Goal: Task Accomplishment & Management: Manage account settings

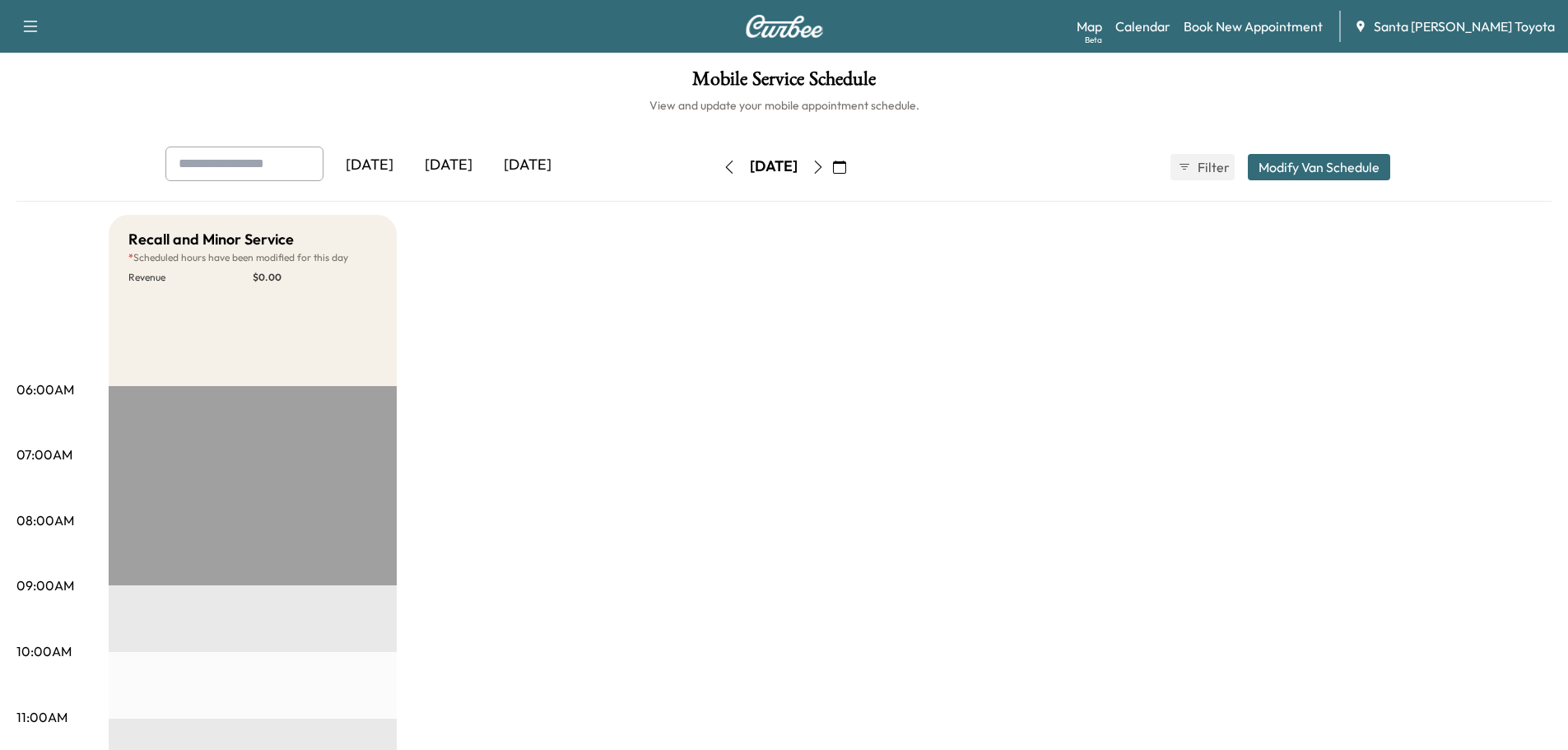
click at [846, 163] on icon "button" at bounding box center [839, 167] width 13 height 13
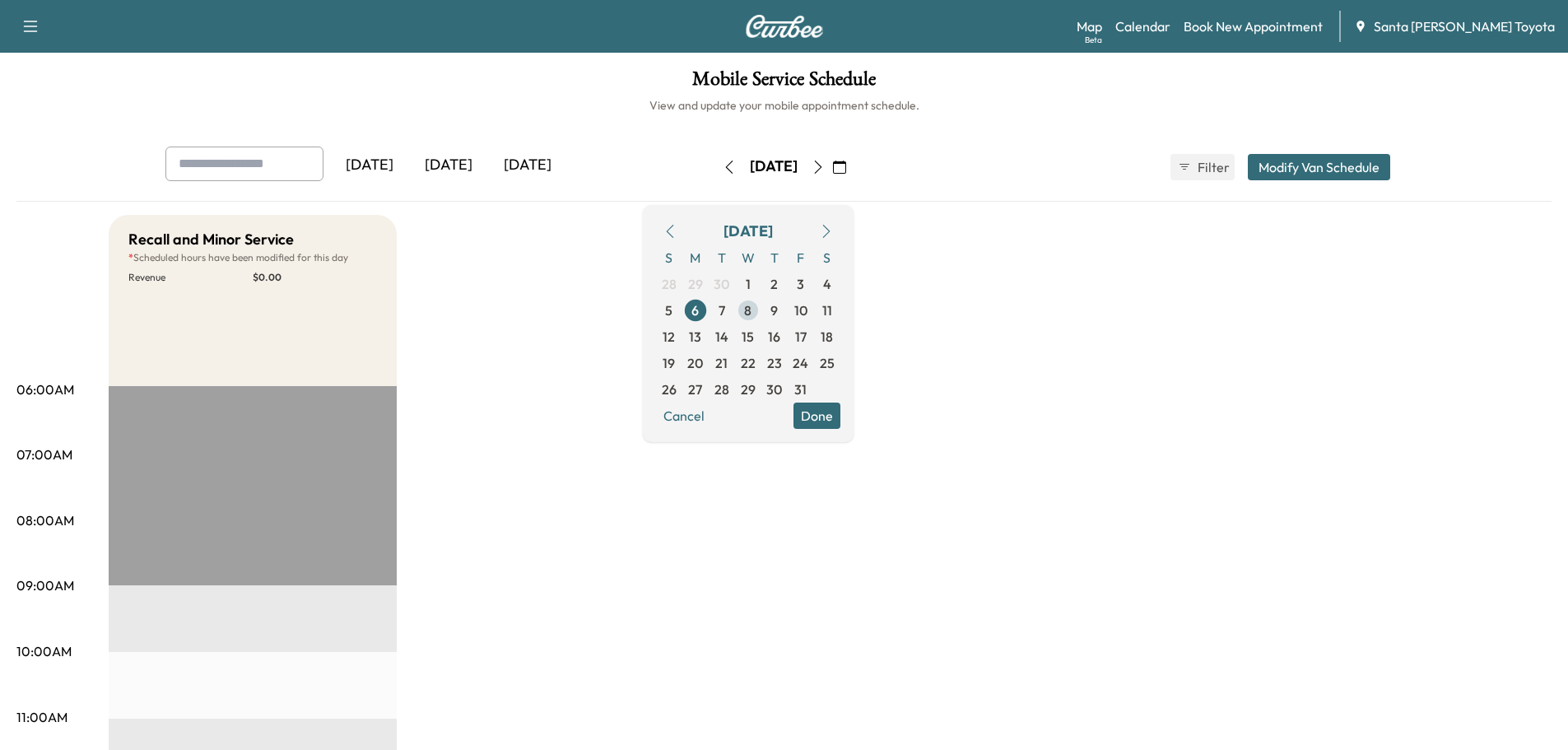
click at [751, 309] on span "8" at bounding box center [748, 310] width 8 height 20
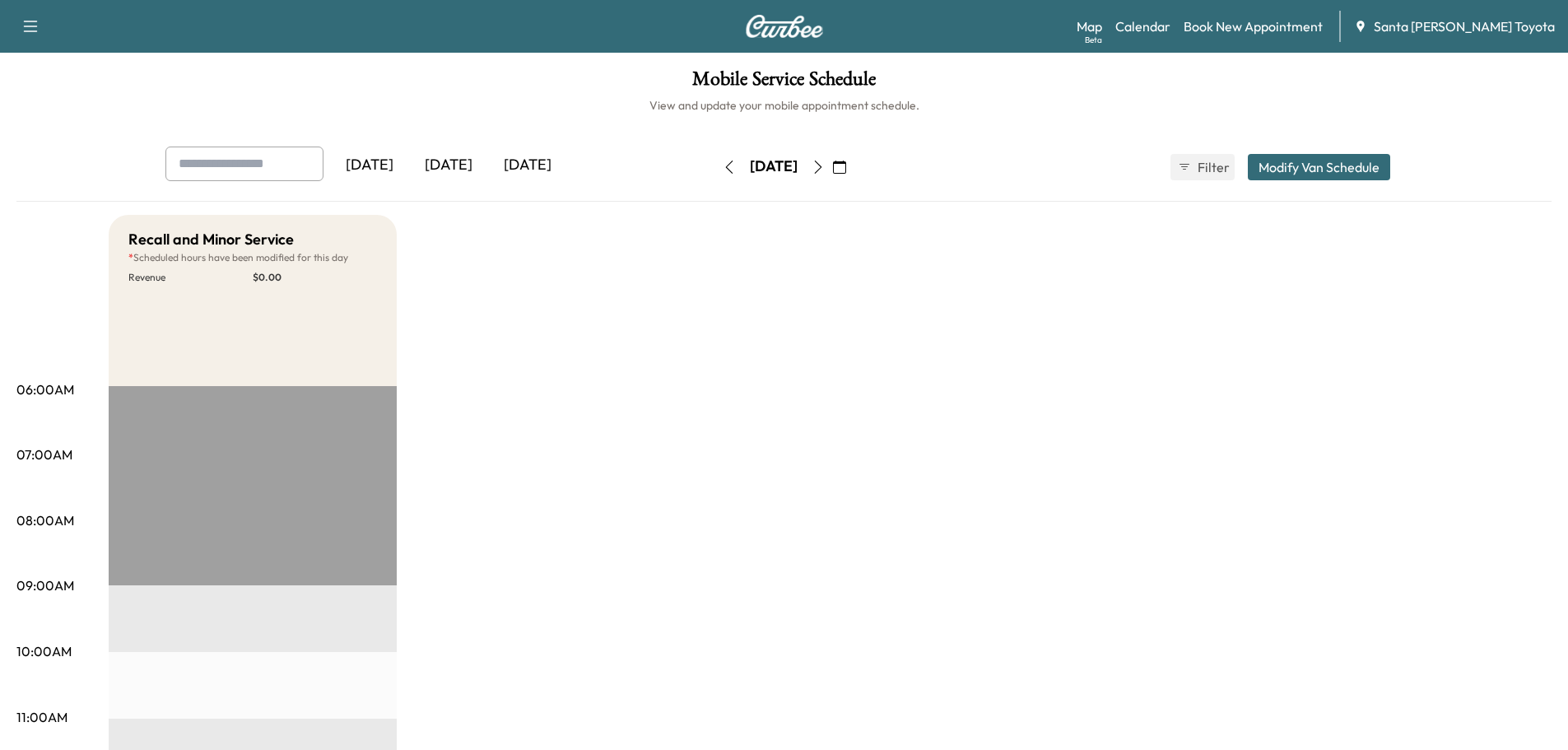
click at [1296, 161] on button "Modify Van Schedule" at bounding box center [1318, 167] width 143 height 26
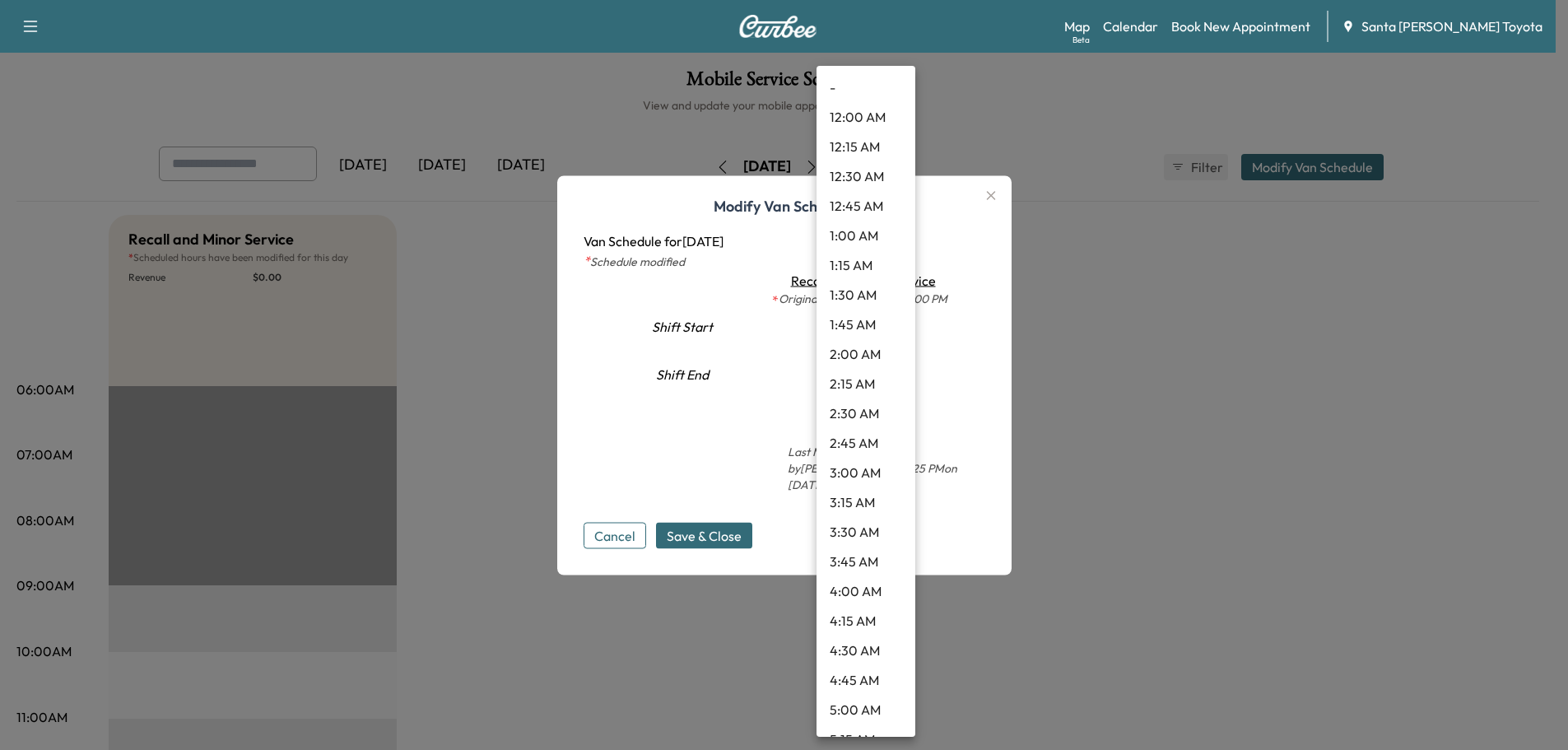
click at [864, 330] on body "Support Log Out Map Beta Calendar Book New Appointment Santa [PERSON_NAME] Toyo…" at bounding box center [784, 375] width 1568 height 750
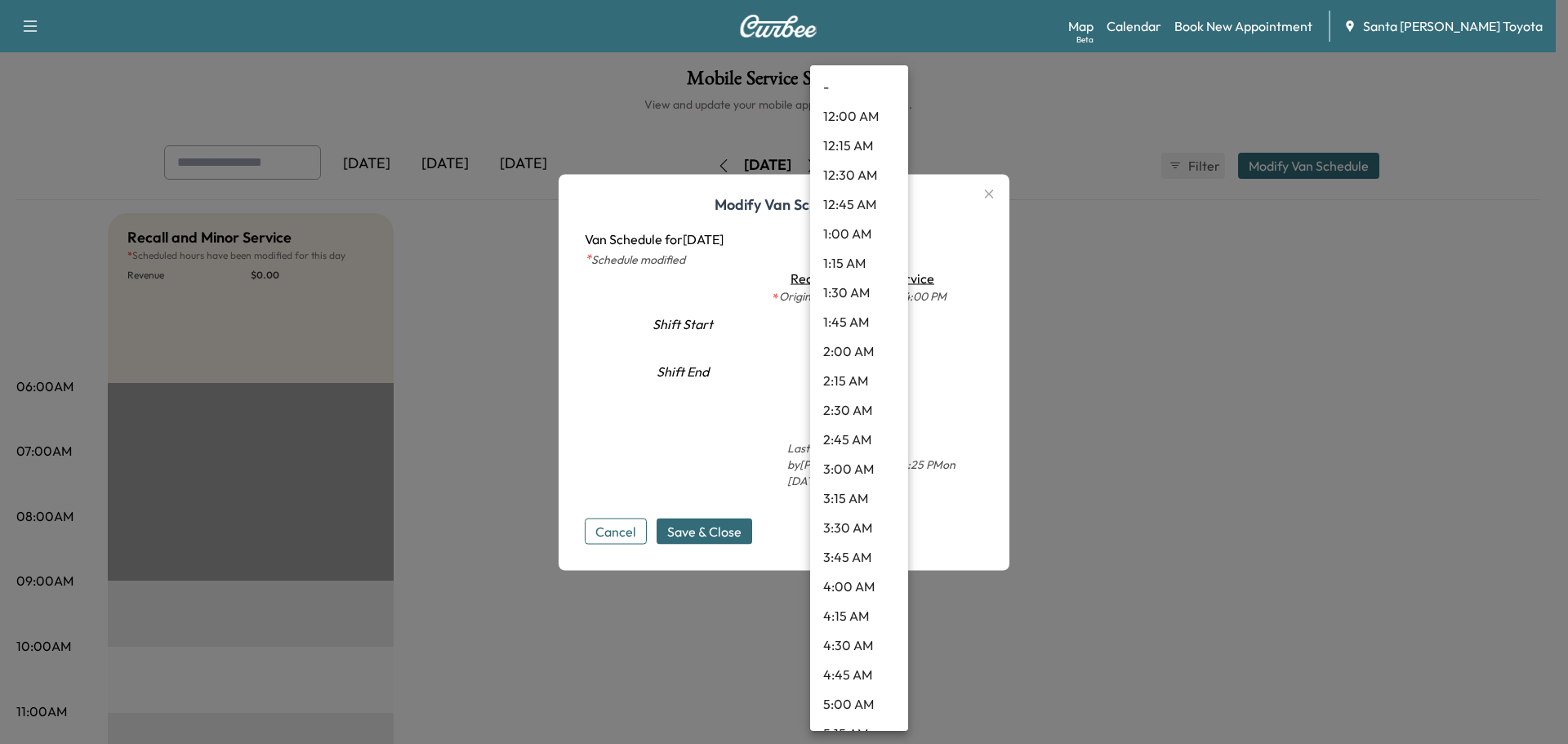
scroll to position [777, 0]
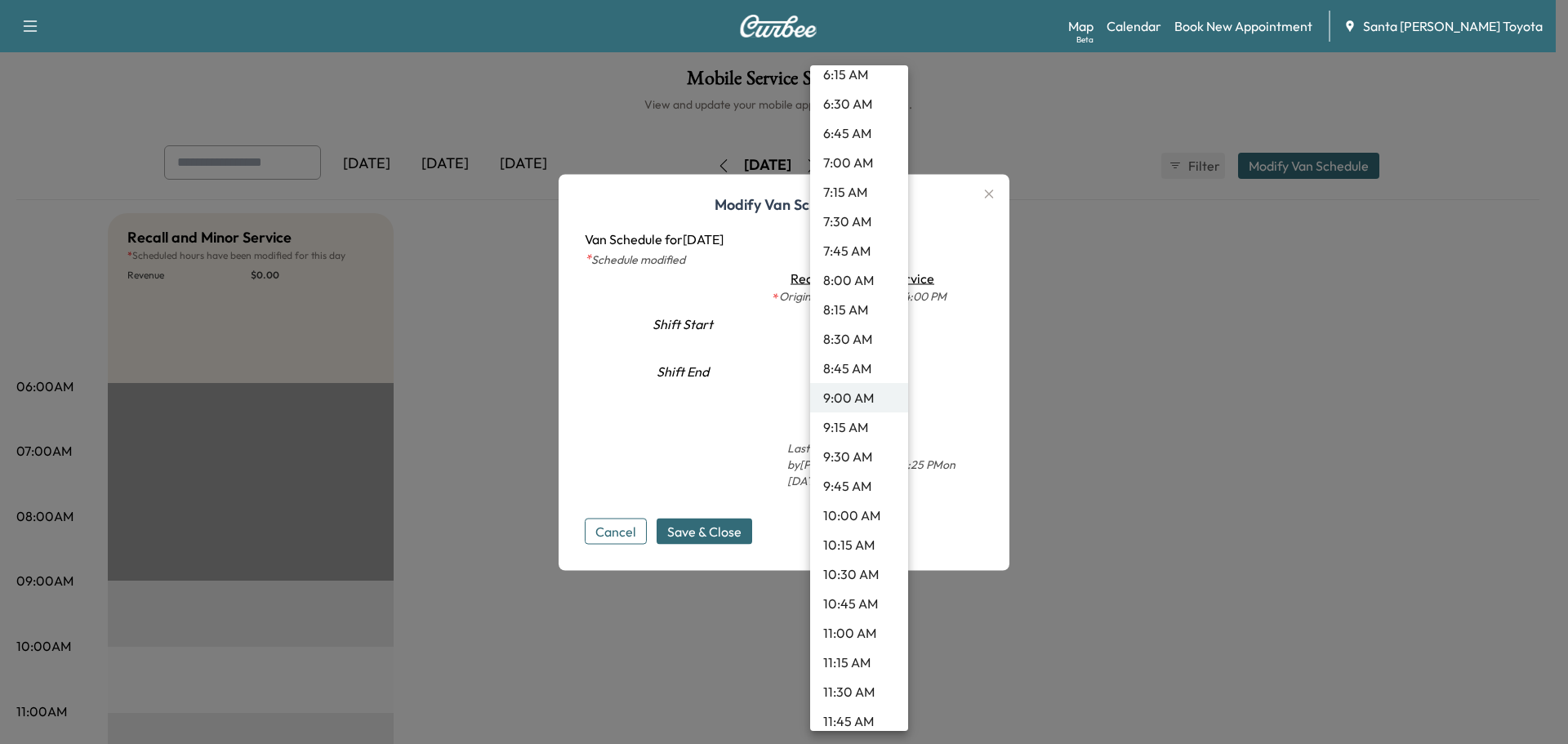
click at [855, 449] on li "9:30 AM" at bounding box center [859, 456] width 98 height 29
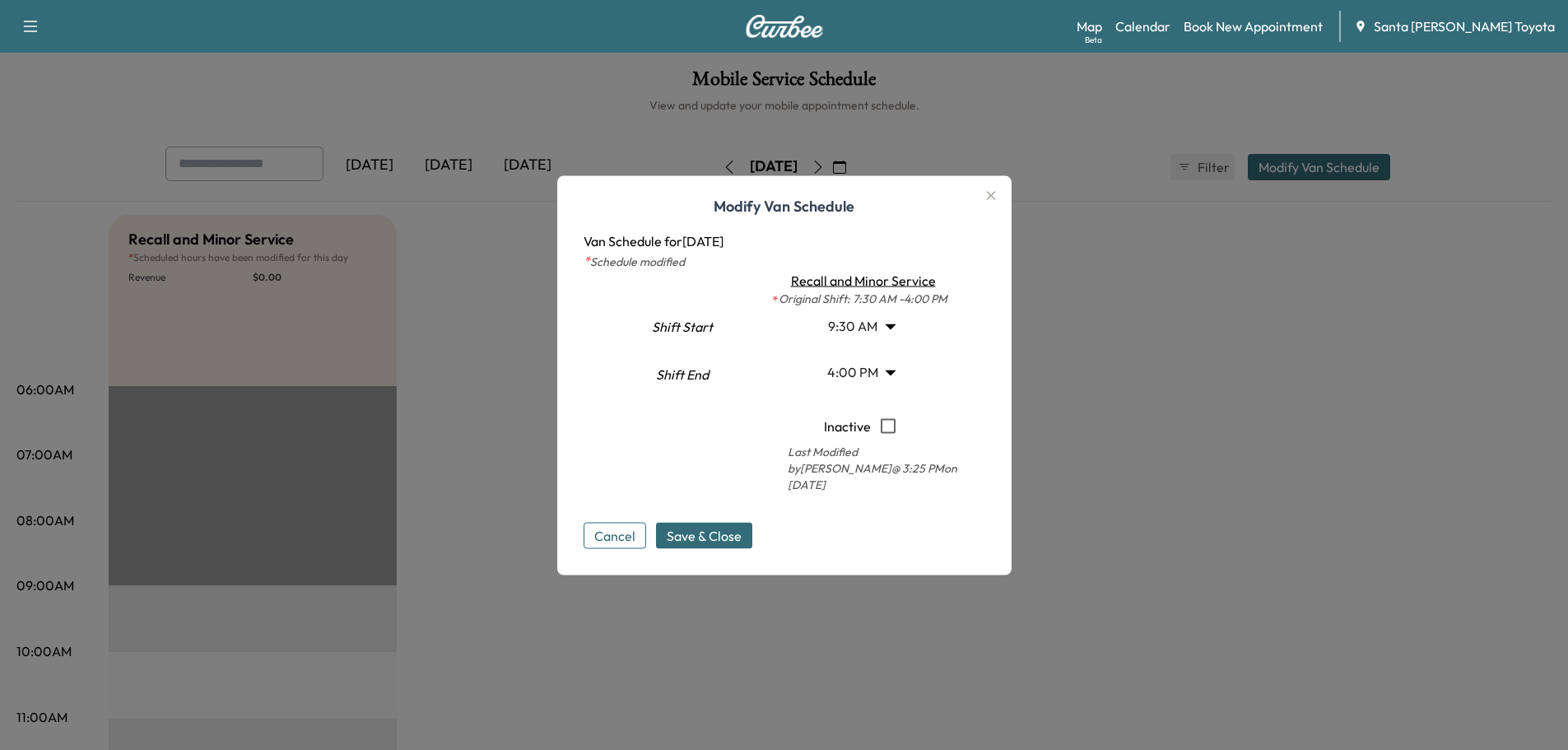
click at [711, 526] on span "Save & Close" at bounding box center [703, 535] width 75 height 20
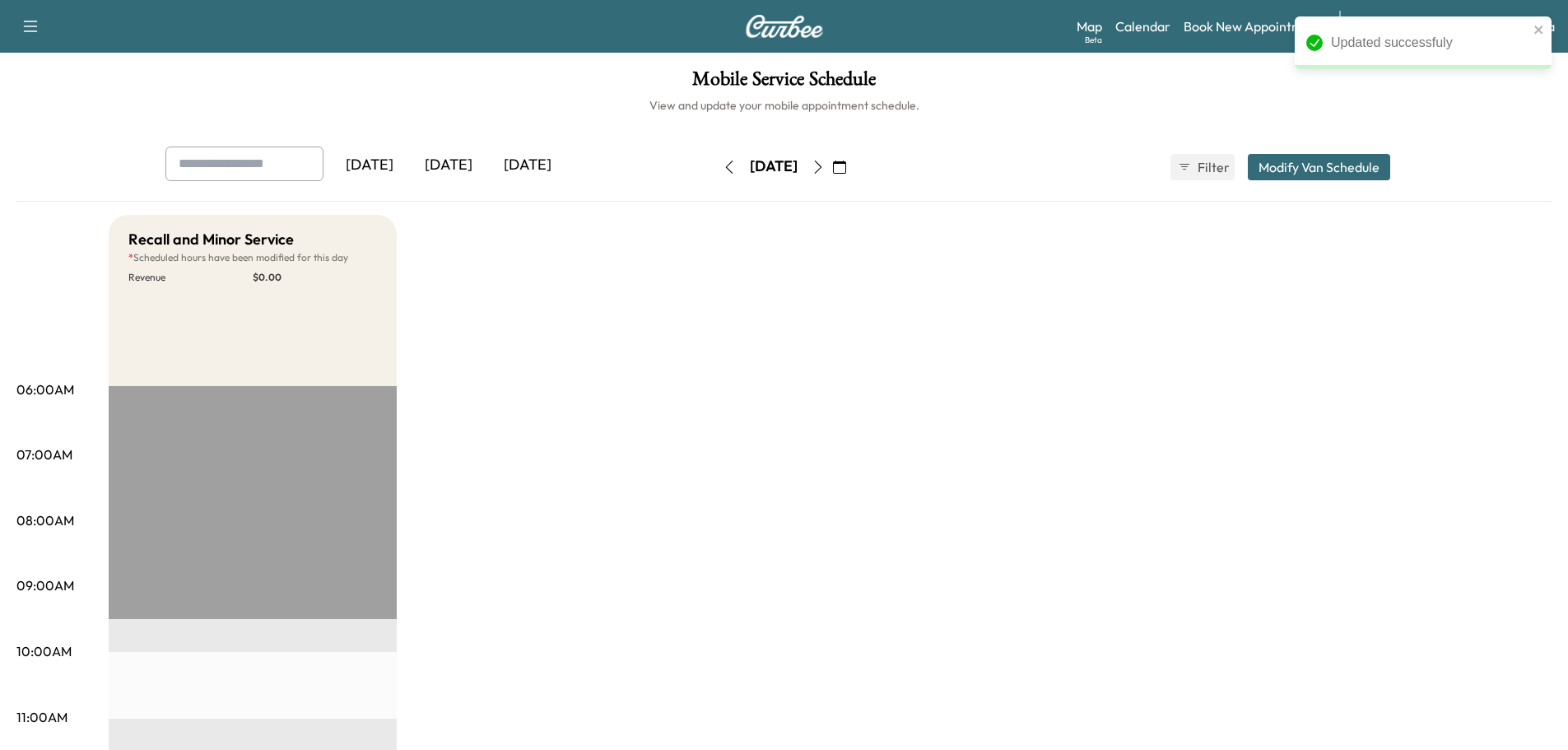
click at [846, 168] on icon "button" at bounding box center [839, 167] width 13 height 13
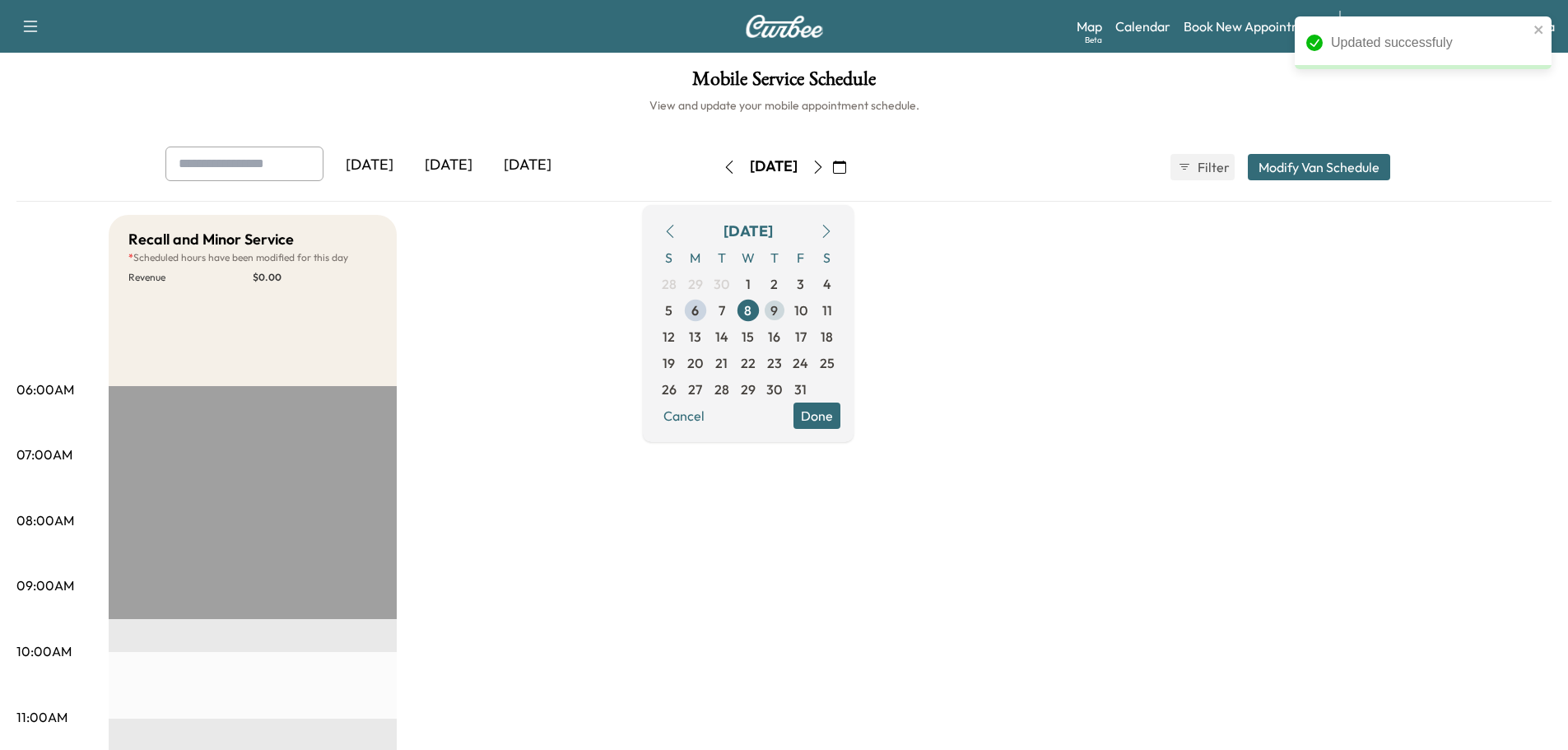
click at [778, 317] on span "9" at bounding box center [774, 310] width 8 height 20
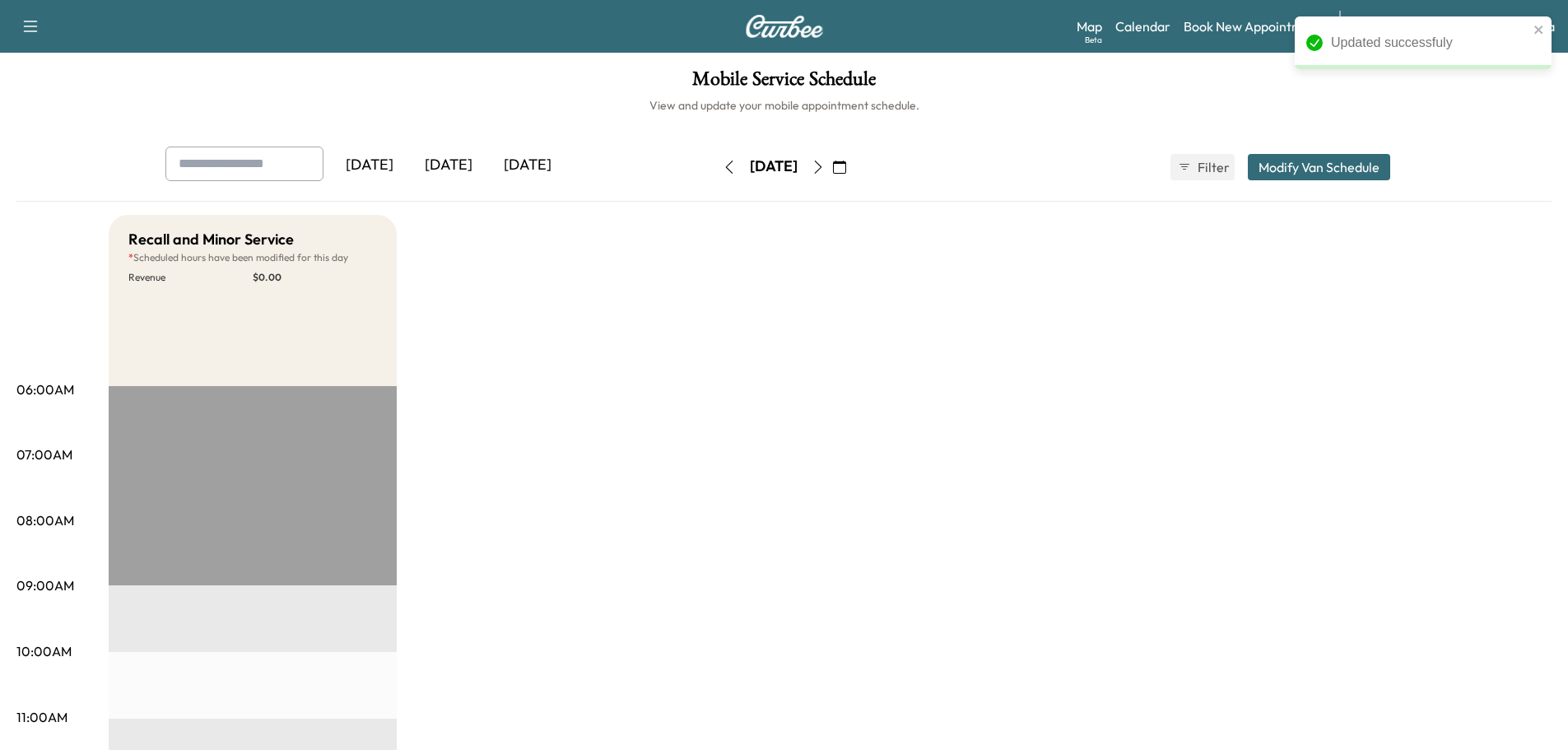
click at [1351, 170] on button "Modify Van Schedule" at bounding box center [1318, 167] width 143 height 26
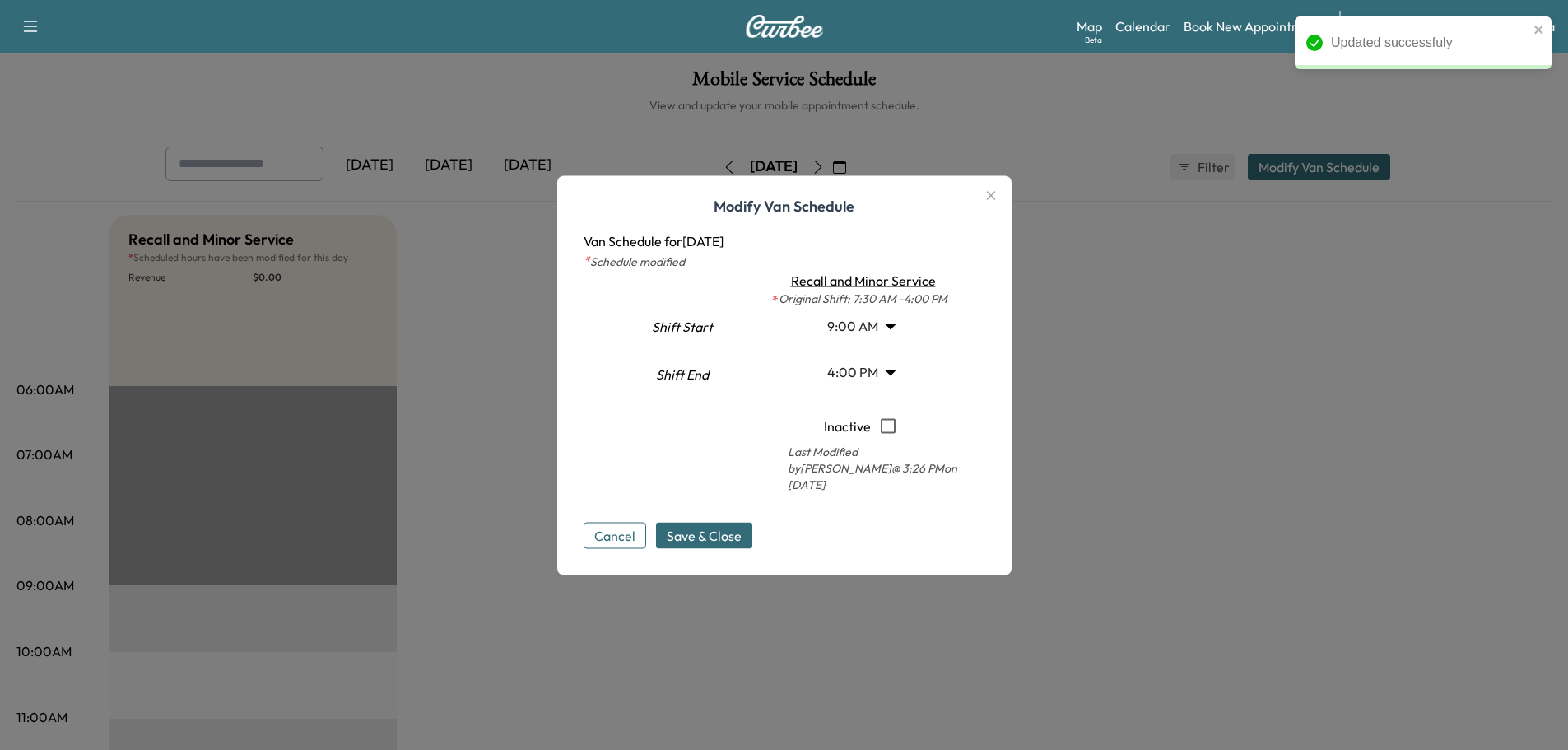
click at [857, 334] on body "Updated successfuly Support Log Out Map Beta Calendar Book New Appointment Sant…" at bounding box center [784, 375] width 1568 height 750
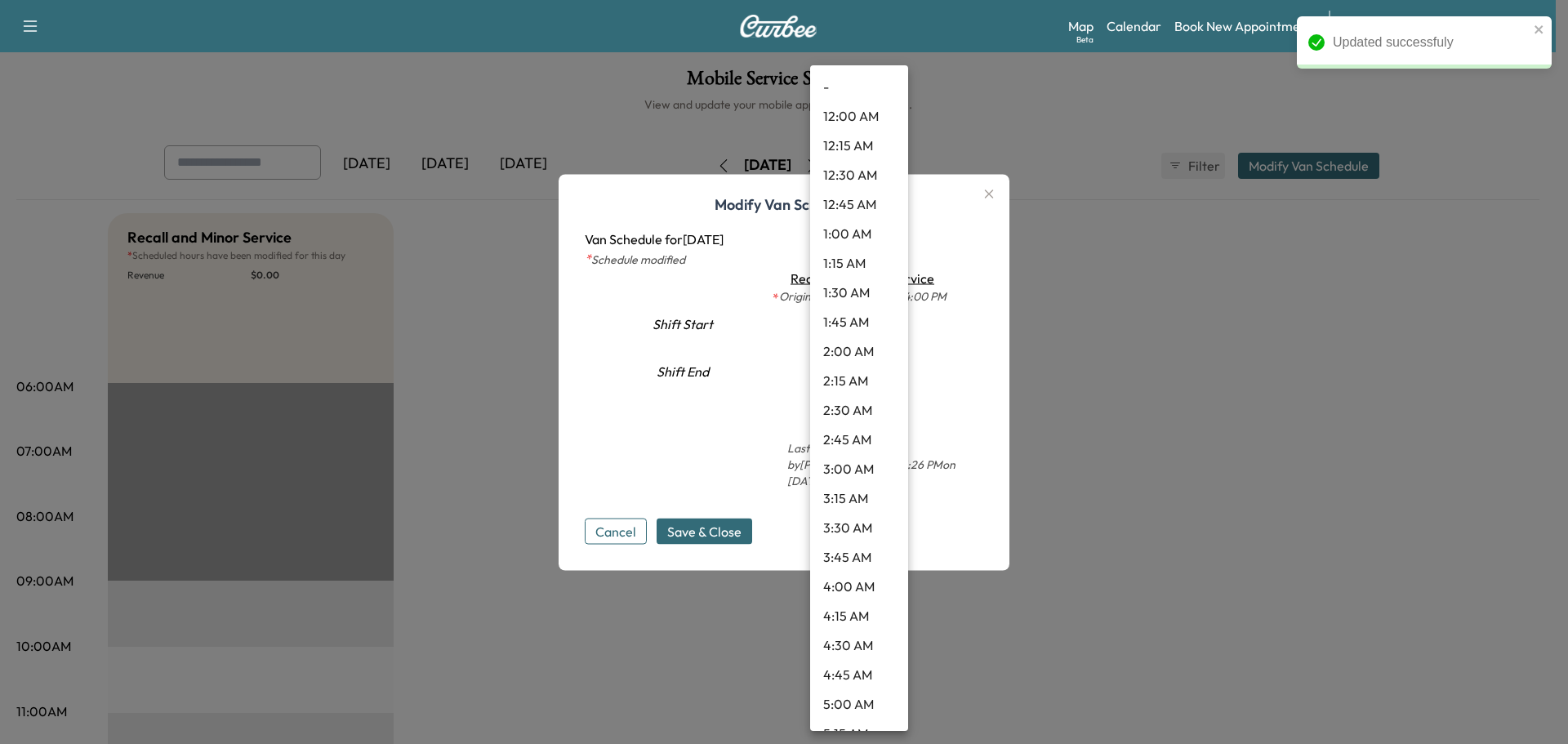
scroll to position [777, 0]
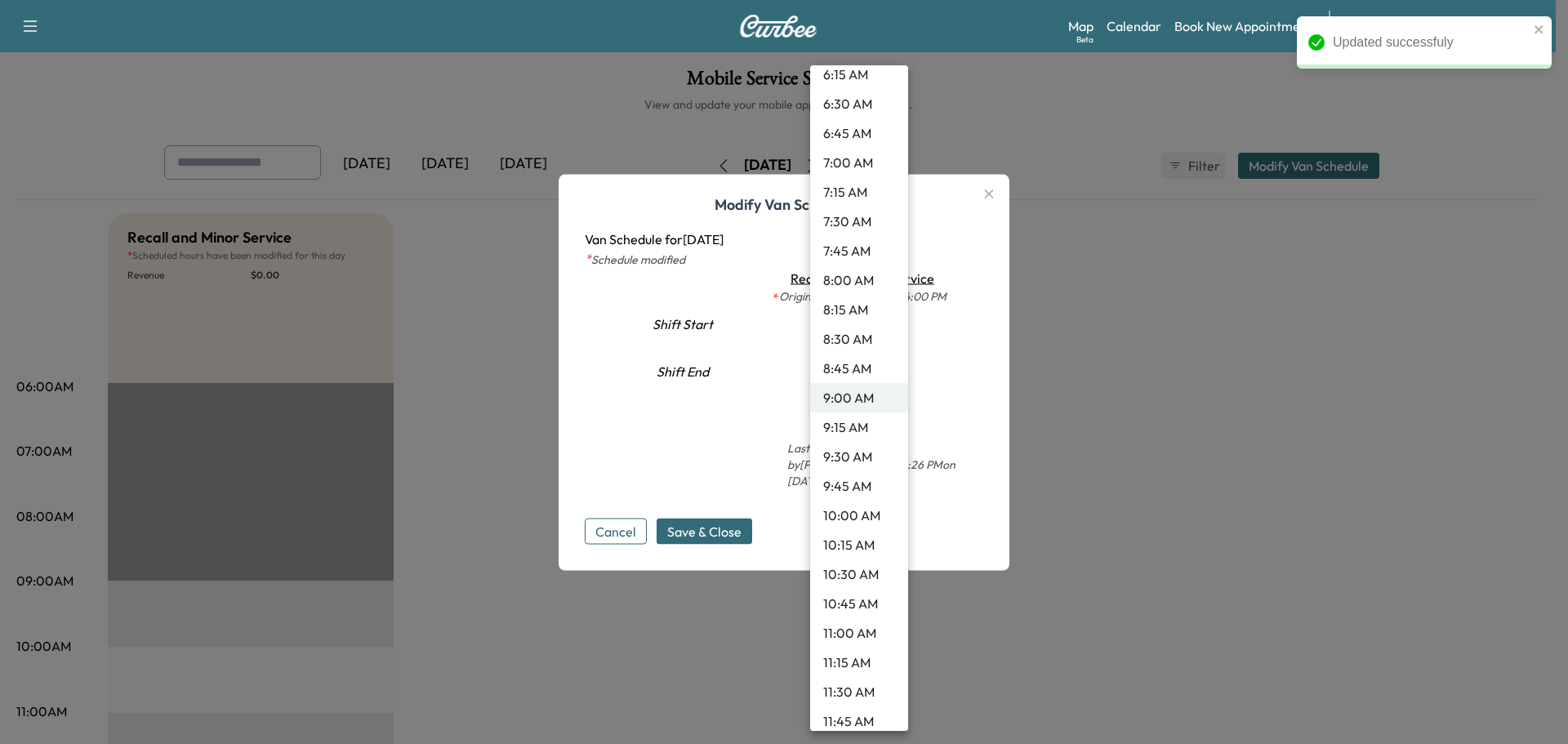
click at [844, 460] on li "9:30 AM" at bounding box center [859, 456] width 98 height 29
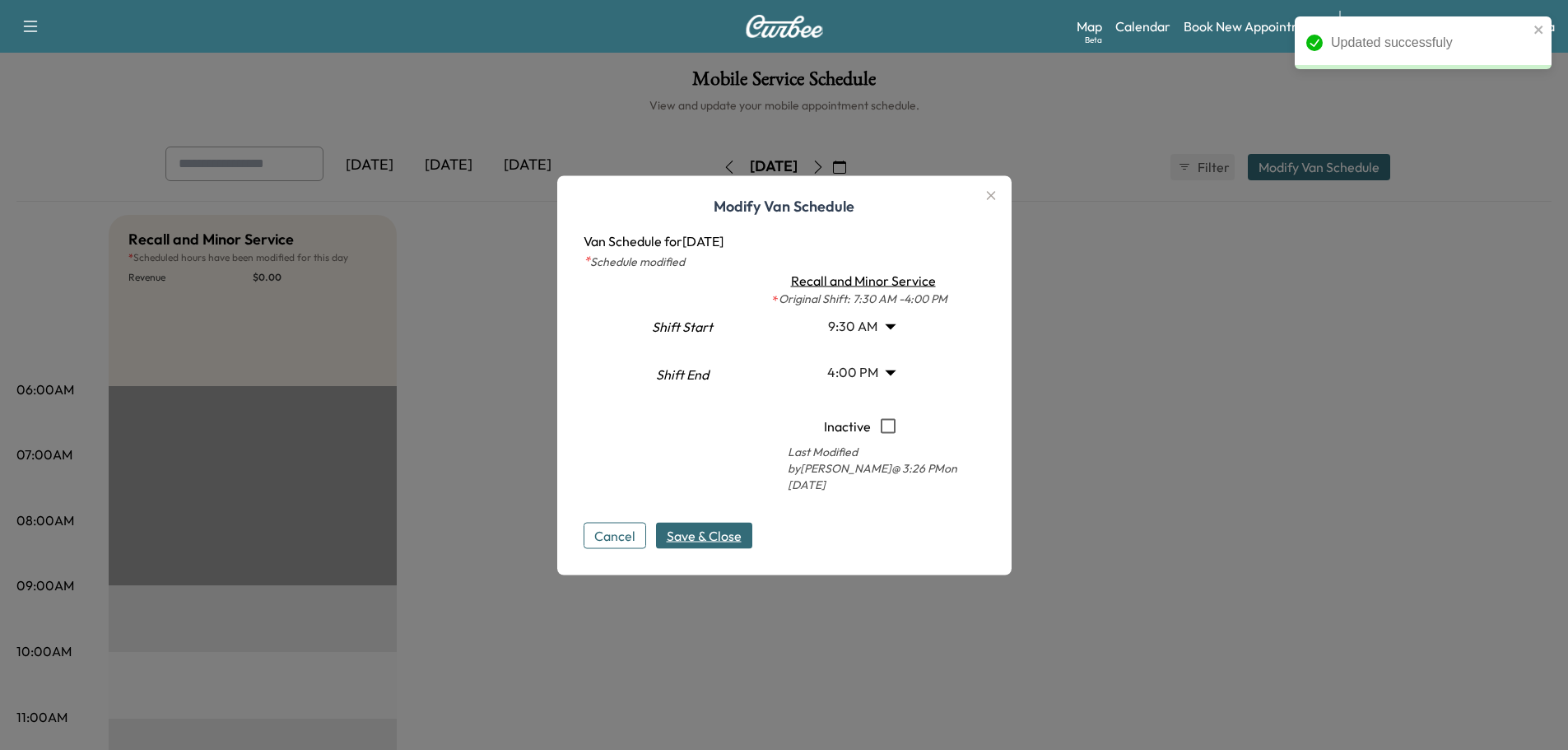
click at [719, 526] on span "Save & Close" at bounding box center [703, 535] width 75 height 20
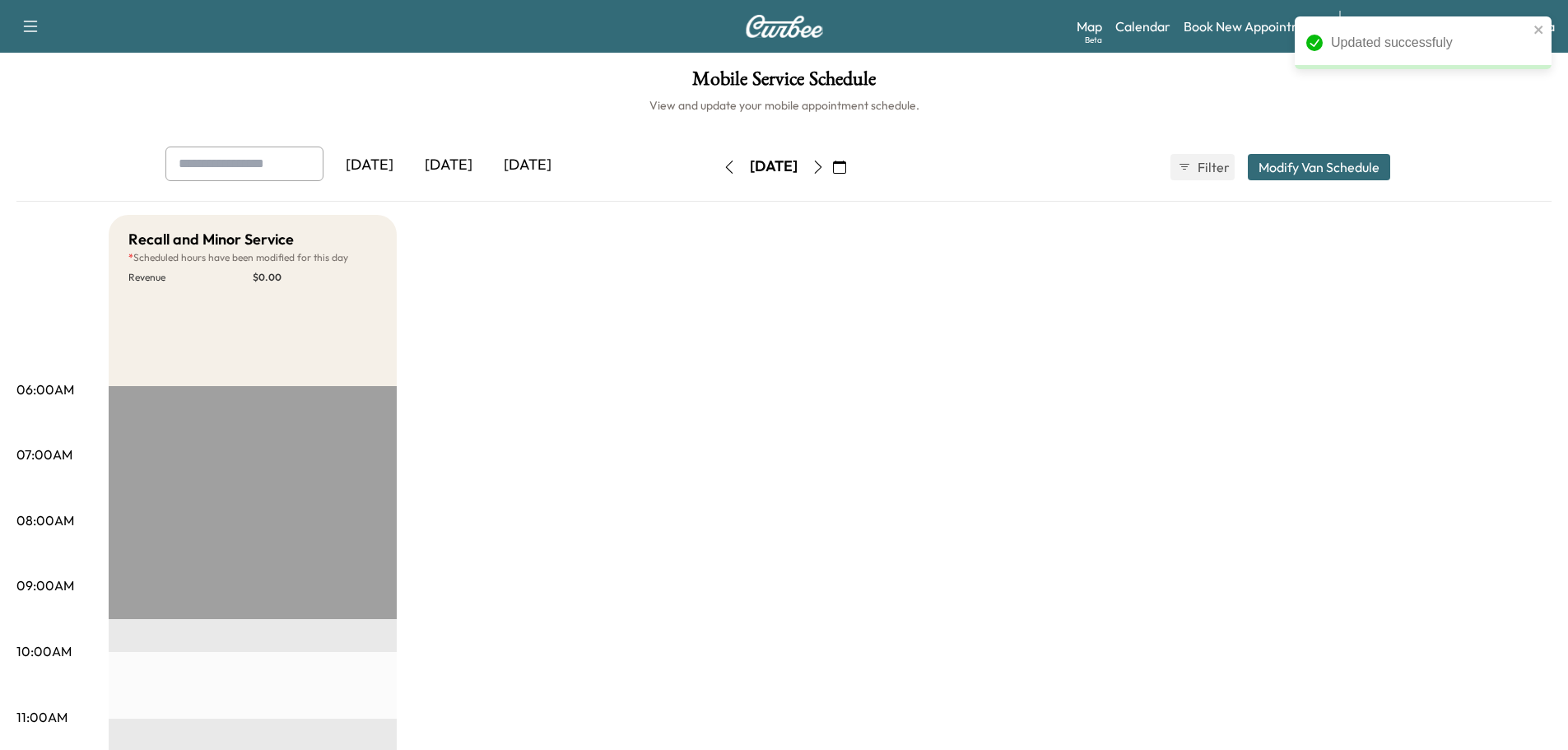
click at [825, 164] on icon "button" at bounding box center [818, 167] width 13 height 13
click at [1284, 169] on button "Modify Van Schedule" at bounding box center [1318, 167] width 143 height 26
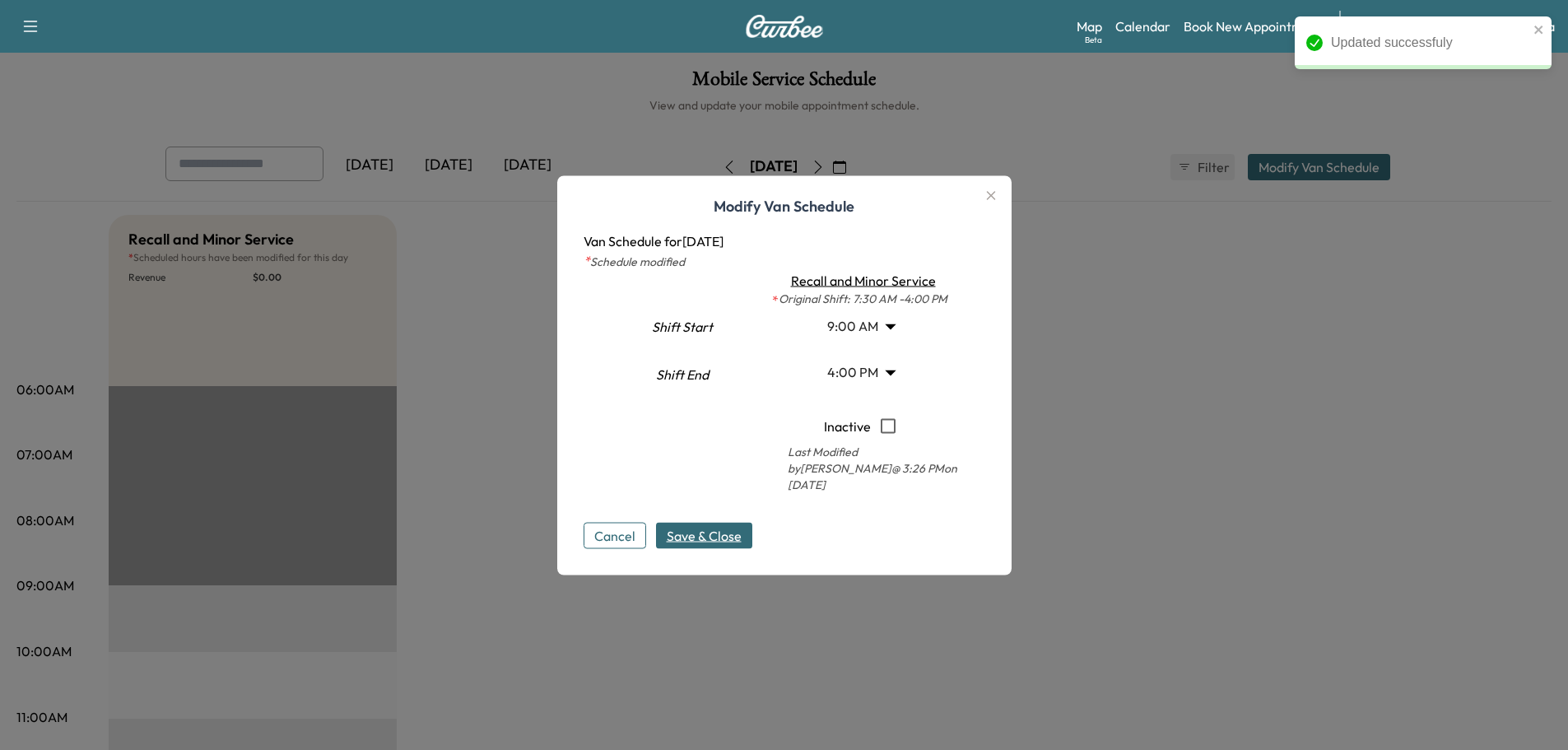
click at [866, 329] on body "Updated successfuly Support Log Out Map Beta Calendar Book New Appointment Sant…" at bounding box center [784, 375] width 1568 height 750
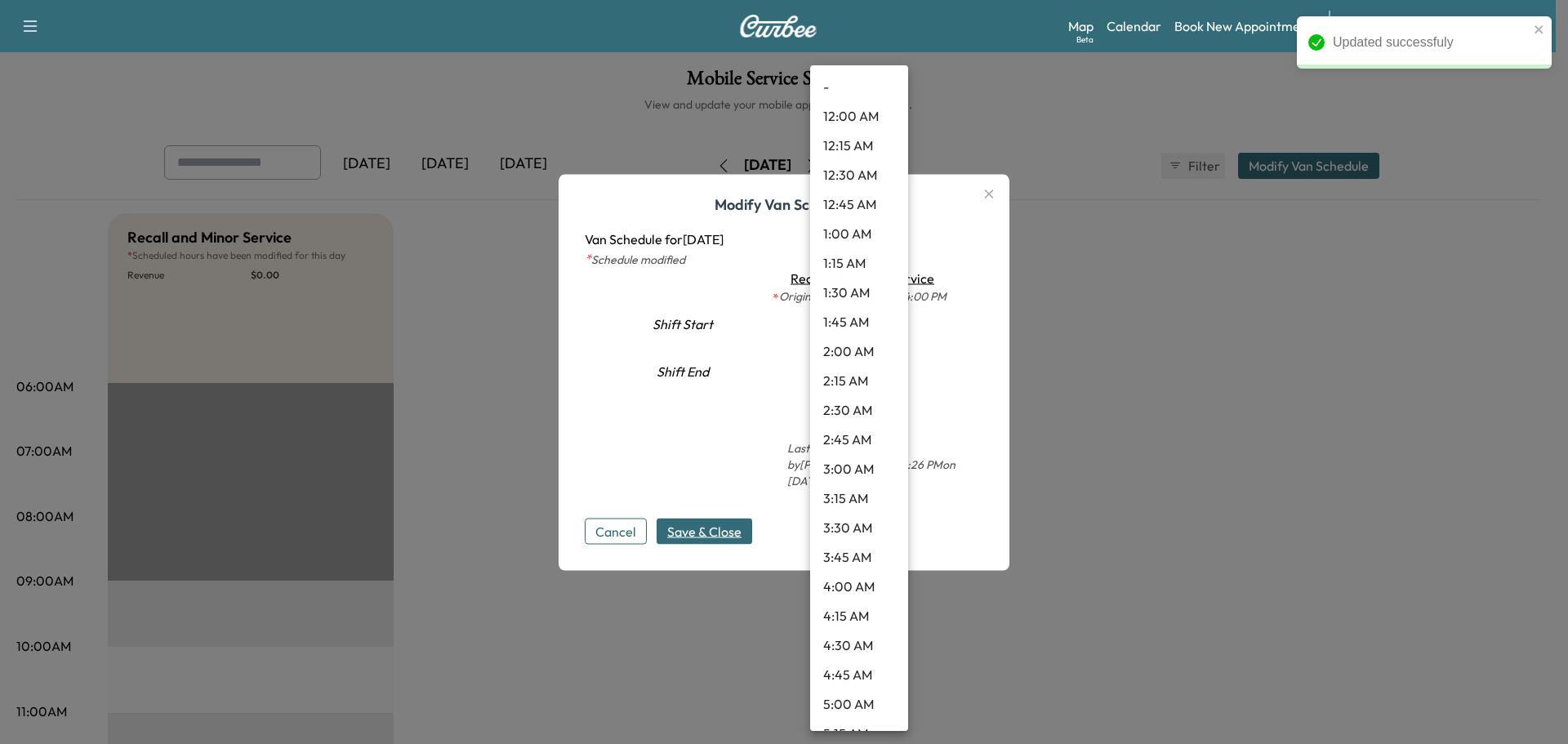
scroll to position [777, 0]
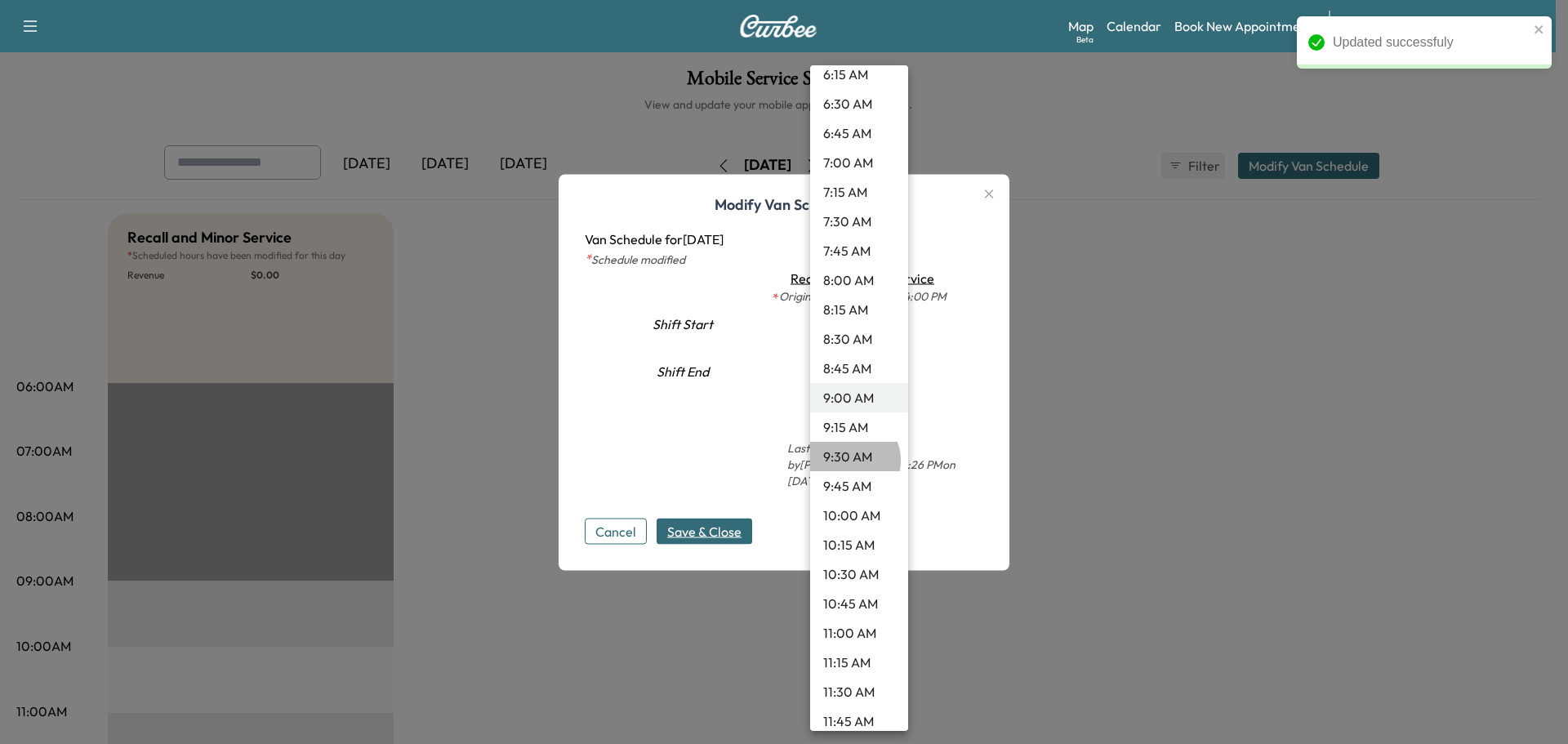
click at [847, 461] on li "9:30 AM" at bounding box center [859, 456] width 98 height 29
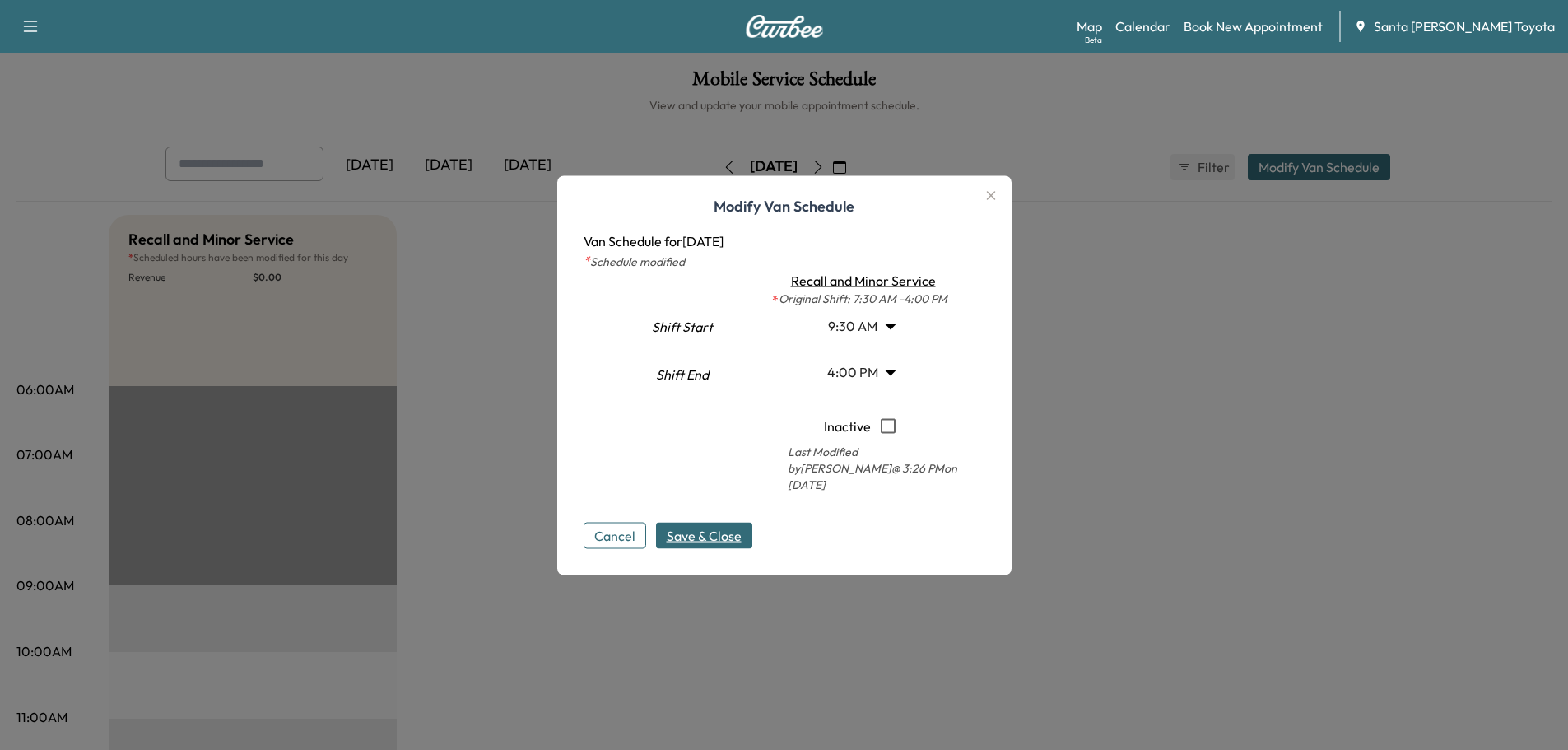
click at [701, 527] on span "Save & Close" at bounding box center [703, 535] width 75 height 20
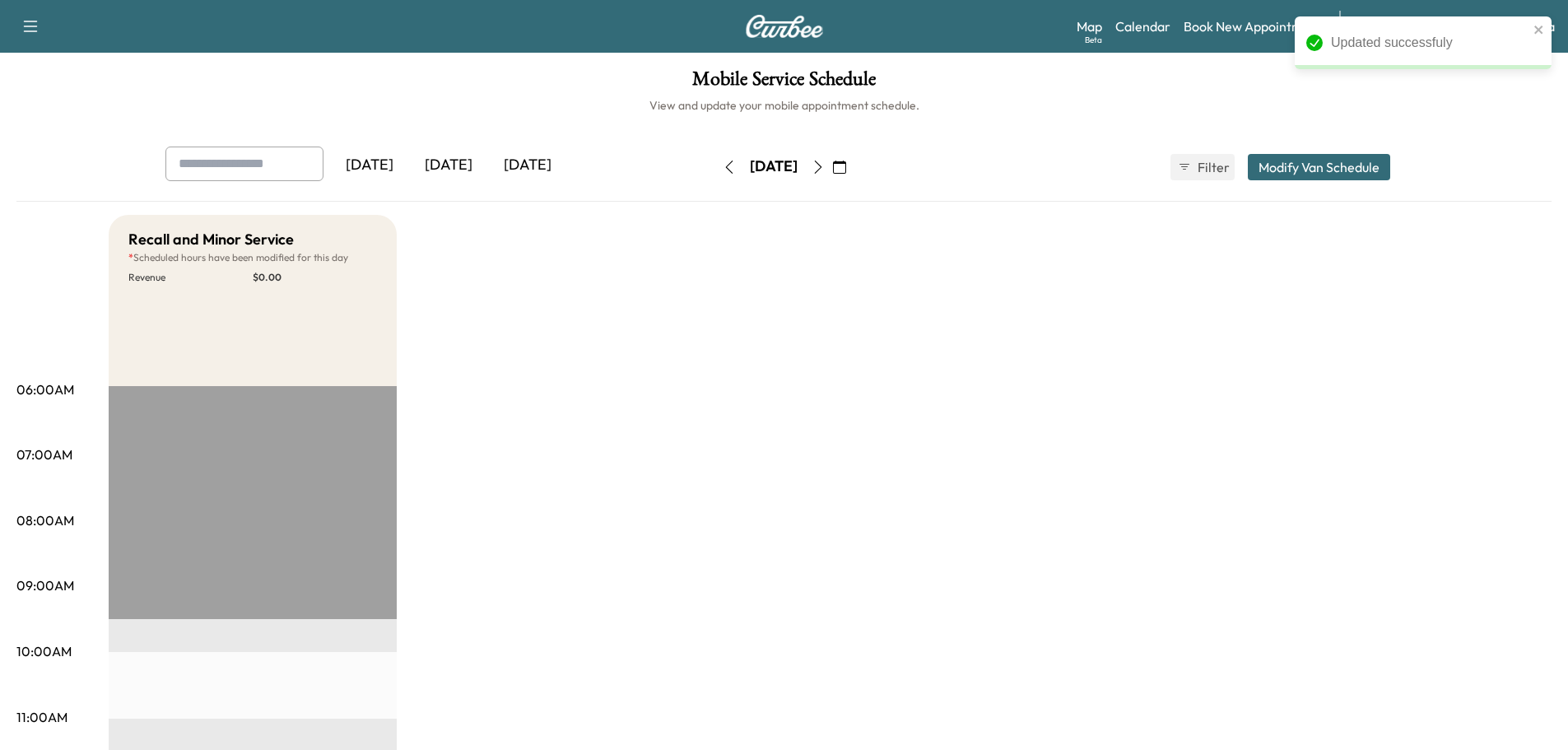
click at [821, 170] on icon "button" at bounding box center [818, 167] width 8 height 13
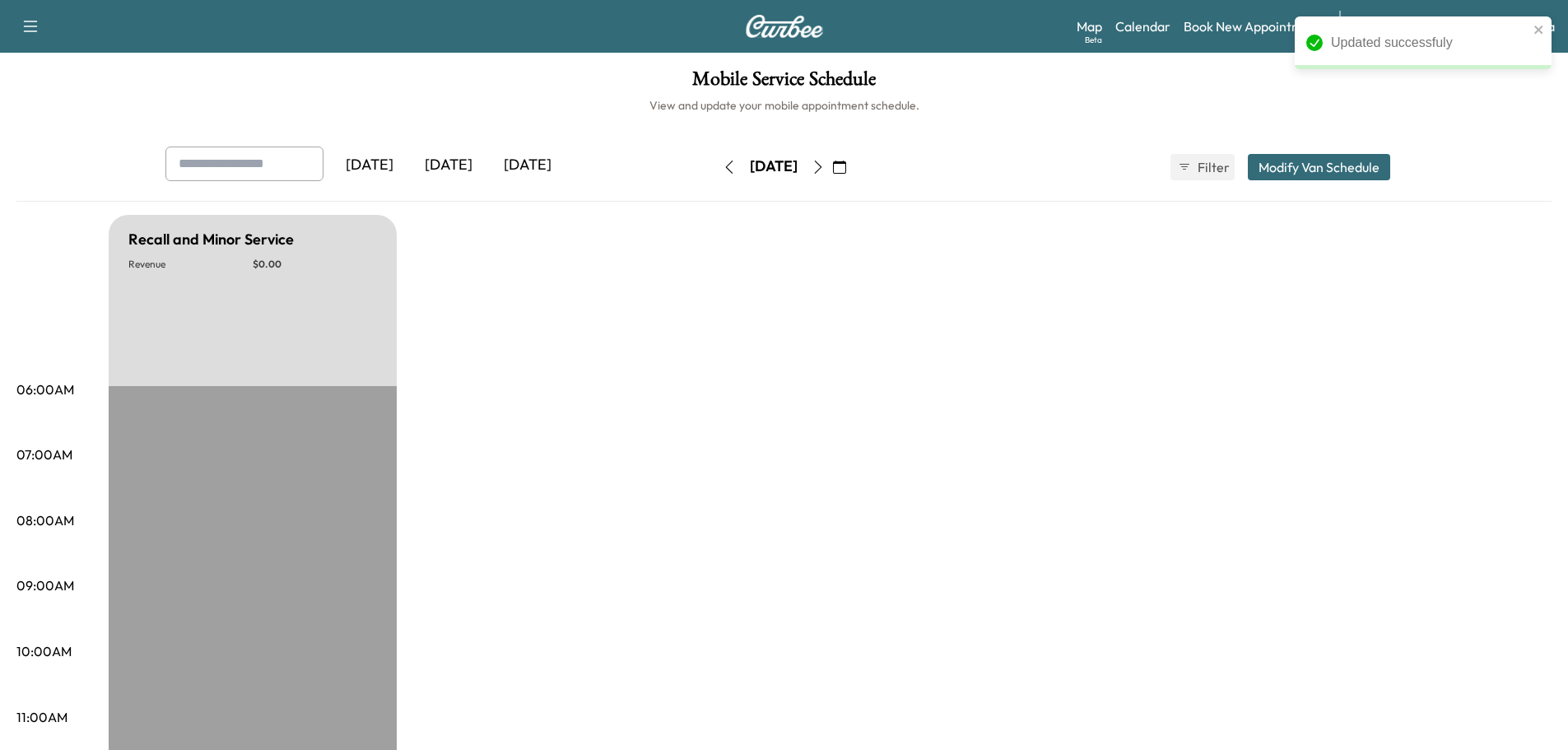
click at [825, 165] on icon "button" at bounding box center [818, 167] width 13 height 13
click at [832, 166] on button "button" at bounding box center [818, 167] width 28 height 26
type input "*"
type input "**"
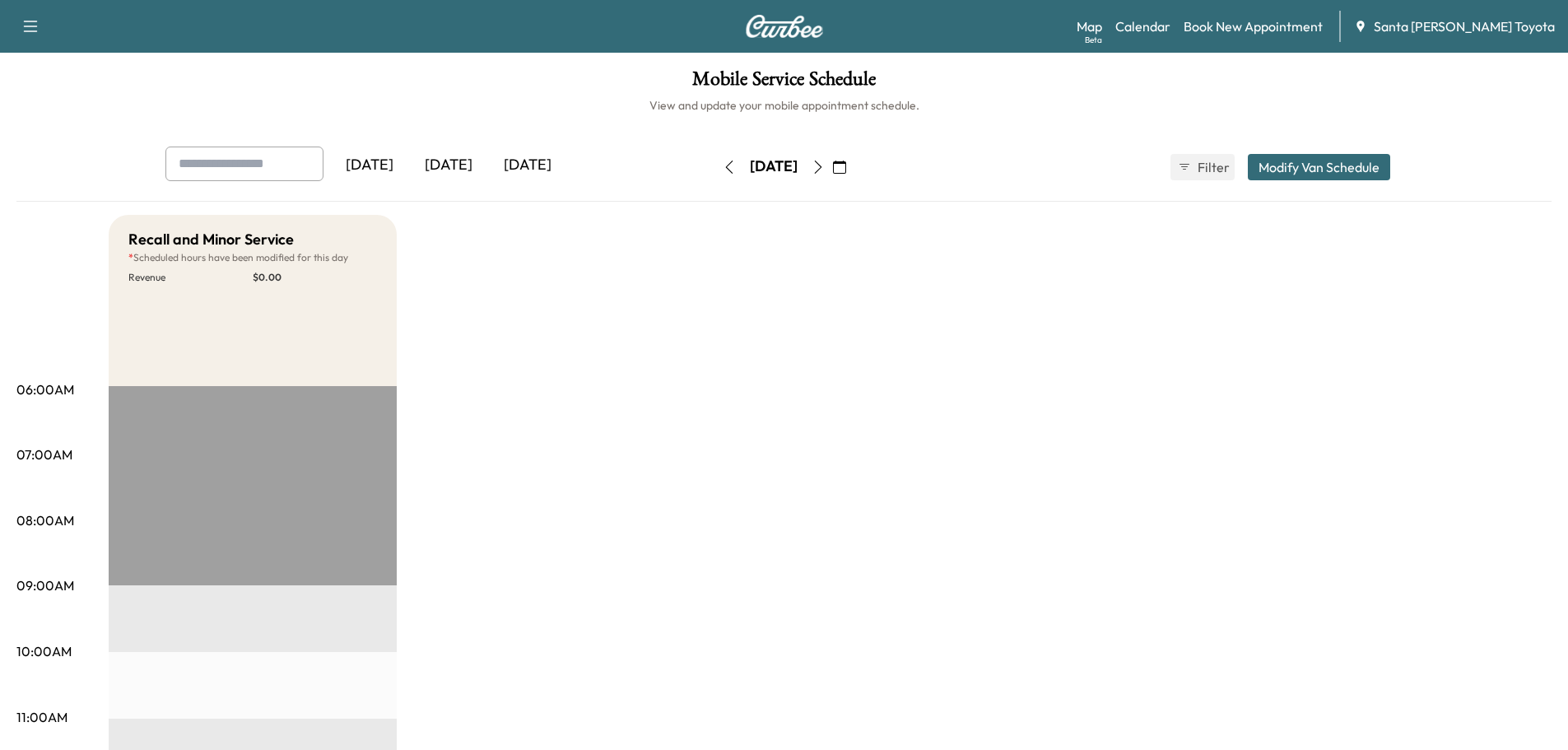
click at [1318, 161] on button "Modify Van Schedule" at bounding box center [1318, 167] width 143 height 26
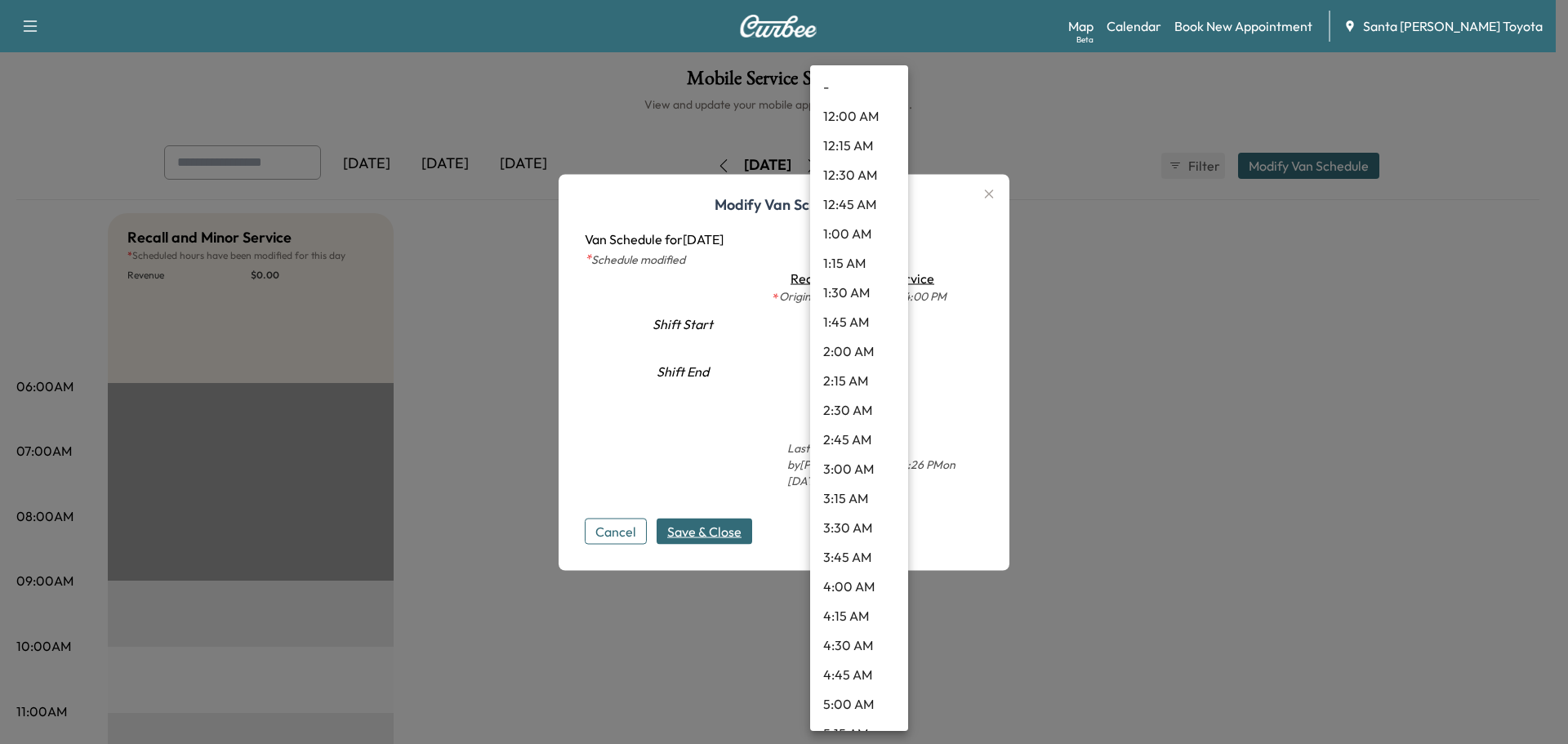
click at [878, 332] on body "Support Log Out Map Beta Calendar Book New Appointment Santa [PERSON_NAME] Toyo…" at bounding box center [784, 372] width 1568 height 744
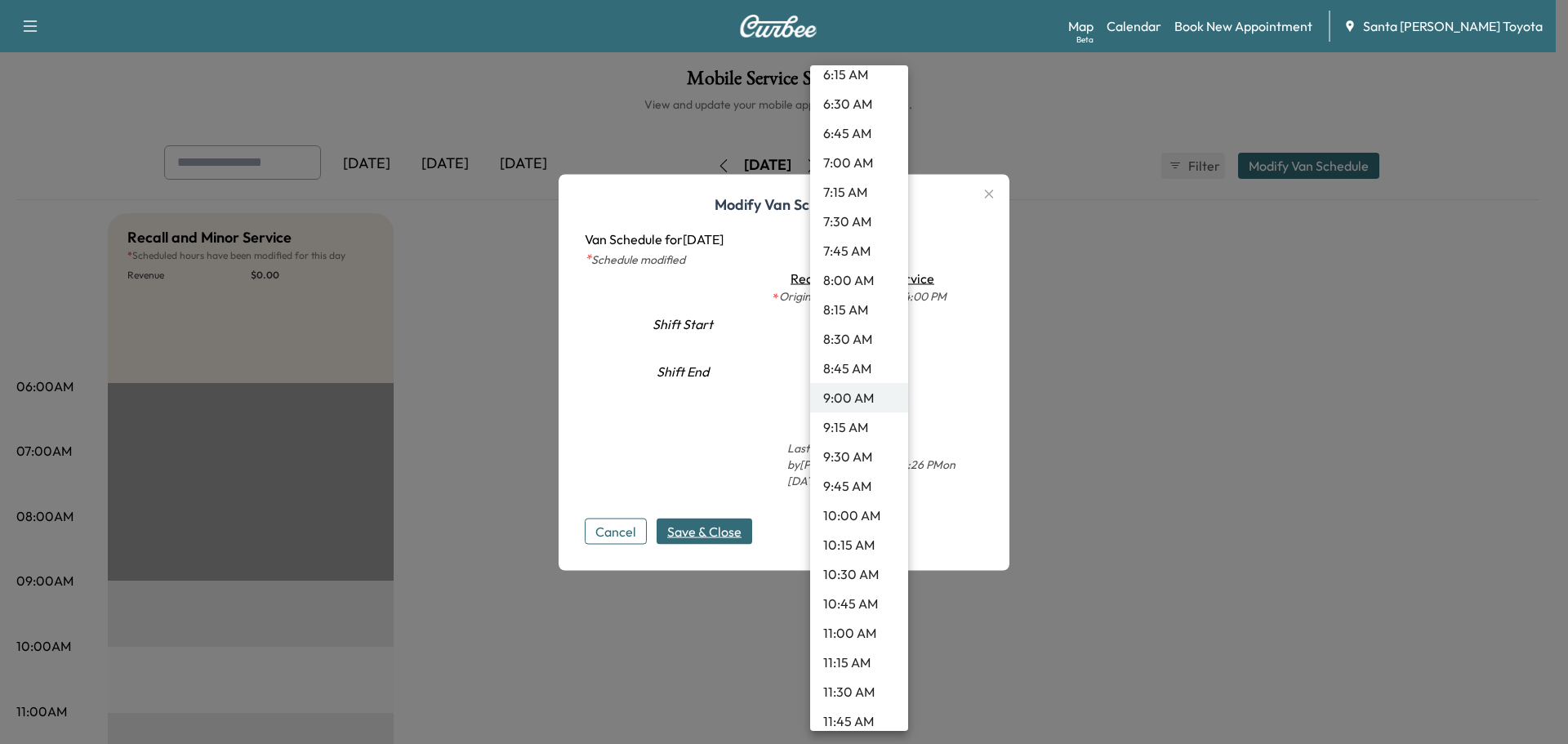
click at [837, 454] on li "9:30 AM" at bounding box center [859, 456] width 98 height 29
type input "***"
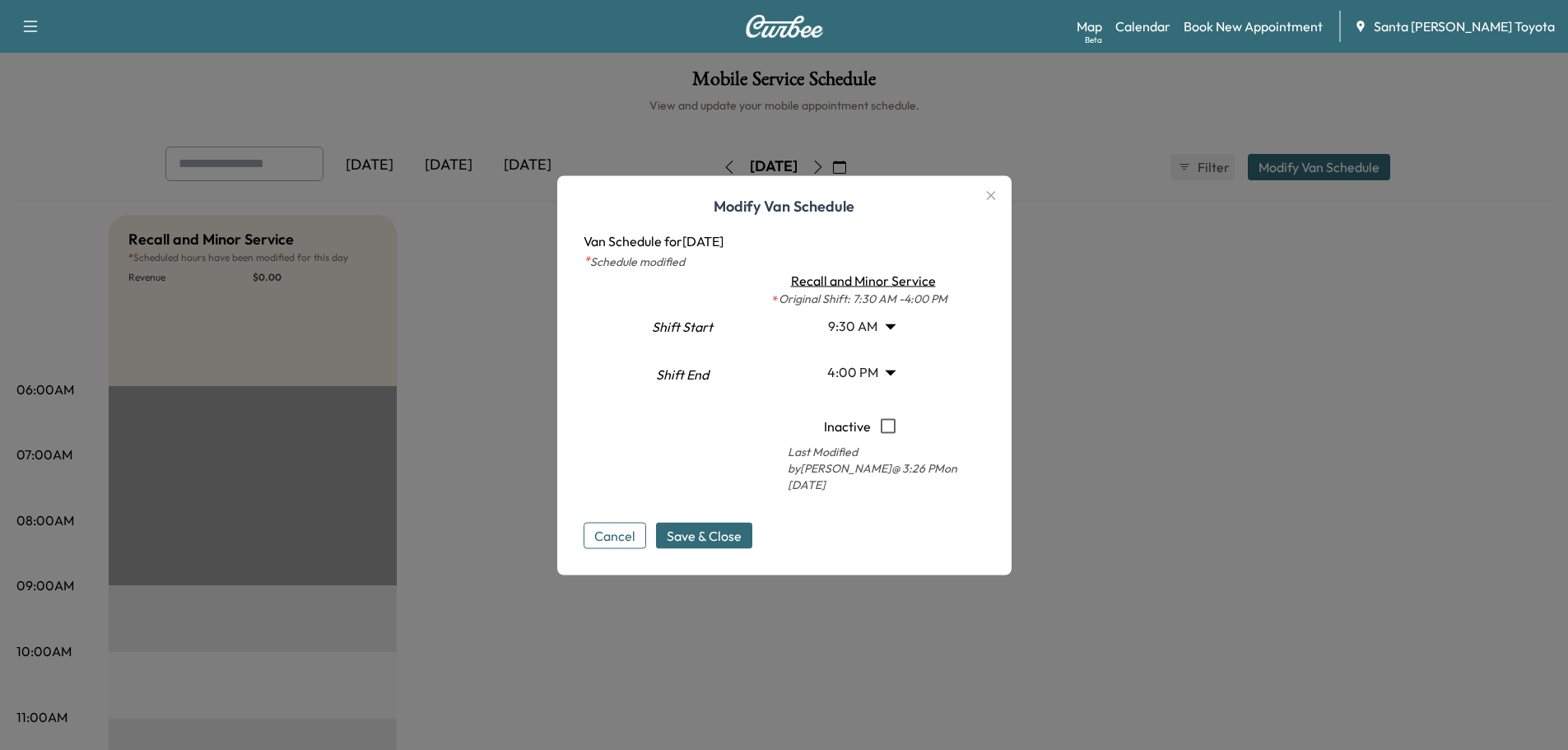
click at [742, 528] on span "Save & Close" at bounding box center [703, 535] width 75 height 20
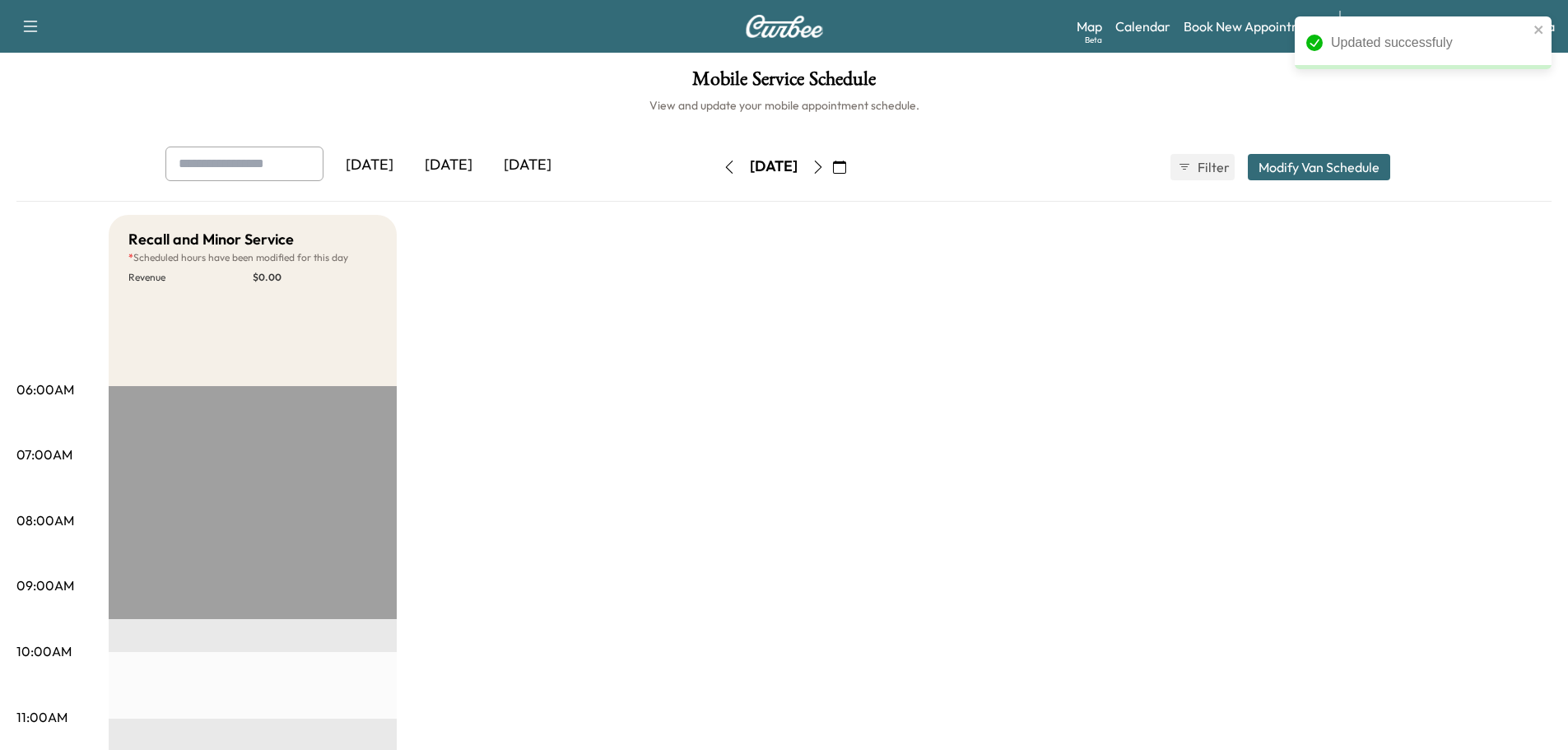
click at [825, 165] on icon "button" at bounding box center [818, 167] width 13 height 13
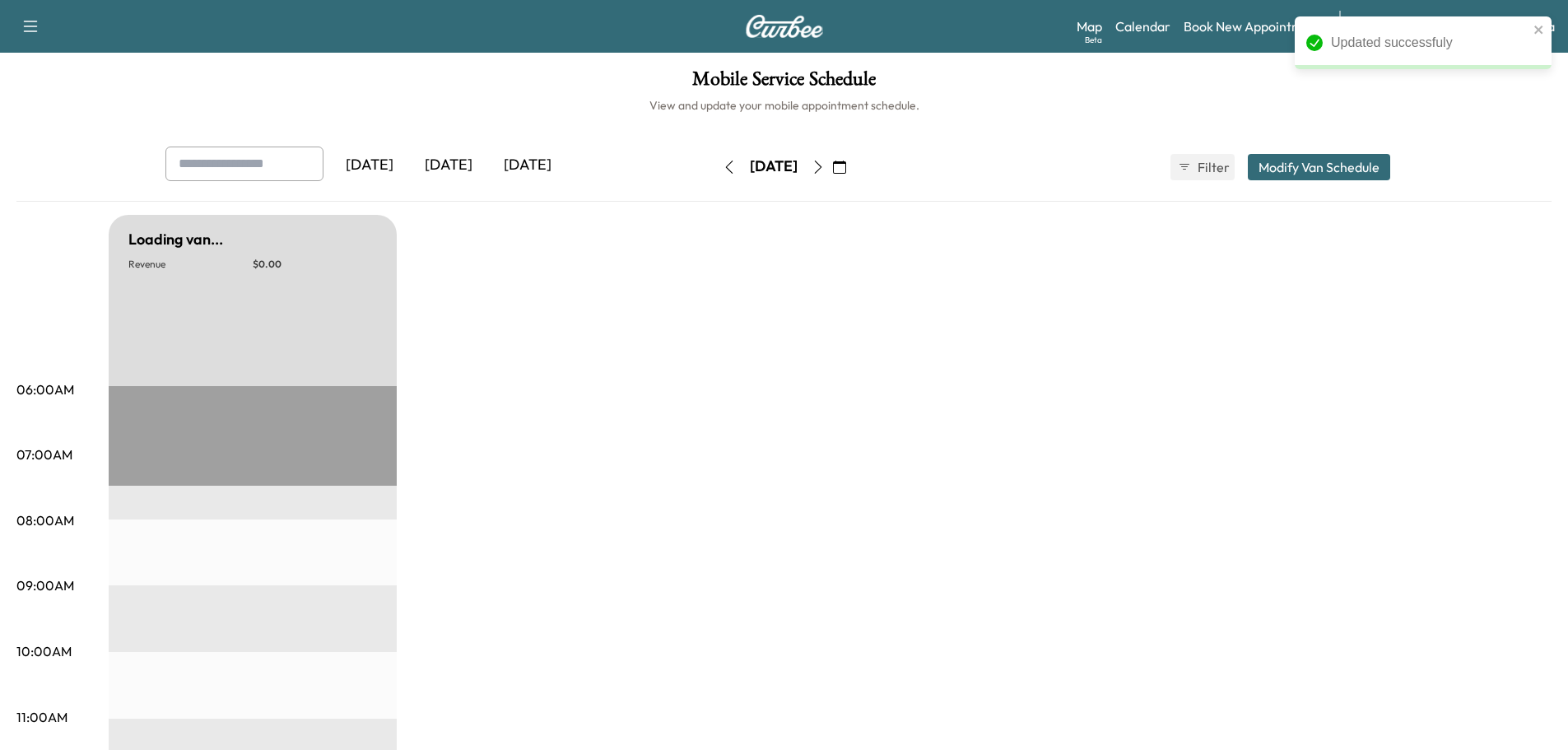
click at [1274, 169] on button "Modify Van Schedule" at bounding box center [1318, 167] width 143 height 26
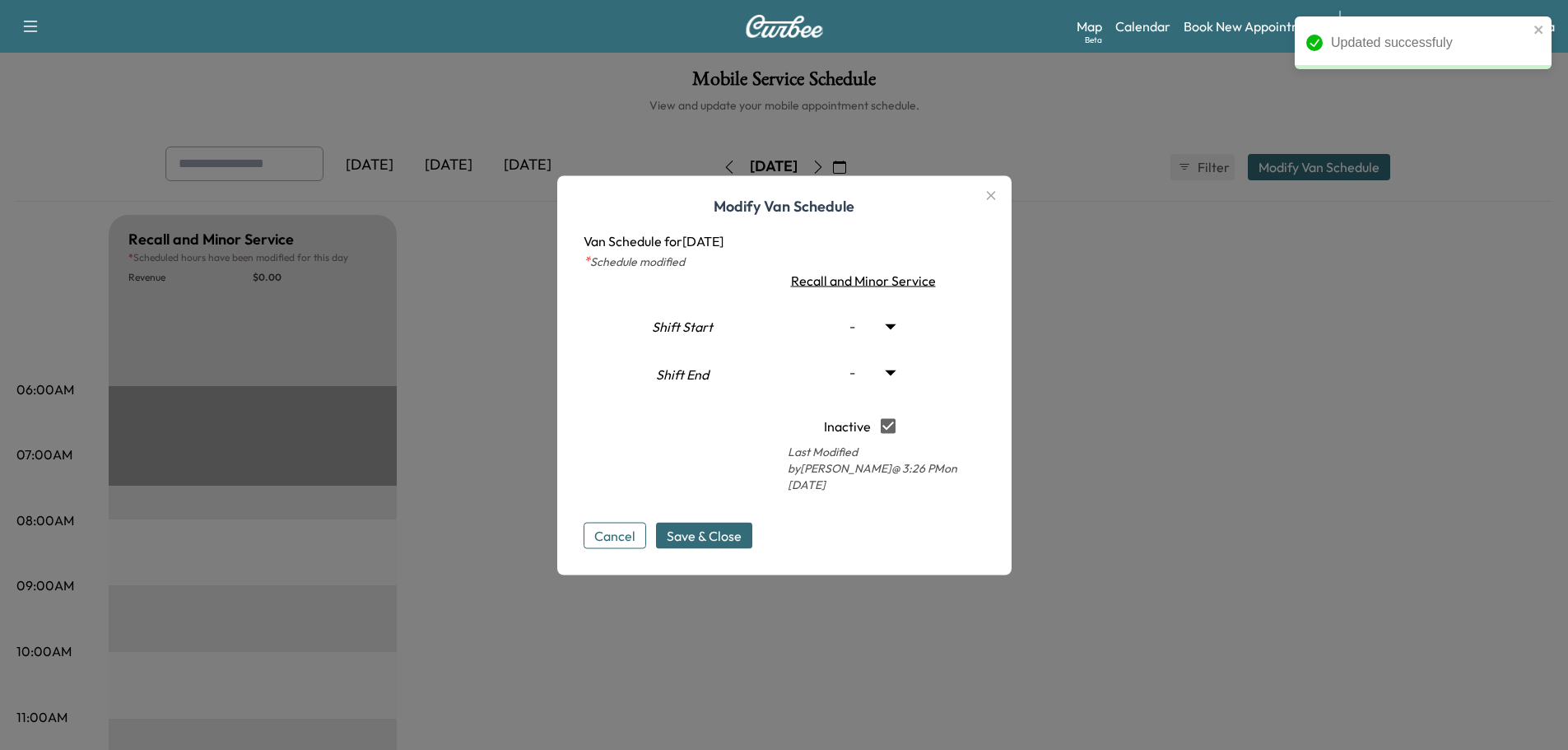
click at [995, 201] on icon "button" at bounding box center [991, 196] width 9 height 9
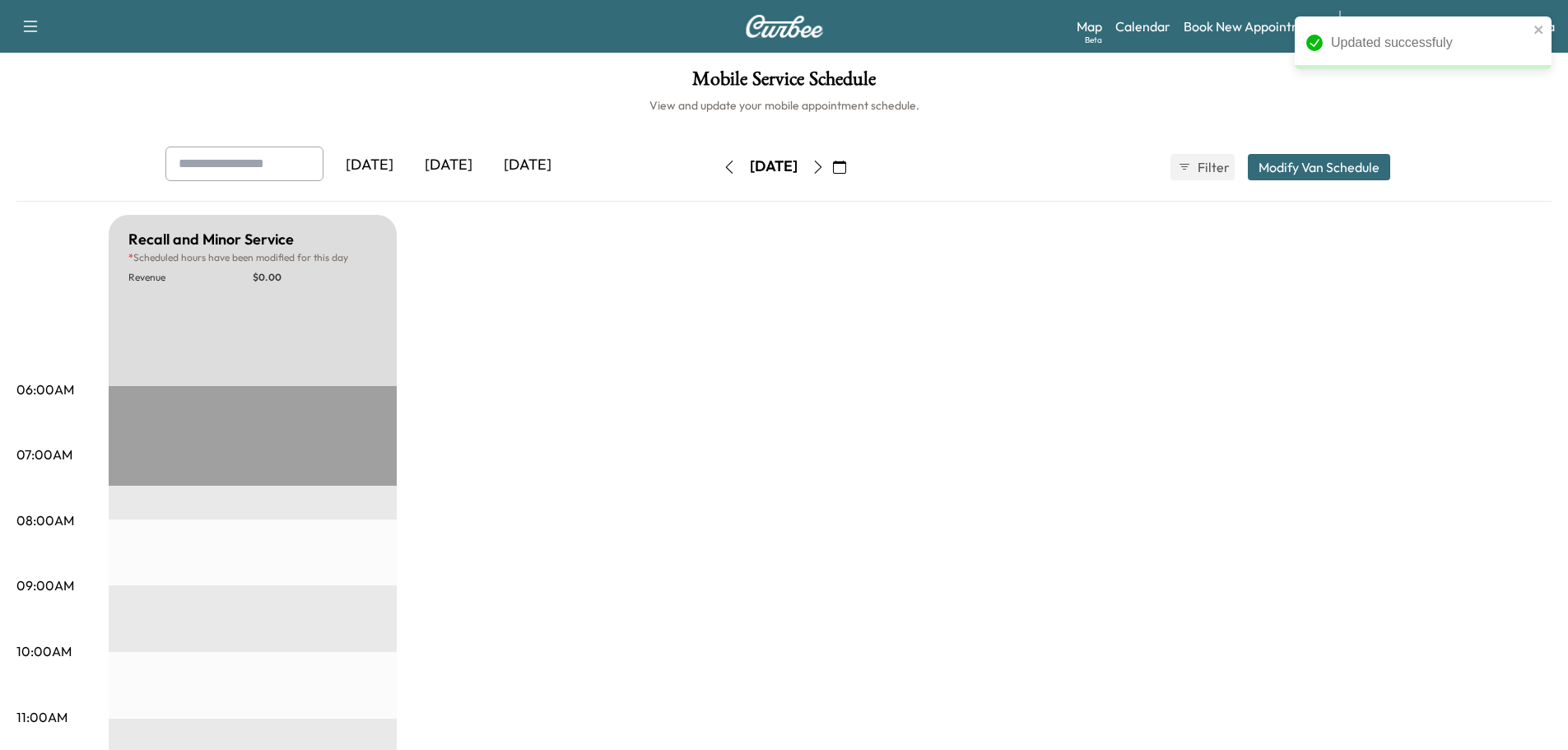
click at [825, 168] on icon "button" at bounding box center [818, 167] width 13 height 13
type input "*"
type input "**"
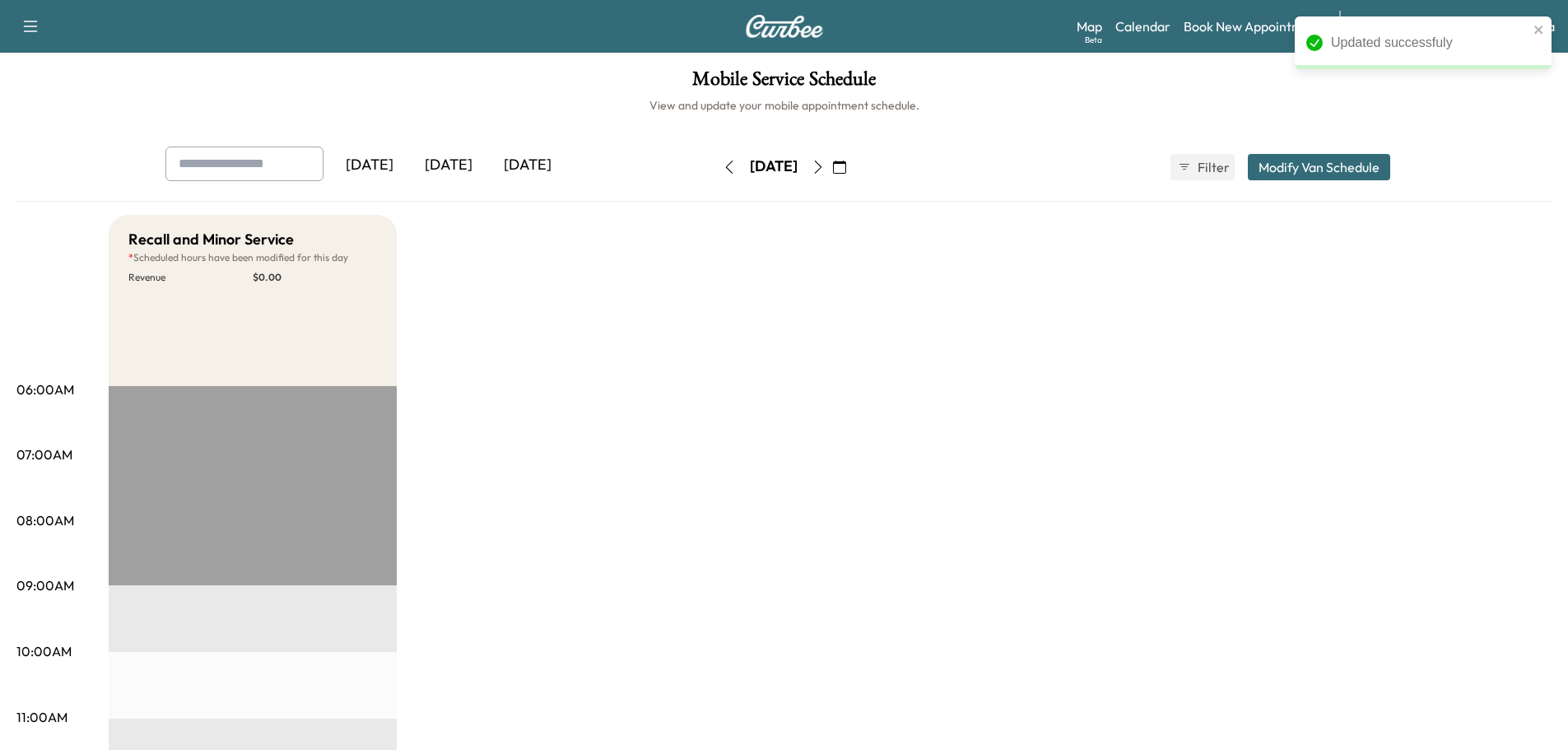
click at [1302, 166] on button "Modify Van Schedule" at bounding box center [1318, 167] width 143 height 26
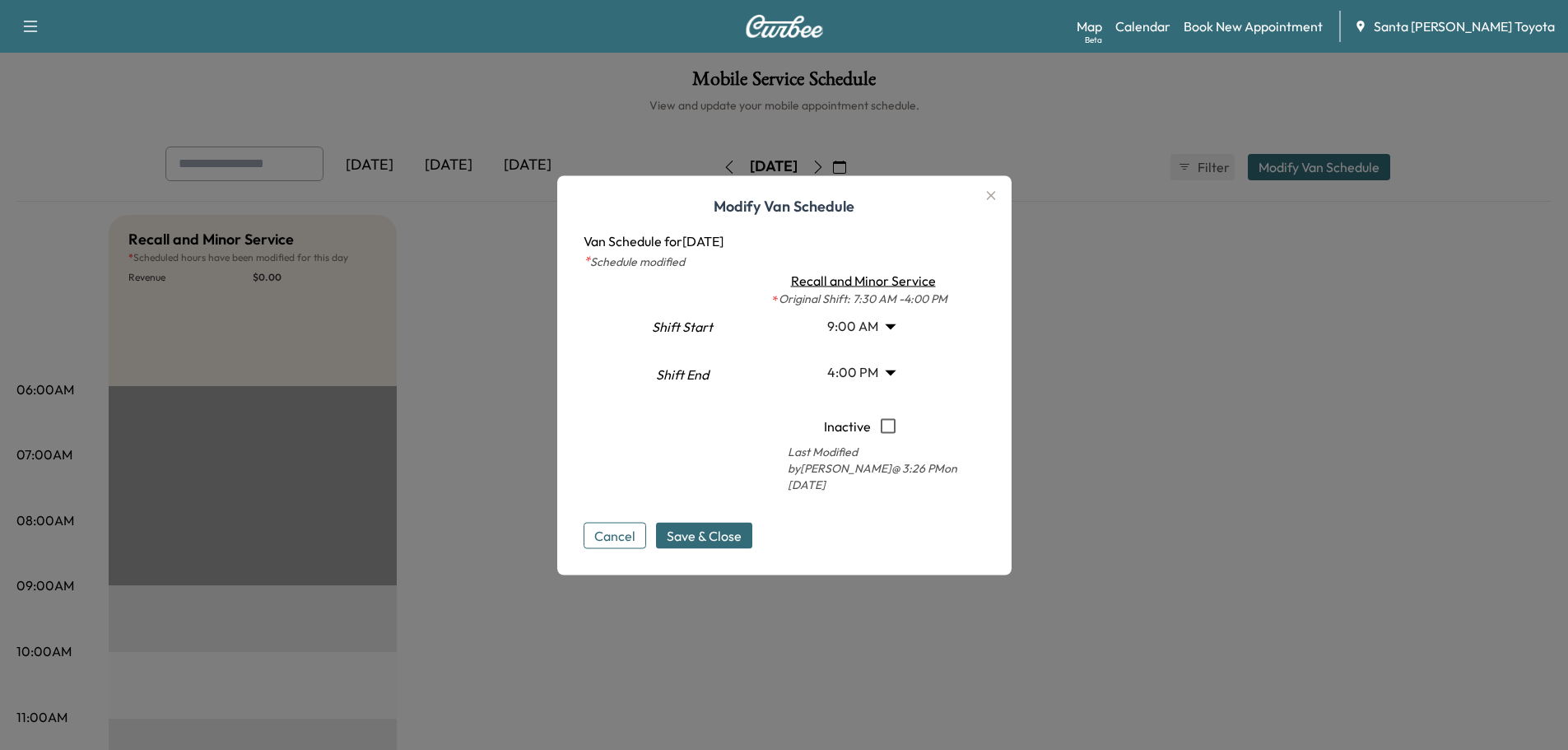
click at [882, 340] on body "Updated successfuly Support Log Out Map Beta Calendar Book New Appointment Sant…" at bounding box center [784, 375] width 1568 height 750
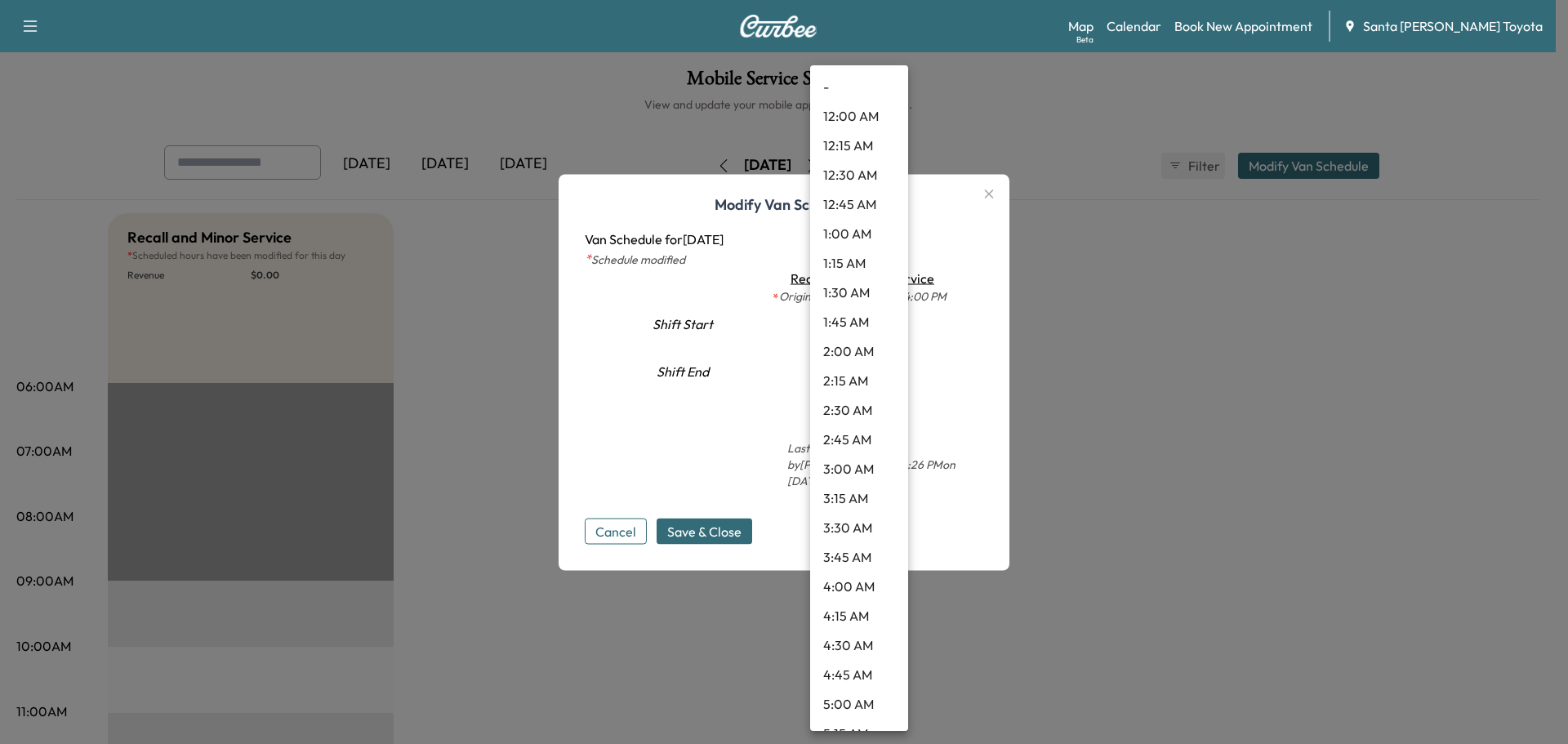
scroll to position [777, 0]
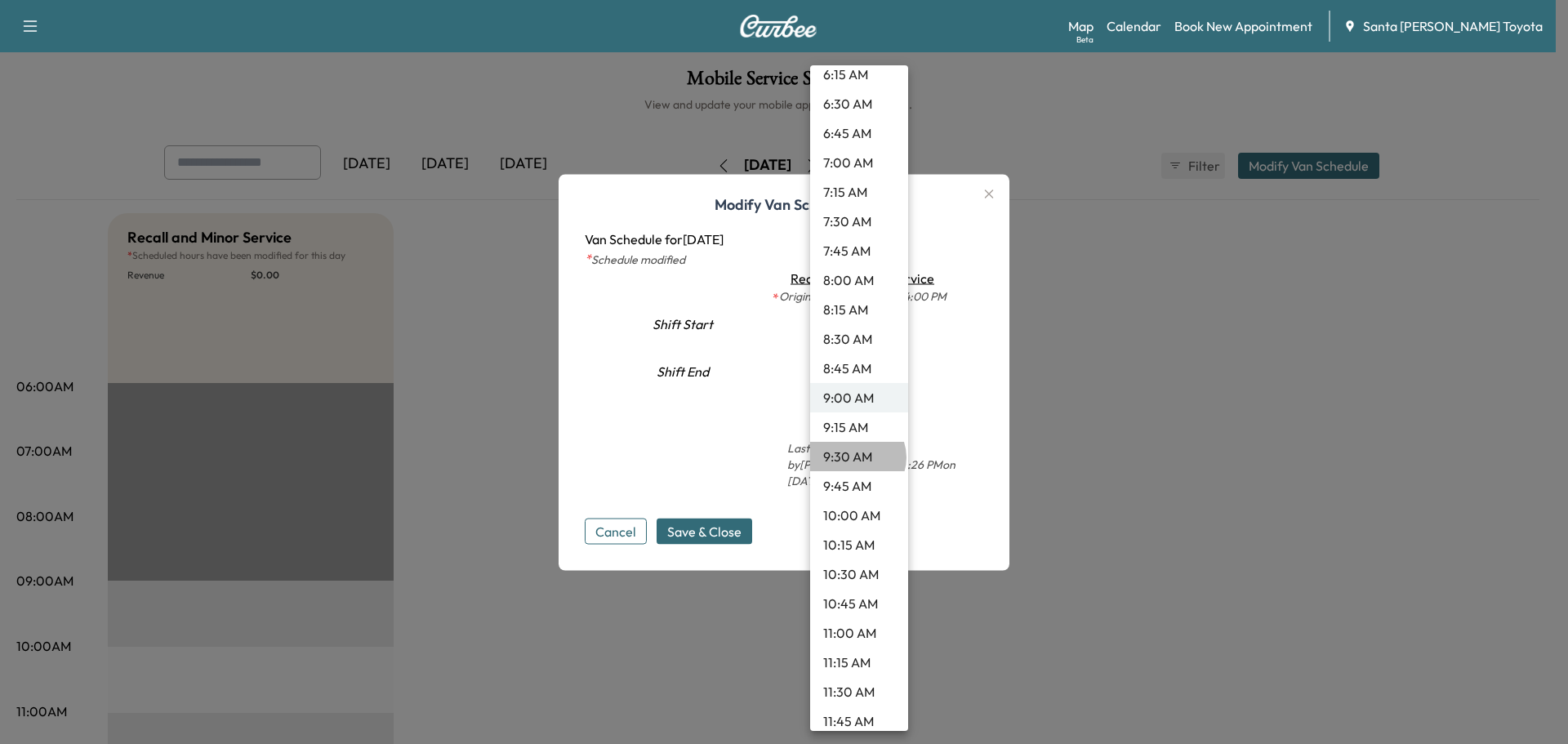
click at [856, 458] on li "9:30 AM" at bounding box center [859, 456] width 98 height 29
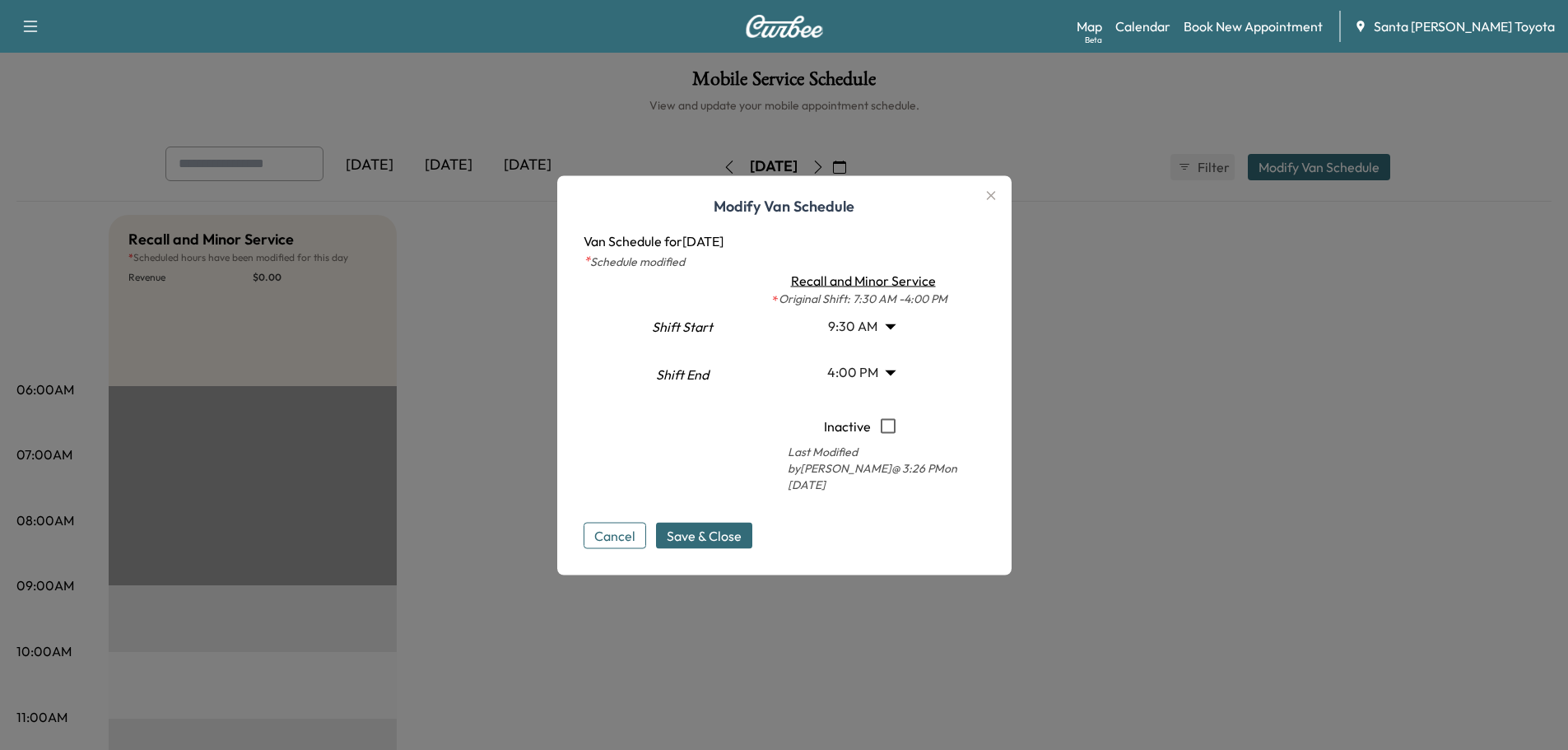
click at [724, 526] on span "Save & Close" at bounding box center [703, 535] width 75 height 20
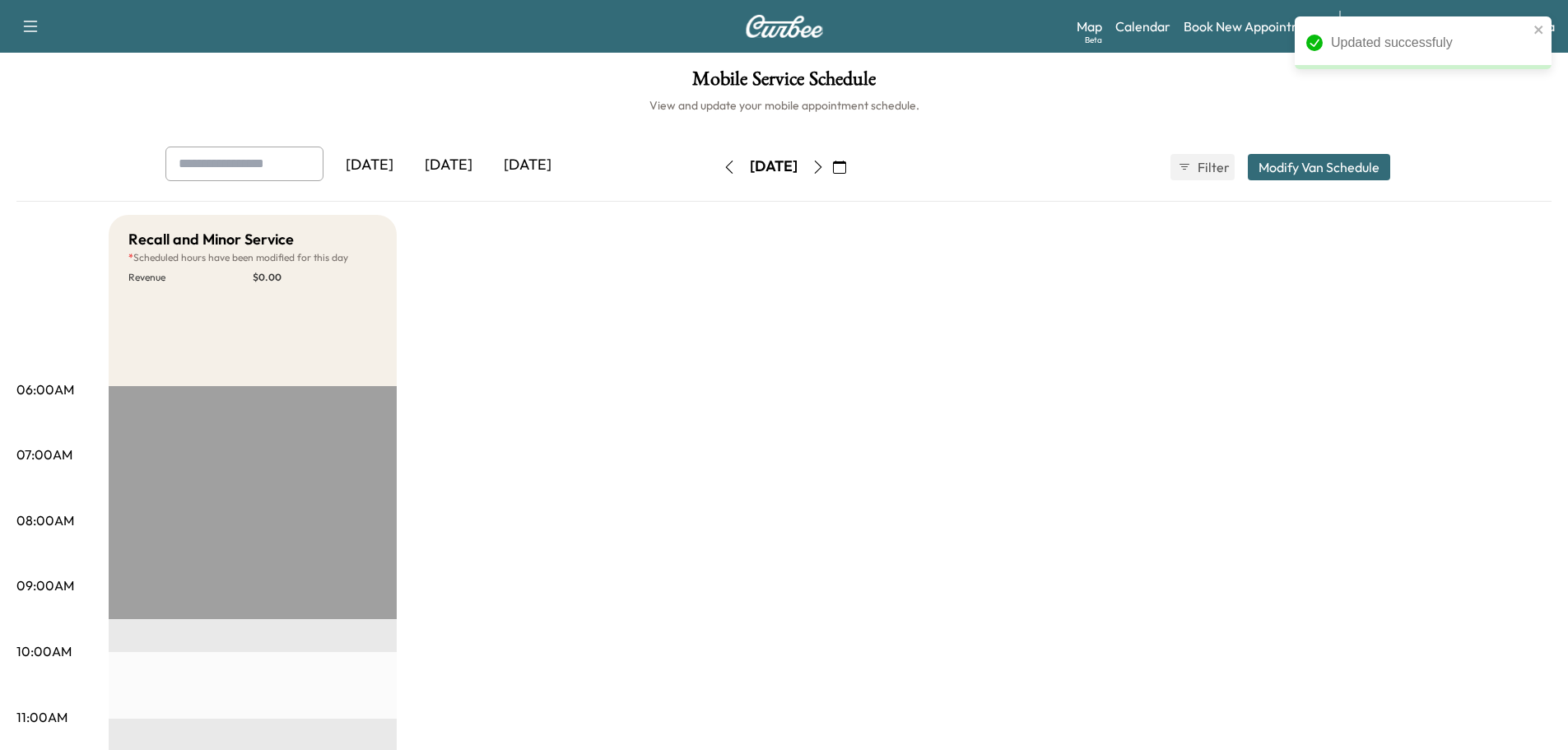
click at [825, 166] on icon "button" at bounding box center [818, 167] width 13 height 13
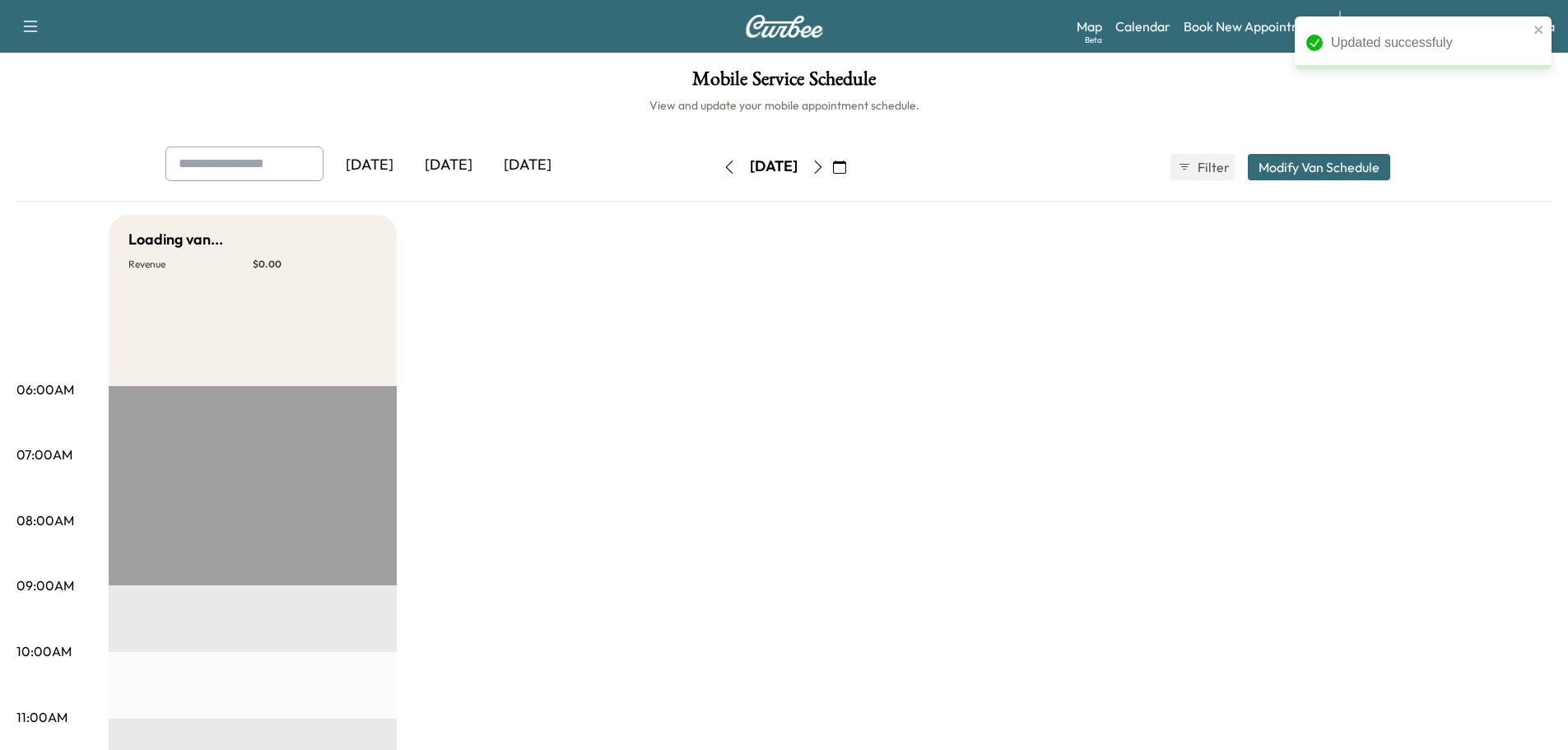
click at [1330, 170] on button "Modify Van Schedule" at bounding box center [1318, 167] width 143 height 26
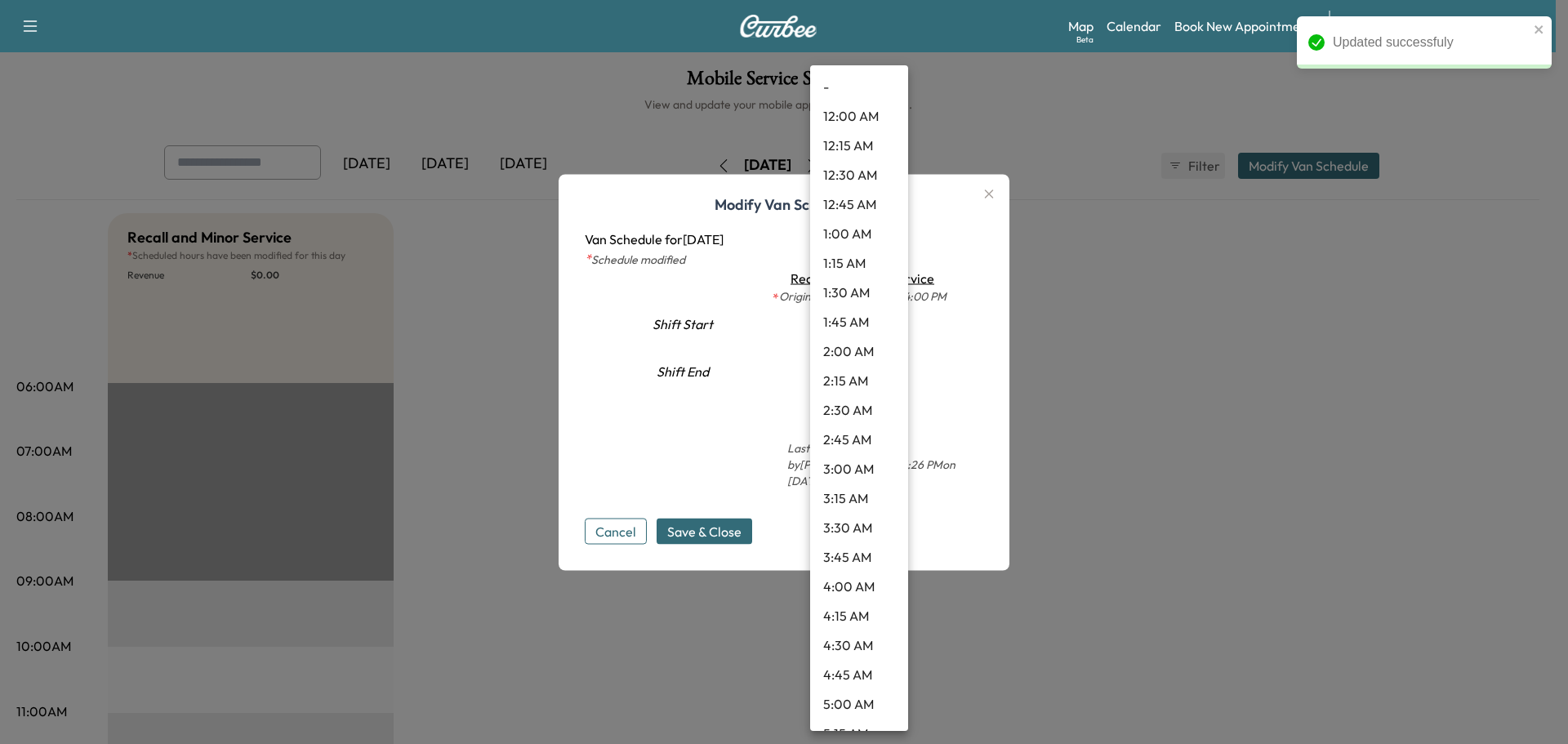
drag, startPoint x: 882, startPoint y: 333, endPoint x: 855, endPoint y: 370, distance: 45.8
click at [881, 333] on body "Updated successfuly Support Log Out Map Beta Calendar Book New Appointment Sant…" at bounding box center [784, 372] width 1568 height 744
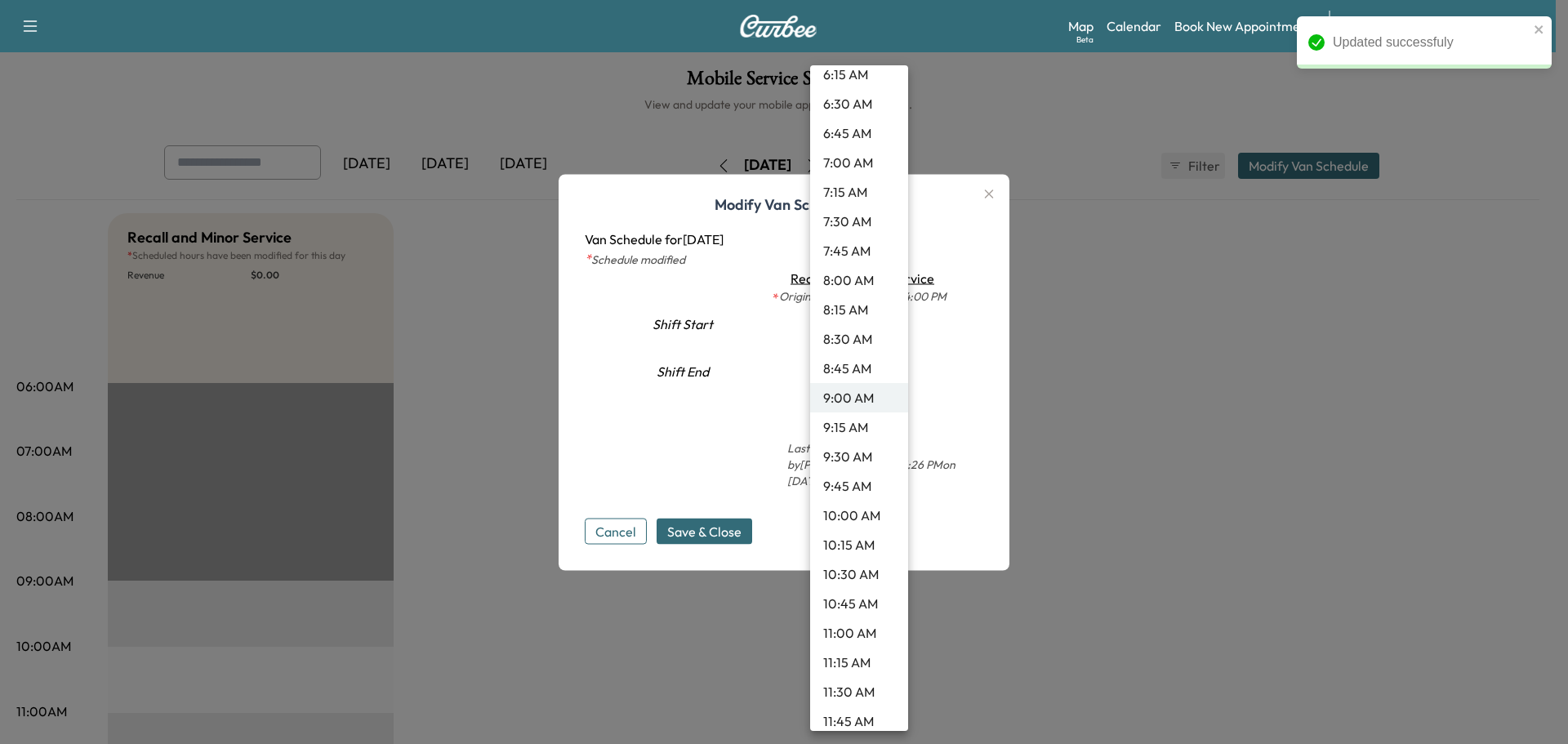
click at [834, 460] on li "9:30 AM" at bounding box center [859, 456] width 98 height 29
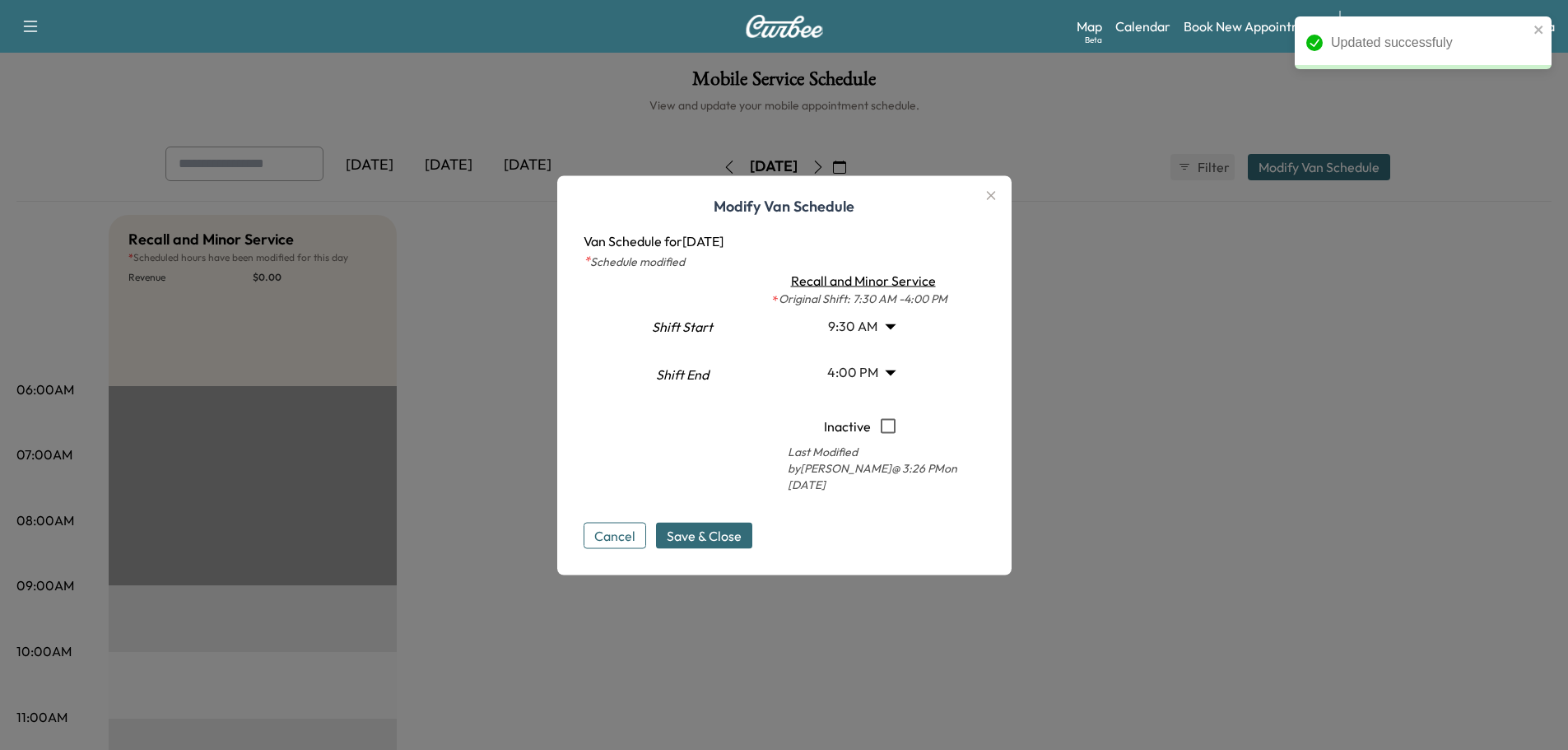
click at [716, 534] on span "Save & Close" at bounding box center [703, 535] width 75 height 20
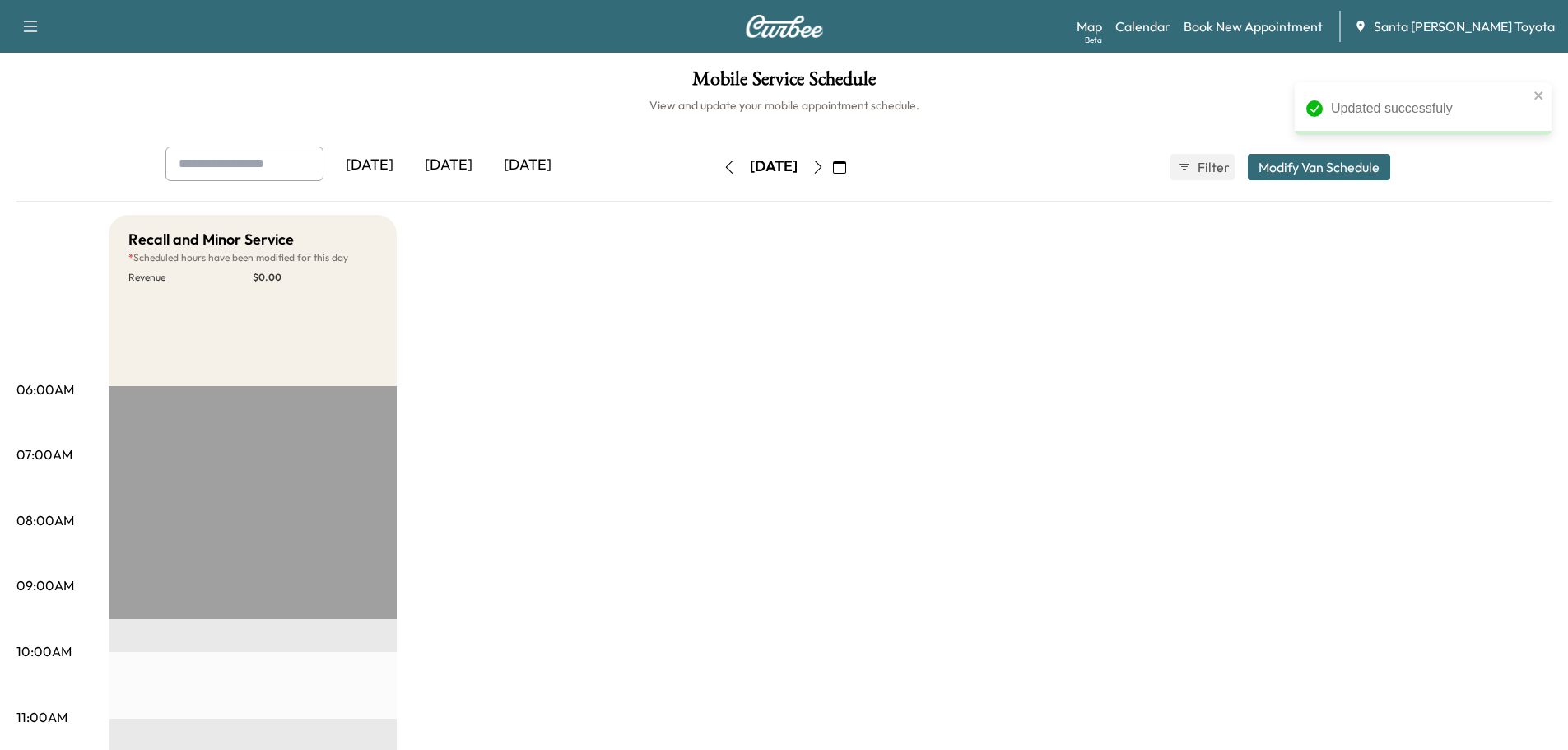
click at [825, 169] on icon "button" at bounding box center [818, 167] width 13 height 13
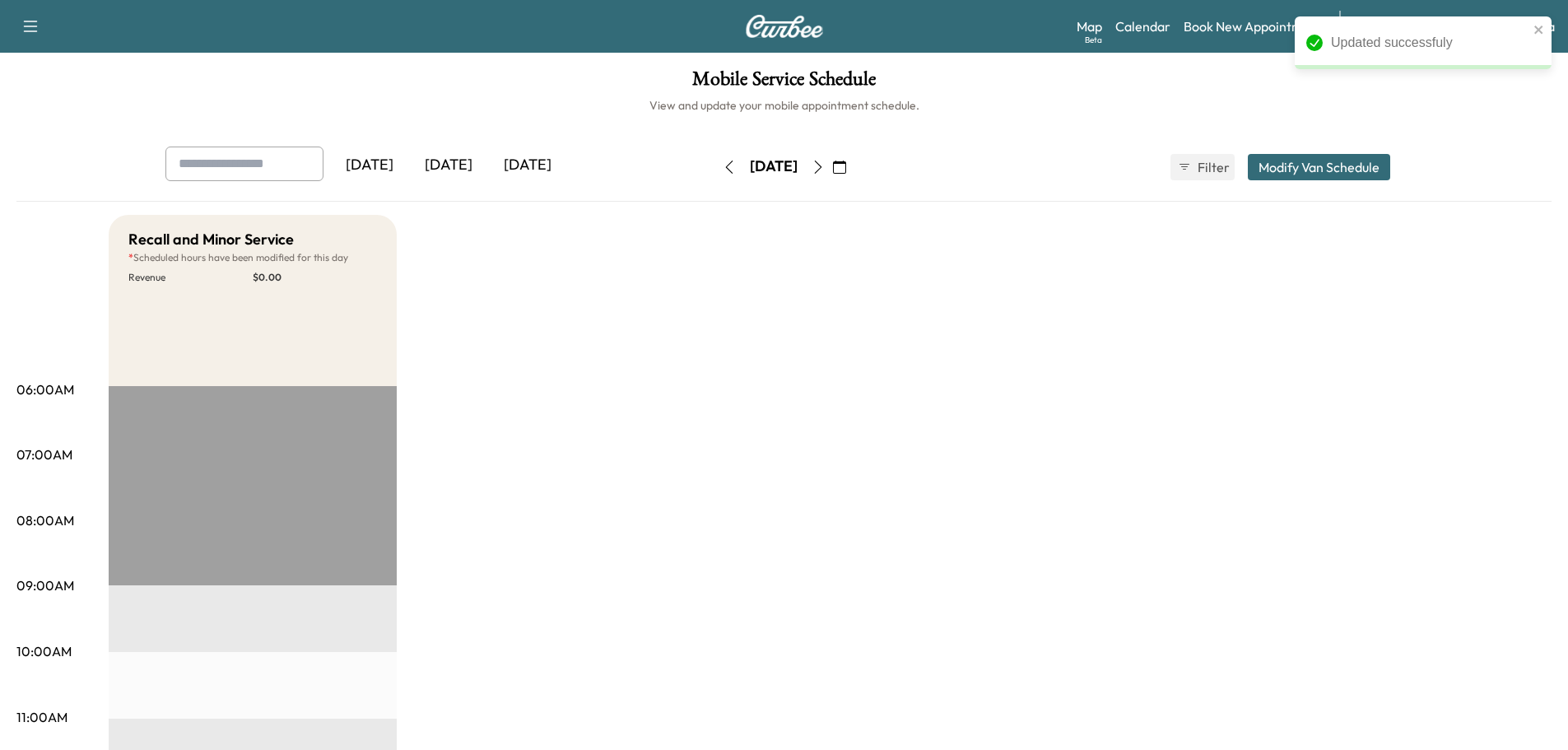
click at [1298, 175] on button "Modify Van Schedule" at bounding box center [1318, 167] width 143 height 26
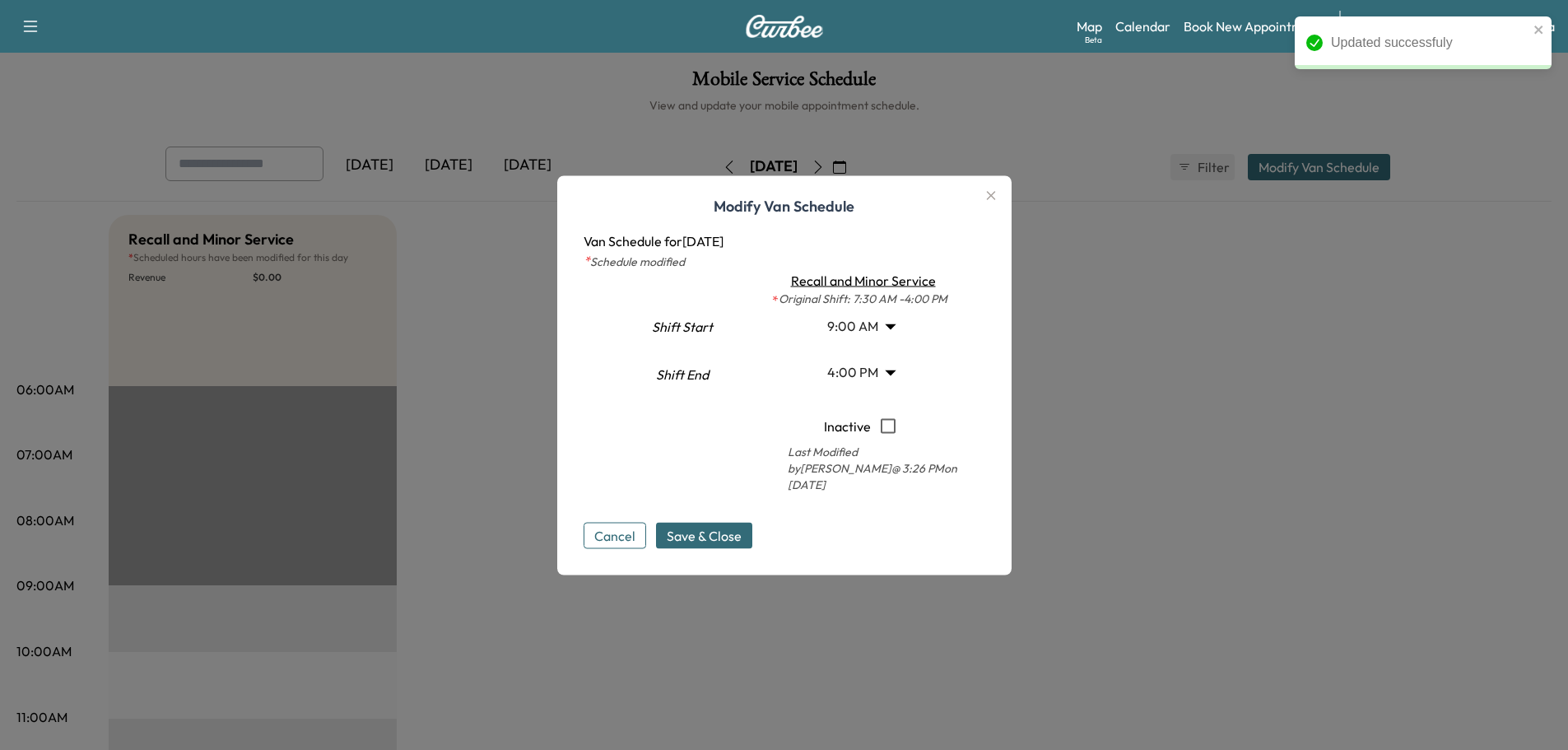
click at [853, 333] on body "Updated successfuly Support Log Out Map Beta Calendar Book New Appointment Sant…" at bounding box center [784, 375] width 1568 height 750
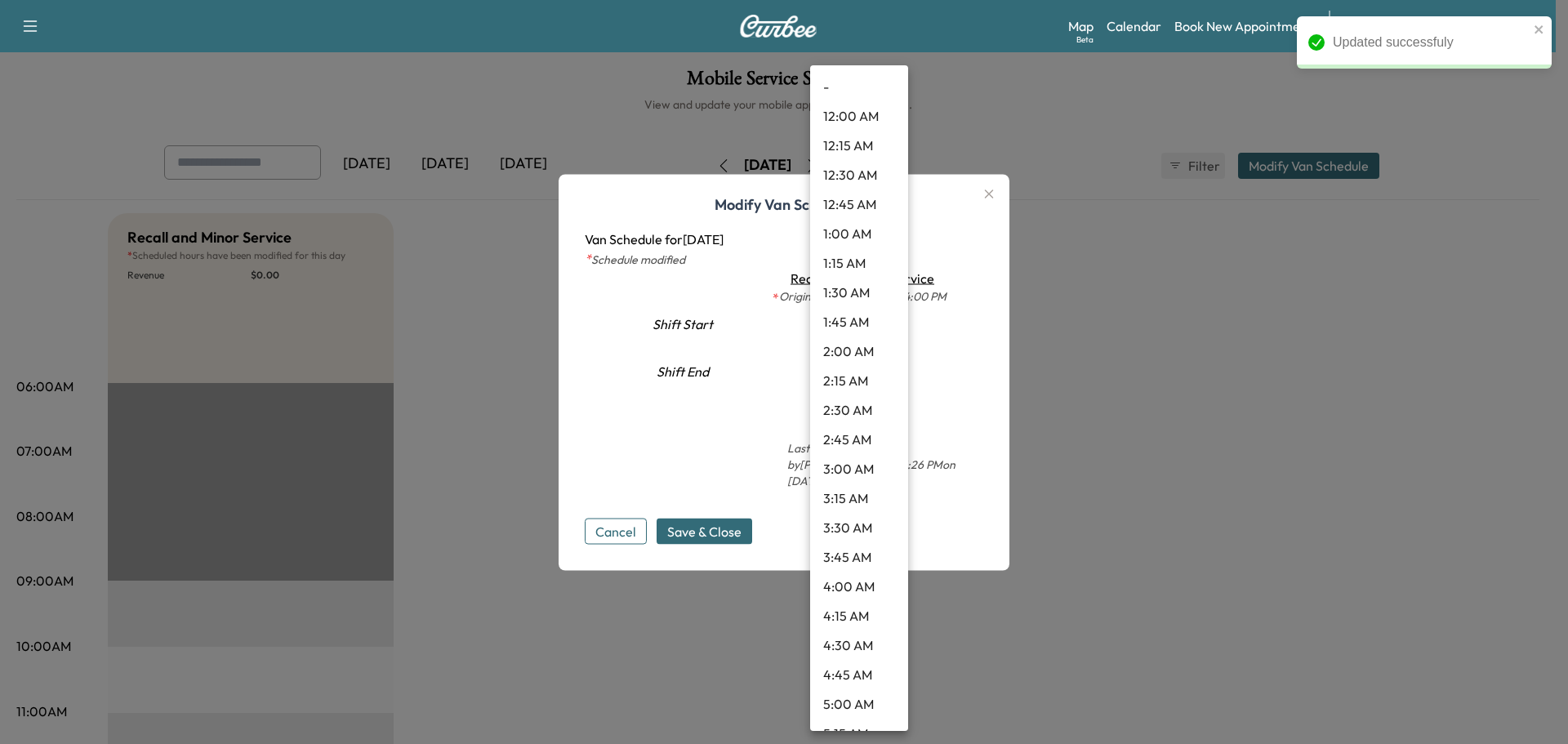
scroll to position [777, 0]
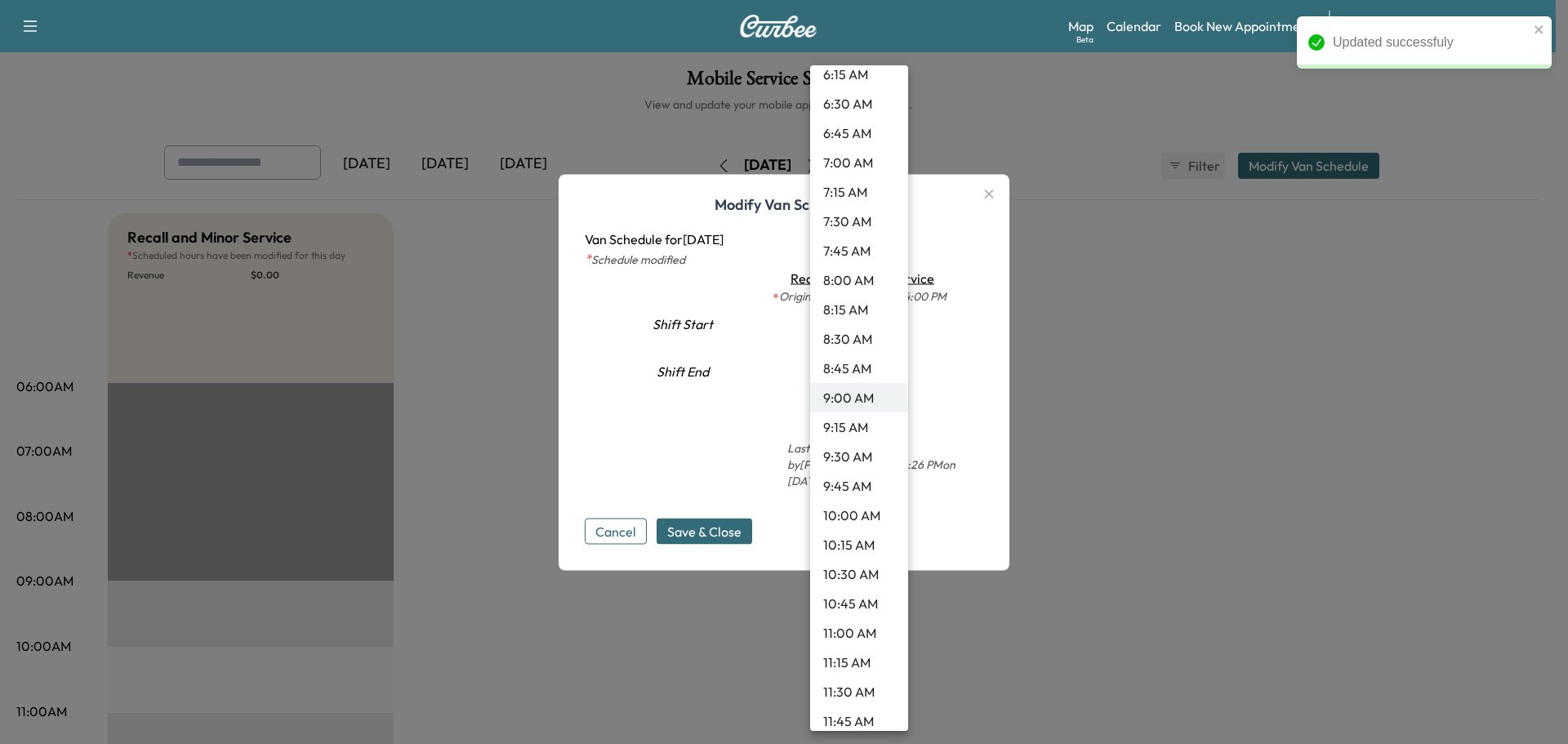
click at [836, 451] on li "9:30 AM" at bounding box center [859, 456] width 98 height 29
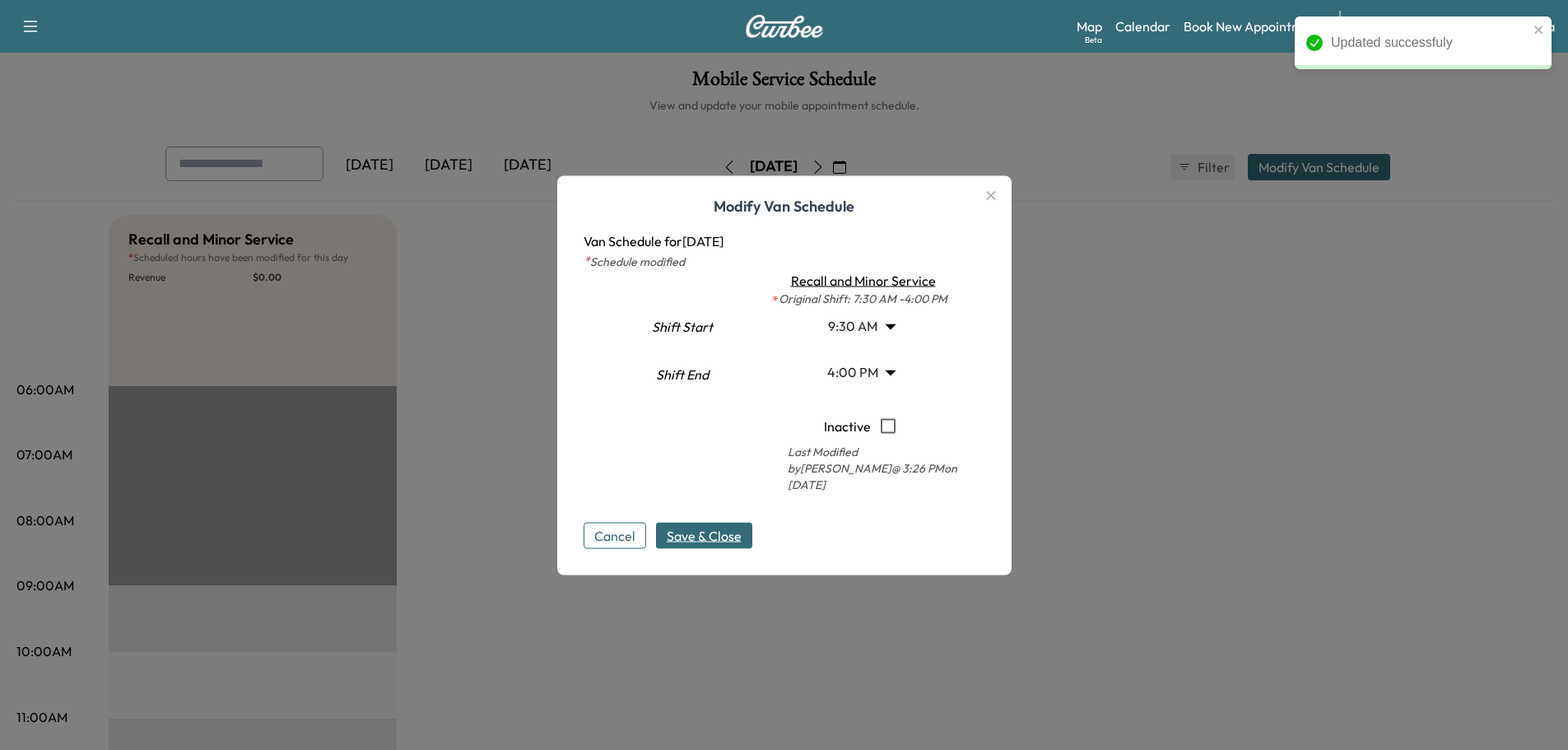
click at [706, 526] on span "Save & Close" at bounding box center [703, 535] width 75 height 20
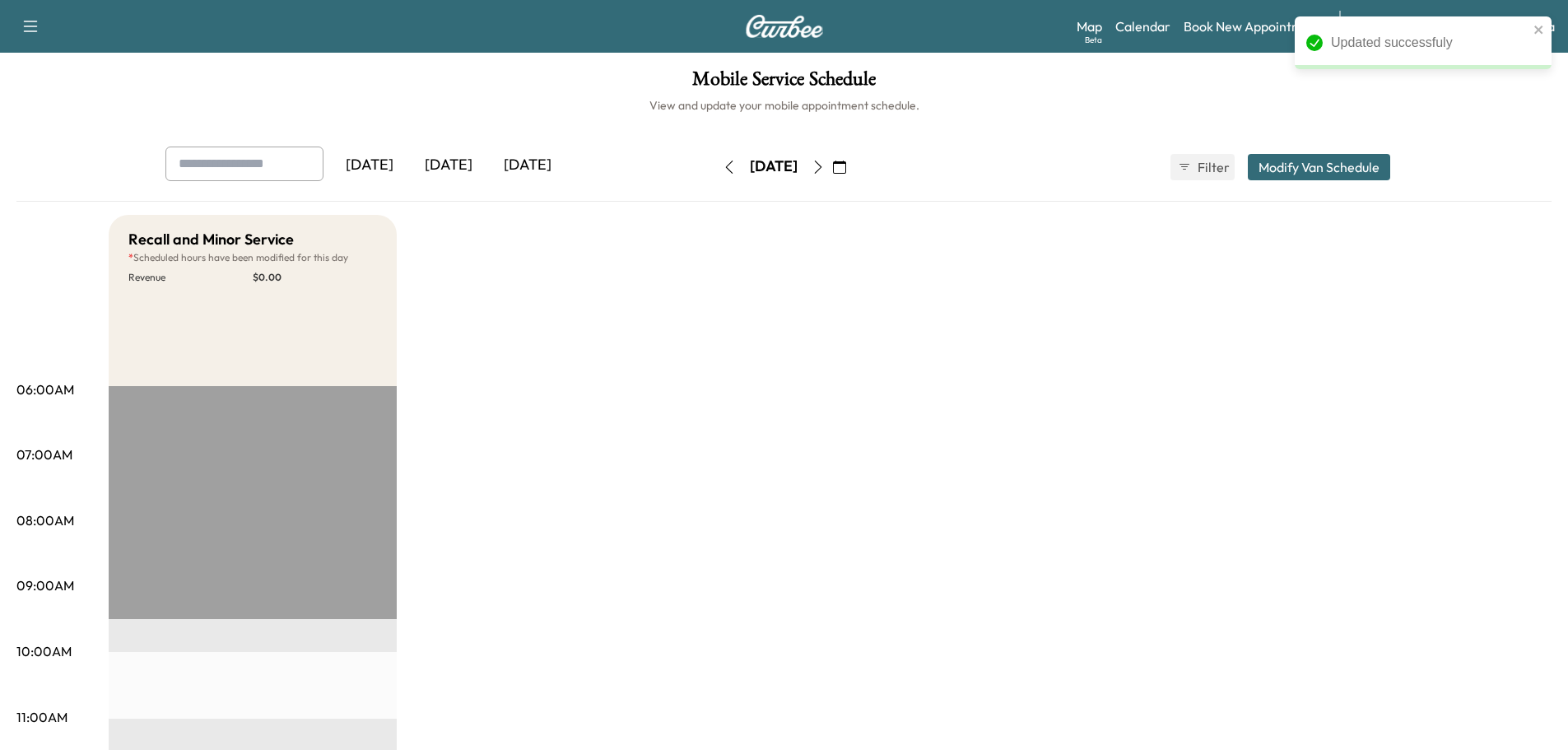
click at [825, 168] on icon "button" at bounding box center [818, 167] width 13 height 13
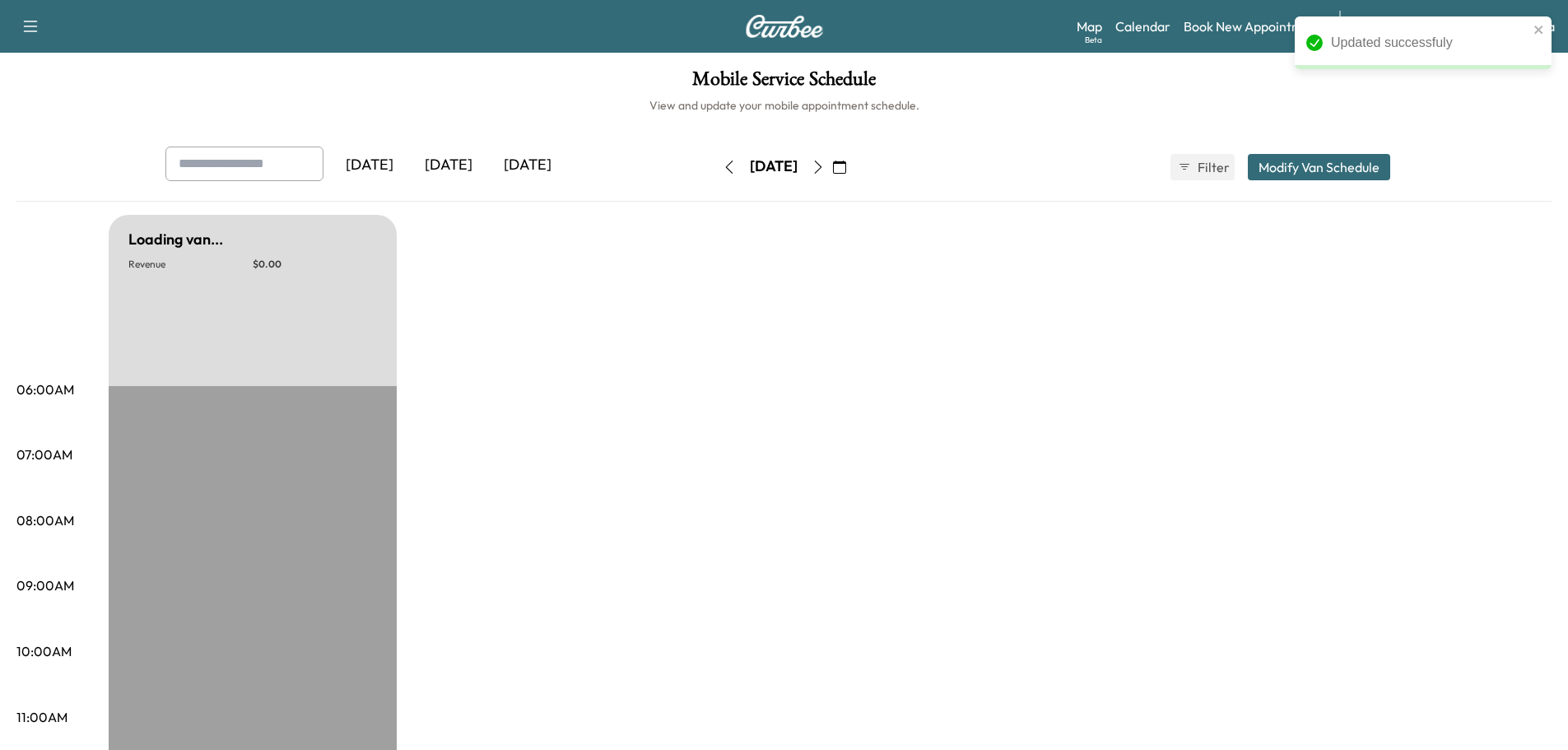
click at [825, 169] on icon "button" at bounding box center [818, 167] width 13 height 13
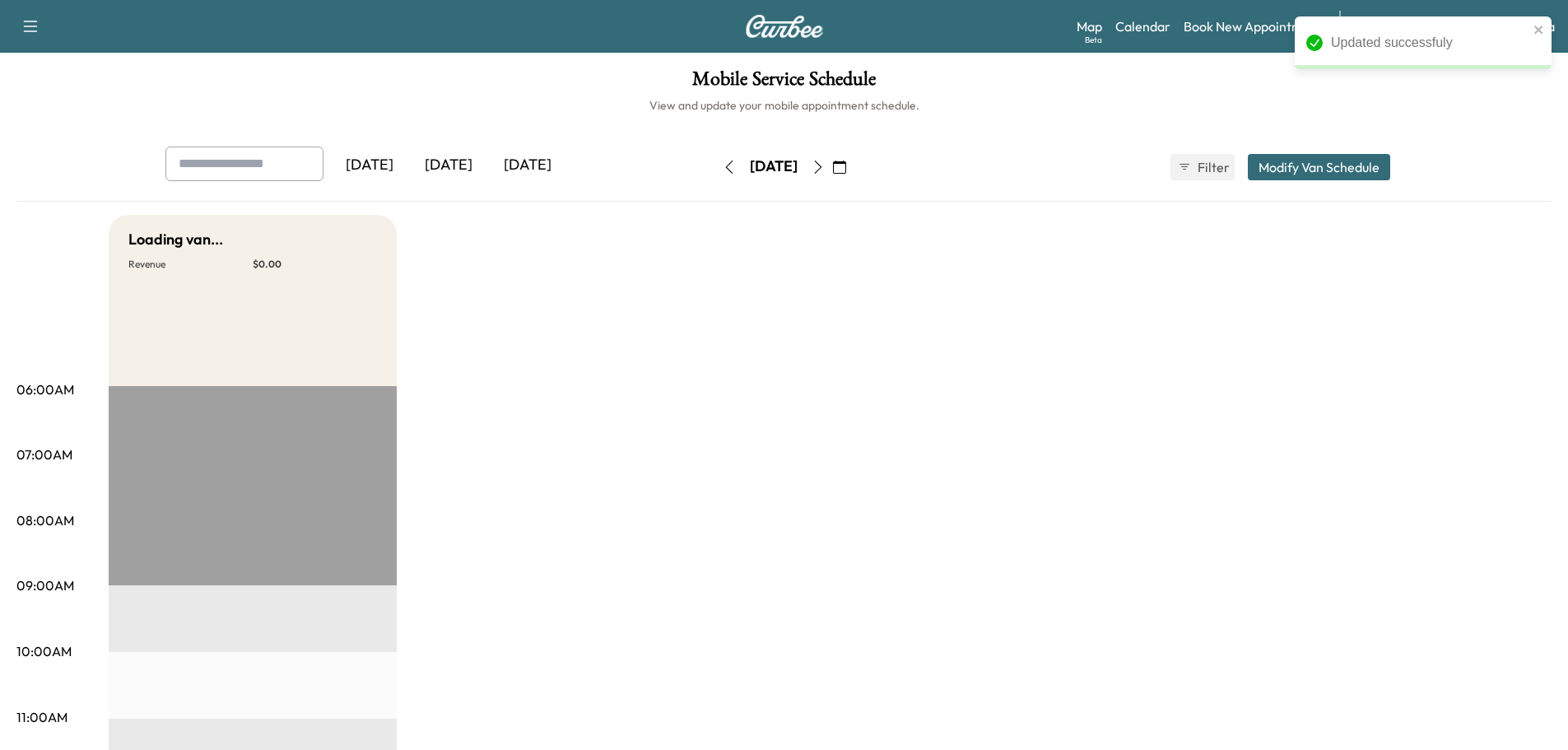
click at [1287, 164] on button "Modify Van Schedule" at bounding box center [1318, 167] width 143 height 26
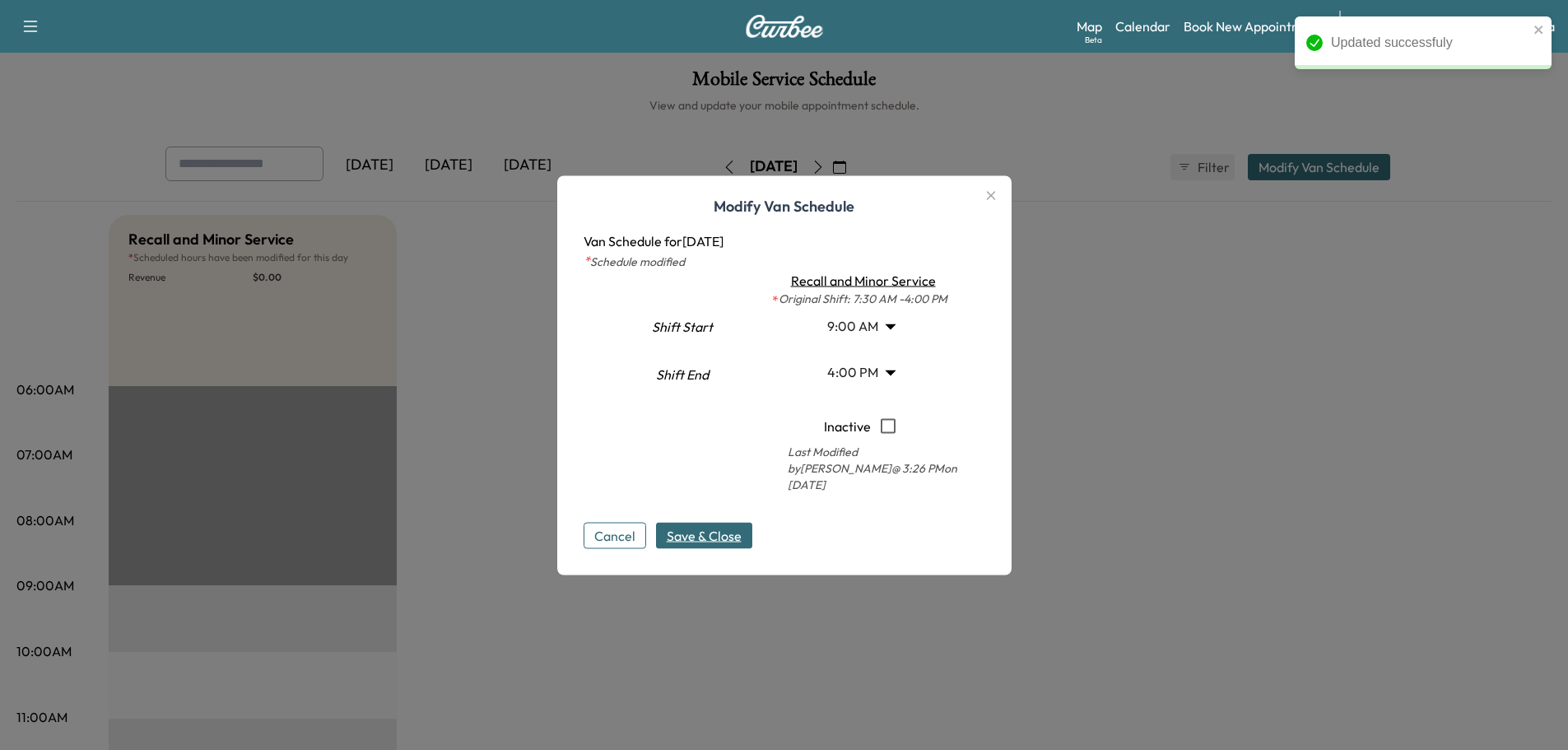
click at [849, 340] on body "Updated successfuly Support Log Out Map Beta Calendar Book New Appointment Sant…" at bounding box center [784, 375] width 1568 height 750
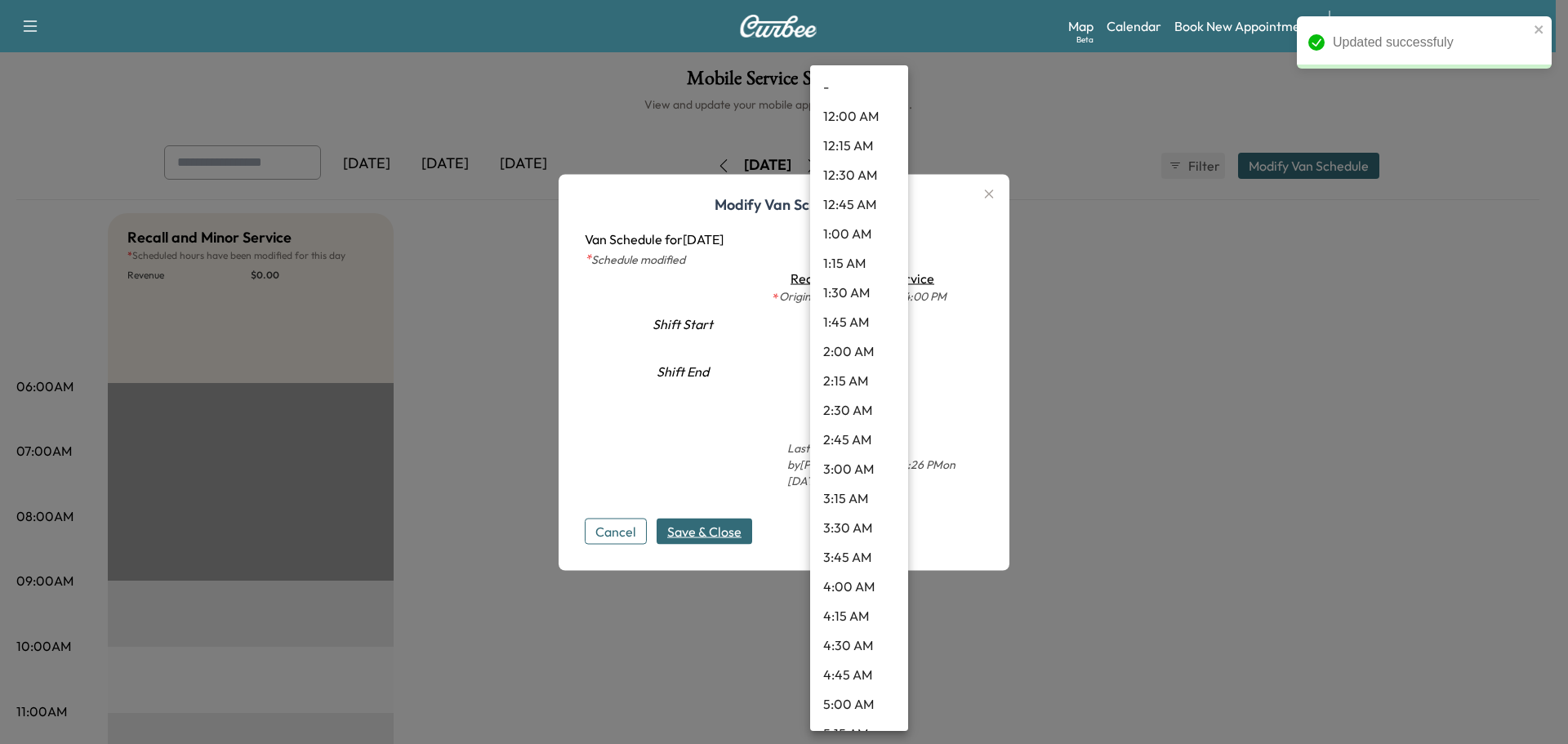
scroll to position [777, 0]
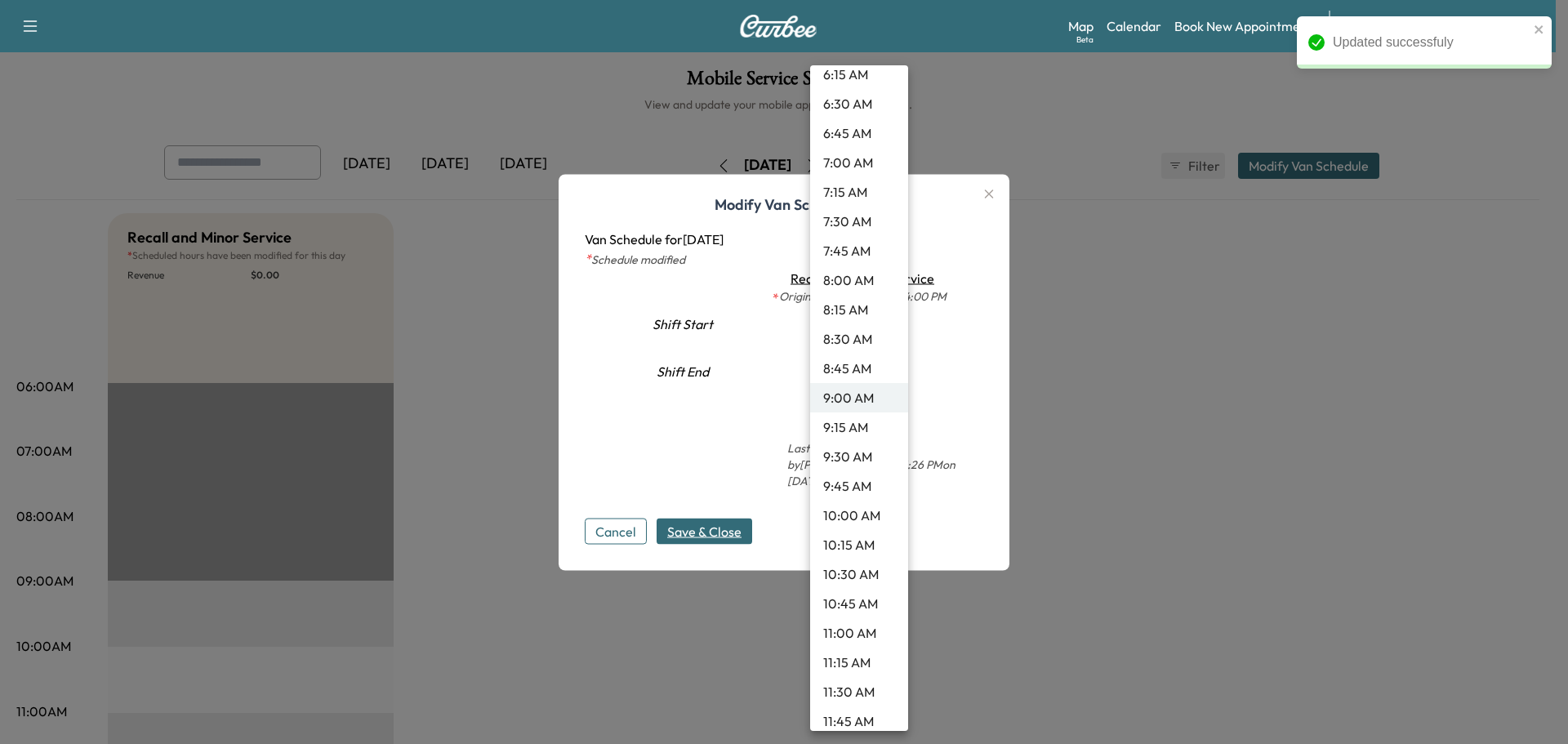
drag, startPoint x: 833, startPoint y: 456, endPoint x: 705, endPoint y: 482, distance: 130.6
click at [832, 456] on li "9:30 AM" at bounding box center [859, 456] width 98 height 29
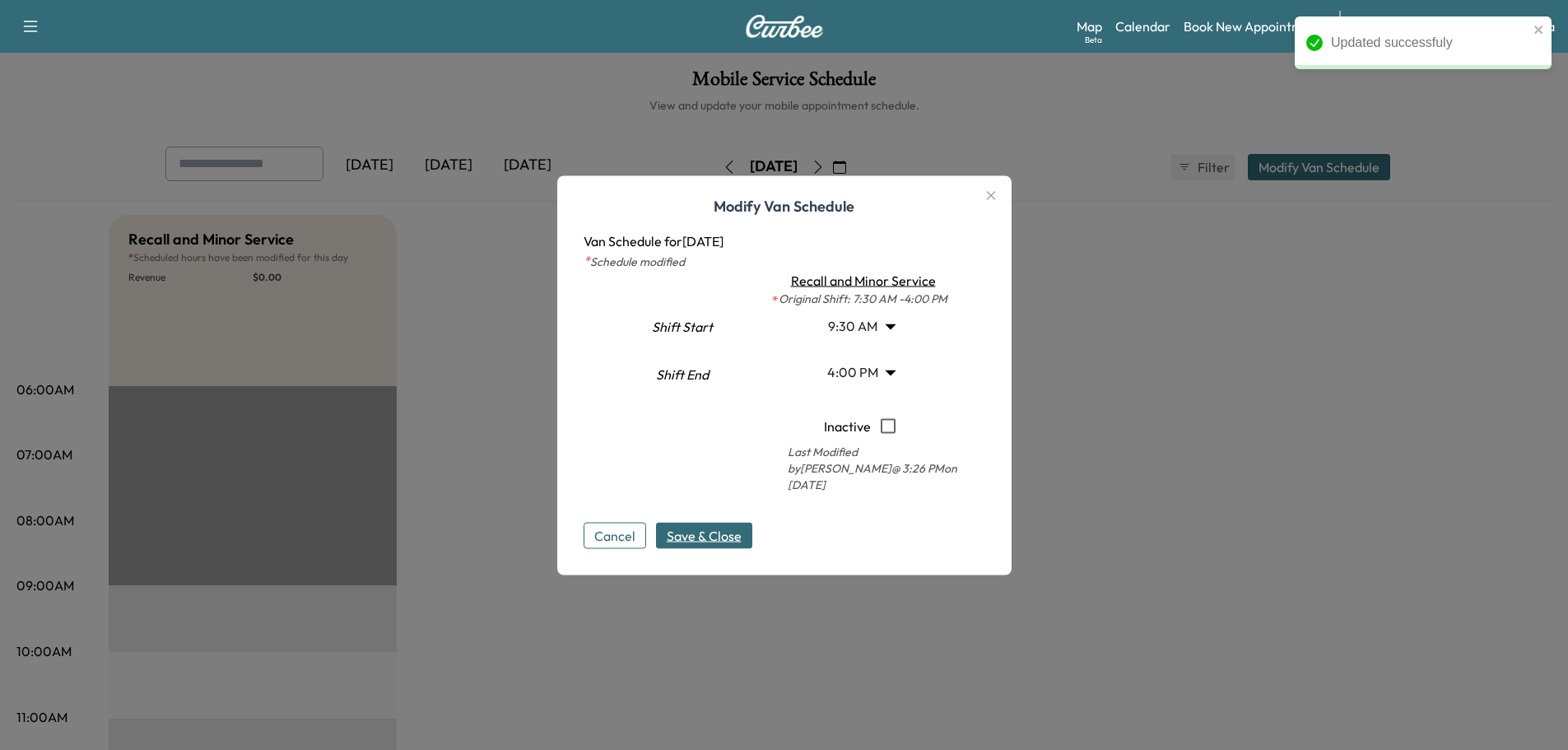
click at [709, 526] on span "Save & Close" at bounding box center [703, 535] width 75 height 20
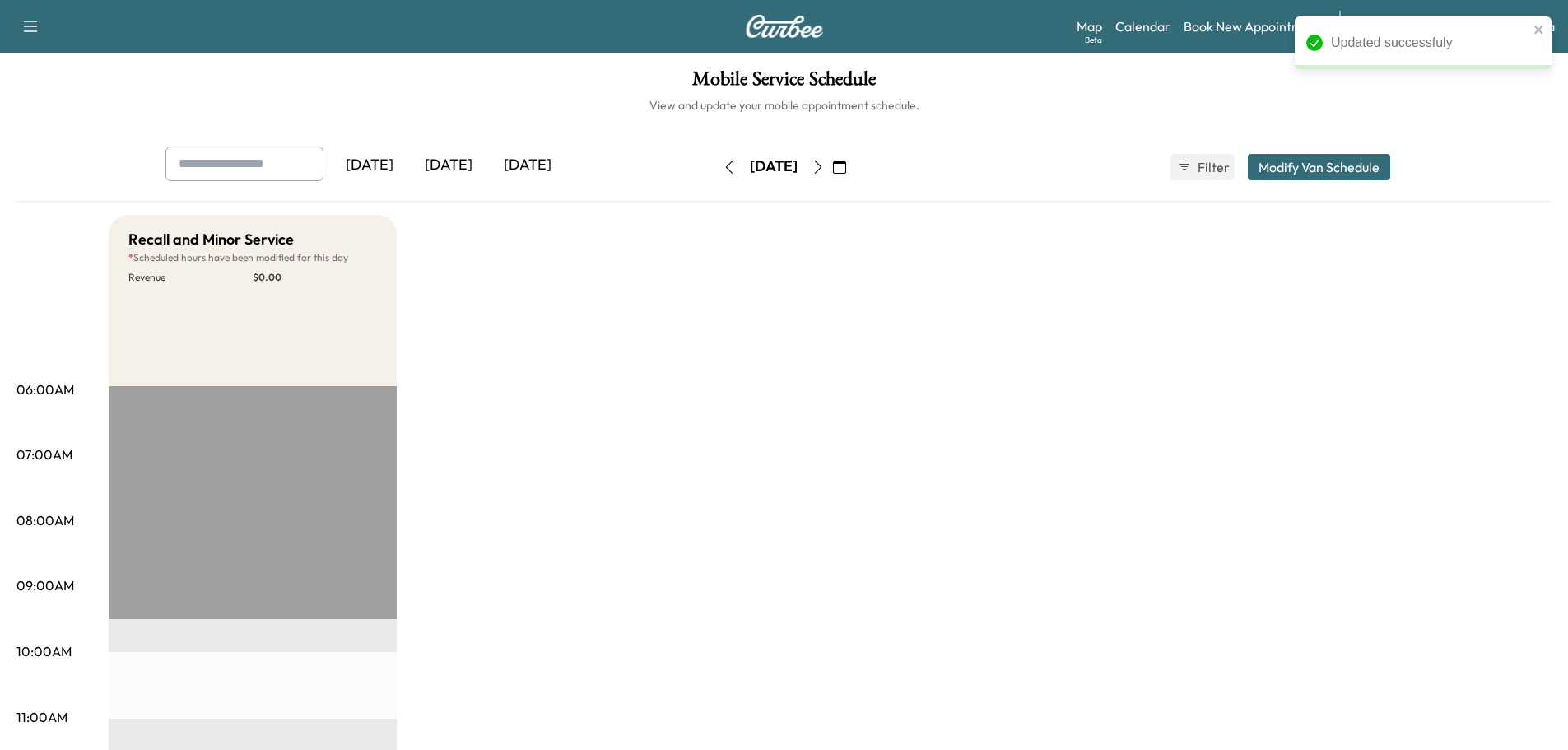
click at [825, 165] on icon "button" at bounding box center [818, 167] width 13 height 13
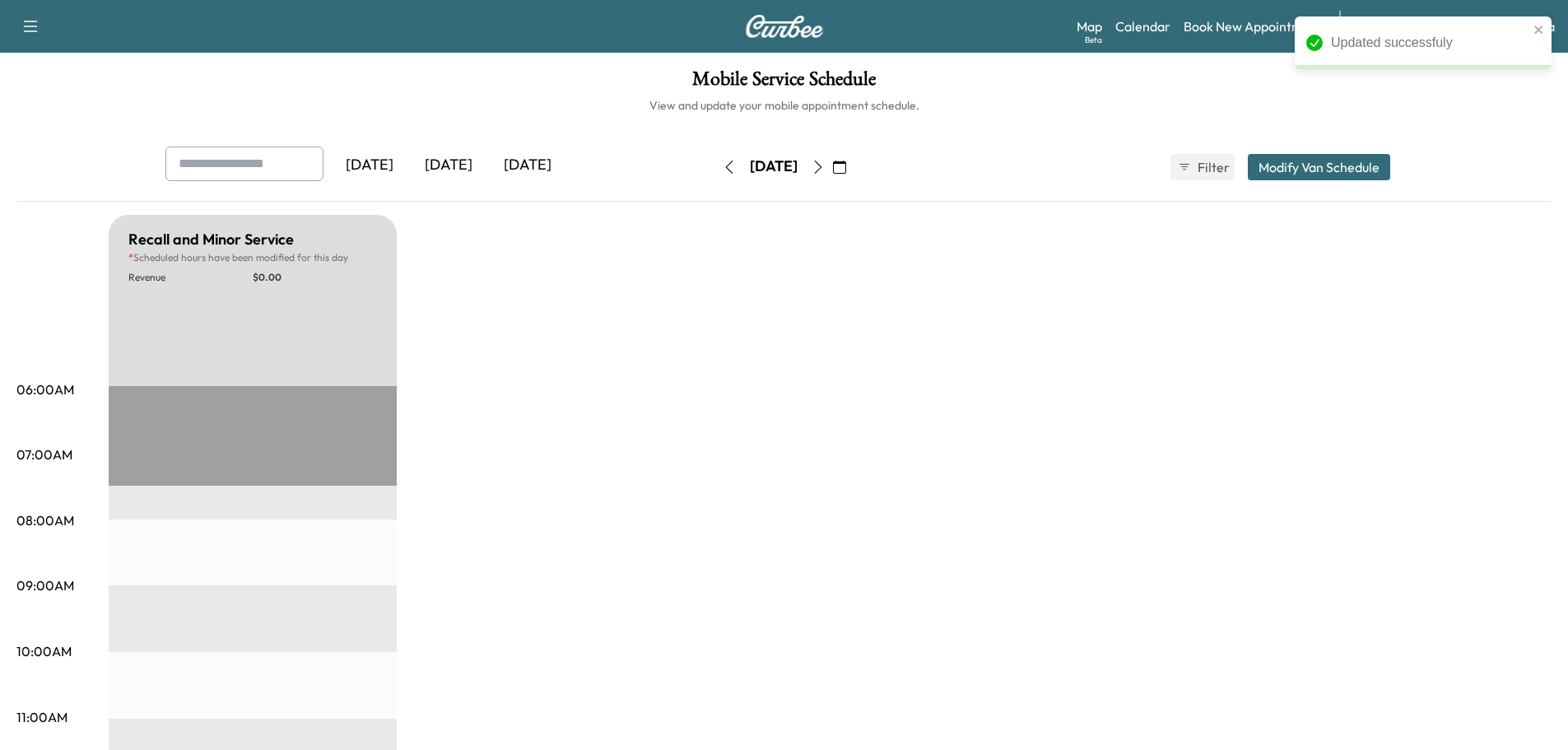
click at [825, 169] on icon "button" at bounding box center [818, 167] width 13 height 13
type input "*"
type input "**"
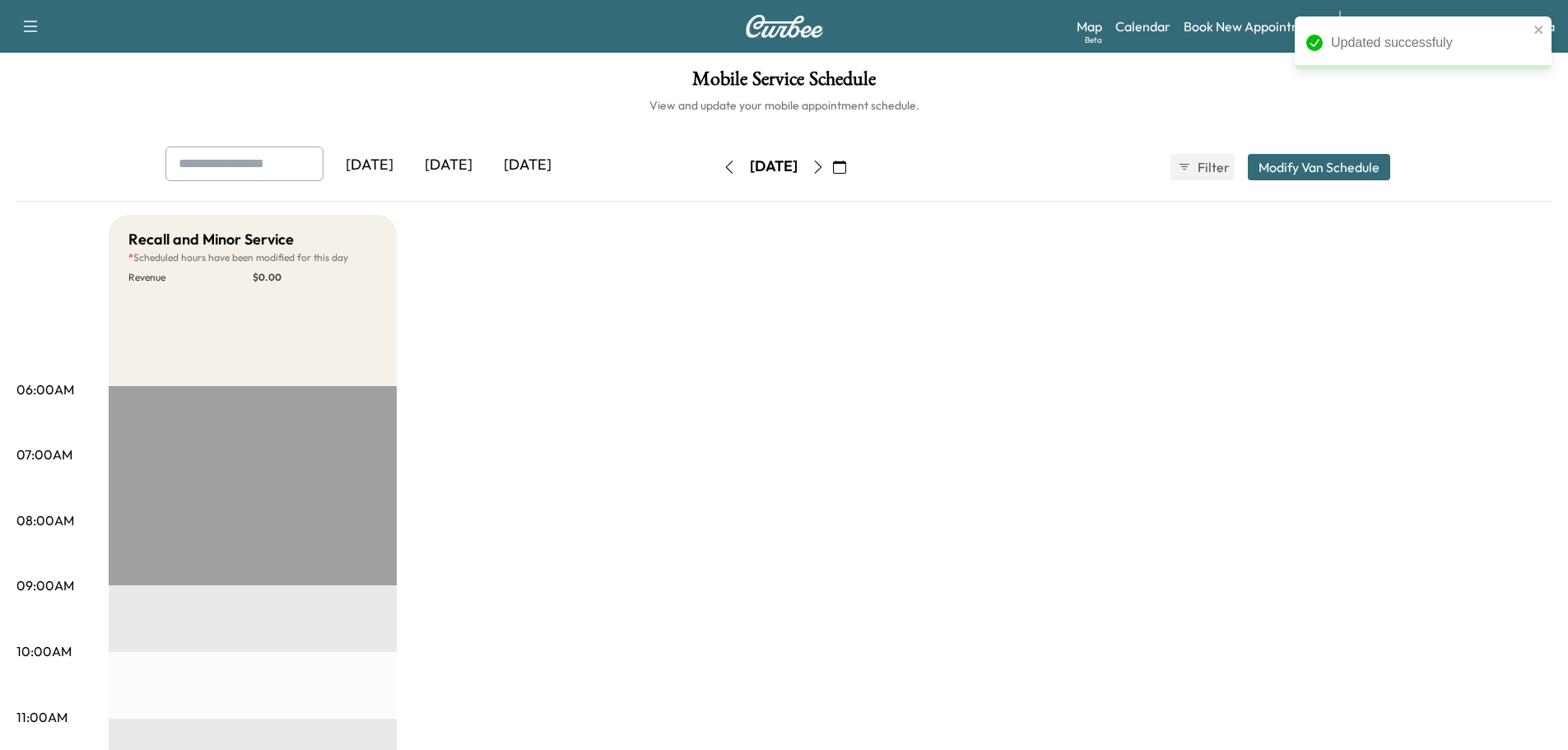
click at [1282, 171] on button "Modify Van Schedule" at bounding box center [1318, 167] width 143 height 26
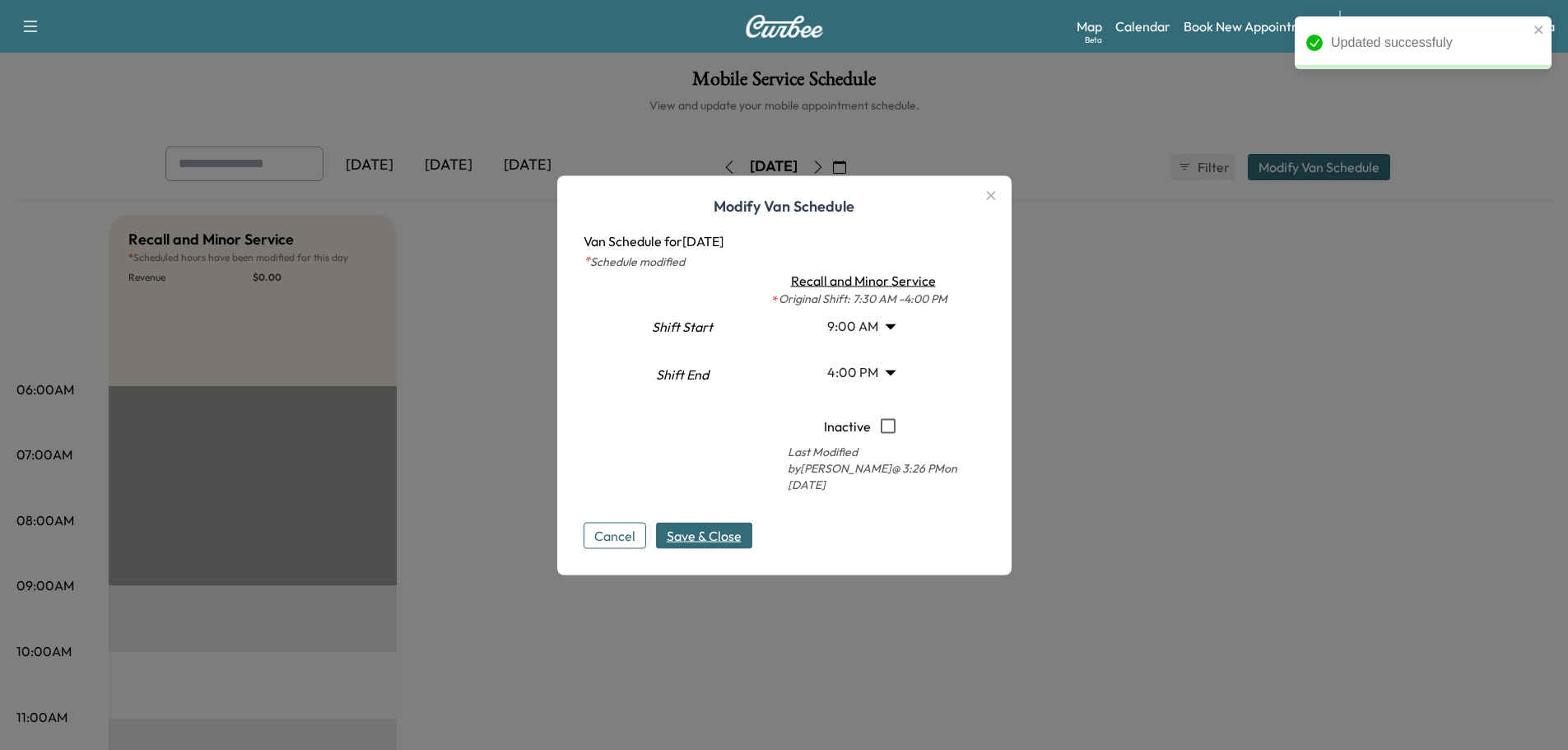
click at [878, 335] on body "Updated successfuly Support Log Out Map Beta Calendar Book New Appointment Sant…" at bounding box center [784, 375] width 1568 height 750
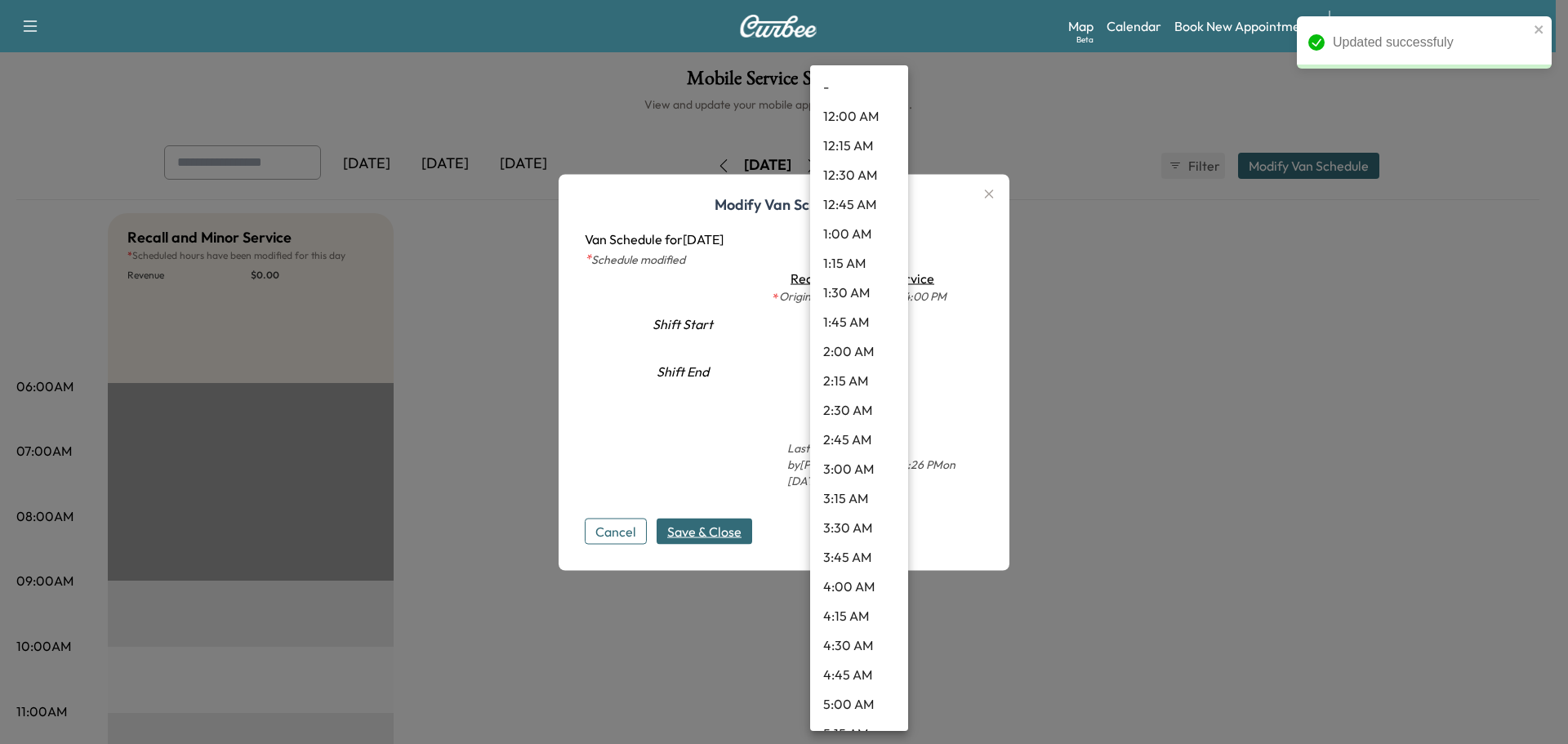
scroll to position [777, 0]
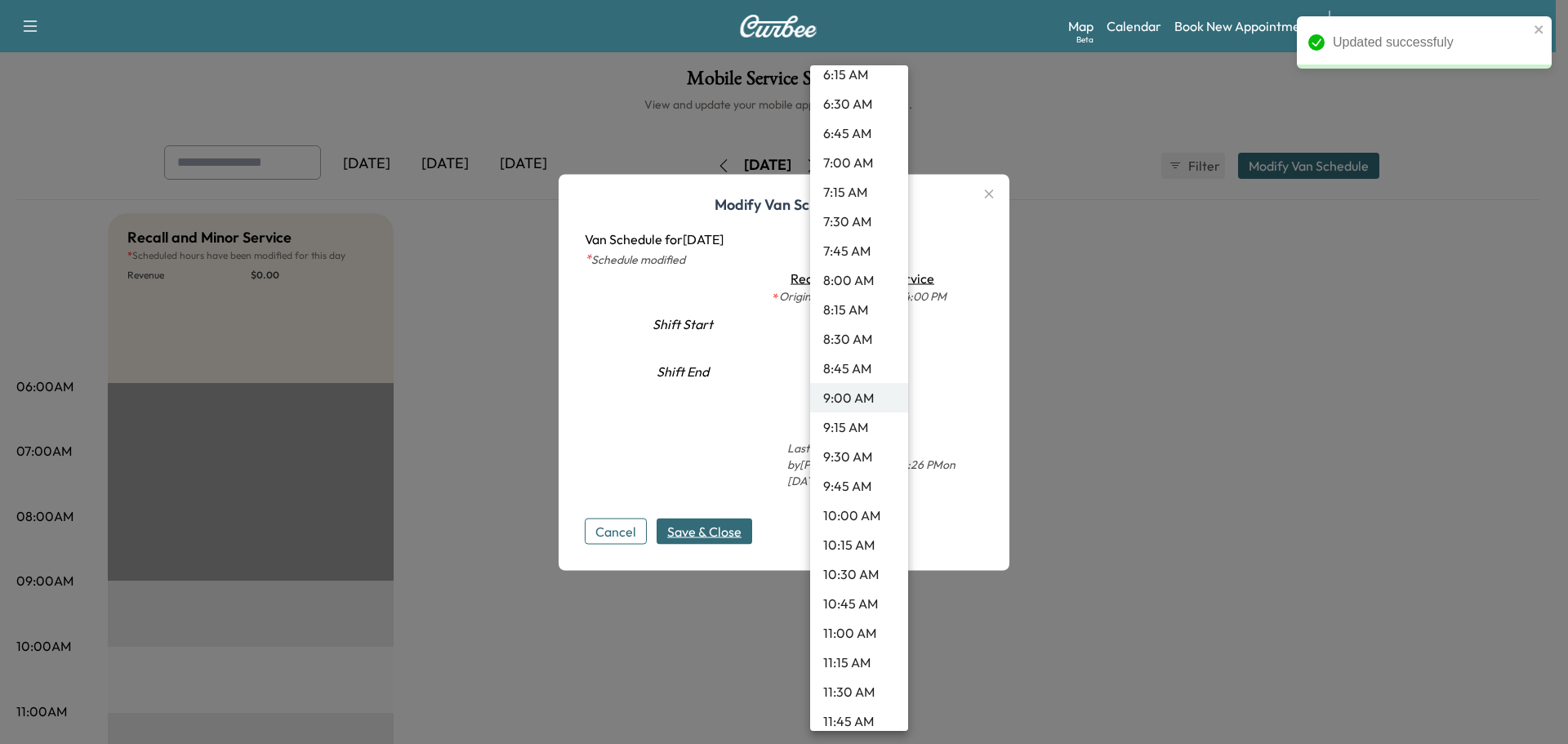
click at [853, 459] on li "9:30 AM" at bounding box center [859, 456] width 98 height 29
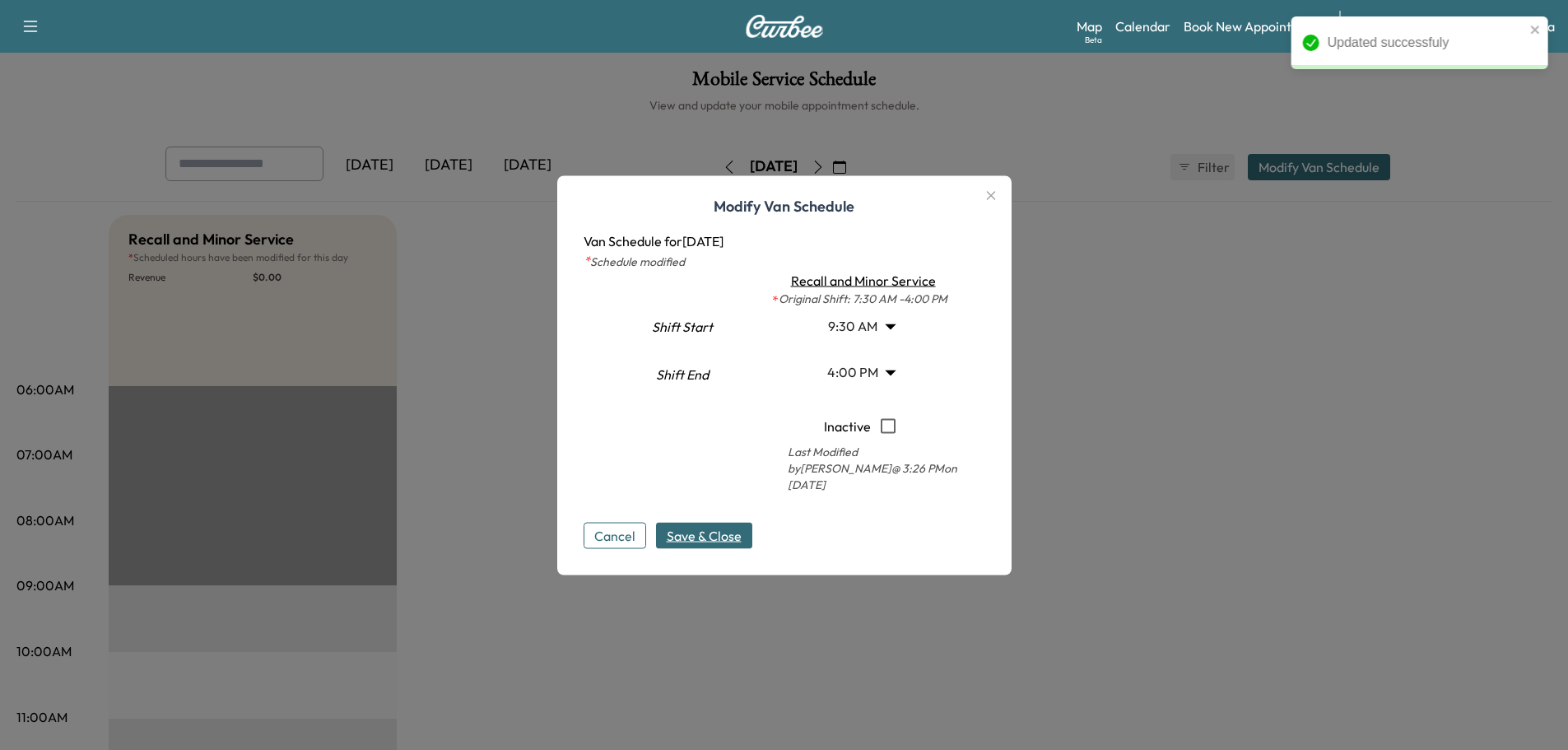
click at [719, 526] on span "Save & Close" at bounding box center [703, 535] width 75 height 20
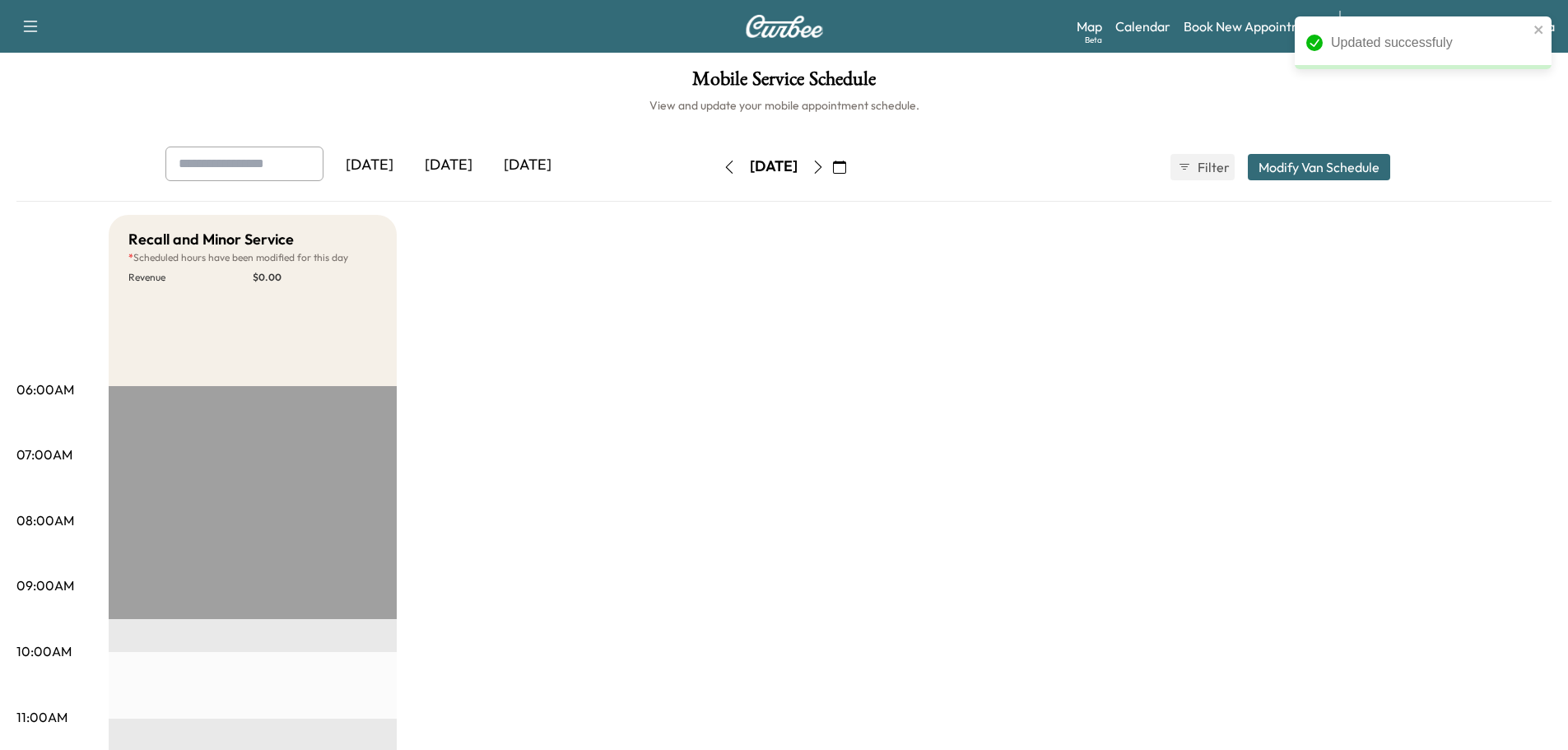
click at [825, 167] on icon "button" at bounding box center [818, 167] width 13 height 13
click at [1377, 162] on button "Modify Van Schedule" at bounding box center [1318, 167] width 143 height 26
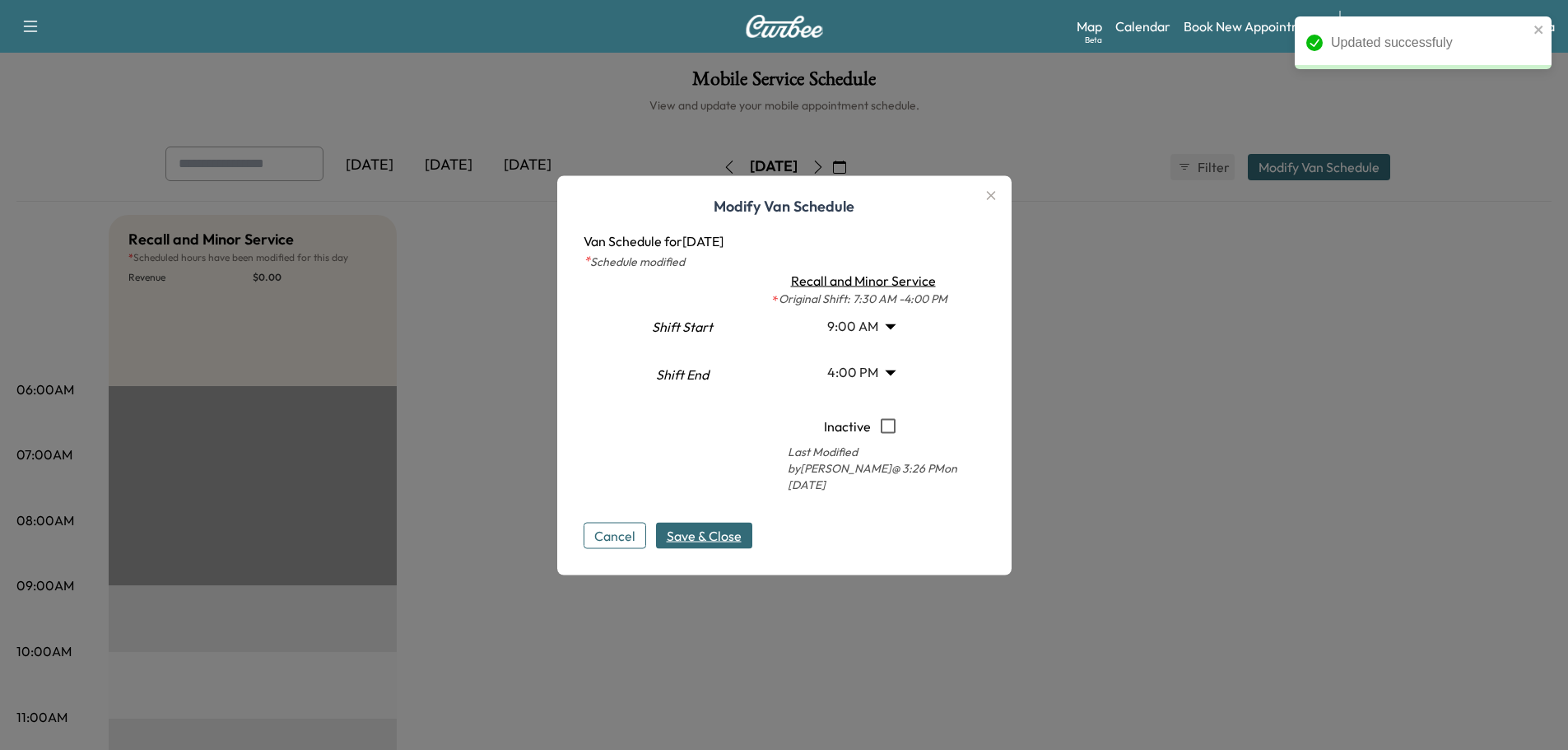
click at [859, 340] on body "Updated successfuly Support Log Out Map Beta Calendar Book New Appointment Sant…" at bounding box center [784, 375] width 1568 height 750
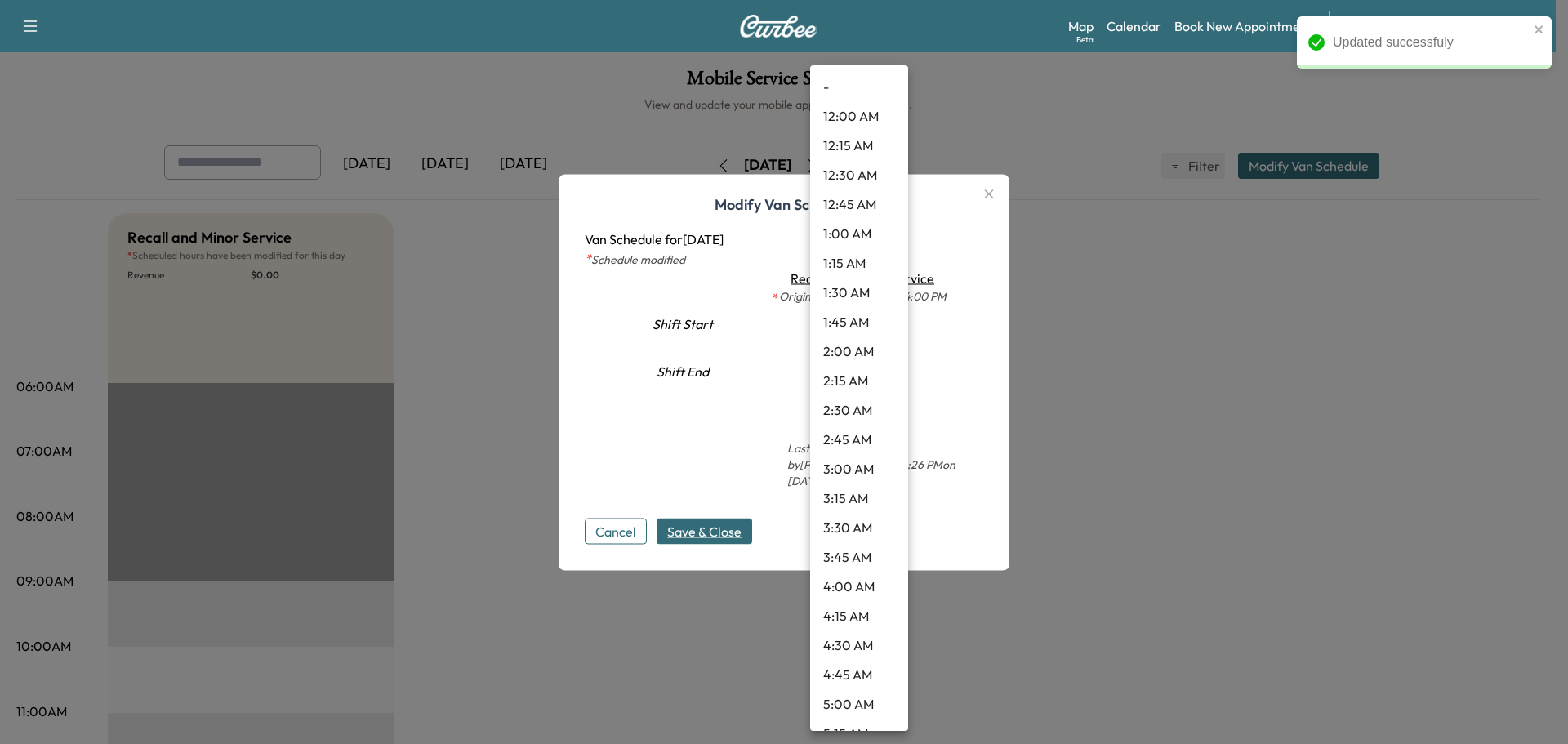
scroll to position [777, 0]
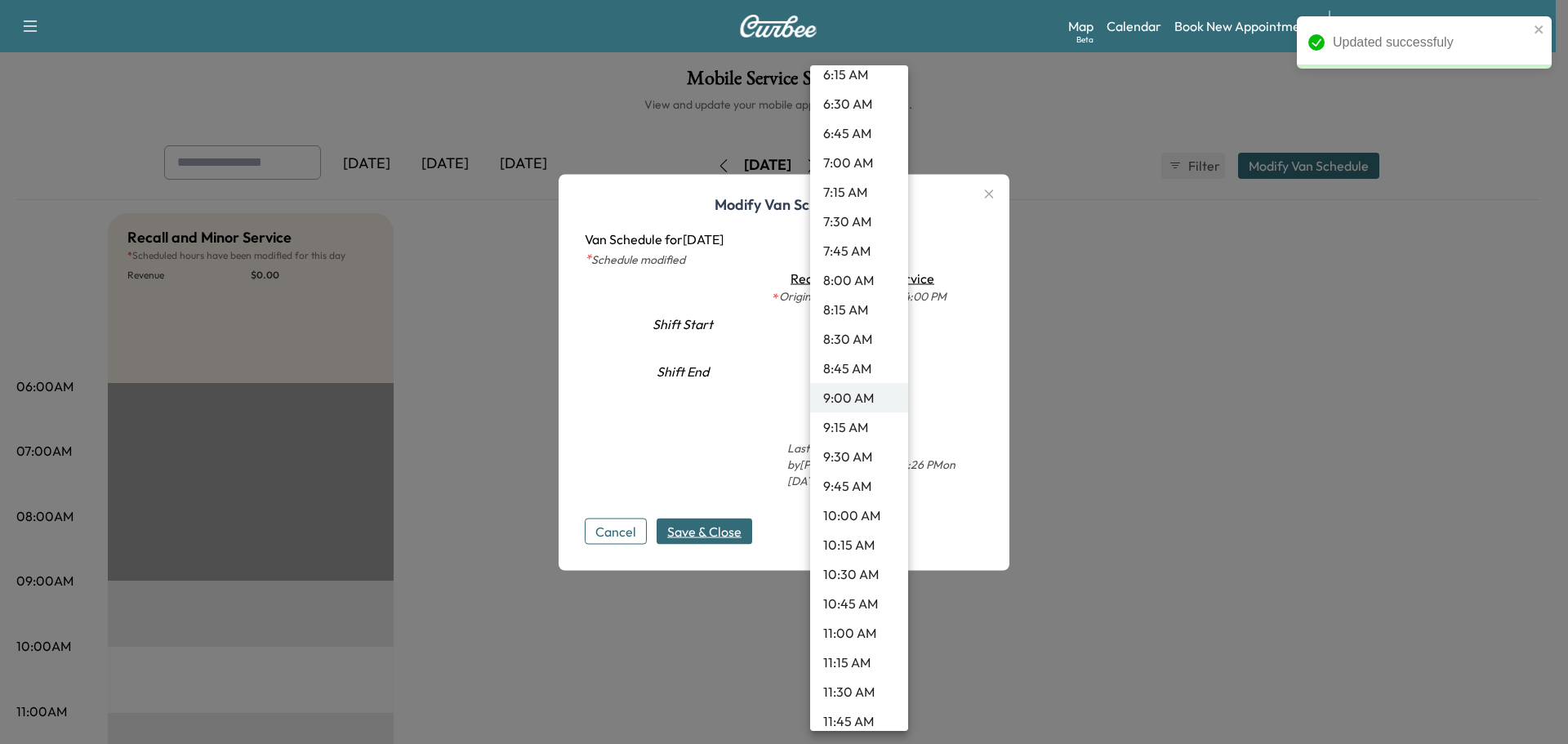
click at [840, 455] on li "9:30 AM" at bounding box center [859, 456] width 98 height 29
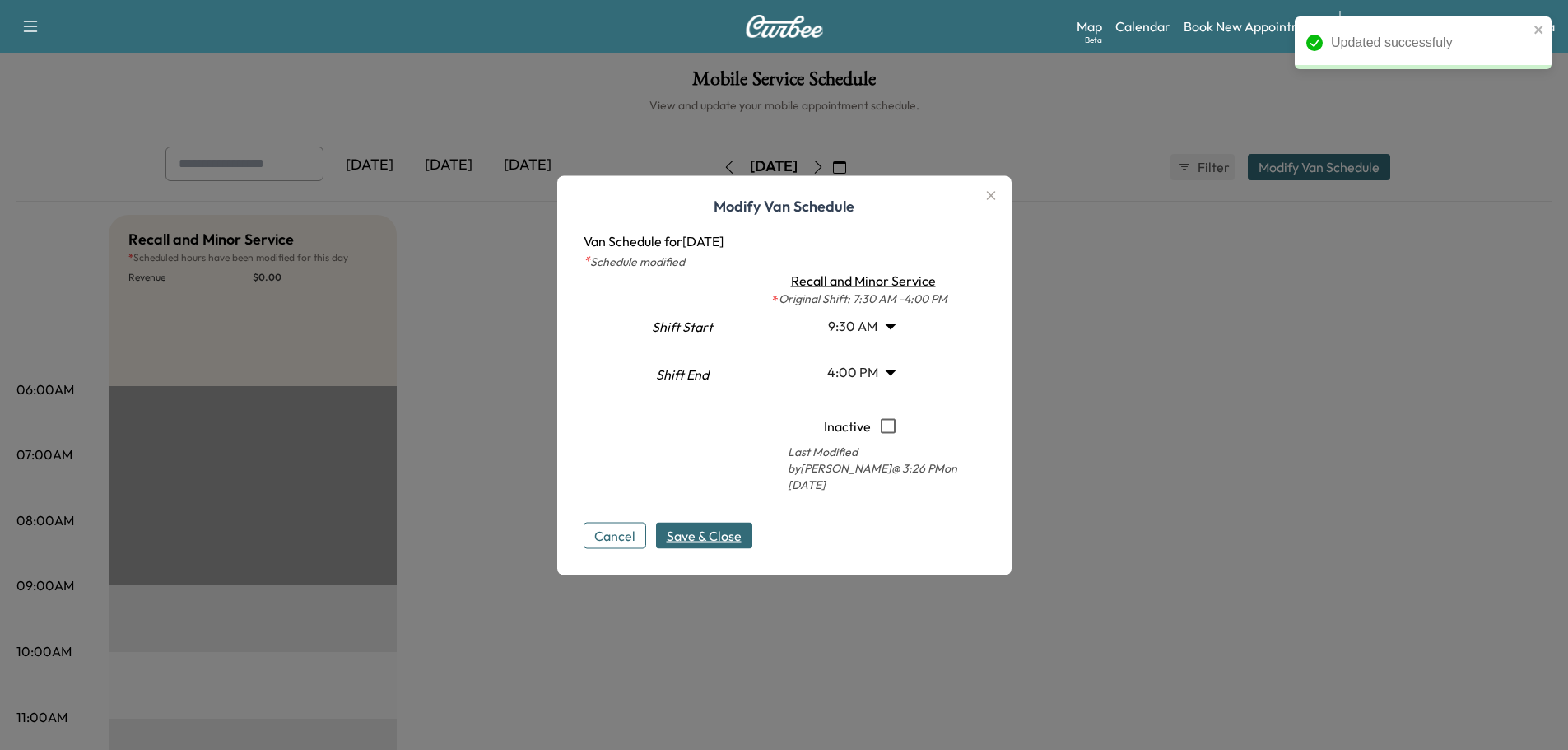
click at [698, 539] on button "Save & Close" at bounding box center [704, 535] width 96 height 26
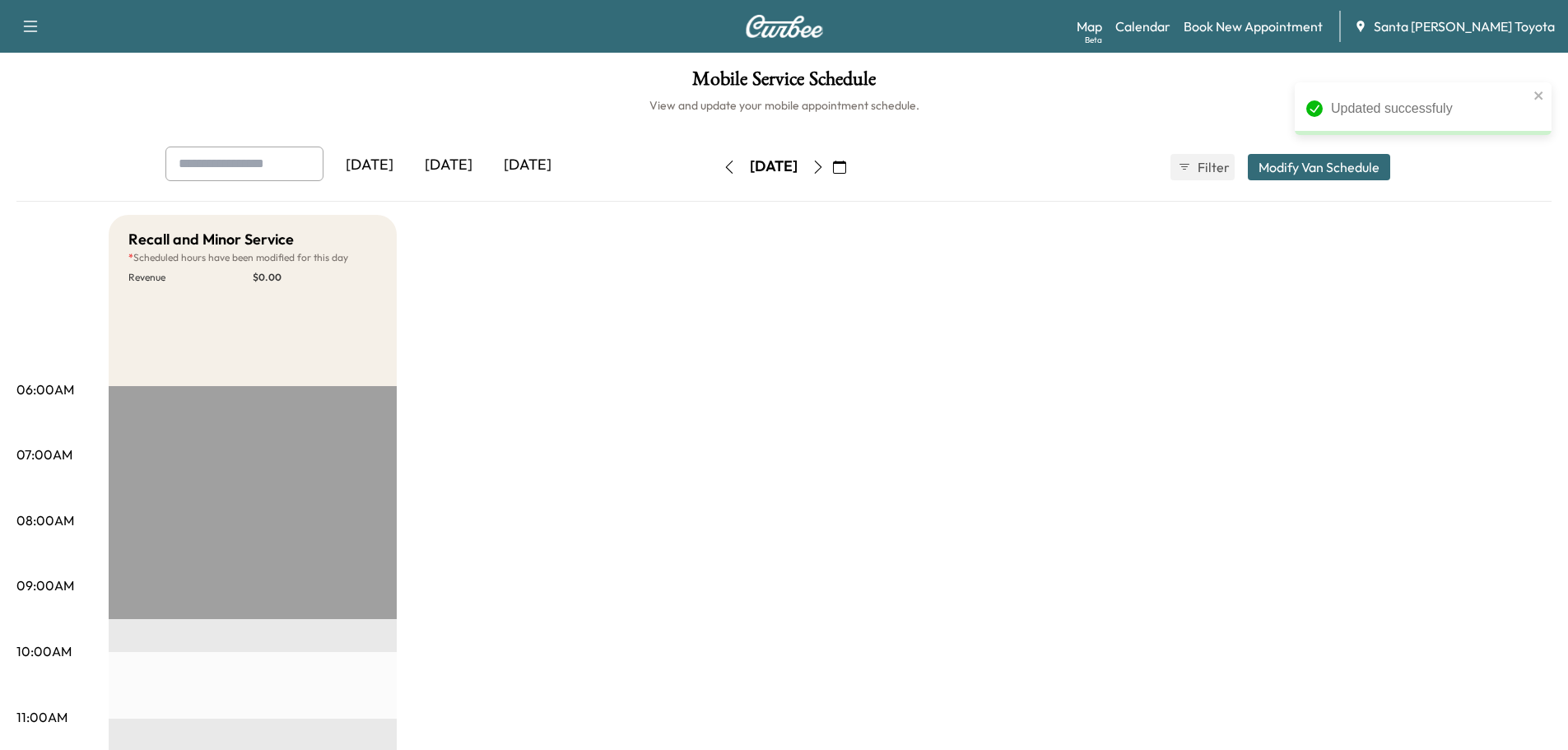
click at [821, 168] on icon "button" at bounding box center [818, 167] width 8 height 13
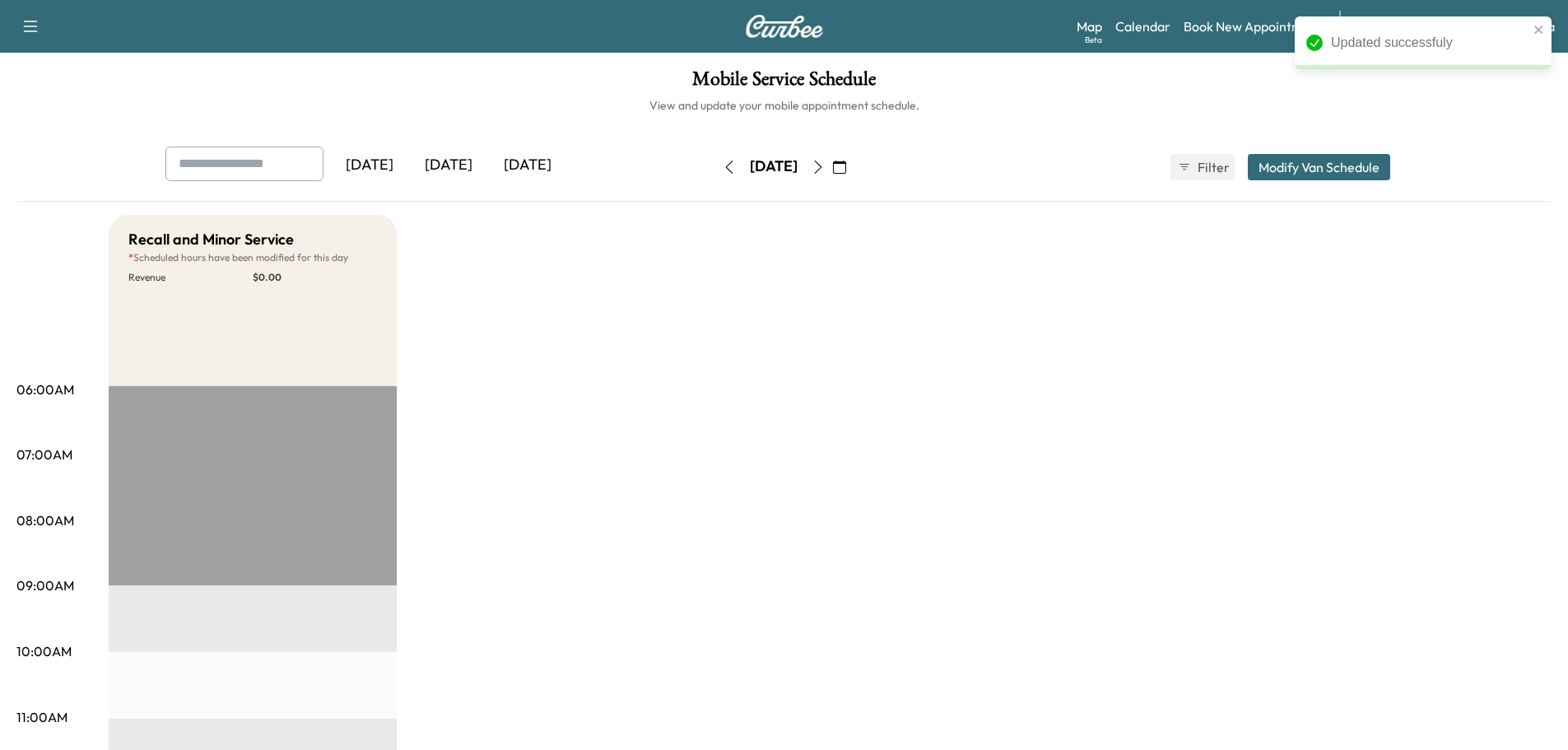
click at [1251, 177] on button "Modify Van Schedule" at bounding box center [1318, 167] width 143 height 26
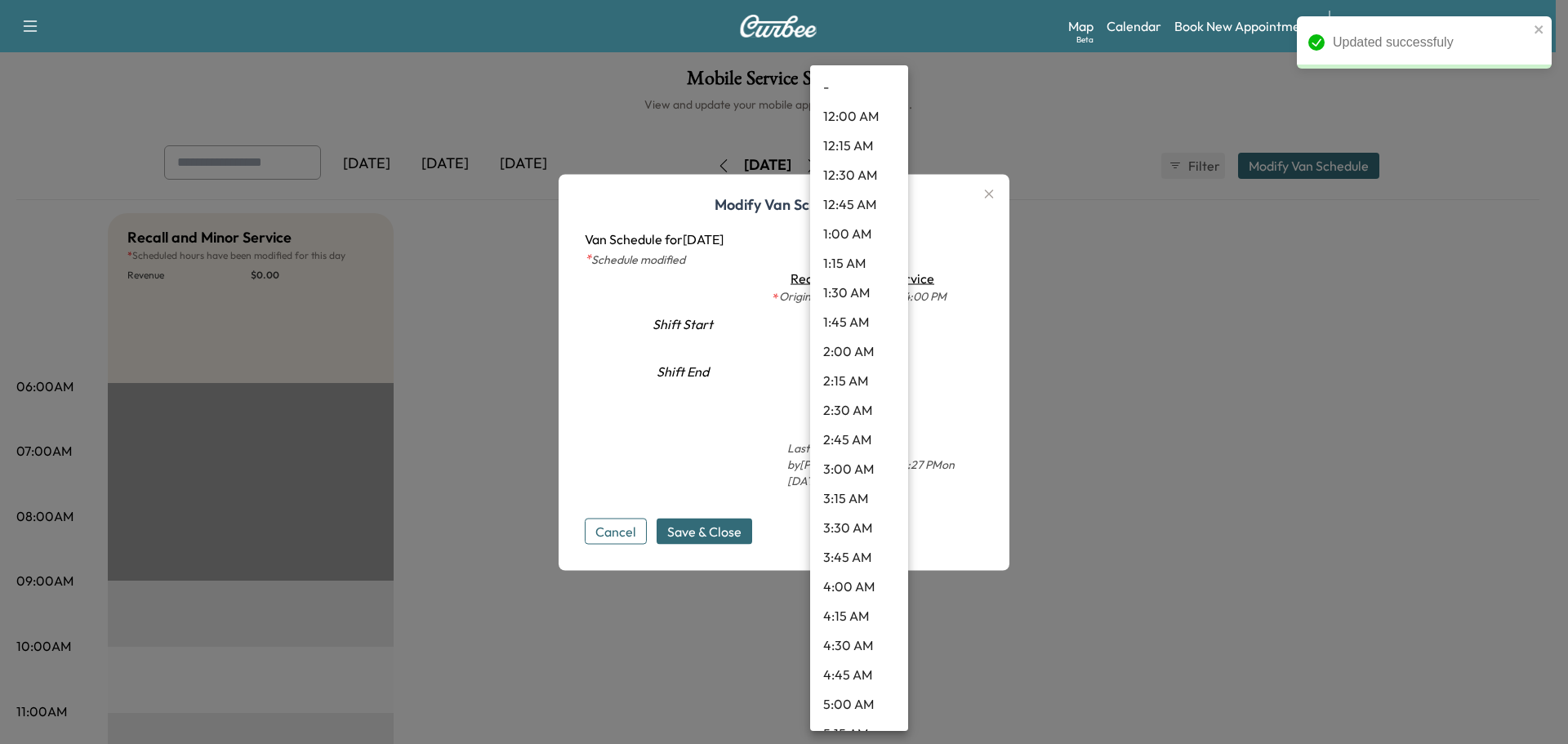
click at [869, 337] on body "Updated successfuly Support Log Out Map Beta Calendar Book New Appointment Sant…" at bounding box center [784, 372] width 1568 height 744
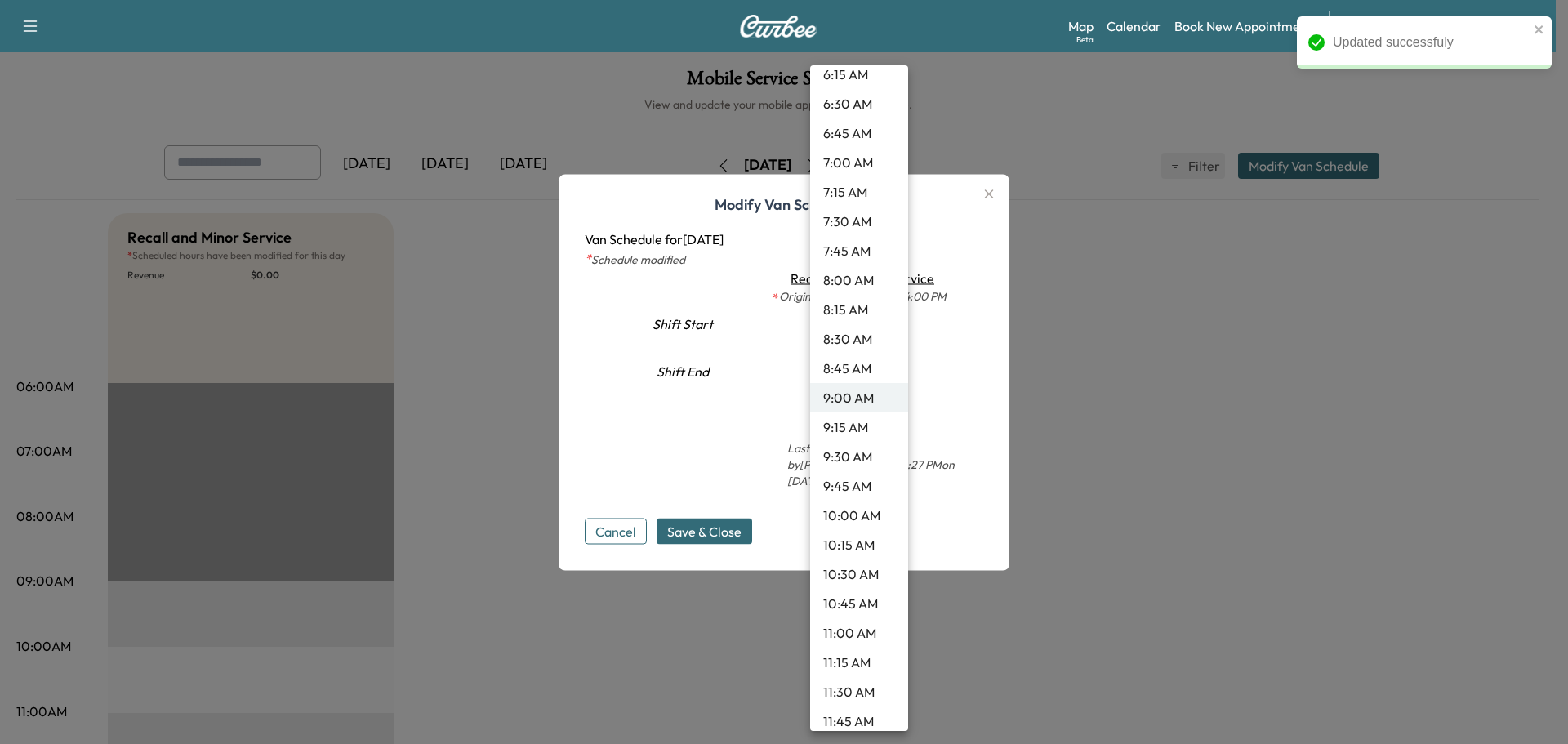
click at [843, 463] on li "9:30 AM" at bounding box center [859, 456] width 98 height 29
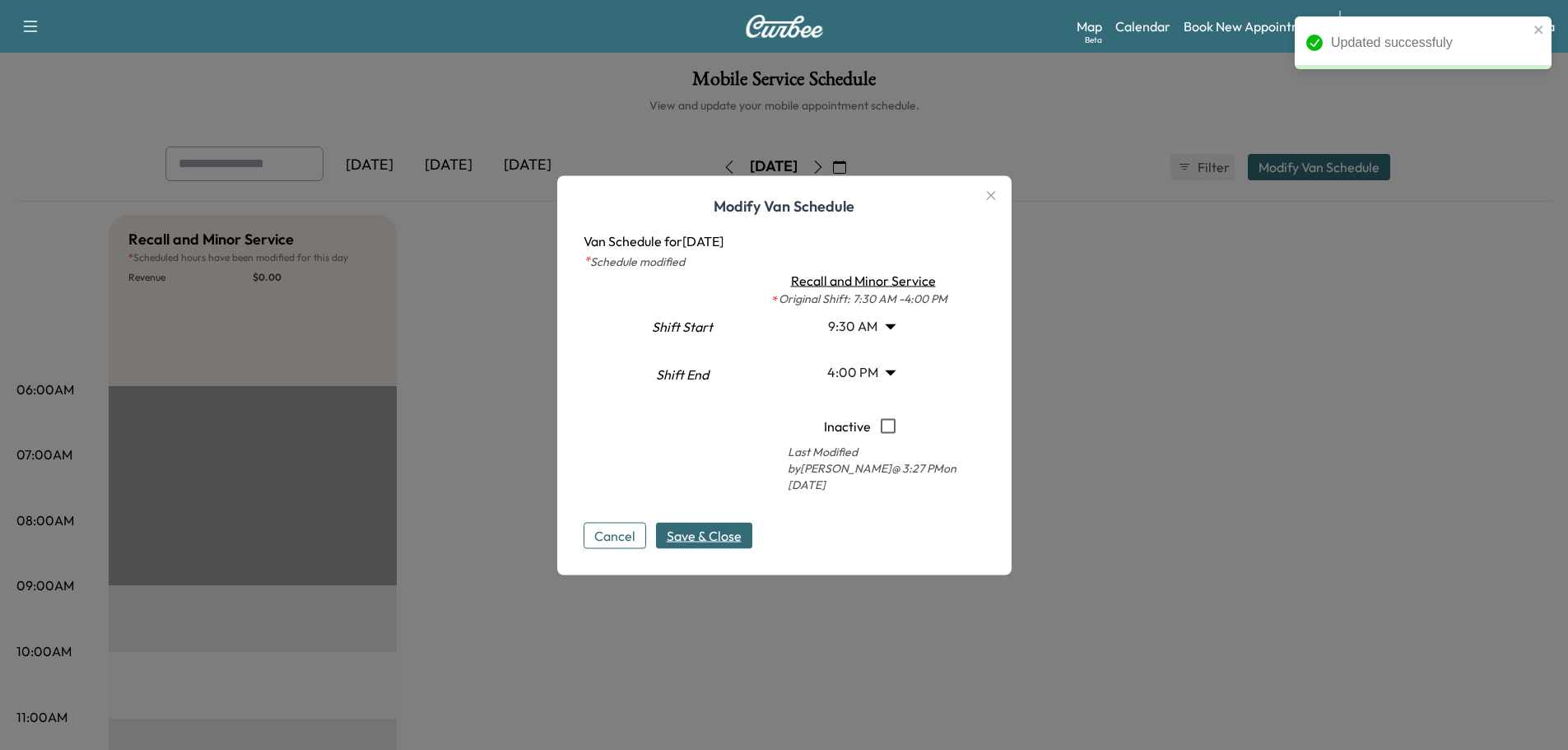
click at [700, 532] on span "Save & Close" at bounding box center [703, 535] width 75 height 20
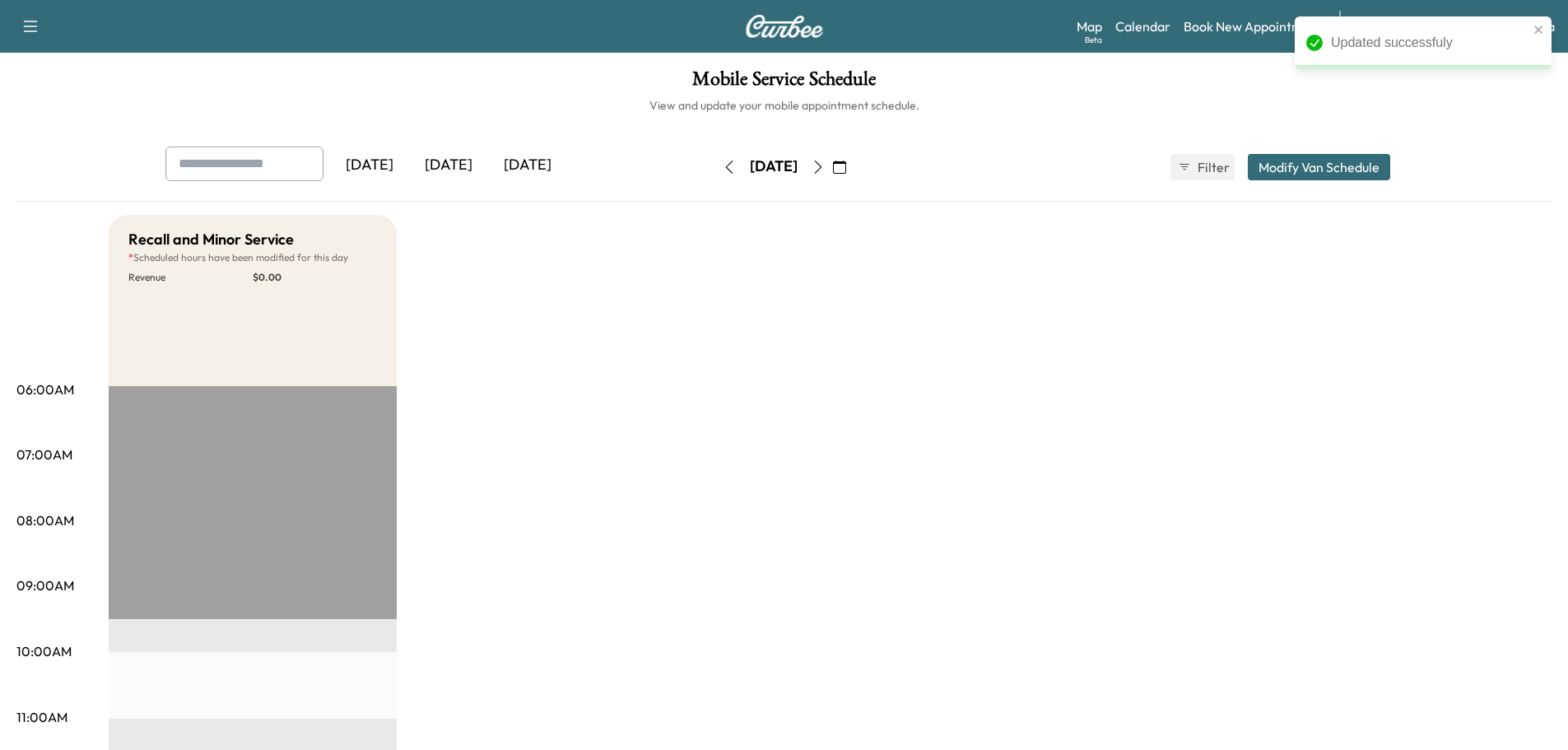
click at [825, 164] on icon "button" at bounding box center [818, 167] width 13 height 13
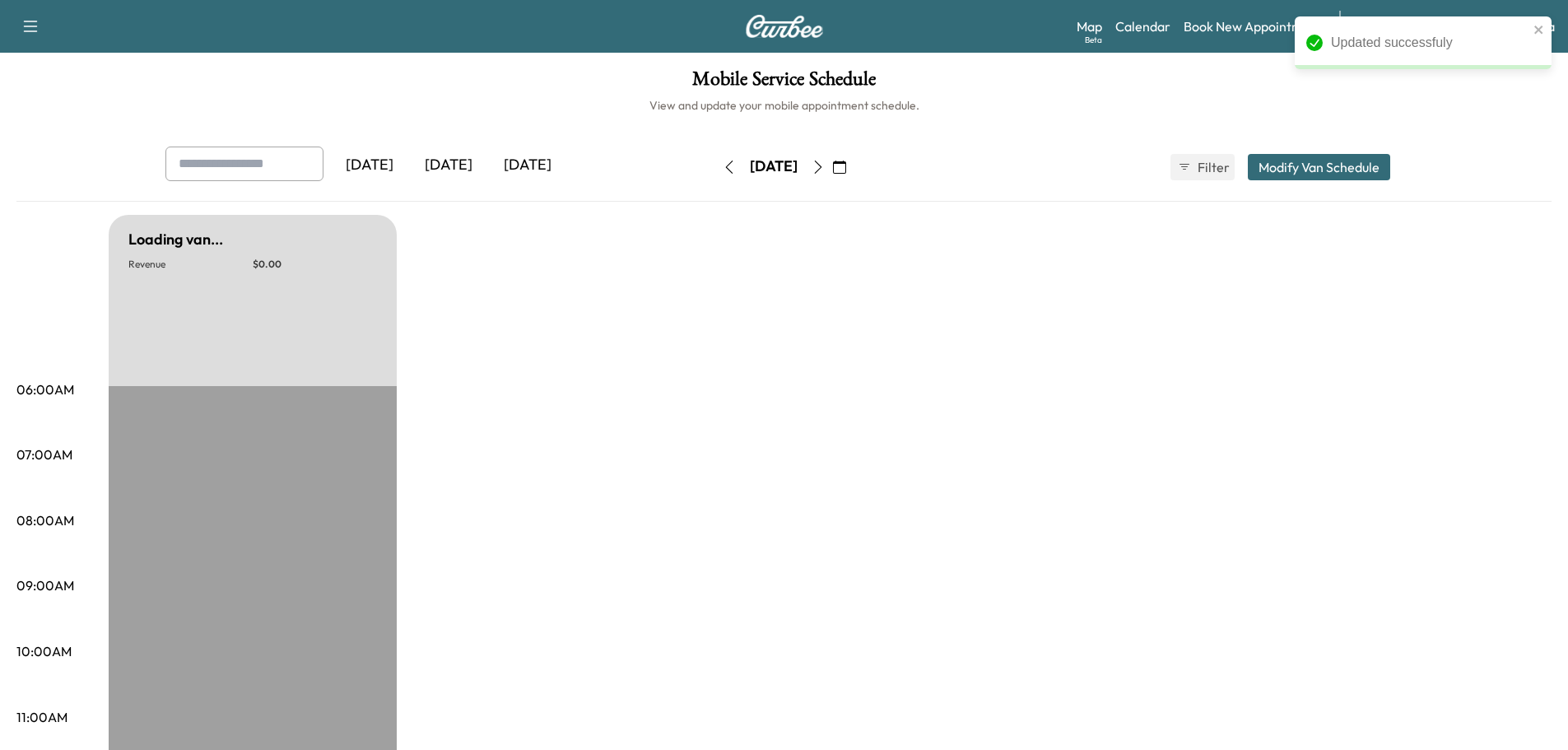
click at [825, 167] on icon "button" at bounding box center [818, 167] width 13 height 13
click at [853, 167] on button "button" at bounding box center [839, 167] width 28 height 26
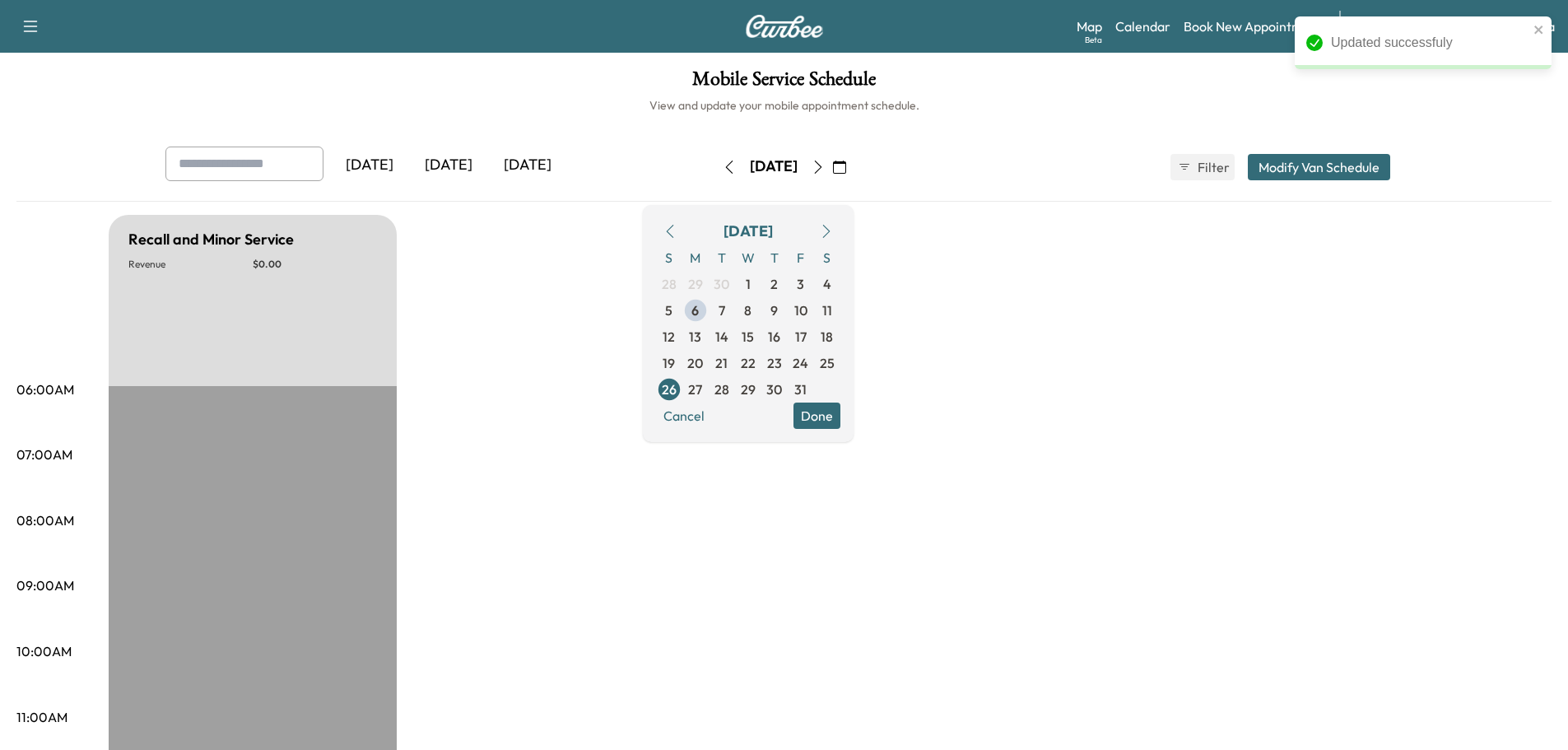
click at [825, 166] on icon "button" at bounding box center [818, 167] width 13 height 13
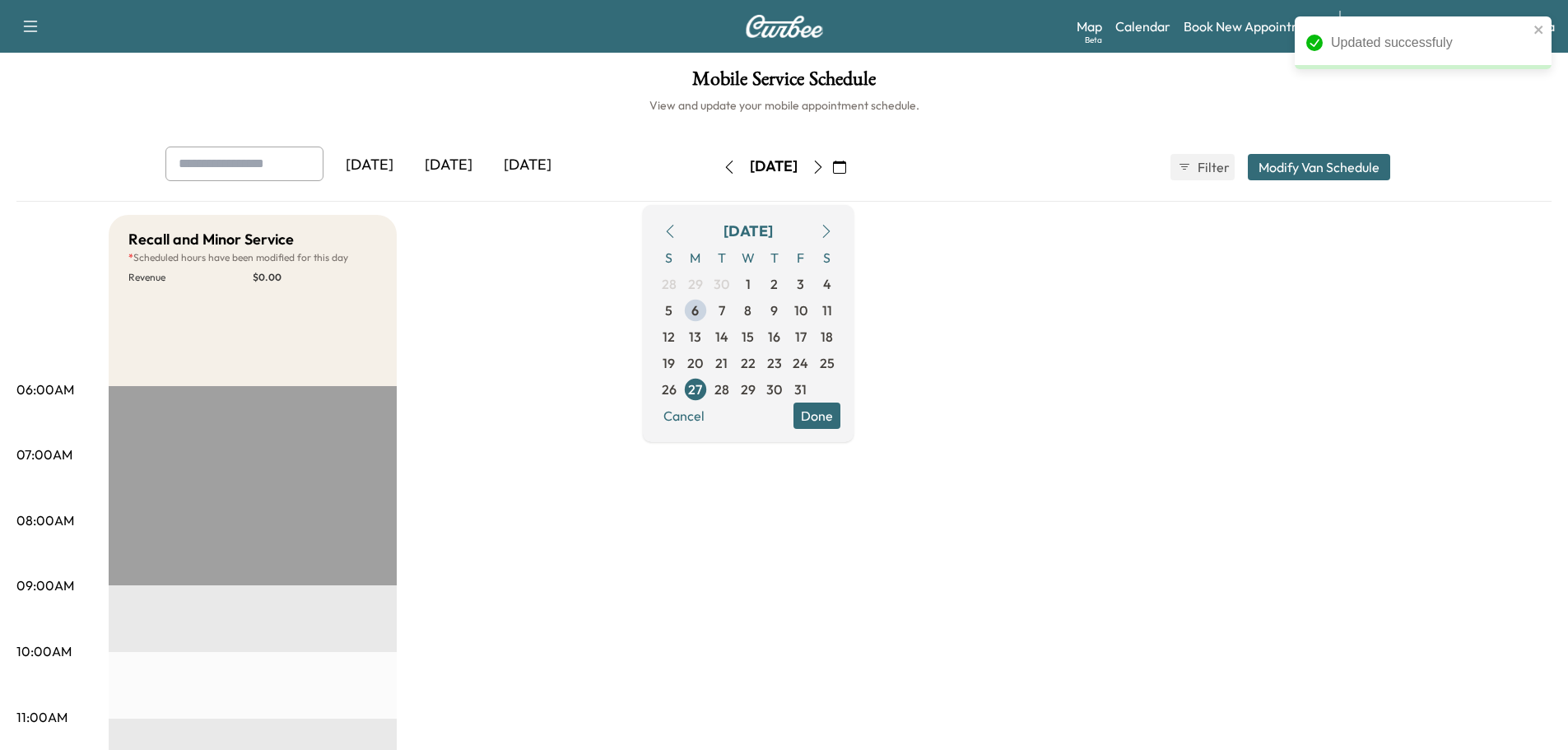
click at [1273, 167] on button "Modify Van Schedule" at bounding box center [1318, 167] width 143 height 26
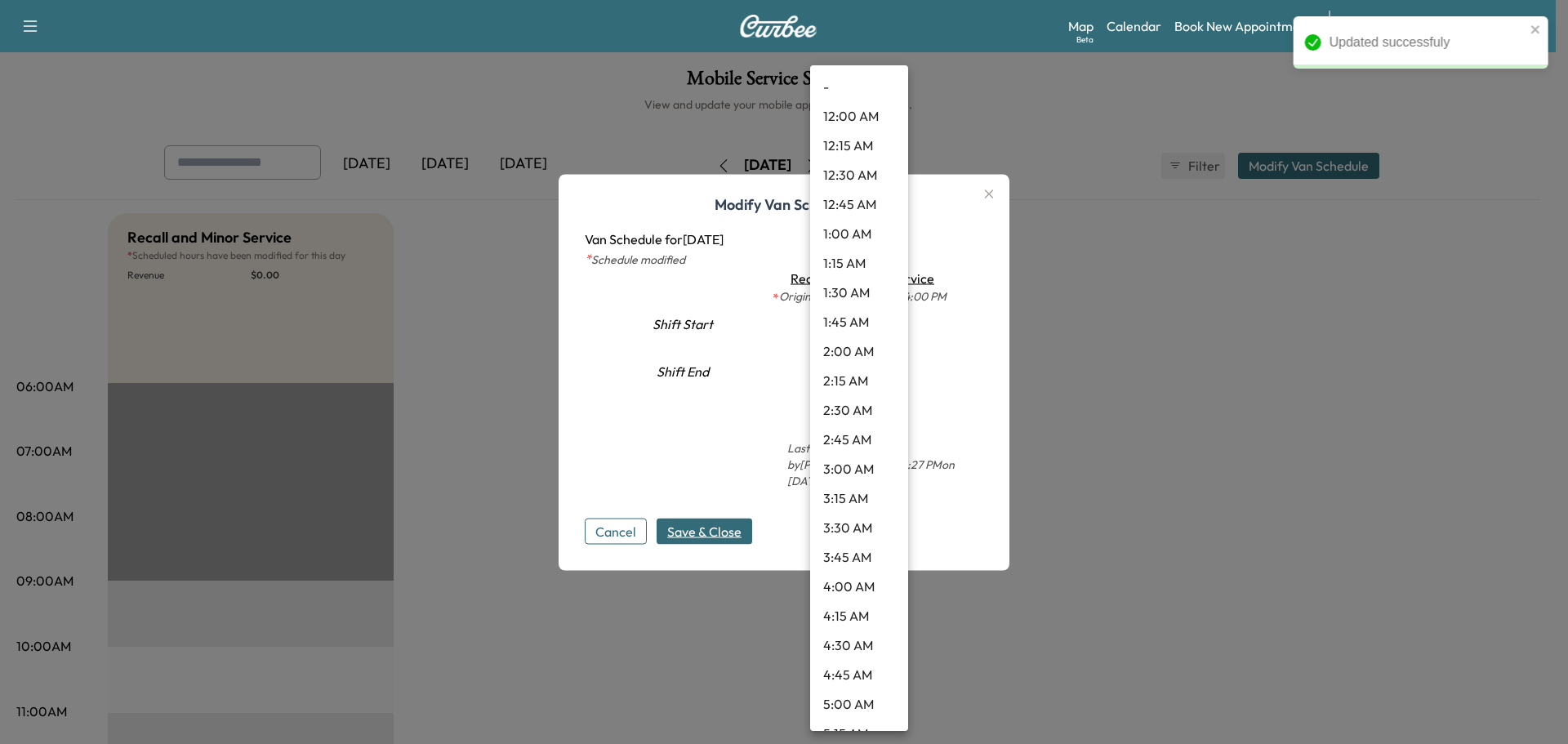
click at [832, 332] on body "Updated successfuly Support Log Out Map Beta Calendar Book New Appointment Sant…" at bounding box center [784, 372] width 1568 height 744
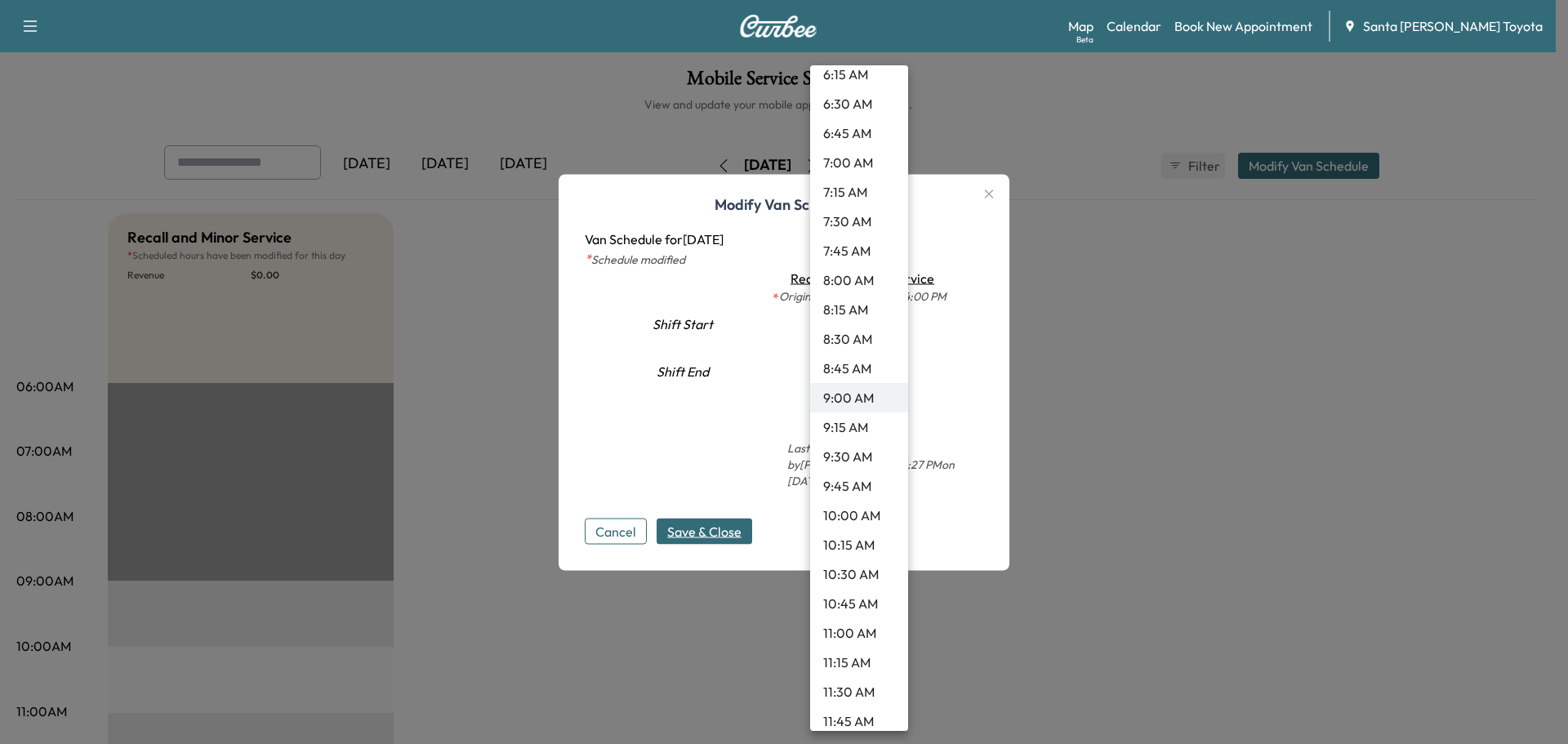
click at [844, 464] on li "9:30 AM" at bounding box center [859, 456] width 98 height 29
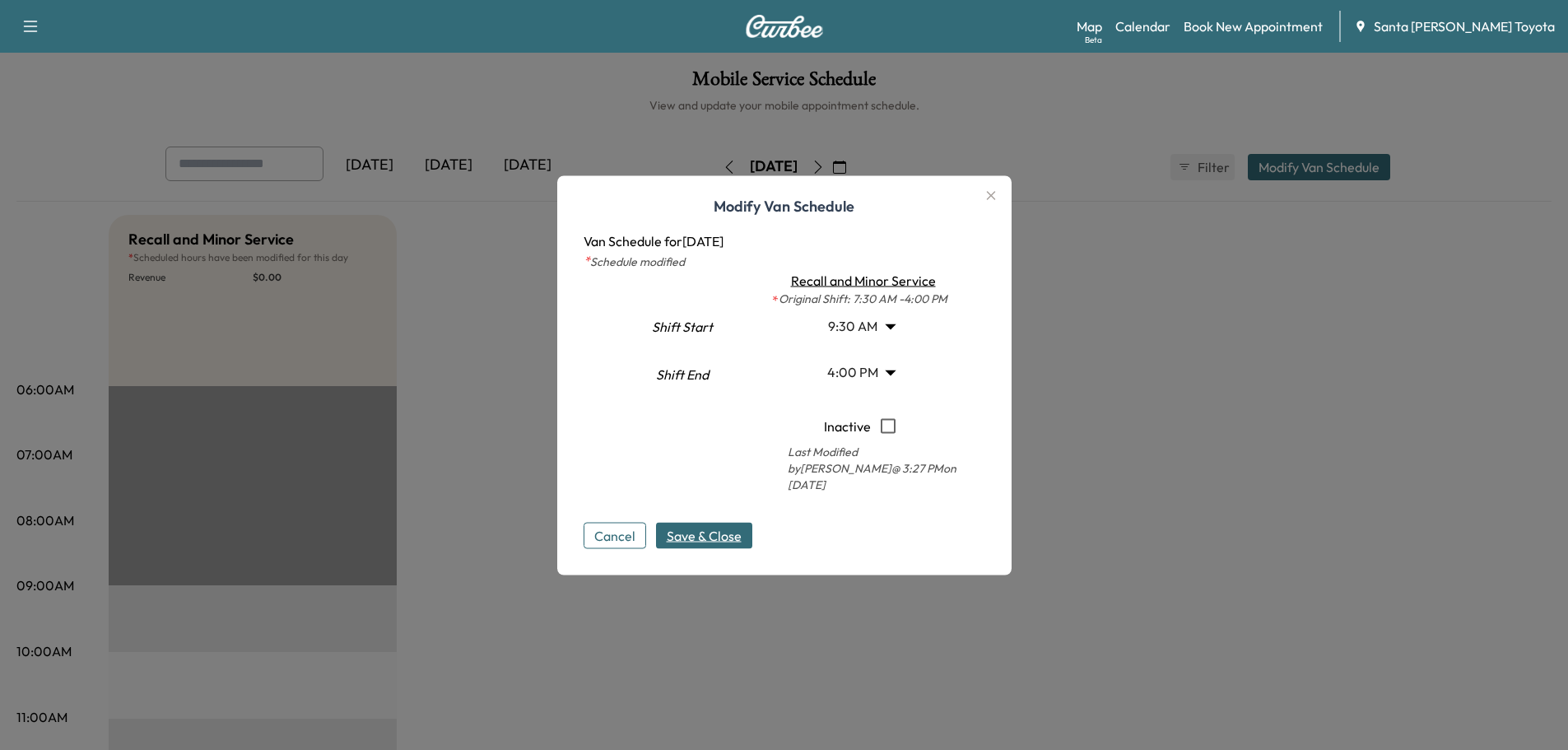
click at [715, 528] on span "Save & Close" at bounding box center [703, 535] width 75 height 20
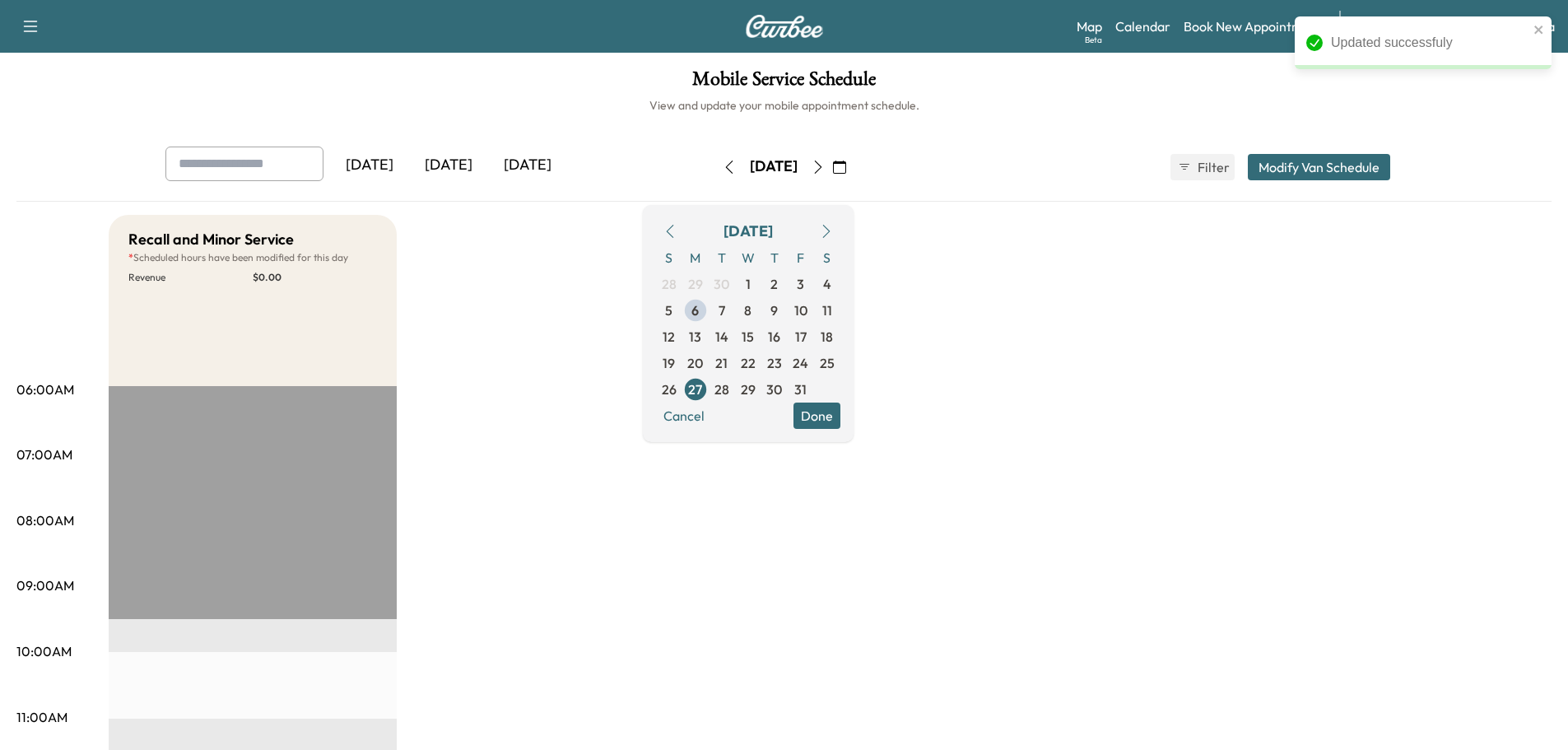
click at [840, 418] on button "Done" at bounding box center [817, 416] width 47 height 26
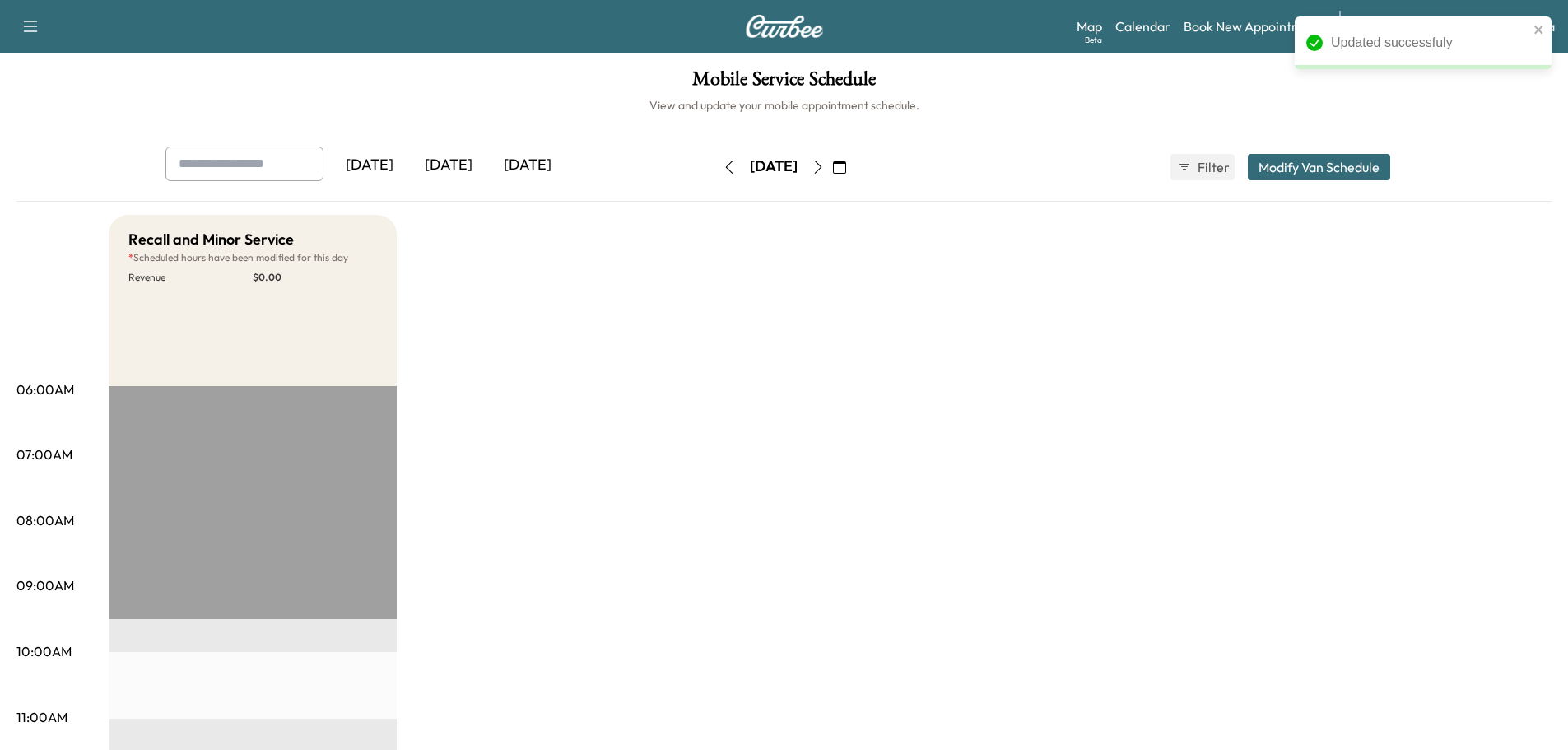
click at [821, 169] on icon "button" at bounding box center [818, 167] width 8 height 13
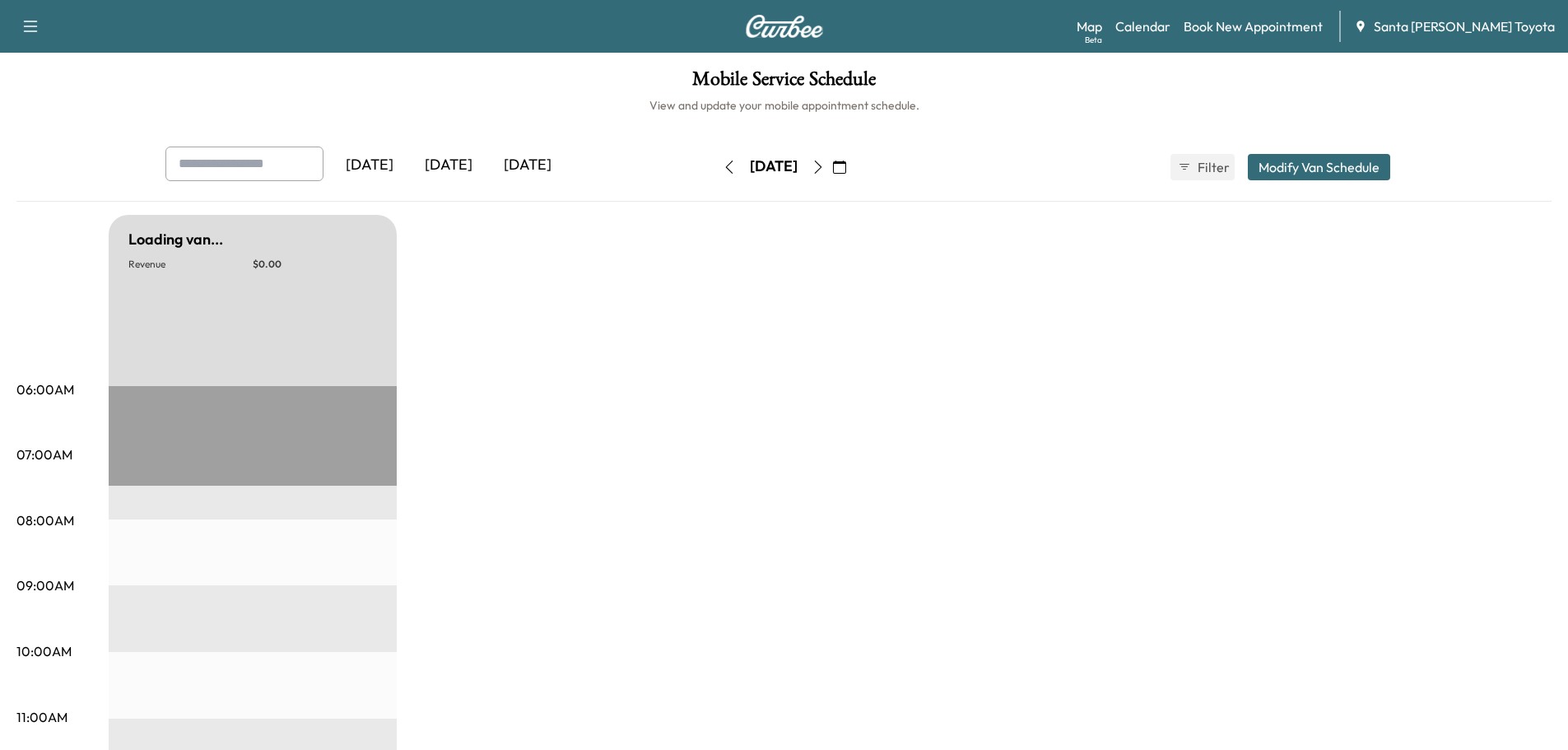
click at [825, 169] on icon "button" at bounding box center [818, 167] width 13 height 13
type input "*"
type input "**"
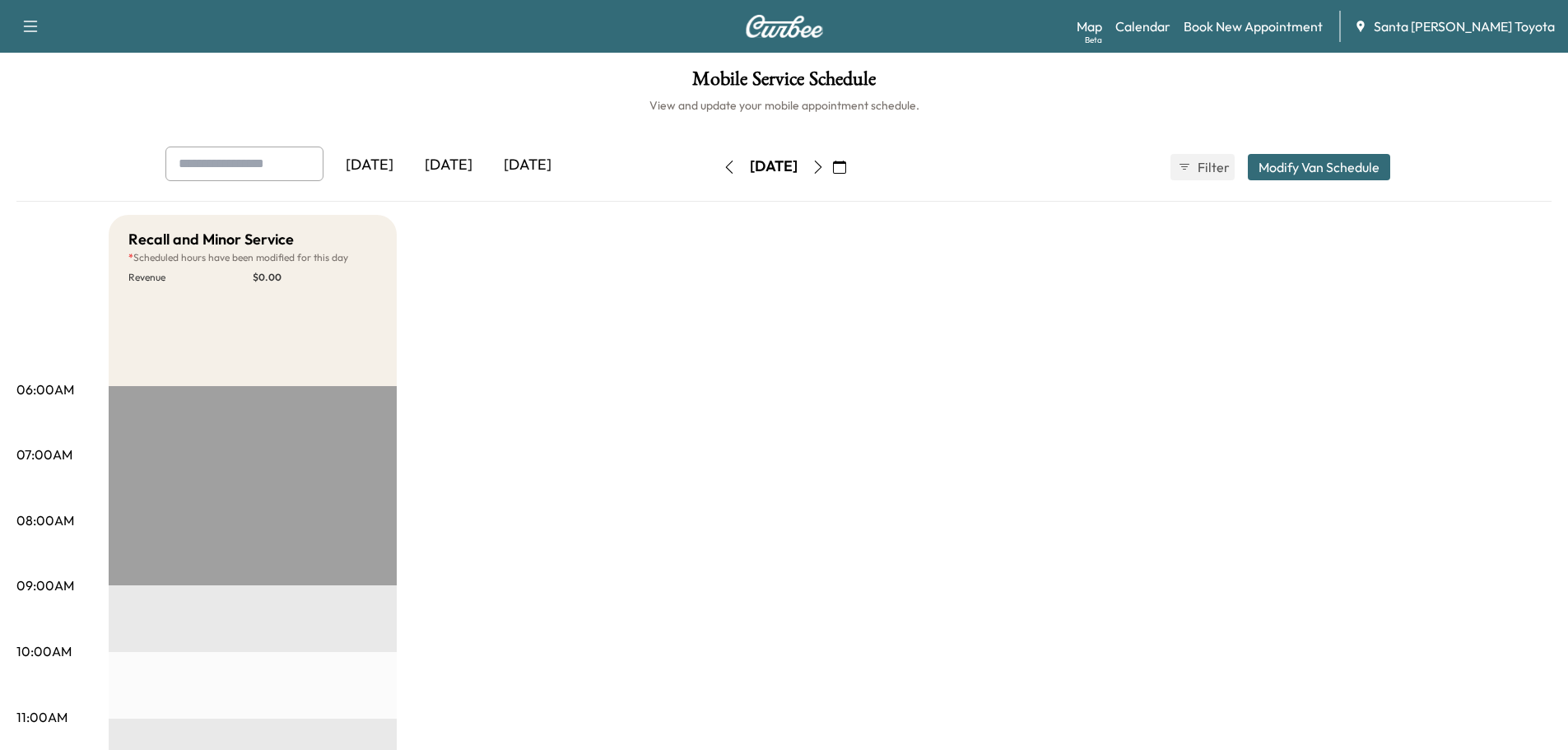
click at [1310, 176] on button "Modify Van Schedule" at bounding box center [1318, 167] width 143 height 26
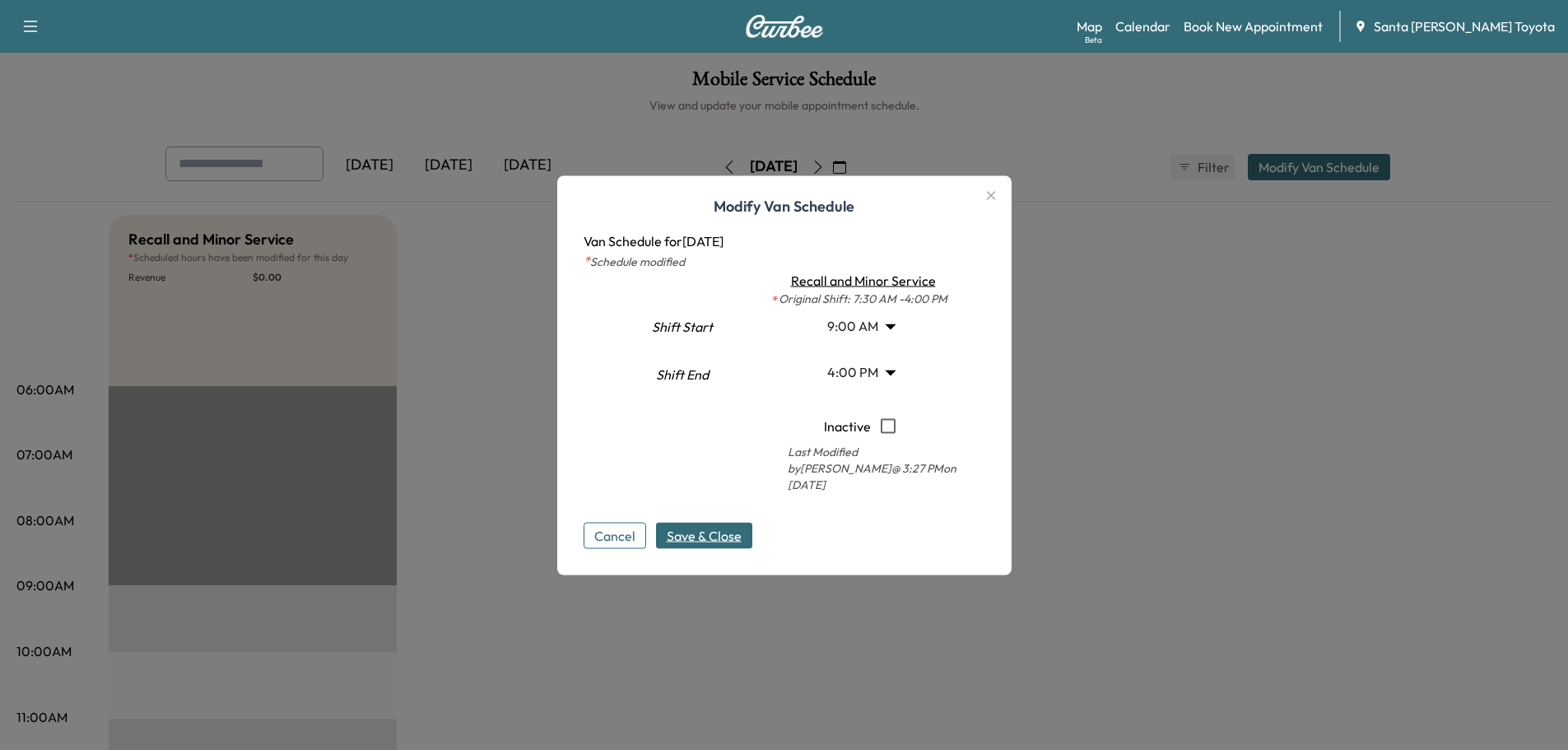
click at [867, 334] on body "Support Log Out Map Beta Calendar Book New Appointment Santa [PERSON_NAME] Toyo…" at bounding box center [784, 375] width 1568 height 750
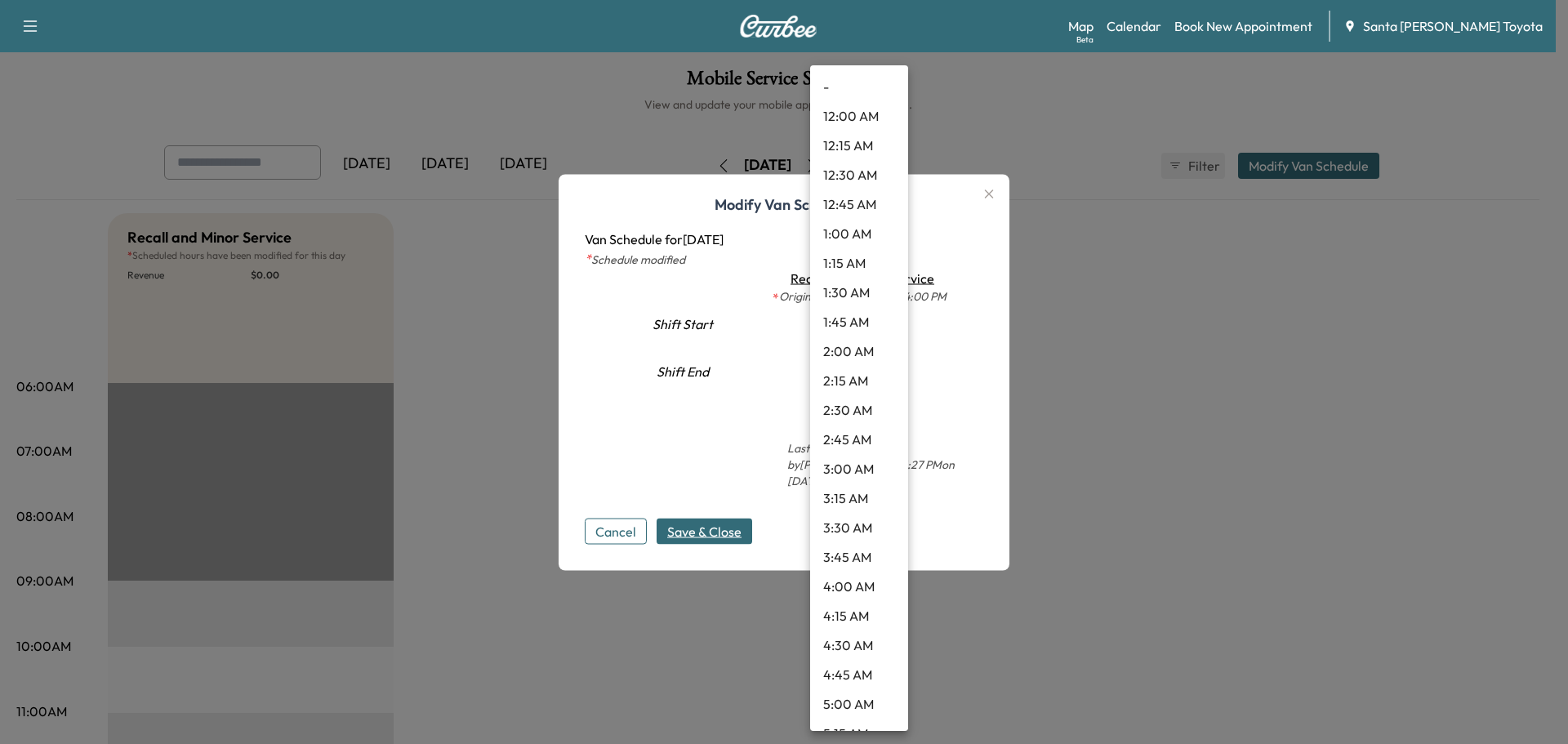
scroll to position [777, 0]
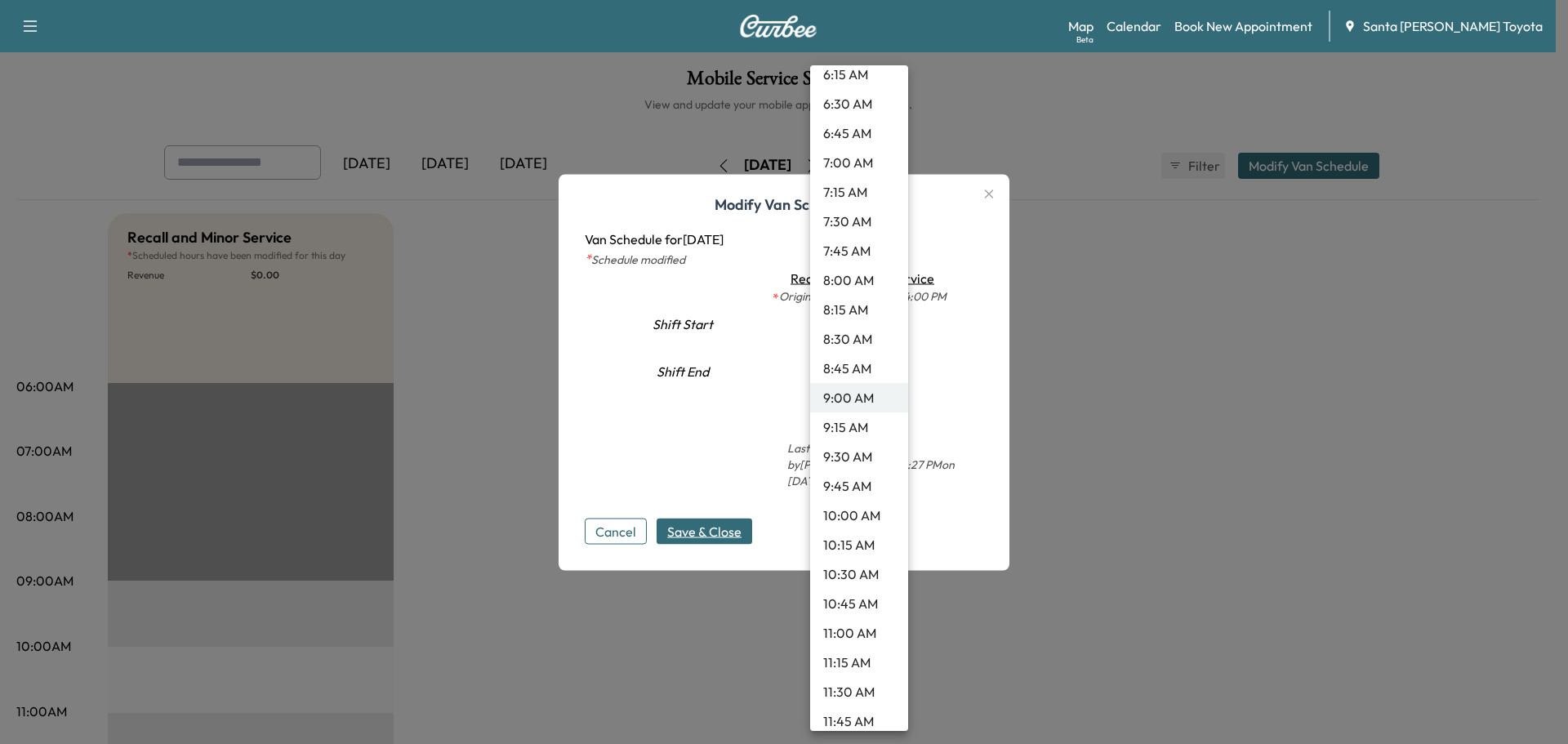
click at [835, 458] on li "9:30 AM" at bounding box center [859, 456] width 98 height 29
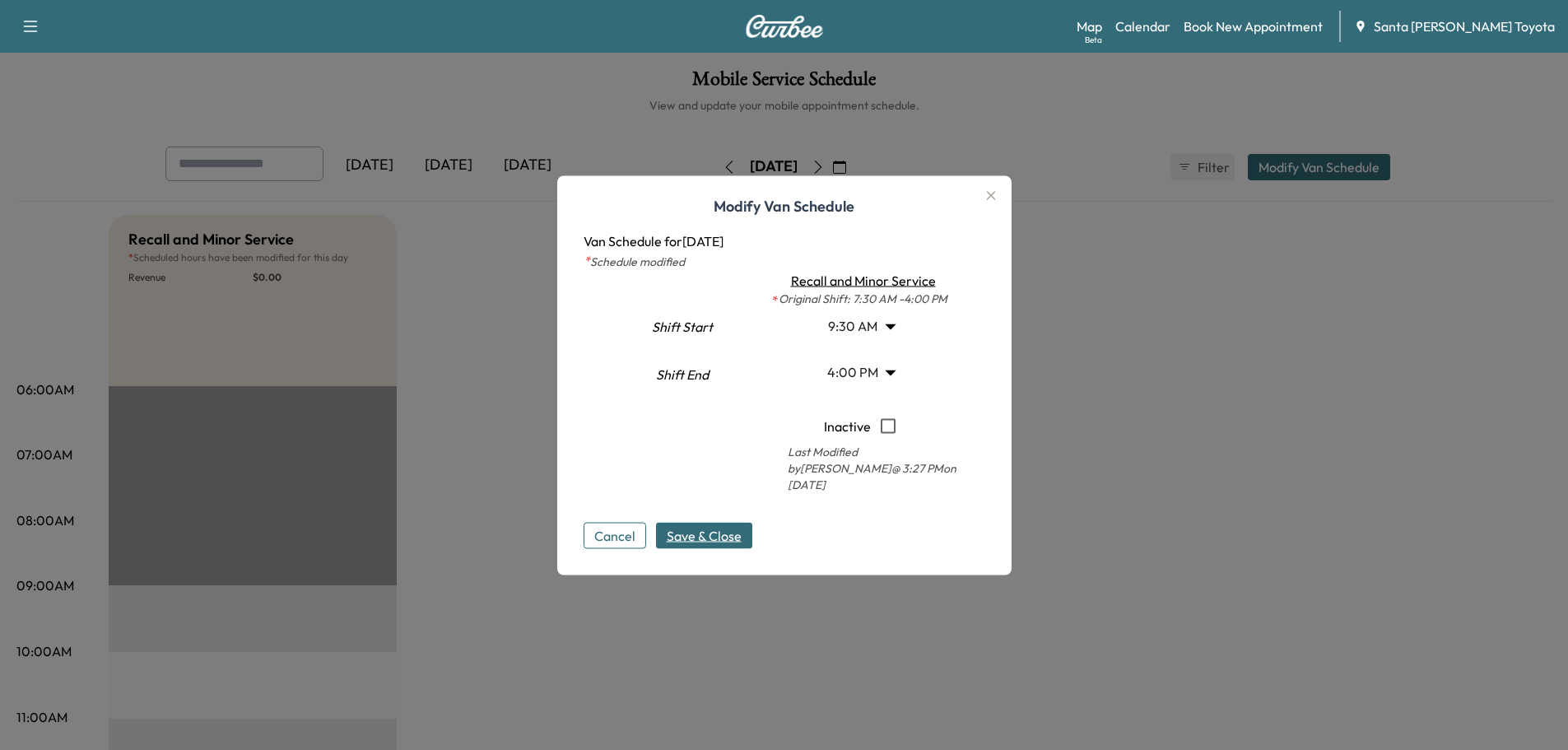
click at [715, 531] on span "Save & Close" at bounding box center [703, 535] width 75 height 20
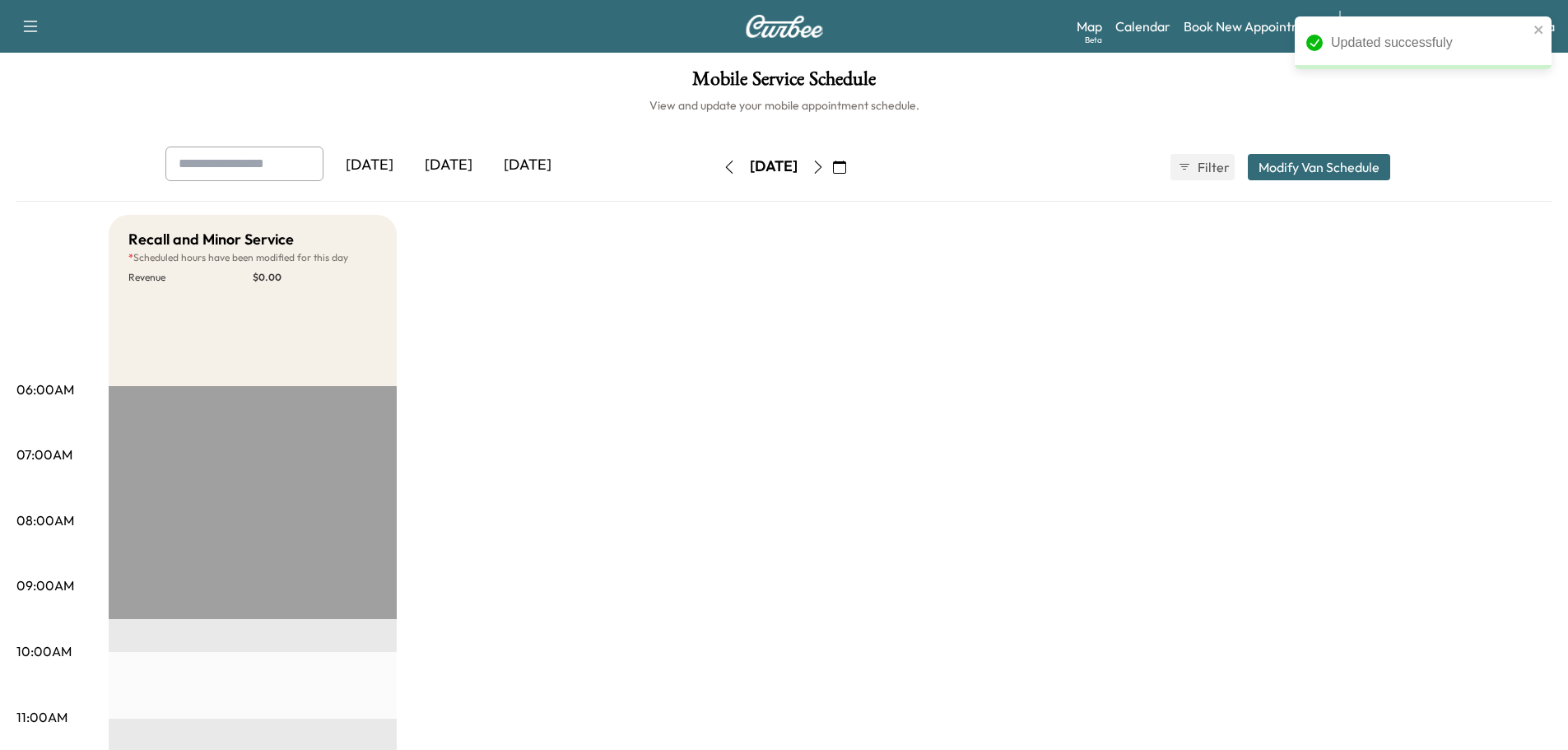
click at [825, 165] on icon "button" at bounding box center [818, 167] width 13 height 13
click at [1268, 166] on button "Modify Van Schedule" at bounding box center [1318, 167] width 143 height 26
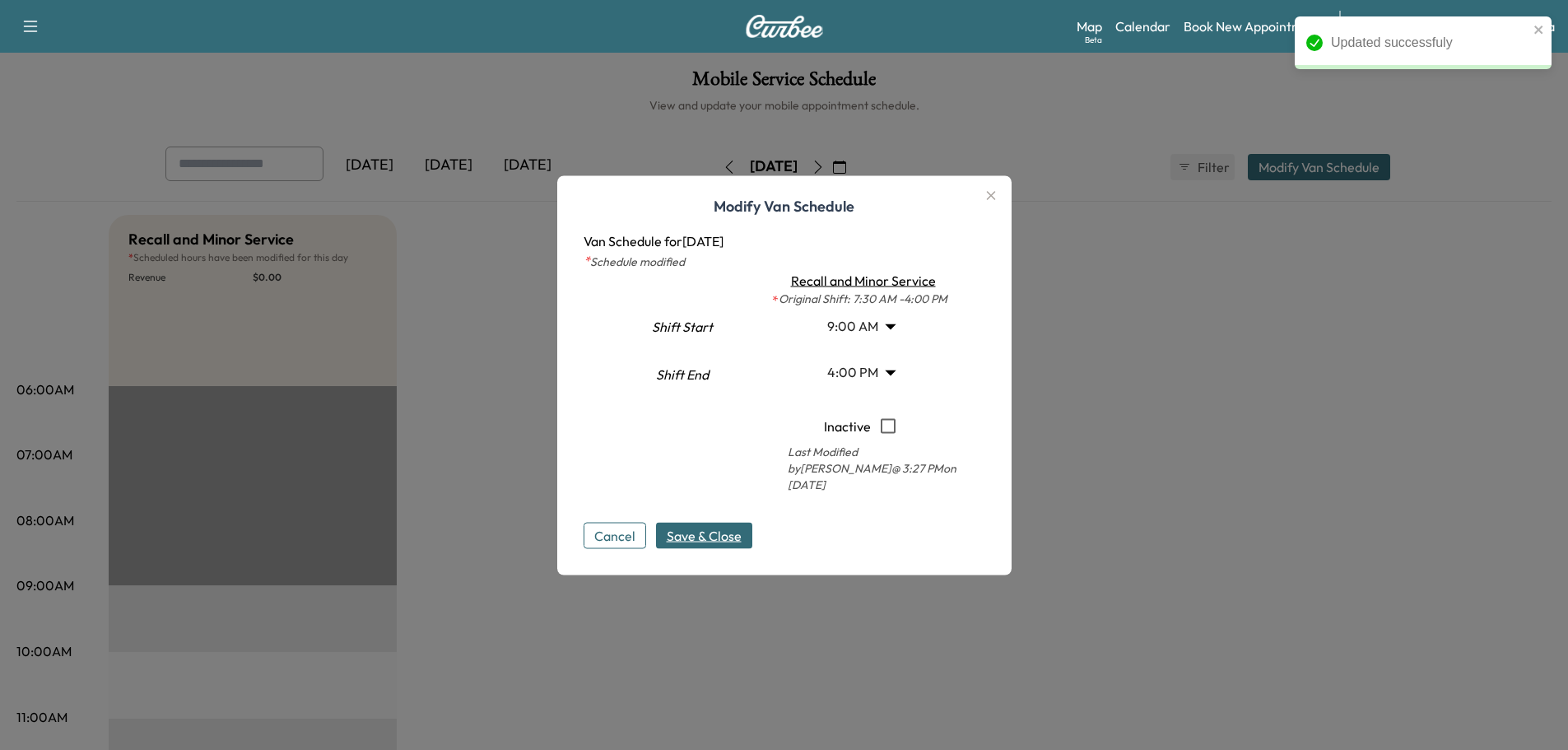
click at [858, 328] on body "Updated successfuly Support Log Out Map Beta Calendar Book New Appointment Sant…" at bounding box center [784, 375] width 1568 height 750
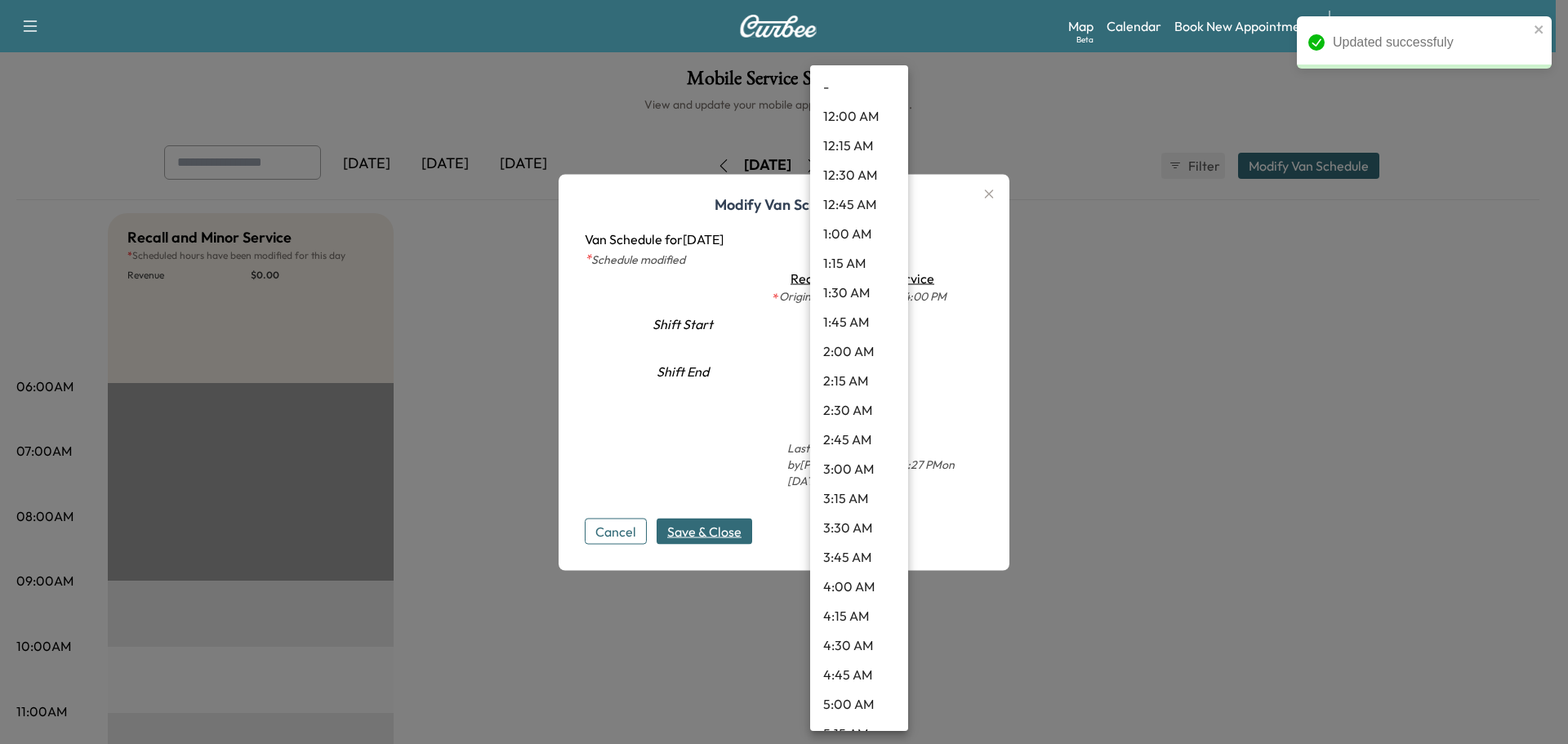
scroll to position [777, 0]
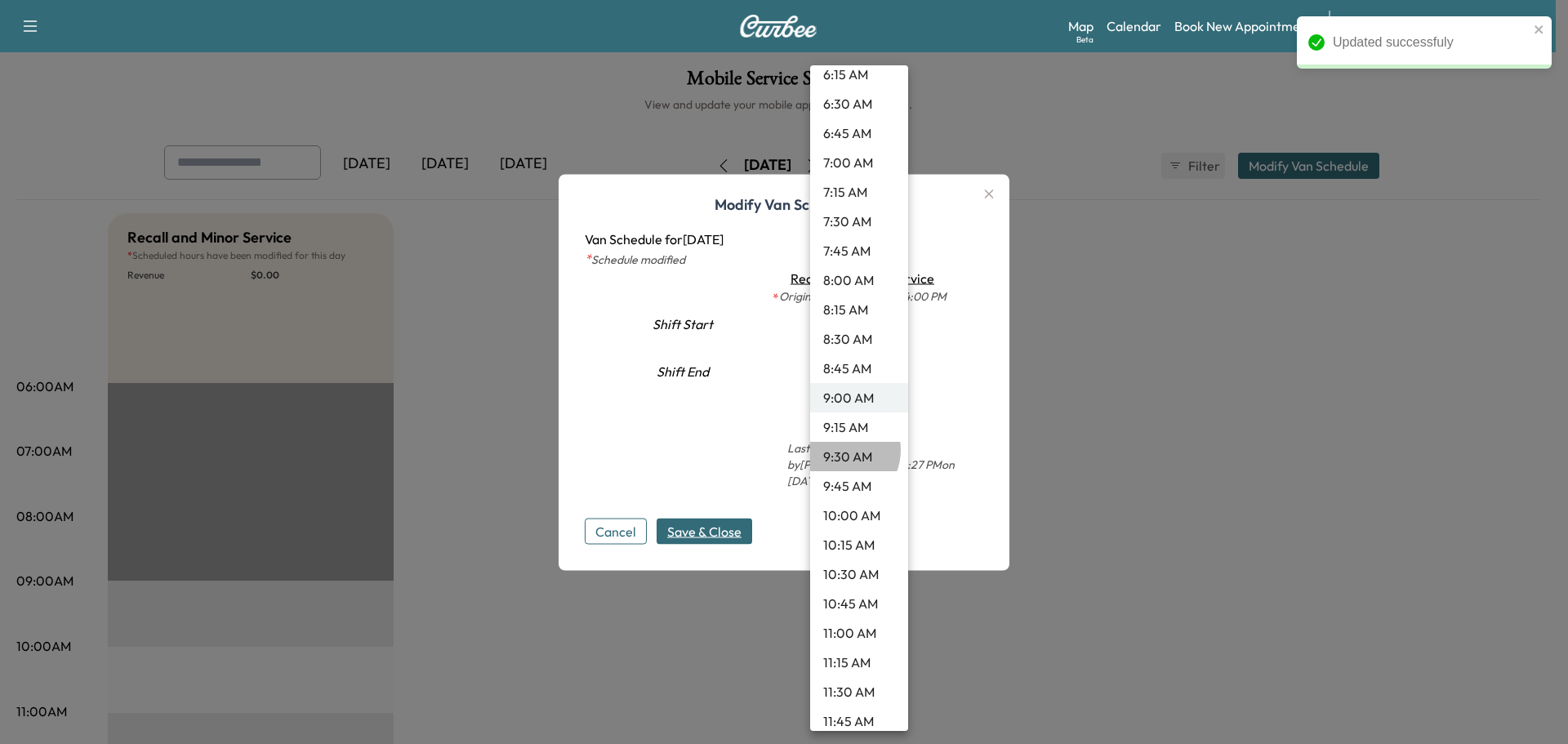
drag, startPoint x: 838, startPoint y: 450, endPoint x: 787, endPoint y: 462, distance: 52.4
click at [838, 451] on li "9:30 AM" at bounding box center [859, 456] width 98 height 29
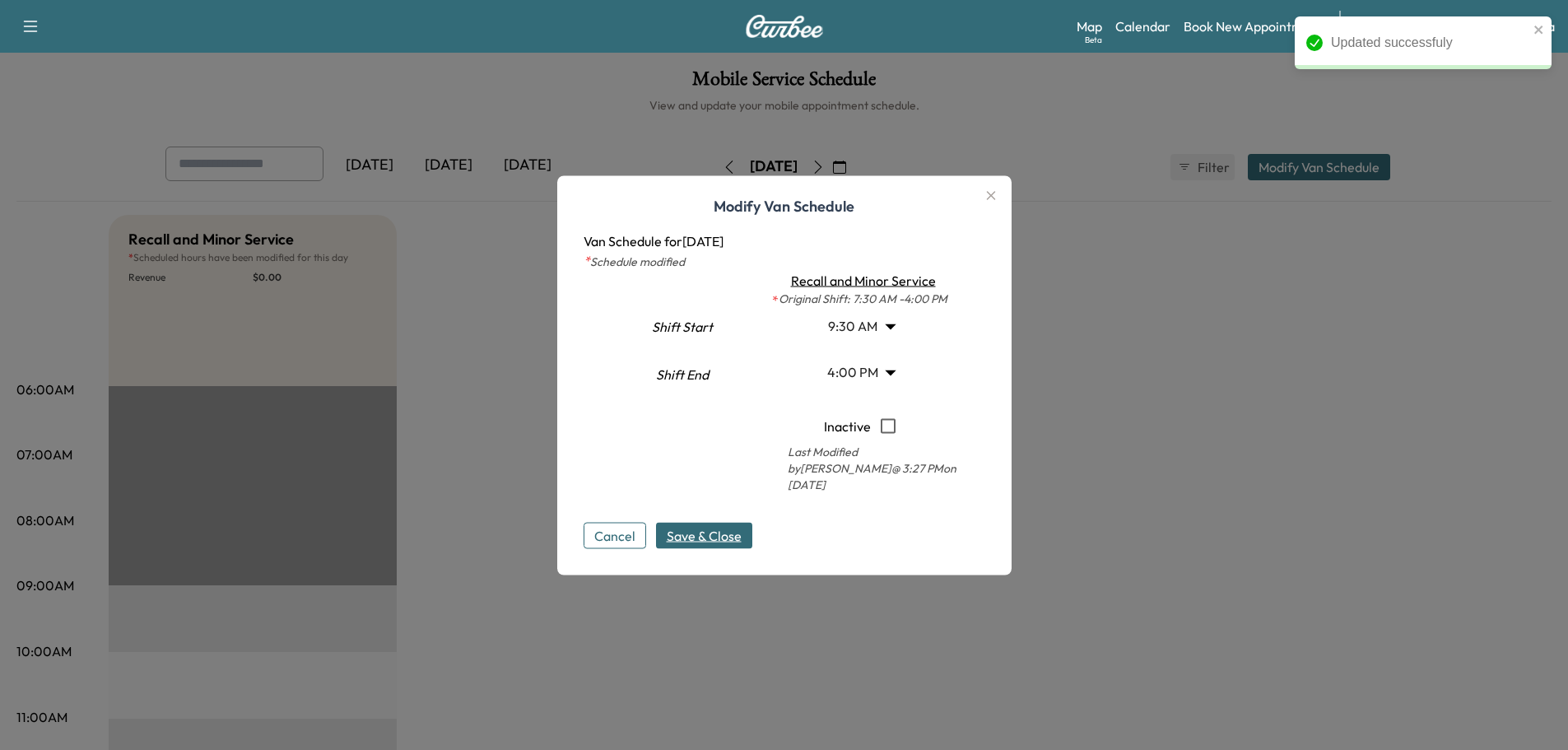
click at [724, 526] on span "Save & Close" at bounding box center [703, 535] width 75 height 20
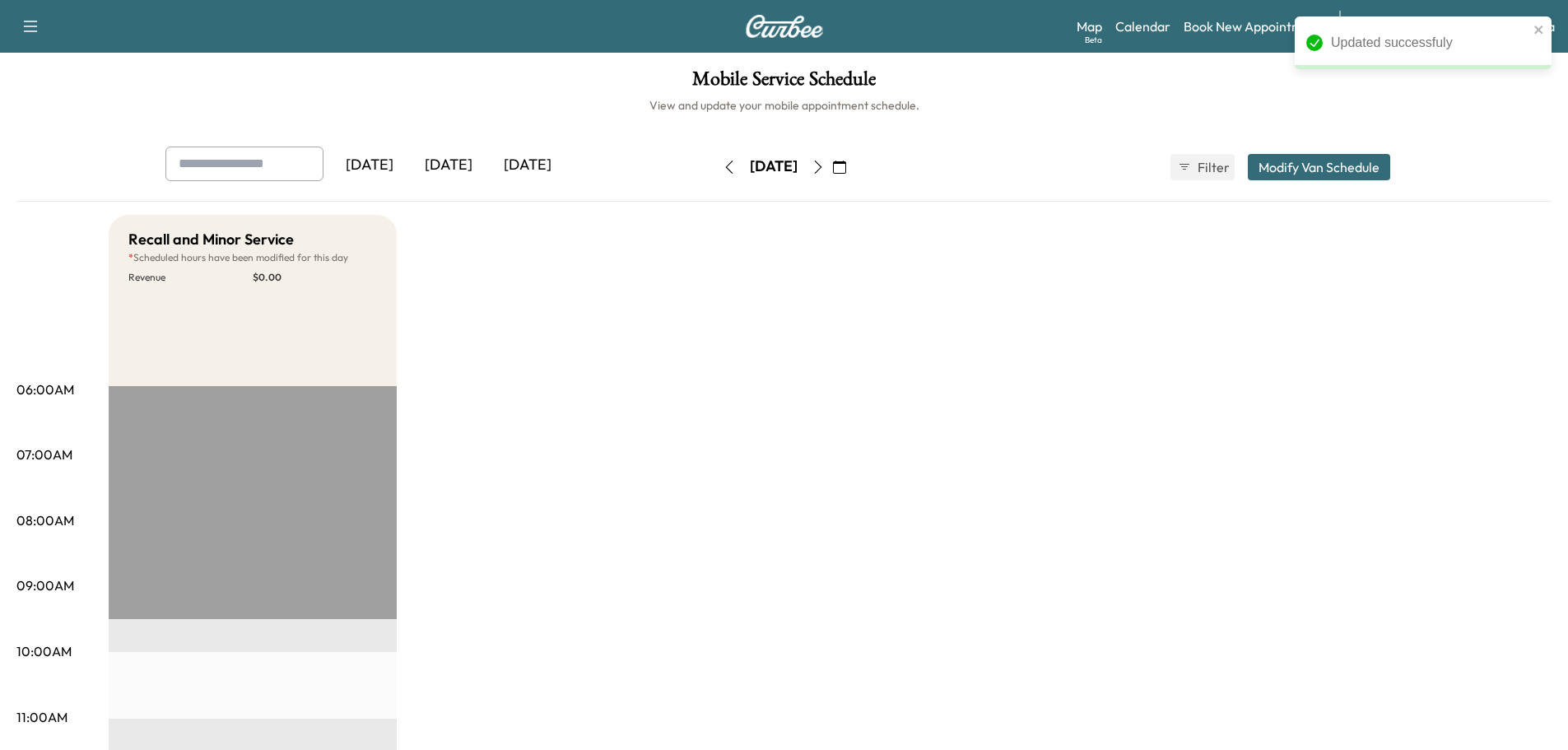
click at [825, 167] on icon "button" at bounding box center [818, 167] width 13 height 13
click at [1338, 169] on button "Modify Van Schedule" at bounding box center [1318, 167] width 143 height 26
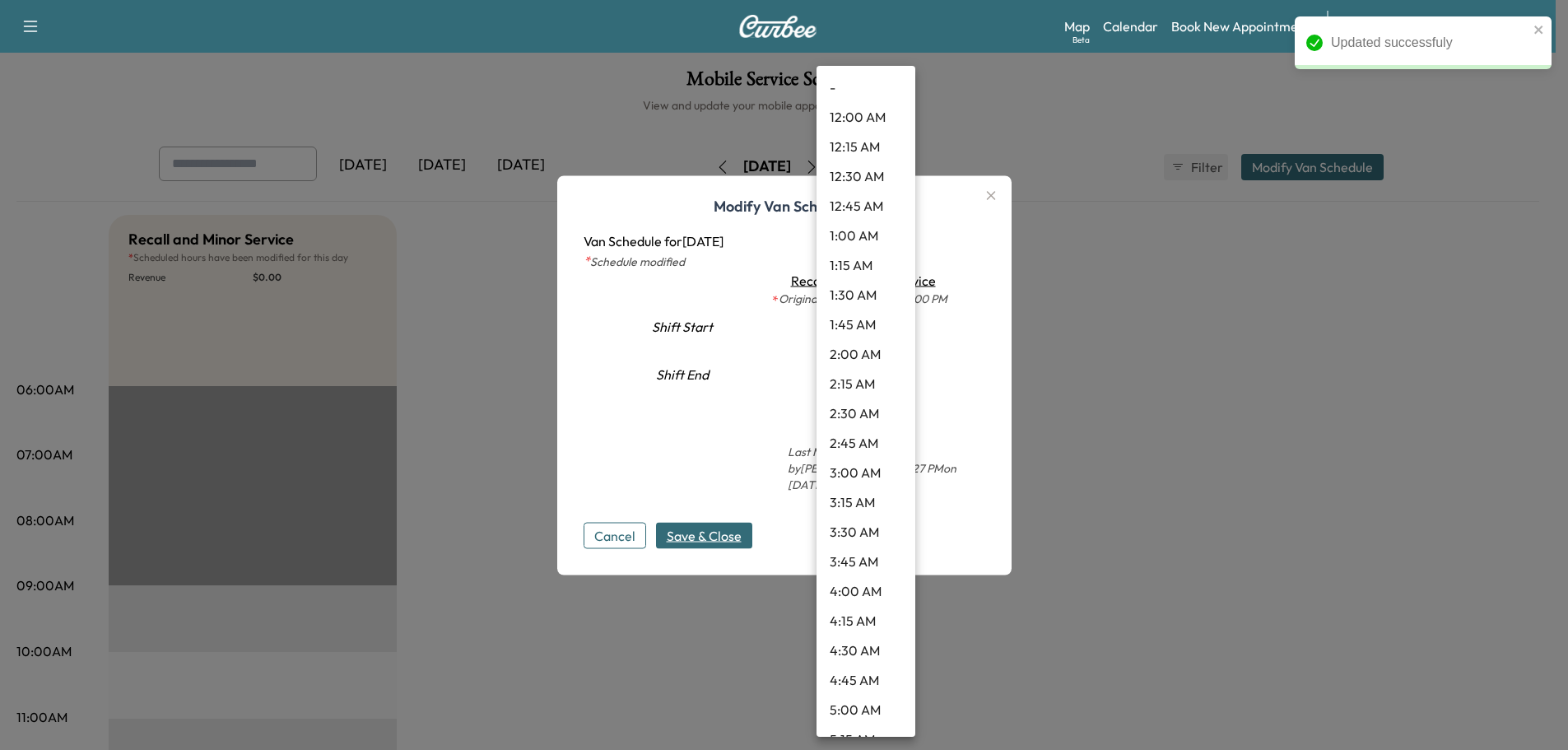
drag, startPoint x: 849, startPoint y: 327, endPoint x: 851, endPoint y: 356, distance: 29.1
click at [850, 327] on body "Updated successfuly Support Log Out Map Beta Calendar Book New Appointment Sant…" at bounding box center [784, 375] width 1568 height 750
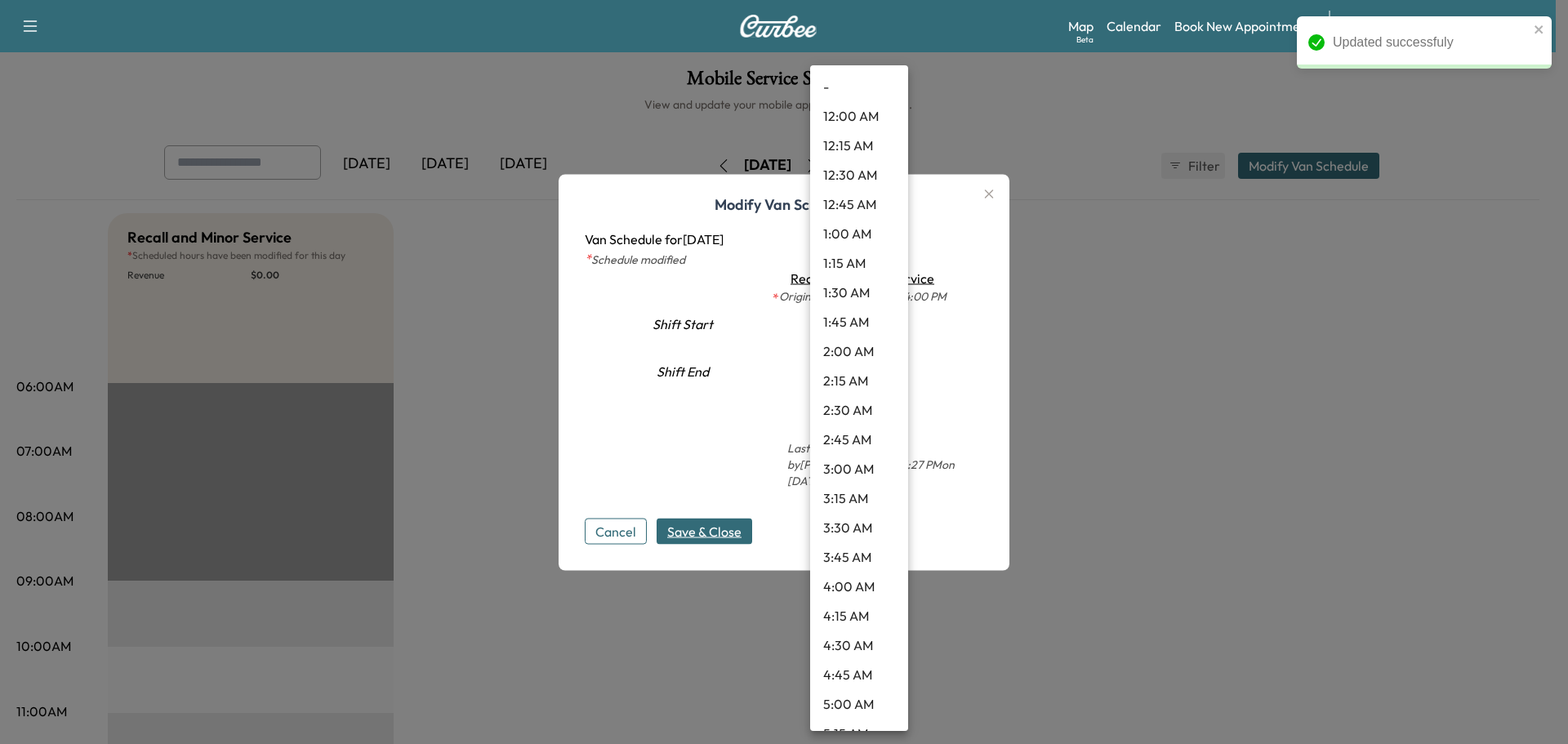
scroll to position [777, 0]
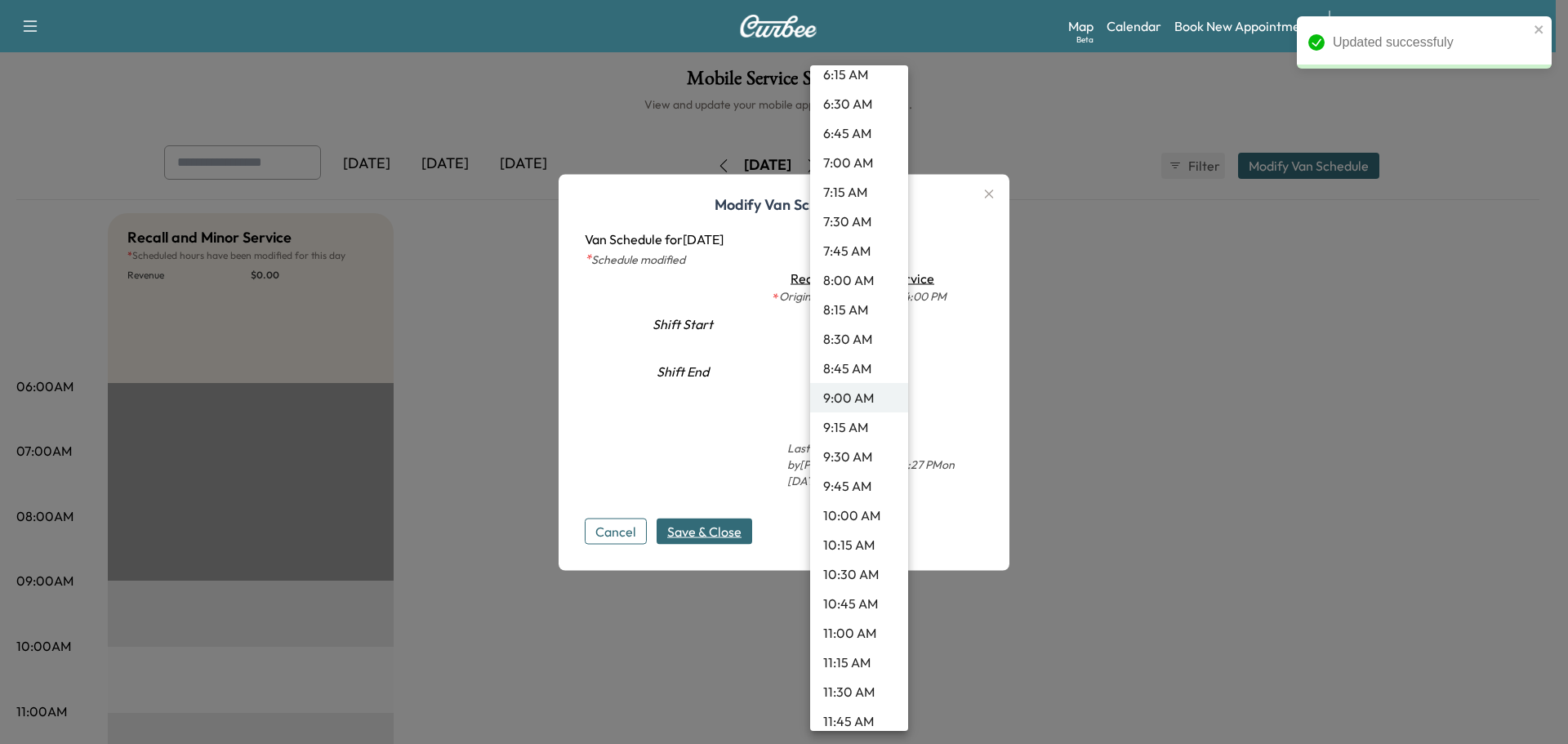
drag, startPoint x: 850, startPoint y: 452, endPoint x: 834, endPoint y: 461, distance: 18.4
click at [848, 453] on li "9:30 AM" at bounding box center [859, 456] width 98 height 29
type input "***"
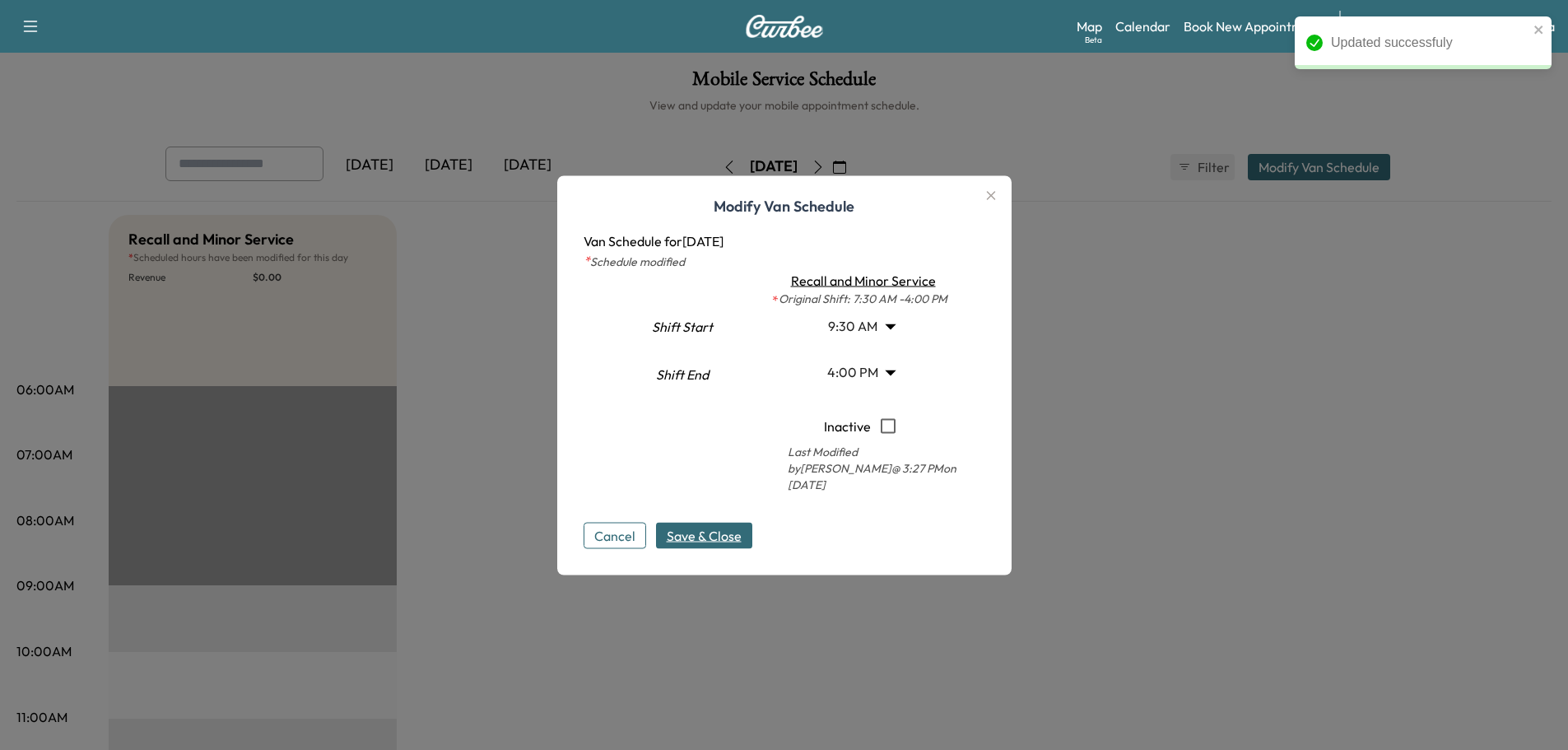
click at [703, 532] on span "Save & Close" at bounding box center [703, 535] width 75 height 20
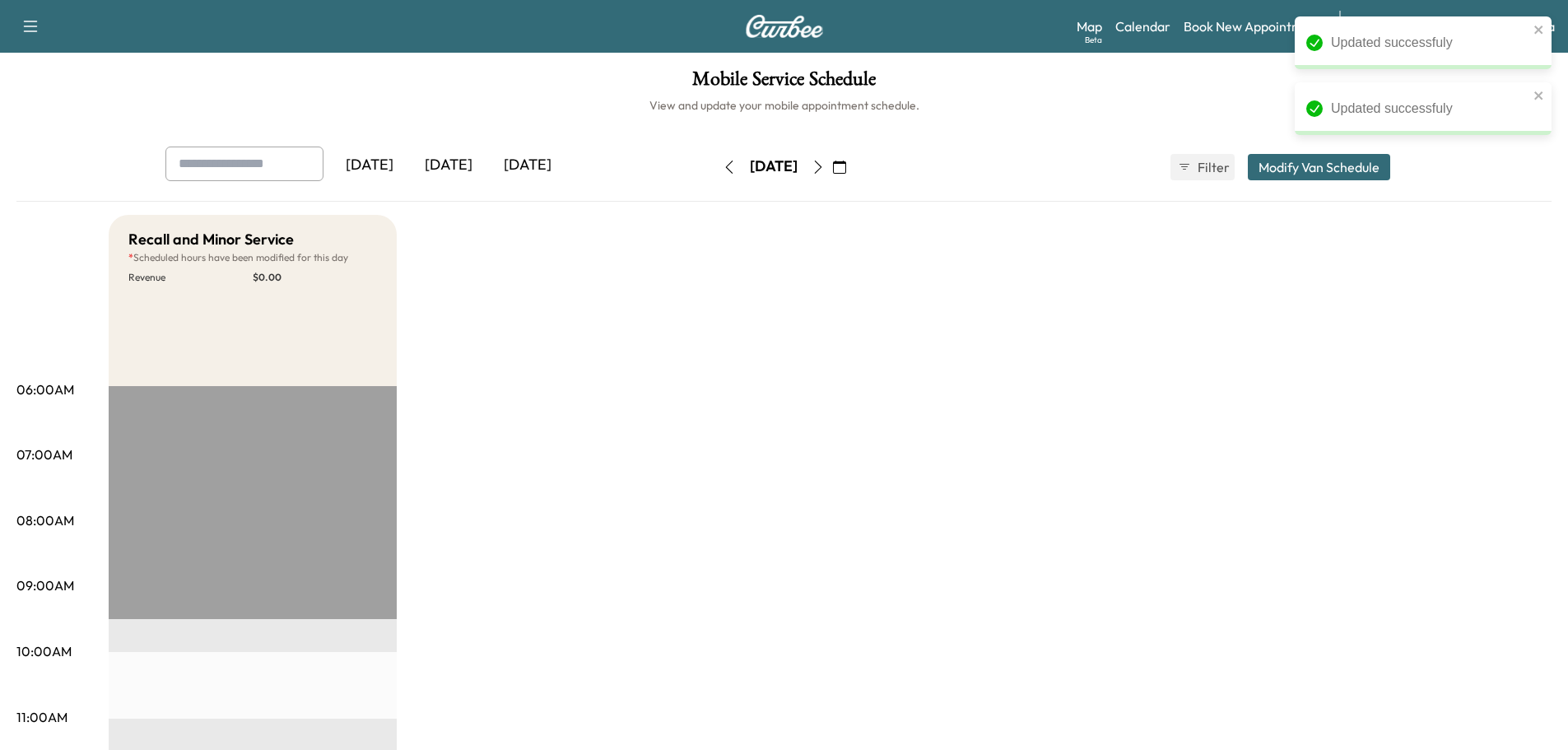
click at [825, 167] on icon "button" at bounding box center [818, 167] width 13 height 13
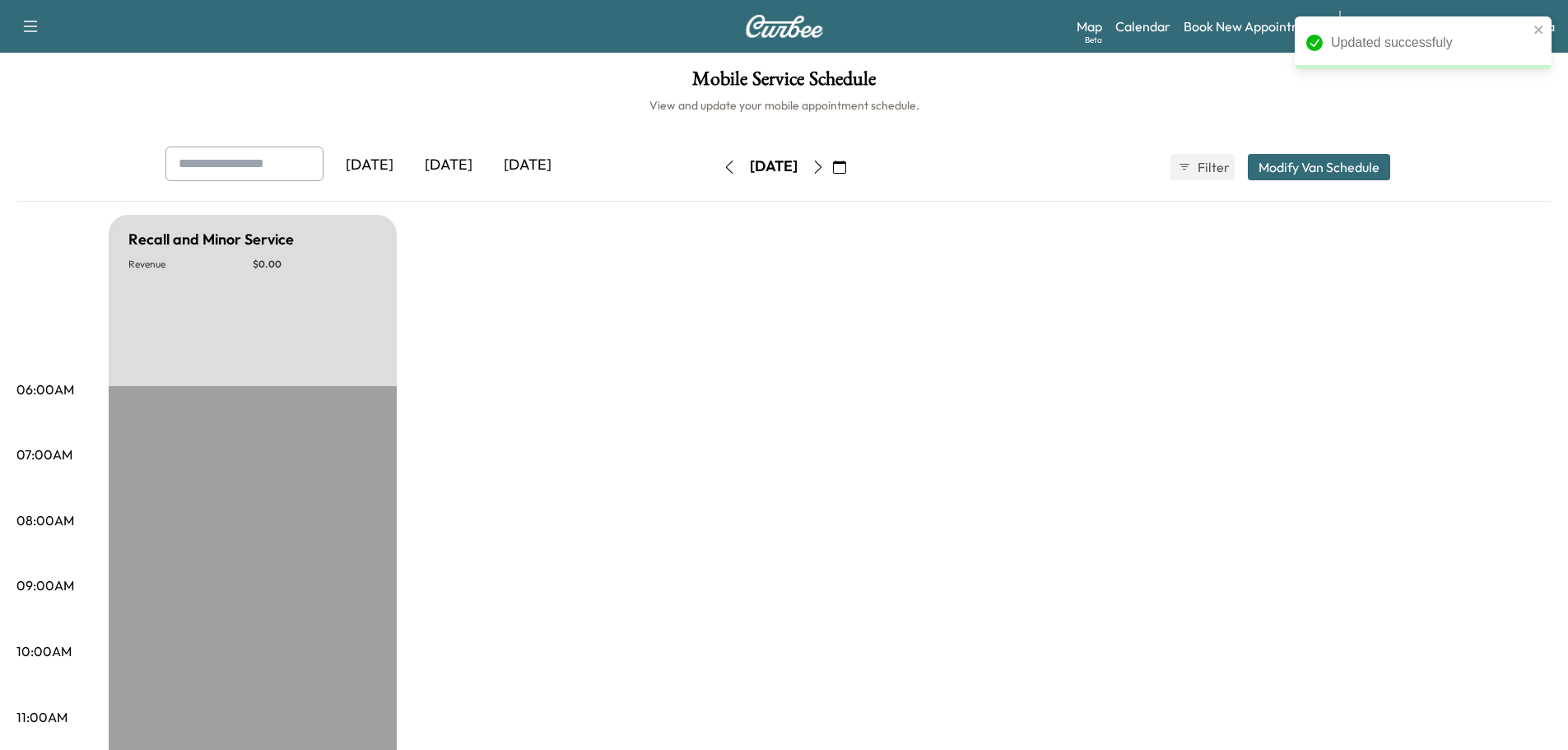
click at [825, 165] on icon "button" at bounding box center [818, 167] width 13 height 13
click at [821, 165] on icon "button" at bounding box center [818, 167] width 8 height 13
type input "***"
type input "**"
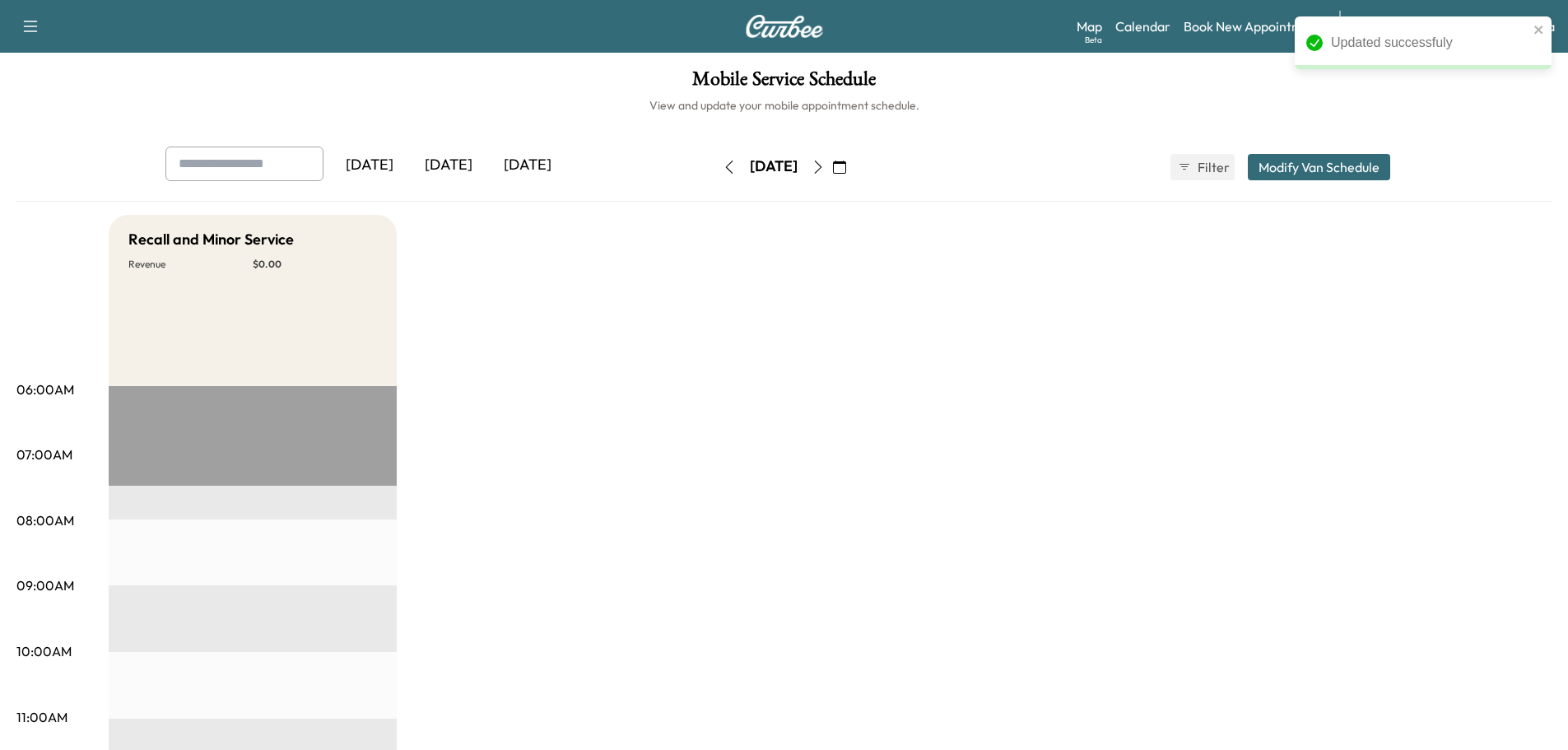
click at [1323, 159] on button "Modify Van Schedule" at bounding box center [1318, 167] width 143 height 26
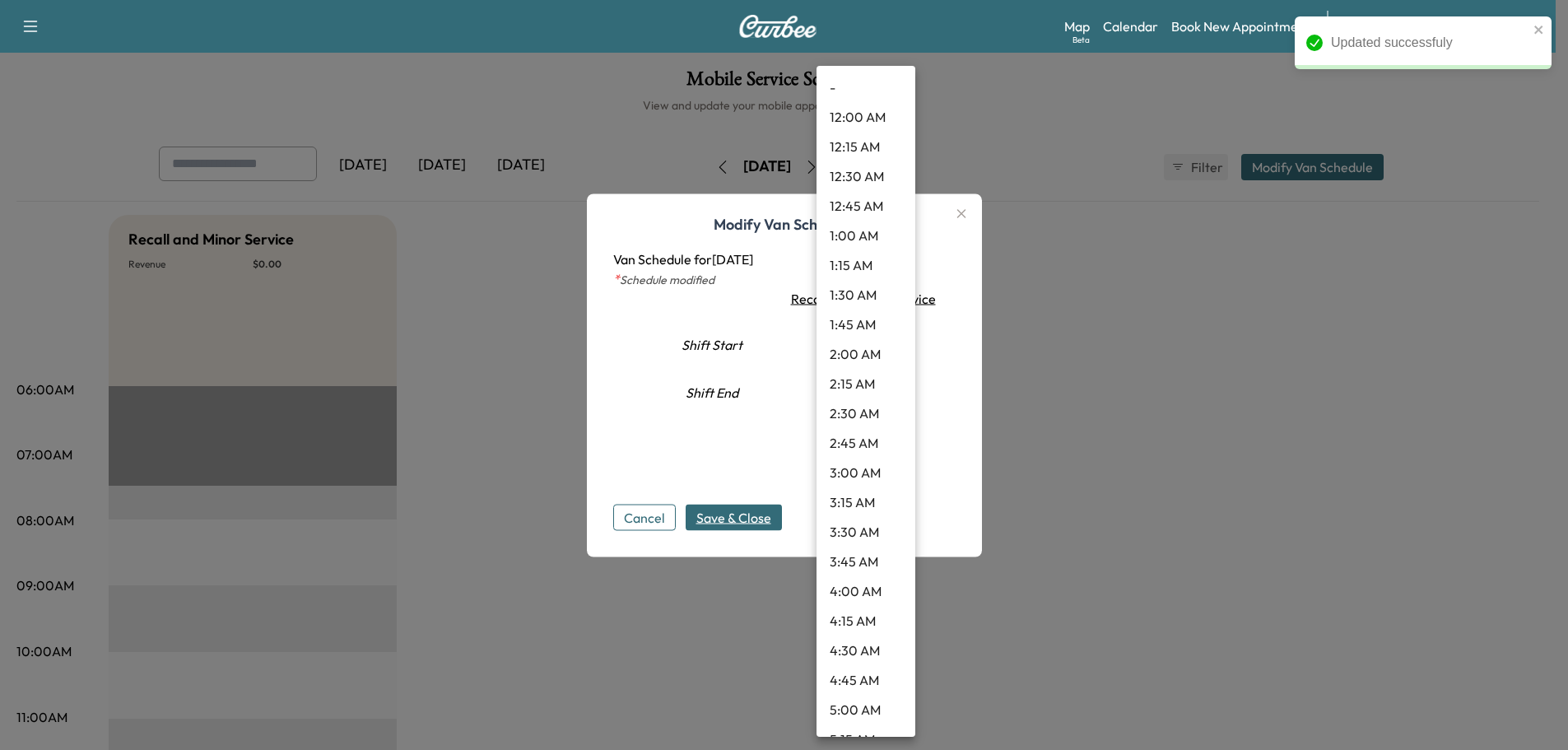
click at [836, 347] on body "Updated successfuly Support Log Out Map Beta Calendar Book New Appointment Sant…" at bounding box center [784, 375] width 1568 height 750
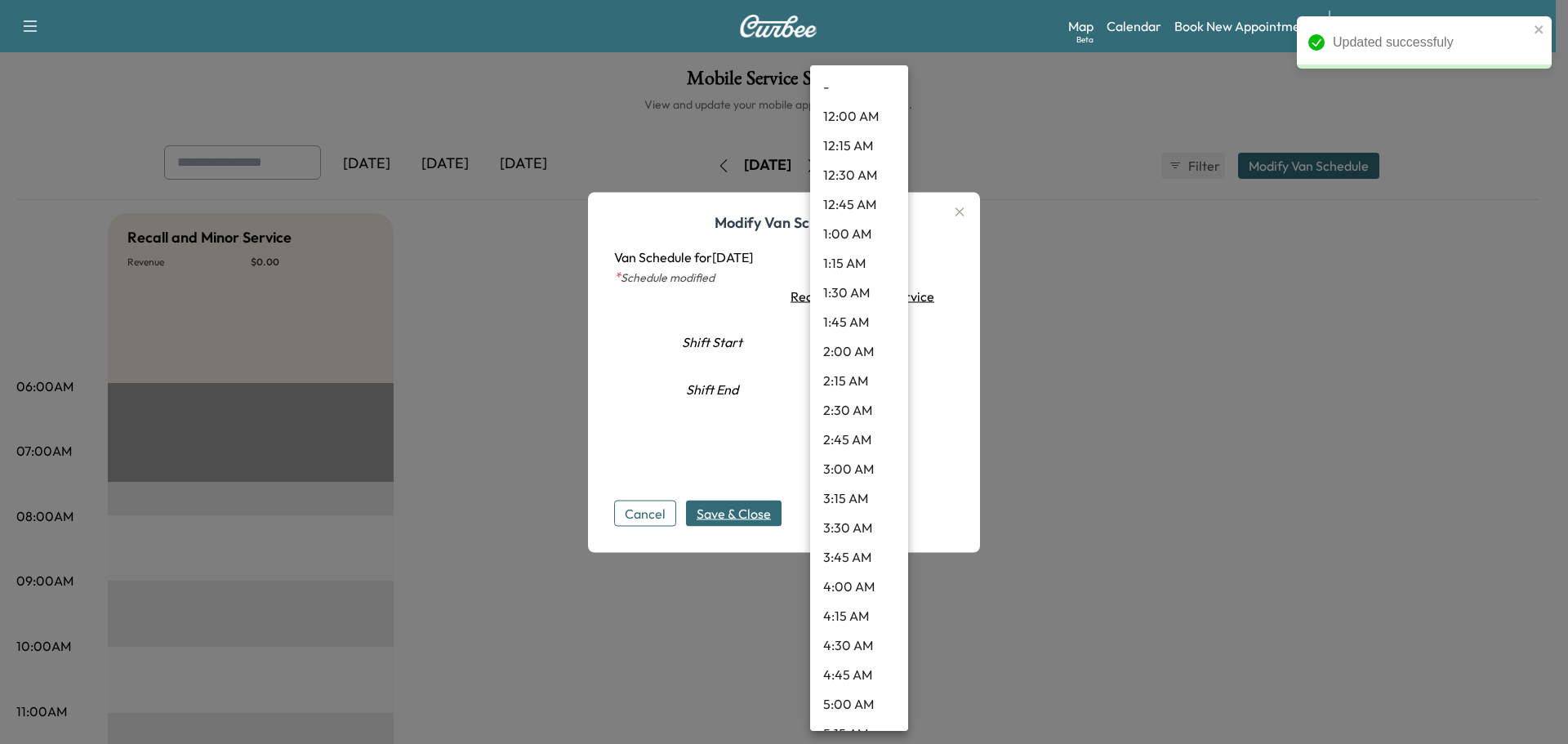
scroll to position [600, 0]
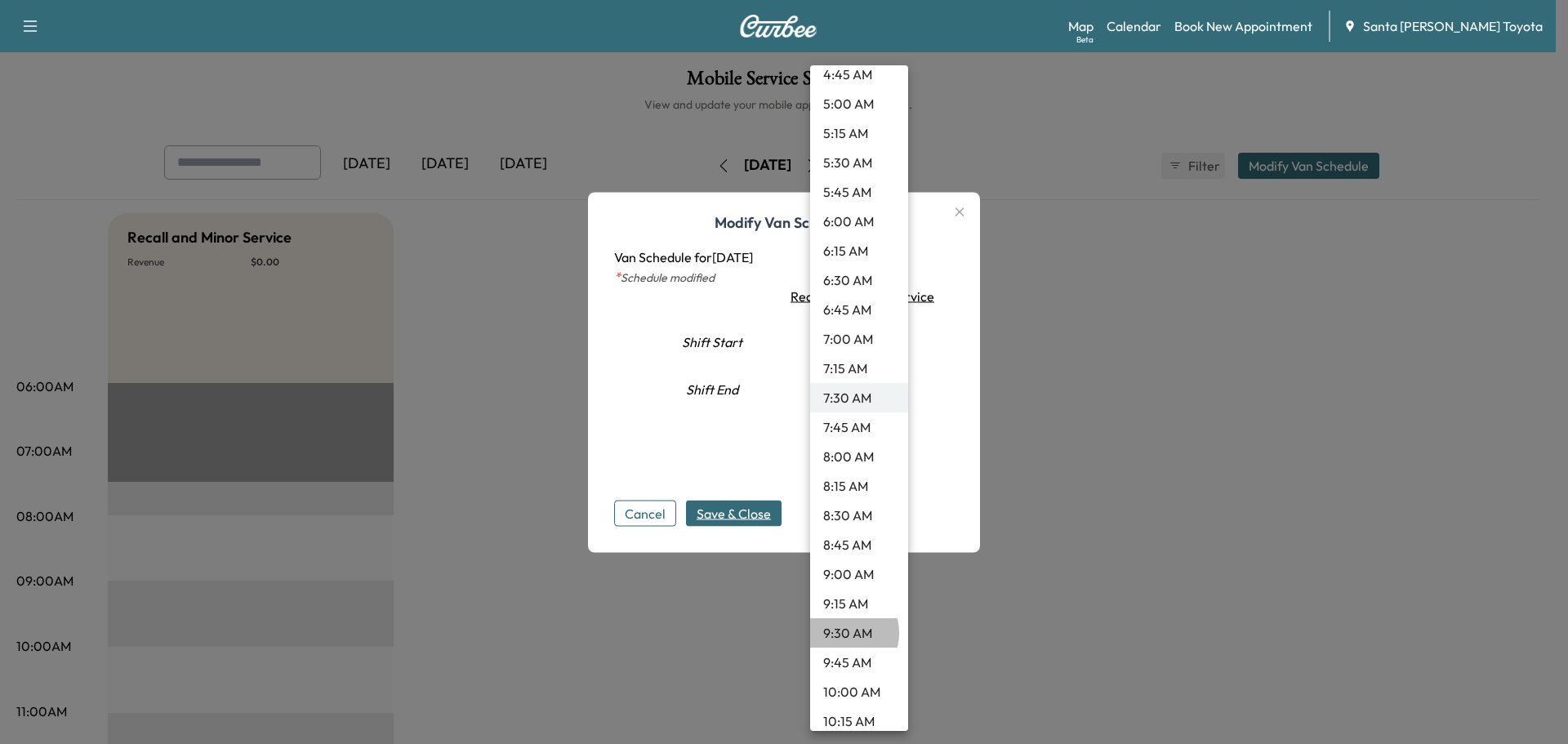
click at [841, 633] on li "9:30 AM" at bounding box center [859, 632] width 98 height 29
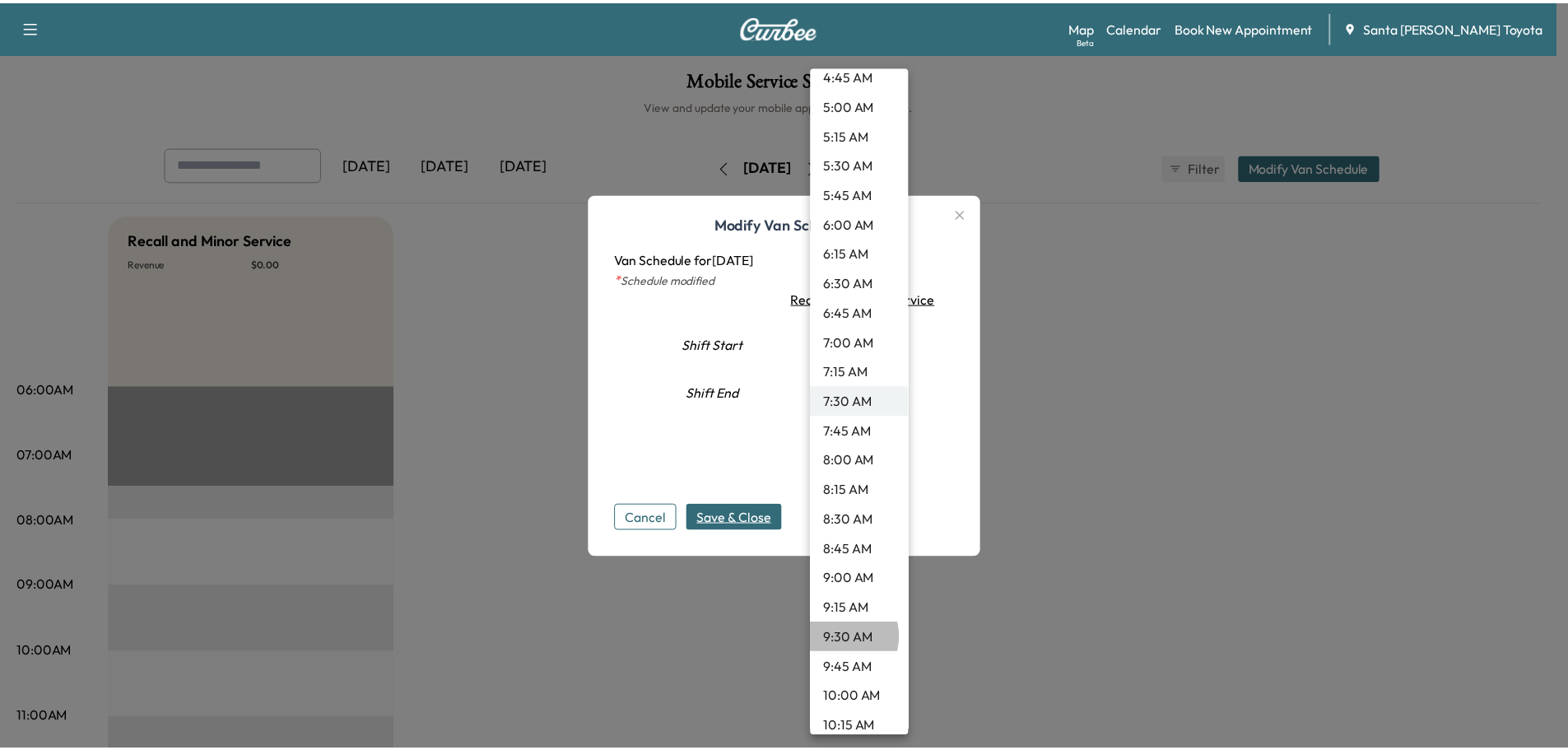
type input "***"
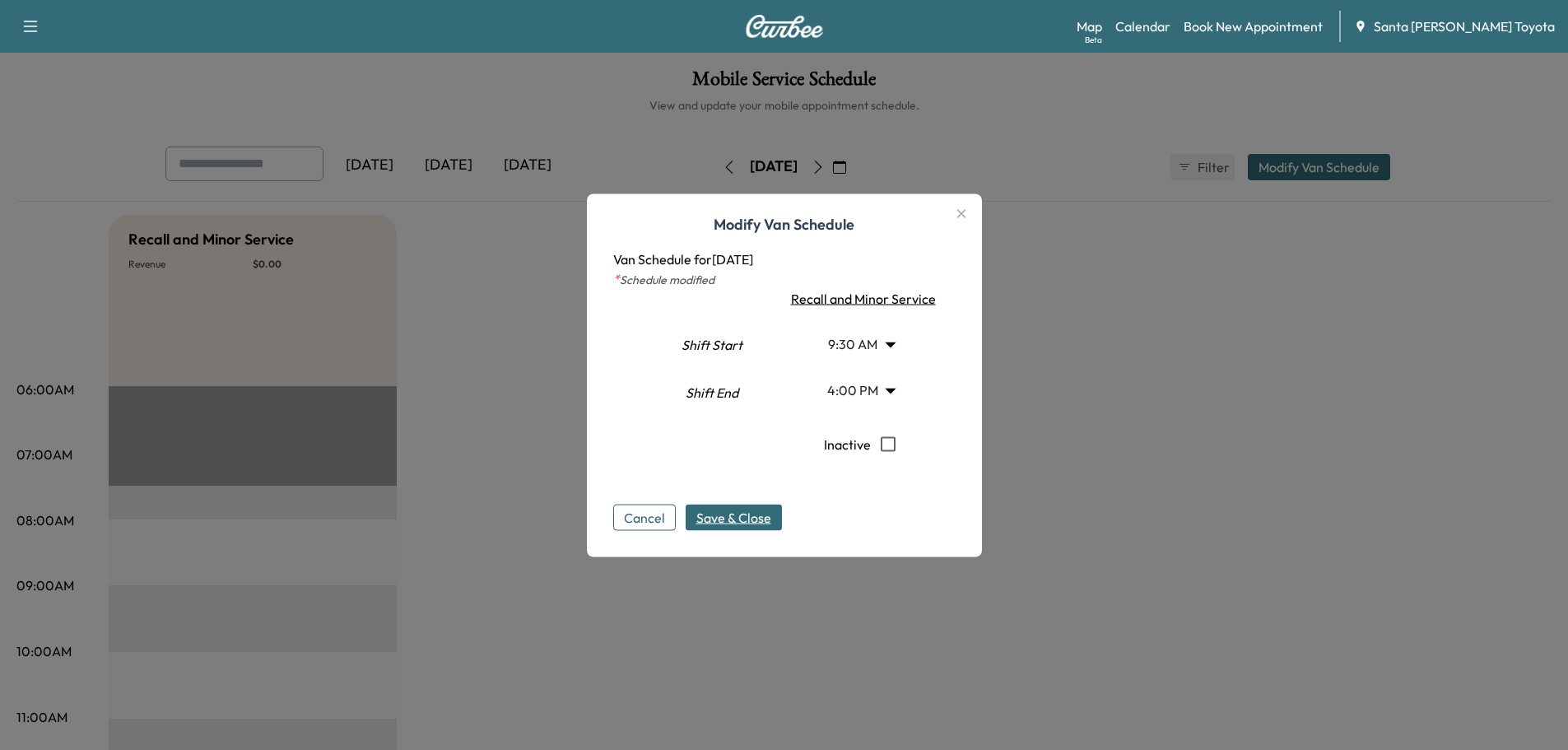
click at [771, 522] on span "Save & Close" at bounding box center [733, 516] width 75 height 20
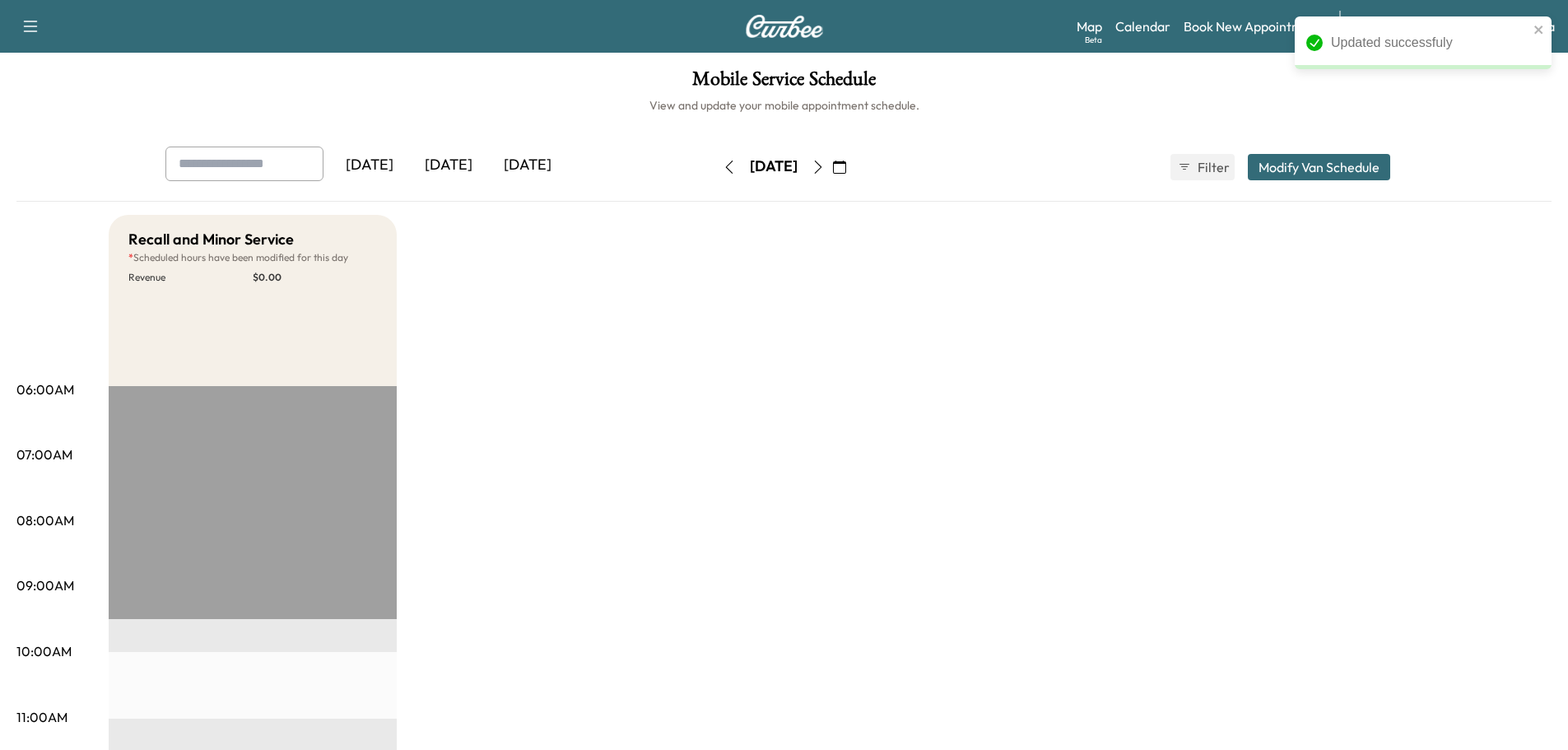
click at [825, 166] on icon "button" at bounding box center [818, 167] width 13 height 13
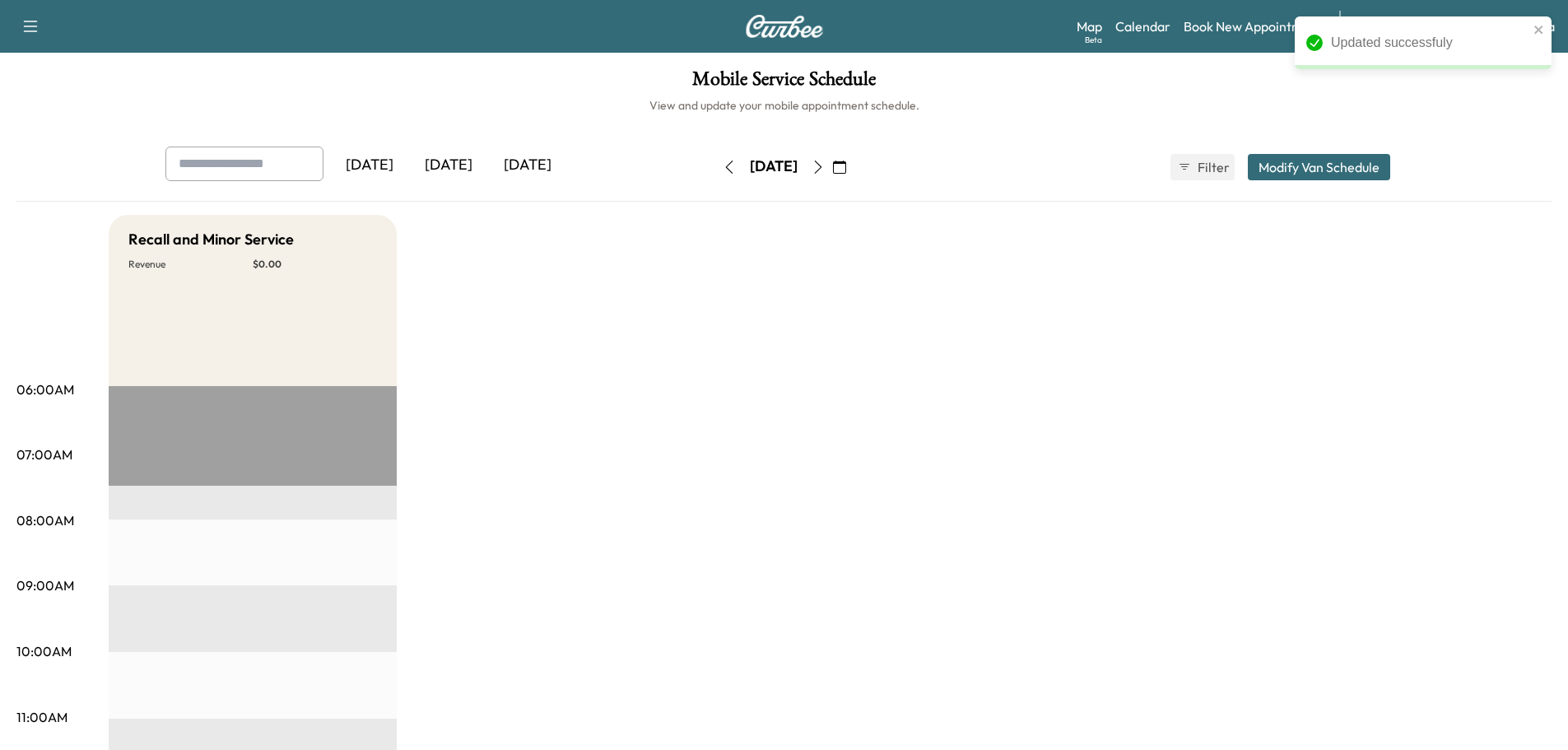
click at [1356, 167] on button "Modify Van Schedule" at bounding box center [1318, 167] width 143 height 26
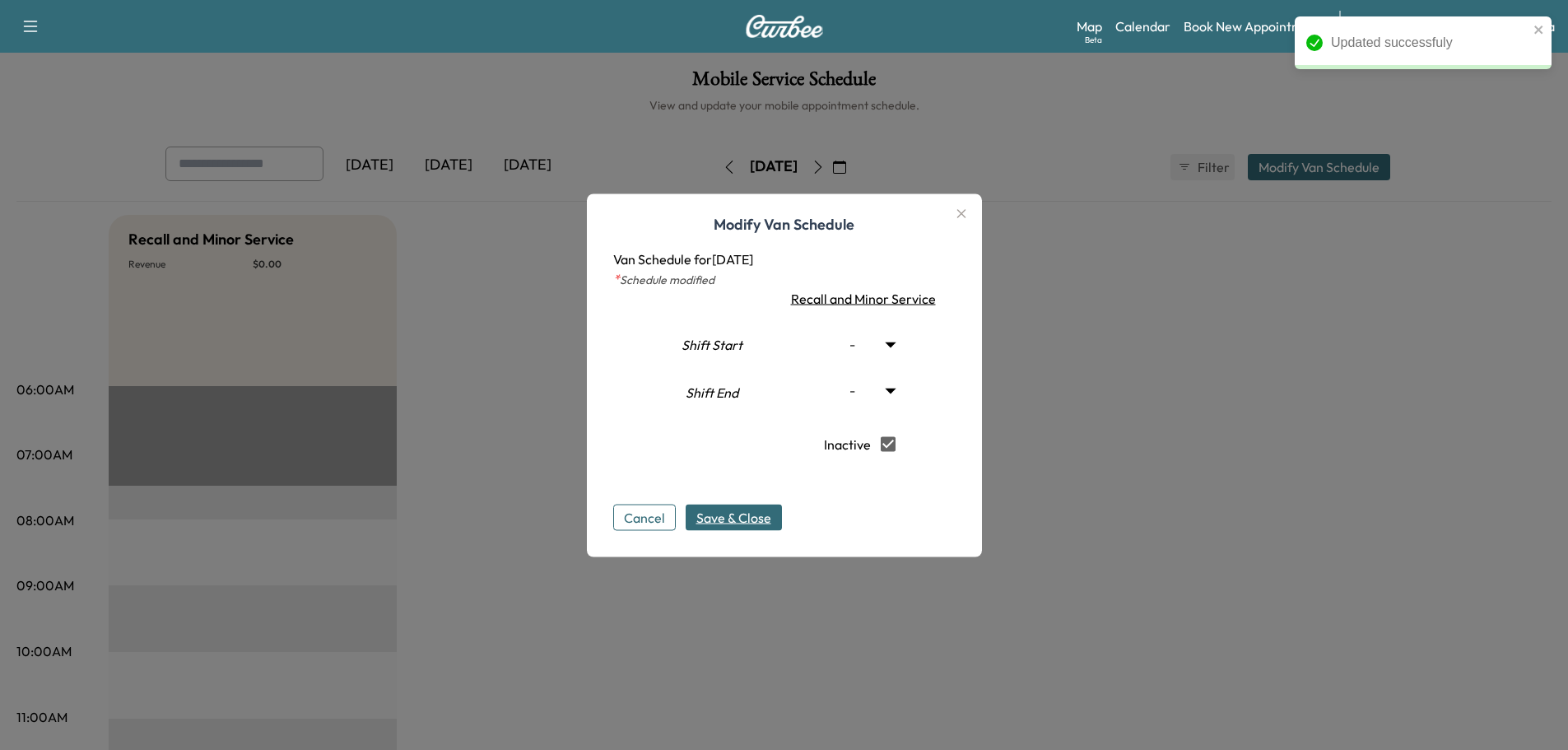
click at [729, 516] on span "Save & Close" at bounding box center [733, 516] width 75 height 20
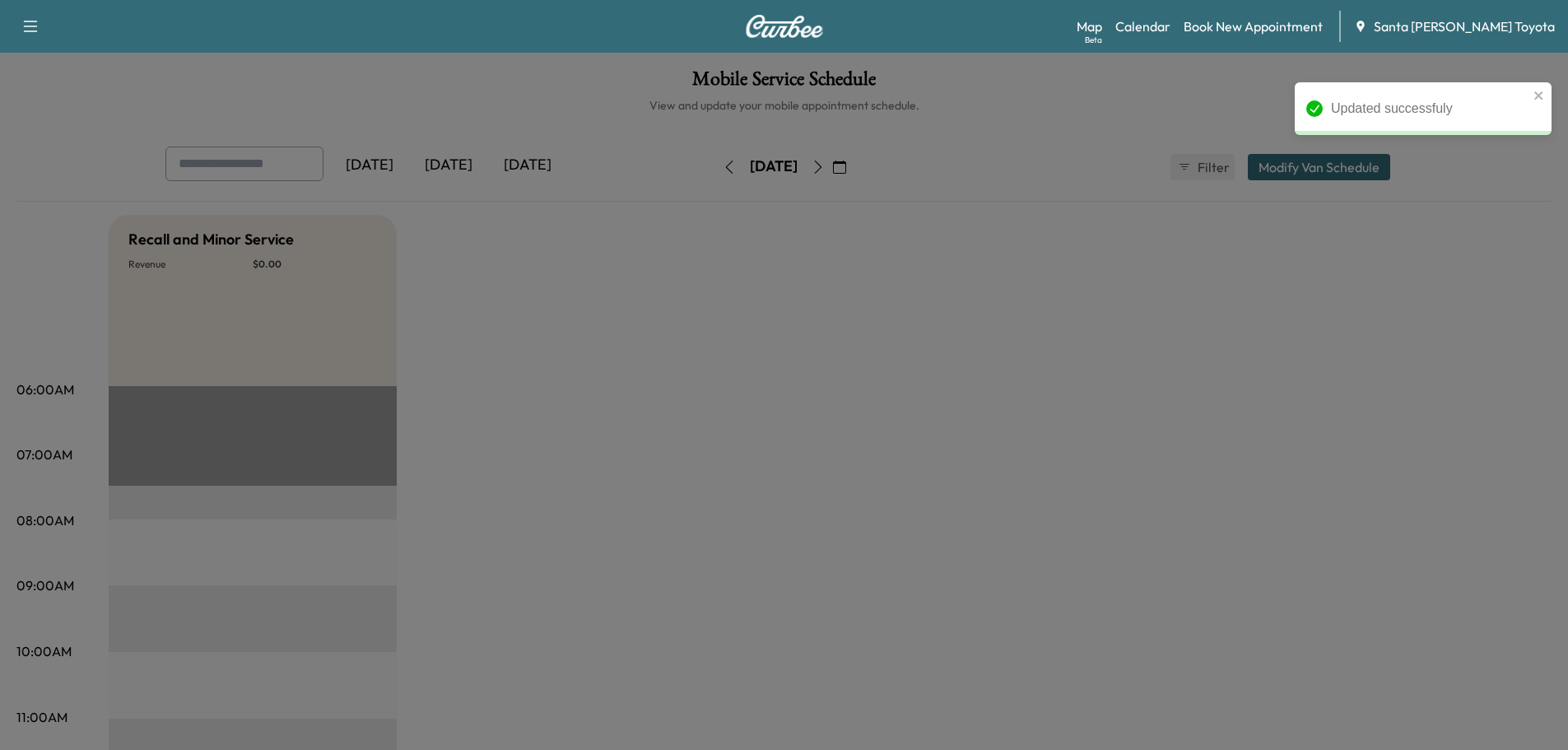
type input "***"
type input "**"
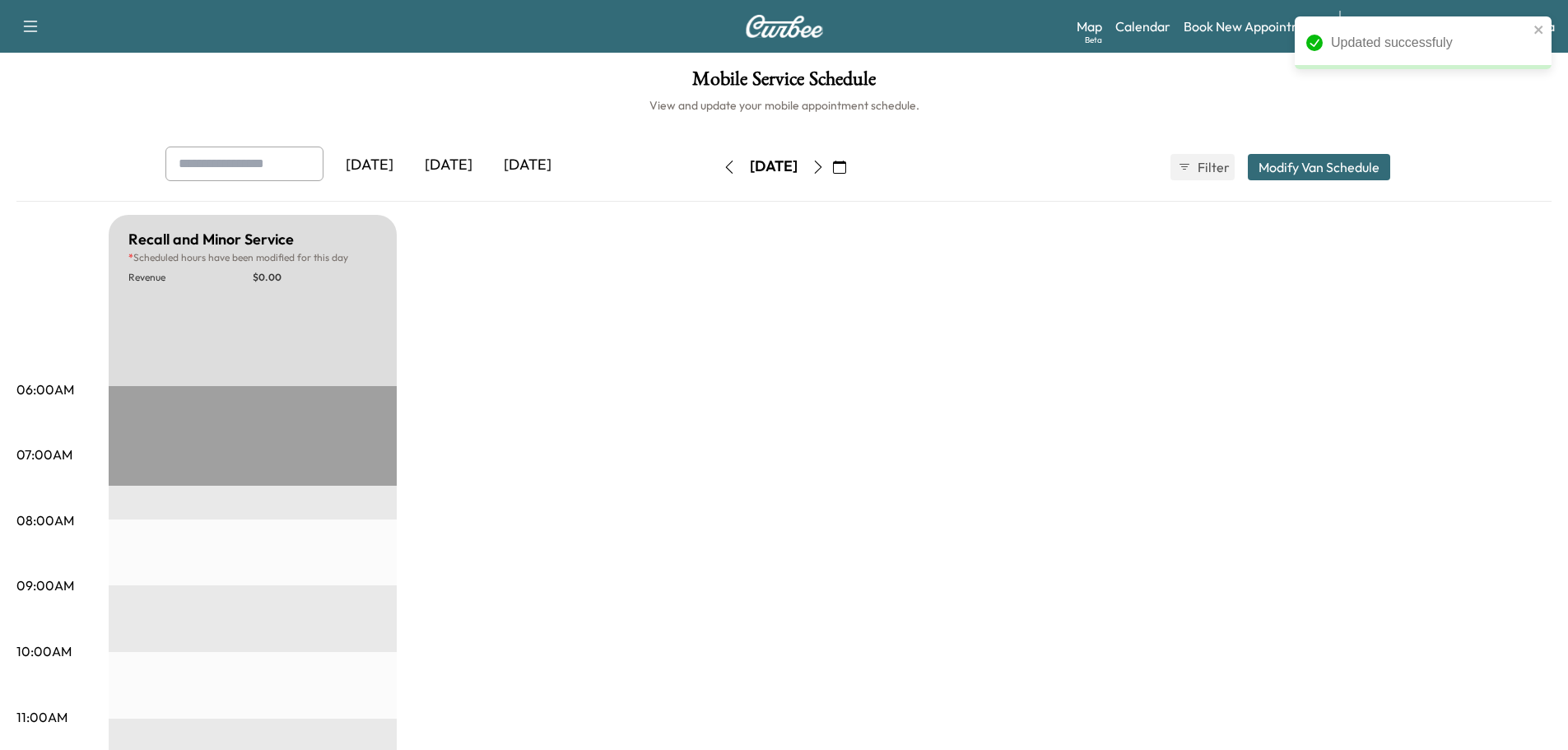
click at [825, 164] on icon "button" at bounding box center [818, 167] width 13 height 13
type input "***"
type input "**"
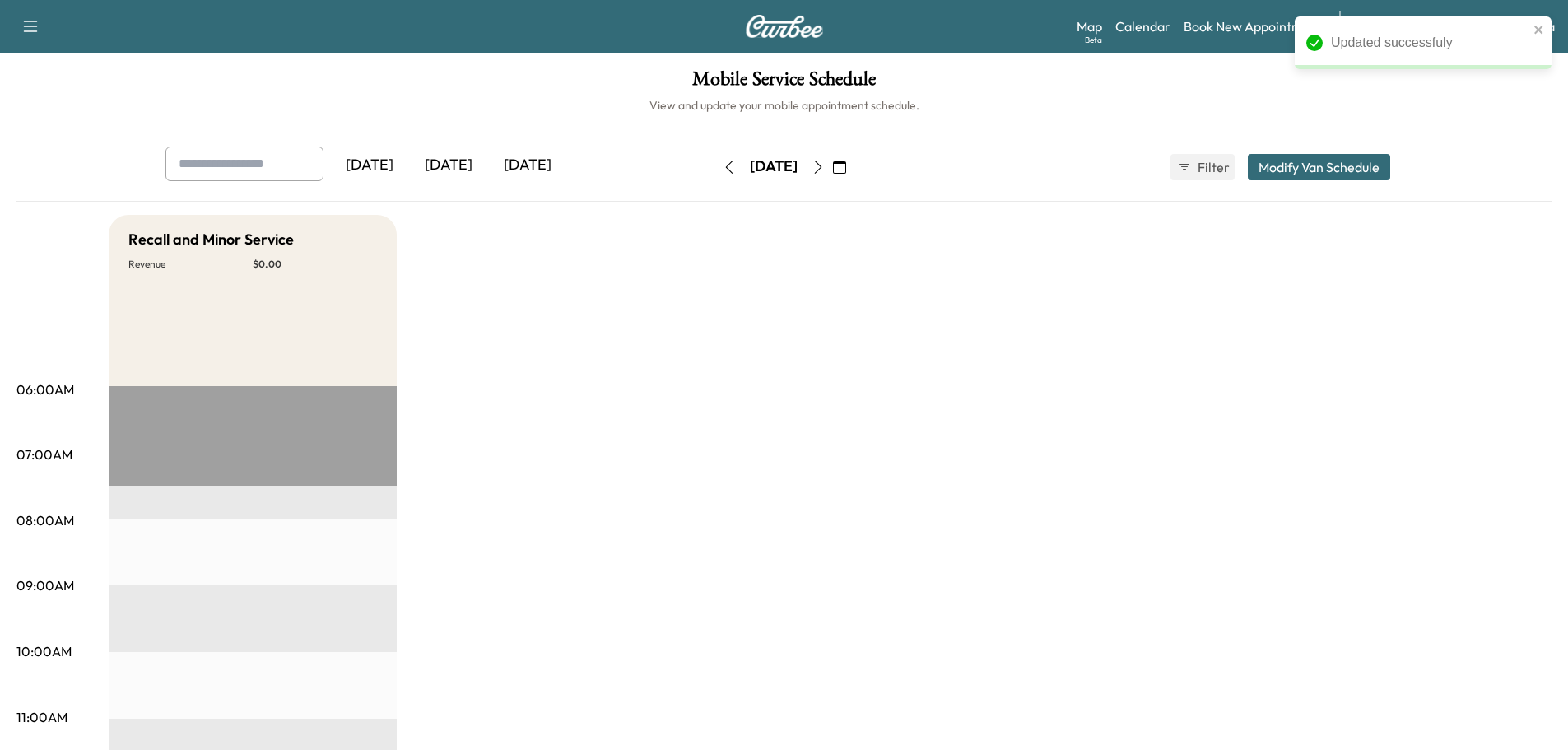
click at [1288, 172] on button "Modify Van Schedule" at bounding box center [1318, 167] width 143 height 26
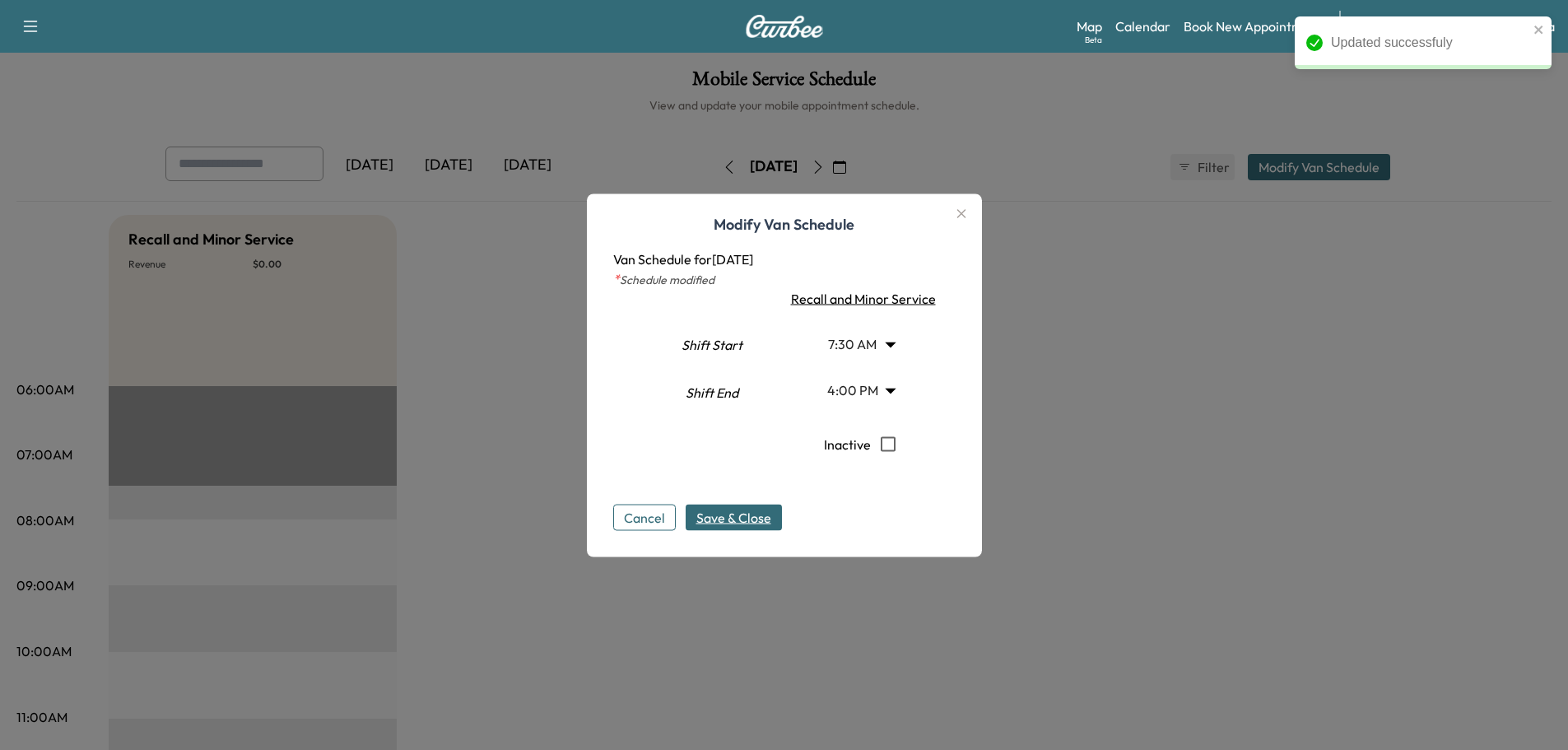
click at [871, 347] on body "Updated successfuly Support Log Out Map Beta Calendar Book New Appointment Sant…" at bounding box center [784, 375] width 1568 height 750
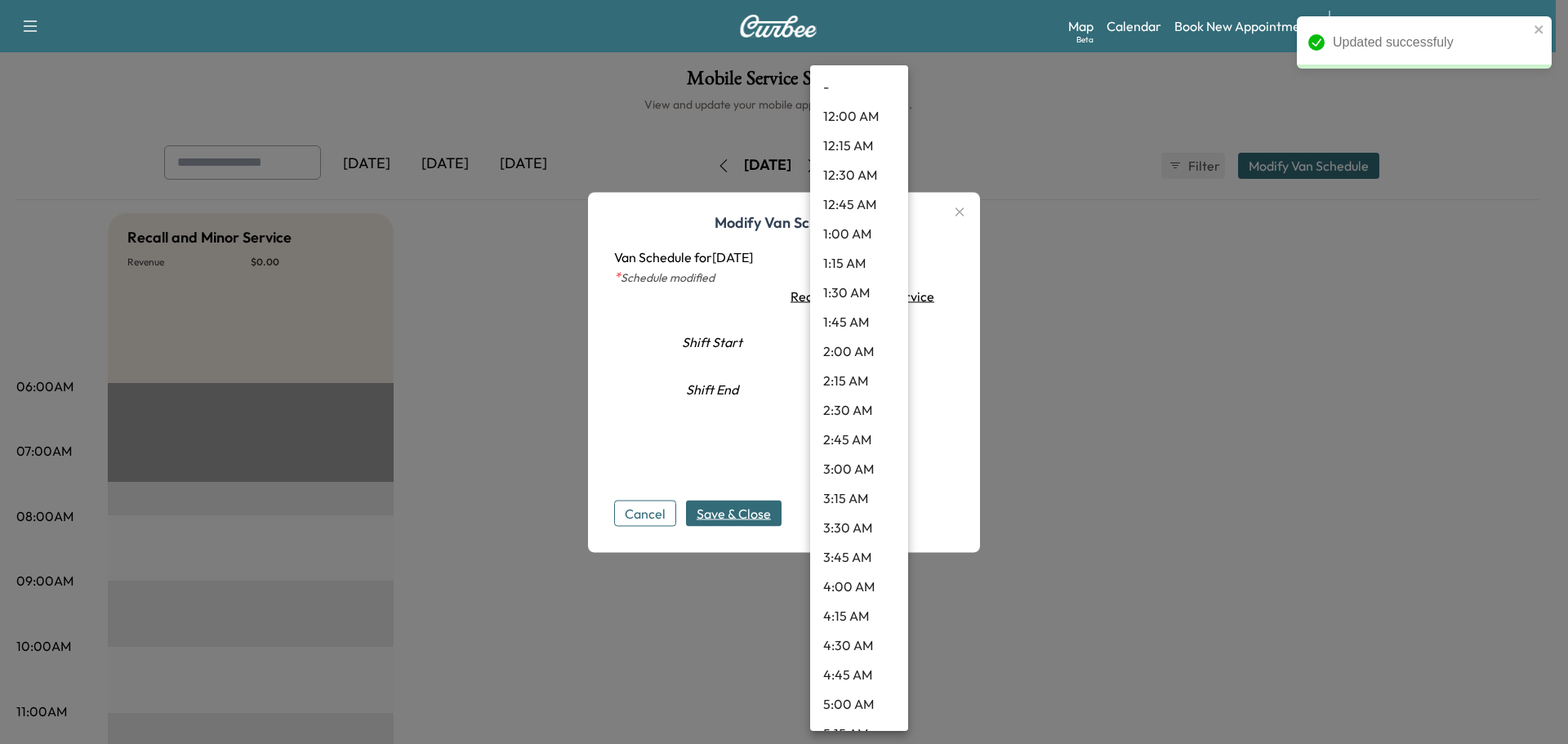
scroll to position [600, 0]
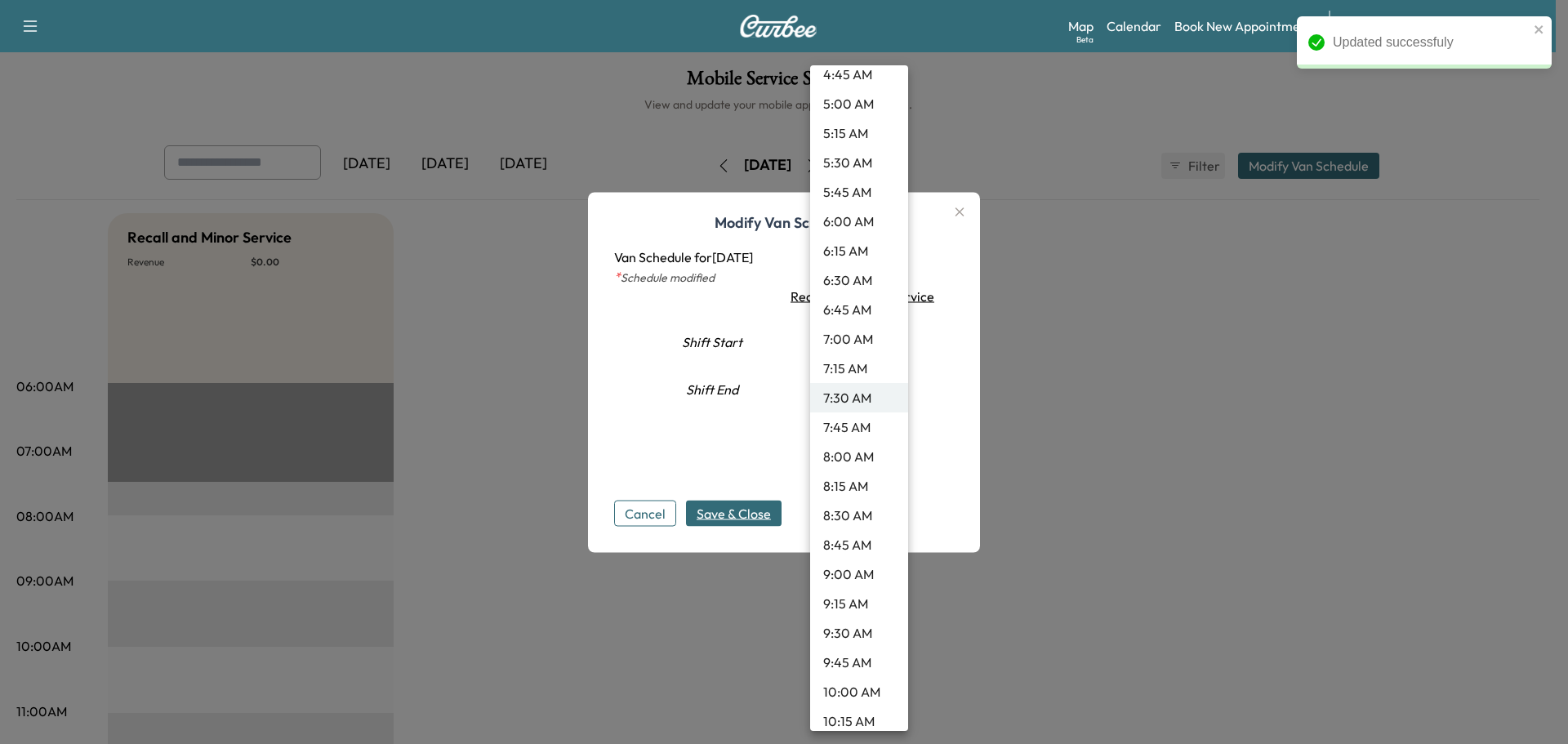
click at [838, 630] on li "9:30 AM" at bounding box center [859, 632] width 98 height 29
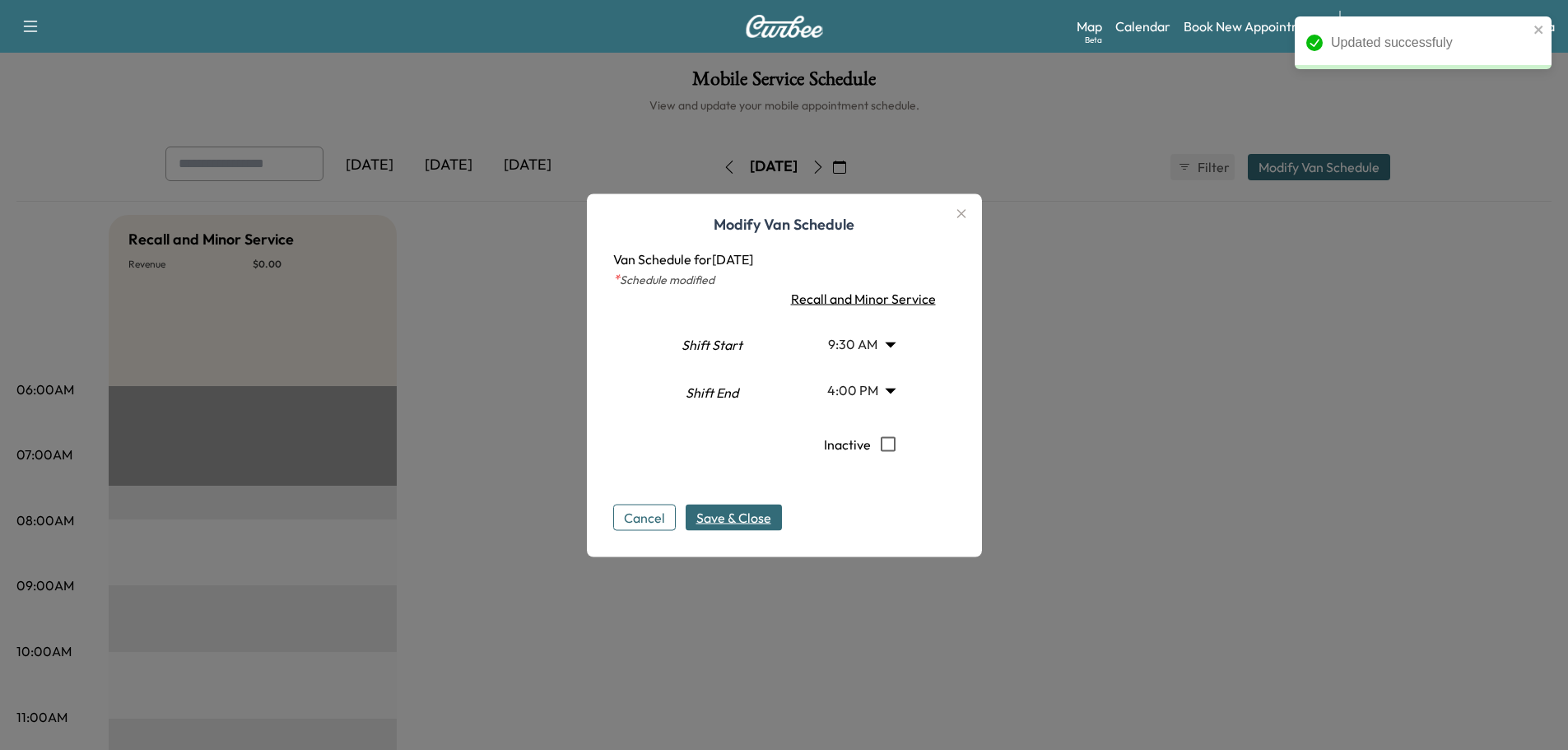
click at [746, 524] on span "Save & Close" at bounding box center [733, 516] width 75 height 20
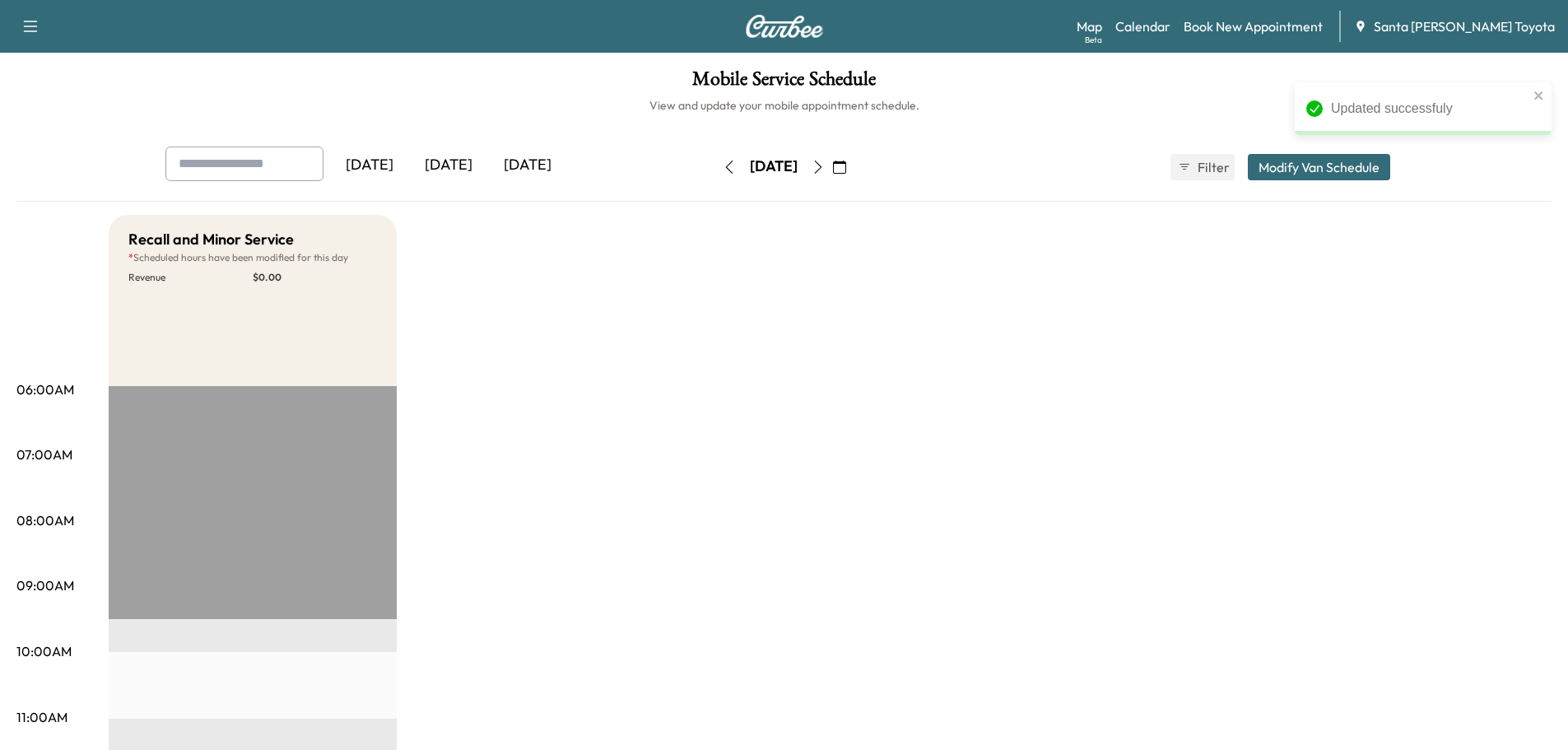
click at [821, 162] on icon "button" at bounding box center [818, 167] width 8 height 13
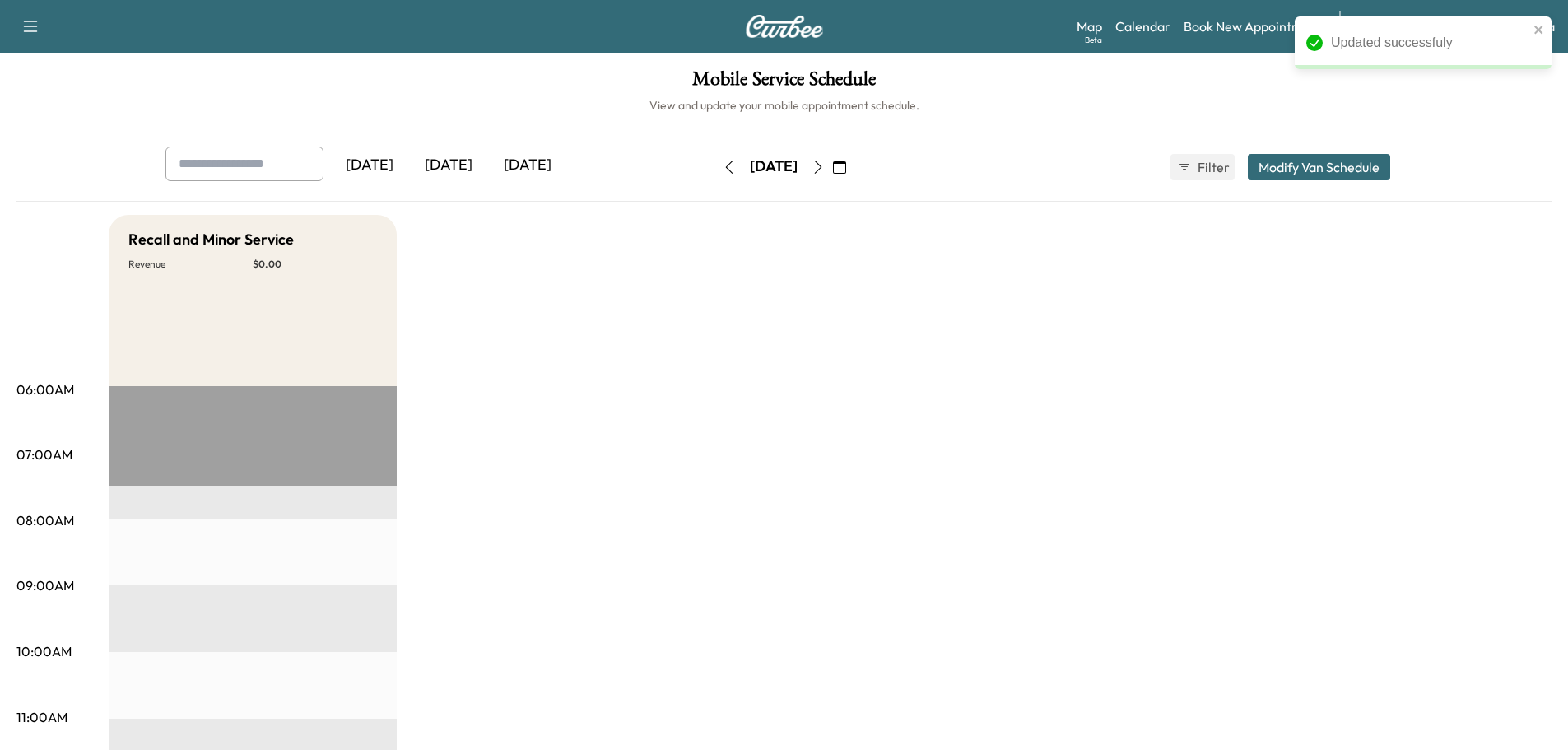
click at [1255, 171] on button "Modify Van Schedule" at bounding box center [1318, 167] width 143 height 26
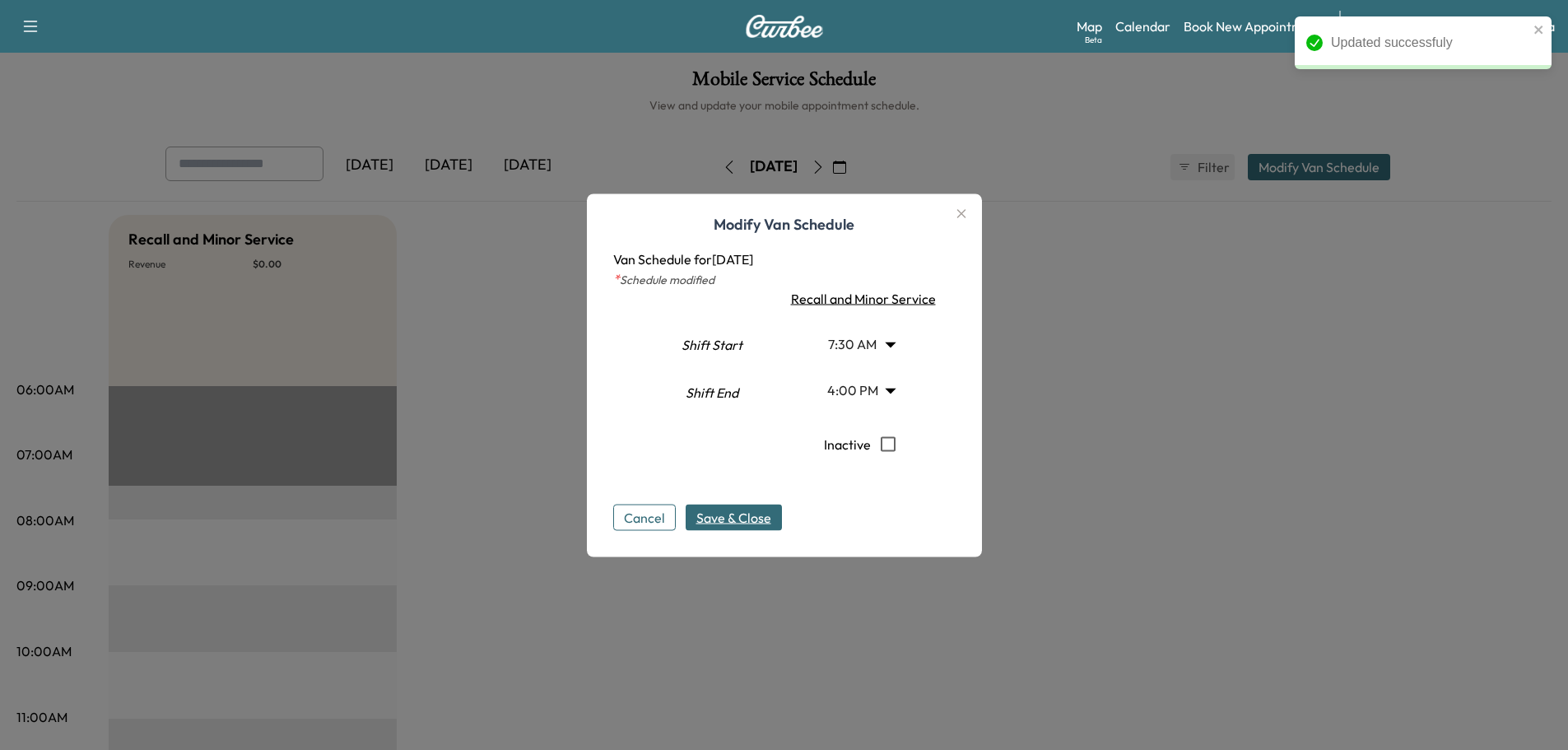
click at [872, 344] on body "Updated successfuly Support Log Out Map Beta Calendar Book New Appointment Sant…" at bounding box center [784, 375] width 1568 height 750
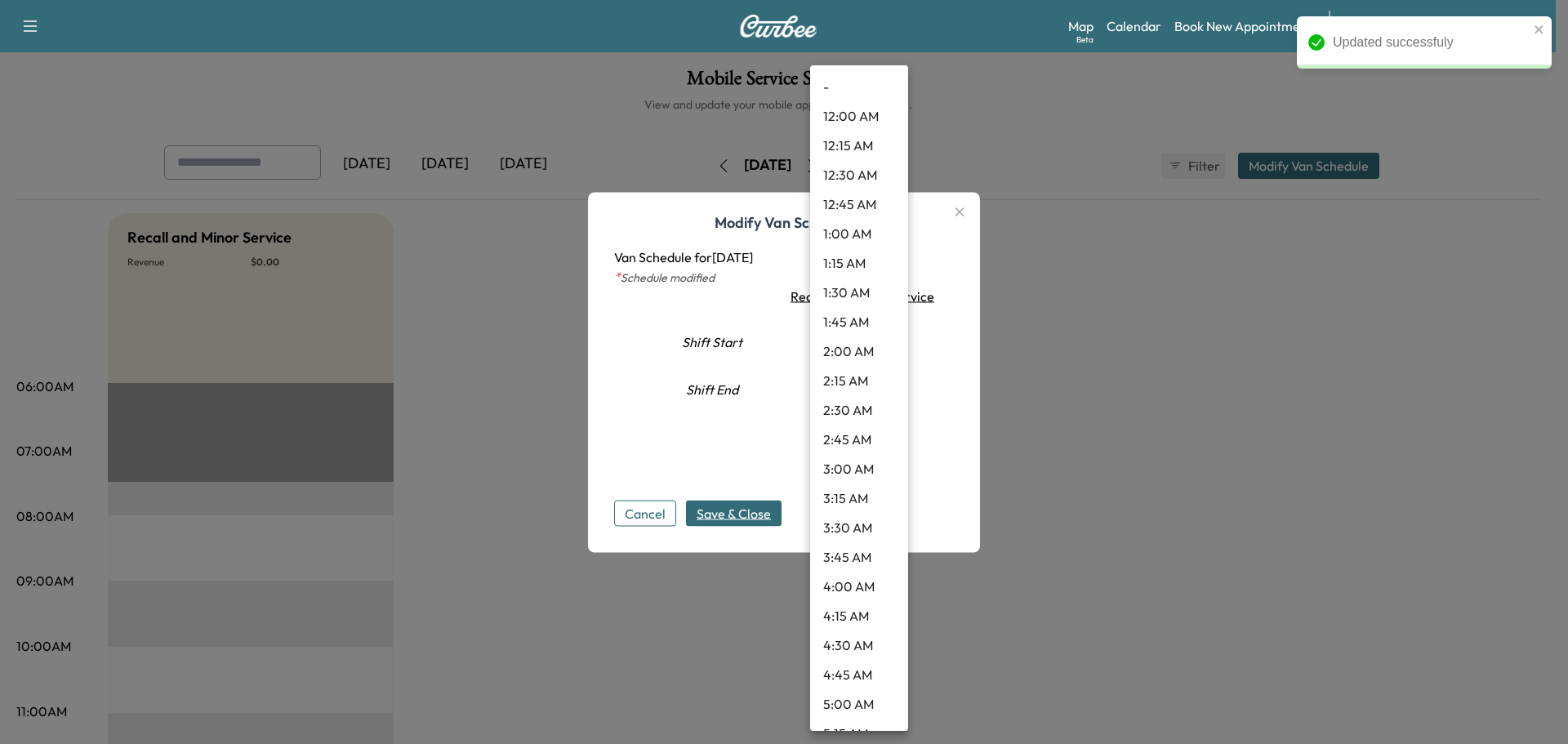
scroll to position [600, 0]
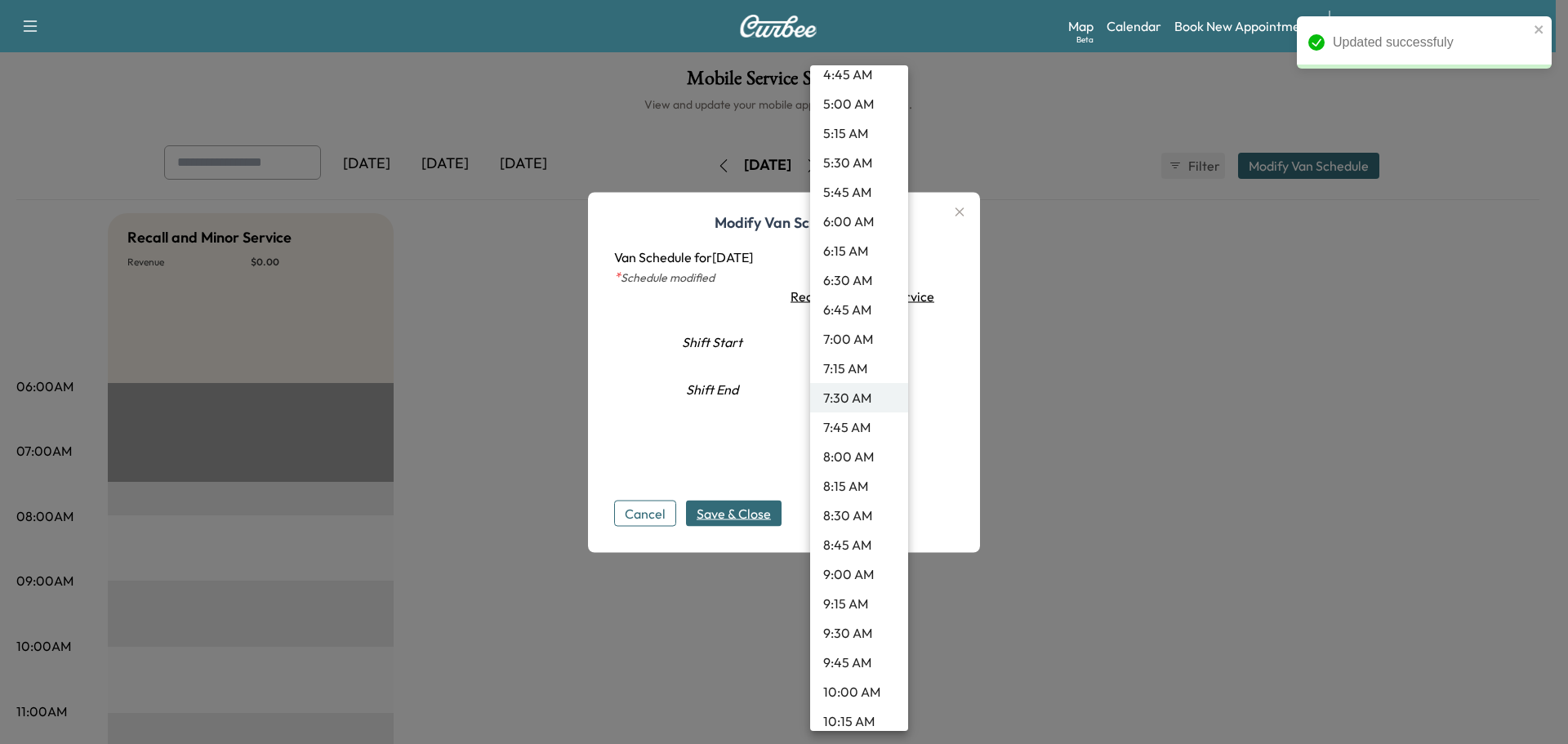
click at [832, 636] on li "9:30 AM" at bounding box center [859, 632] width 98 height 29
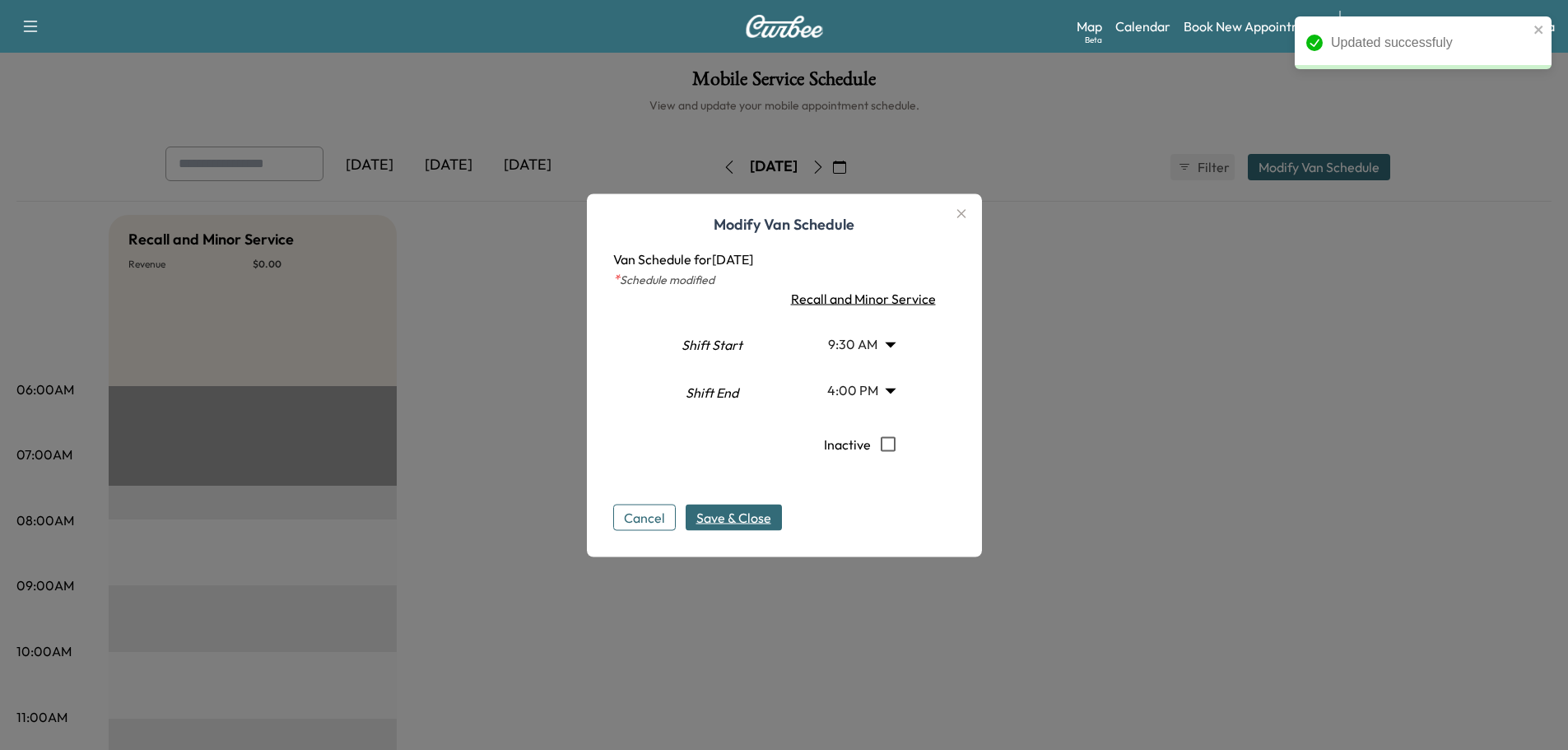
click at [747, 525] on span "Save & Close" at bounding box center [733, 516] width 75 height 20
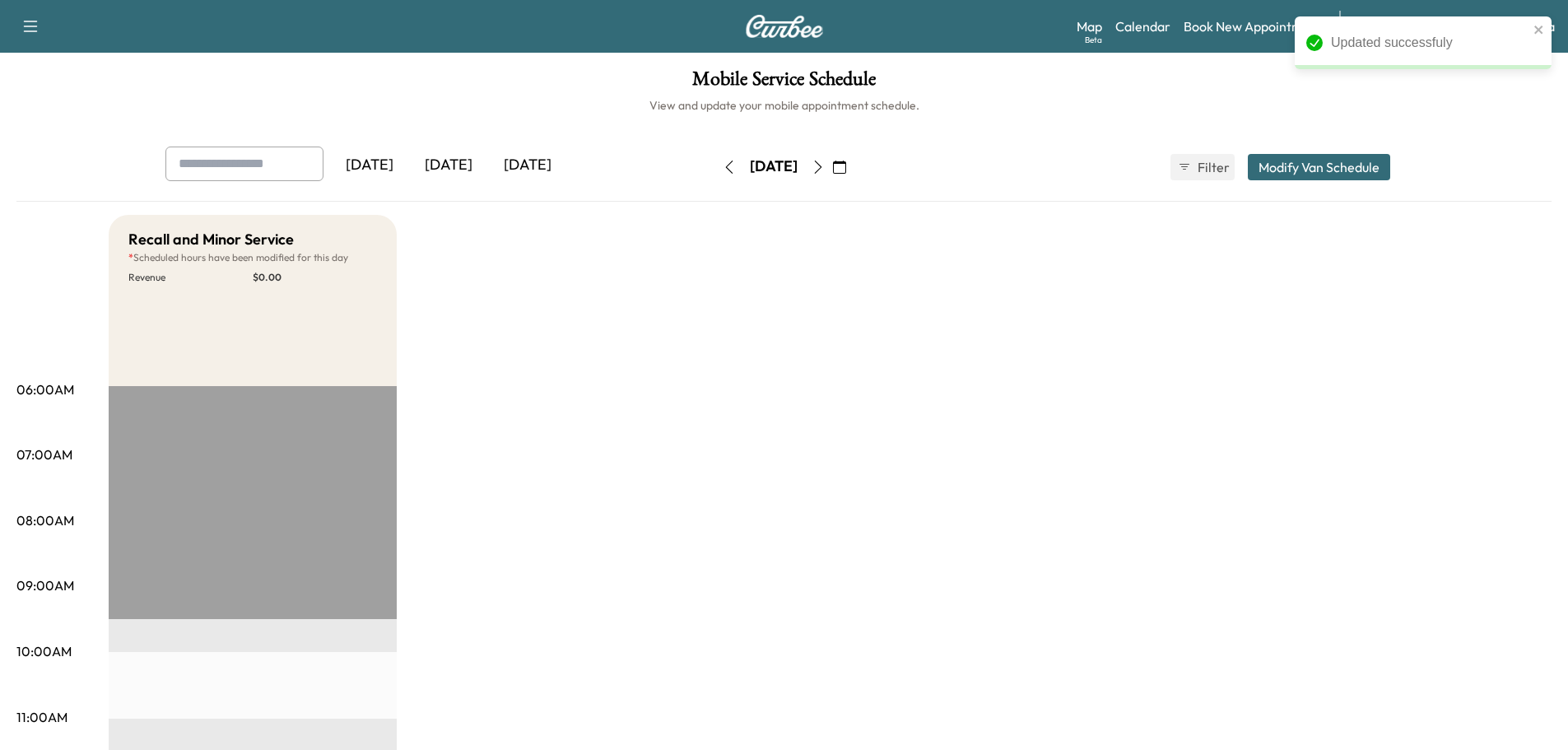
click at [825, 169] on icon "button" at bounding box center [818, 167] width 13 height 13
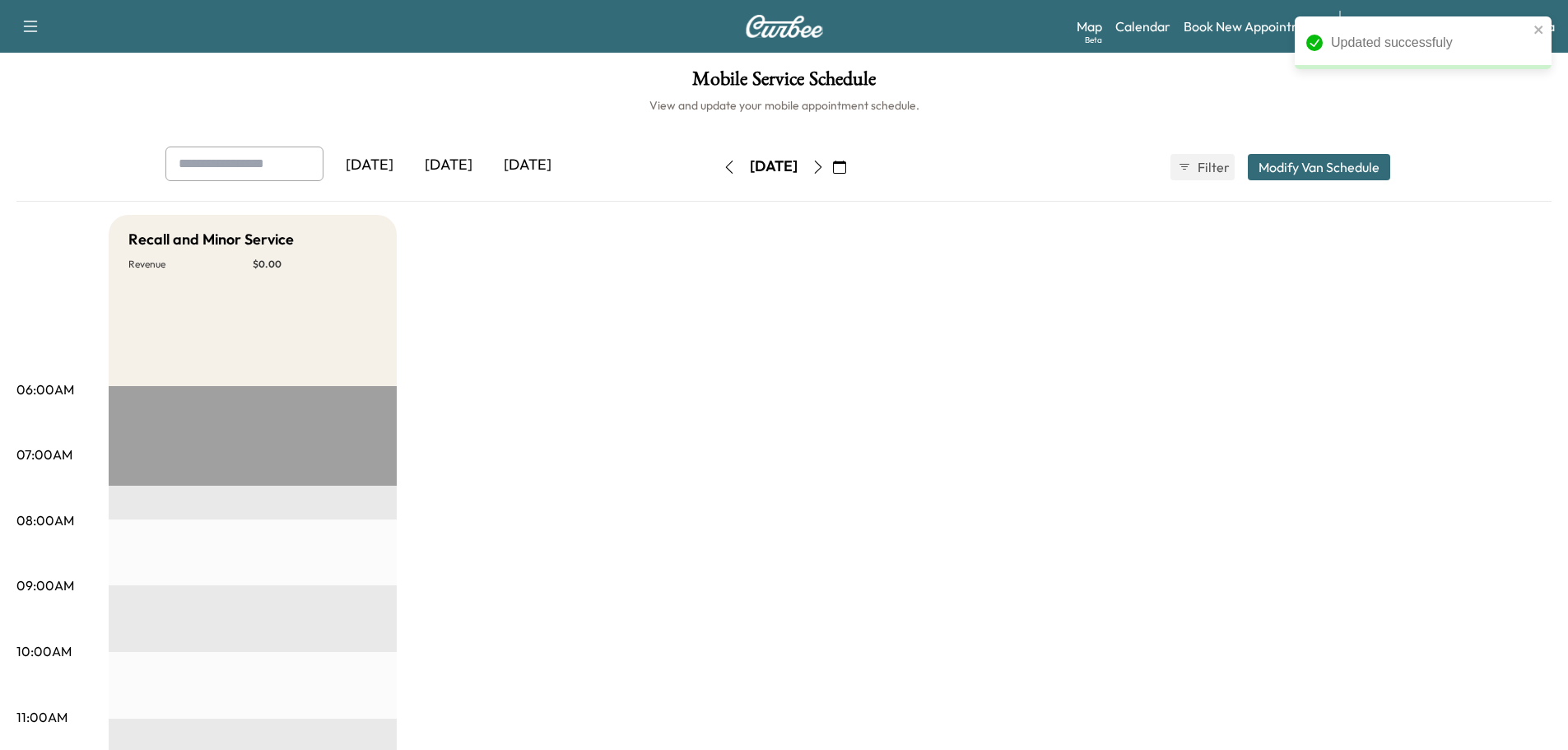
click at [1297, 163] on button "Modify Van Schedule" at bounding box center [1318, 167] width 143 height 26
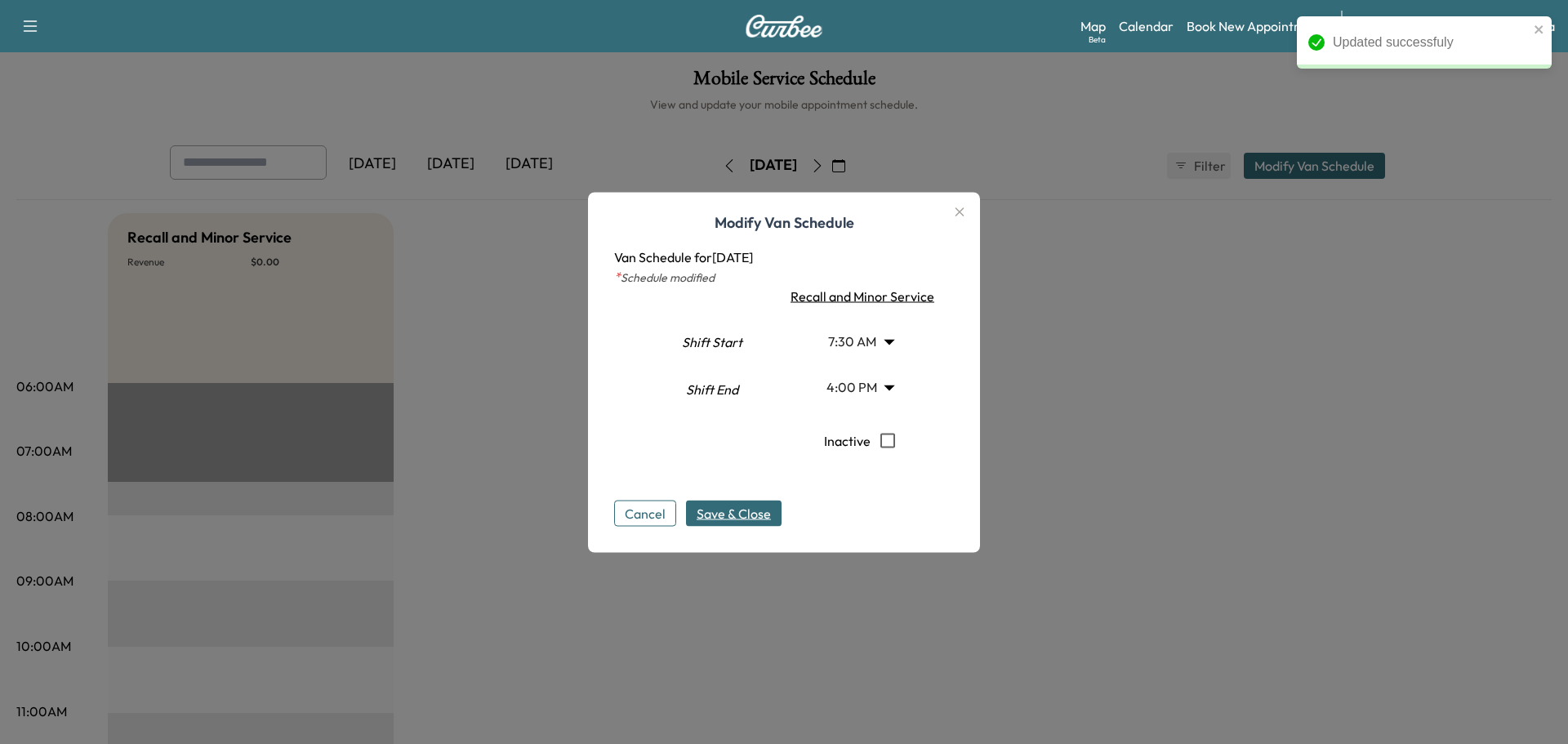
click at [860, 338] on body "Updated successfuly Support Log Out Map Beta Calendar Book New Appointment Sant…" at bounding box center [784, 372] width 1568 height 744
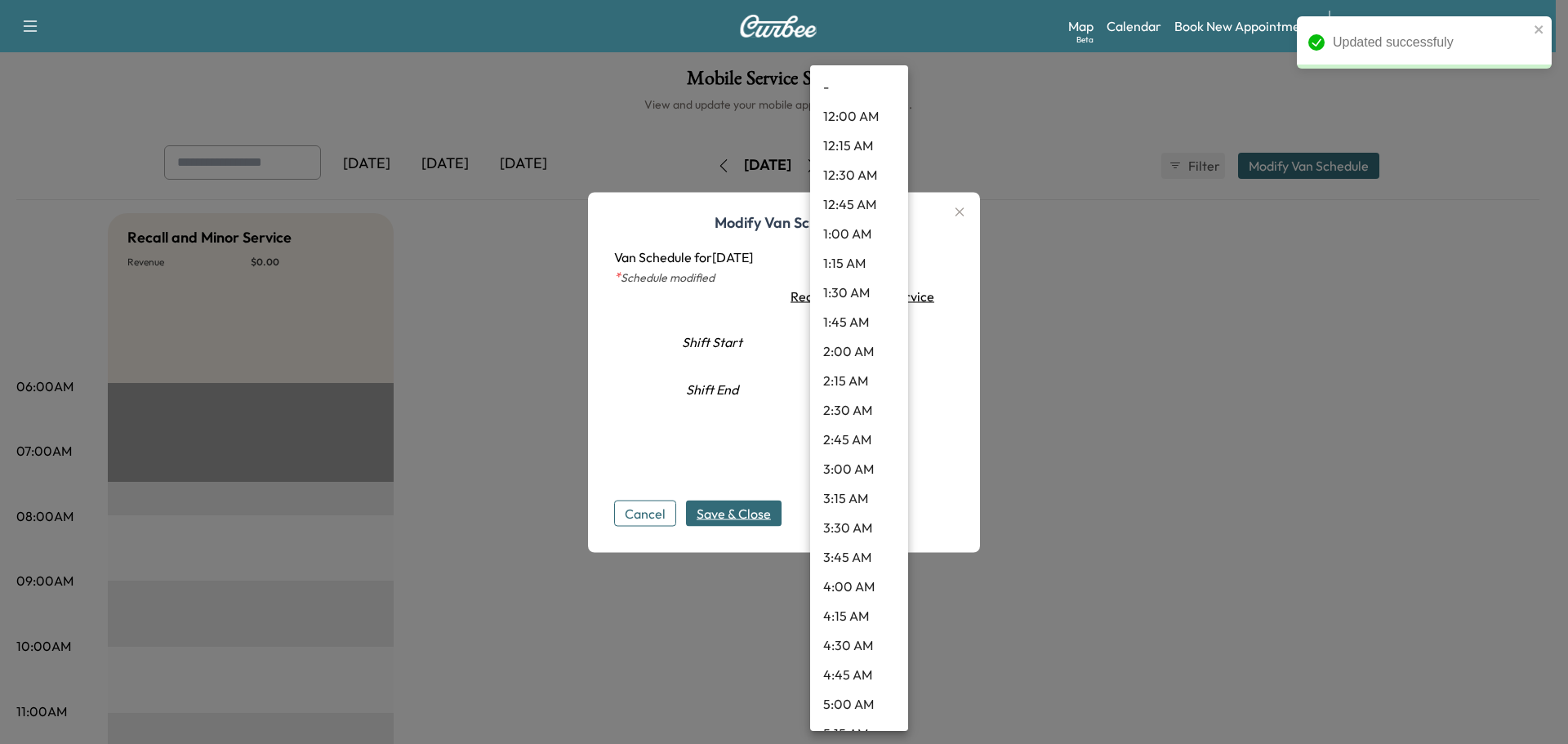
scroll to position [600, 0]
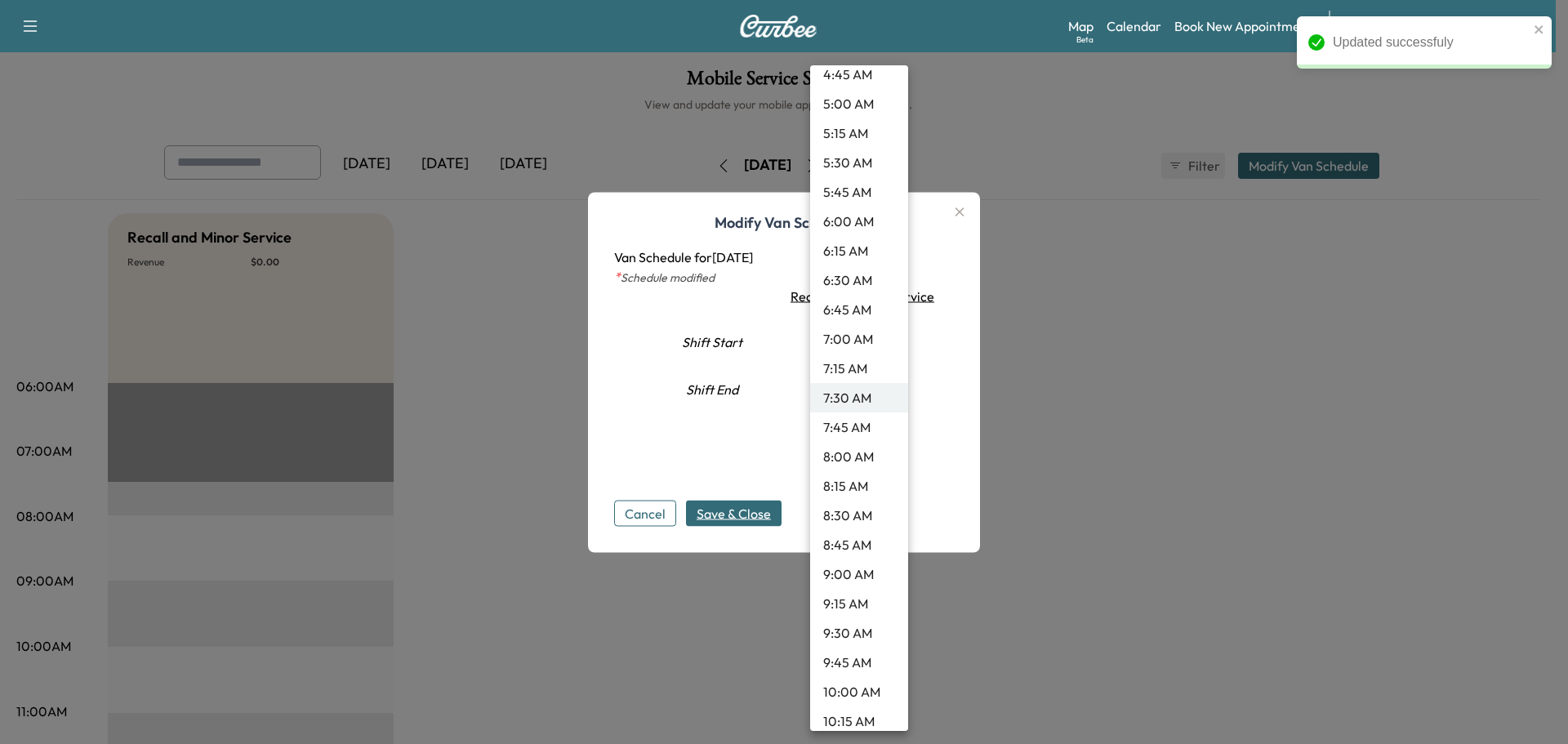
click at [839, 623] on li "9:30 AM" at bounding box center [859, 632] width 98 height 29
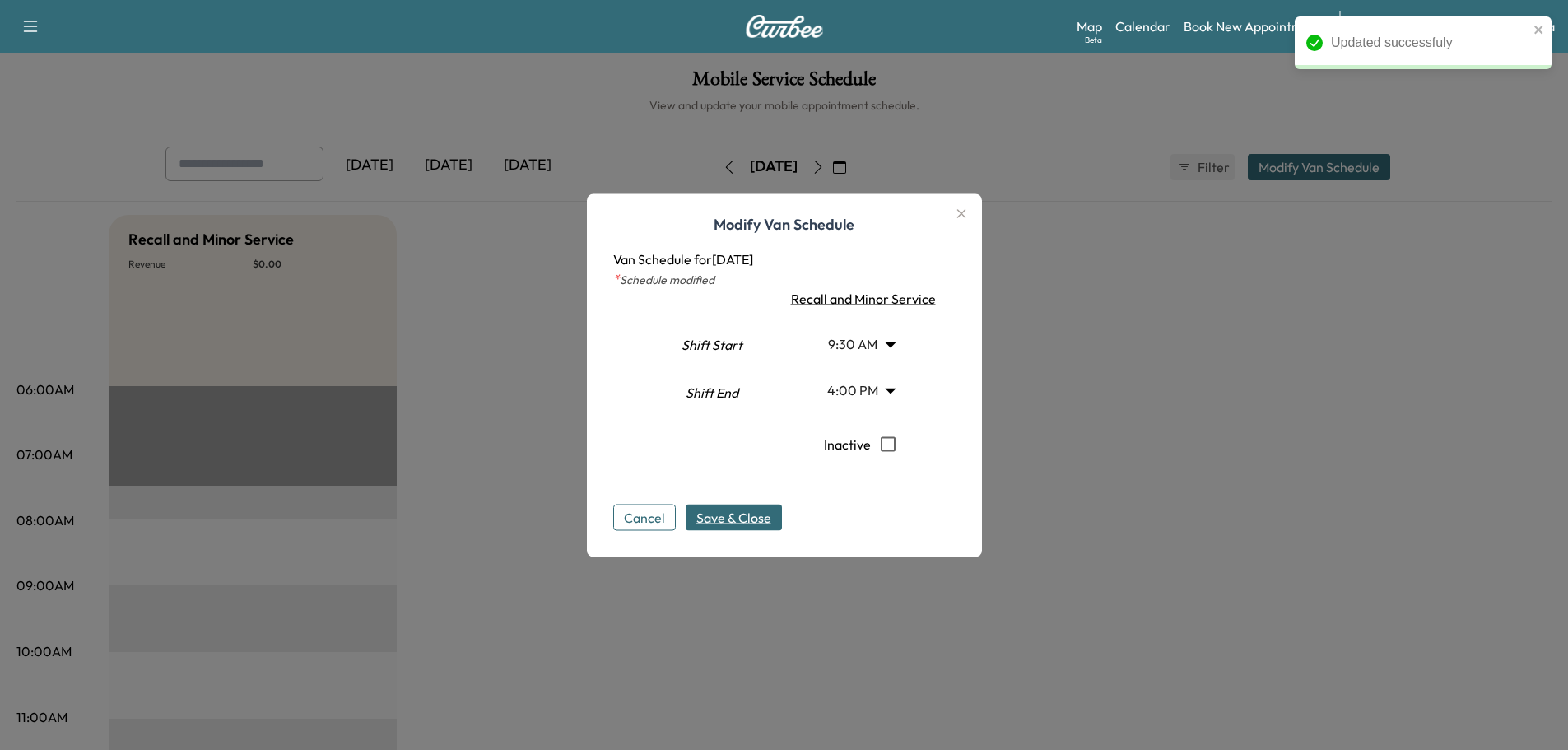
click at [742, 526] on span "Save & Close" at bounding box center [733, 516] width 75 height 20
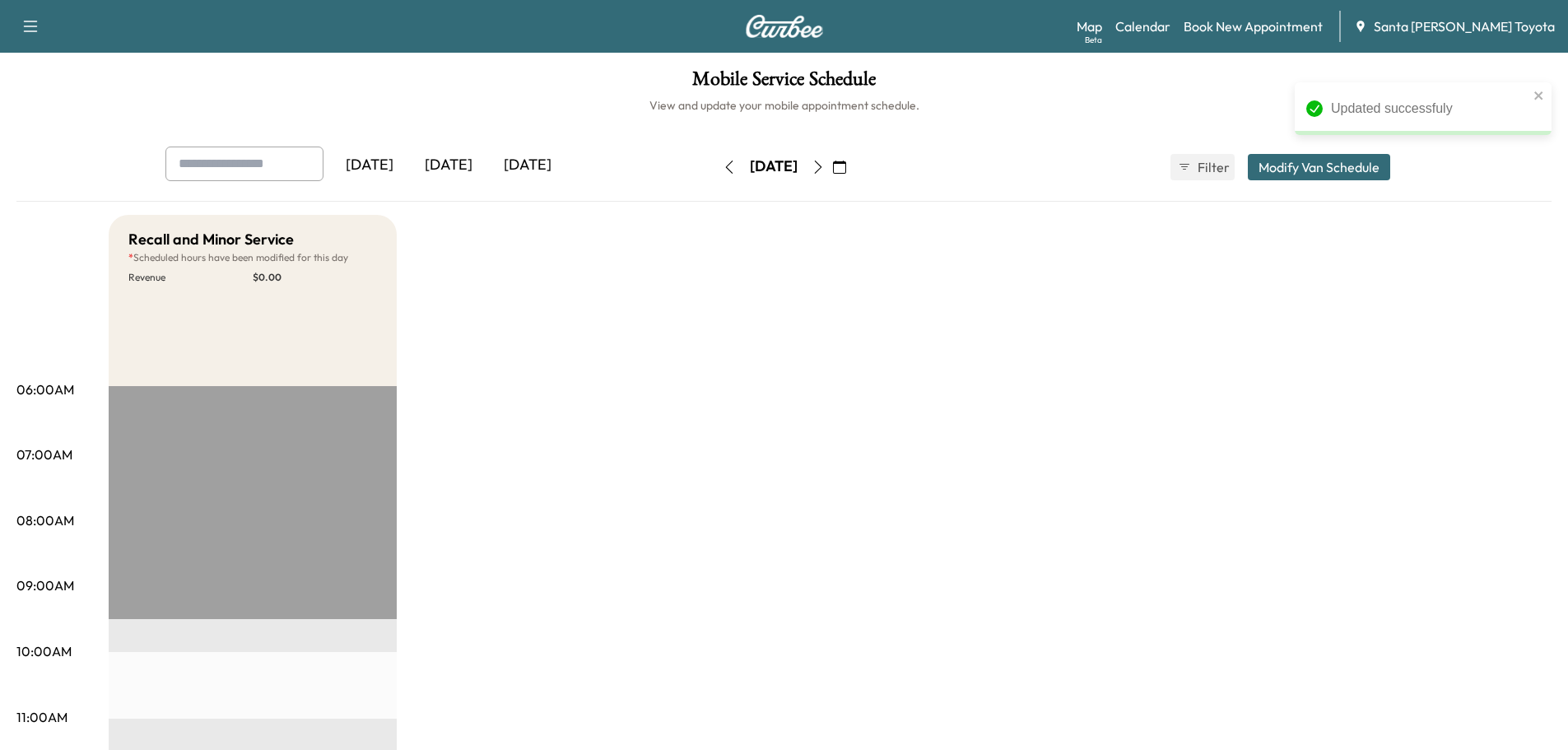
click at [825, 164] on icon "button" at bounding box center [818, 167] width 13 height 13
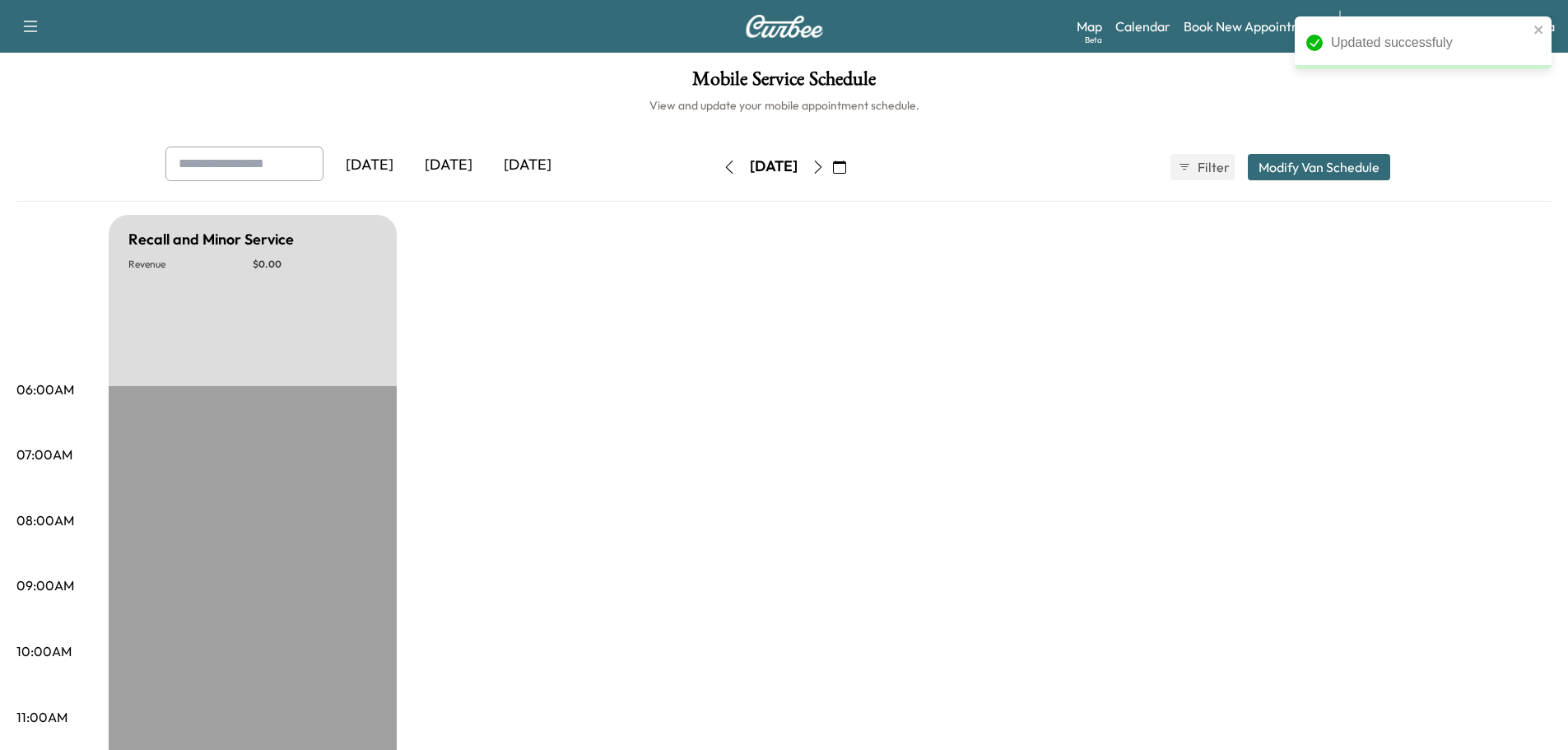
click at [825, 161] on icon "button" at bounding box center [818, 167] width 13 height 13
type input "***"
type input "**"
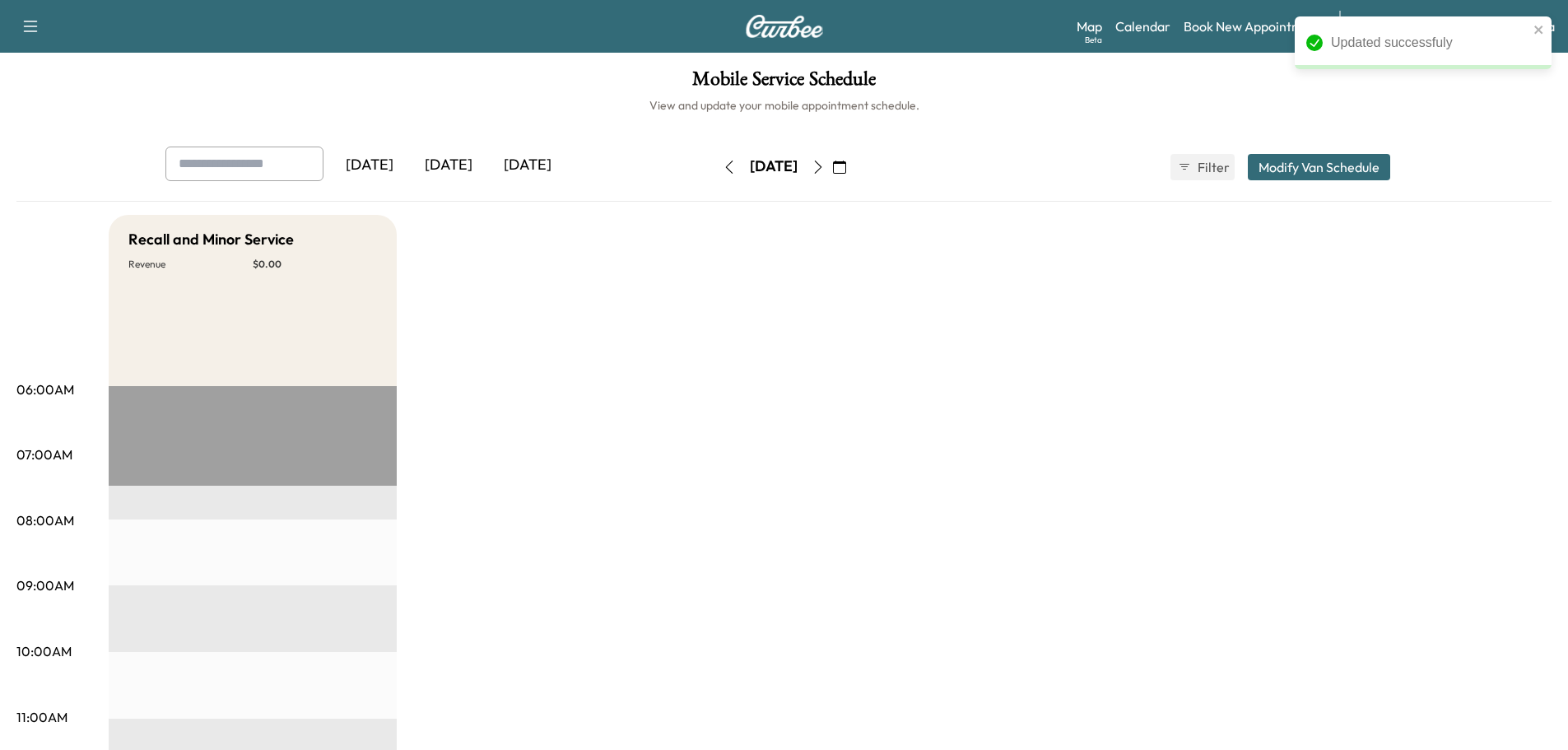
click at [1277, 173] on button "Modify Van Schedule" at bounding box center [1318, 167] width 143 height 26
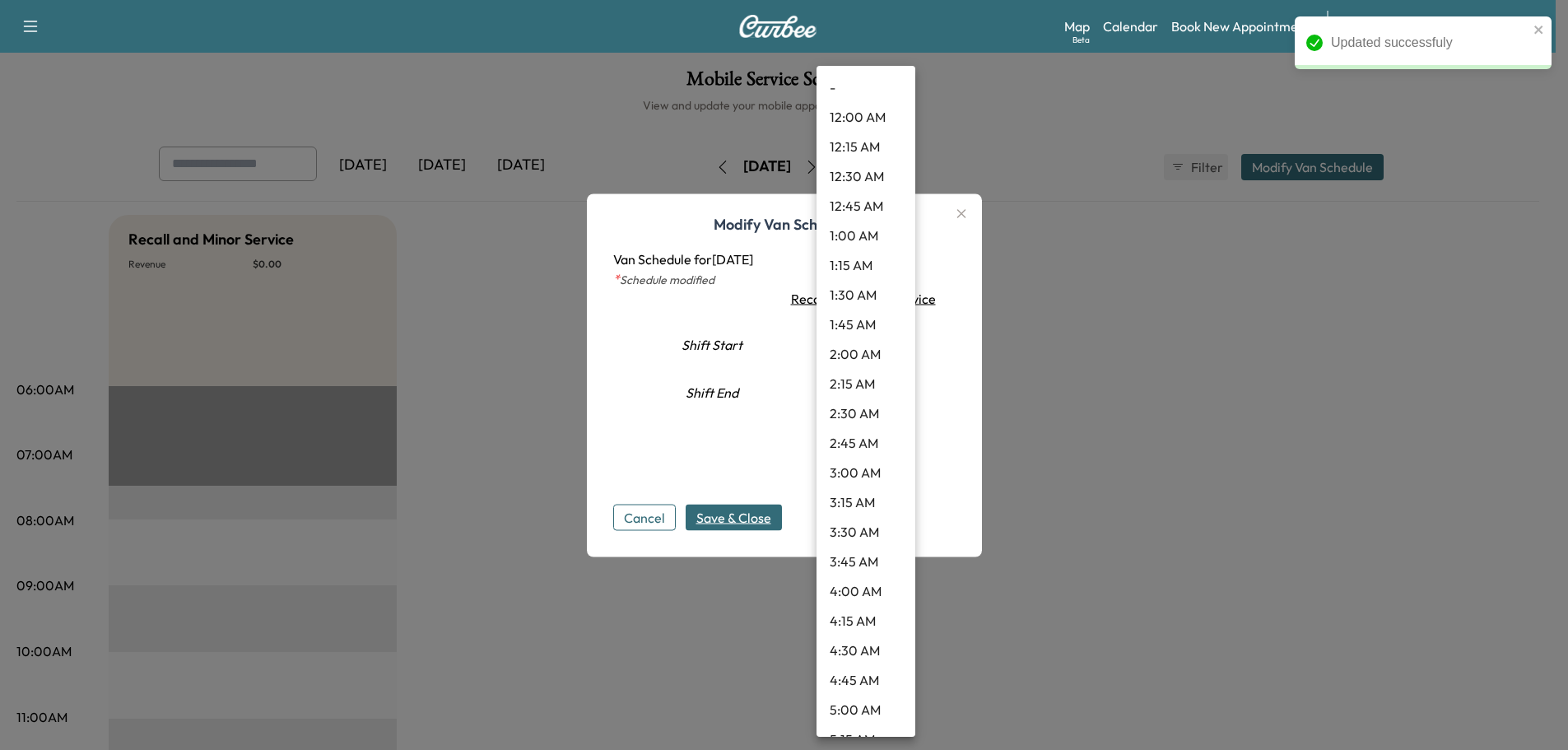
click at [861, 336] on body "Updated successfuly Support Log Out Map Beta Calendar Book New Appointment Sant…" at bounding box center [784, 375] width 1568 height 750
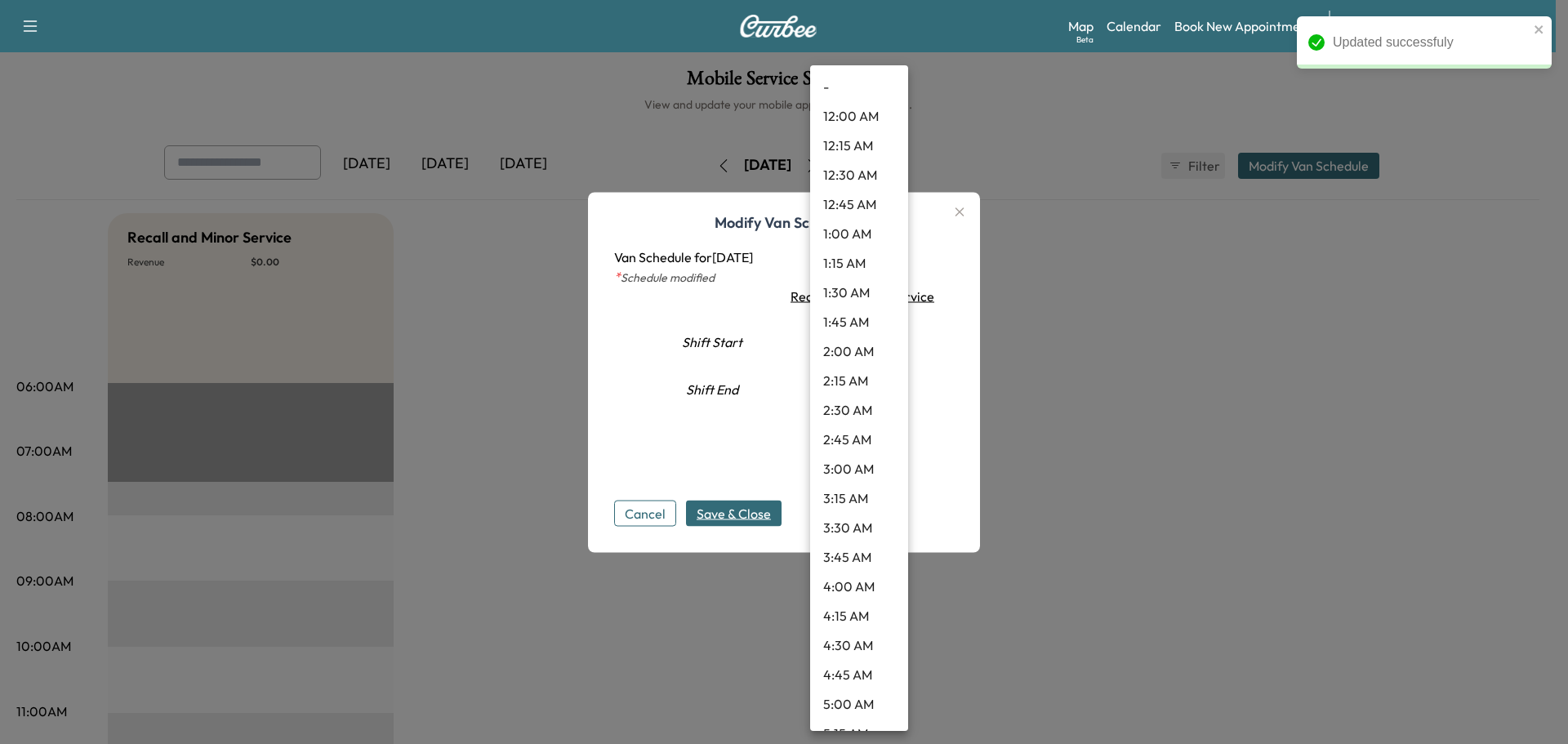
scroll to position [600, 0]
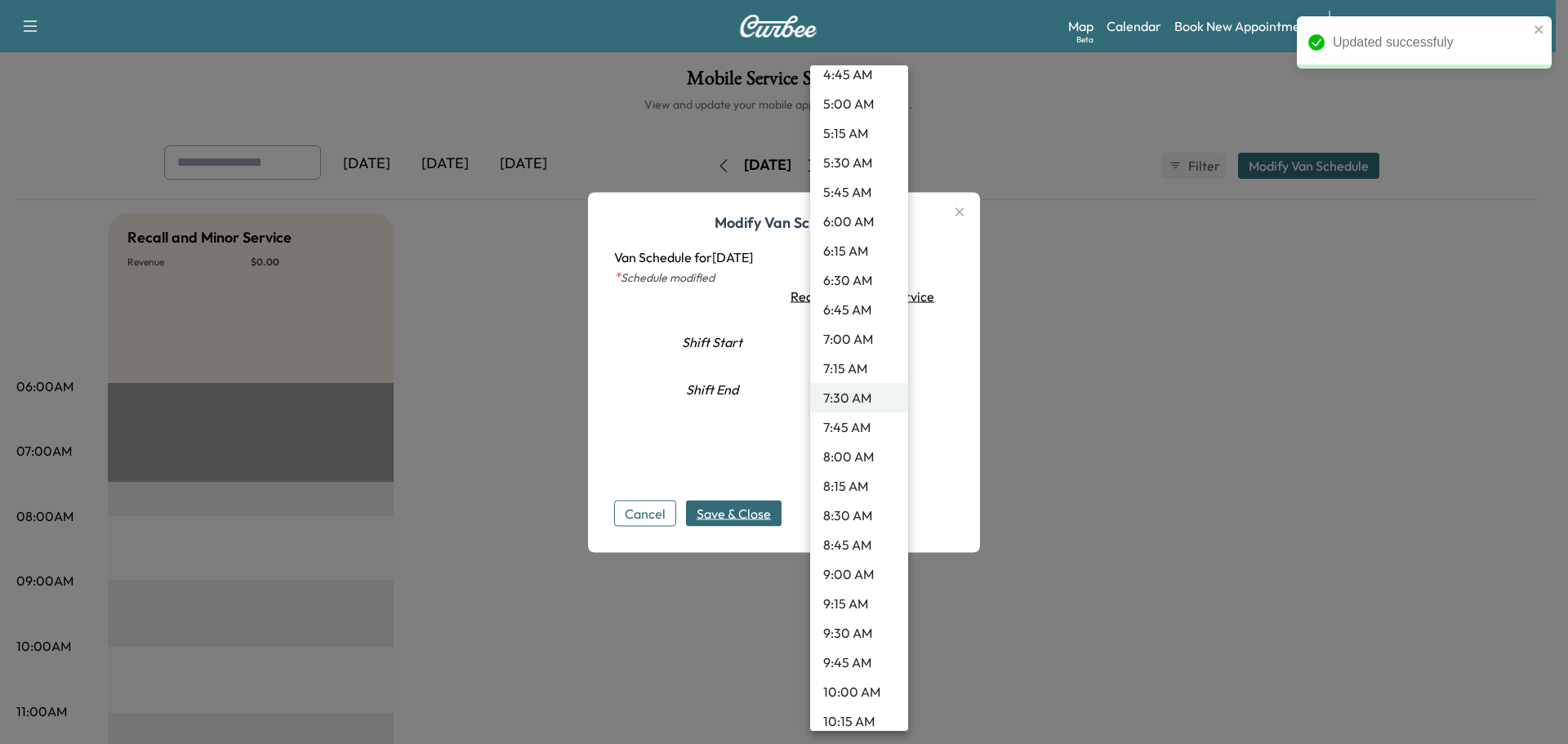
click at [847, 630] on li "9:30 AM" at bounding box center [859, 632] width 98 height 29
type input "***"
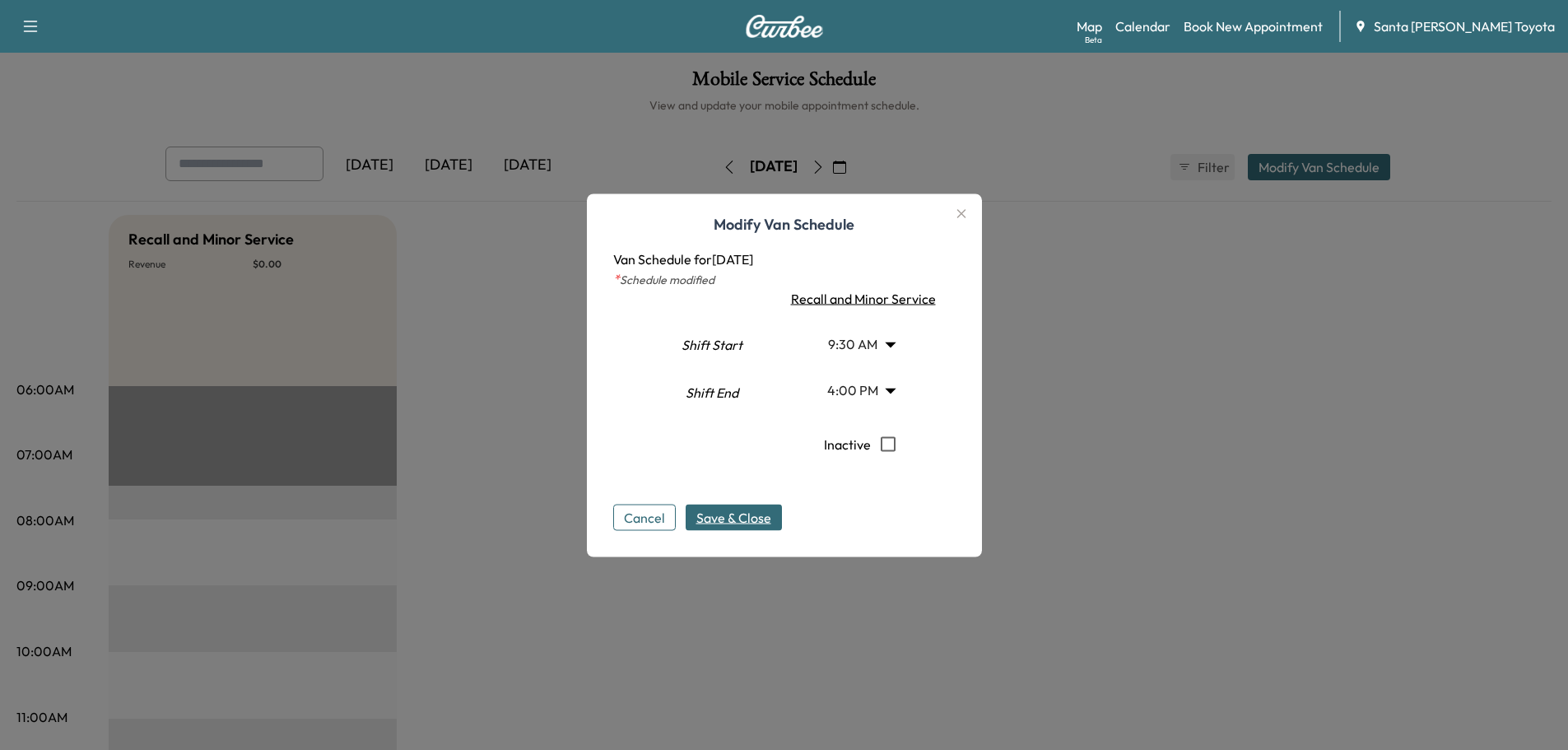
click at [725, 520] on span "Save & Close" at bounding box center [733, 516] width 75 height 20
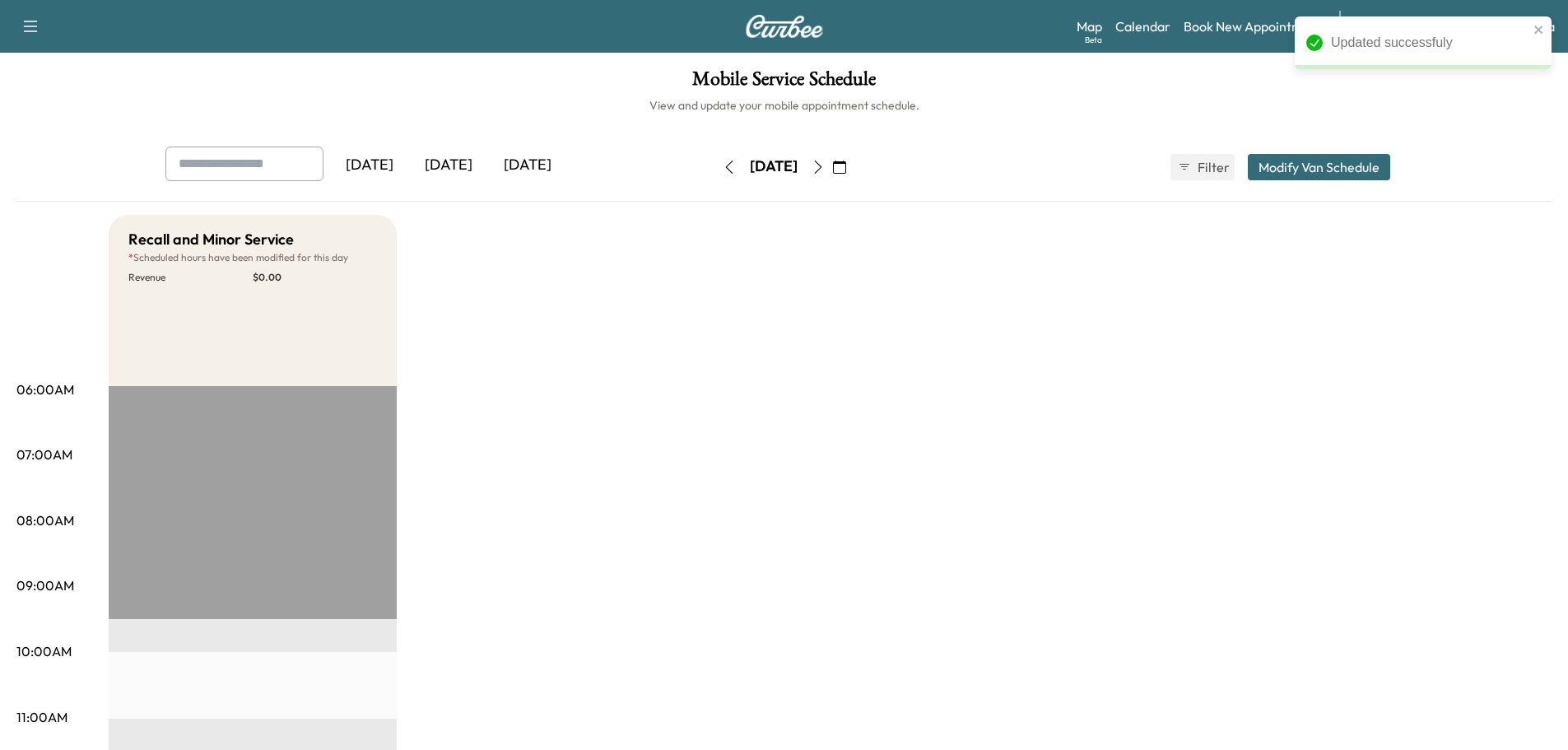
click at [825, 168] on icon "button" at bounding box center [818, 167] width 13 height 13
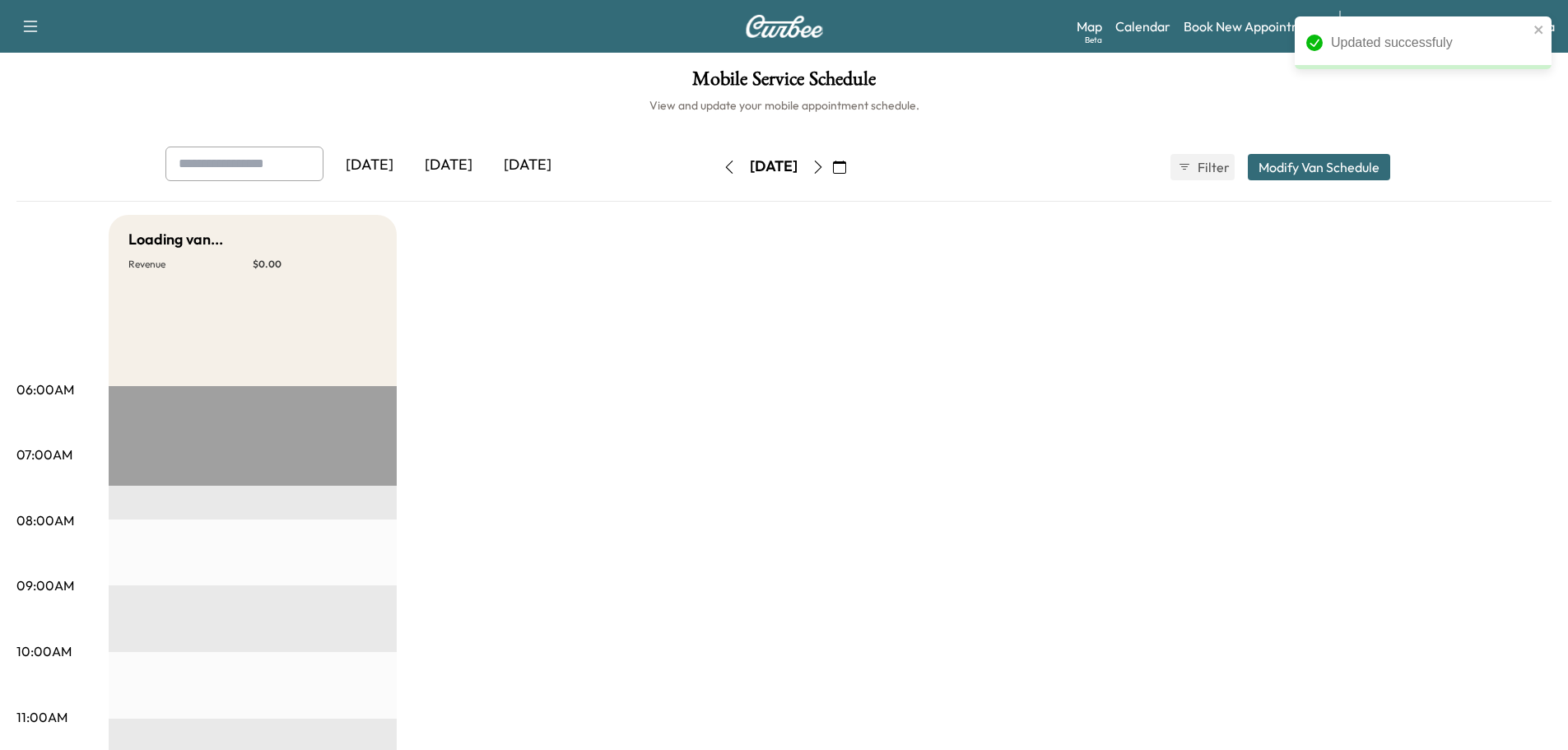
click at [1350, 163] on button "Modify Van Schedule" at bounding box center [1318, 167] width 143 height 26
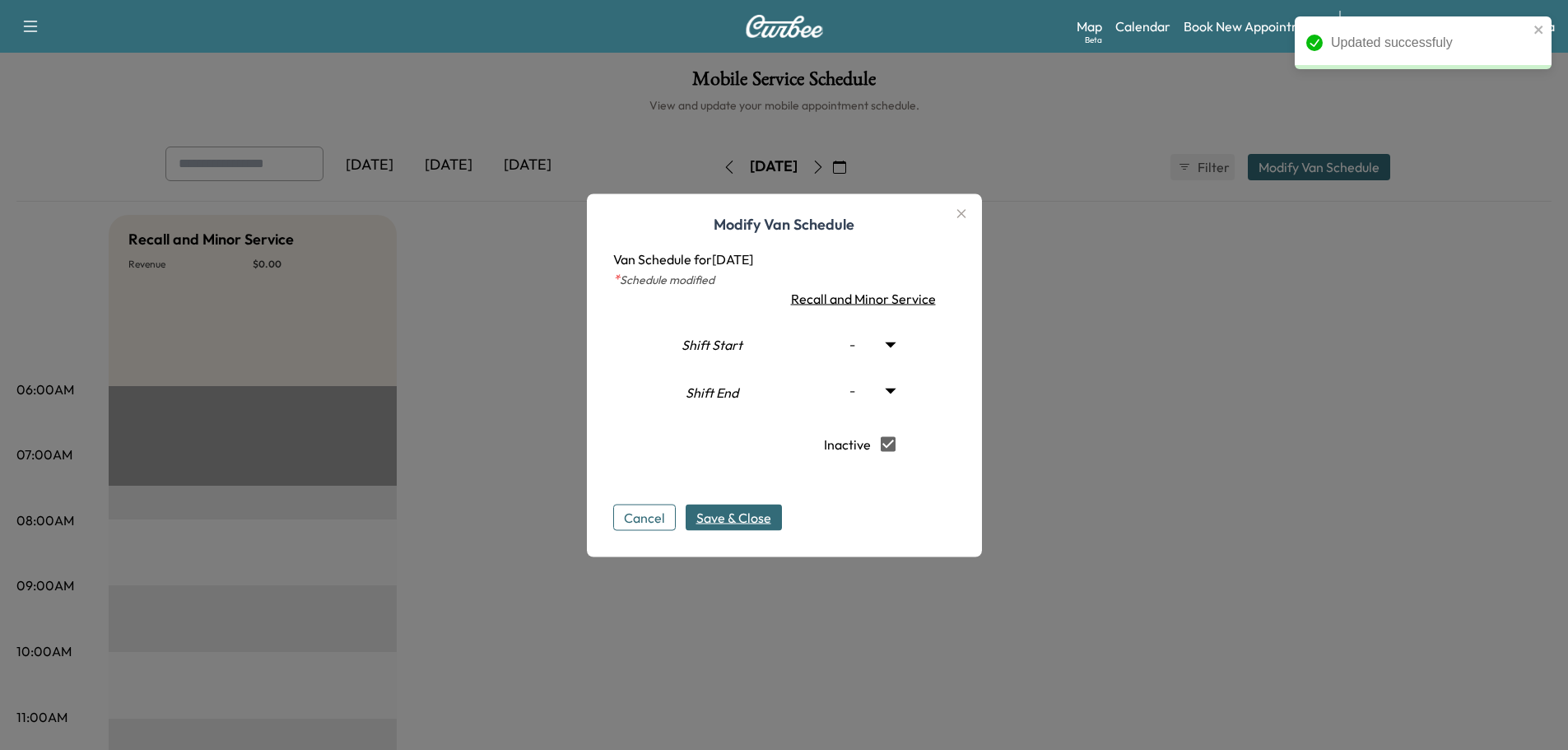
click at [727, 523] on span "Save & Close" at bounding box center [733, 516] width 75 height 20
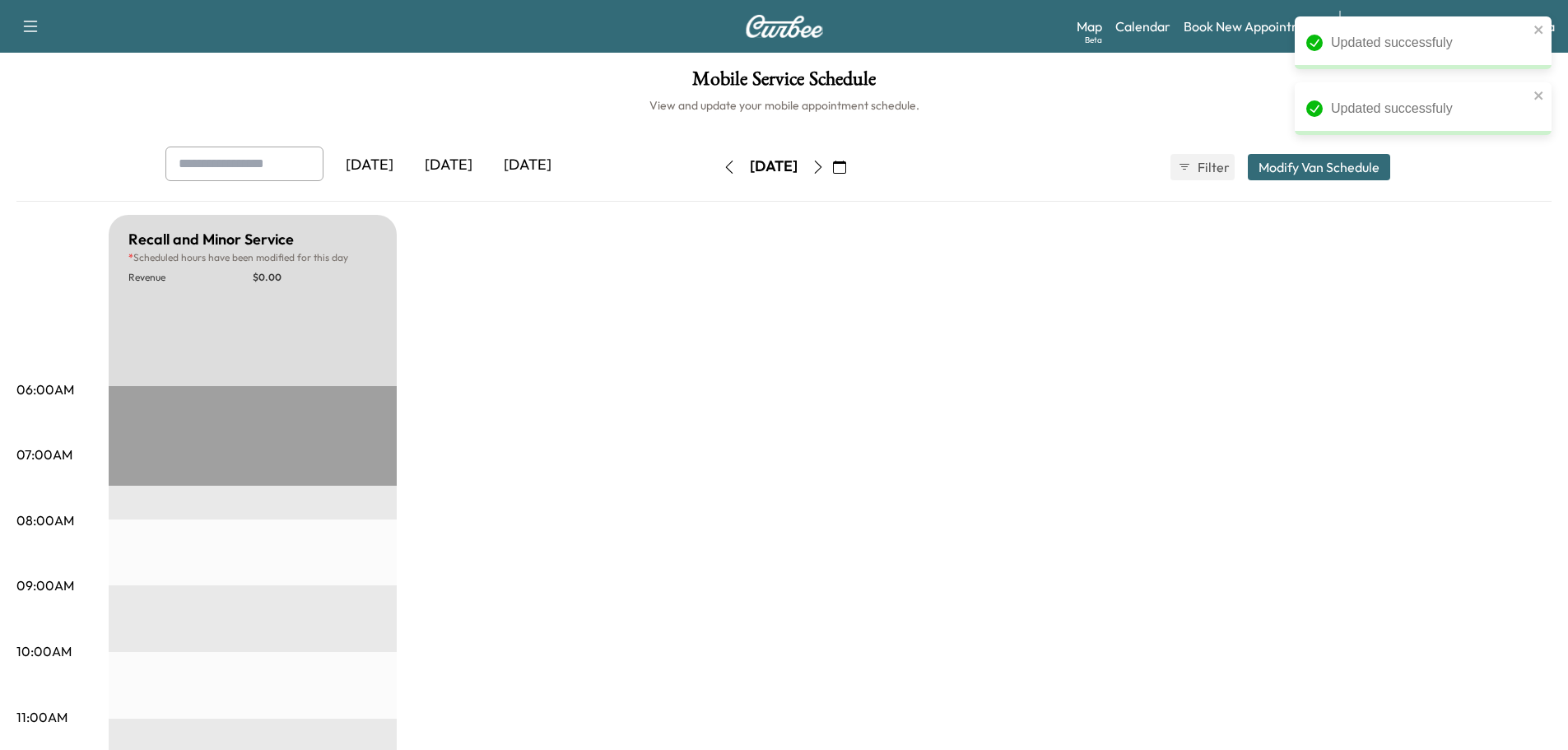
click at [825, 163] on icon "button" at bounding box center [818, 167] width 13 height 13
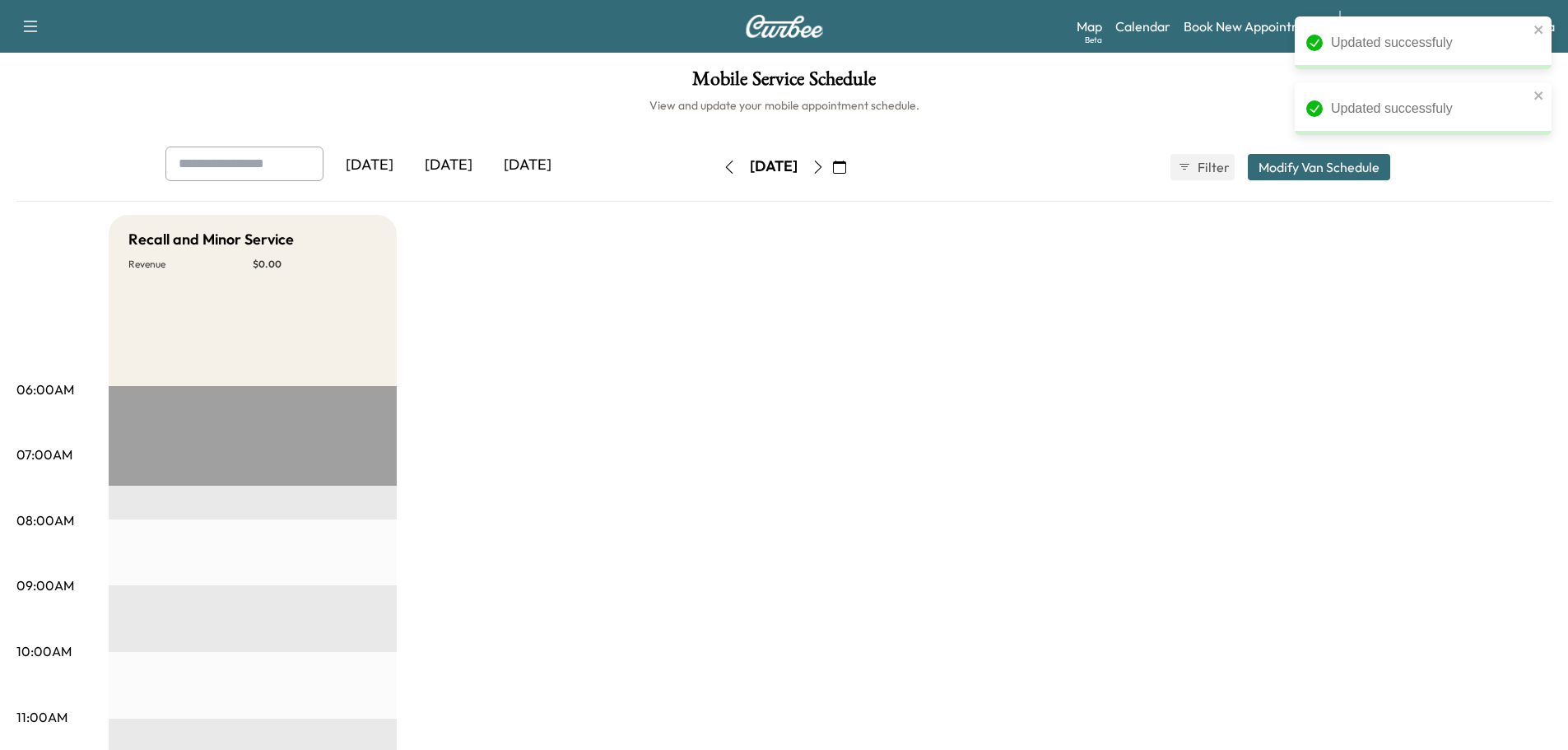
click at [1302, 163] on button "Modify Van Schedule" at bounding box center [1318, 167] width 143 height 26
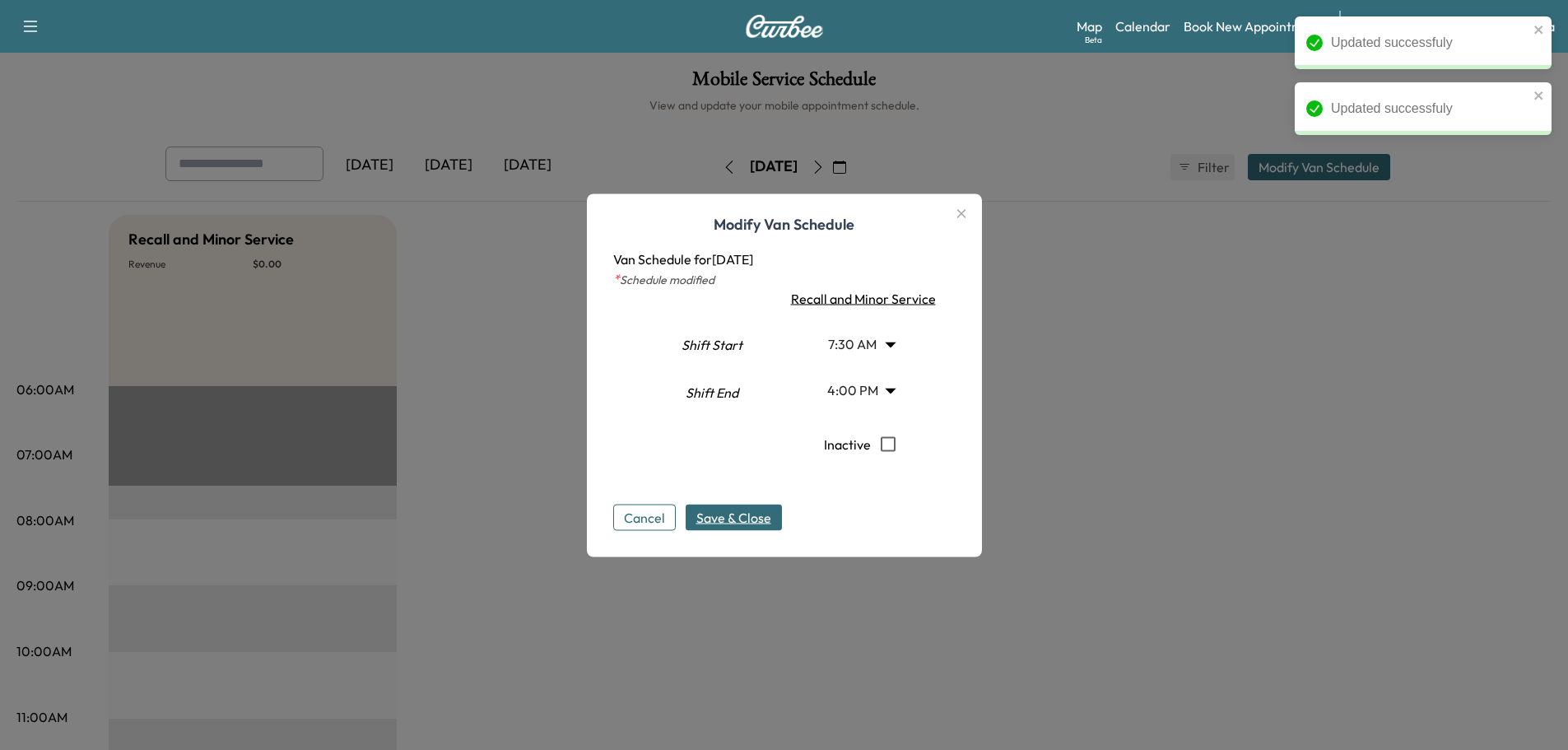
click at [844, 349] on body "Updated successfuly Updated successfuly Support Log Out Map Beta Calendar Book …" at bounding box center [784, 375] width 1568 height 750
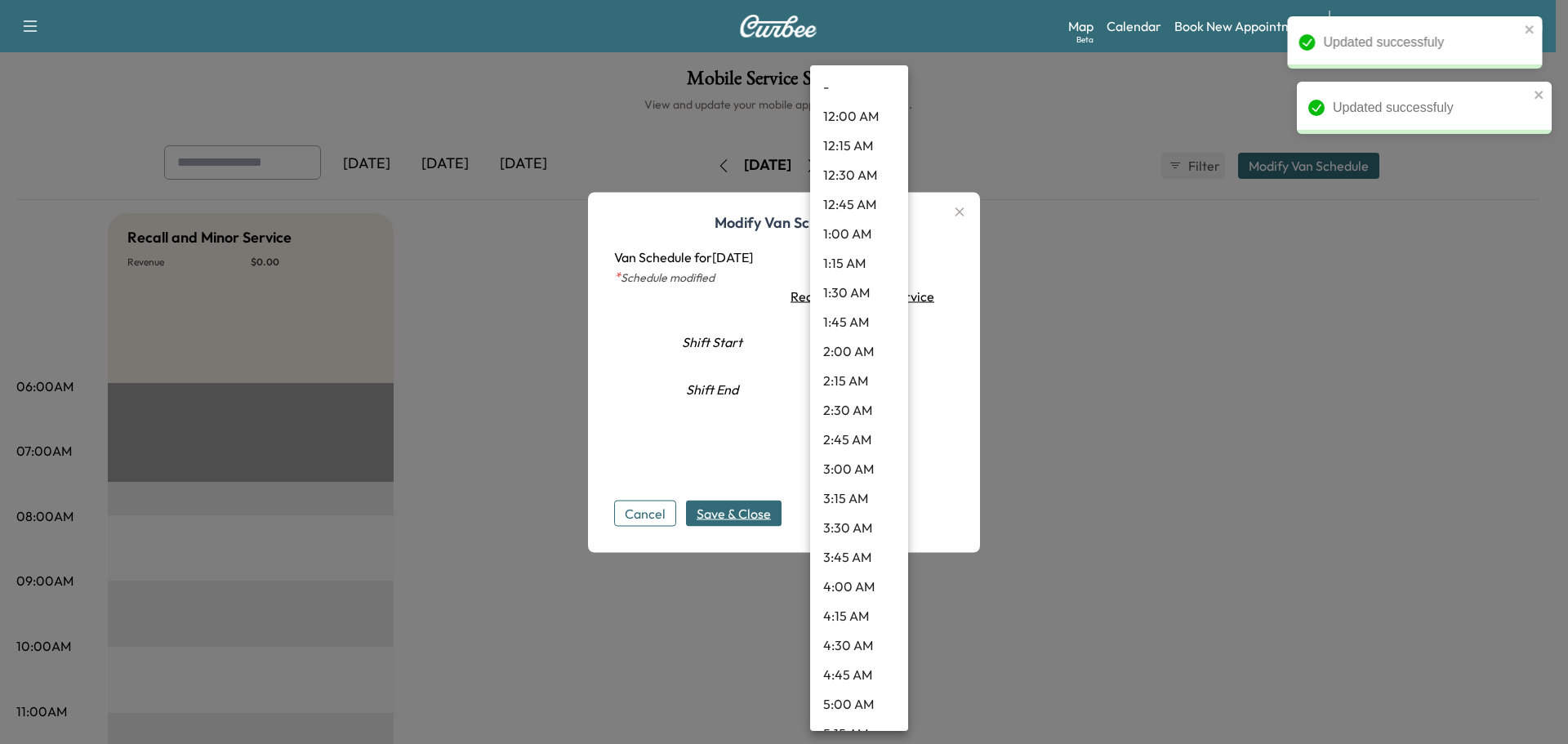
scroll to position [600, 0]
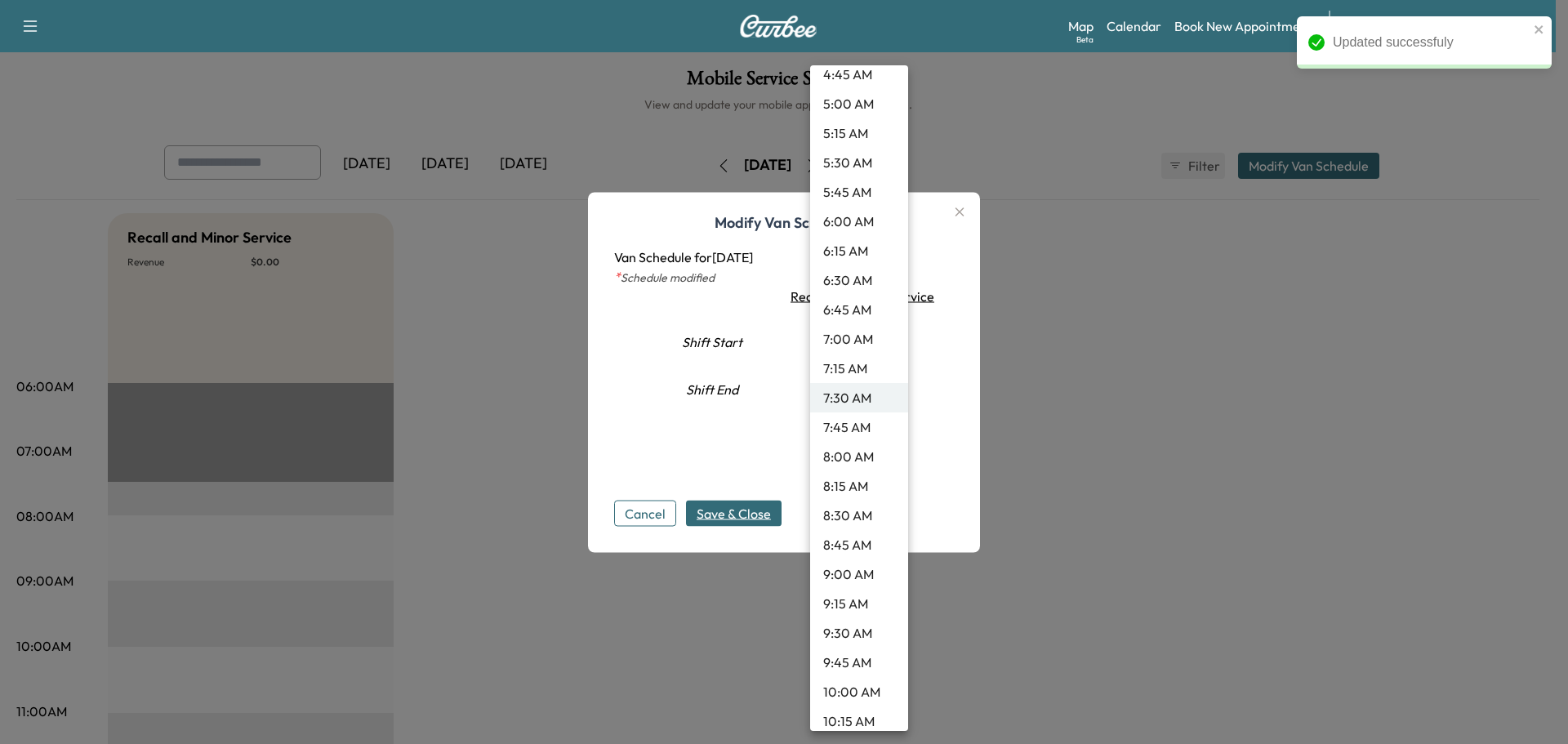
click at [825, 634] on li "9:30 AM" at bounding box center [859, 632] width 98 height 29
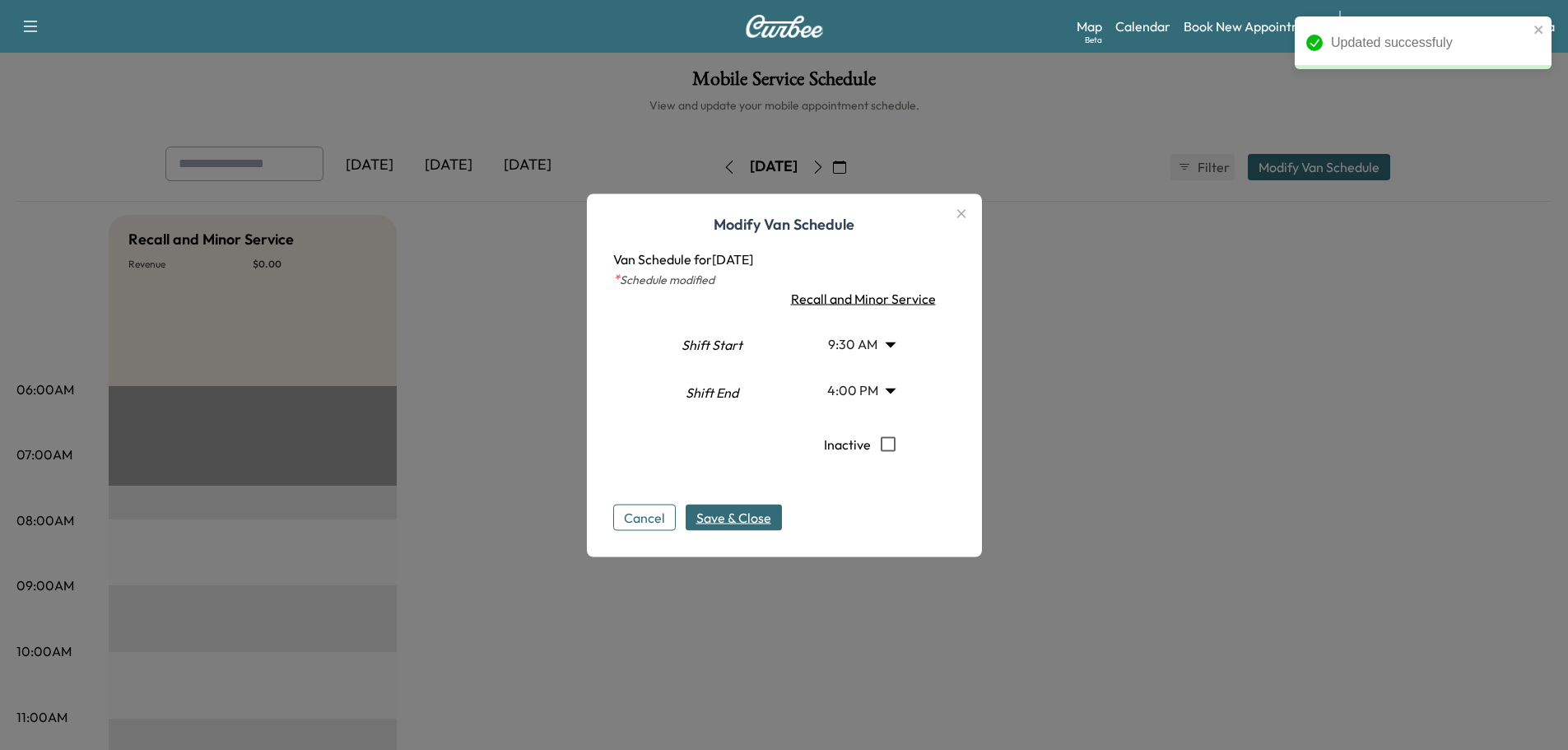
click at [745, 522] on span "Save & Close" at bounding box center [733, 516] width 75 height 20
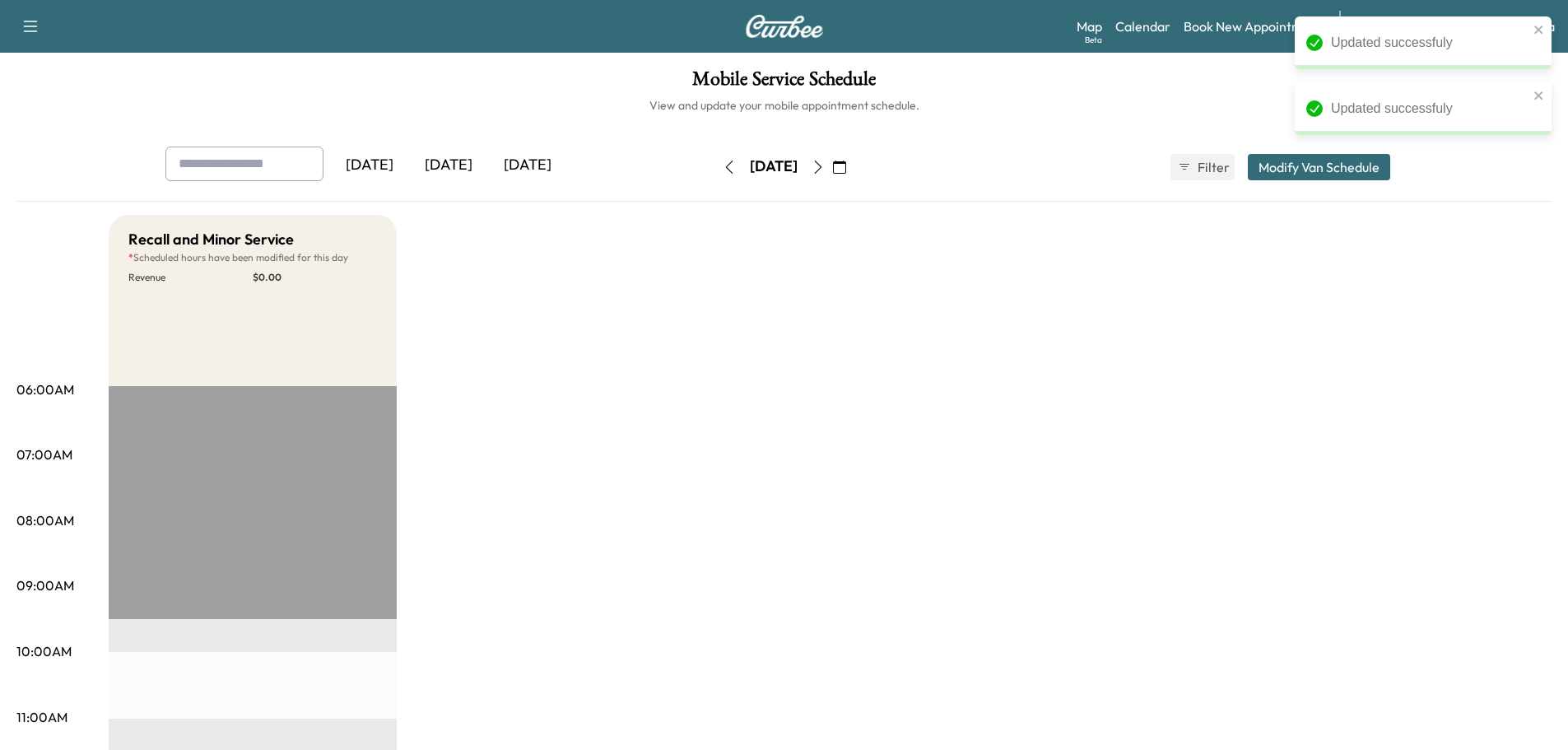
click at [825, 162] on icon "button" at bounding box center [818, 167] width 13 height 13
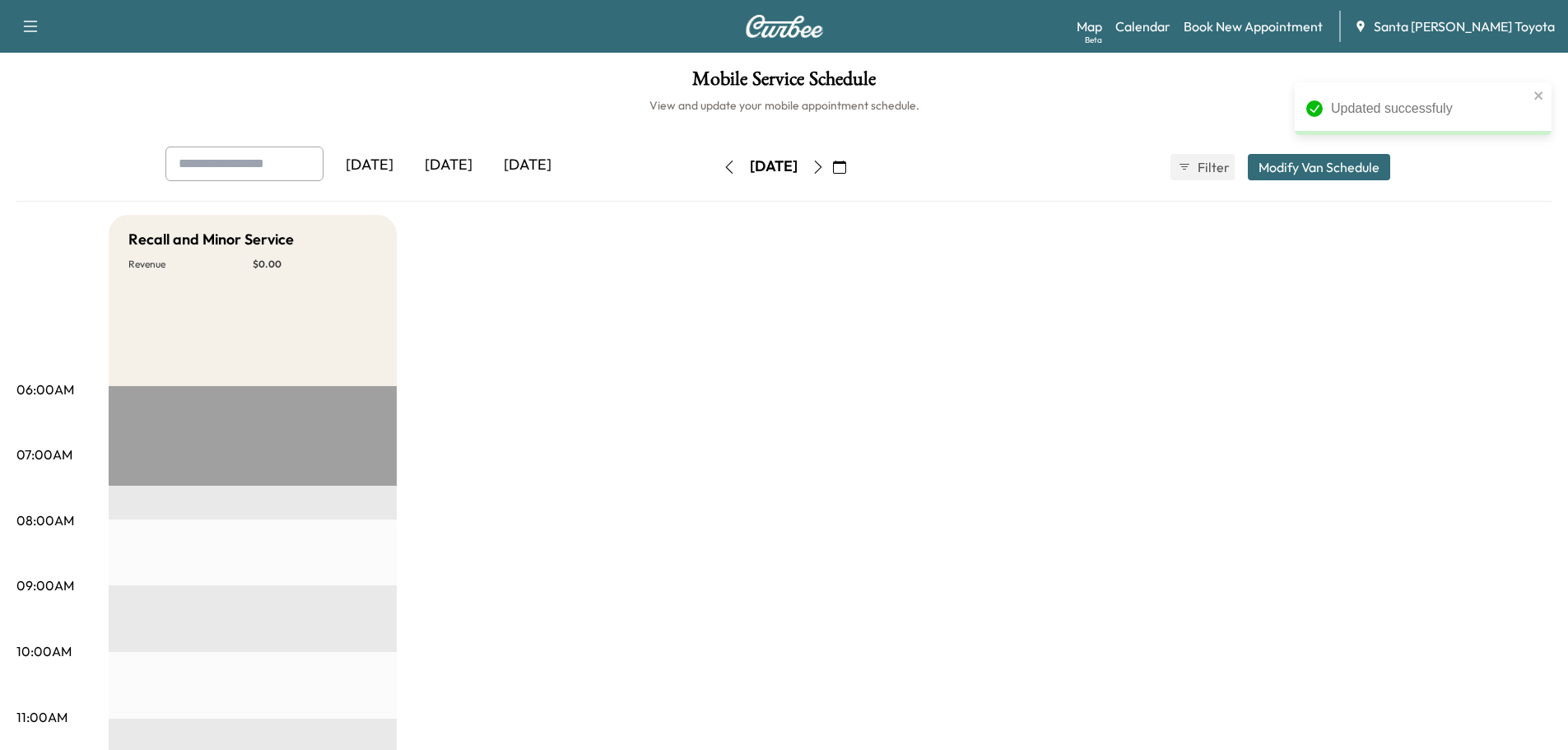
click at [1284, 156] on button "Modify Van Schedule" at bounding box center [1318, 167] width 143 height 26
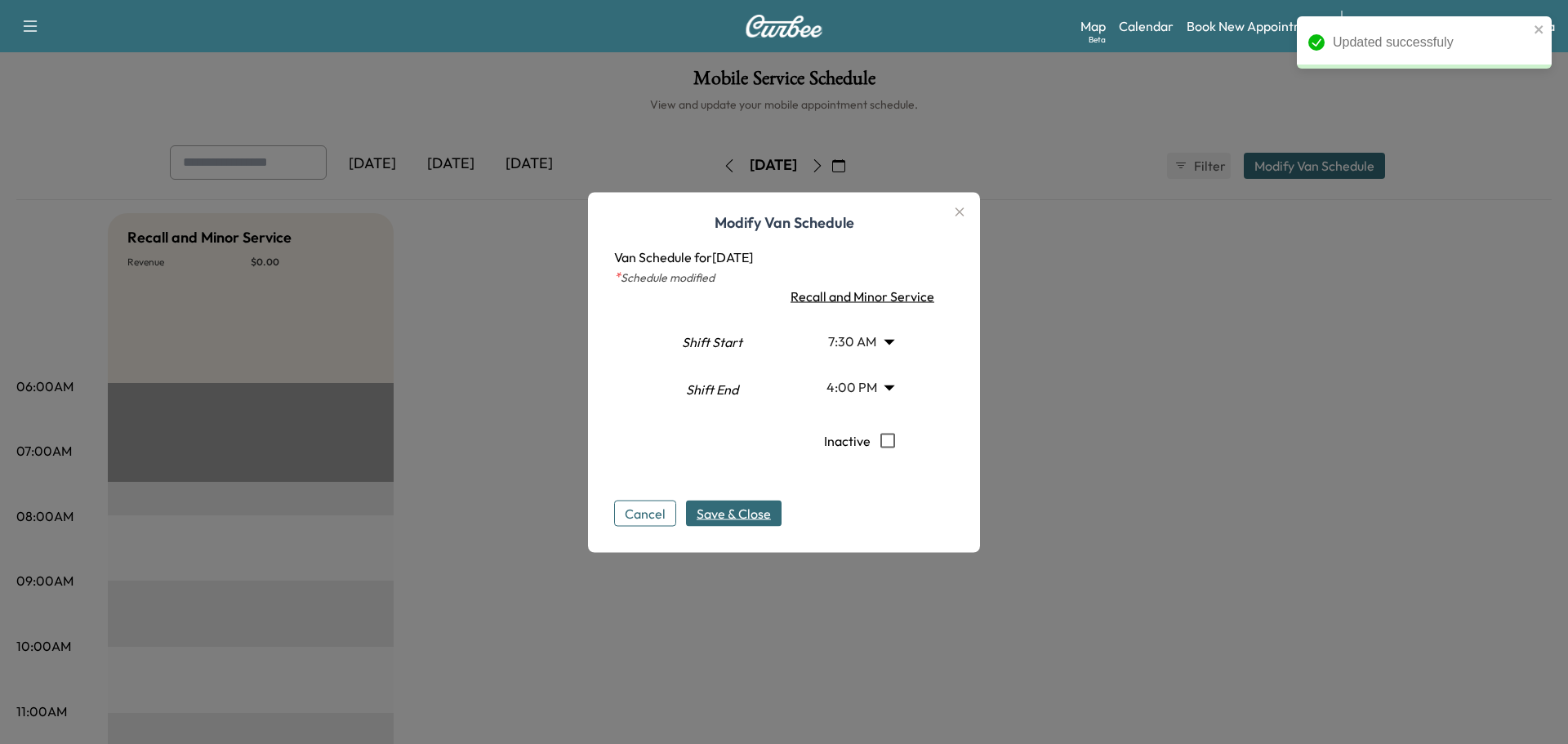
click at [853, 323] on body "Updated successfuly Support Log Out Map Beta Calendar Book New Appointment Sant…" at bounding box center [784, 372] width 1568 height 744
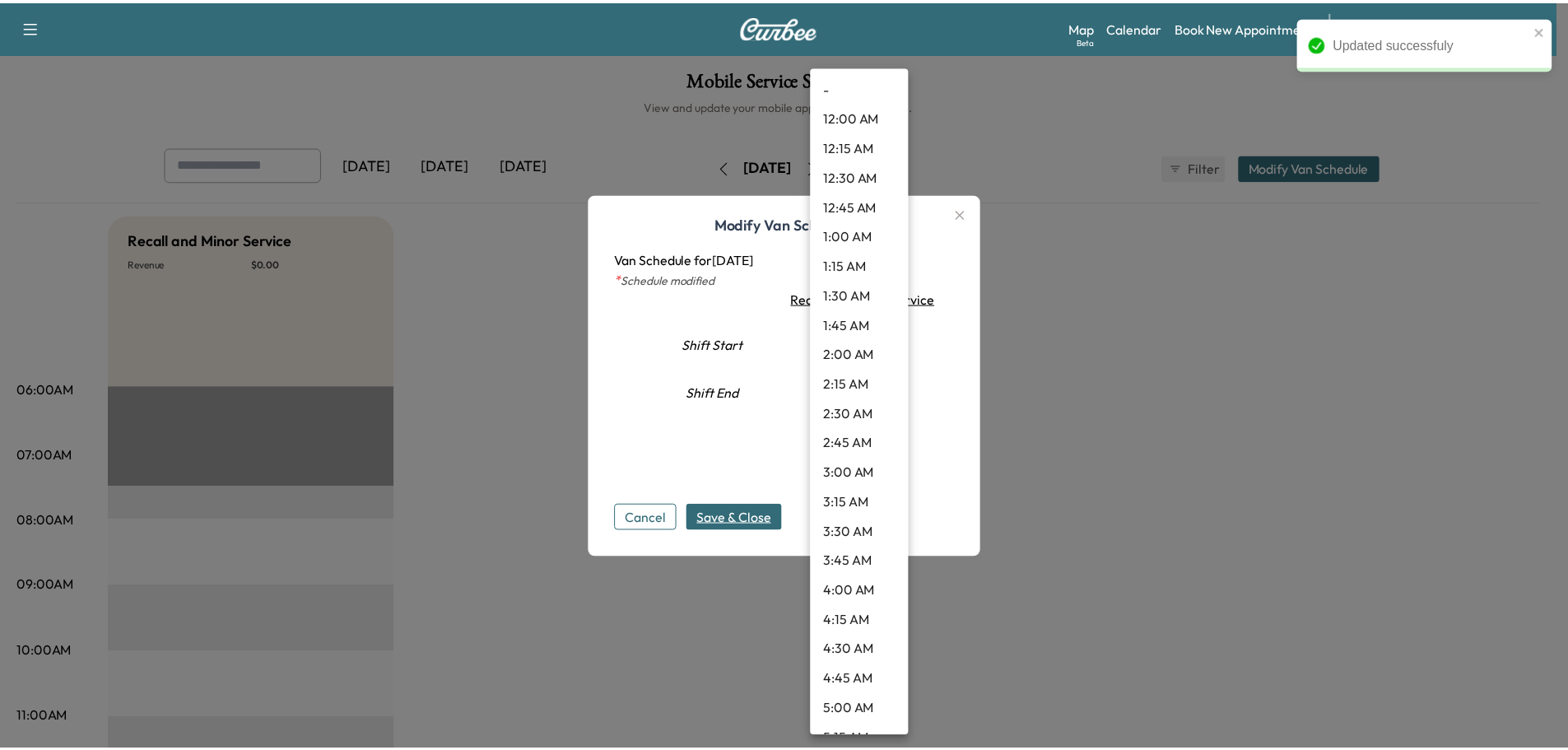
scroll to position [605, 0]
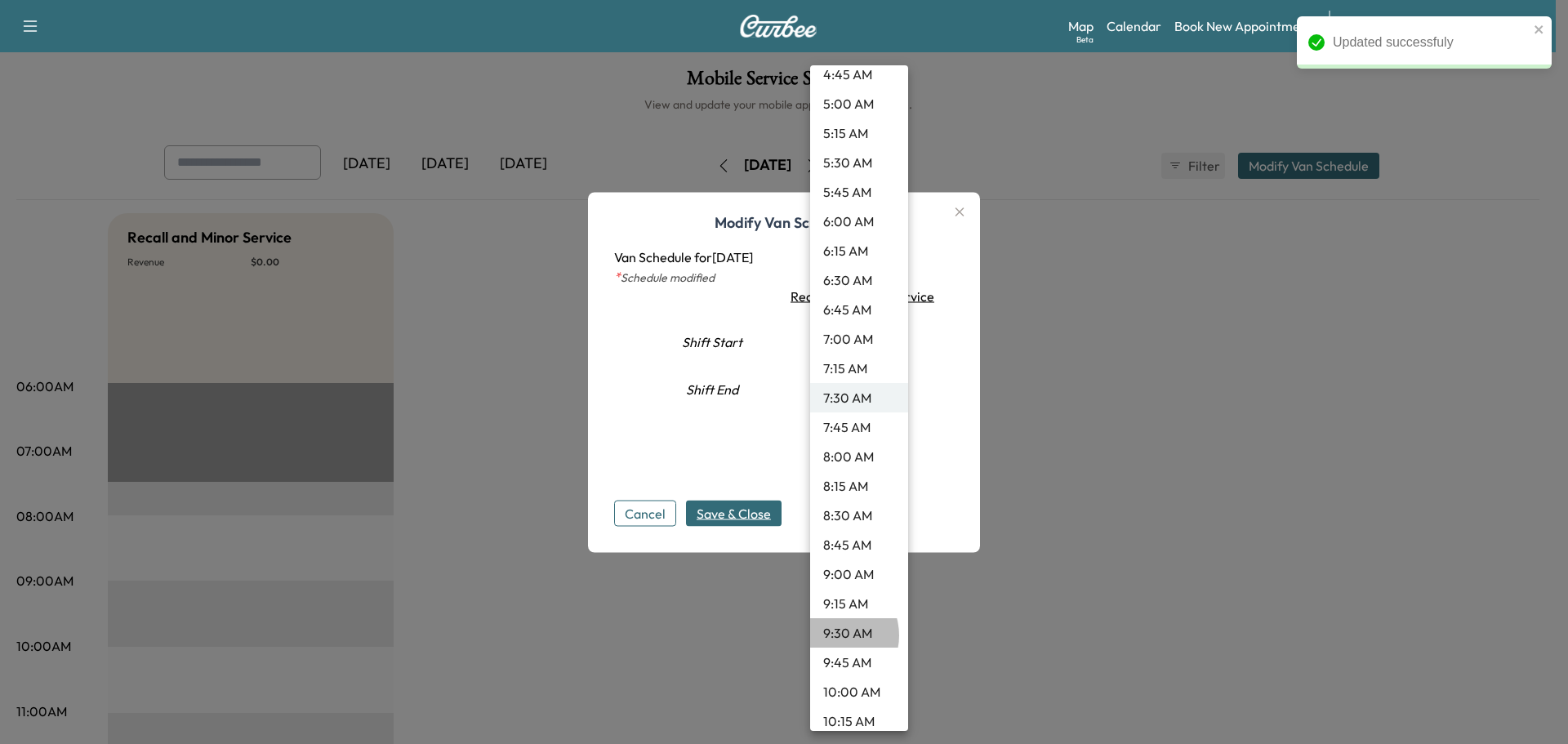
drag, startPoint x: 833, startPoint y: 636, endPoint x: 746, endPoint y: 597, distance: 95.3
click at [832, 636] on li "9:30 AM" at bounding box center [859, 632] width 98 height 29
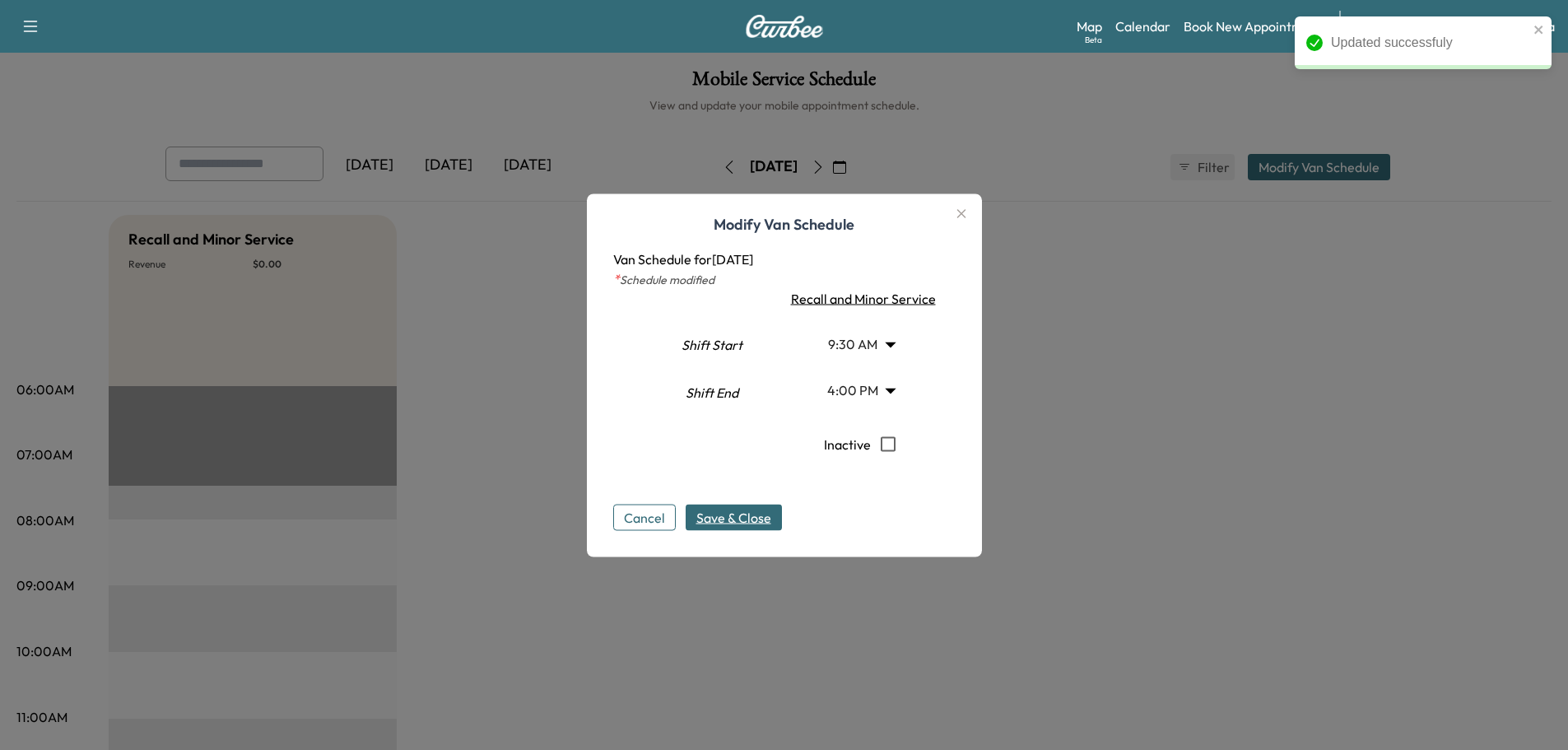
click at [725, 522] on span "Save & Close" at bounding box center [733, 516] width 75 height 20
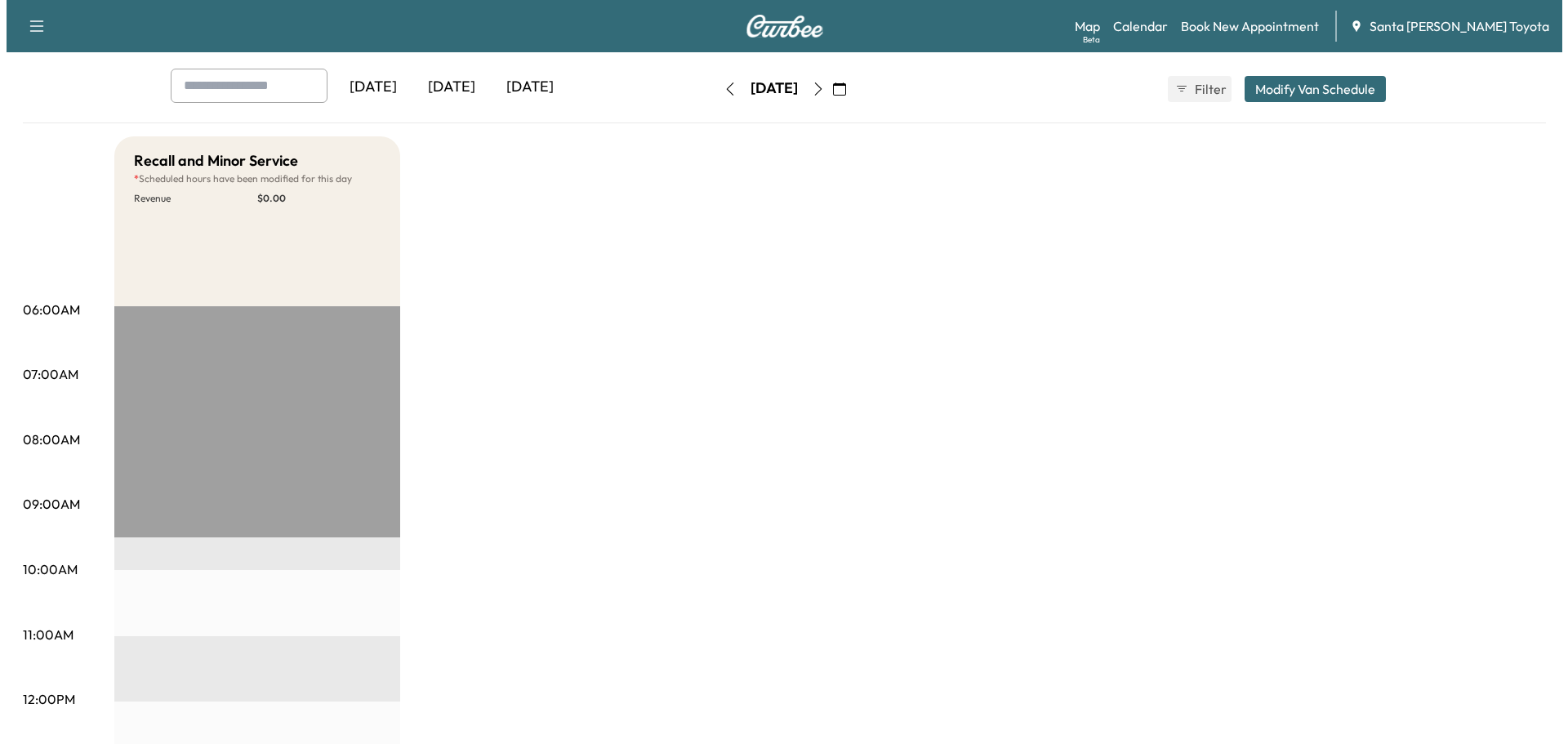
scroll to position [0, 0]
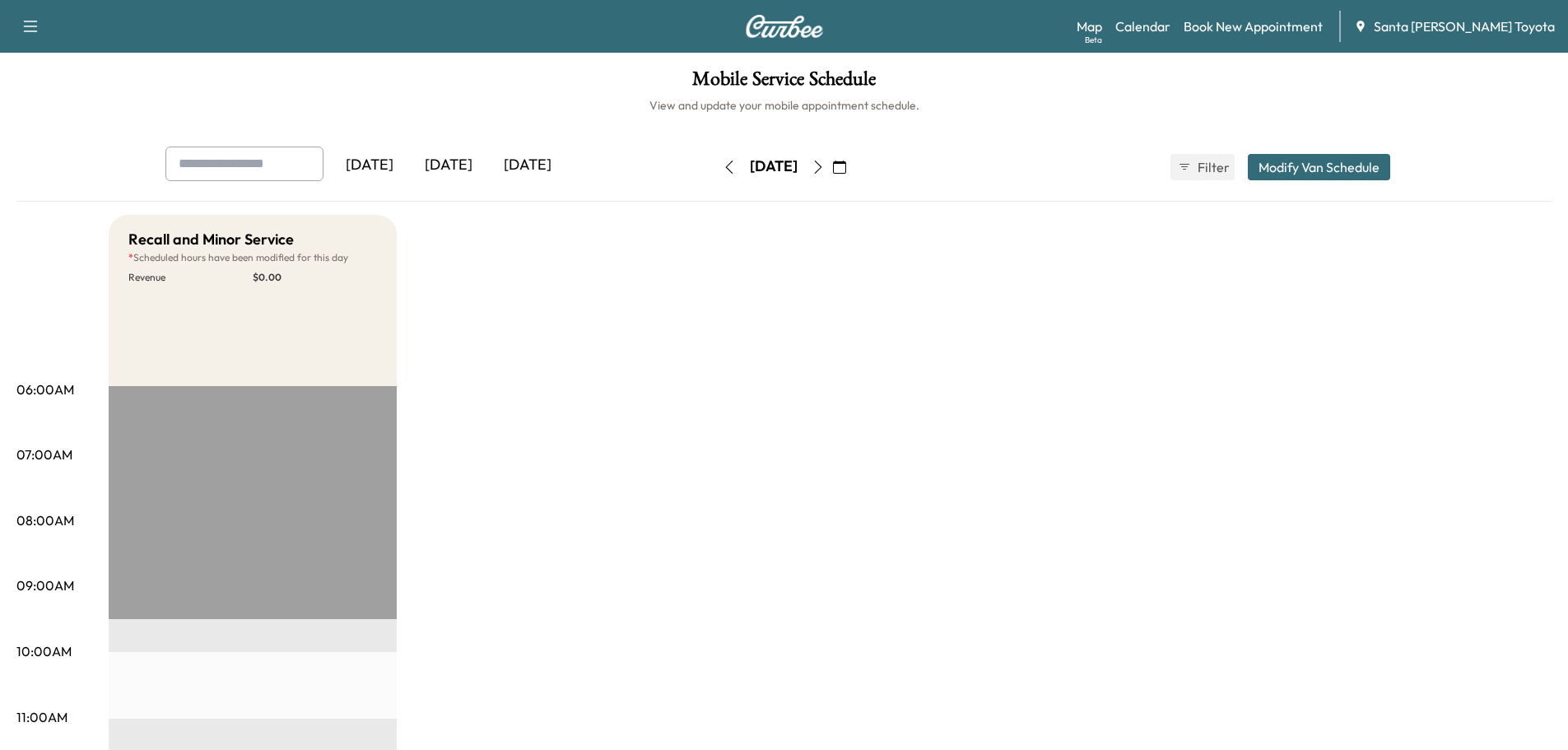
click at [825, 163] on icon "button" at bounding box center [818, 167] width 13 height 13
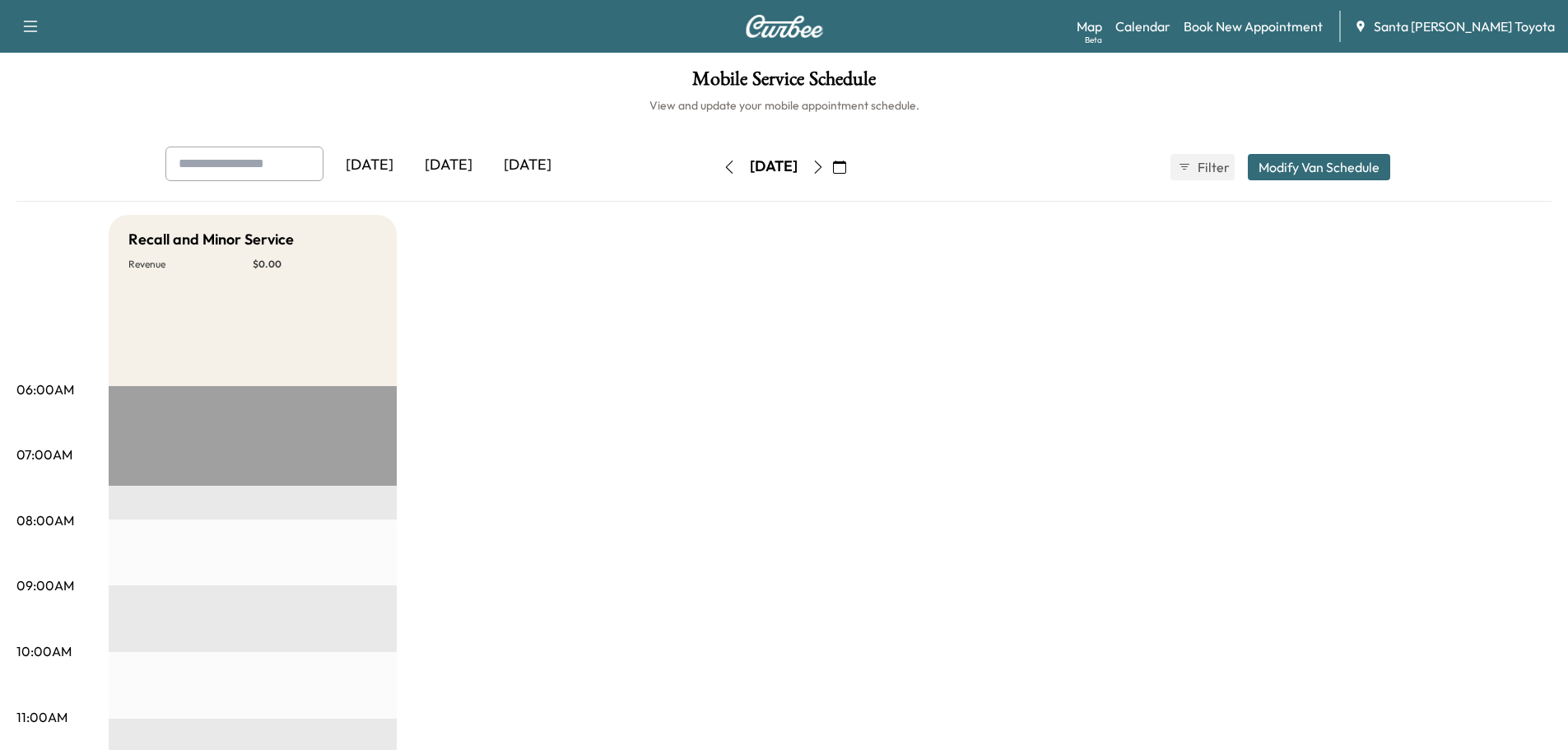
click at [1291, 165] on button "Modify Van Schedule" at bounding box center [1318, 167] width 143 height 26
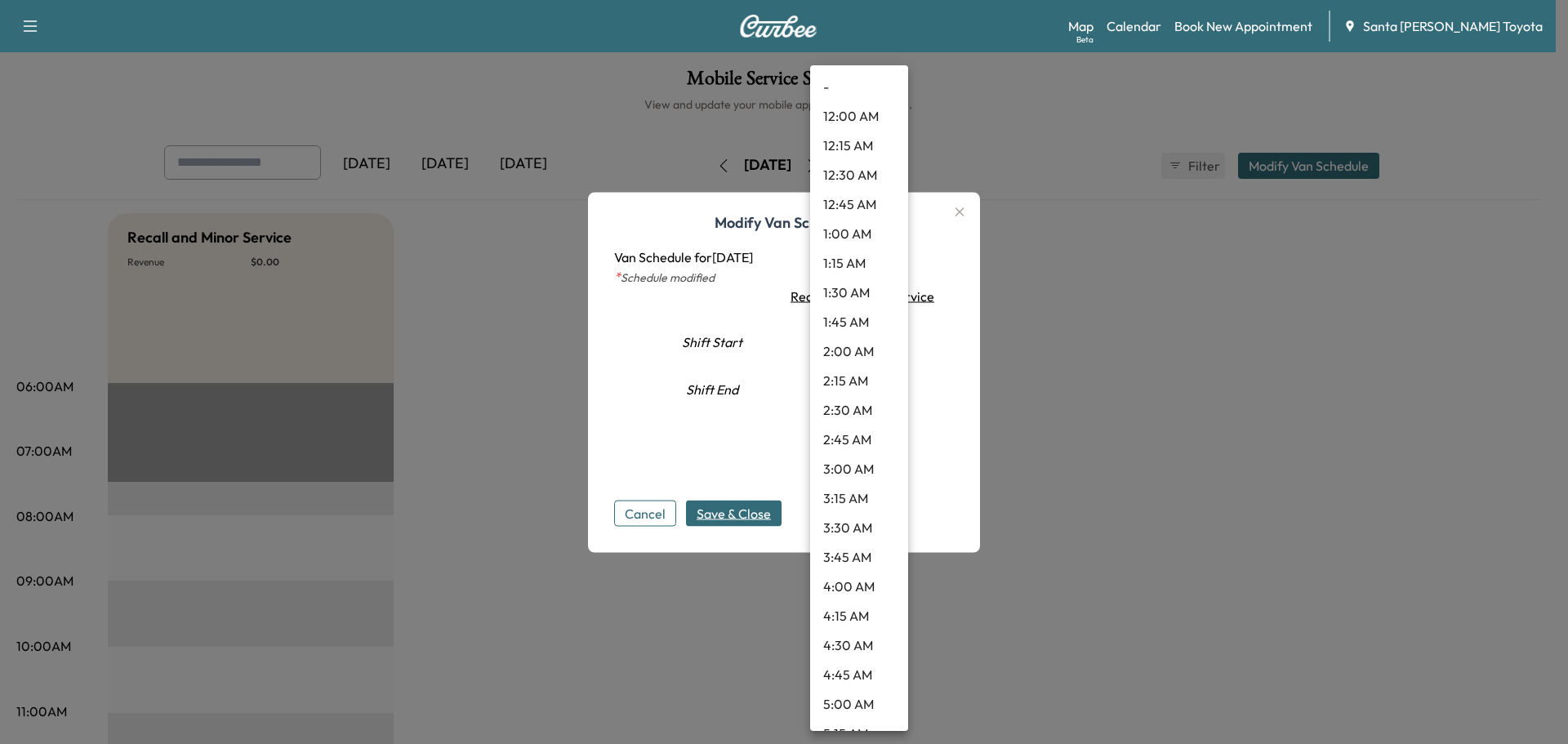
click at [871, 347] on body "Support Log Out Map Beta Calendar Book New Appointment Santa [PERSON_NAME] Toyo…" at bounding box center [784, 372] width 1568 height 744
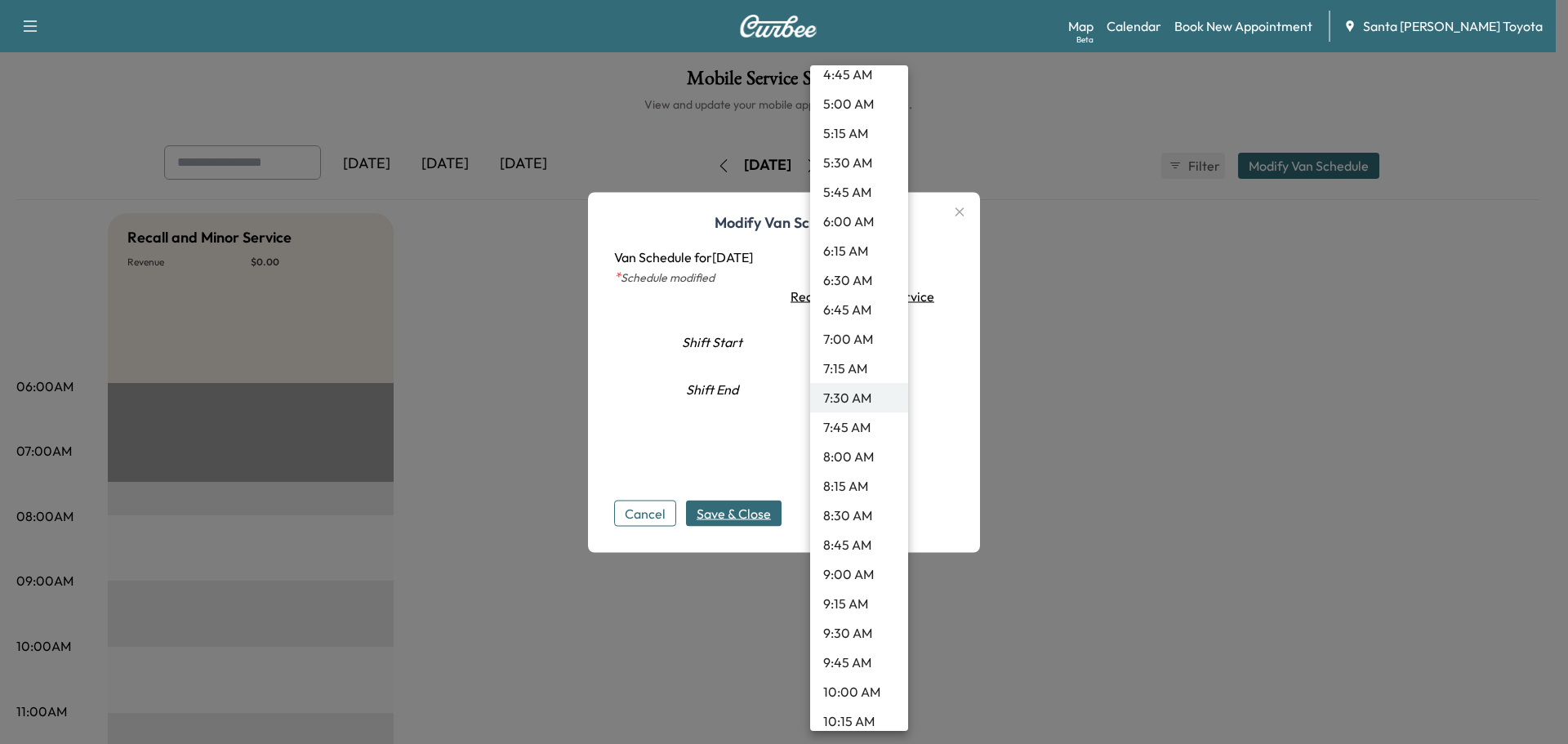
click at [837, 628] on li "9:30 AM" at bounding box center [859, 632] width 98 height 29
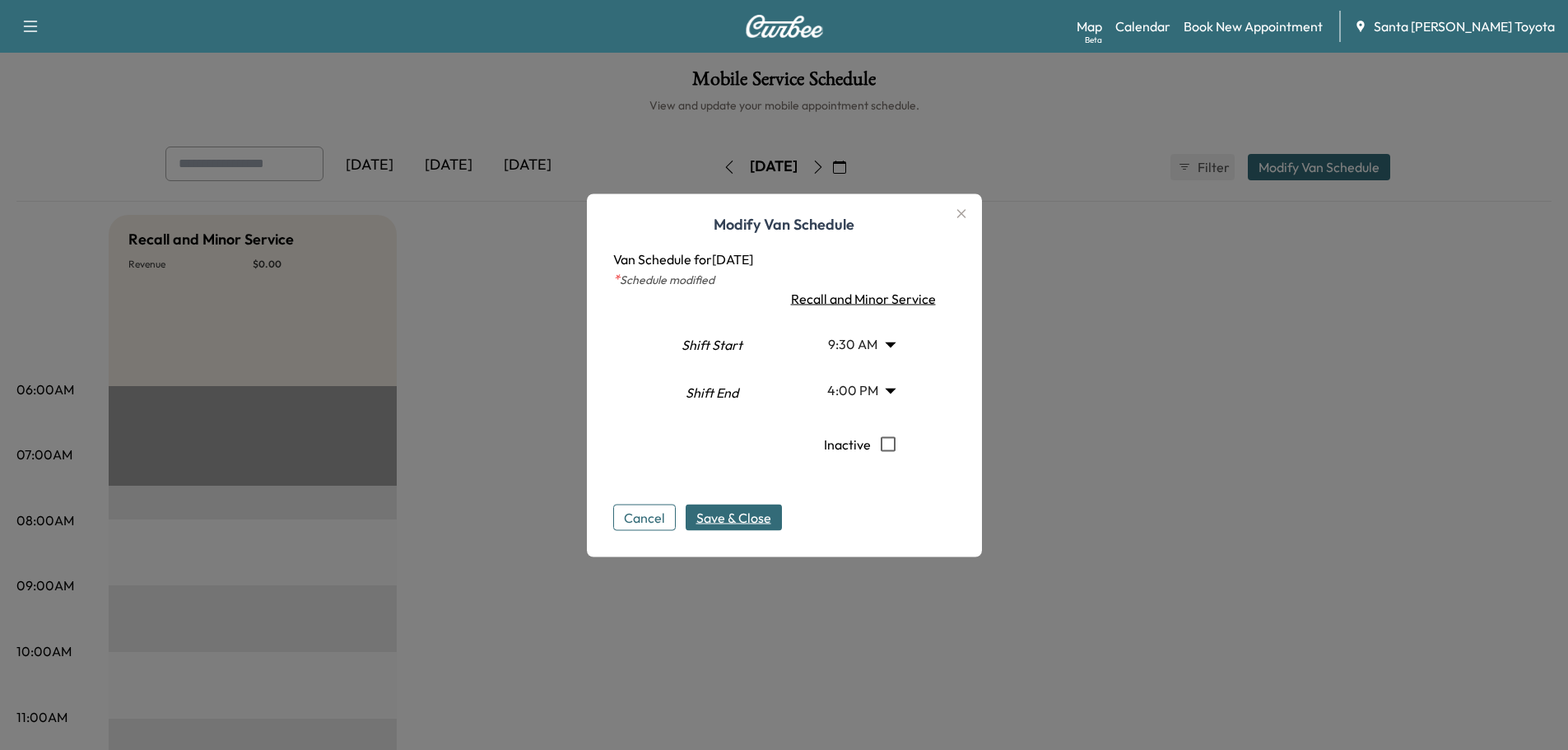
click at [763, 514] on span "Save & Close" at bounding box center [733, 516] width 75 height 20
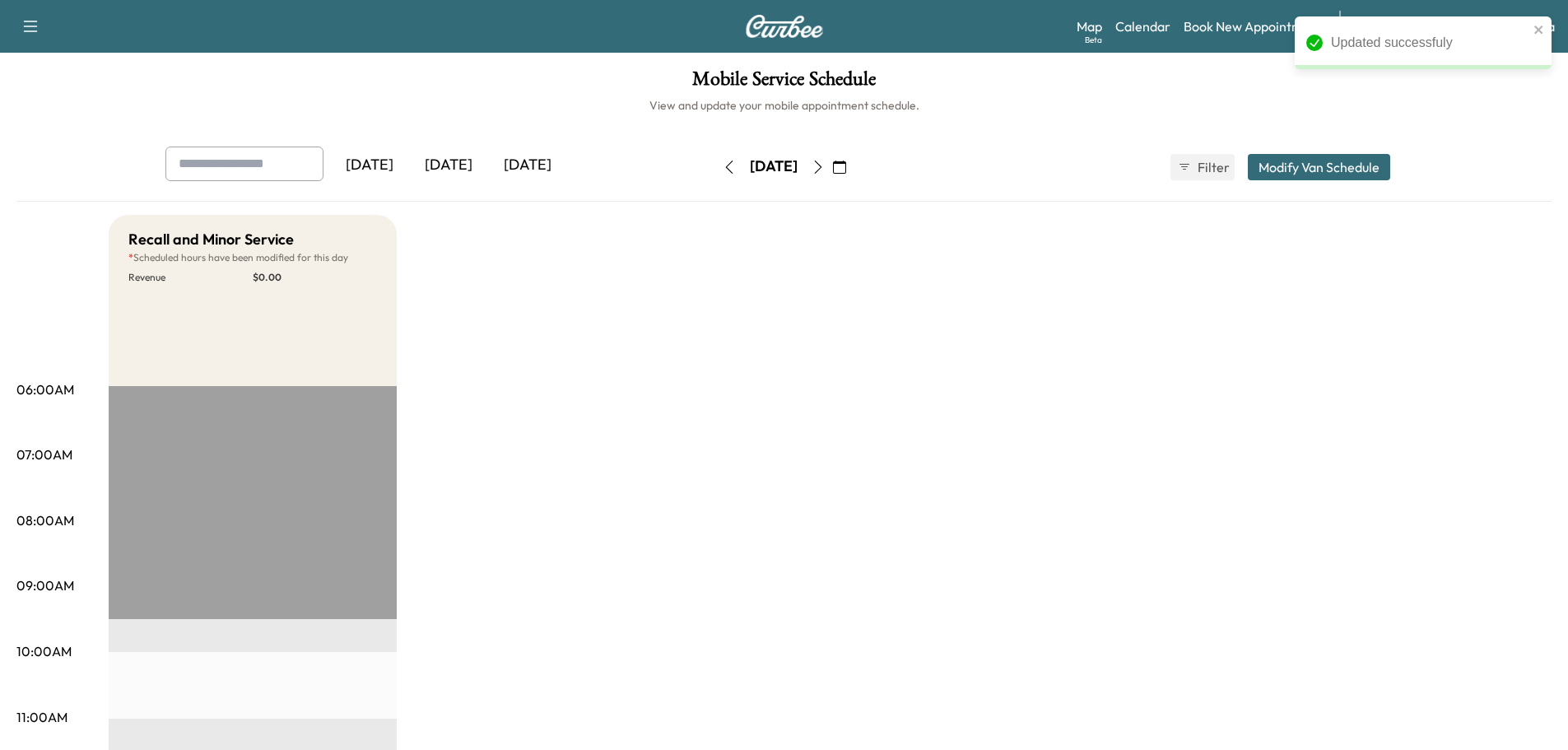
click at [825, 168] on icon "button" at bounding box center [818, 167] width 13 height 13
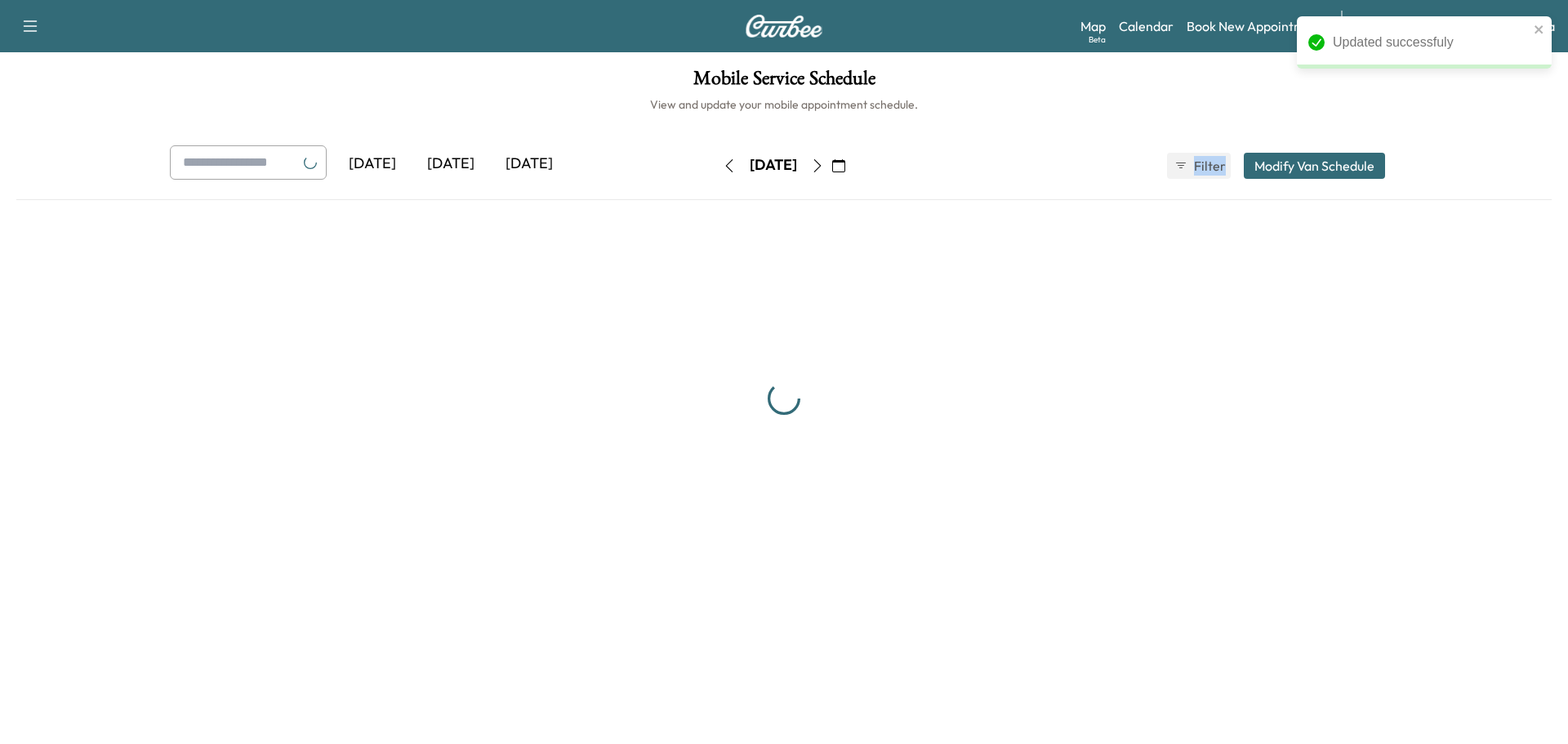
click at [832, 167] on div "[DATE]" at bounding box center [774, 166] width 116 height 26
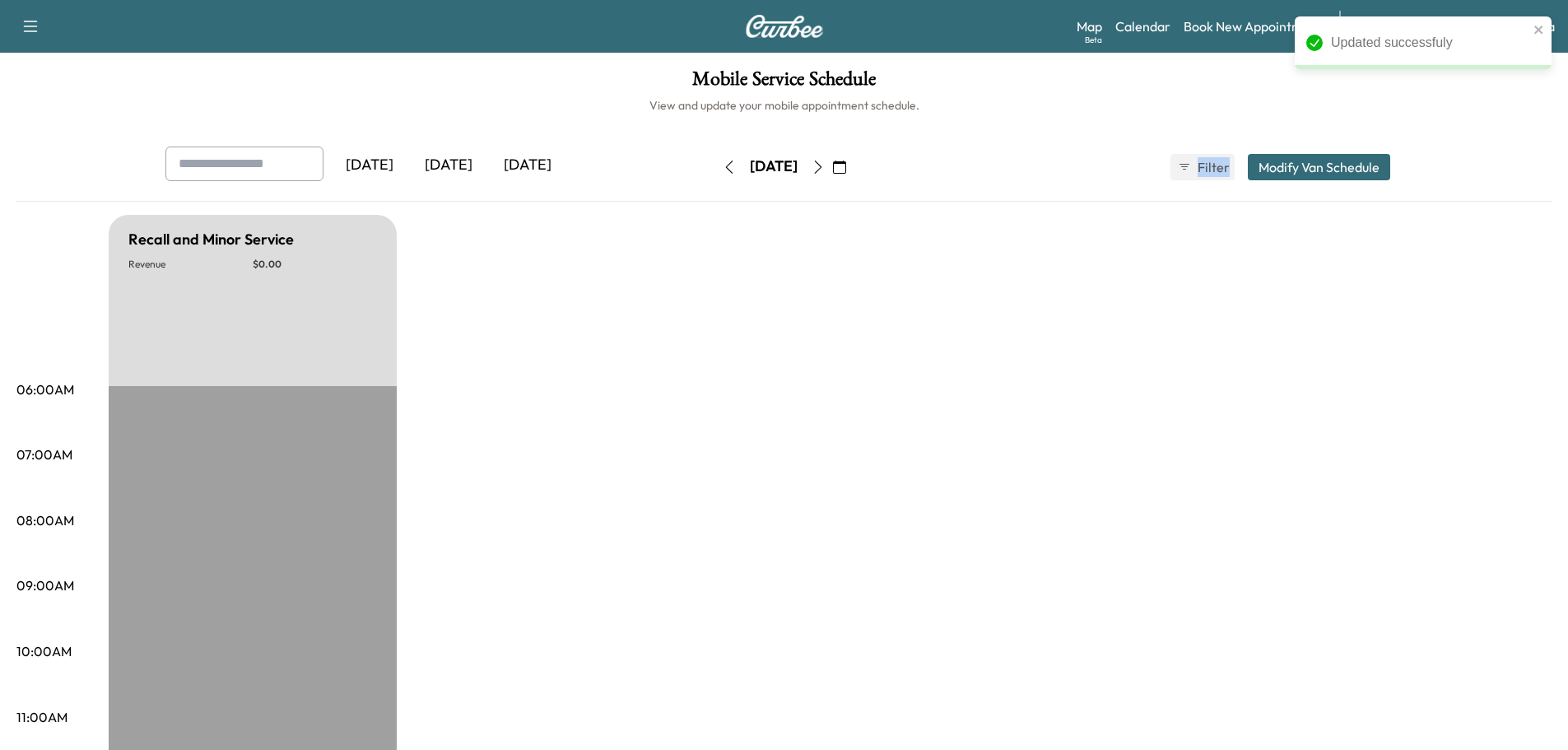
click at [825, 166] on icon "button" at bounding box center [818, 167] width 13 height 13
type input "***"
type input "**"
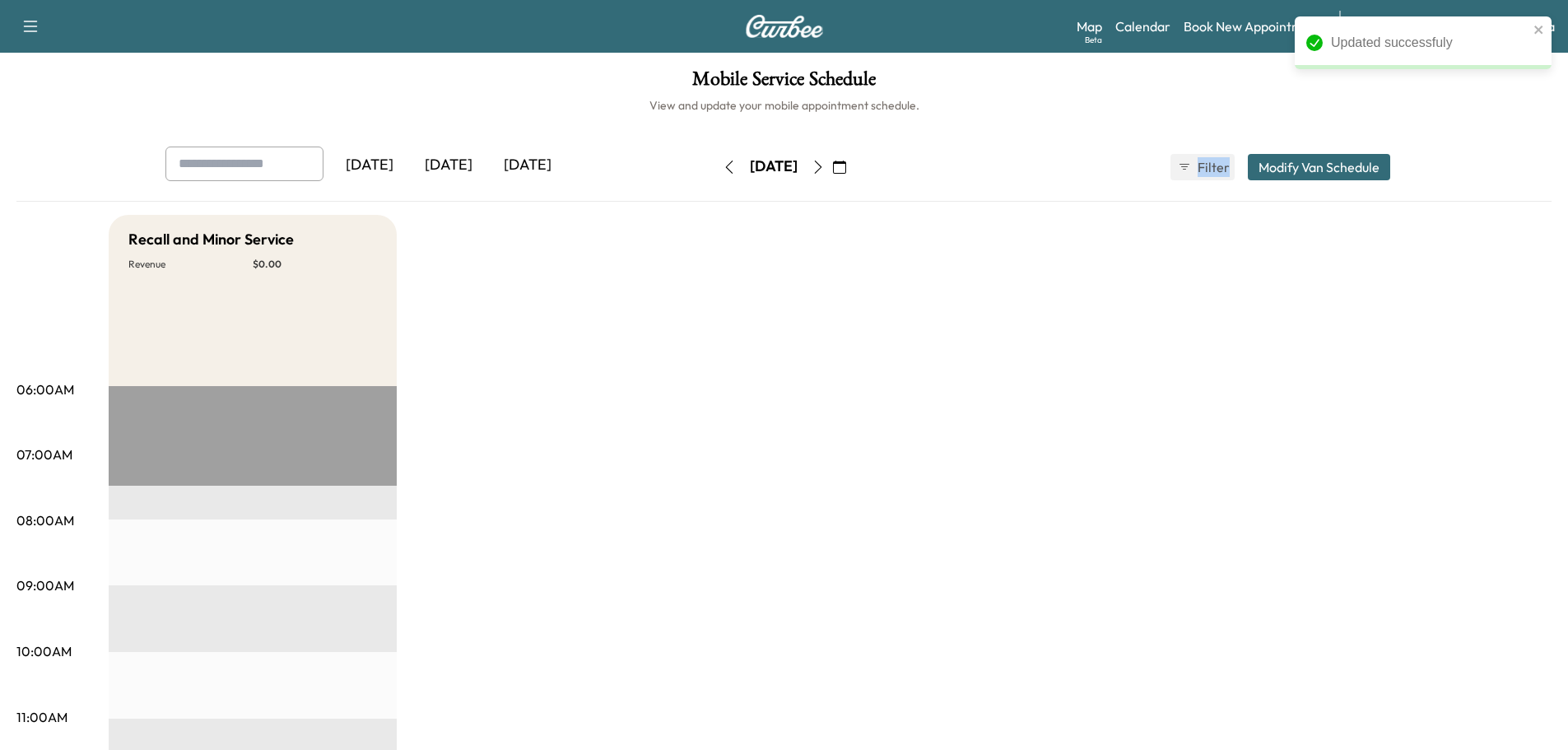
click at [1284, 171] on button "Modify Van Schedule" at bounding box center [1318, 167] width 143 height 26
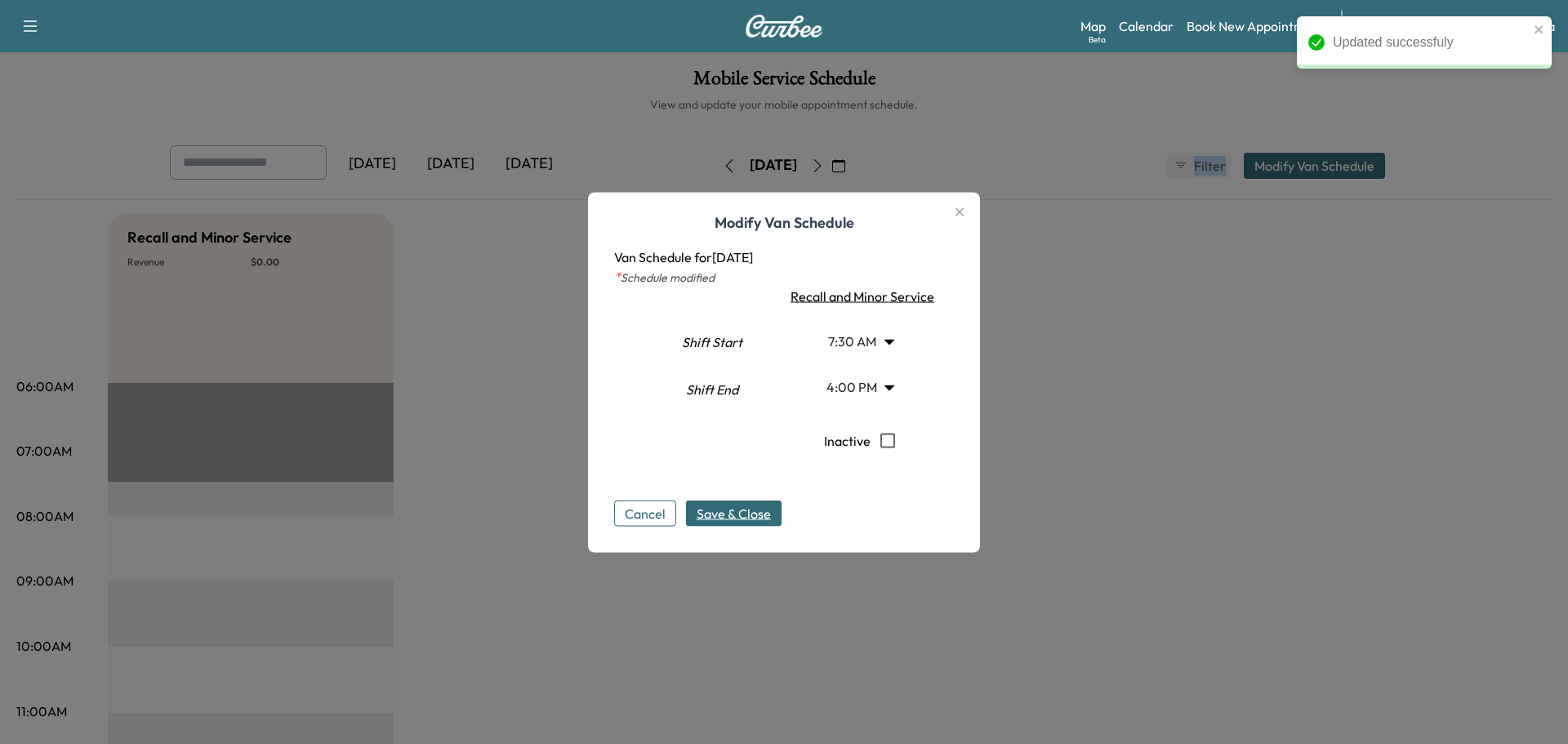
click at [852, 340] on body "Updated successfuly Support Log Out Map Beta Calendar Book New Appointment Sant…" at bounding box center [784, 372] width 1568 height 744
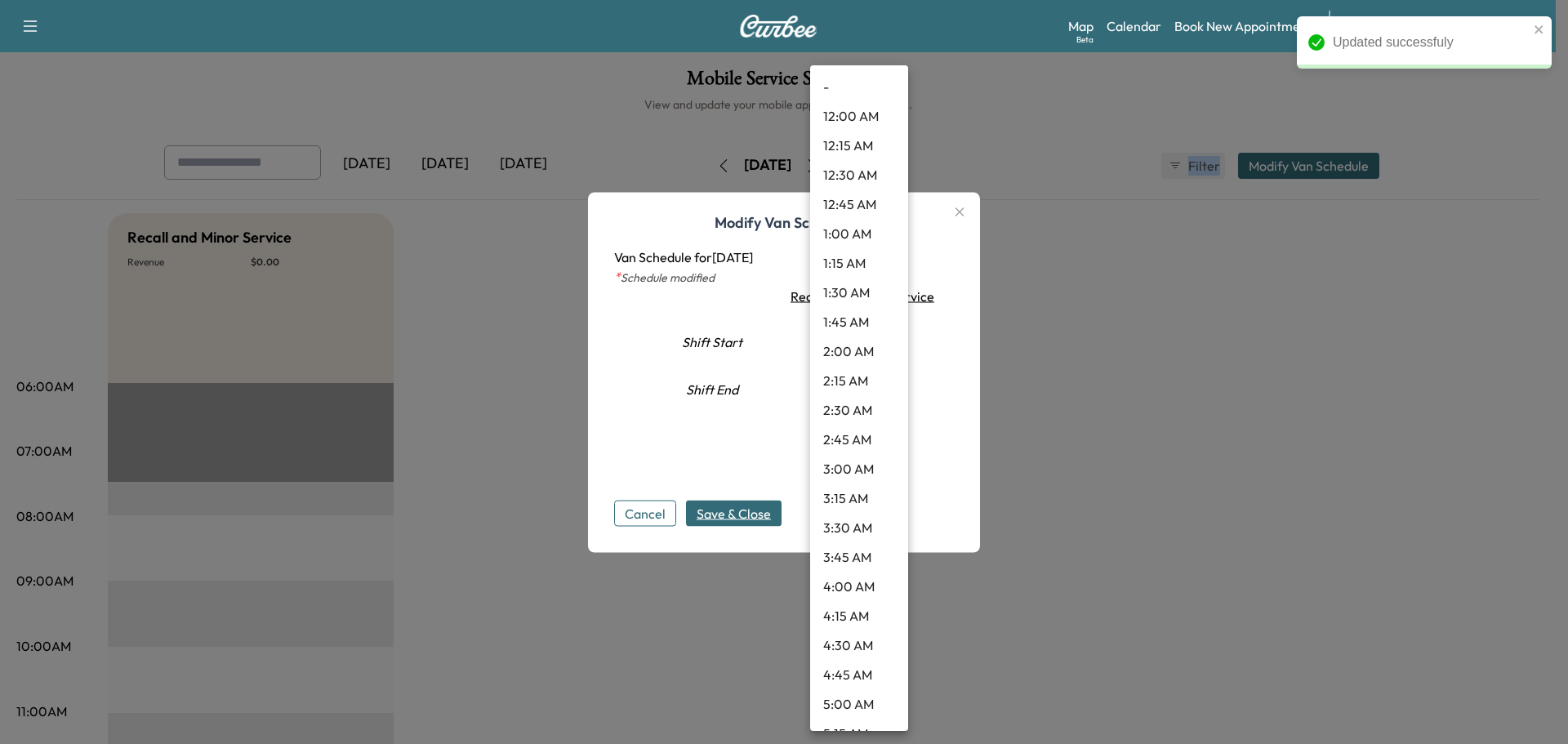
scroll to position [600, 0]
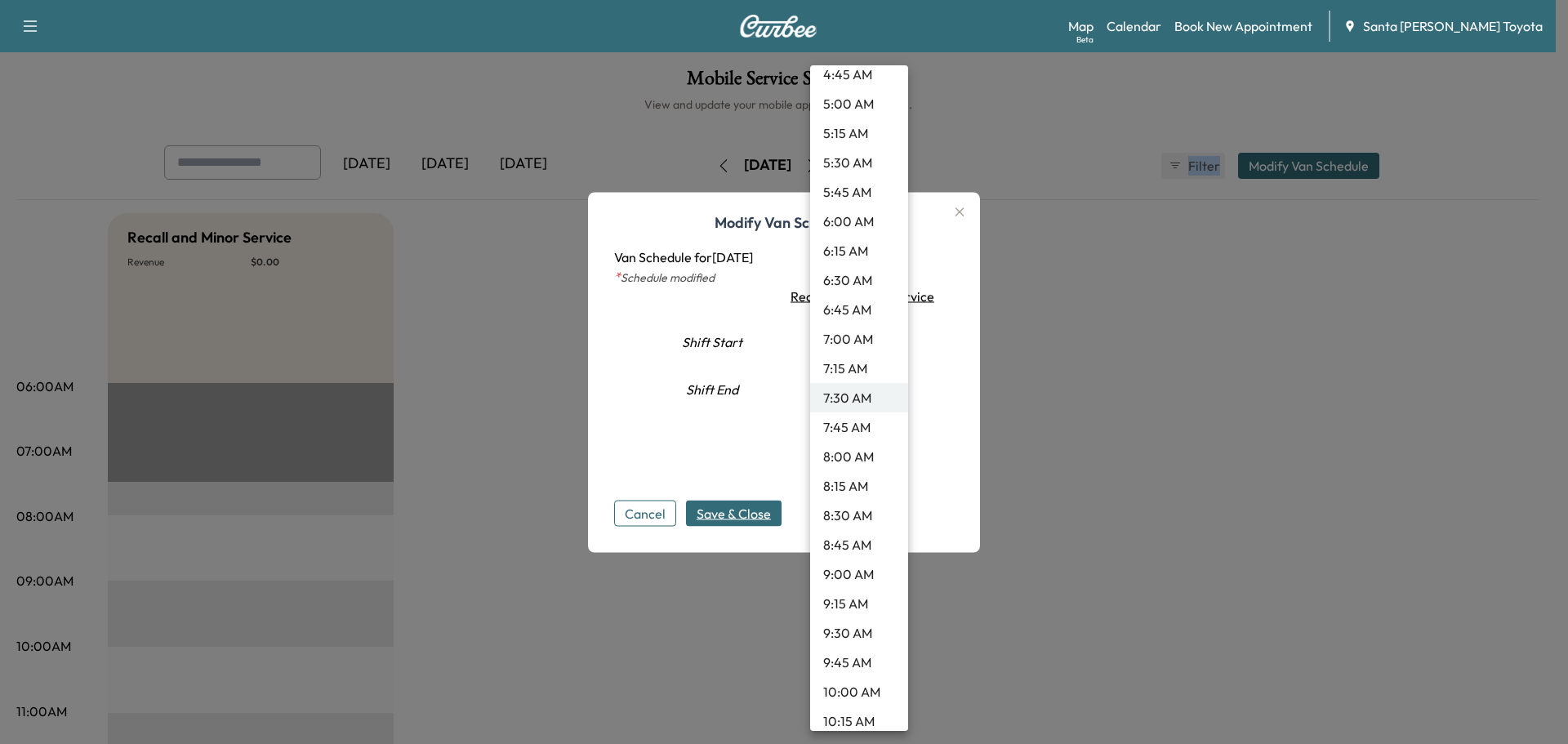
click at [825, 636] on li "9:30 AM" at bounding box center [859, 632] width 98 height 29
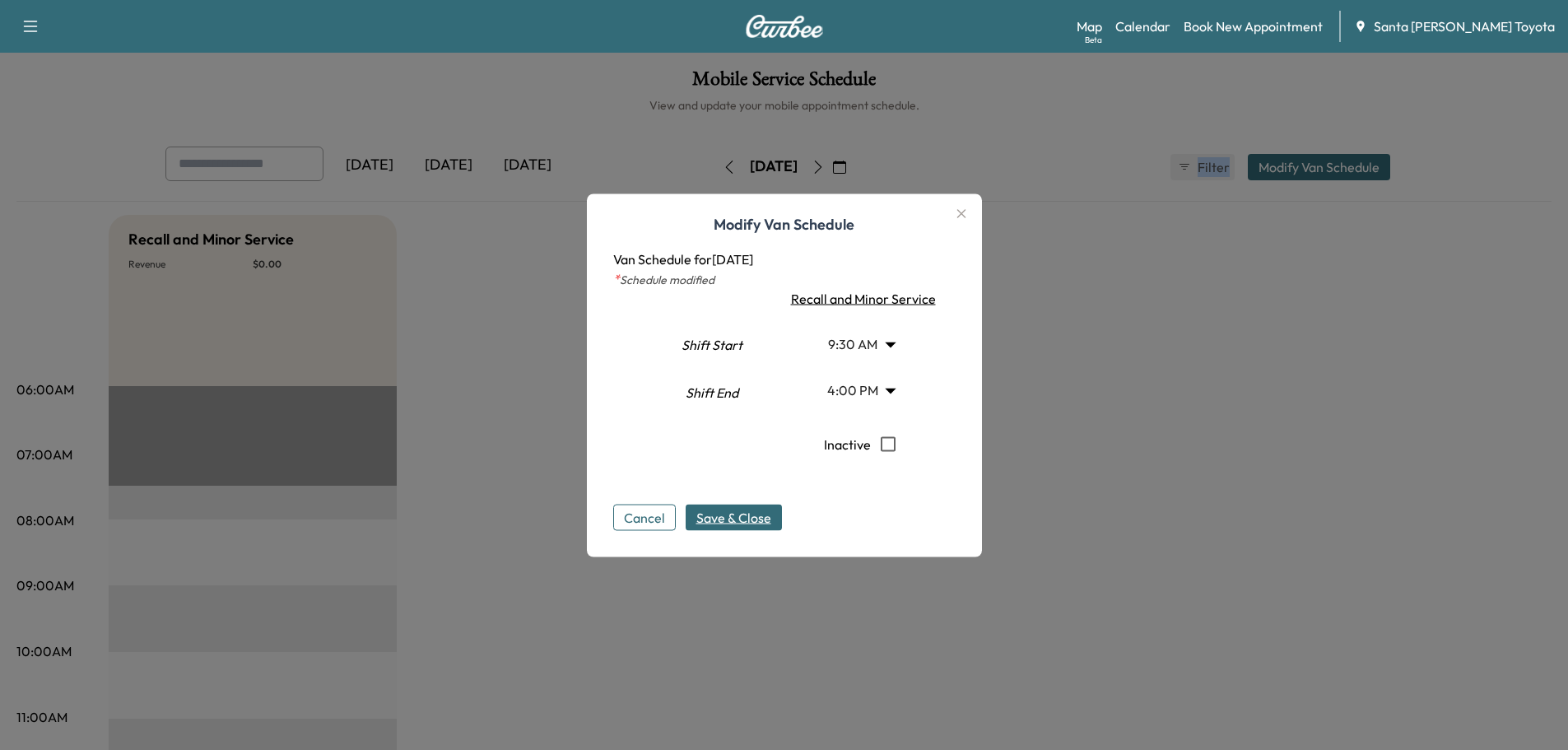
click at [735, 518] on span "Save & Close" at bounding box center [733, 516] width 75 height 20
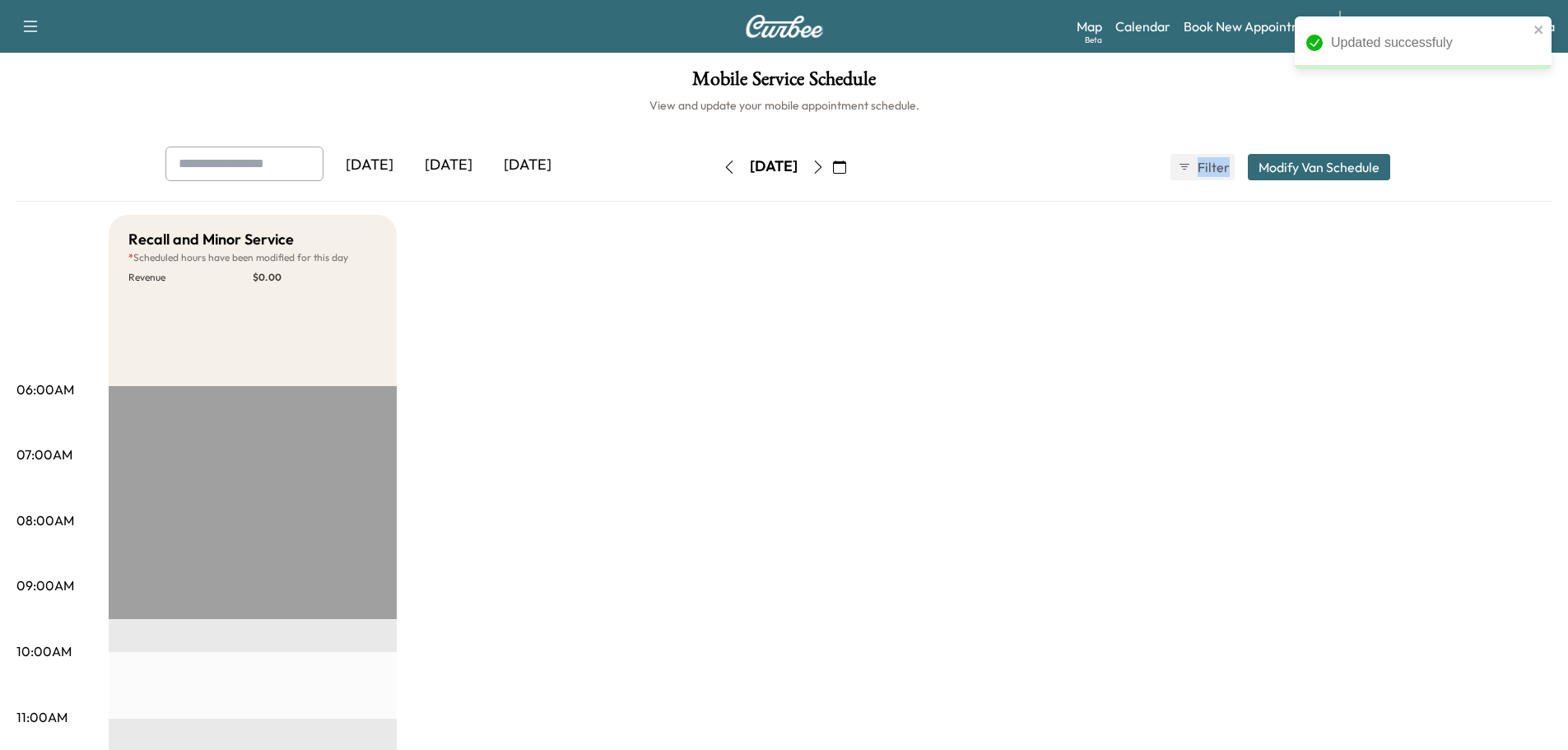
click at [853, 166] on button "button" at bounding box center [839, 167] width 28 height 26
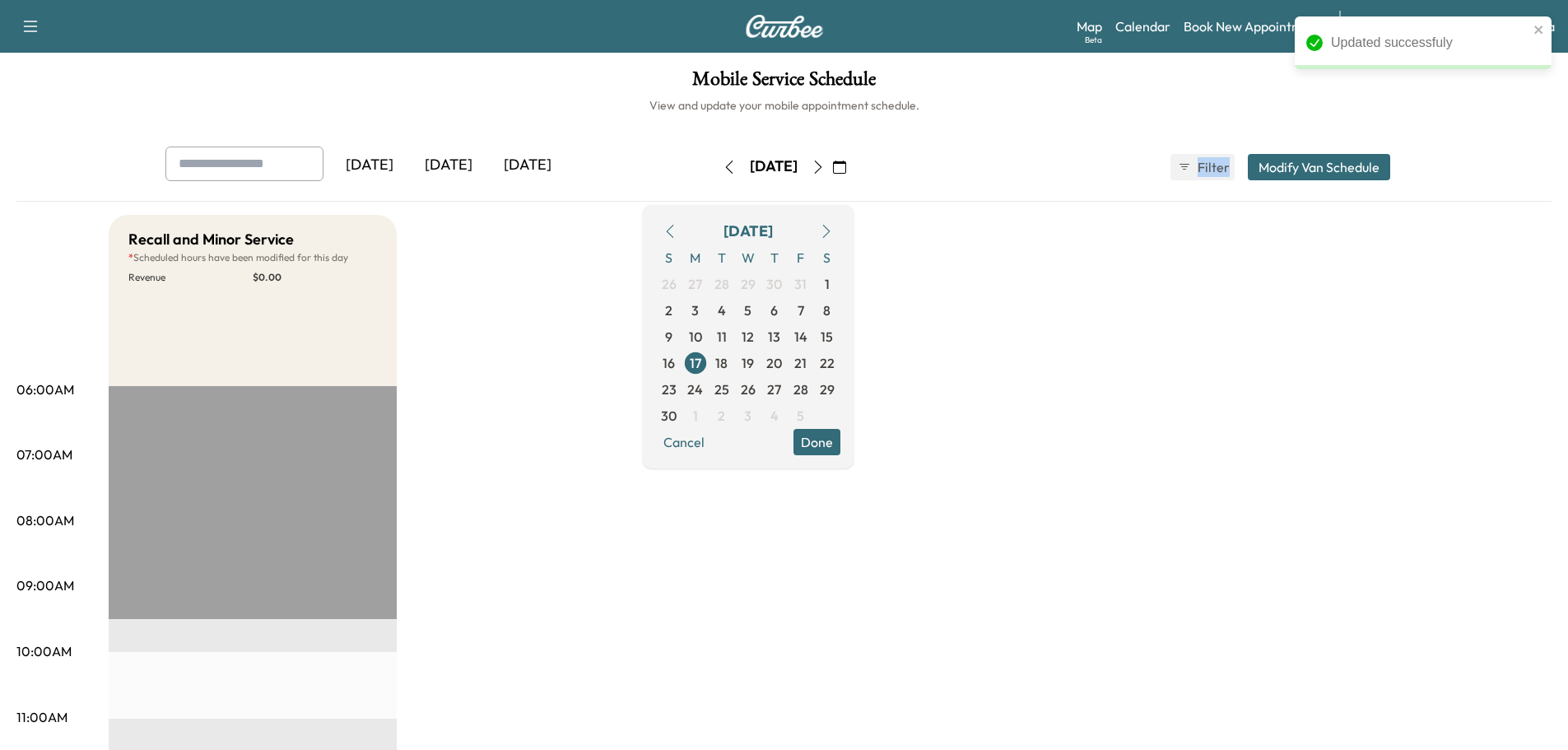
click at [825, 168] on icon "button" at bounding box center [818, 167] width 13 height 13
type input "***"
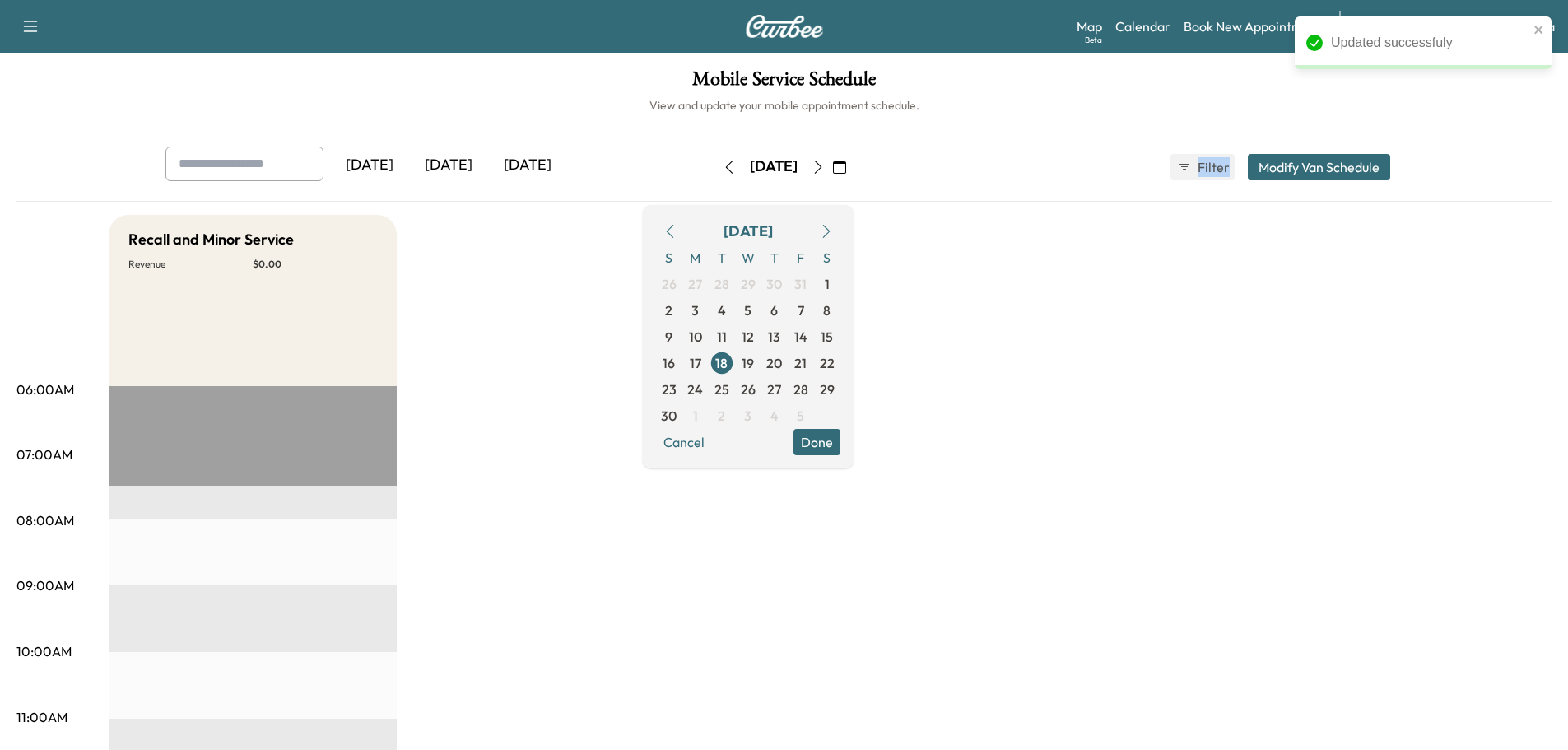
click at [1301, 165] on button "Modify Van Schedule" at bounding box center [1318, 167] width 143 height 26
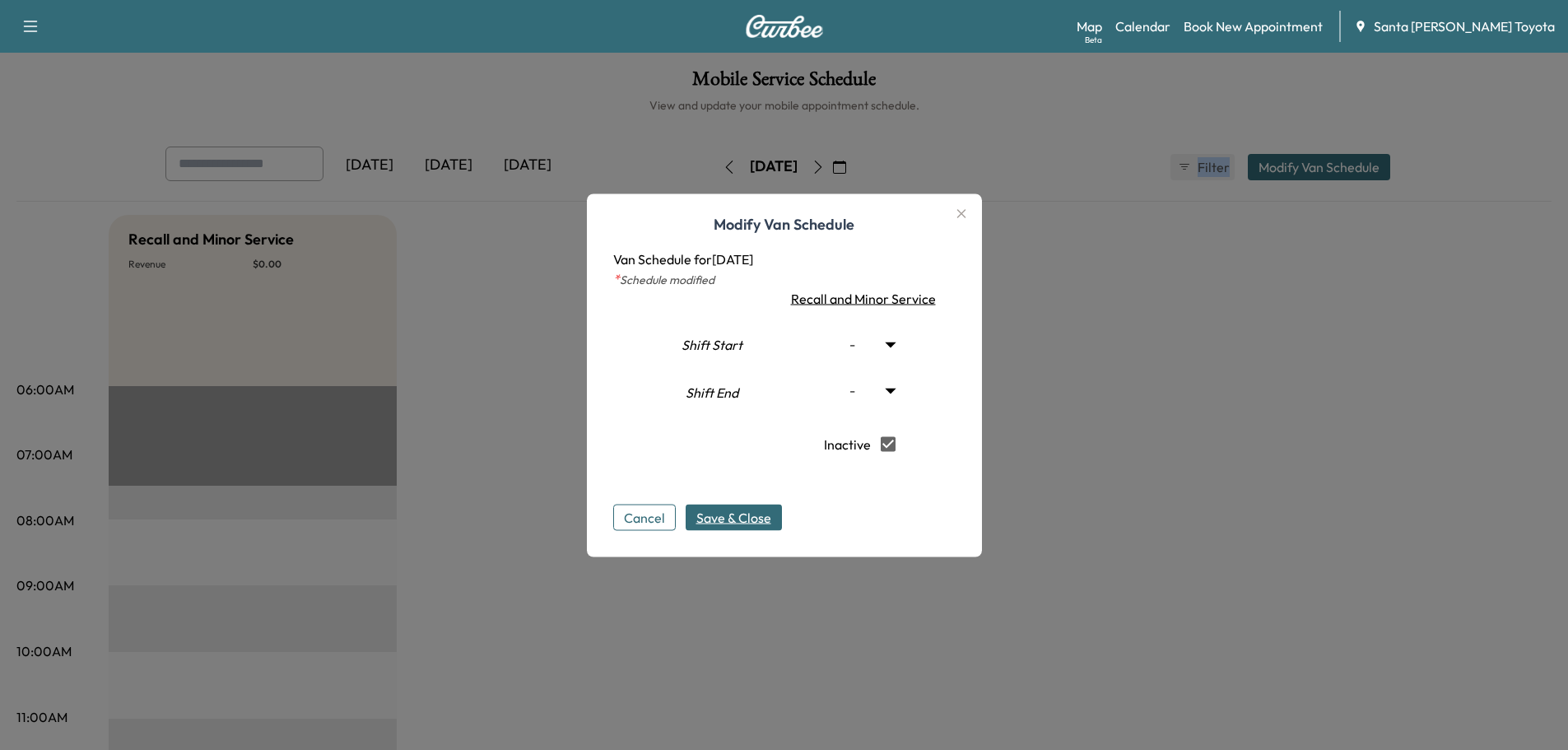
click at [743, 515] on span "Save & Close" at bounding box center [733, 516] width 75 height 20
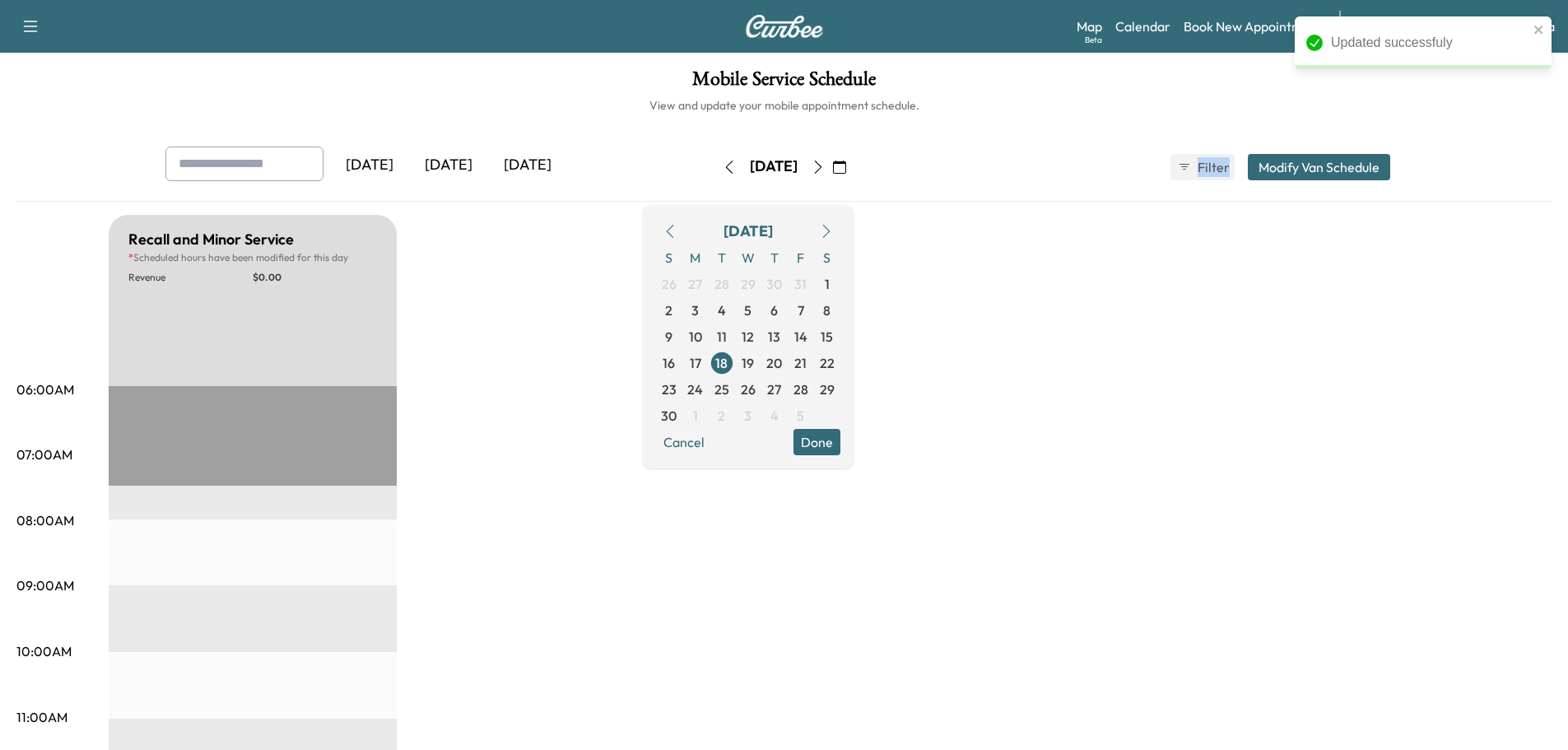
click at [840, 440] on button "Done" at bounding box center [817, 443] width 47 height 26
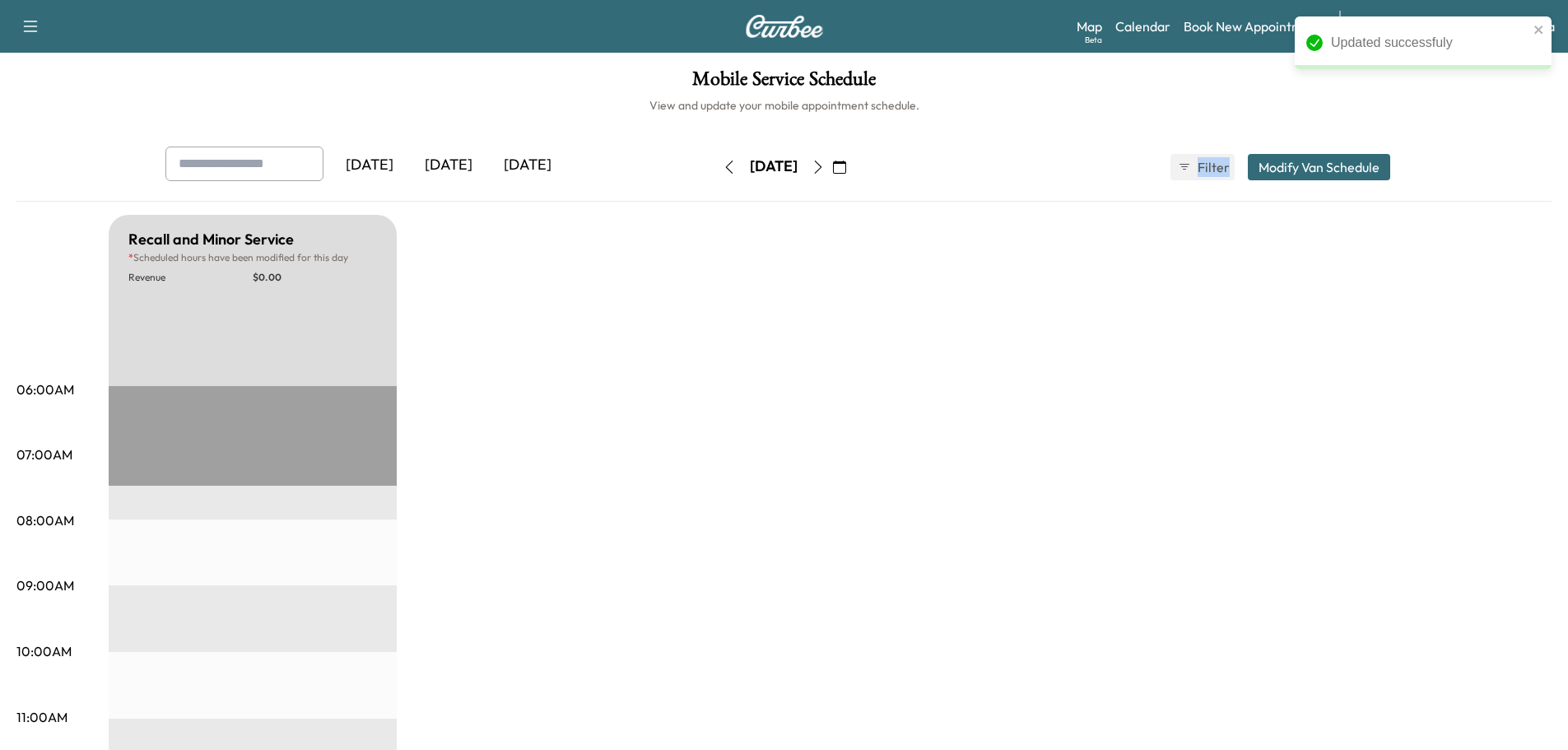
click at [825, 168] on icon "button" at bounding box center [818, 167] width 13 height 13
type input "***"
type input "**"
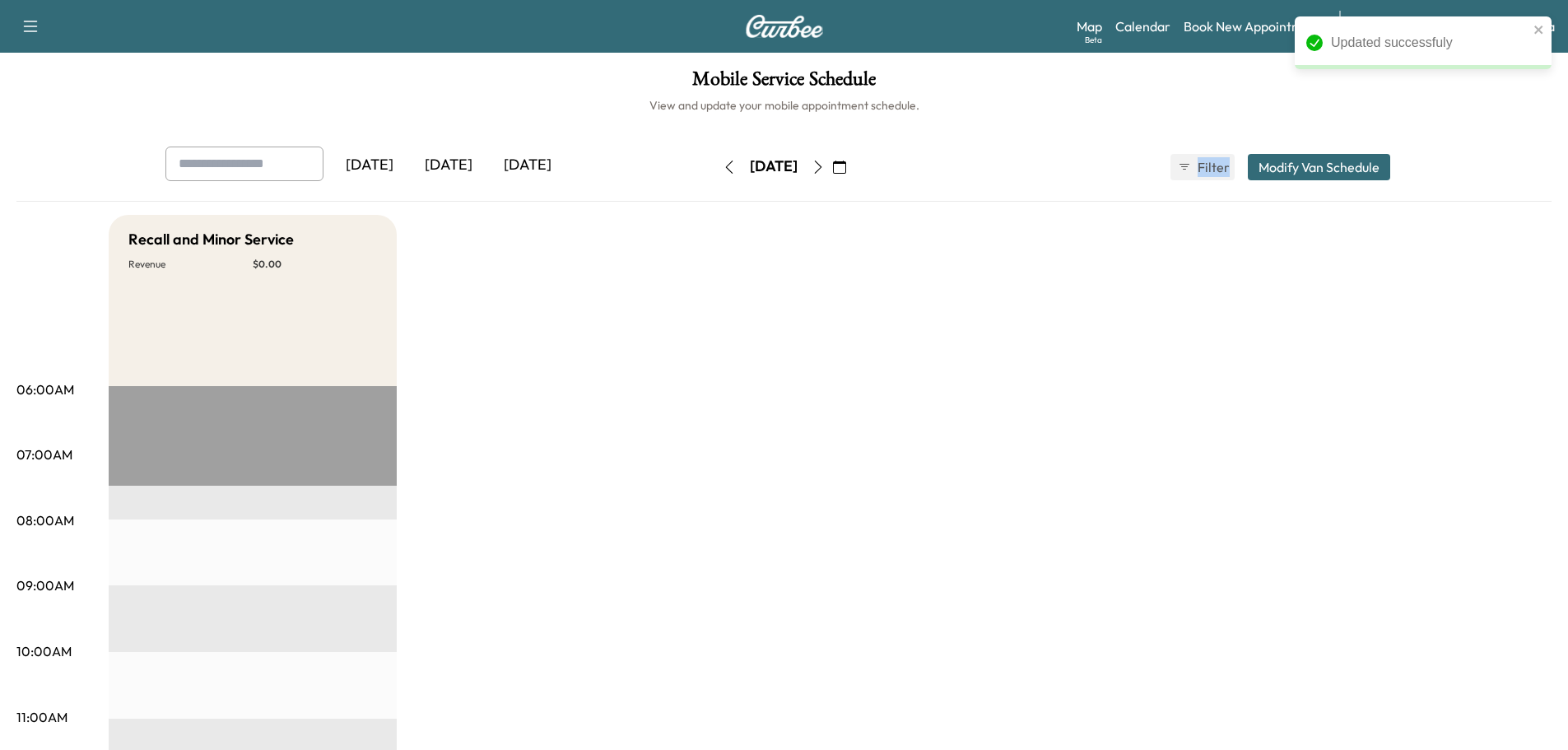
click at [1286, 154] on button "Modify Van Schedule" at bounding box center [1318, 167] width 143 height 26
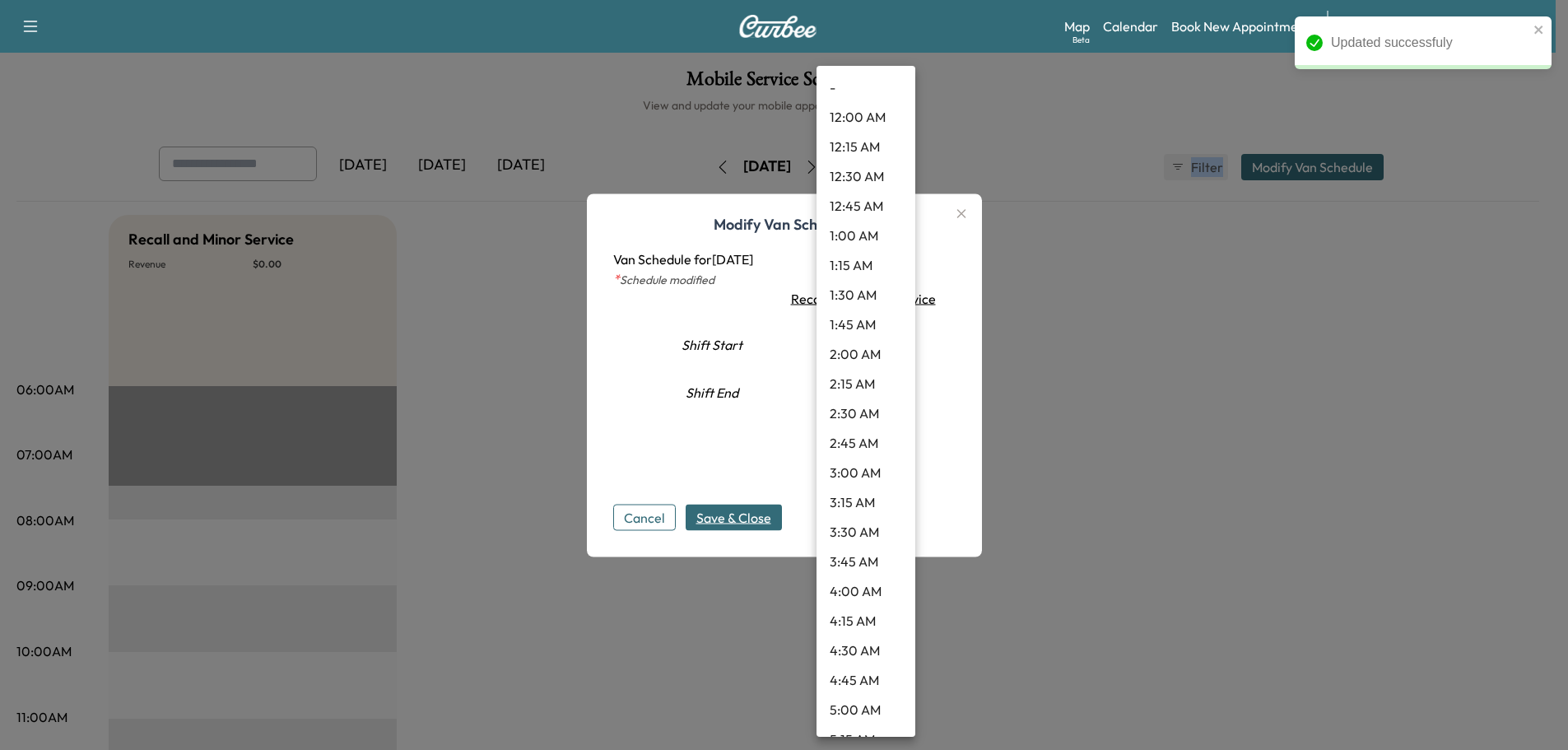
click at [872, 351] on body "Updated successfuly Support Log Out Map Beta Calendar Book New Appointment Sant…" at bounding box center [784, 375] width 1568 height 750
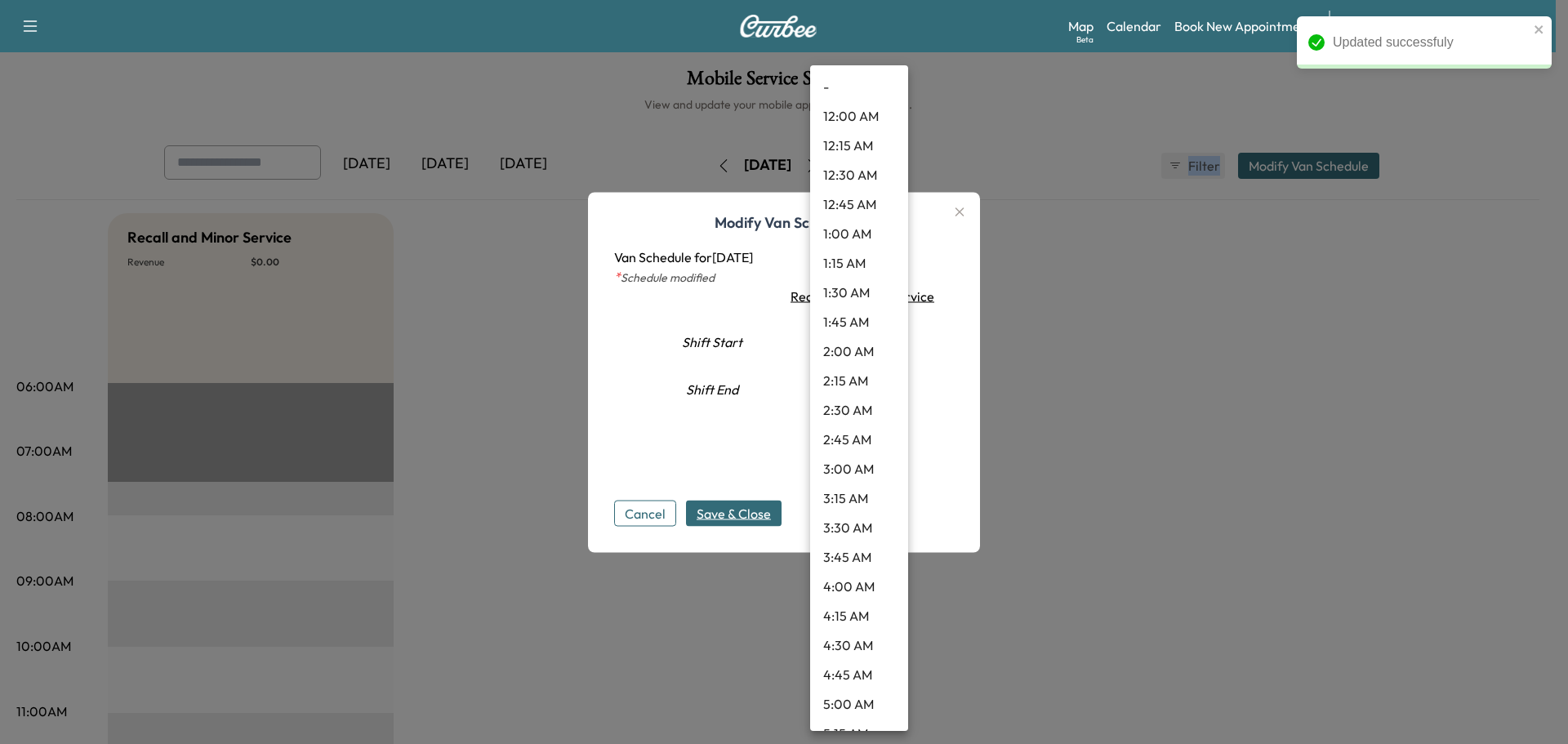
scroll to position [600, 0]
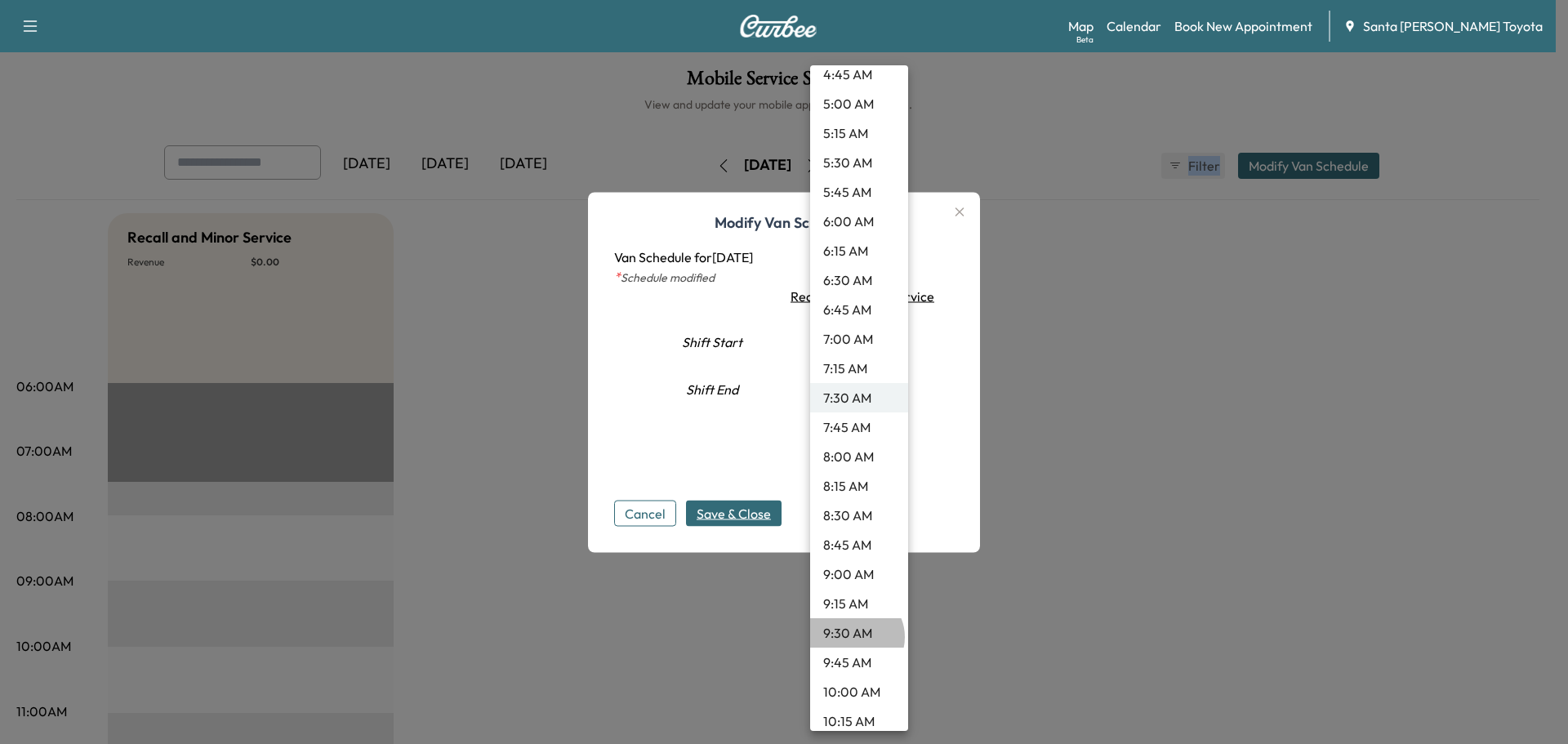
click at [855, 637] on li "9:30 AM" at bounding box center [859, 632] width 98 height 29
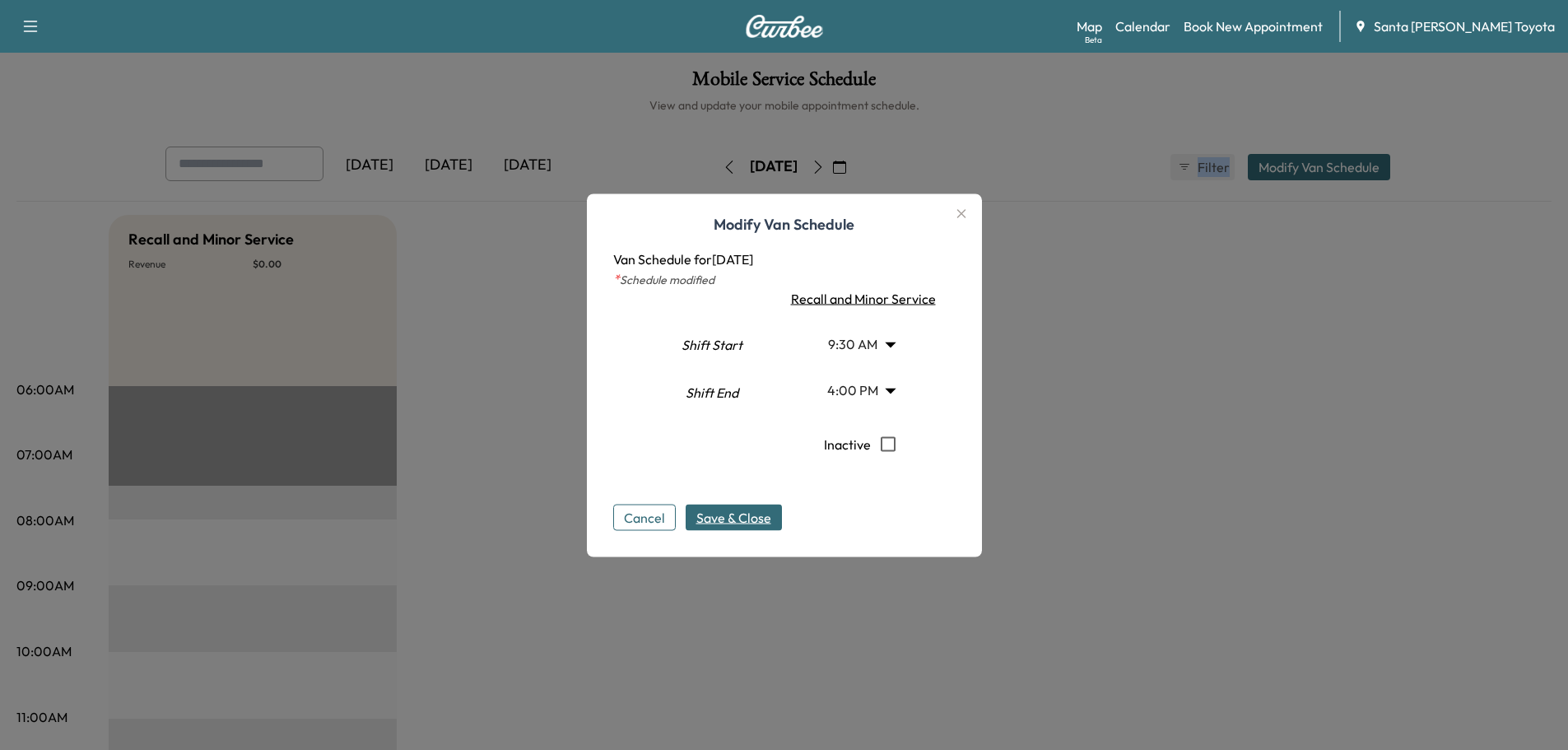
click at [755, 515] on span "Save & Close" at bounding box center [733, 516] width 75 height 20
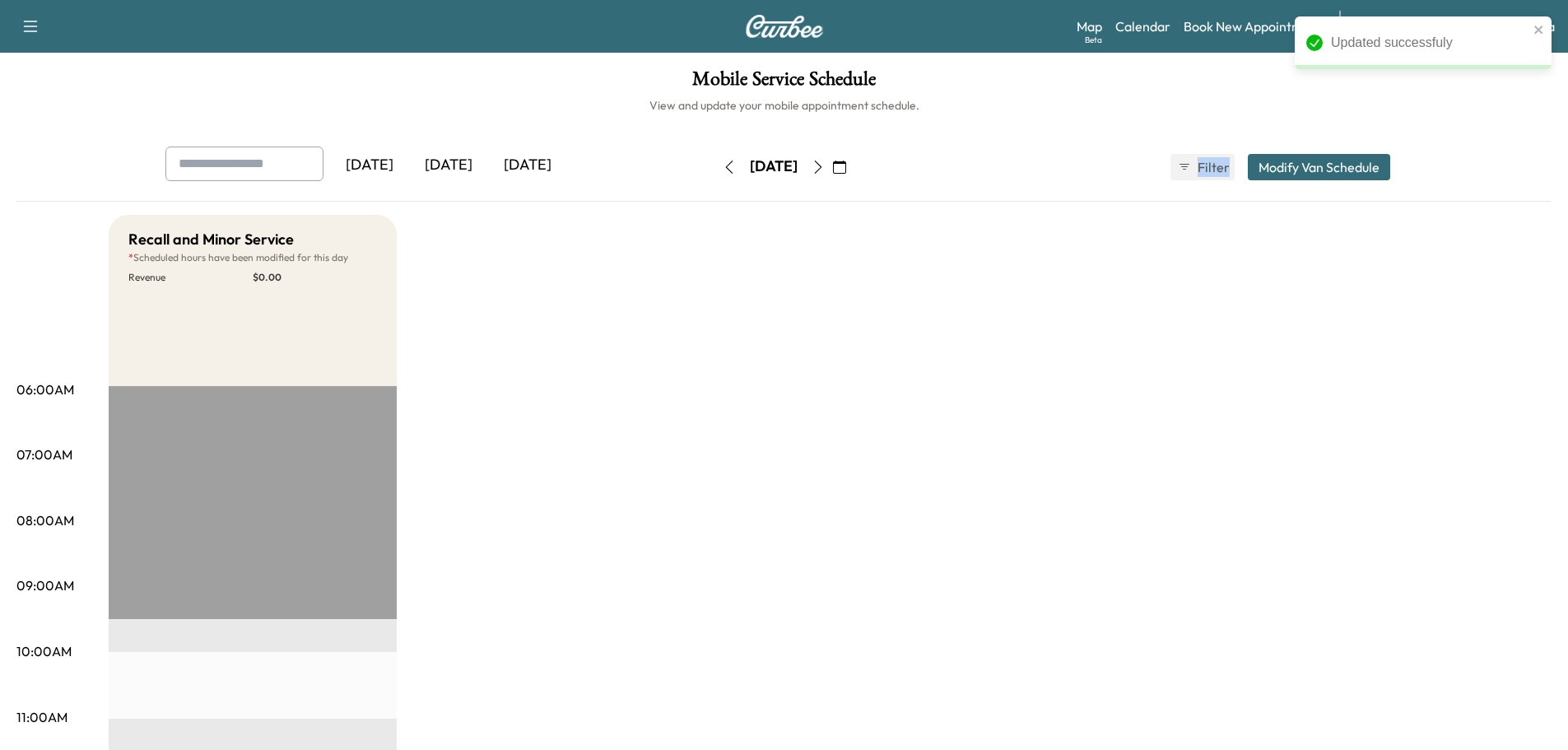
click at [825, 164] on icon "button" at bounding box center [818, 167] width 13 height 13
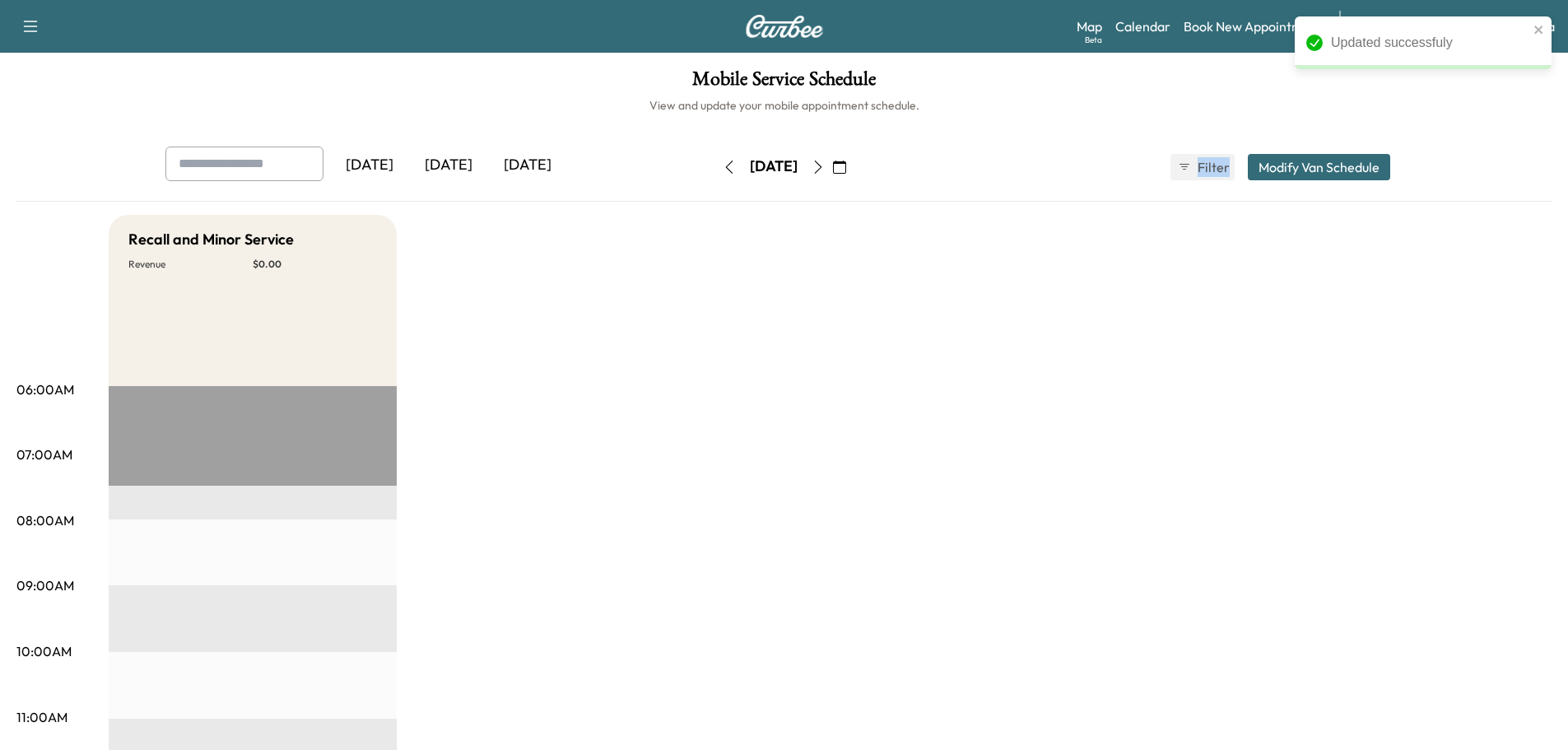
click at [1316, 171] on button "Modify Van Schedule" at bounding box center [1318, 167] width 143 height 26
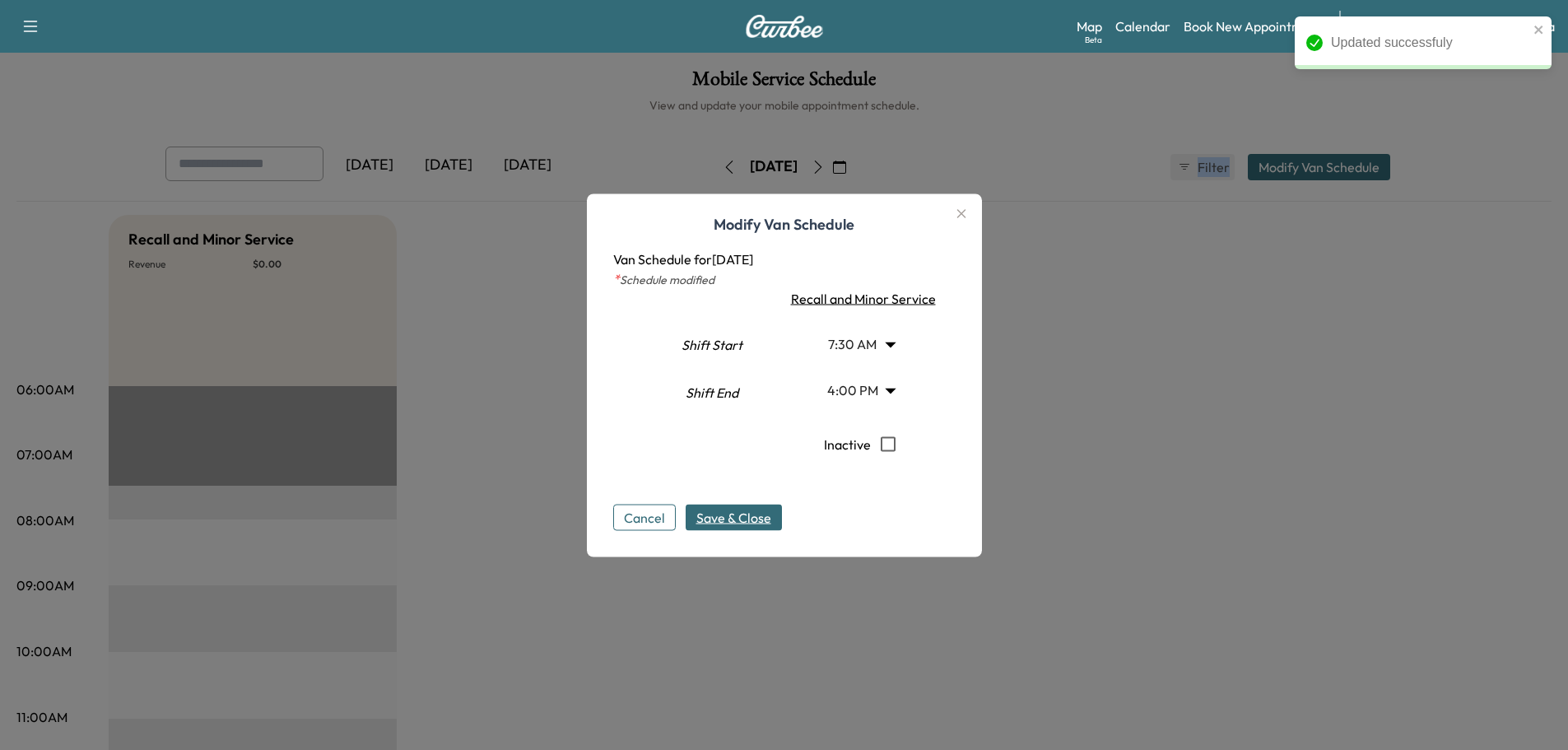
click at [877, 344] on body "Updated successfuly Support Log Out Map Beta Calendar Book New Appointment Sant…" at bounding box center [784, 375] width 1568 height 750
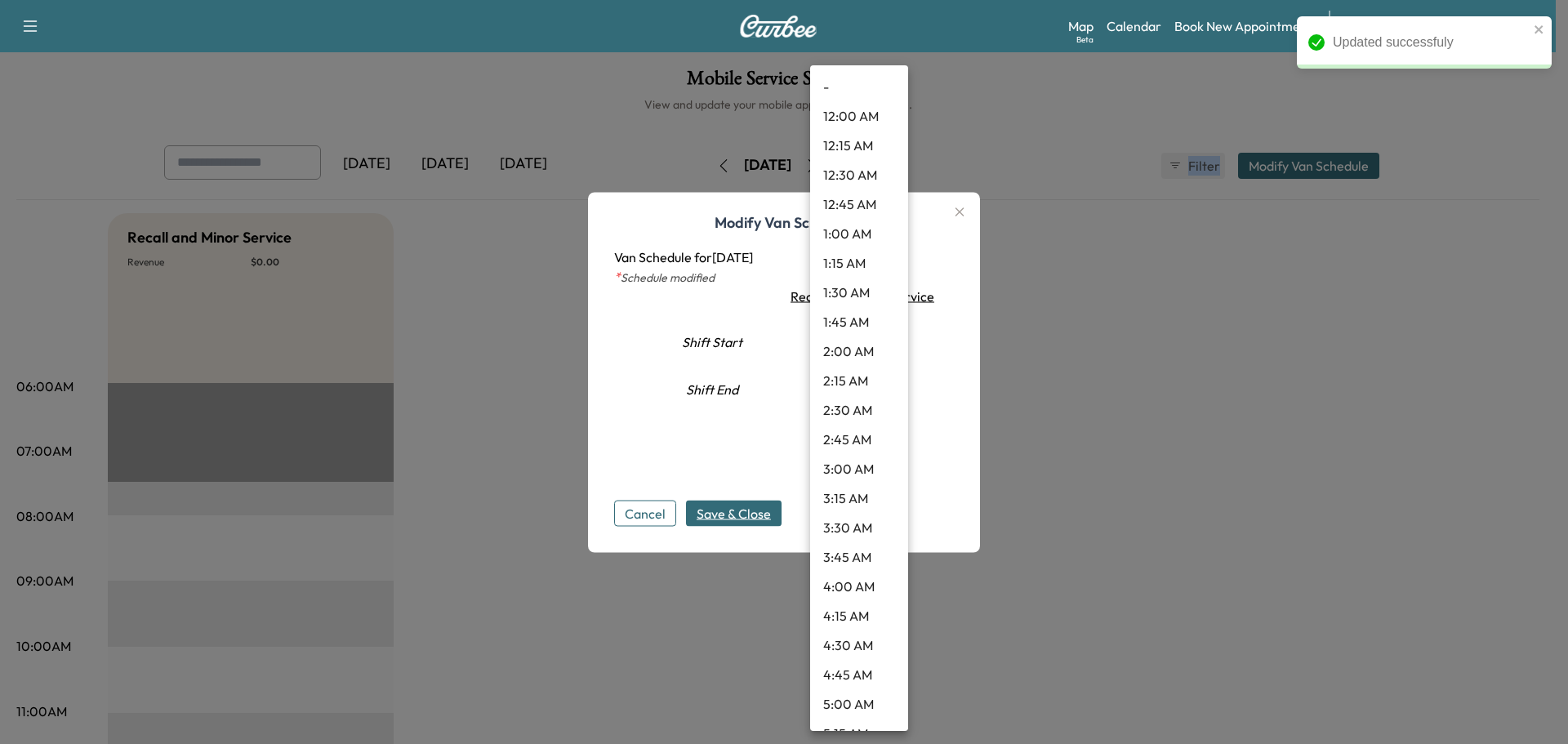
scroll to position [600, 0]
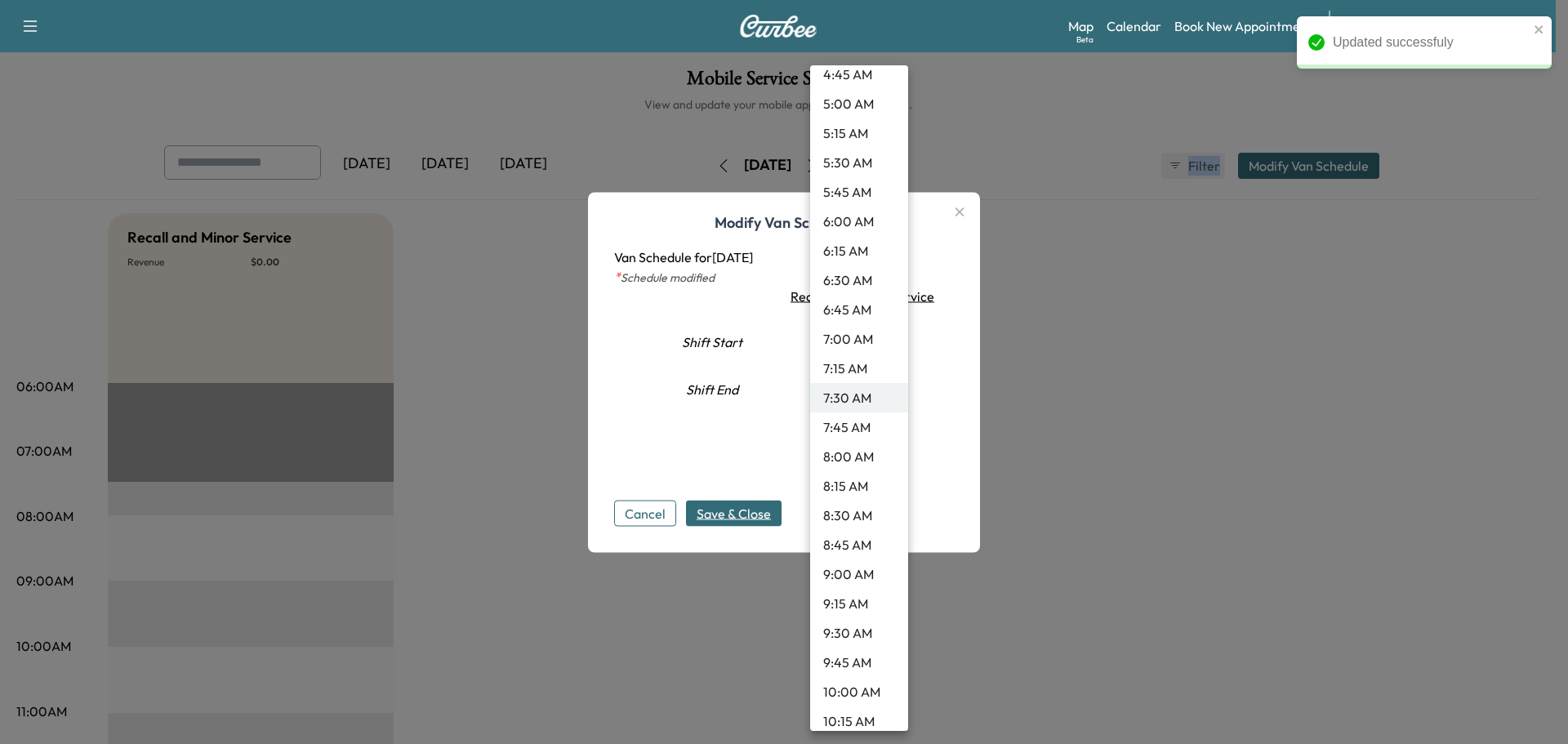
click at [837, 639] on li "9:30 AM" at bounding box center [859, 632] width 98 height 29
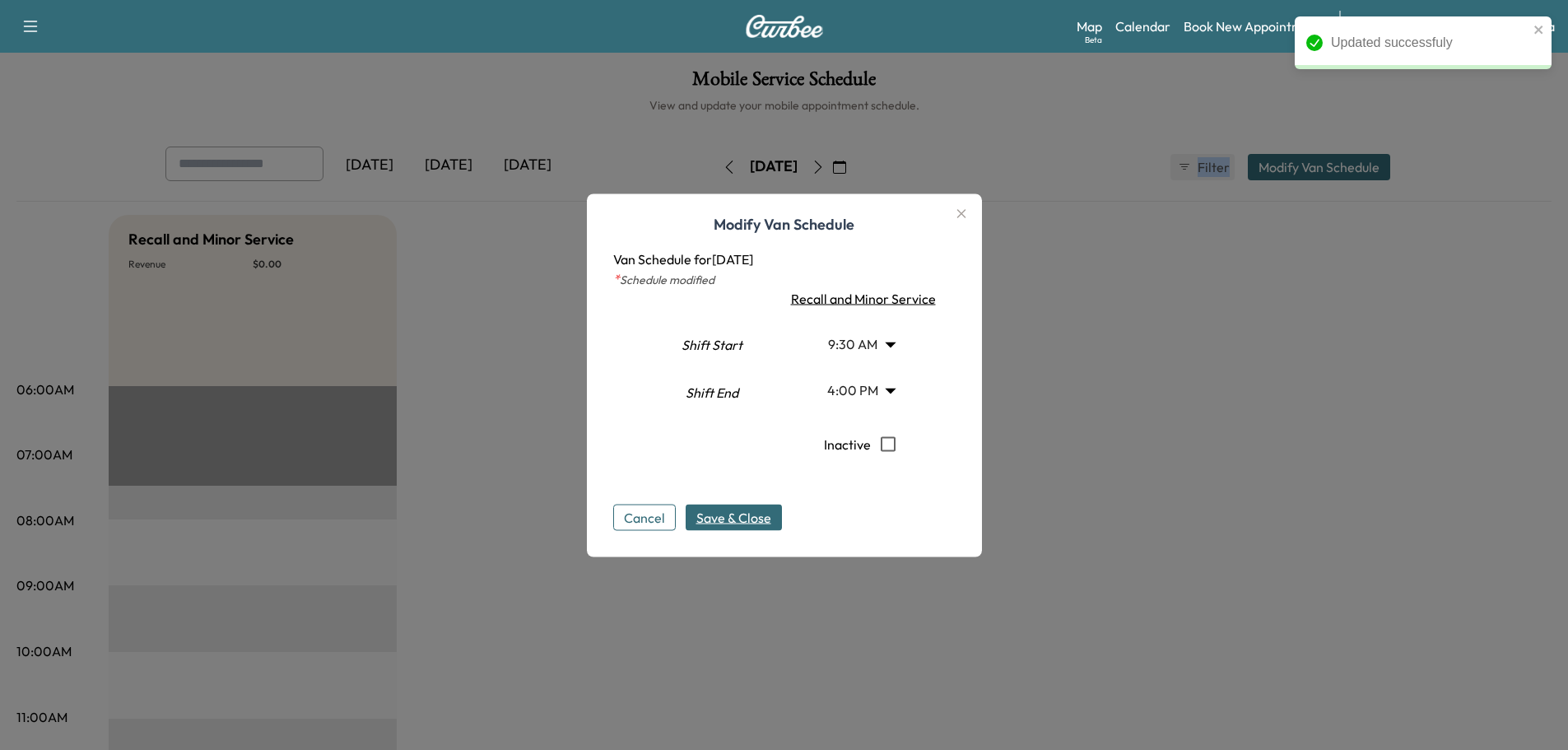
click at [742, 525] on span "Save & Close" at bounding box center [733, 516] width 75 height 20
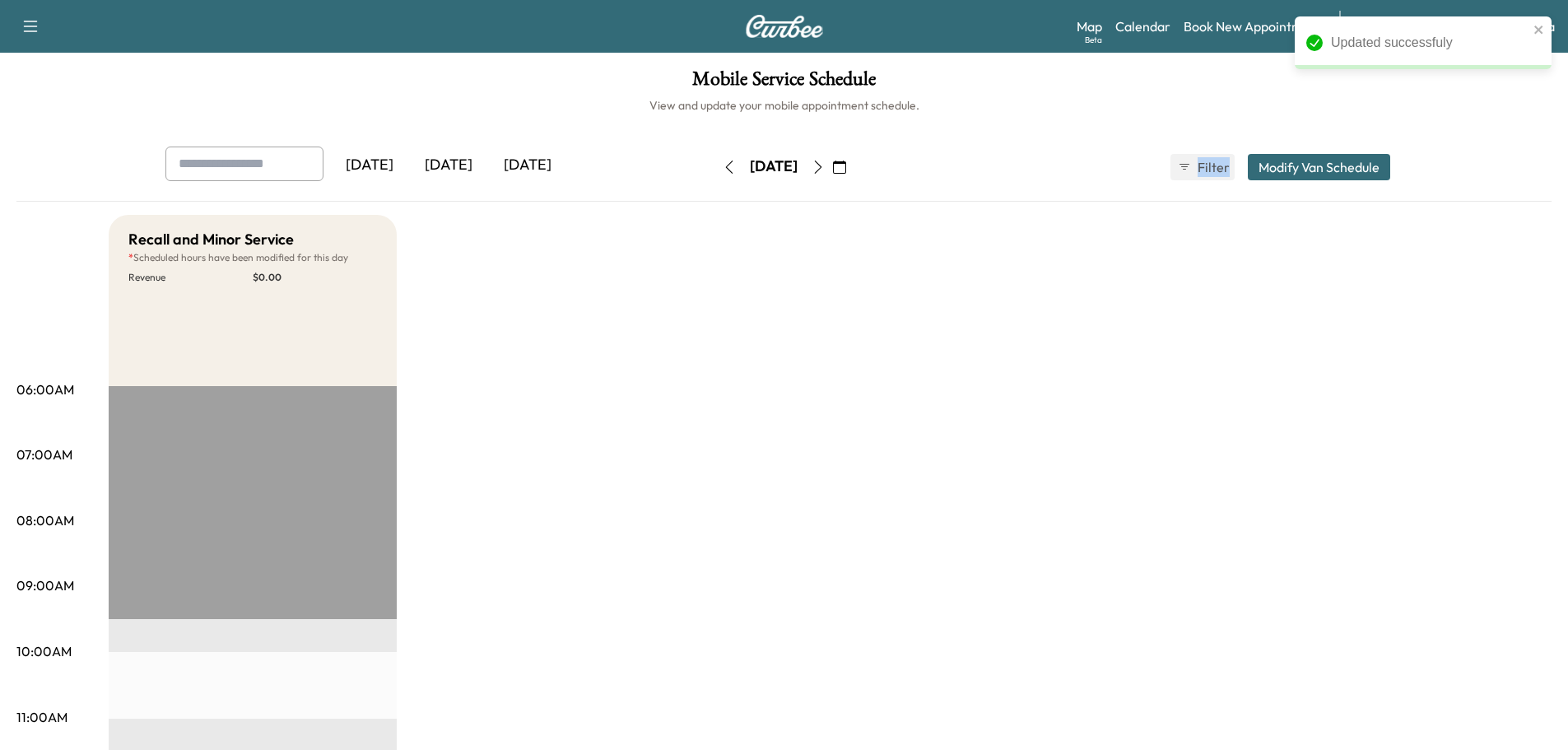
click at [825, 166] on icon "button" at bounding box center [818, 167] width 13 height 13
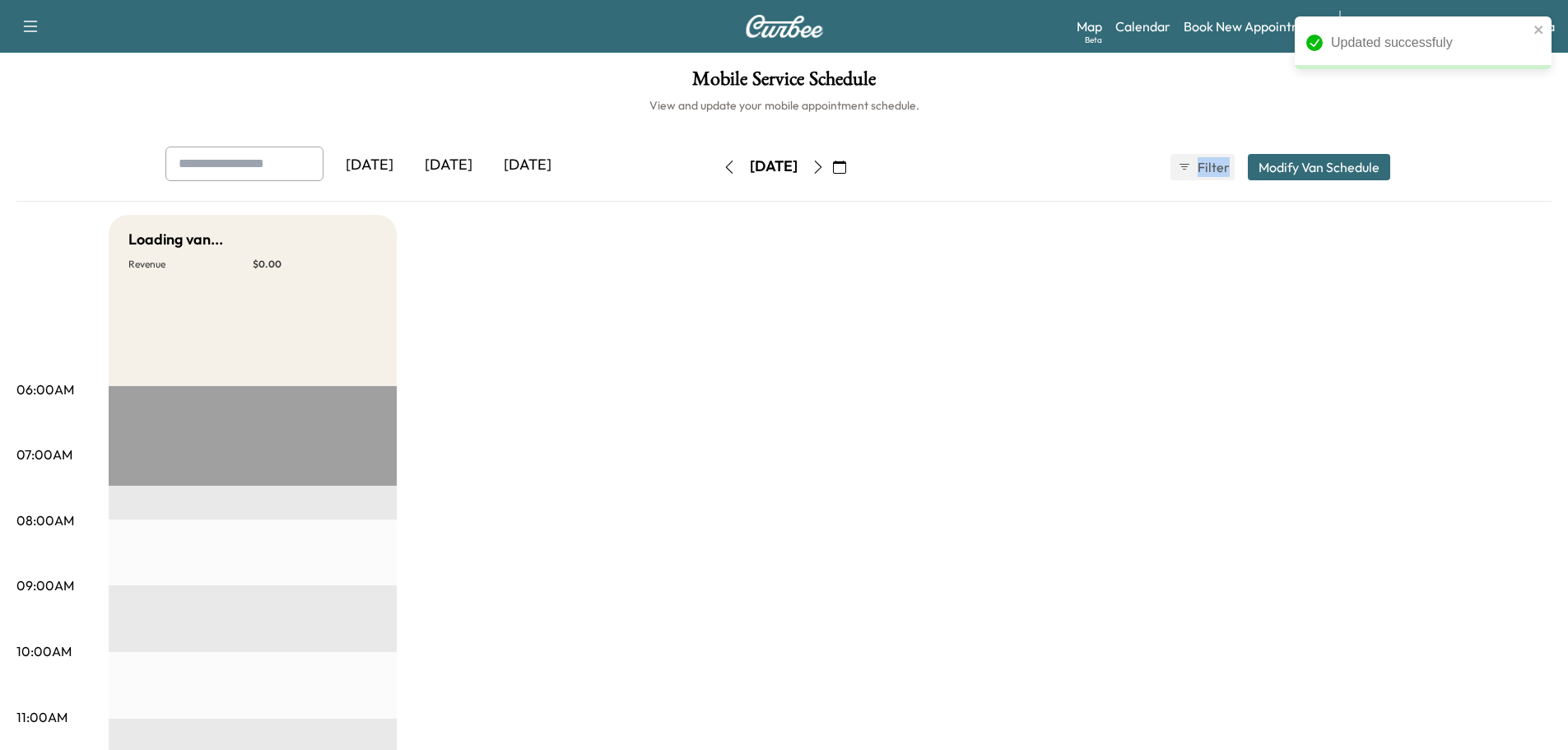
click at [1318, 160] on button "Modify Van Schedule" at bounding box center [1318, 167] width 143 height 26
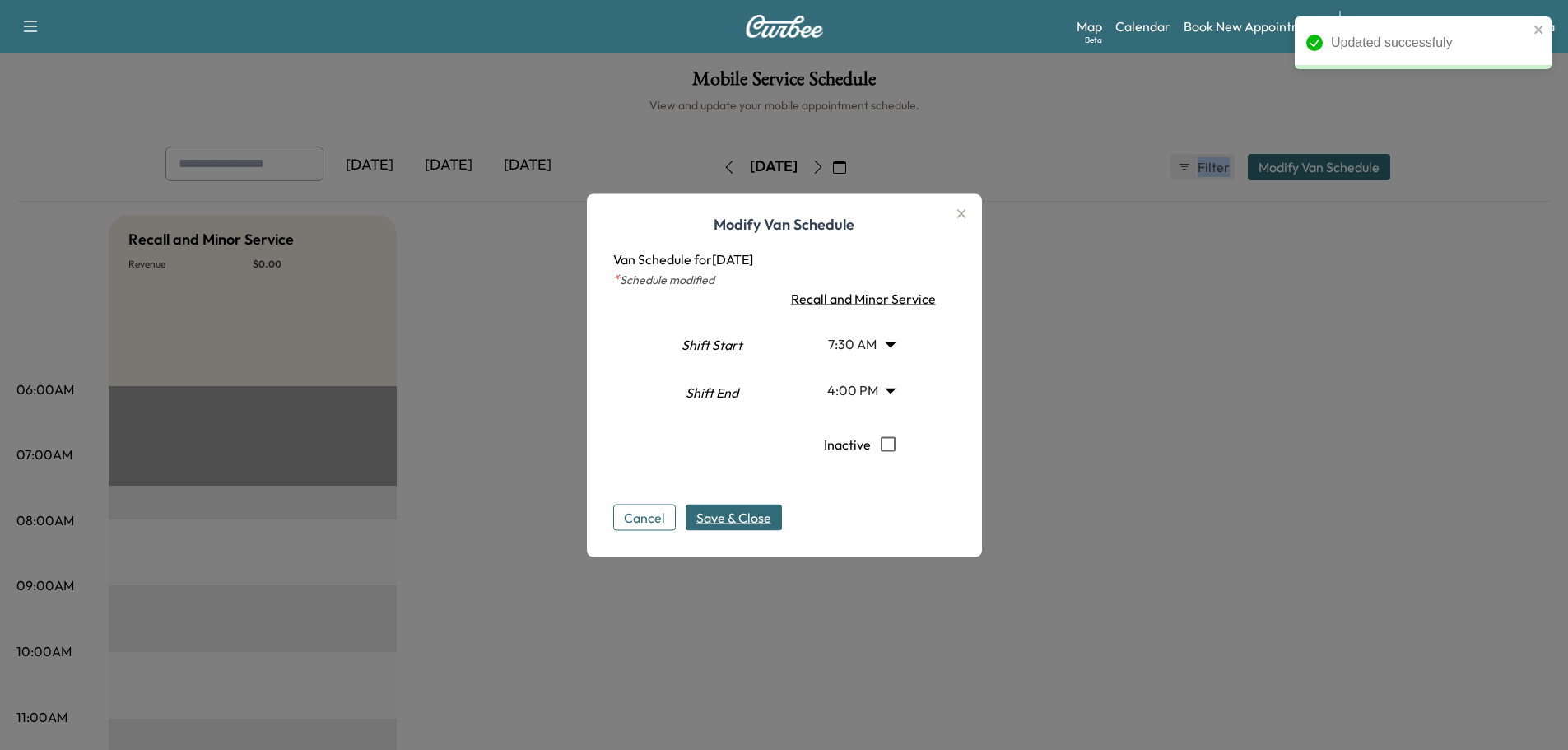
click at [870, 344] on body "Updated successfuly Support Log Out Map Beta Calendar Book New Appointment Sant…" at bounding box center [784, 375] width 1568 height 750
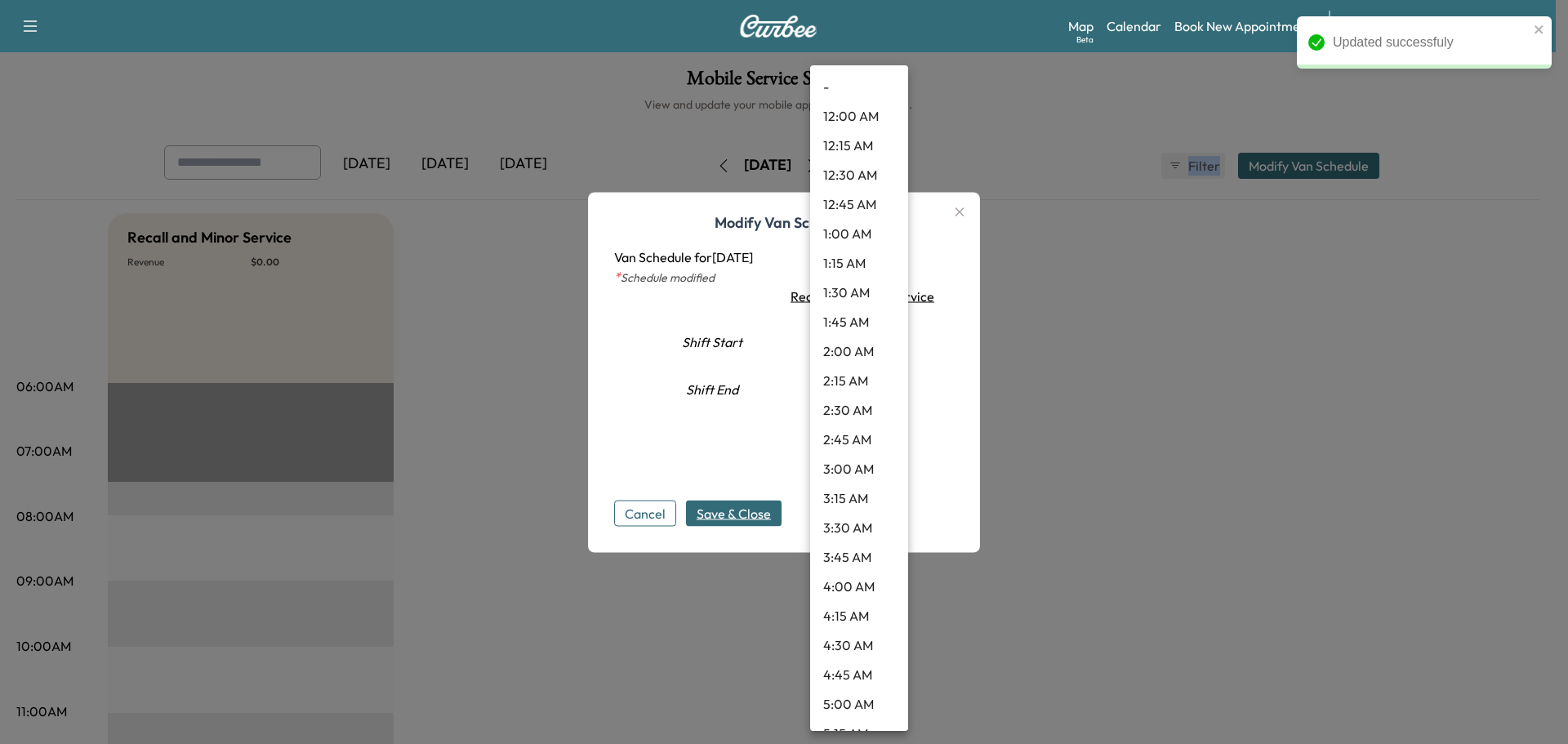
scroll to position [600, 0]
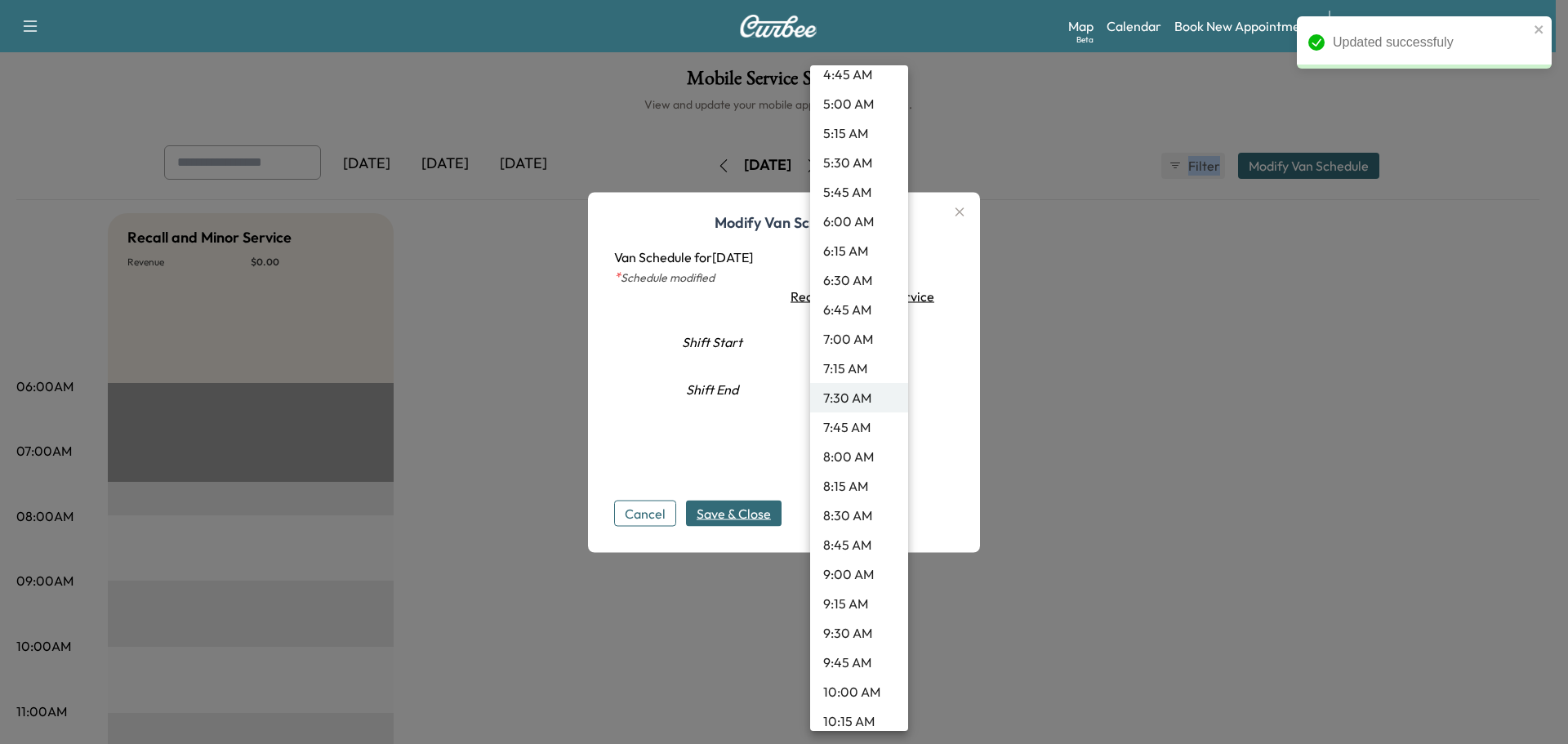
click at [853, 638] on li "9:30 AM" at bounding box center [859, 632] width 98 height 29
type input "***"
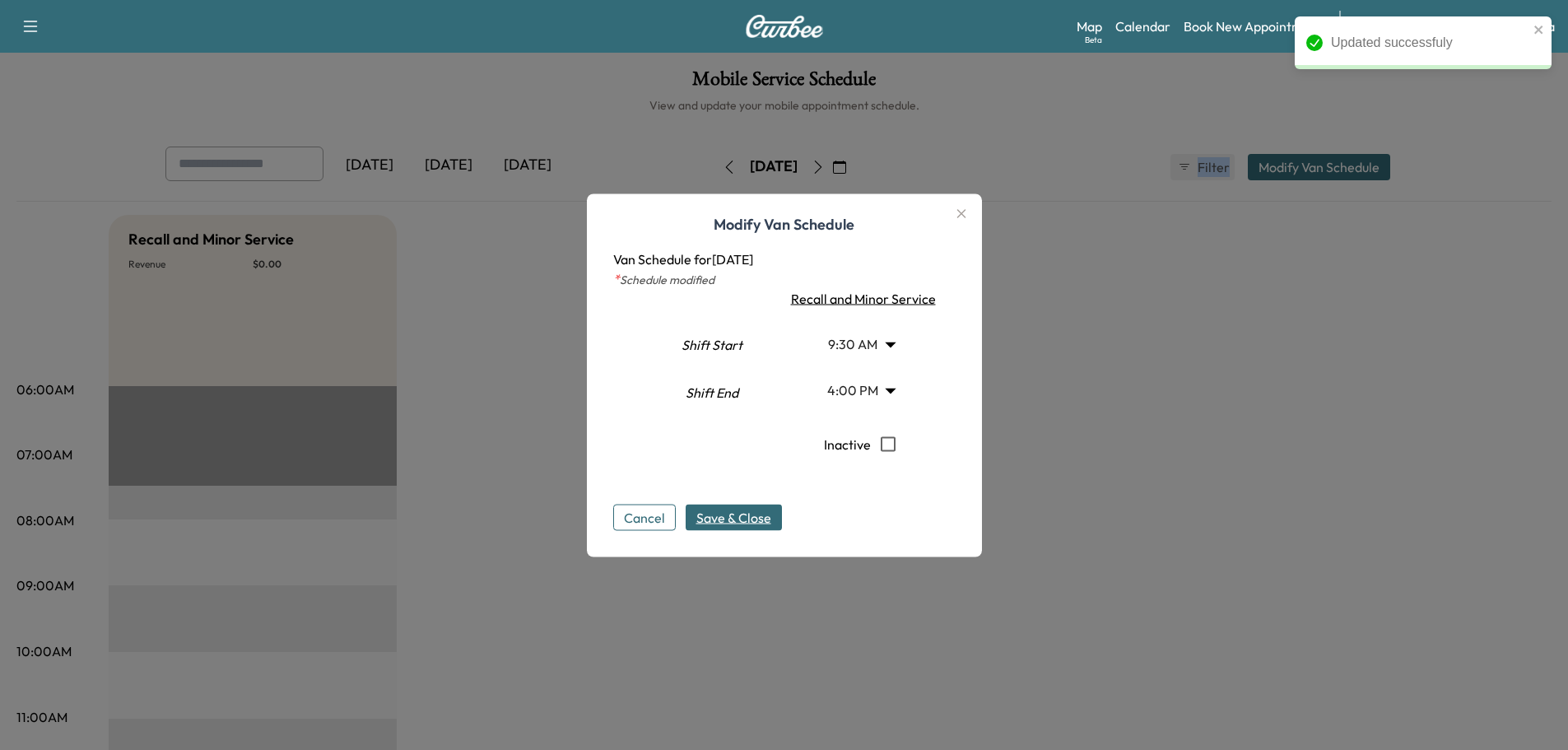
click at [745, 517] on span "Save & Close" at bounding box center [733, 516] width 75 height 20
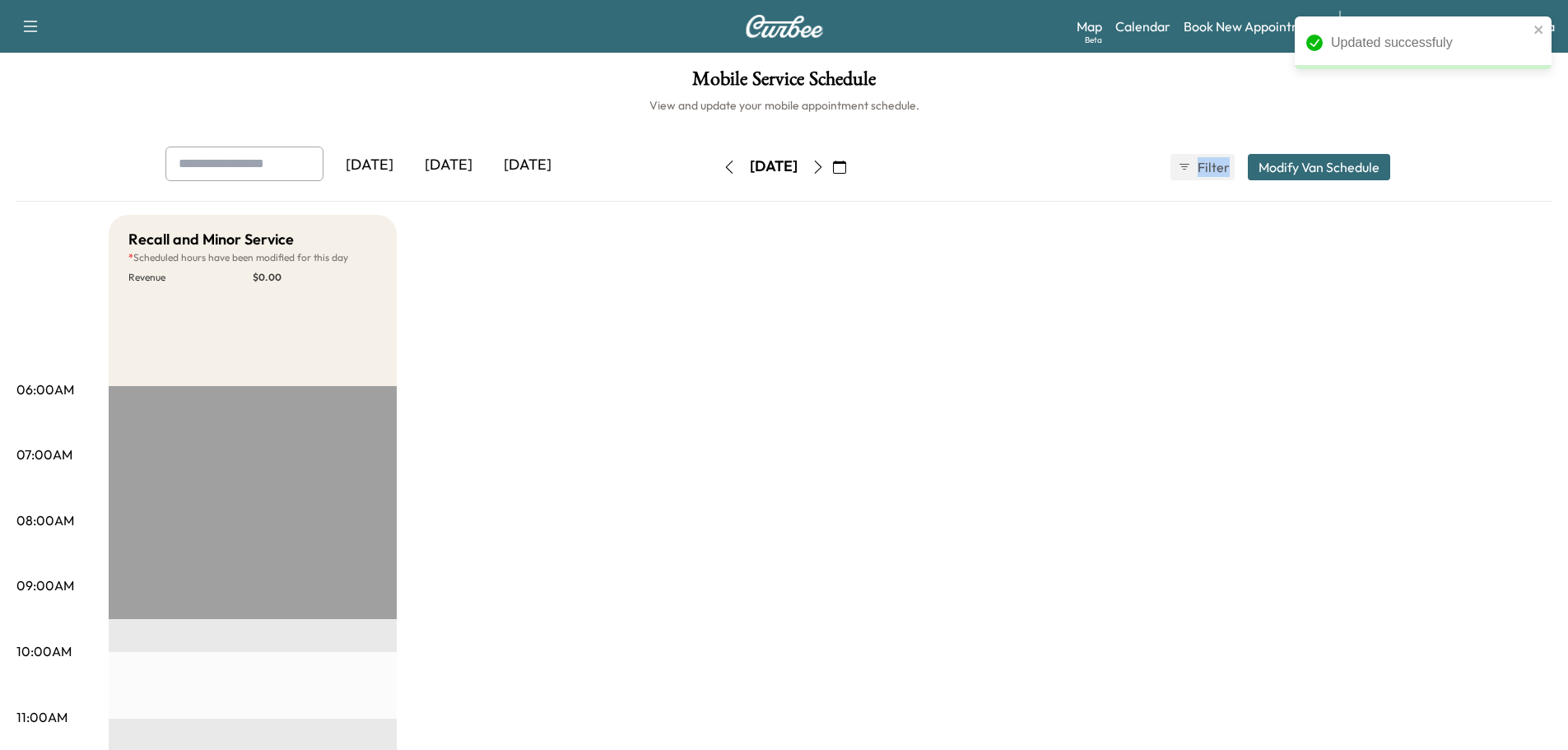
click at [825, 169] on icon "button" at bounding box center [818, 167] width 13 height 13
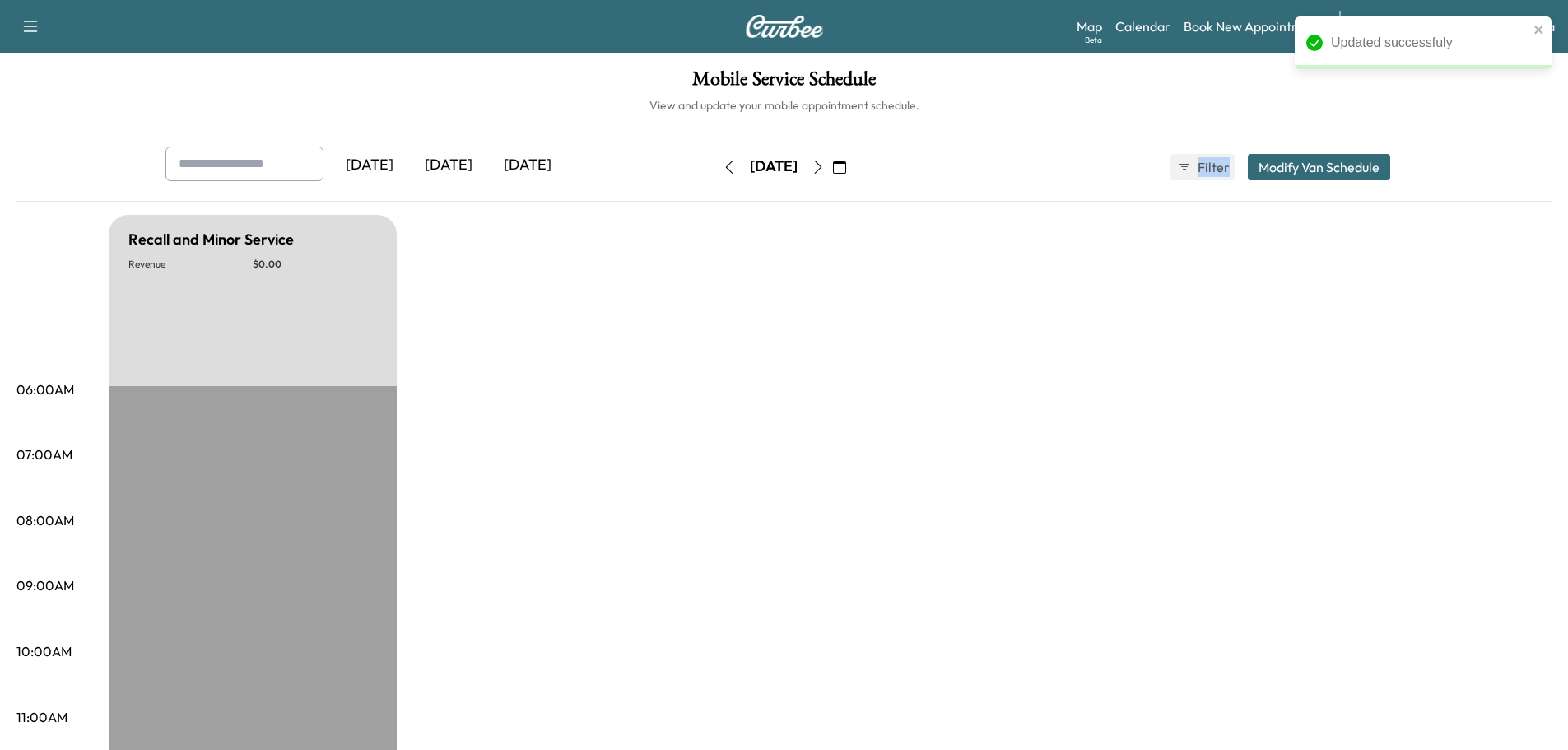
click at [832, 166] on button "button" at bounding box center [818, 167] width 28 height 26
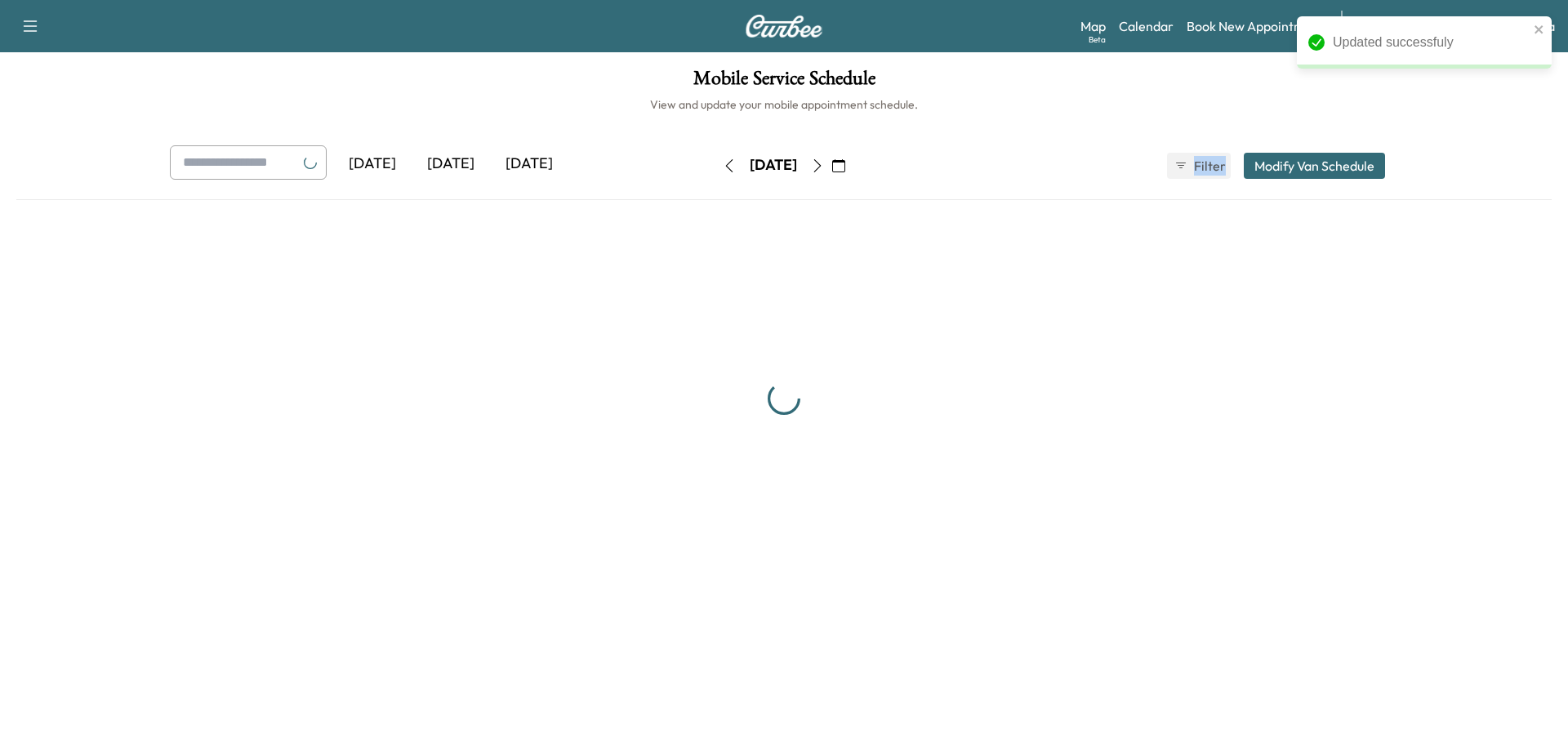
click at [824, 164] on icon "button" at bounding box center [818, 166] width 13 height 13
type input "***"
type input "**"
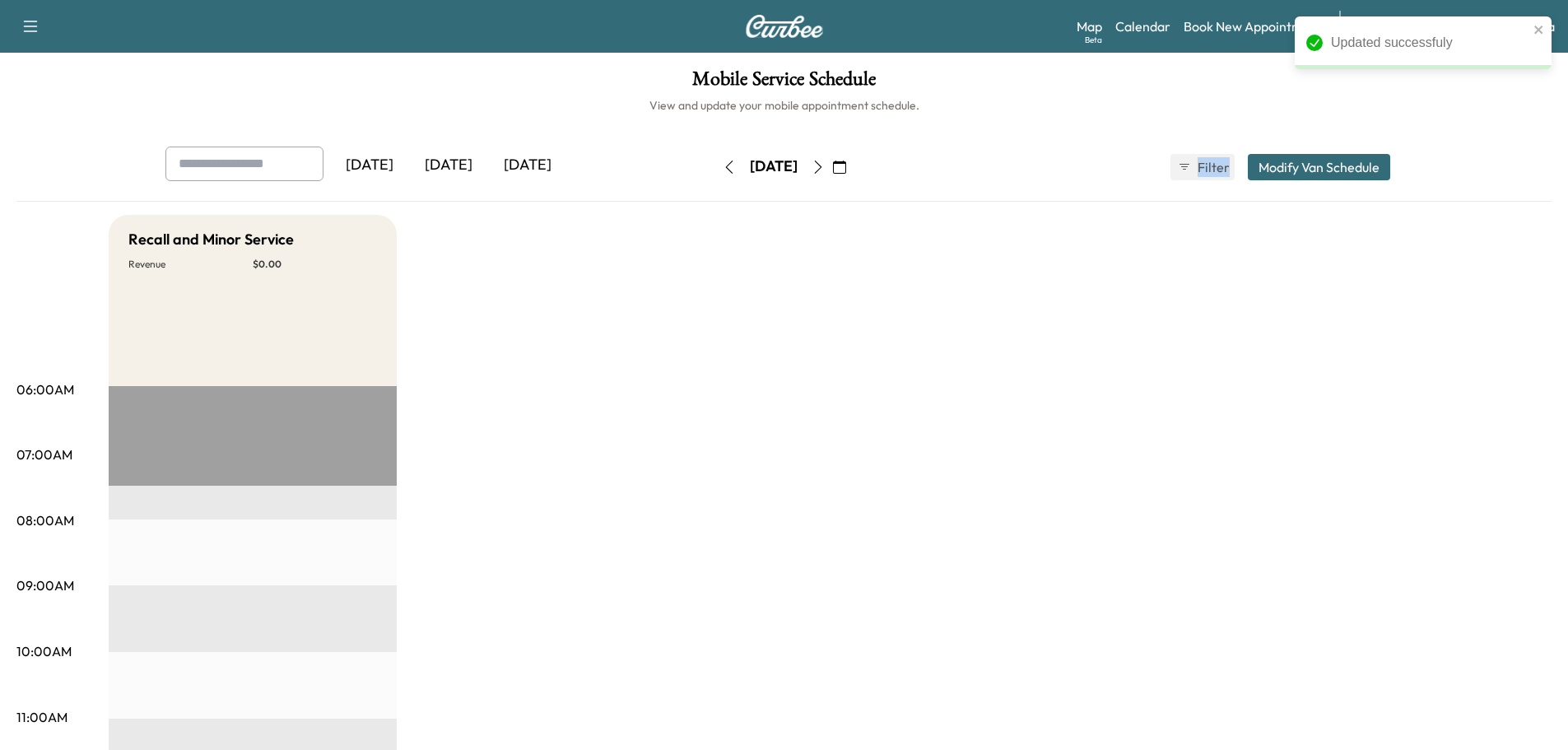
click at [1256, 169] on button "Modify Van Schedule" at bounding box center [1318, 167] width 143 height 26
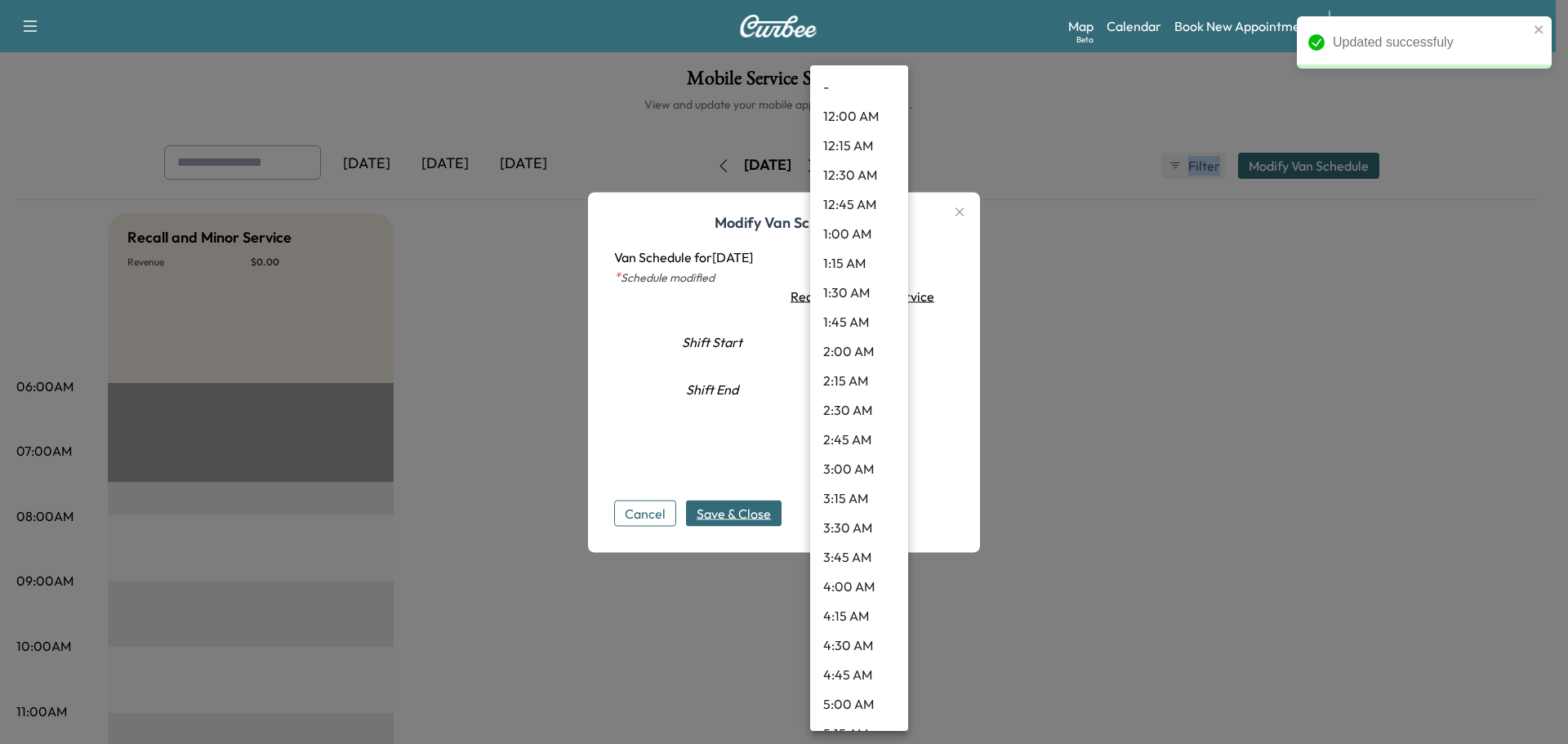
click at [851, 336] on body "Updated successfuly Support Log Out Map Beta Calendar Book New Appointment Sant…" at bounding box center [784, 372] width 1568 height 744
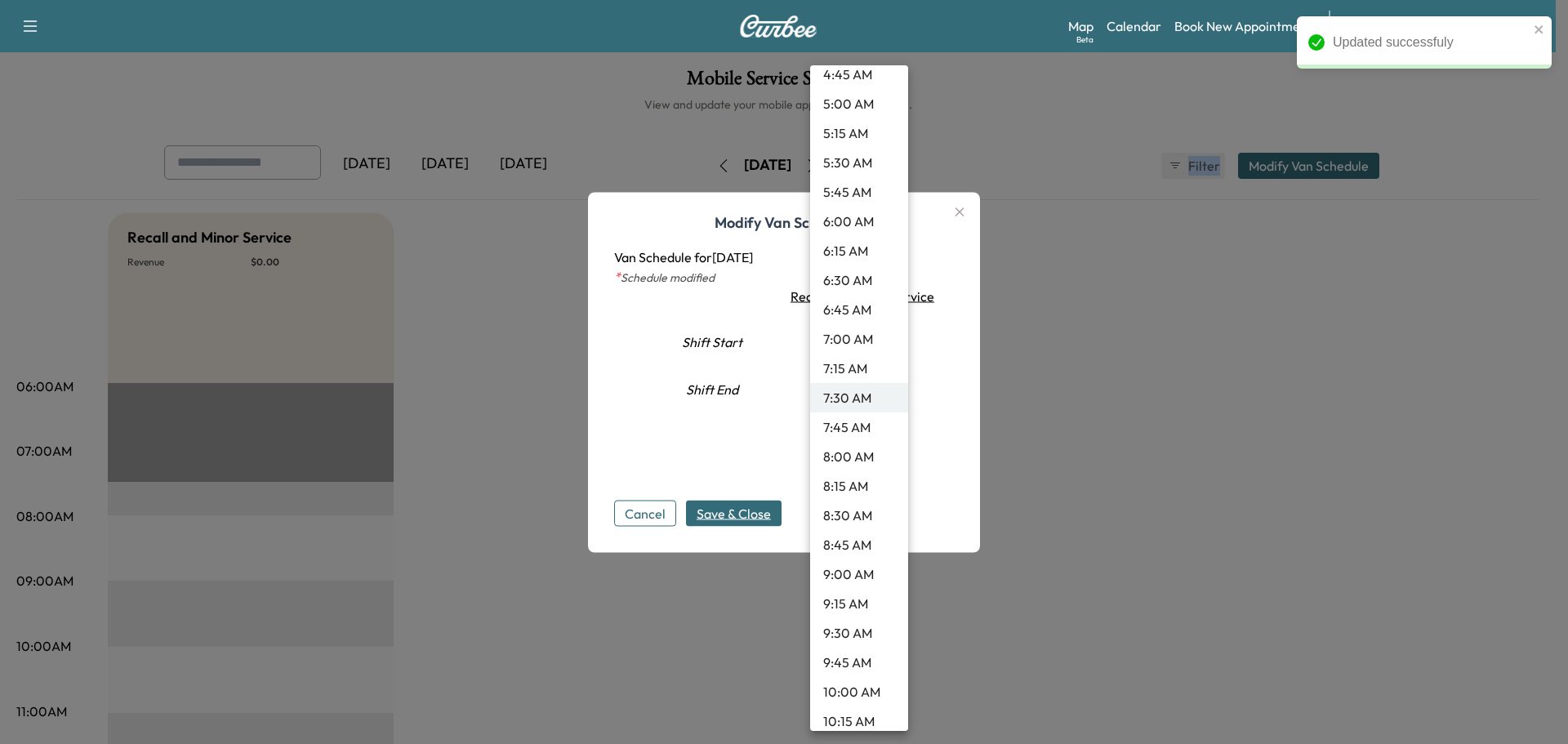
drag, startPoint x: 846, startPoint y: 630, endPoint x: 801, endPoint y: 597, distance: 55.8
click at [845, 631] on li "9:30 AM" at bounding box center [859, 632] width 98 height 29
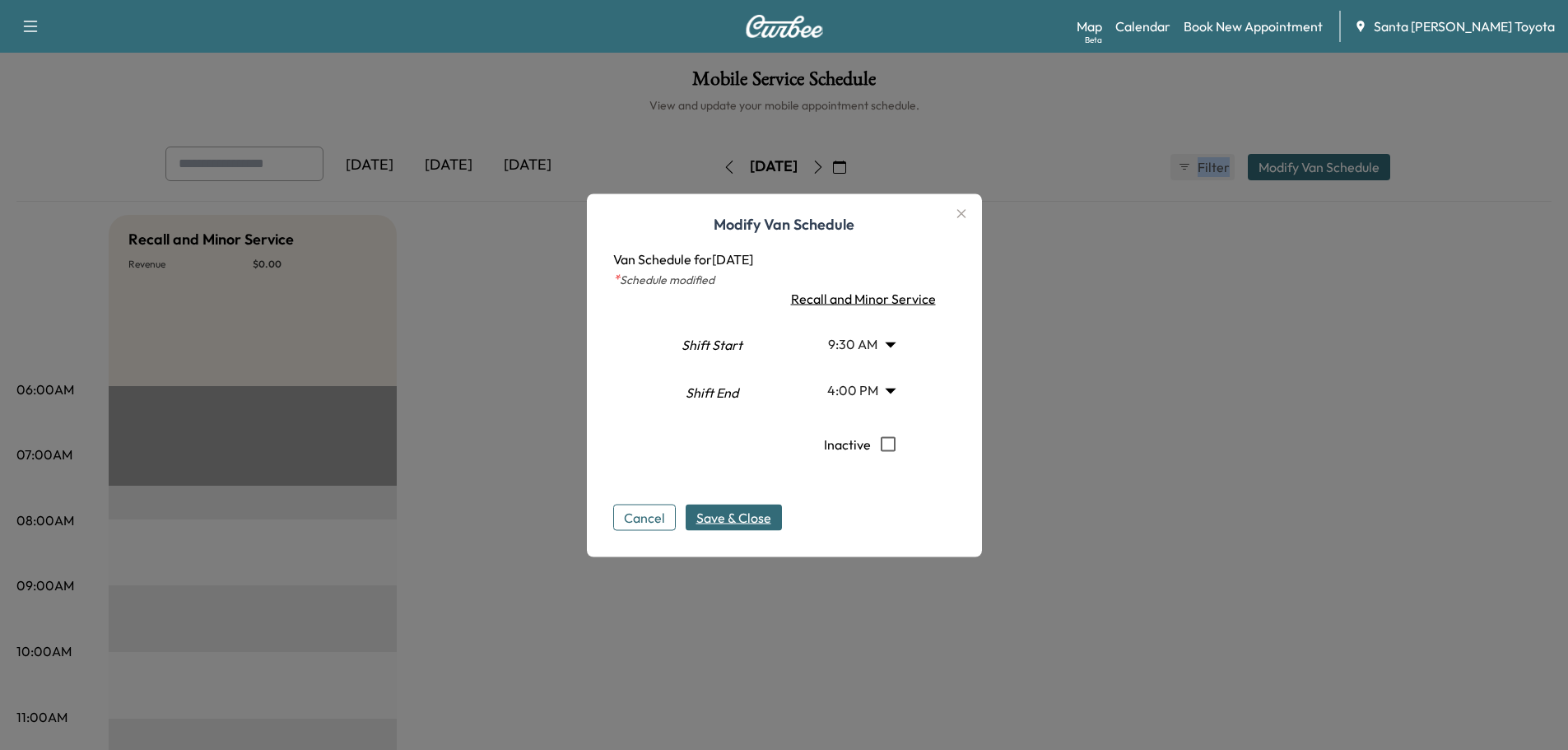
click at [739, 516] on span "Save & Close" at bounding box center [733, 516] width 75 height 20
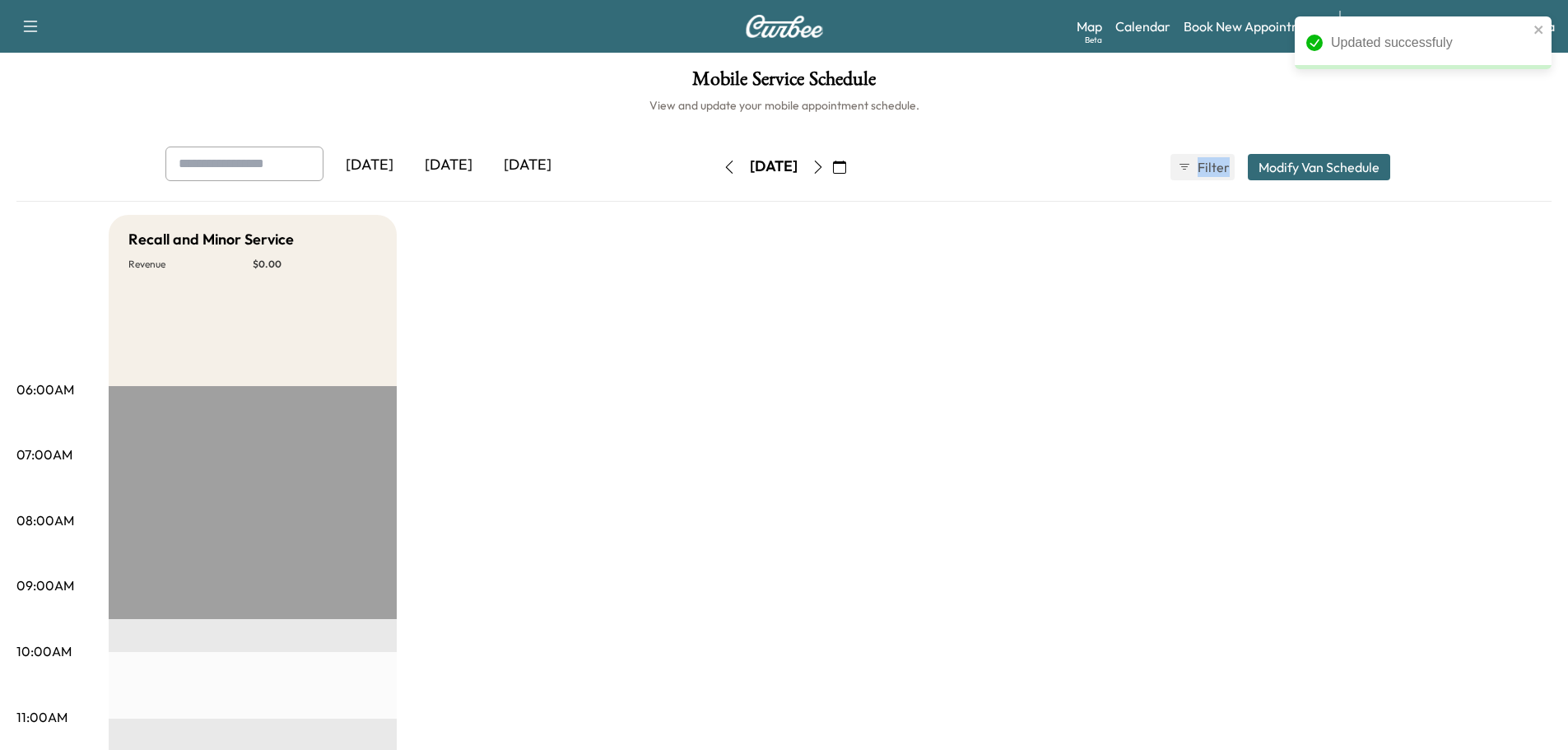
click at [821, 163] on icon "button" at bounding box center [818, 167] width 8 height 13
type input "***"
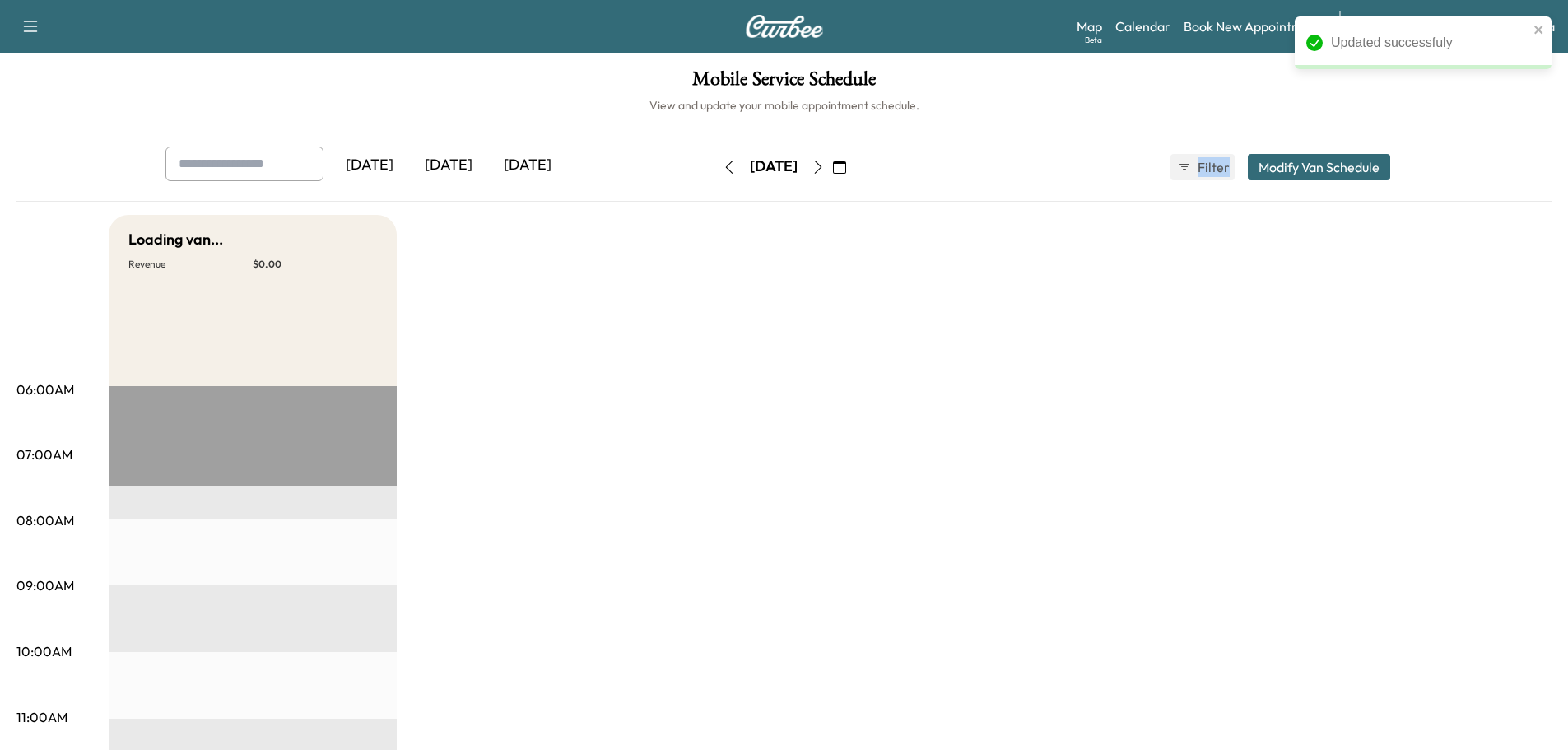
click at [1311, 163] on button "Modify Van Schedule" at bounding box center [1318, 167] width 143 height 26
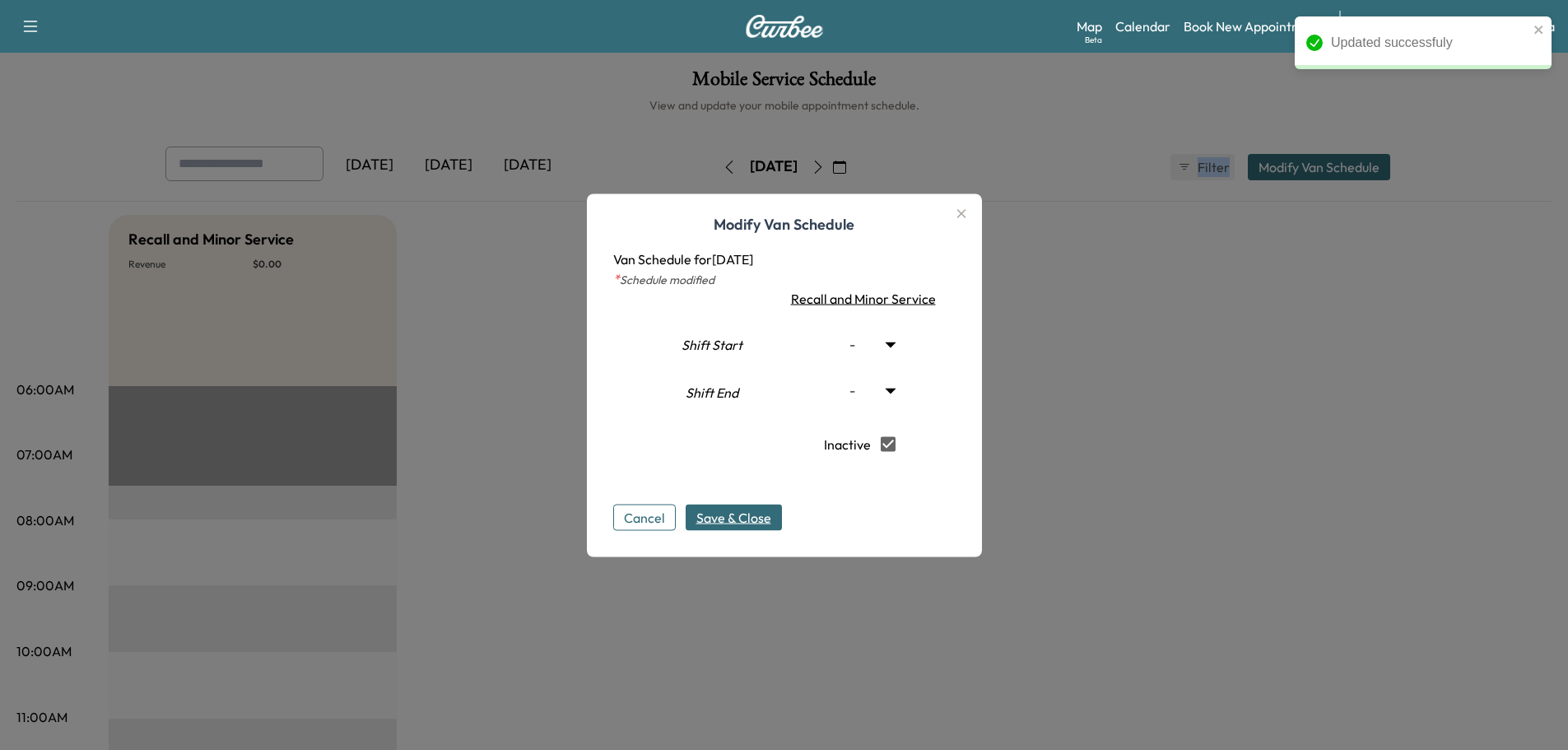
click at [732, 526] on span "Save & Close" at bounding box center [733, 516] width 75 height 20
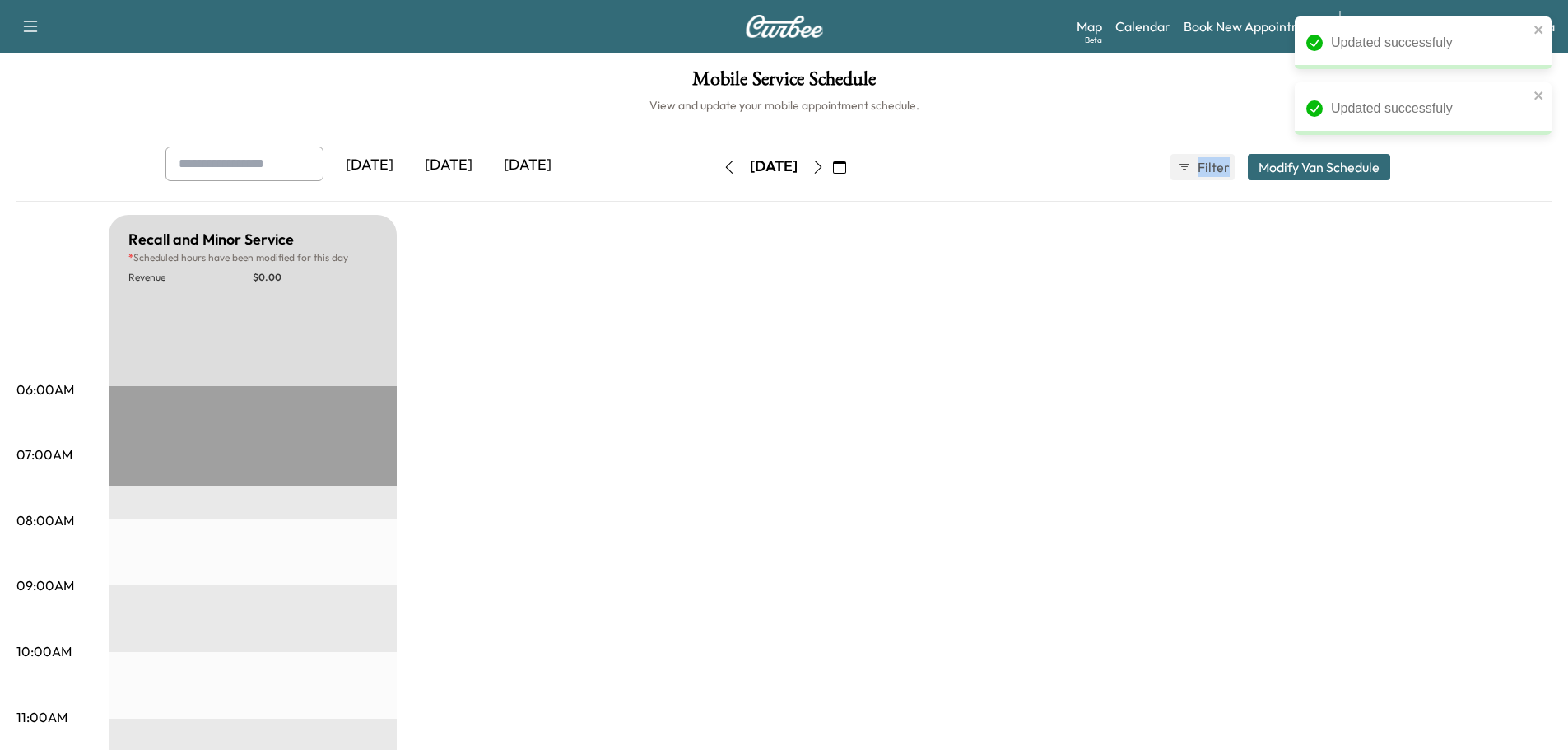
click at [832, 177] on button "button" at bounding box center [818, 167] width 28 height 26
type input "***"
type input "**"
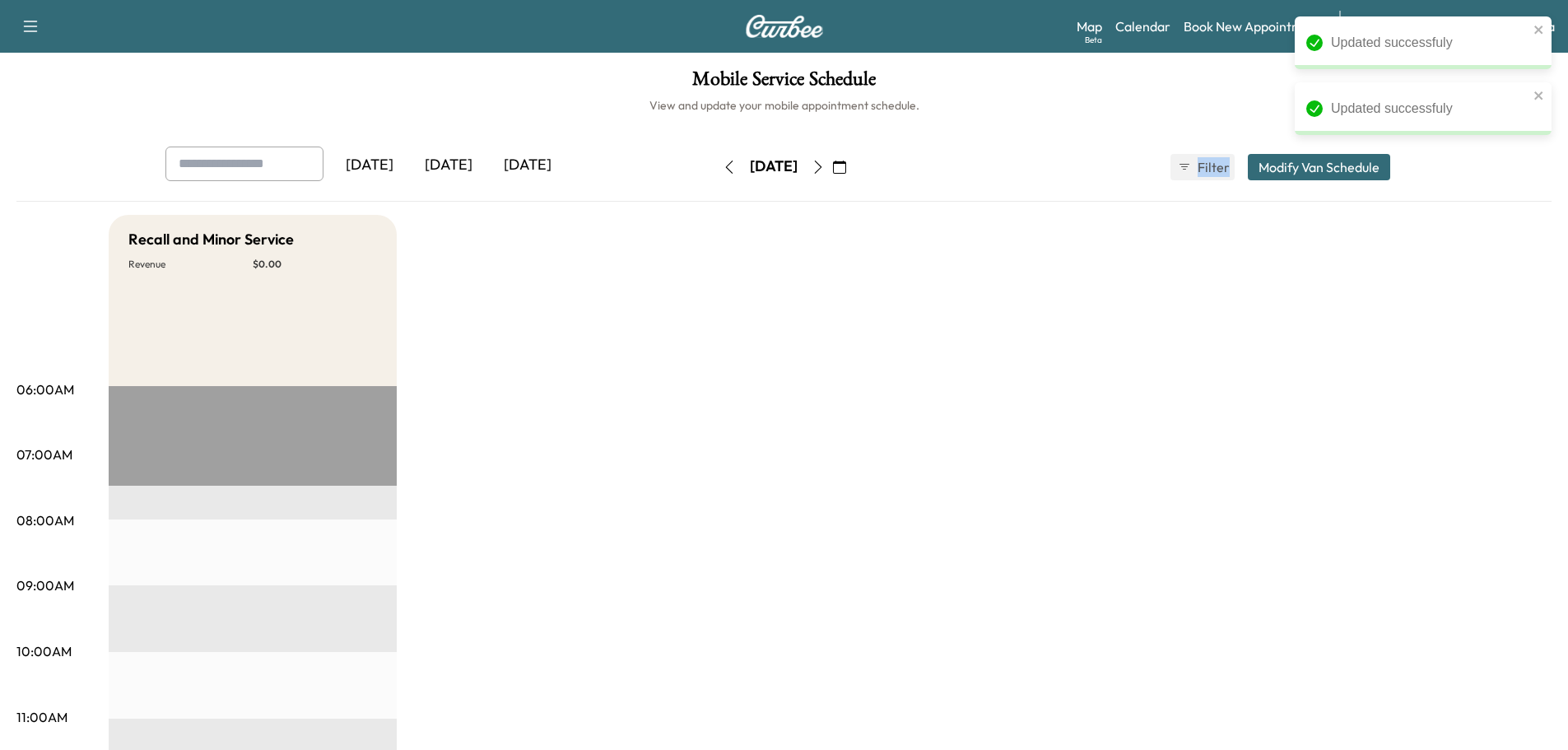
click at [1319, 167] on button "Modify Van Schedule" at bounding box center [1318, 167] width 143 height 26
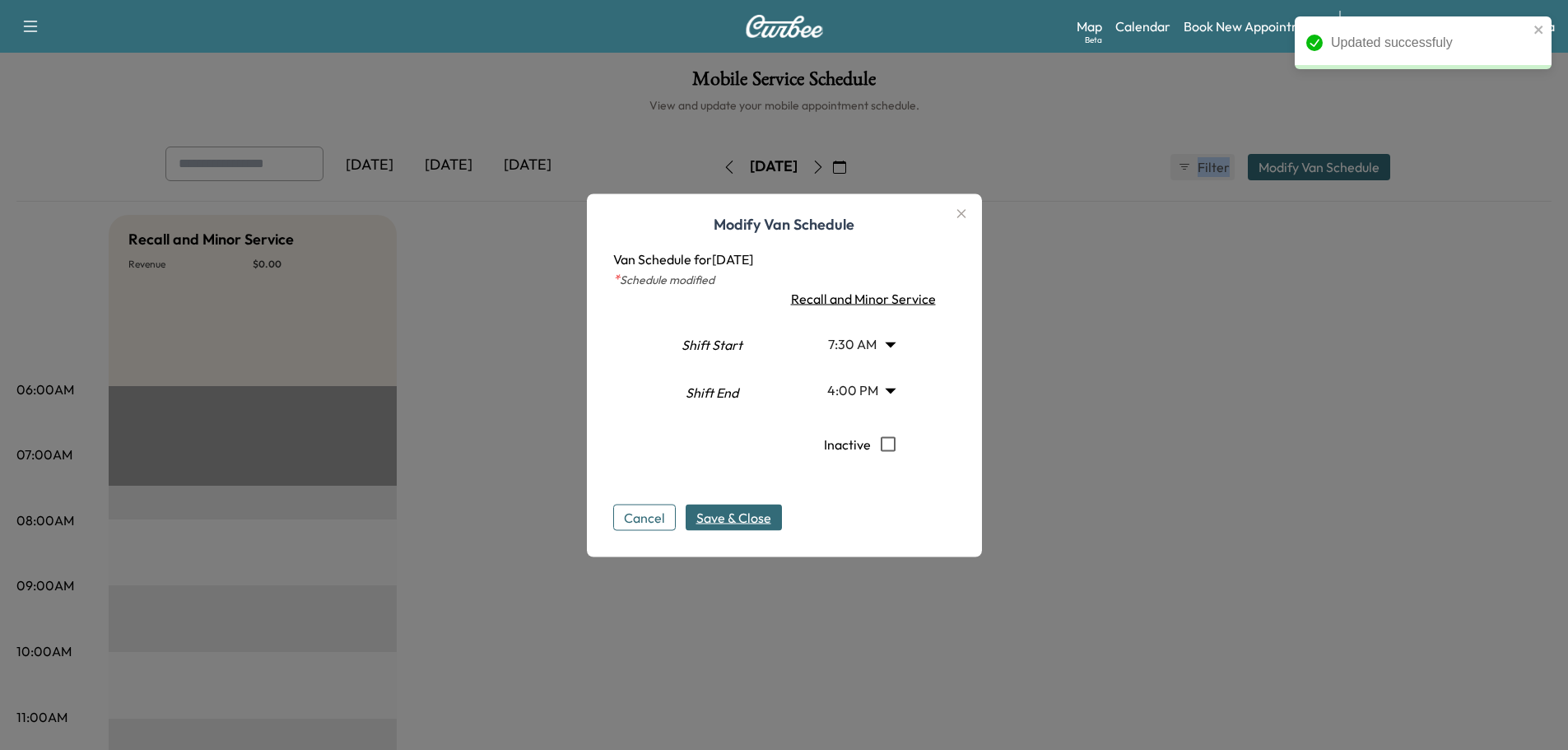
click at [895, 339] on body "Updated successfuly Support Log Out Map Beta Calendar Book New Appointment Sant…" at bounding box center [784, 375] width 1568 height 750
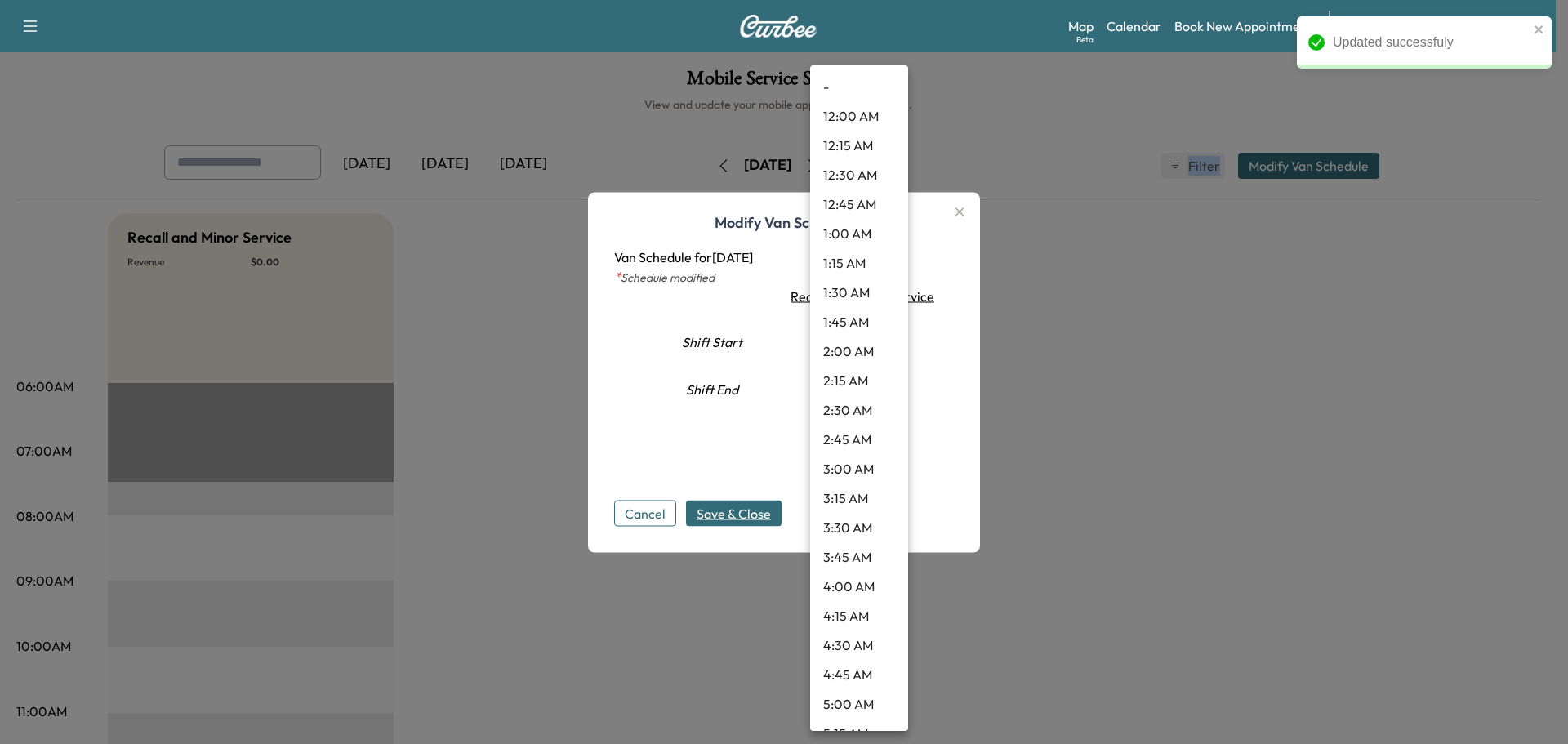
scroll to position [600, 0]
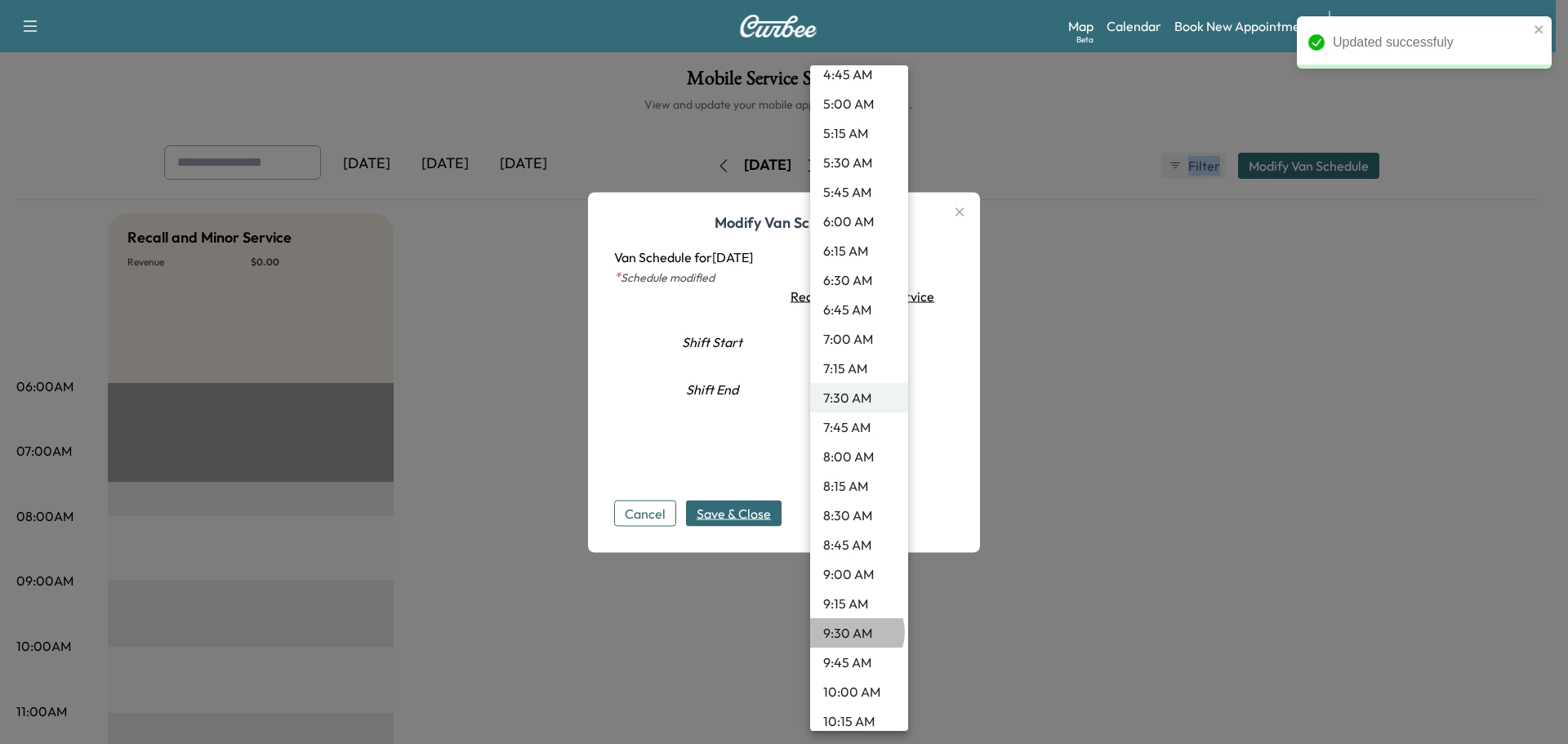
click at [856, 632] on li "9:30 AM" at bounding box center [859, 632] width 98 height 29
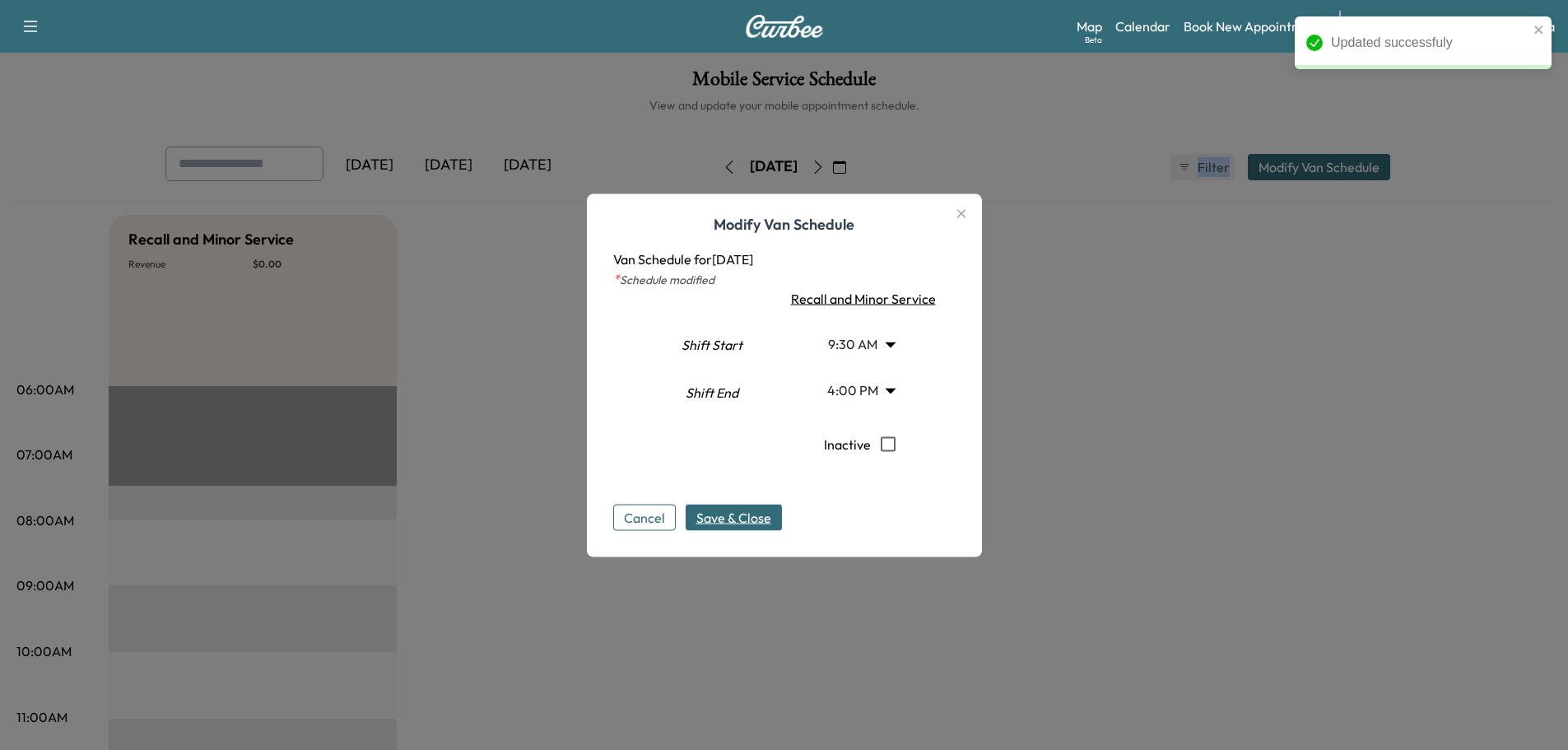
click at [762, 514] on span "Save & Close" at bounding box center [733, 516] width 75 height 20
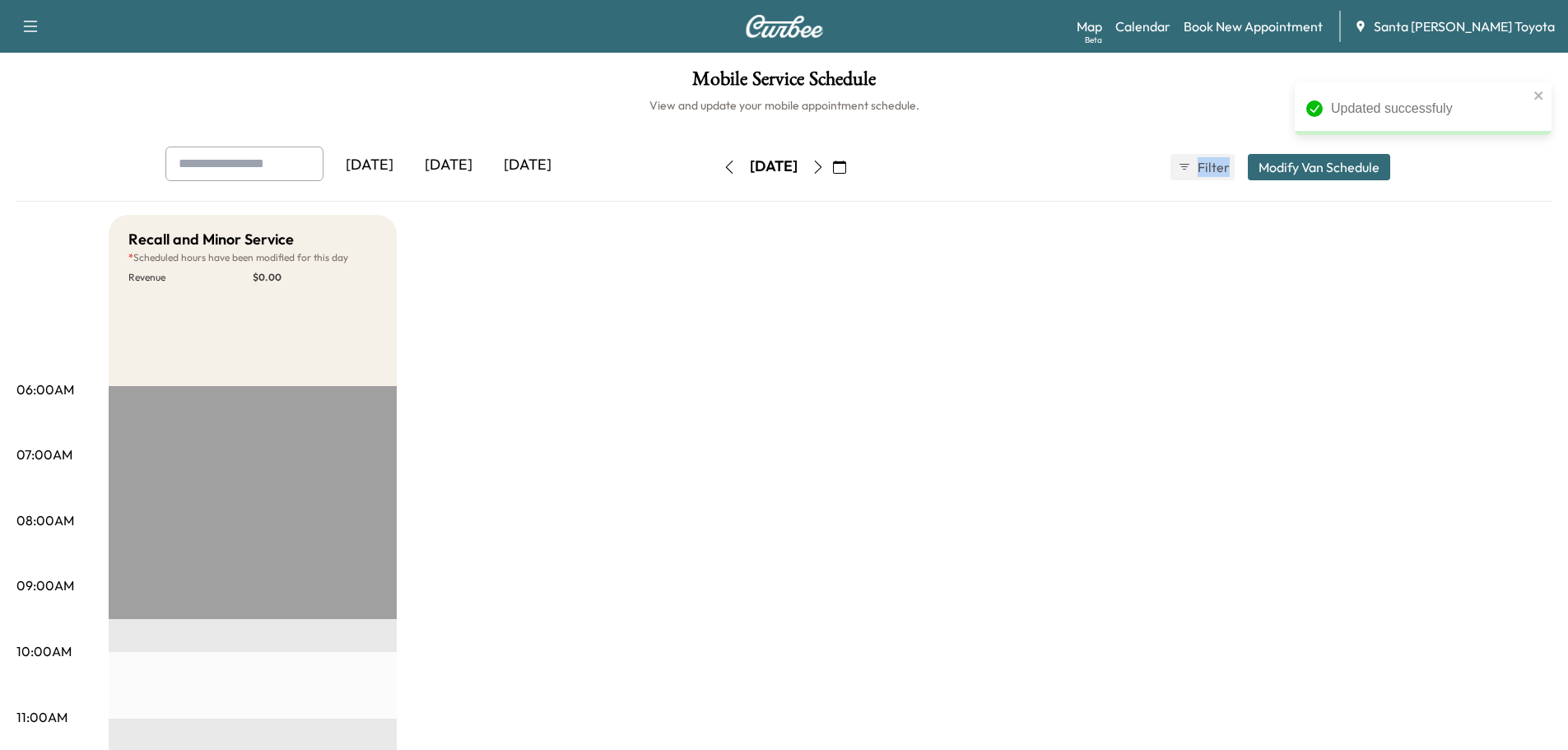
click at [825, 172] on icon "button" at bounding box center [818, 167] width 13 height 13
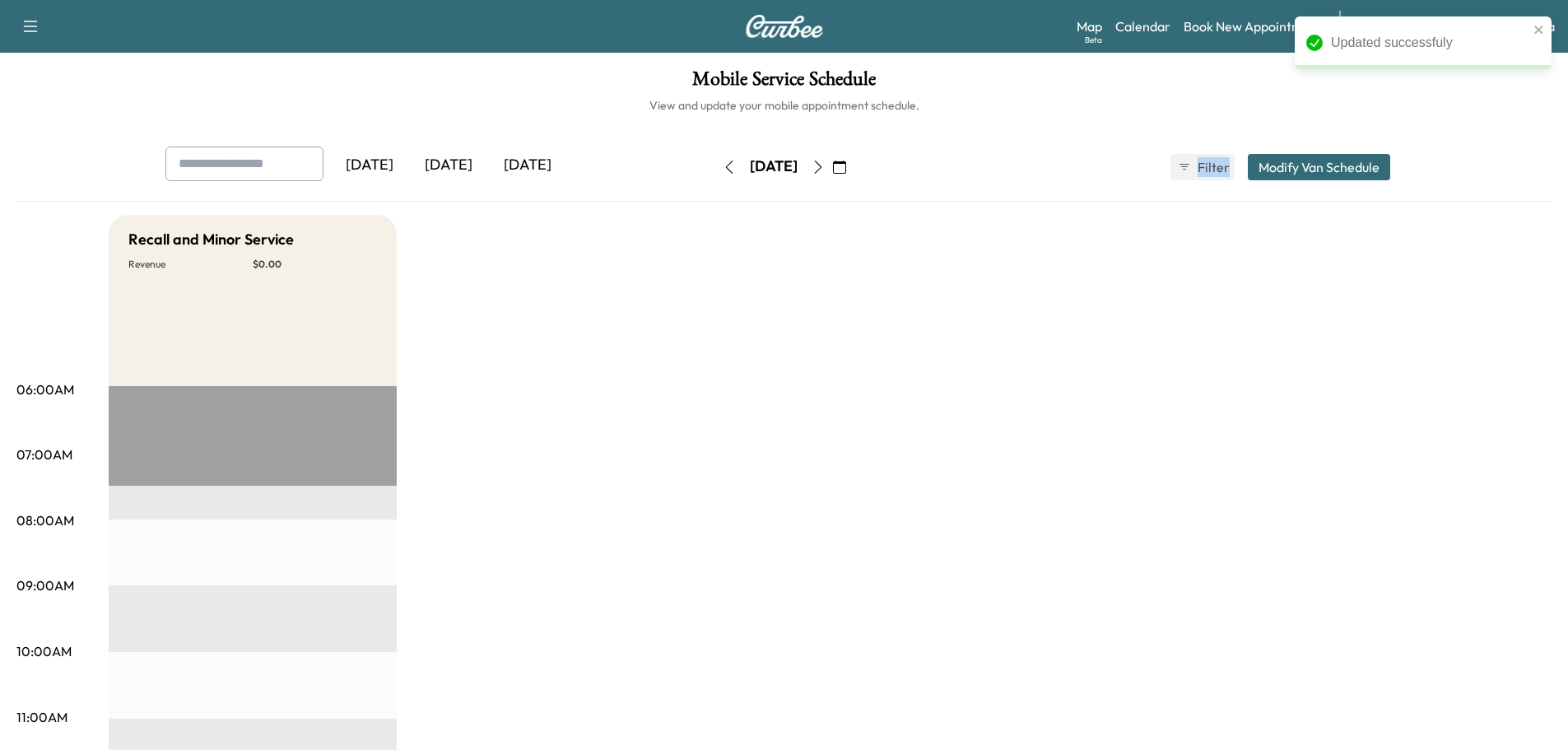
click at [1285, 169] on button "Modify Van Schedule" at bounding box center [1318, 167] width 143 height 26
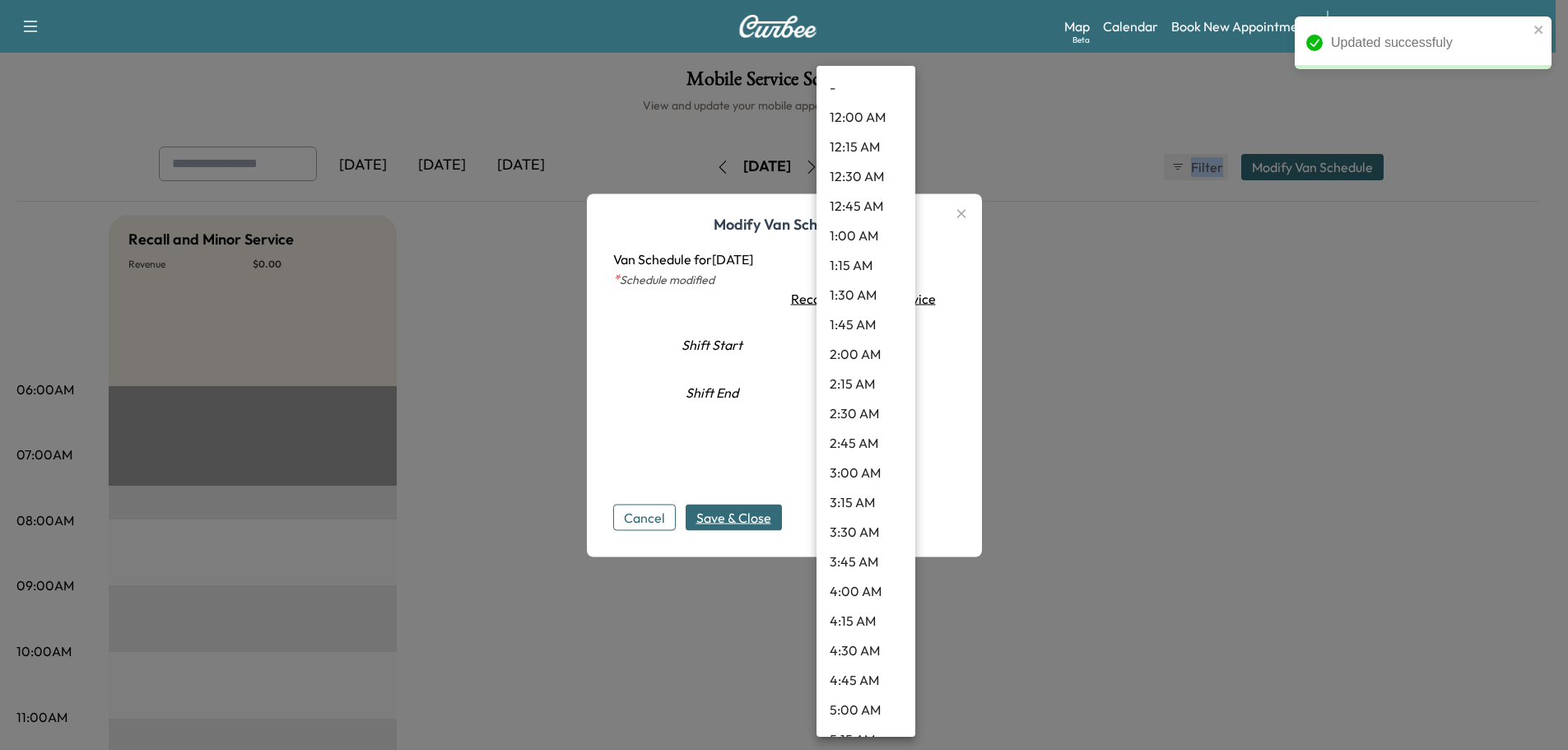
click at [840, 340] on body "Updated successfuly Support Log Out Map Beta Calendar Book New Appointment Sant…" at bounding box center [784, 375] width 1568 height 750
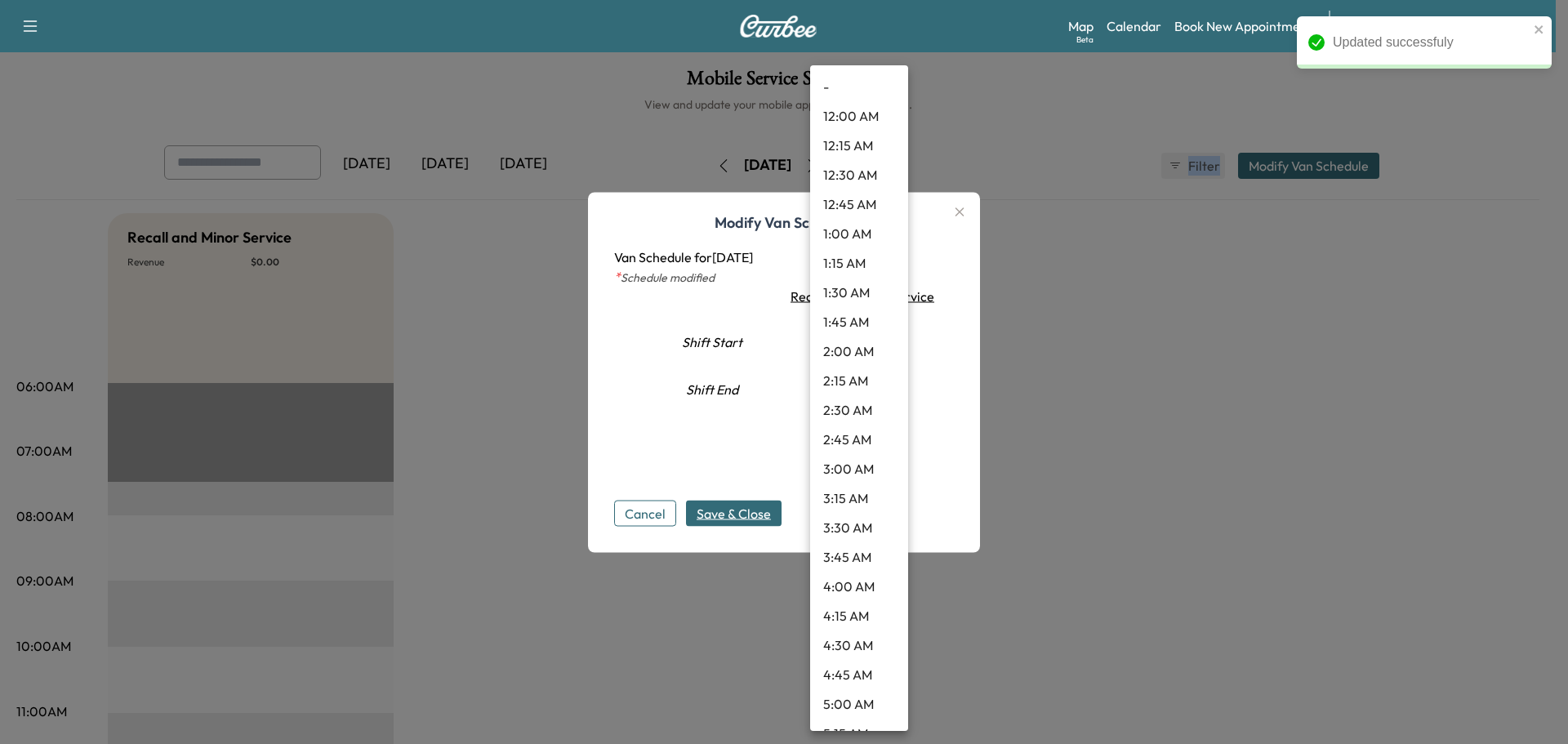
scroll to position [600, 0]
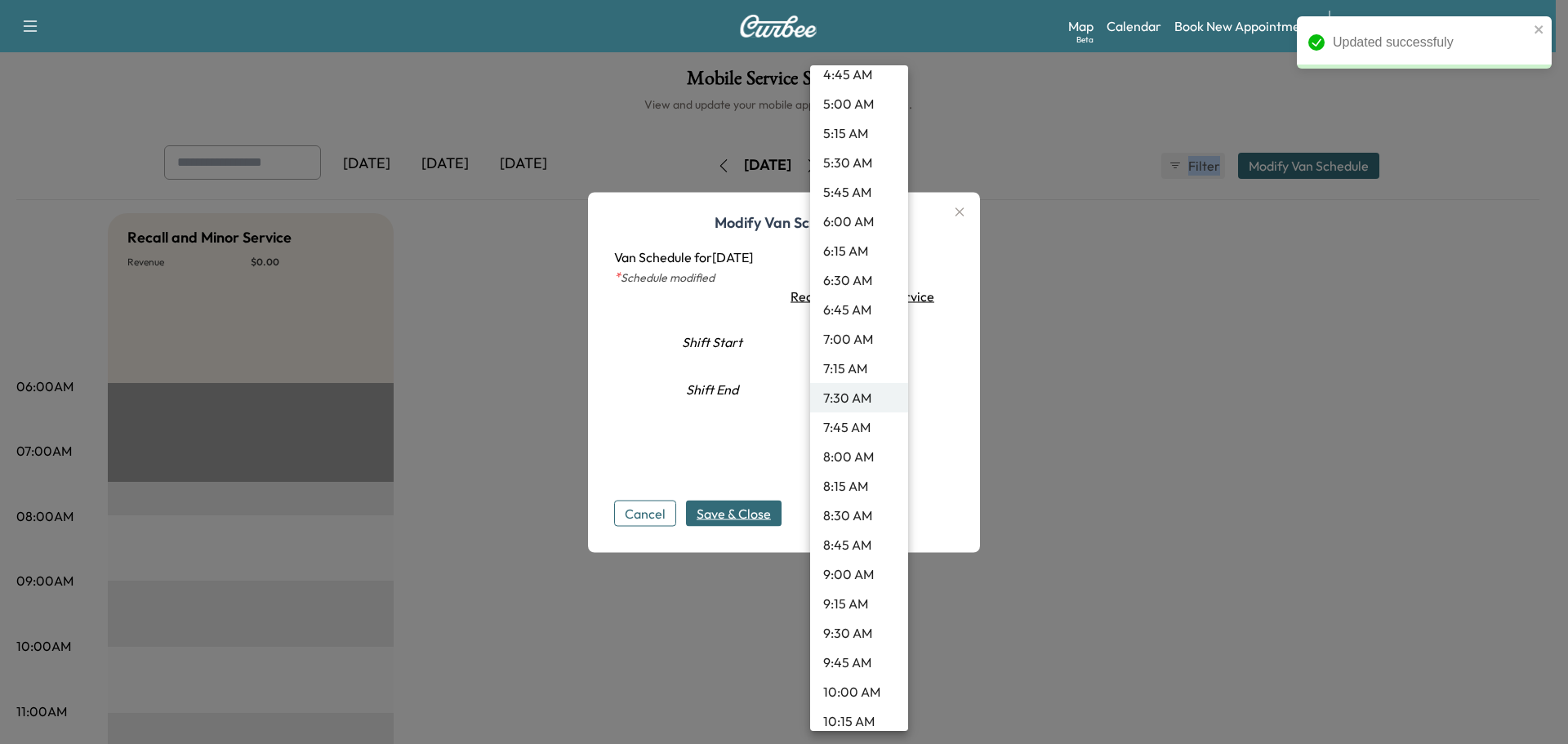
click at [852, 630] on li "9:30 AM" at bounding box center [859, 632] width 98 height 29
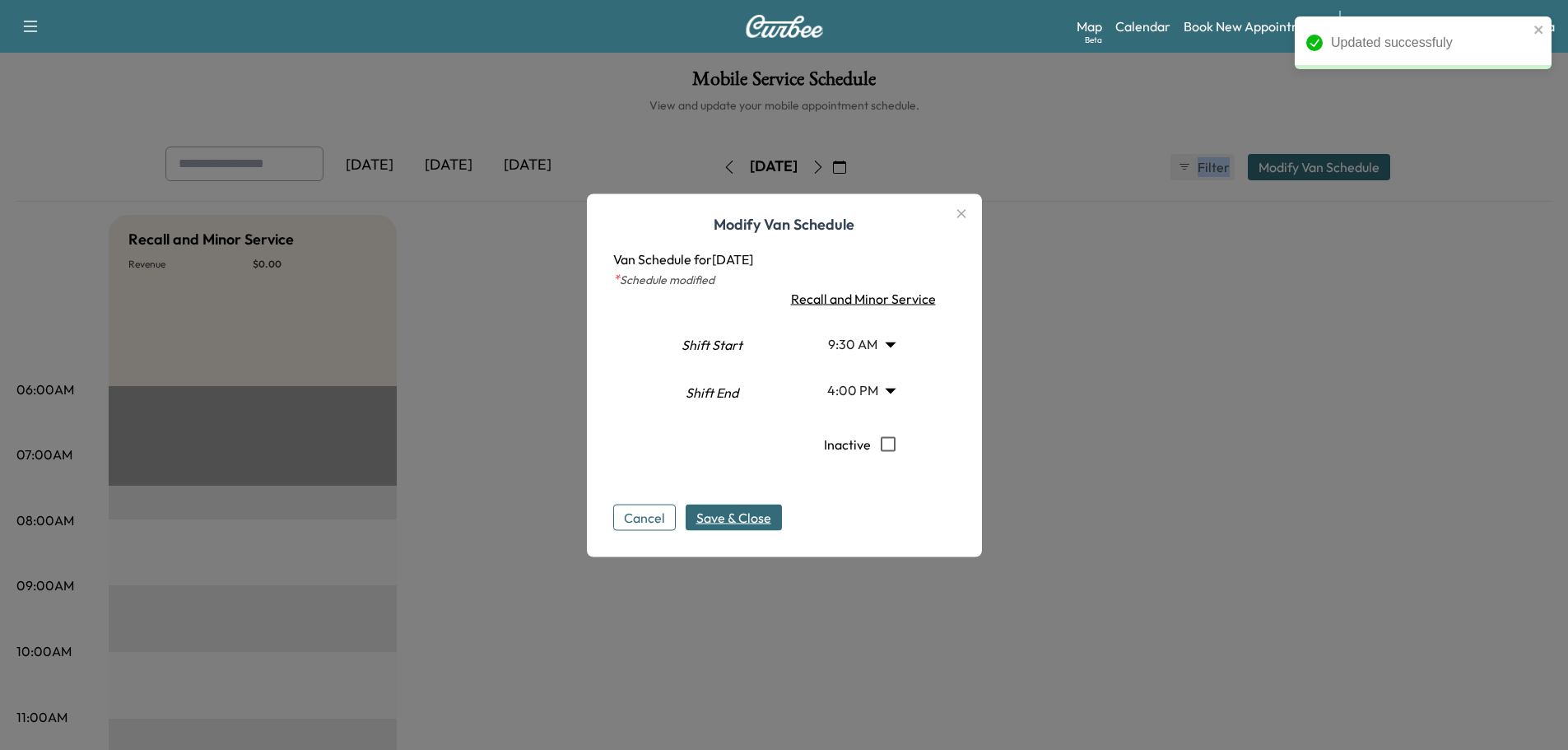
click at [747, 526] on span "Save & Close" at bounding box center [733, 516] width 75 height 20
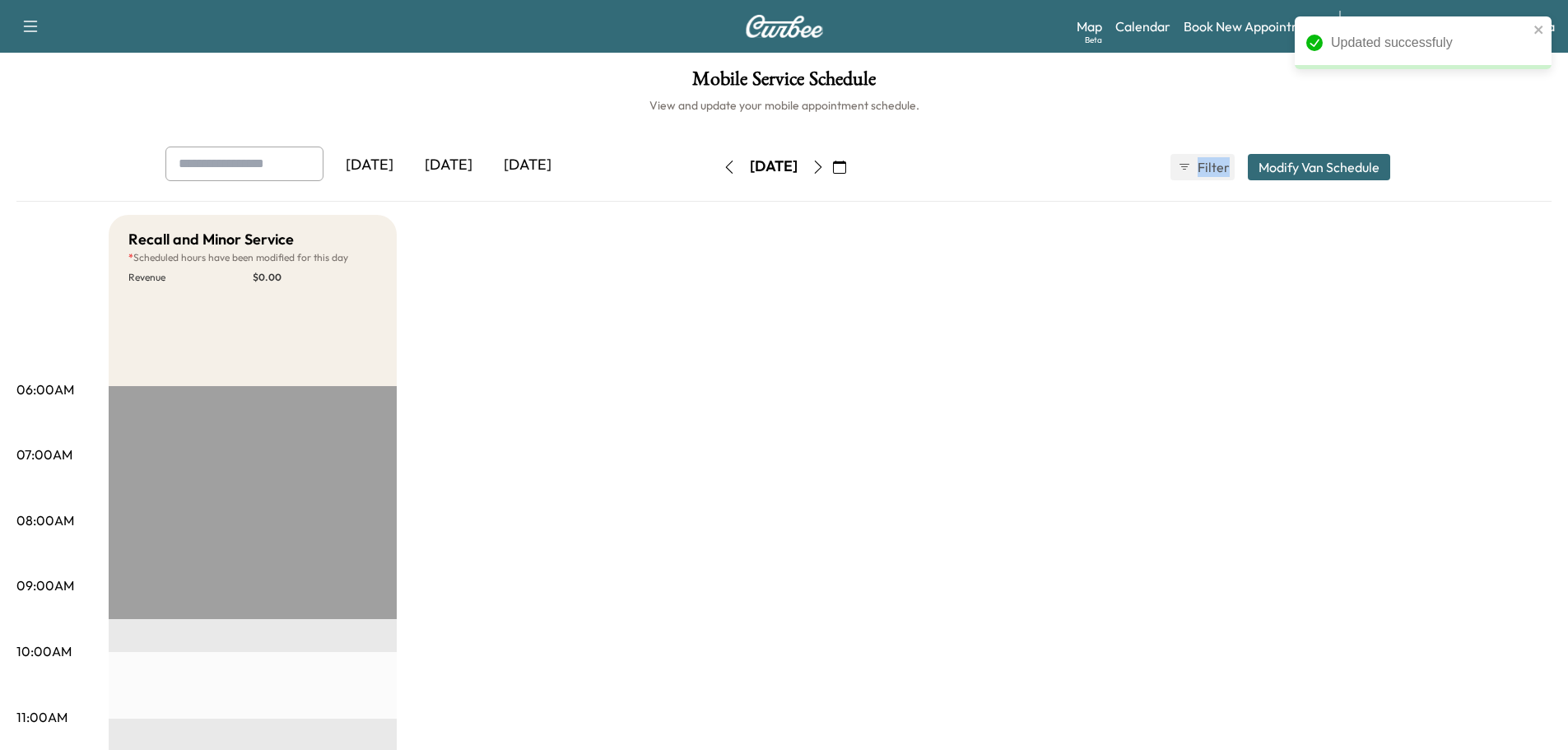
click at [825, 169] on icon "button" at bounding box center [818, 167] width 13 height 13
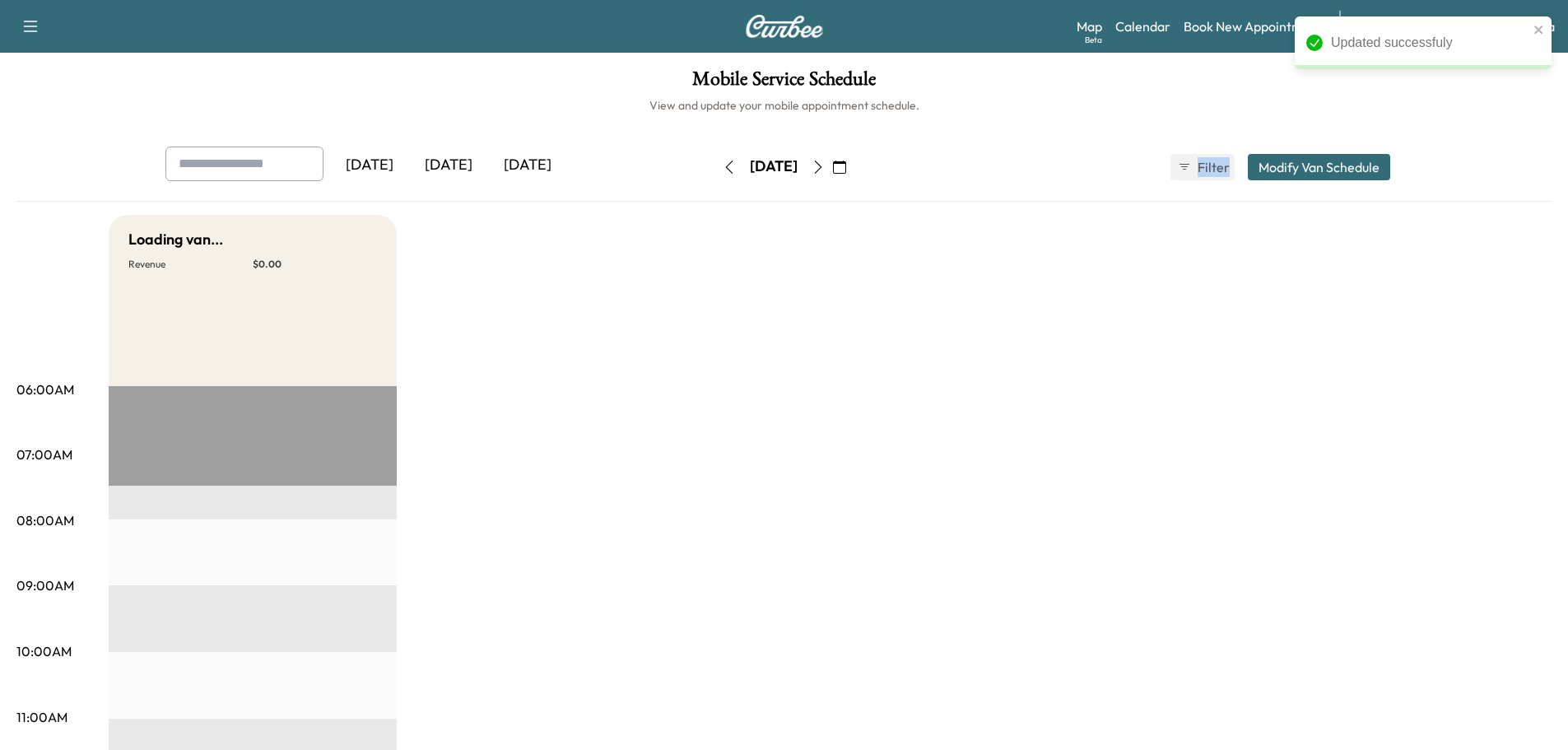
click at [1316, 166] on button "Modify Van Schedule" at bounding box center [1318, 167] width 143 height 26
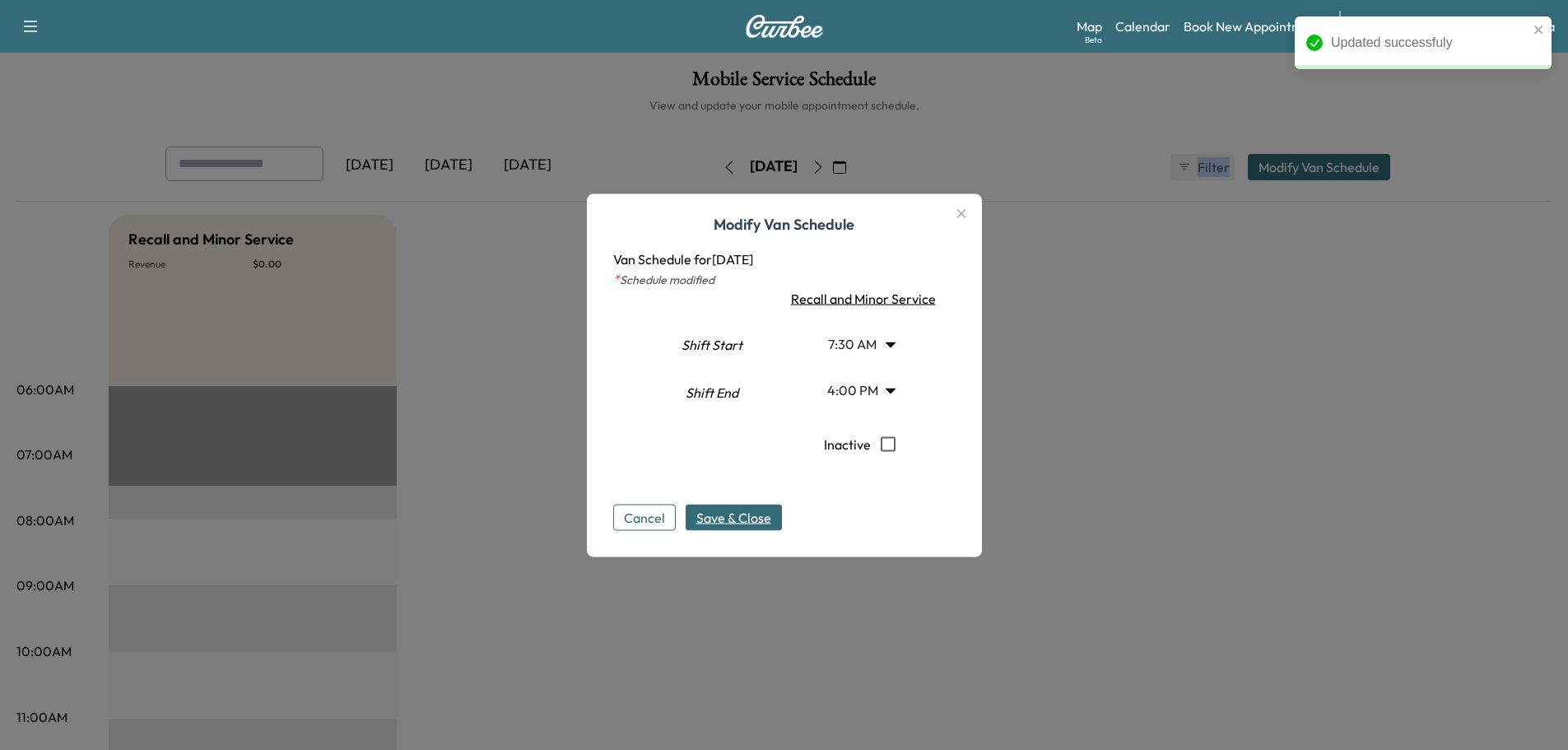
click at [885, 341] on body "Updated successfuly Support Log Out Map Beta Calendar Book New Appointment Sant…" at bounding box center [784, 375] width 1568 height 750
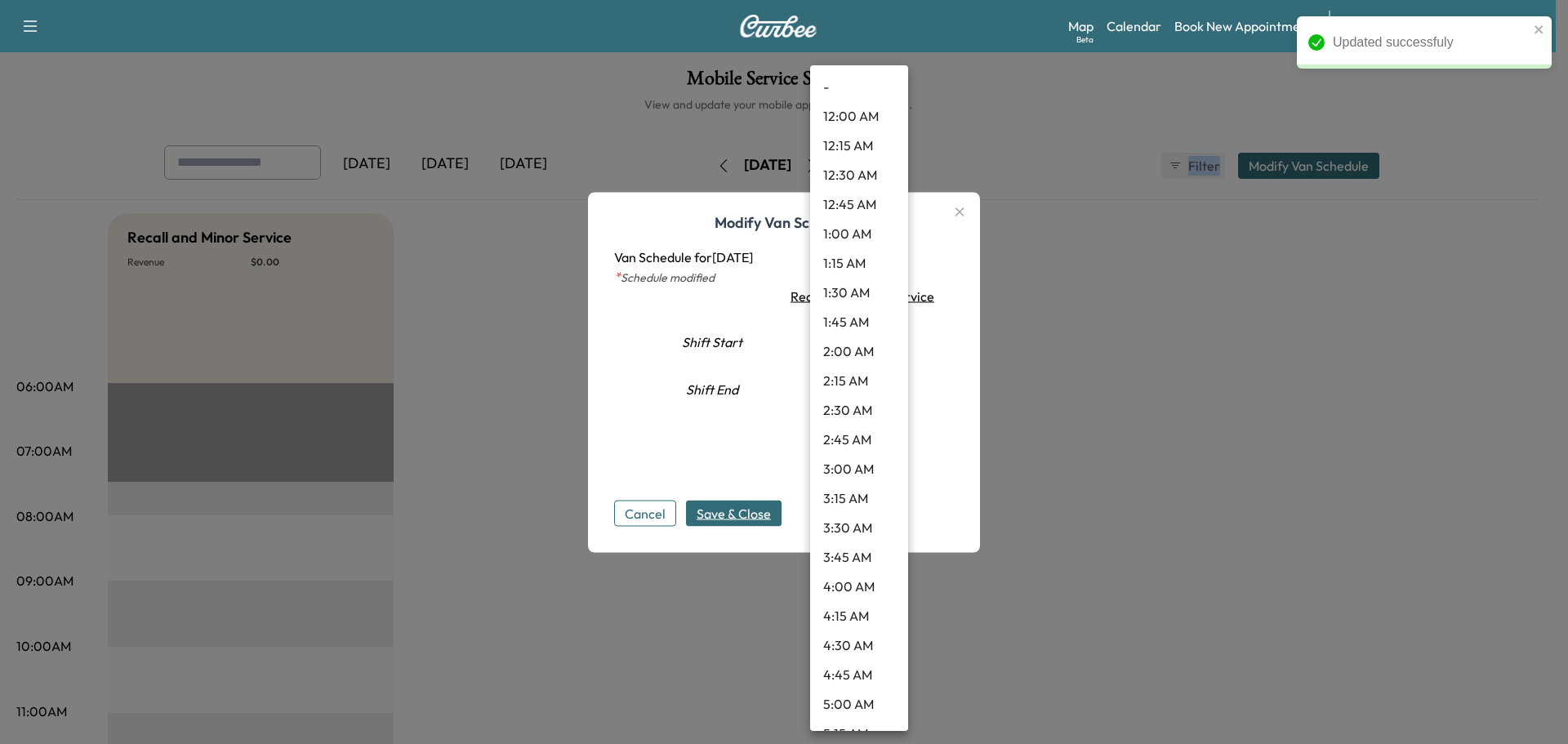
scroll to position [600, 0]
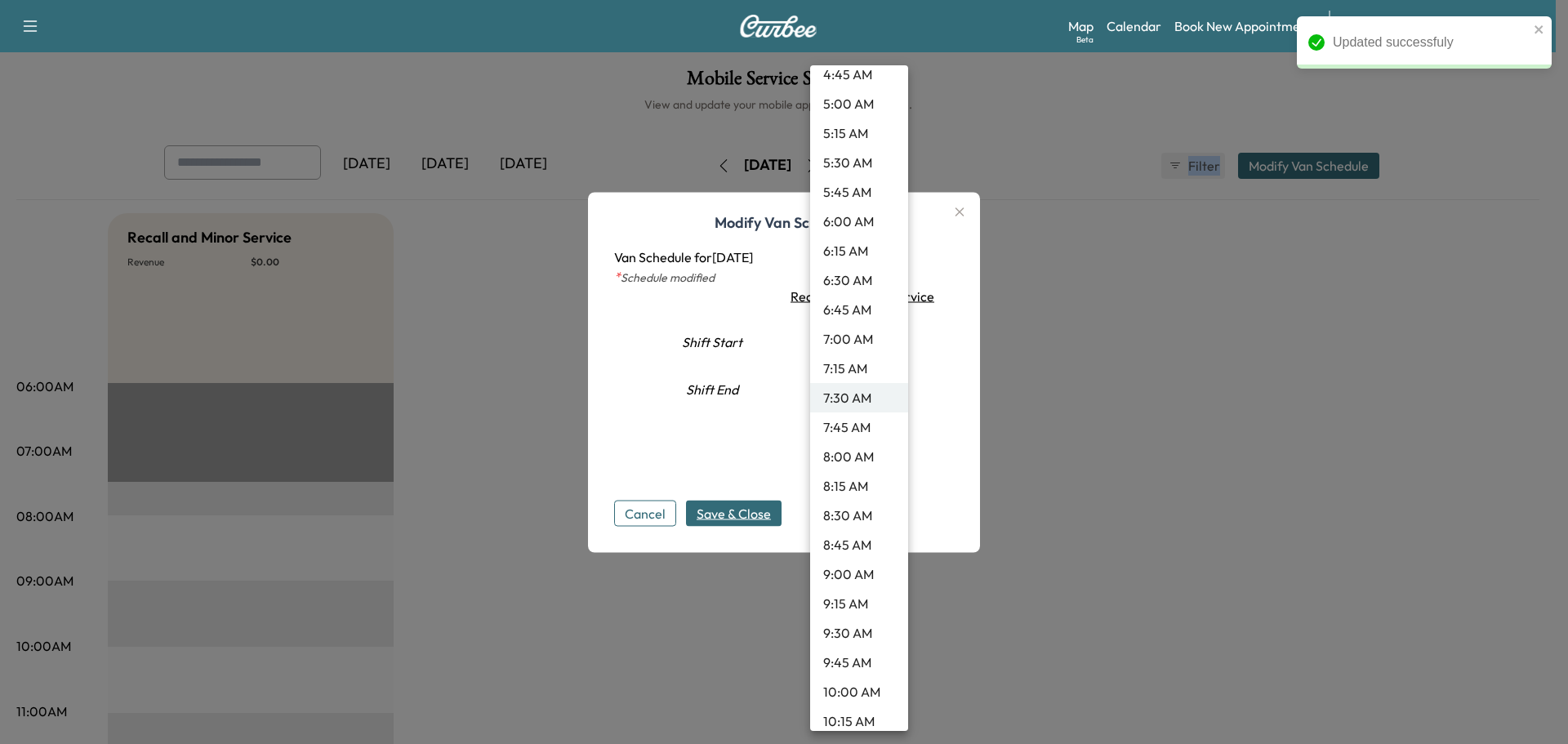
click at [867, 635] on li "9:30 AM" at bounding box center [859, 632] width 98 height 29
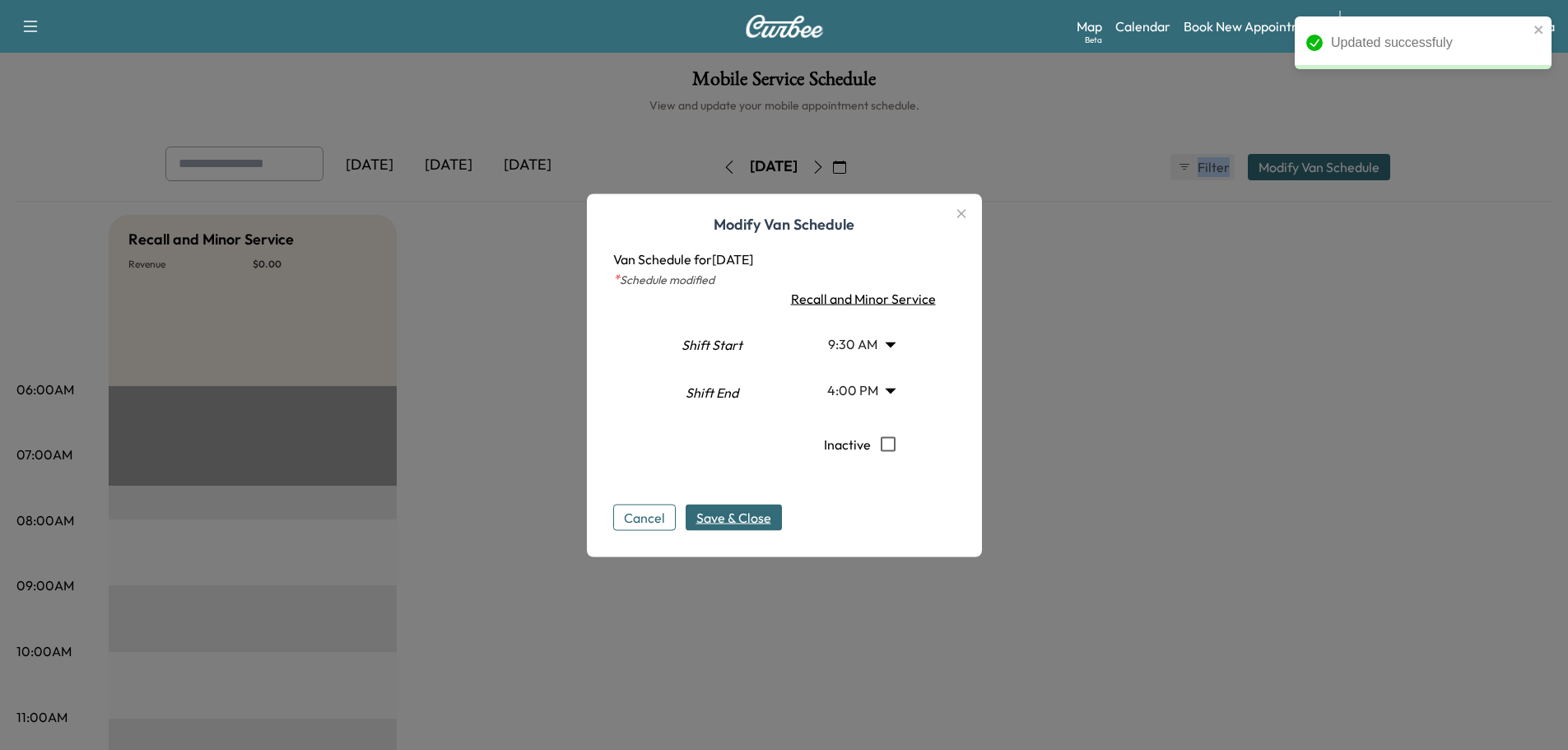
click at [758, 526] on span "Save & Close" at bounding box center [733, 516] width 75 height 20
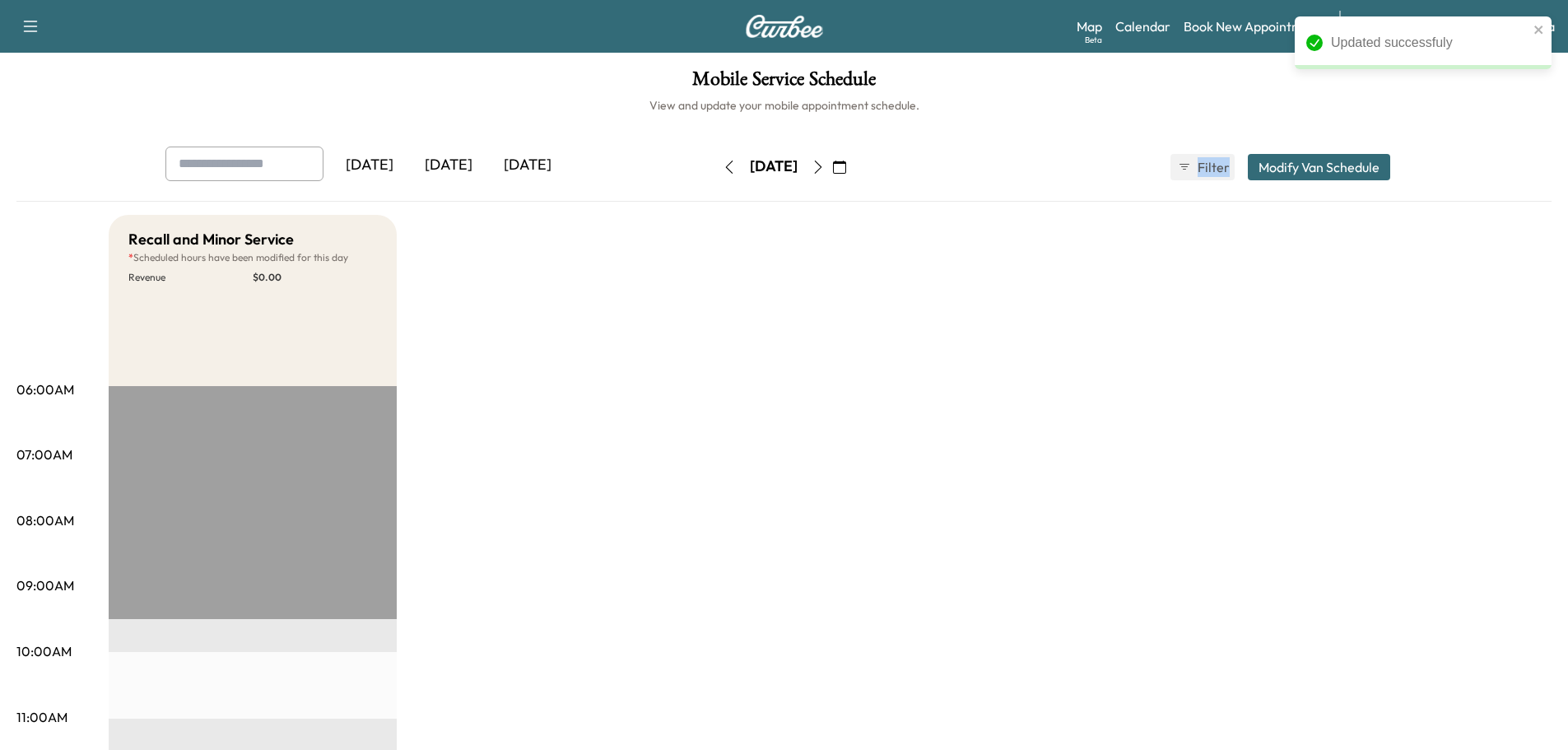
click at [825, 166] on icon "button" at bounding box center [818, 167] width 13 height 13
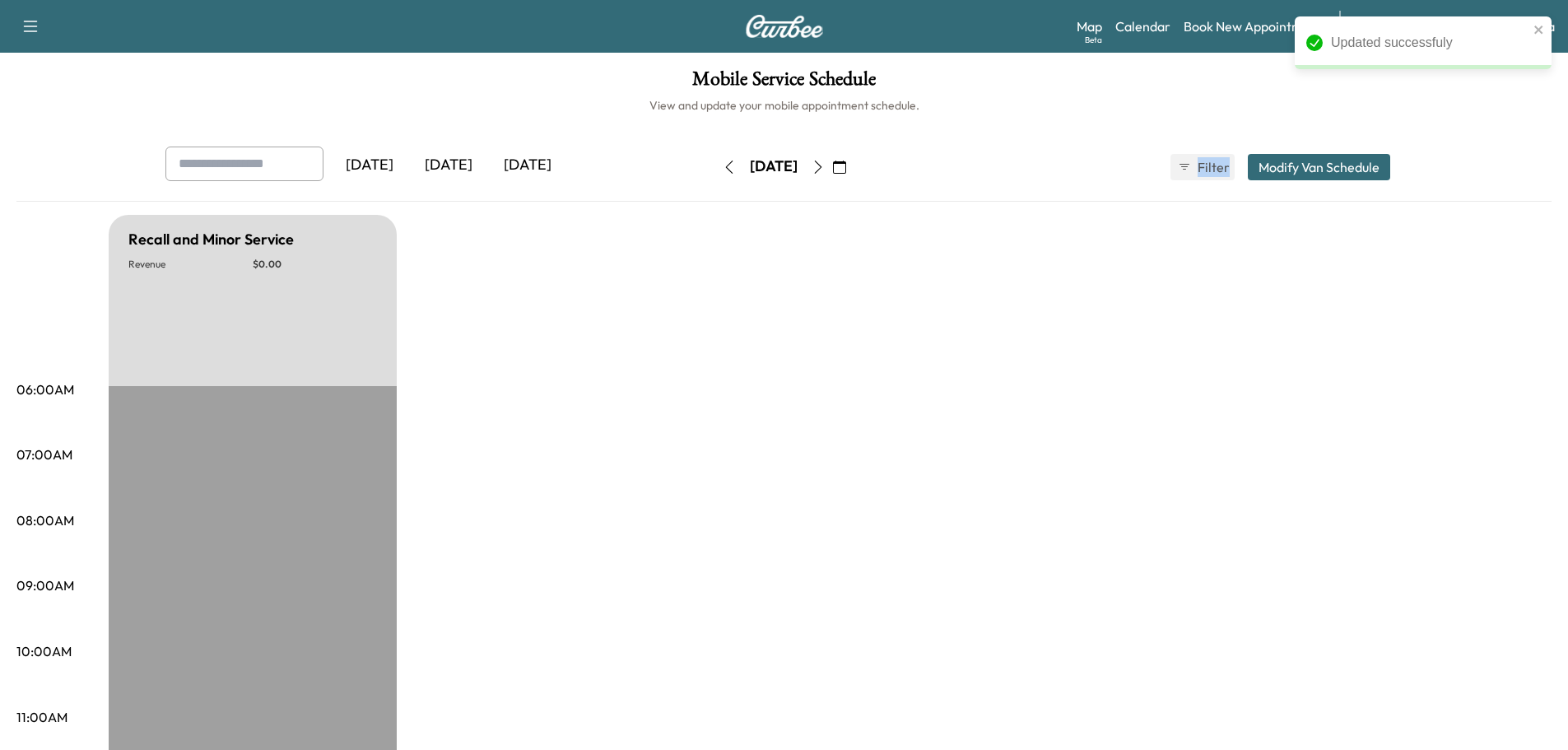
click at [825, 166] on icon "button" at bounding box center [818, 167] width 13 height 13
type input "***"
type input "**"
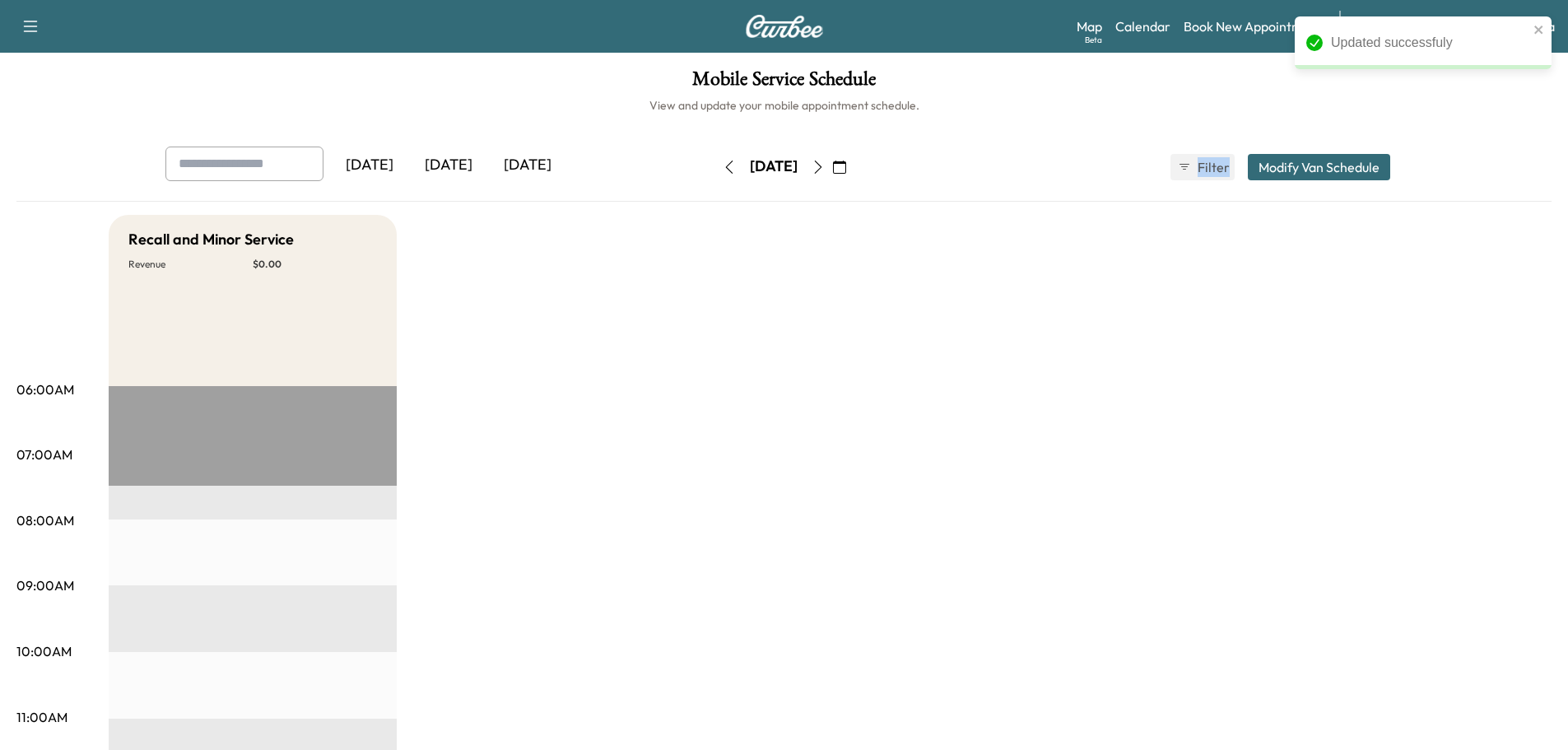
click at [1297, 158] on button "Modify Van Schedule" at bounding box center [1318, 167] width 143 height 26
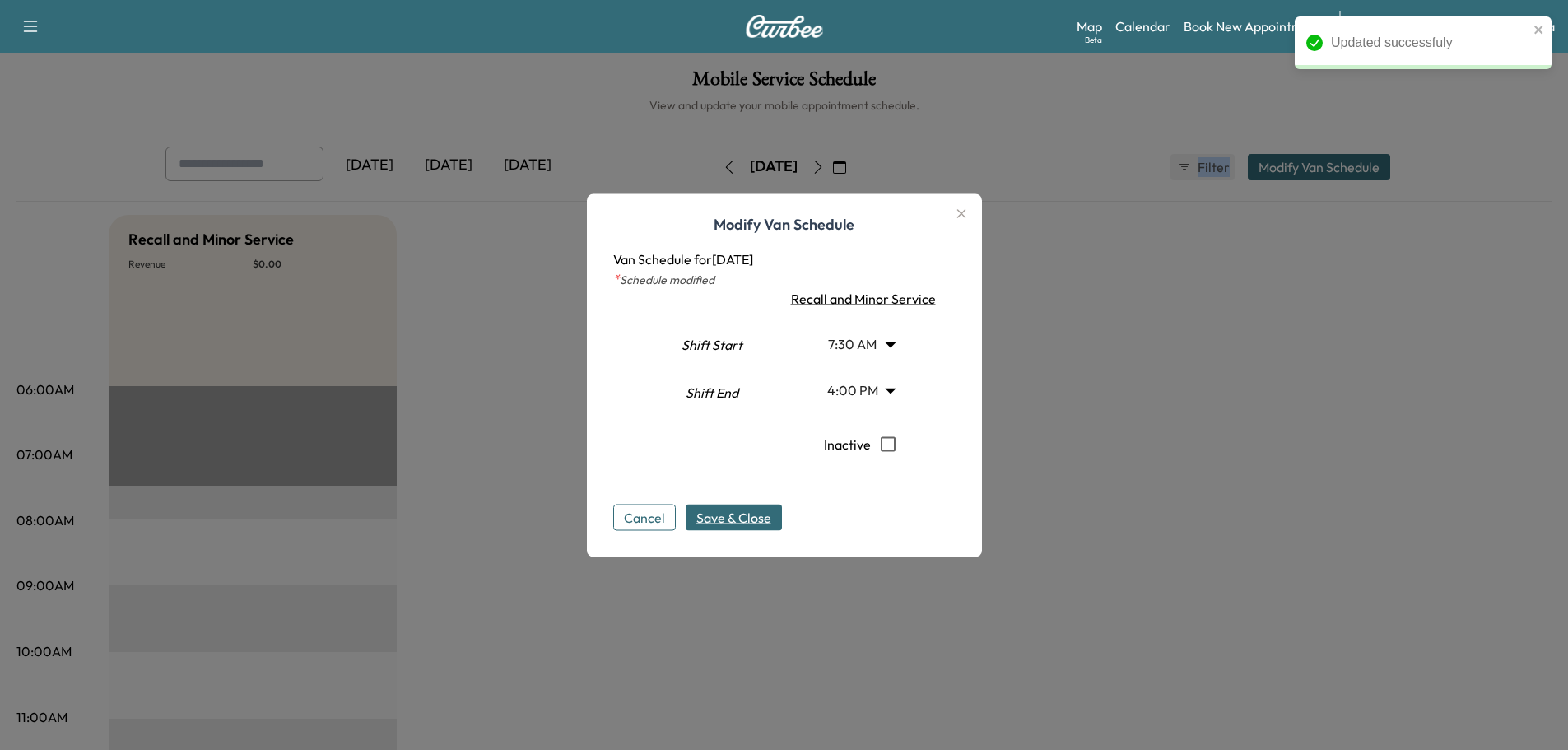
click at [894, 334] on body "Updated successfuly Support Log Out Map Beta Calendar Book New Appointment Sant…" at bounding box center [784, 375] width 1568 height 750
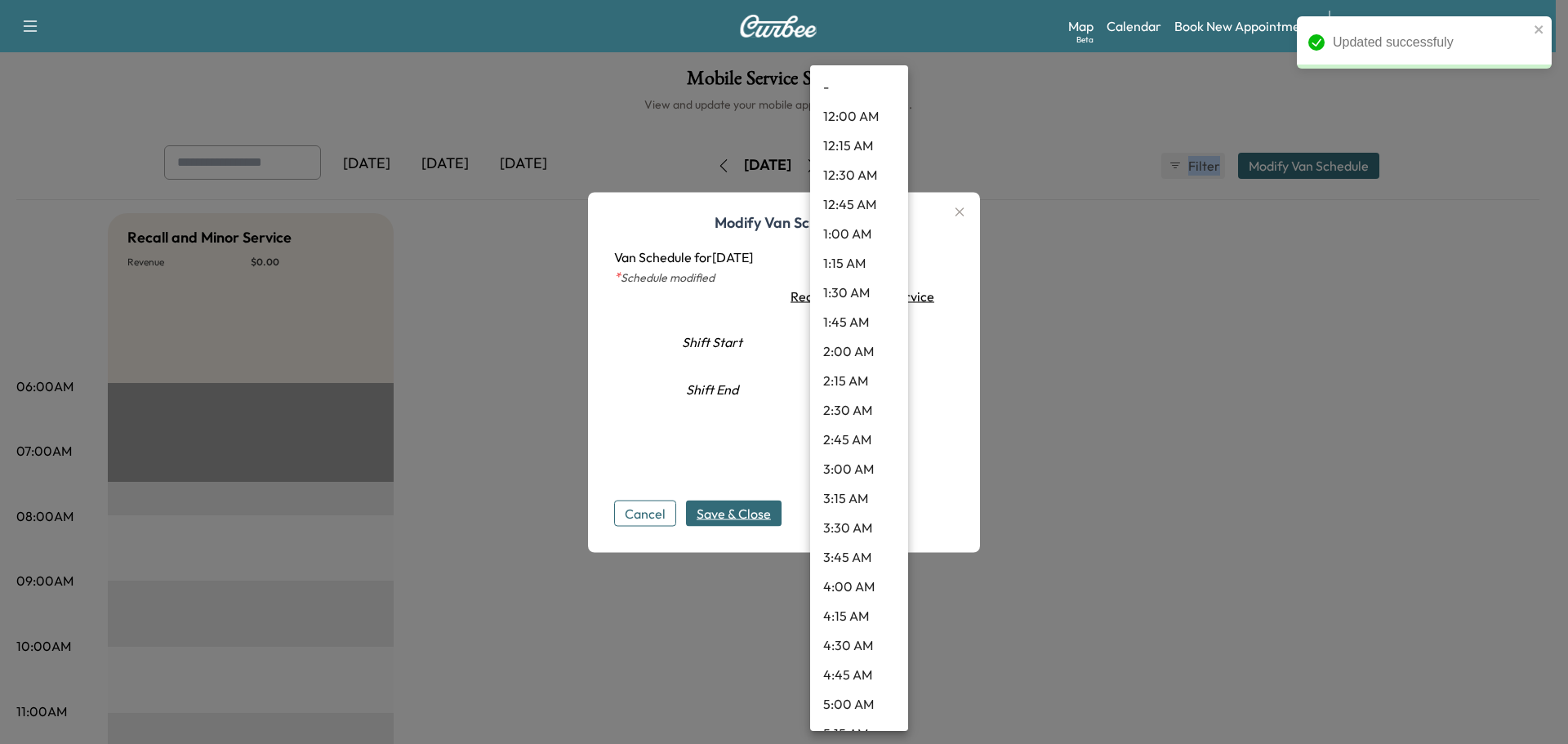
scroll to position [600, 0]
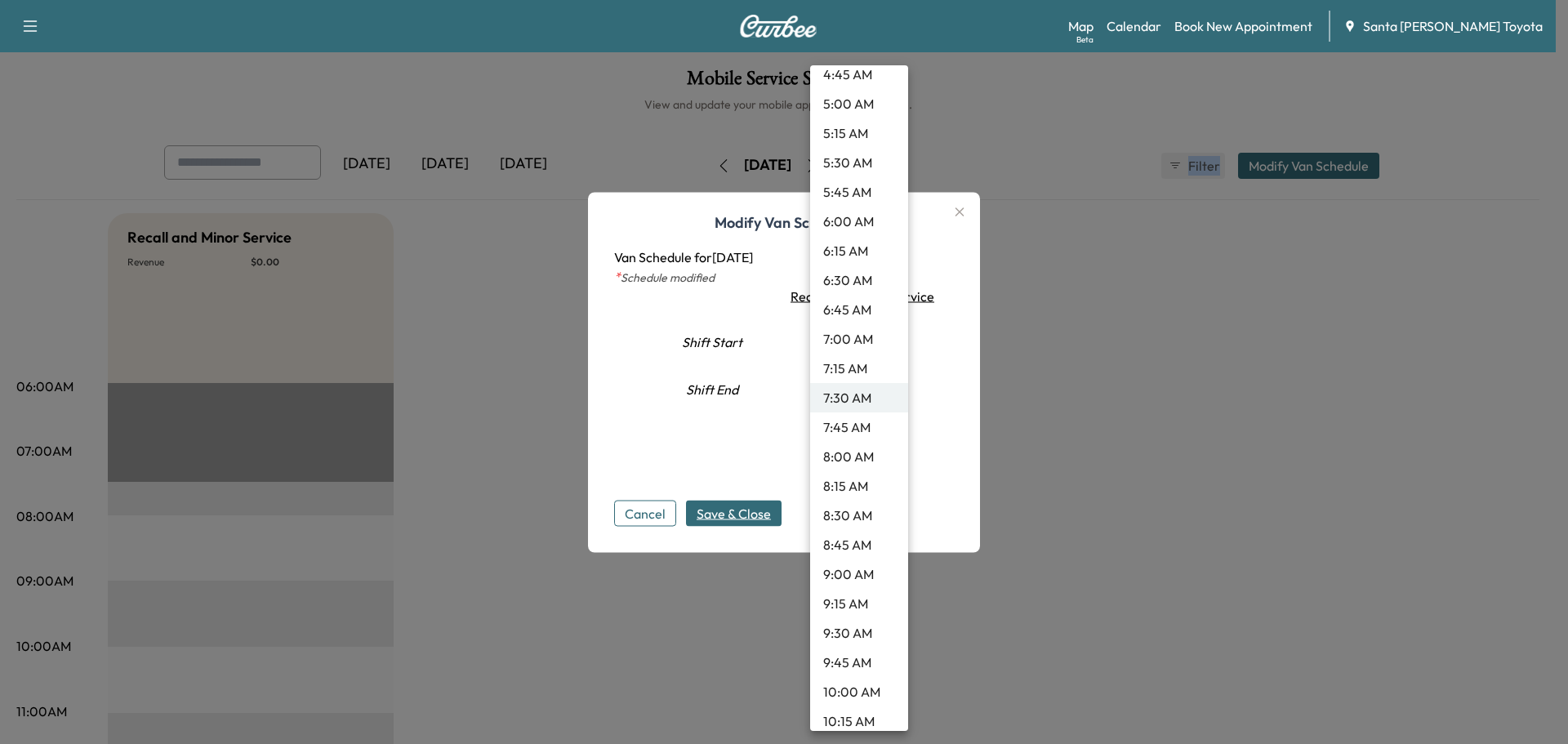
click at [849, 635] on li "9:30 AM" at bounding box center [859, 632] width 98 height 29
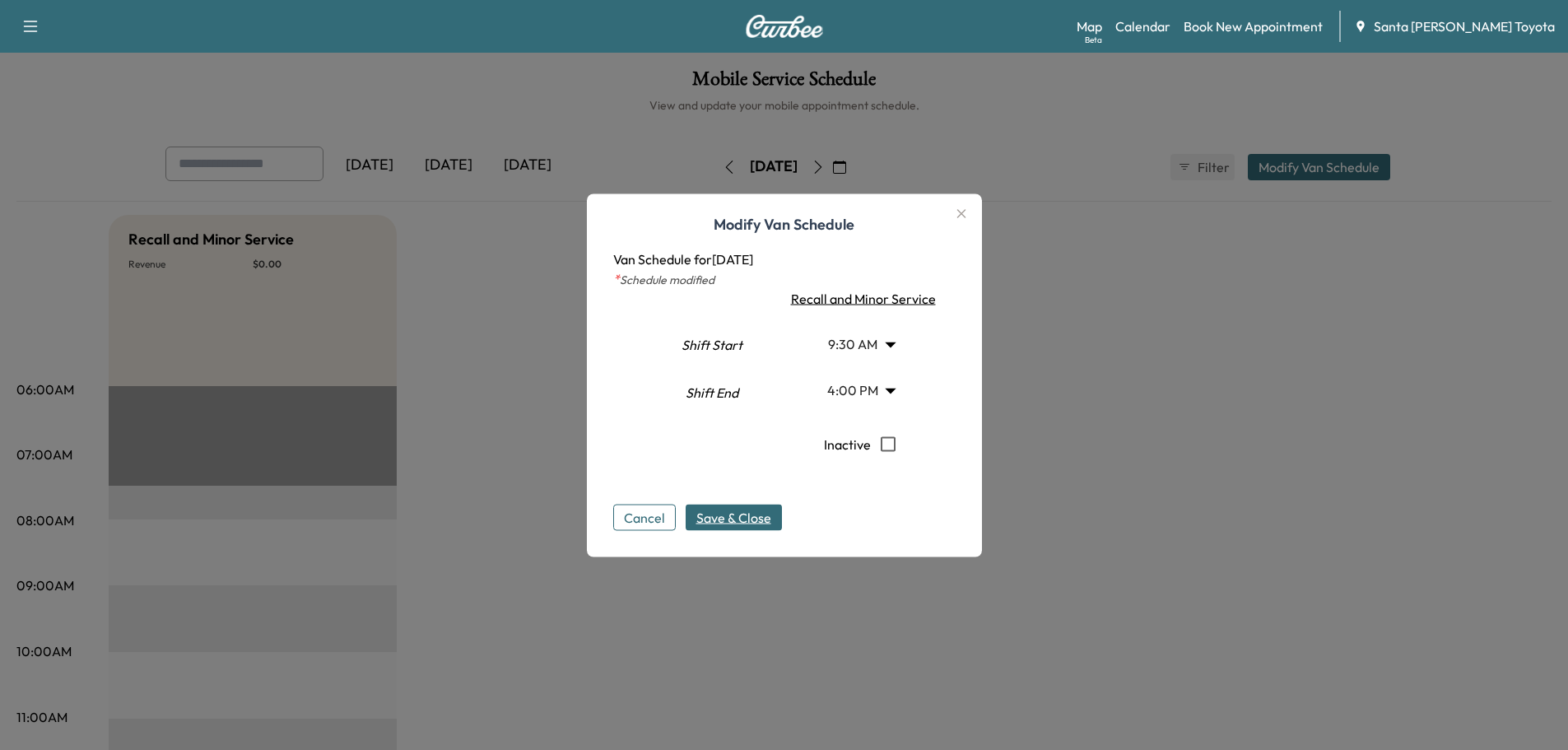
click at [755, 503] on div "Cancel Save & Close" at bounding box center [784, 504] width 342 height 53
click at [754, 522] on span "Save & Close" at bounding box center [733, 516] width 75 height 20
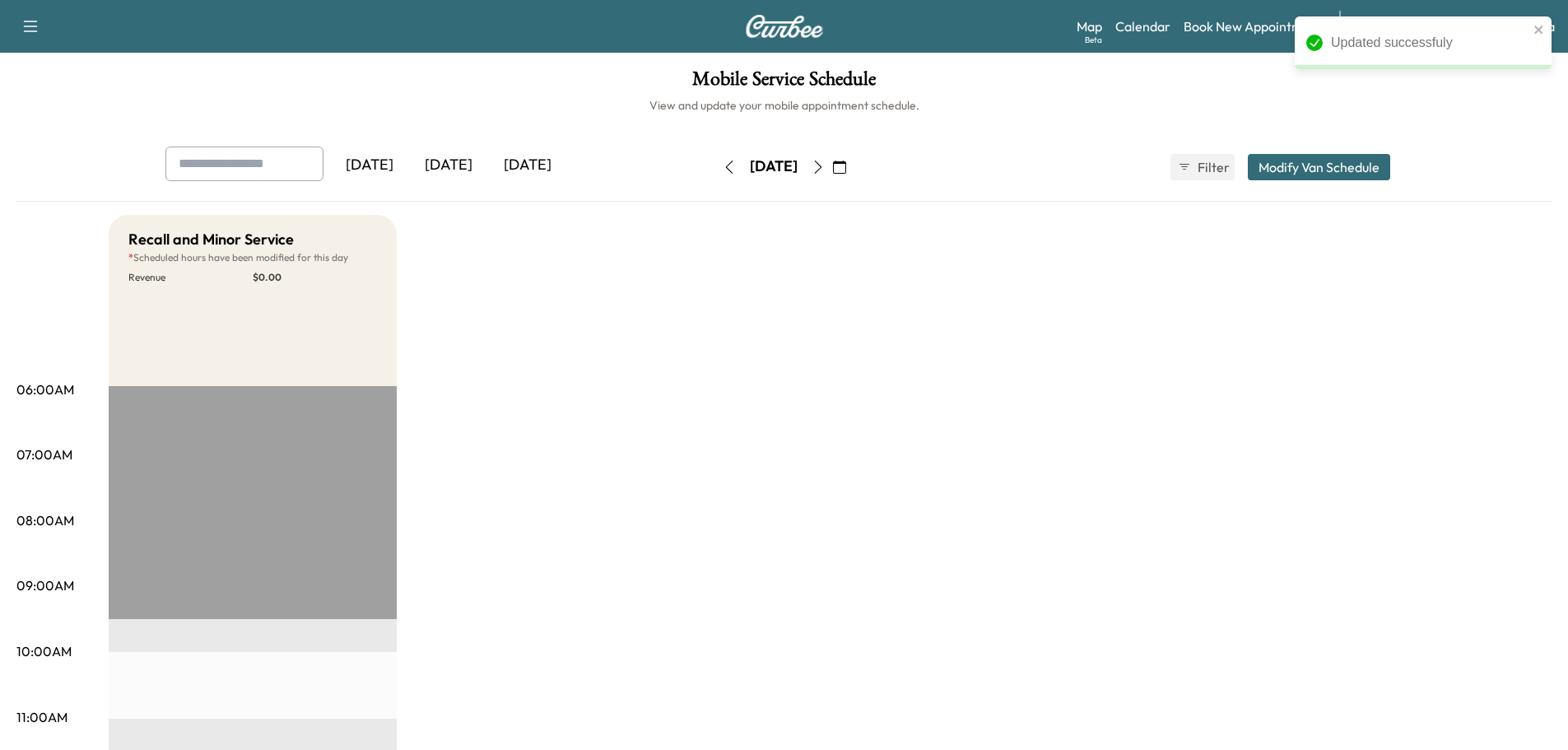
click at [825, 169] on icon "button" at bounding box center [818, 167] width 13 height 13
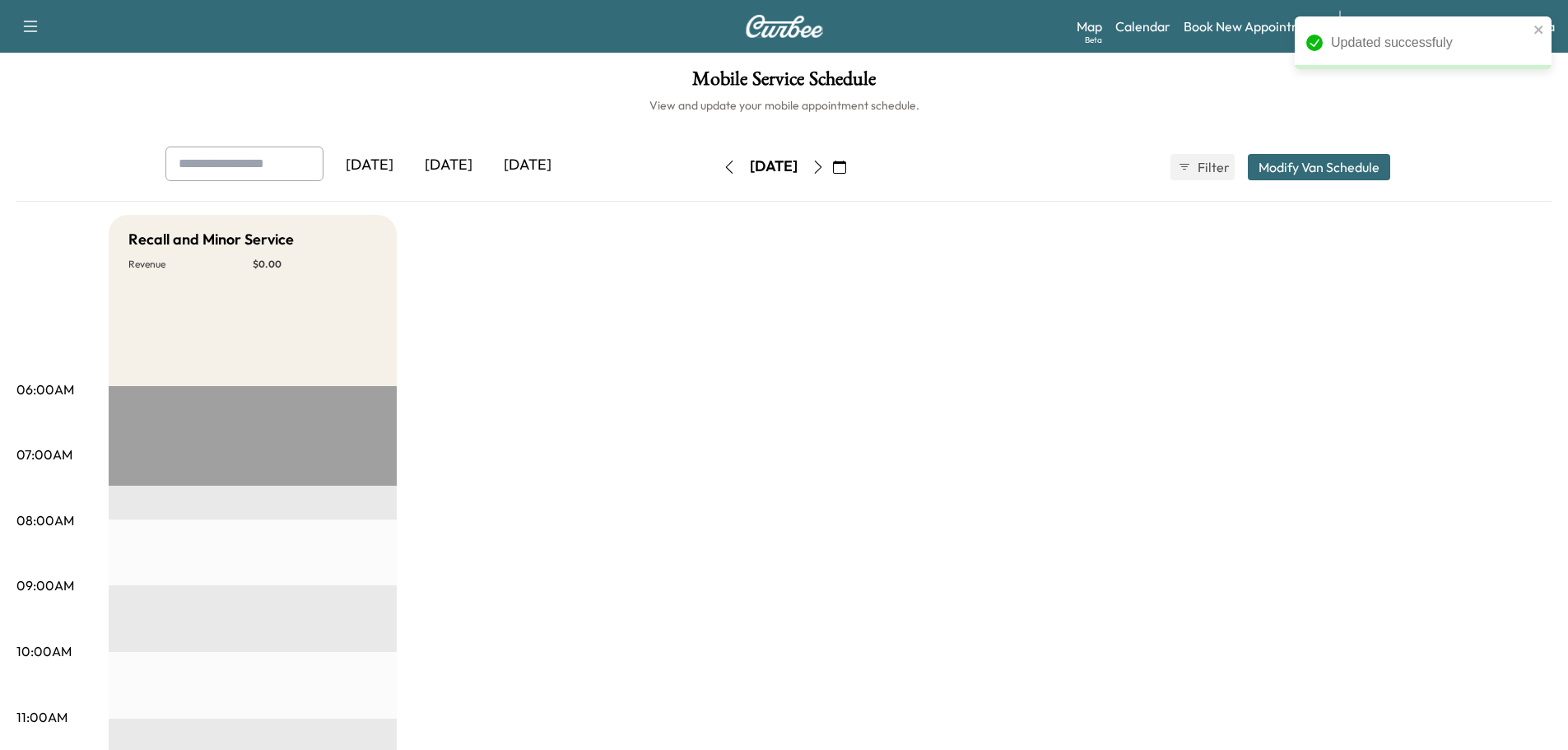
click at [1297, 167] on button "Modify Van Schedule" at bounding box center [1318, 167] width 143 height 26
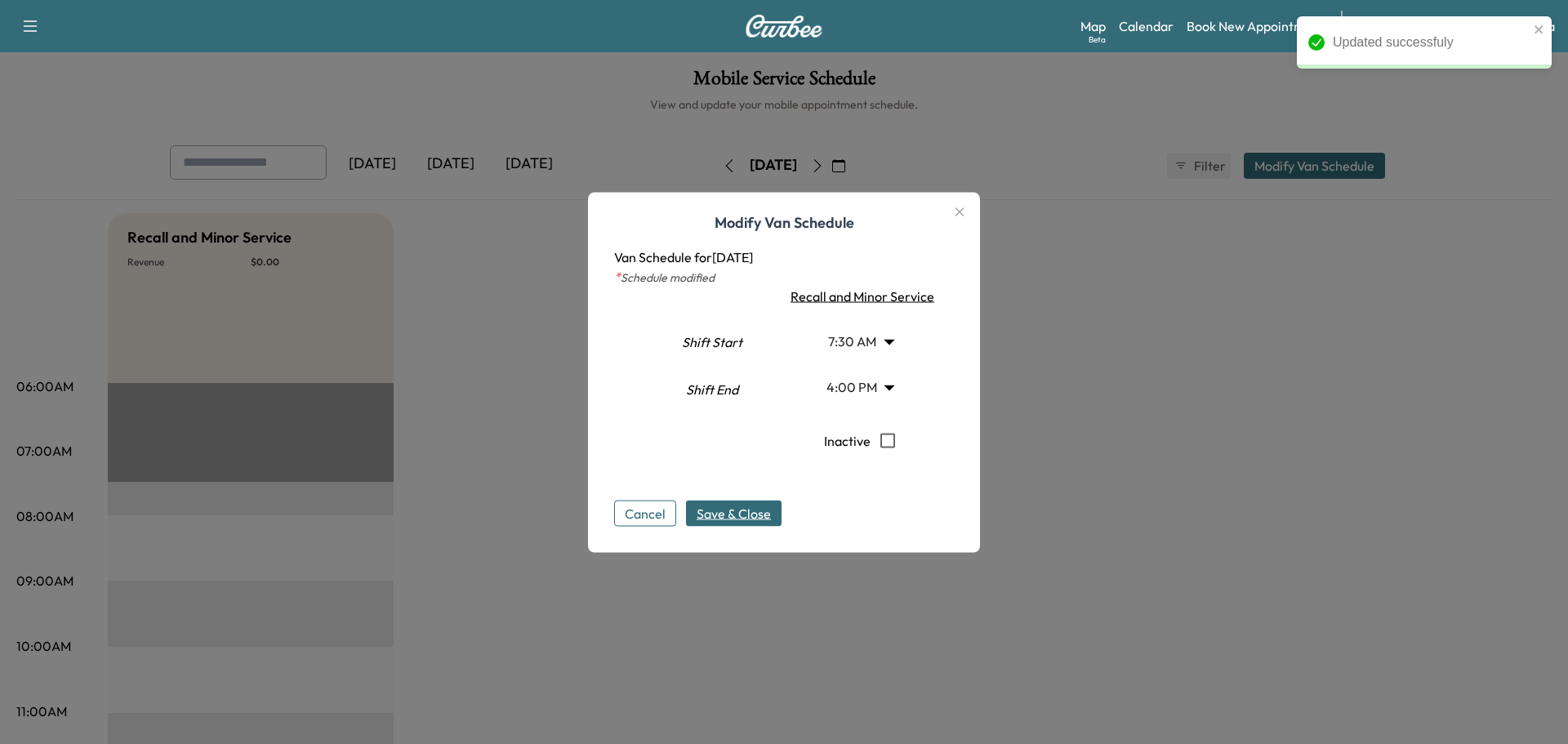
click at [884, 344] on body "Updated successfuly Support Log Out Map Beta Calendar Book New Appointment Sant…" at bounding box center [784, 372] width 1568 height 744
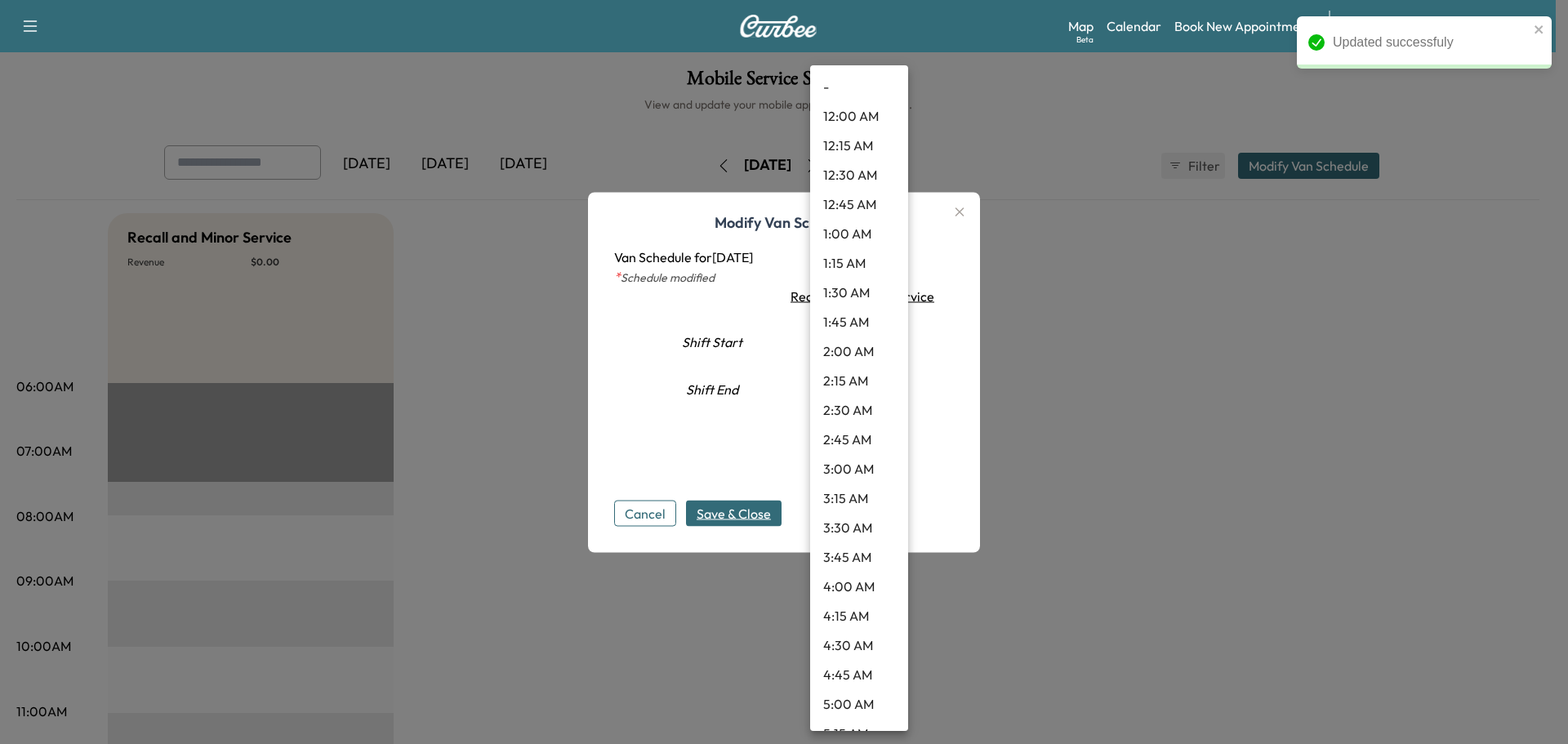
scroll to position [600, 0]
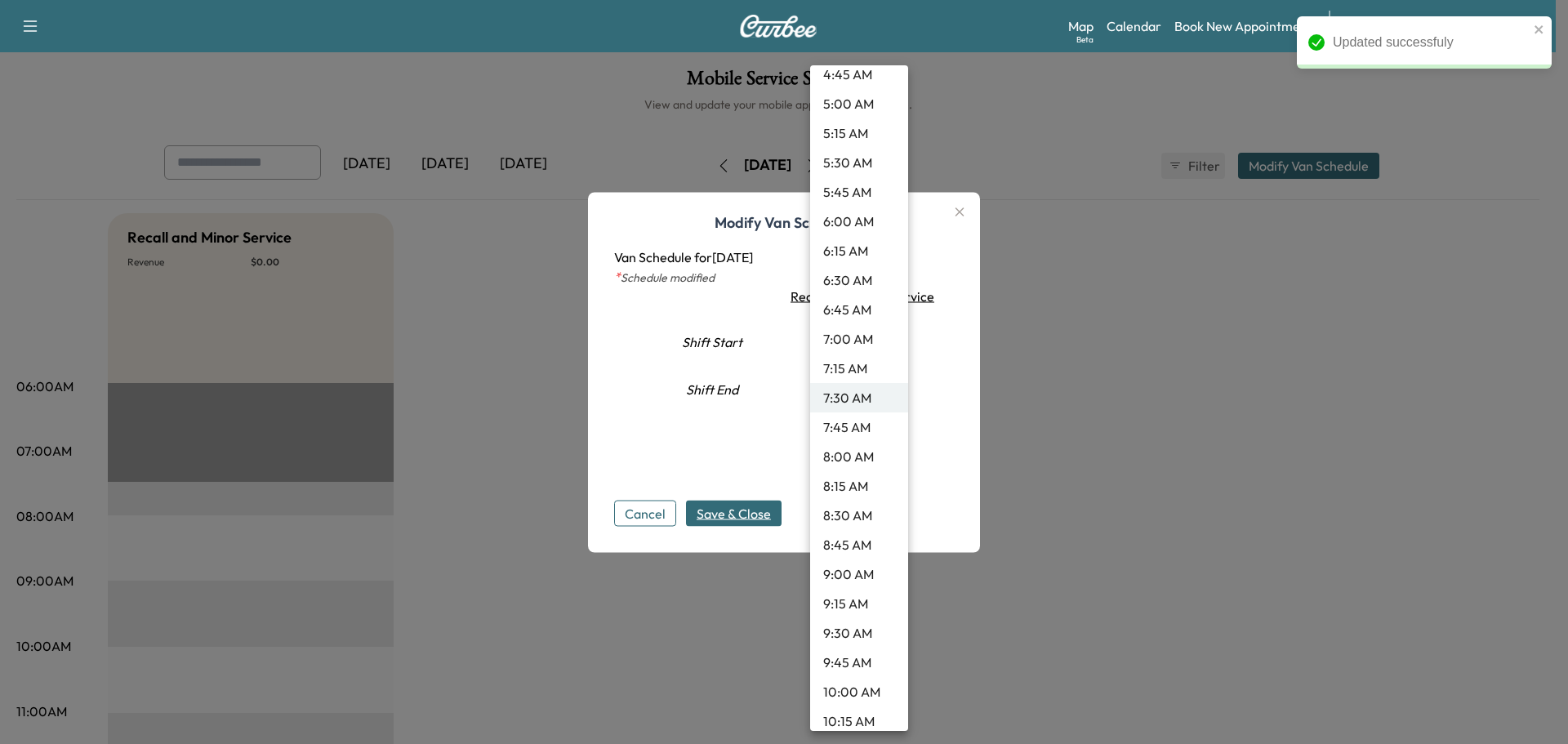
click at [838, 642] on li "9:30 AM" at bounding box center [859, 632] width 98 height 29
type input "***"
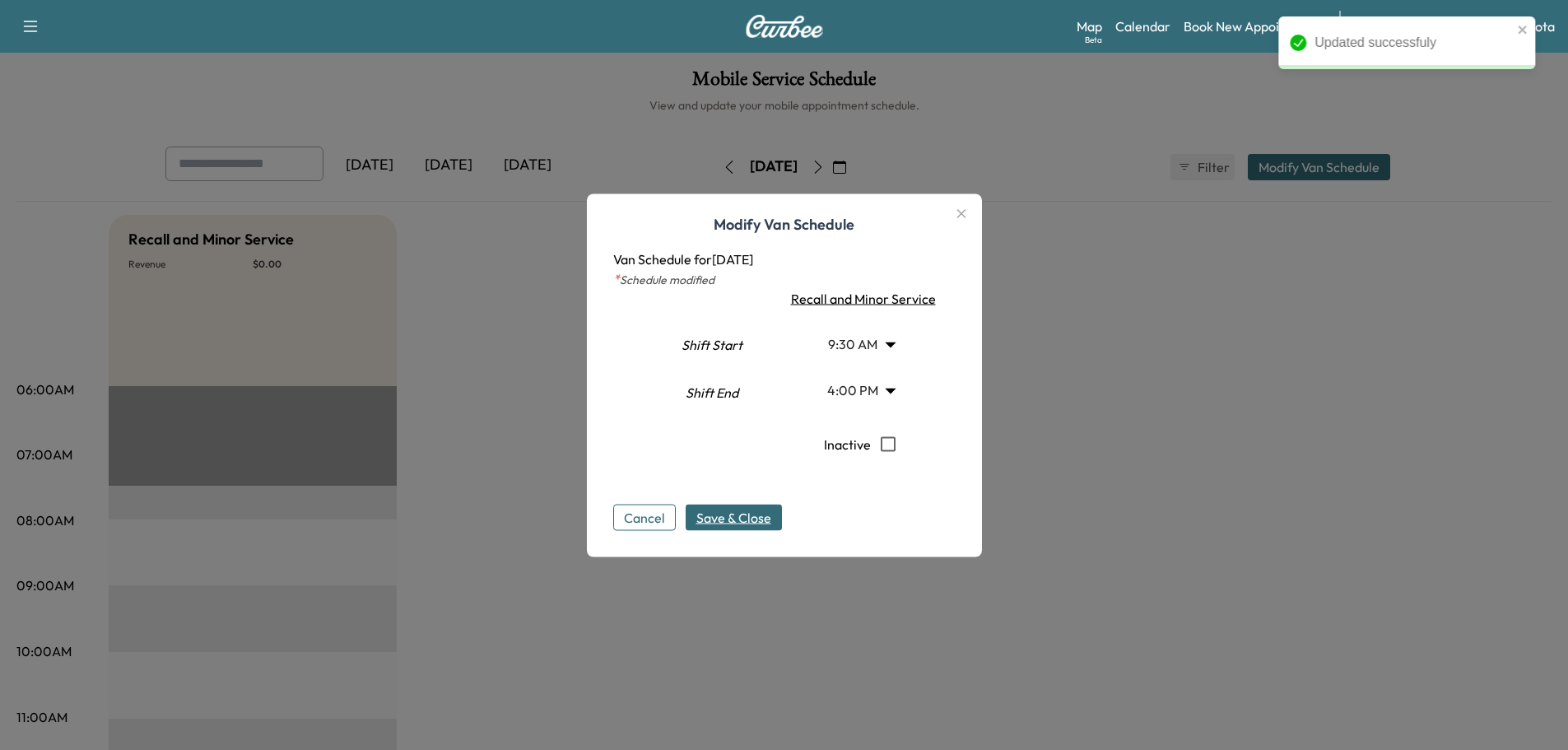
click at [746, 510] on span "Save & Close" at bounding box center [733, 516] width 75 height 20
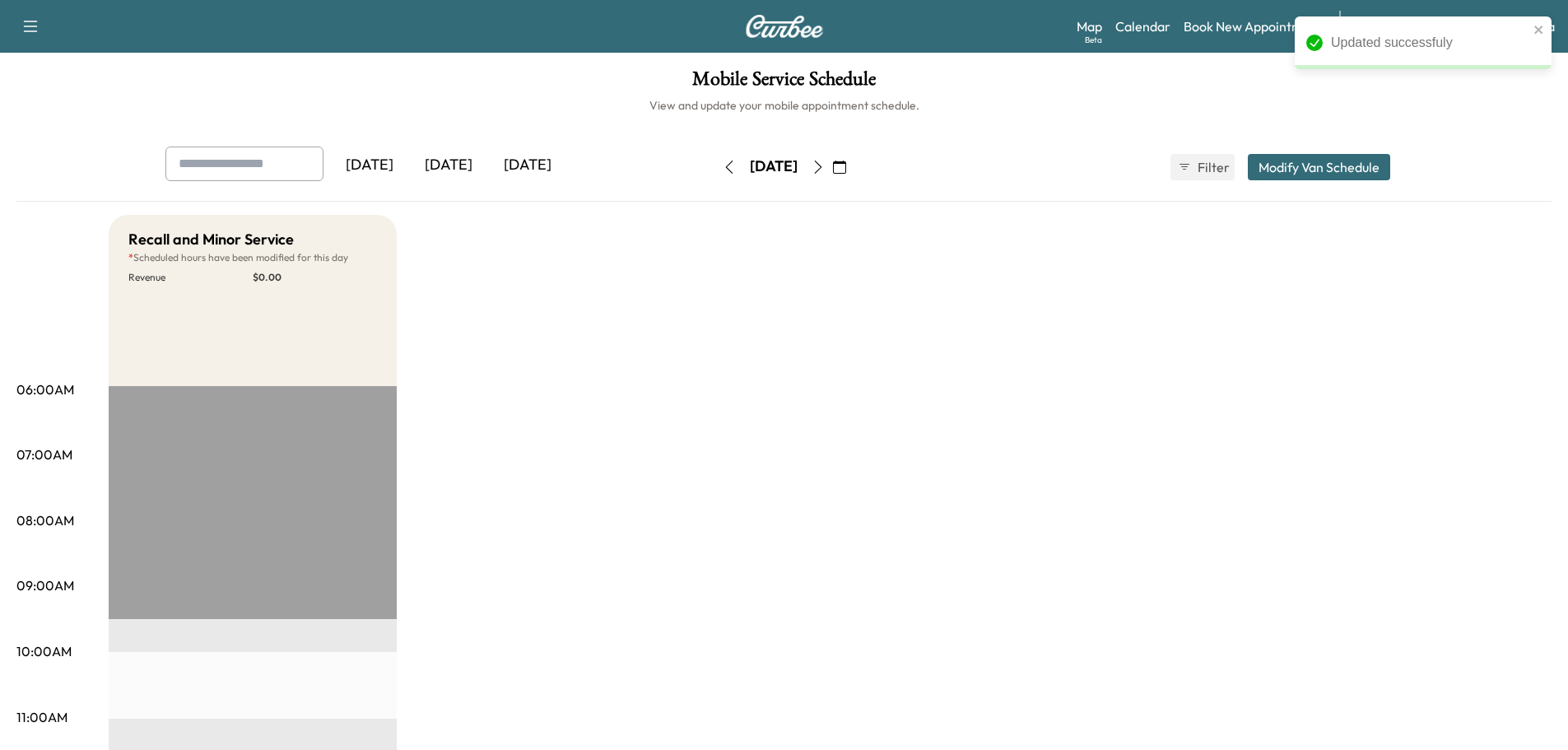
click at [825, 165] on icon "button" at bounding box center [818, 167] width 13 height 13
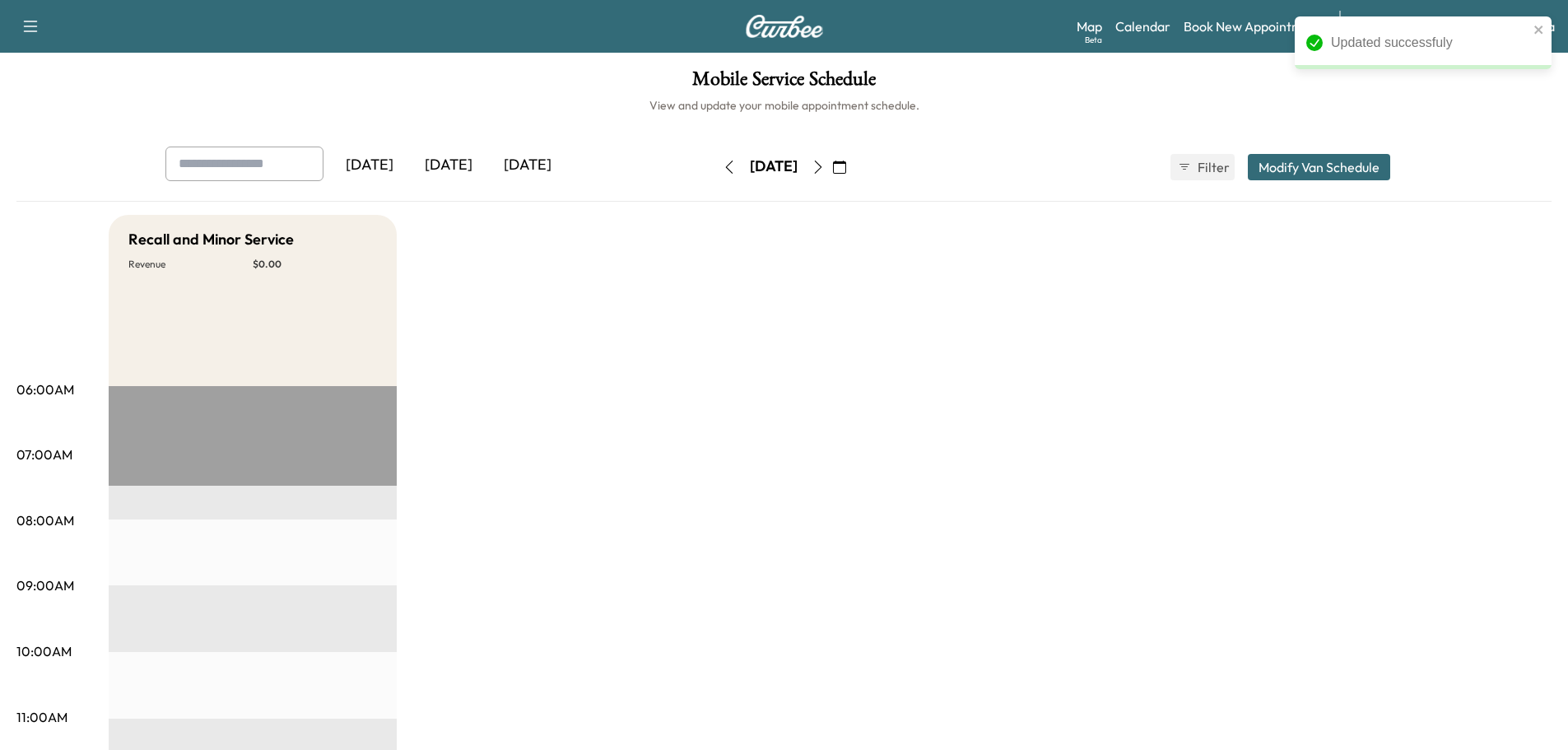
click at [1334, 162] on button "Modify Van Schedule" at bounding box center [1318, 167] width 143 height 26
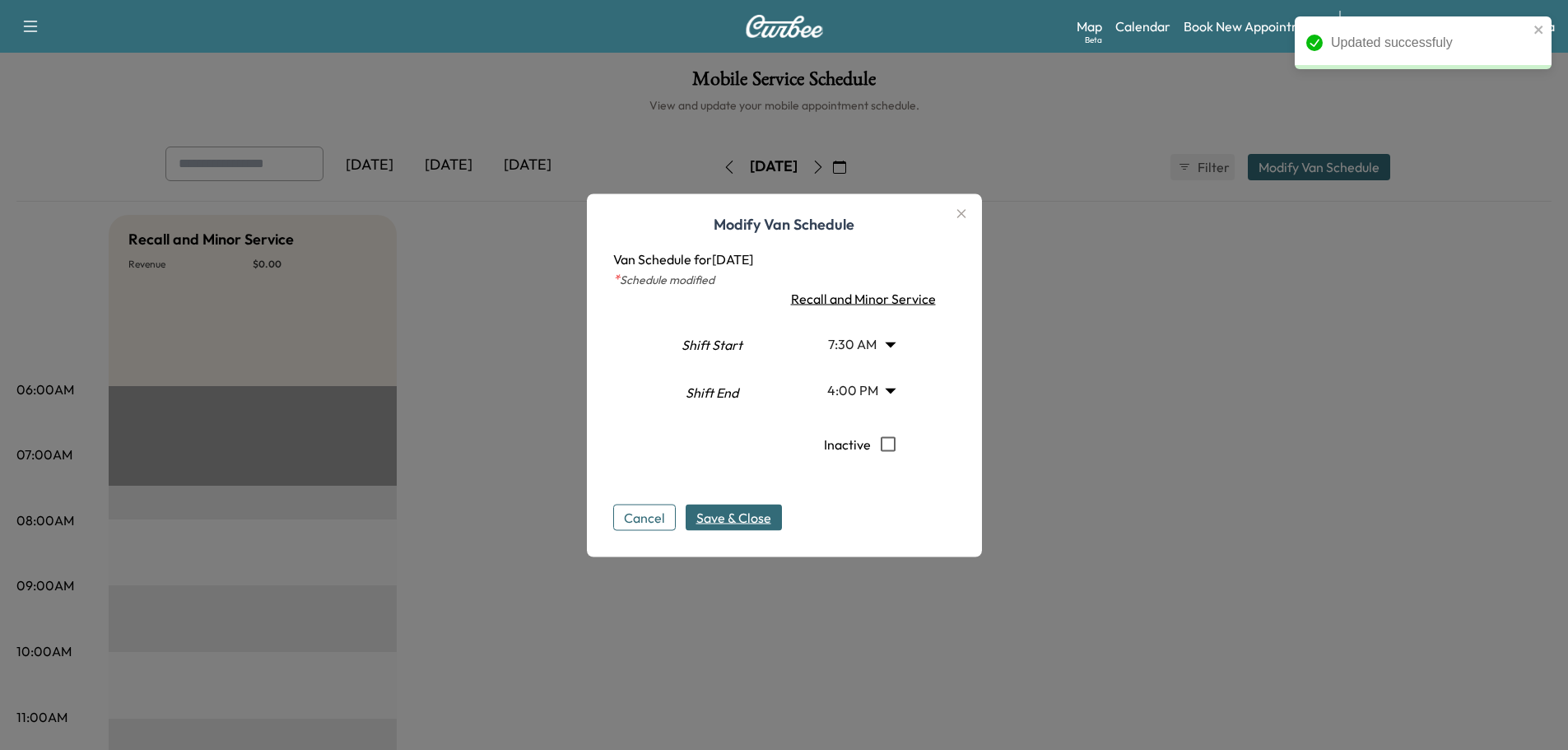
click at [963, 213] on icon "button" at bounding box center [961, 213] width 20 height 20
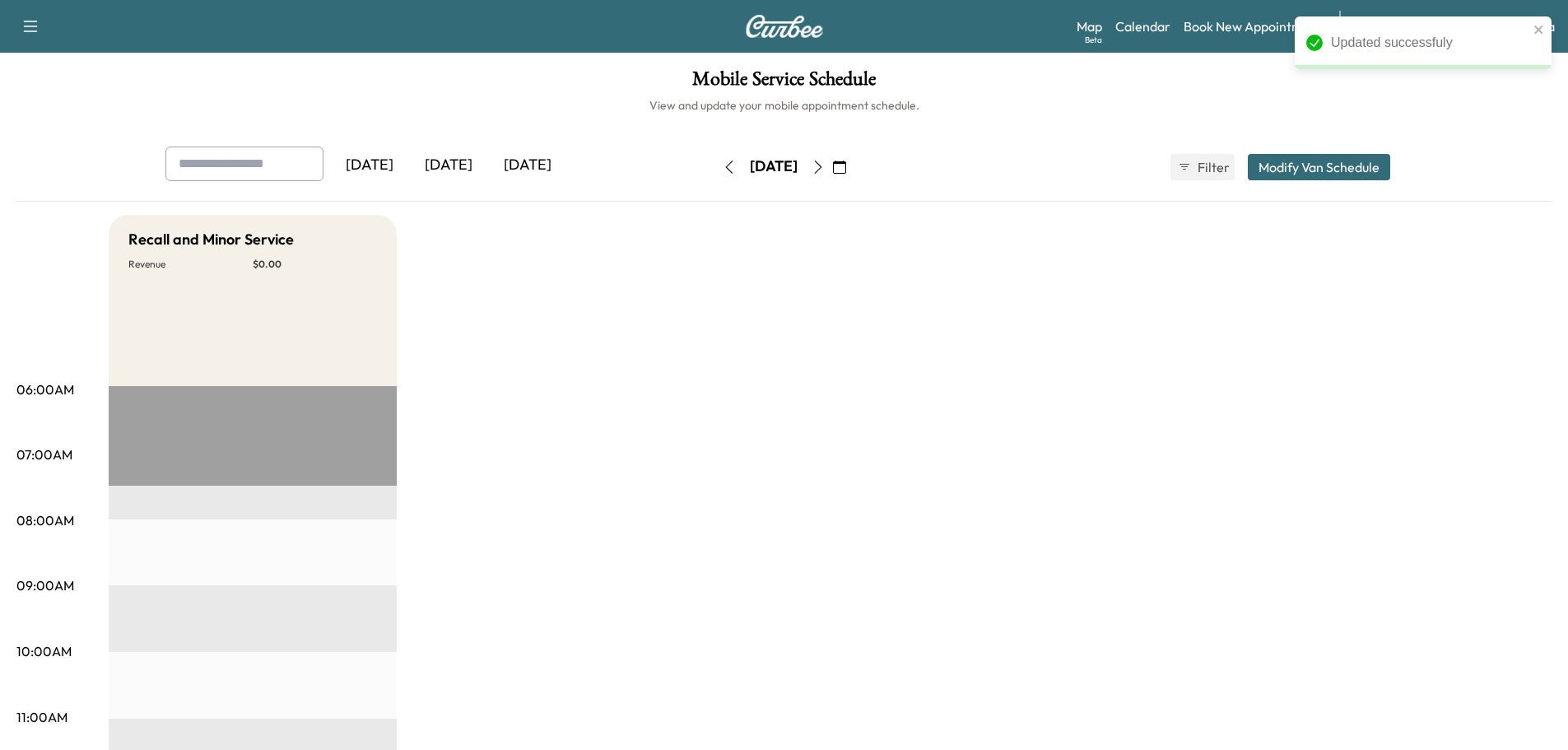
click at [723, 167] on icon "button" at bounding box center [730, 167] width 13 height 13
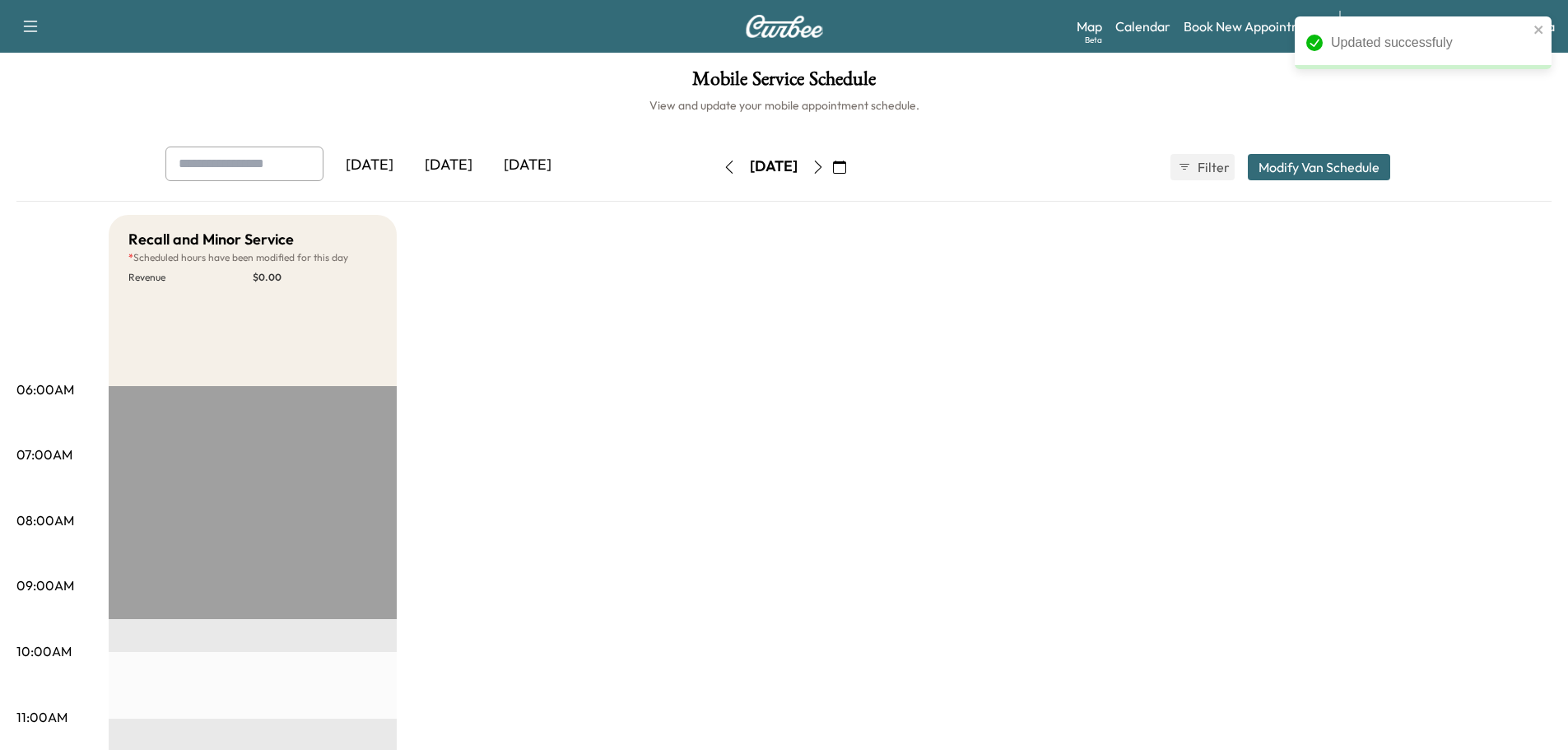
click at [1345, 164] on button "Modify Van Schedule" at bounding box center [1318, 167] width 143 height 26
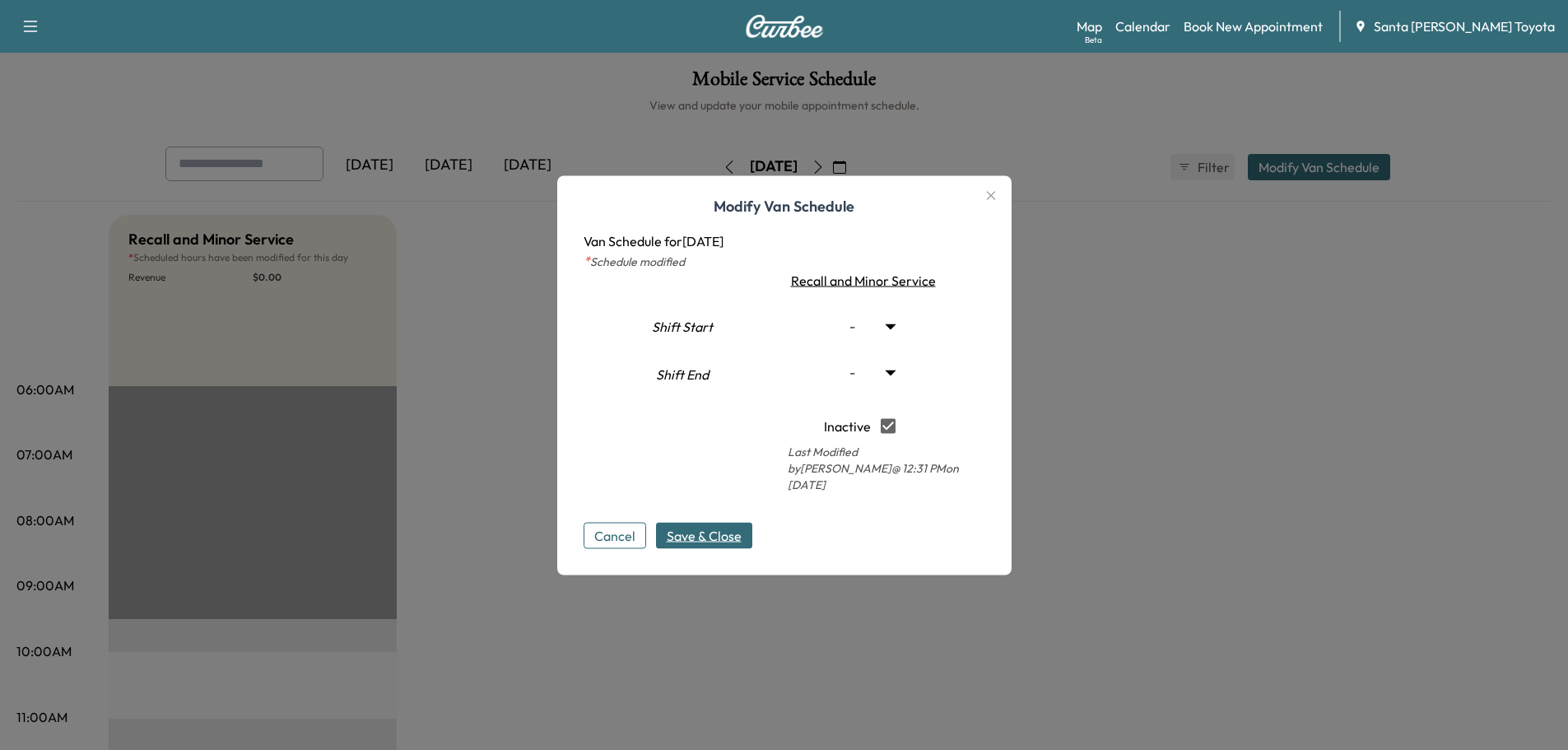
click at [695, 529] on span "Save & Close" at bounding box center [703, 535] width 75 height 20
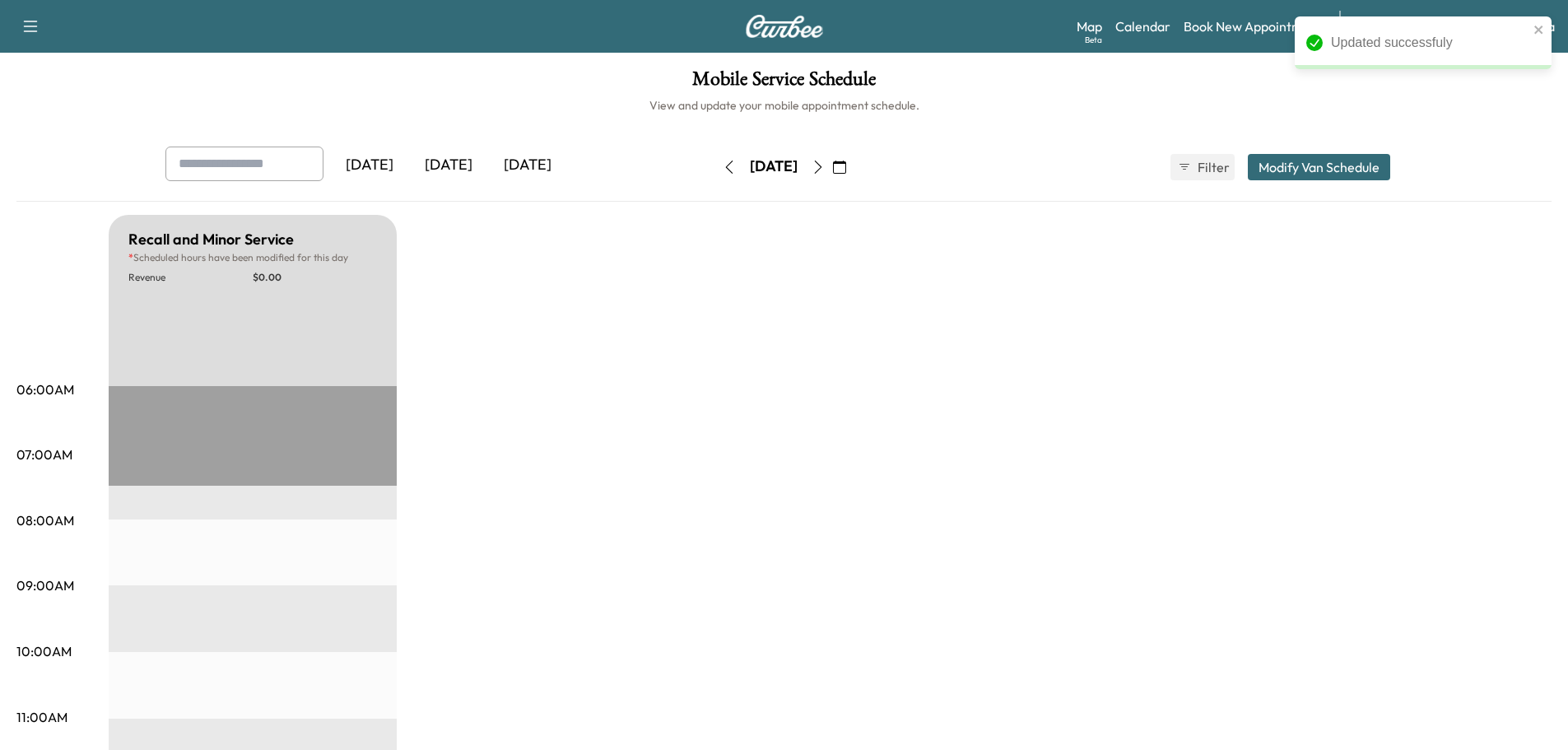
click at [825, 169] on icon "button" at bounding box center [818, 167] width 13 height 13
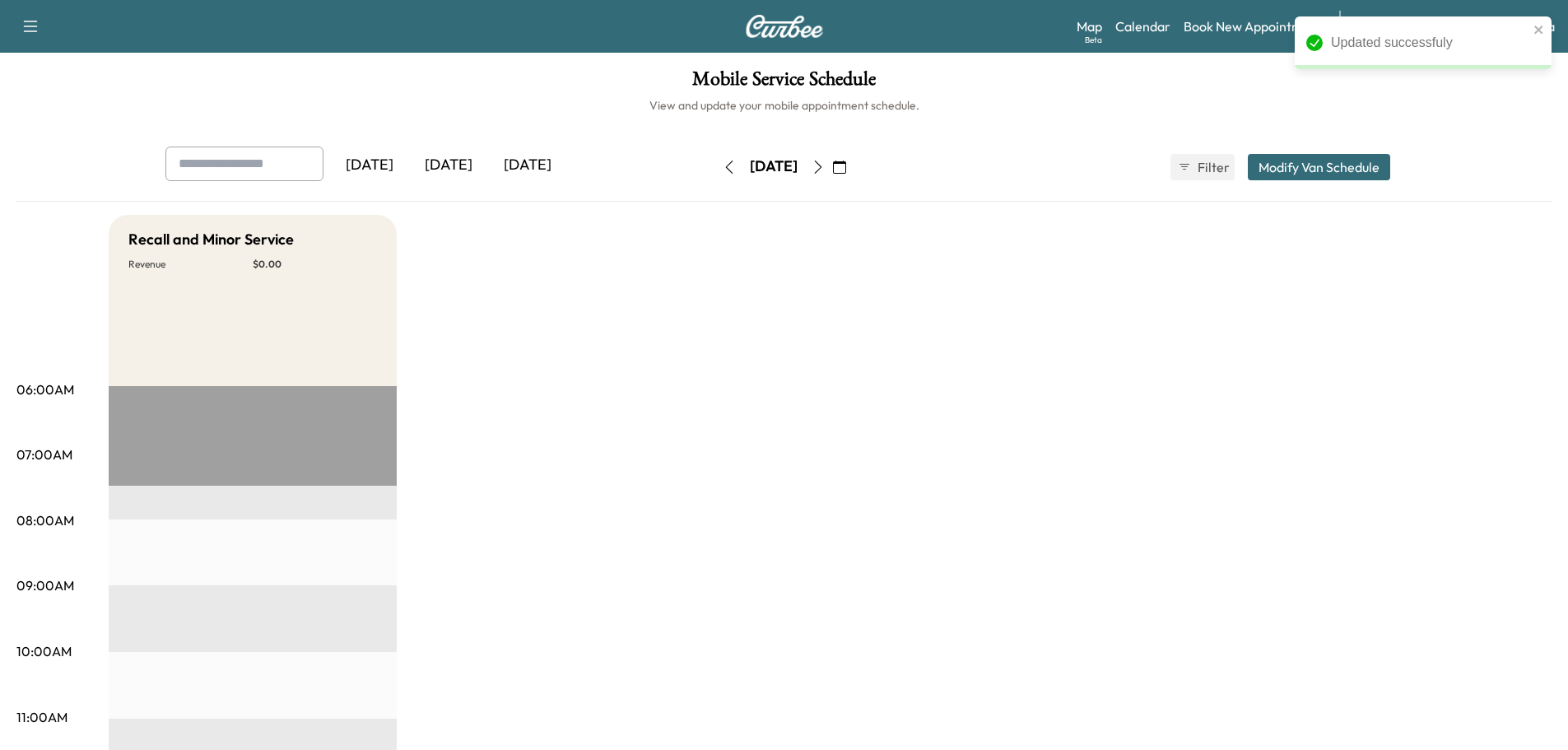
click at [1270, 172] on button "Modify Van Schedule" at bounding box center [1318, 167] width 143 height 26
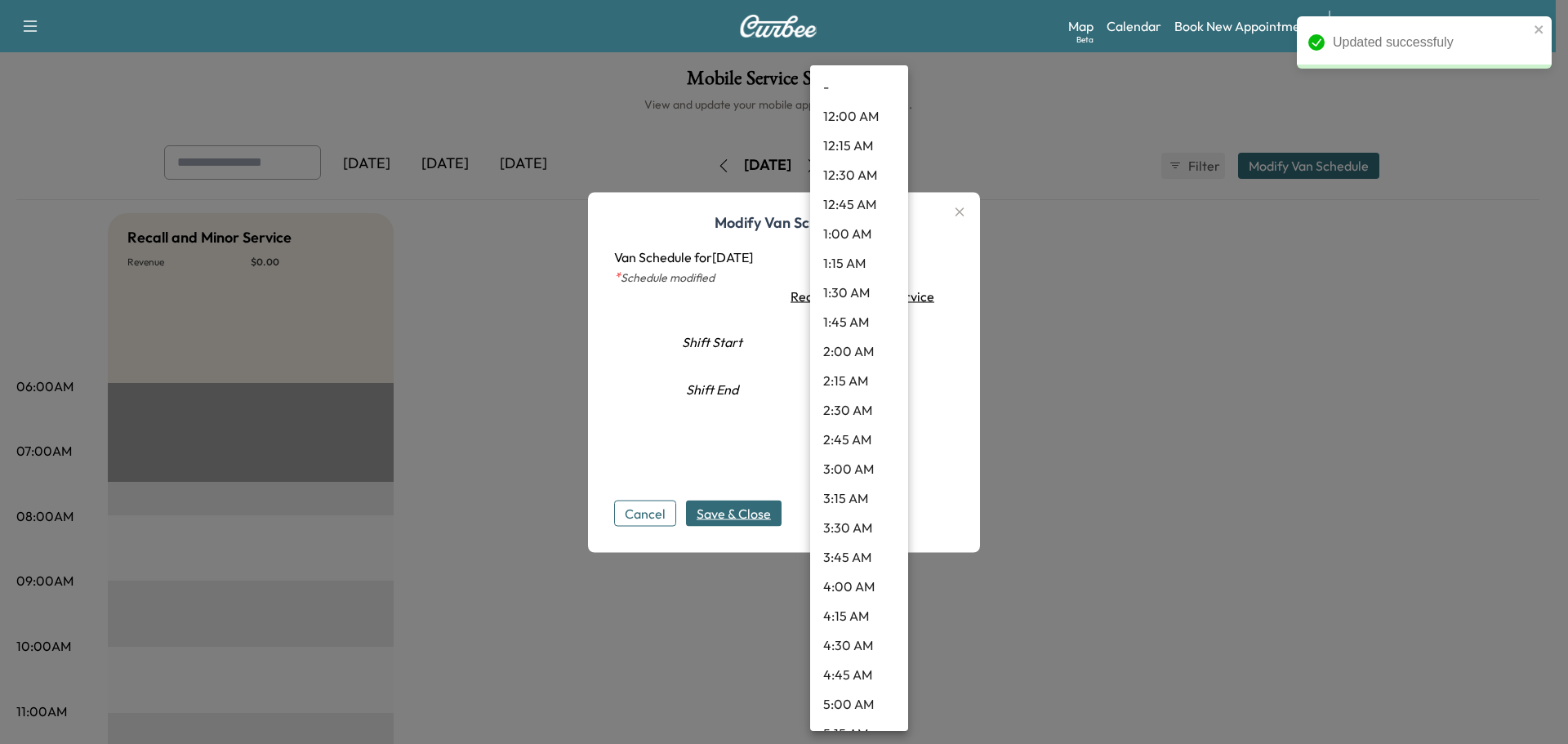
click at [852, 339] on body "Updated successfuly Support Log Out Map Beta Calendar Book New Appointment Sant…" at bounding box center [784, 372] width 1568 height 744
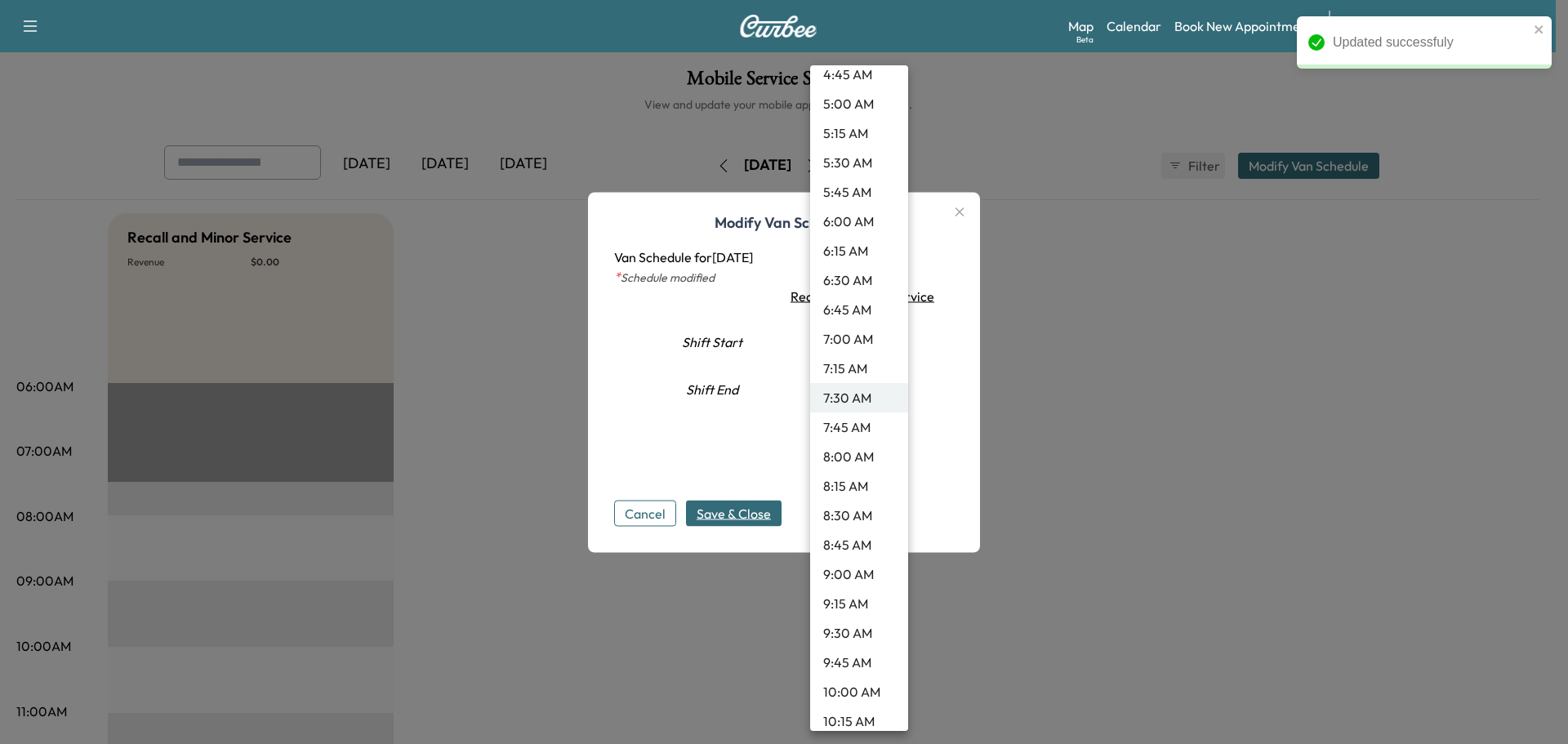
click at [850, 627] on li "9:30 AM" at bounding box center [859, 632] width 98 height 29
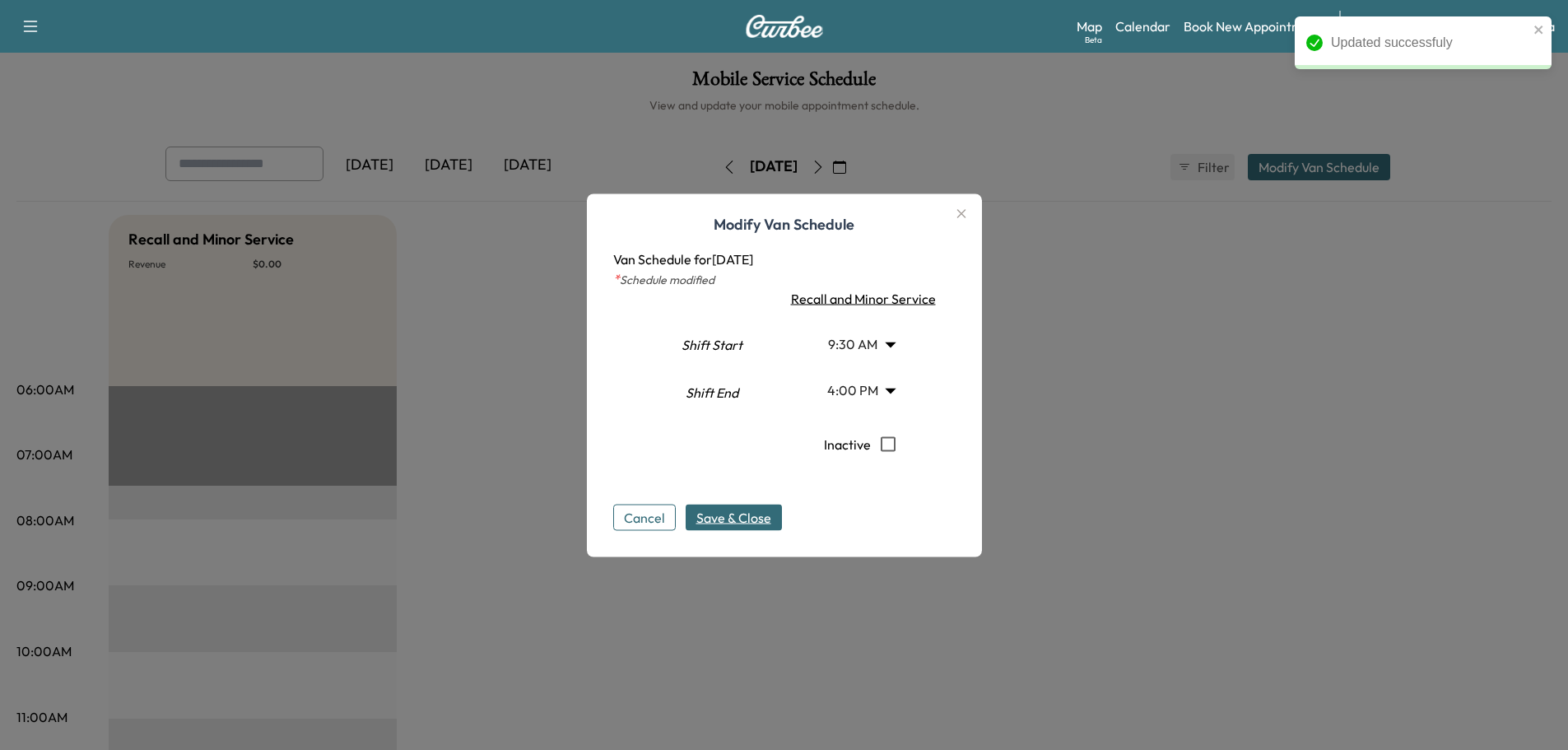
click at [729, 522] on span "Save & Close" at bounding box center [733, 516] width 75 height 20
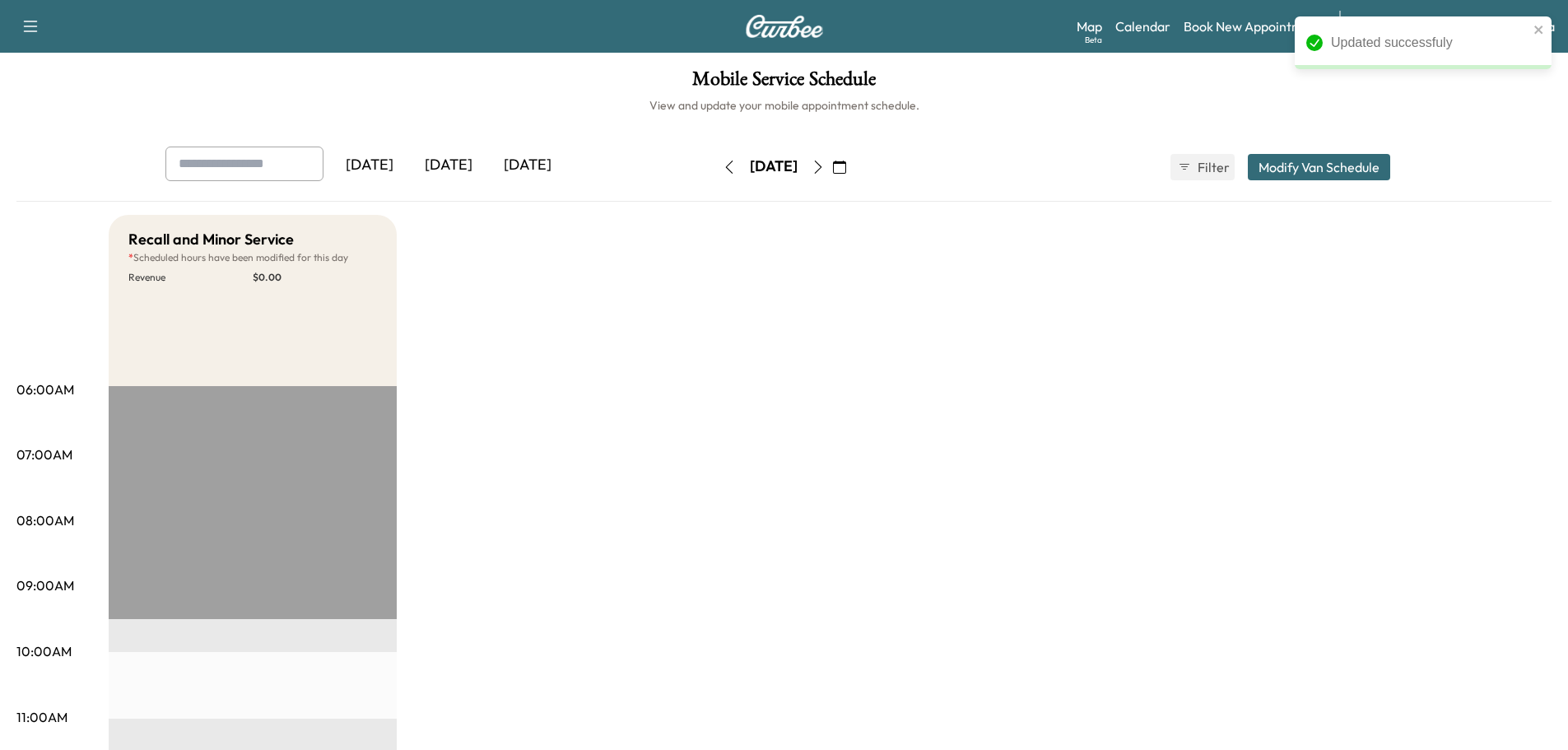
click at [825, 167] on icon "button" at bounding box center [818, 167] width 13 height 13
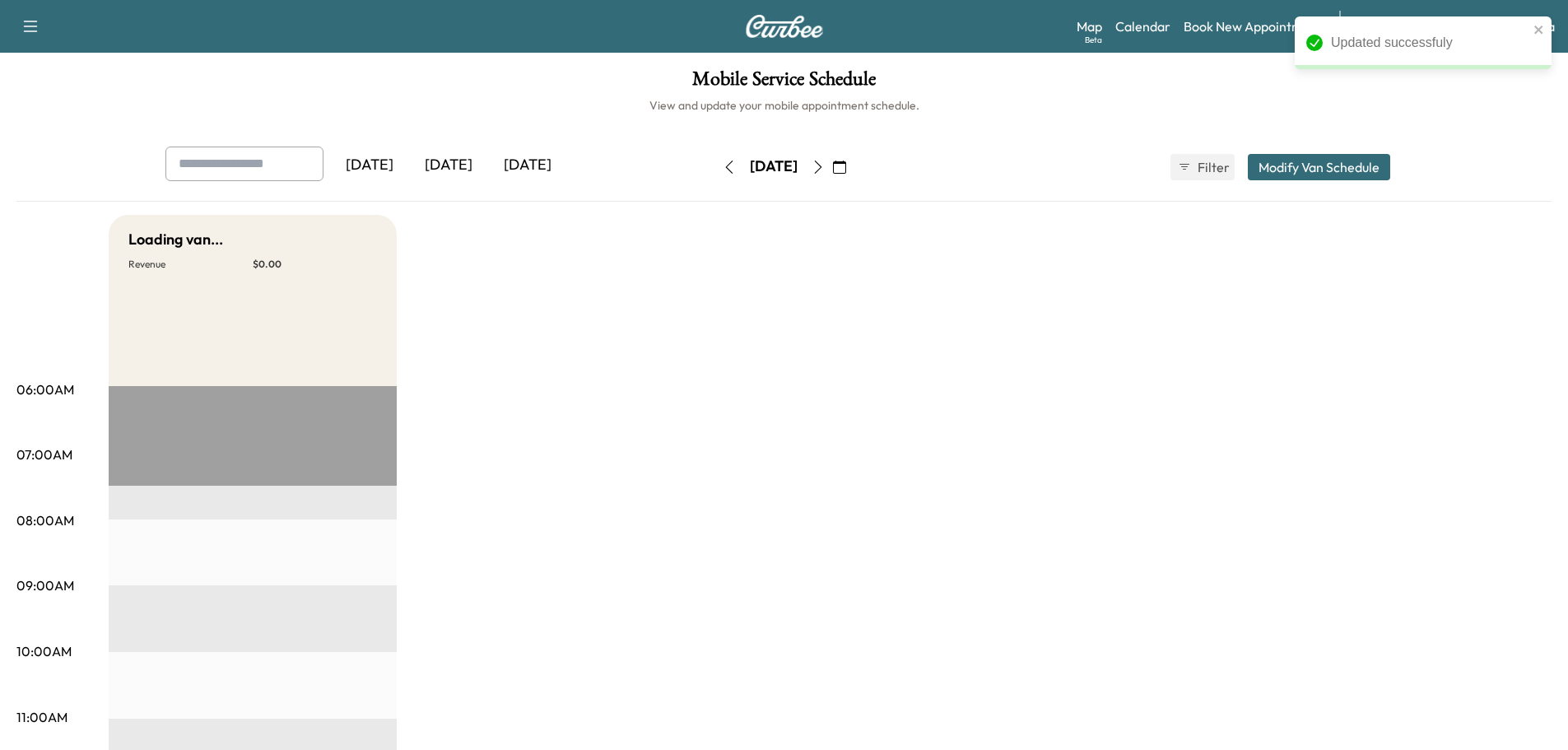
click at [1328, 169] on button "Modify Van Schedule" at bounding box center [1318, 167] width 143 height 26
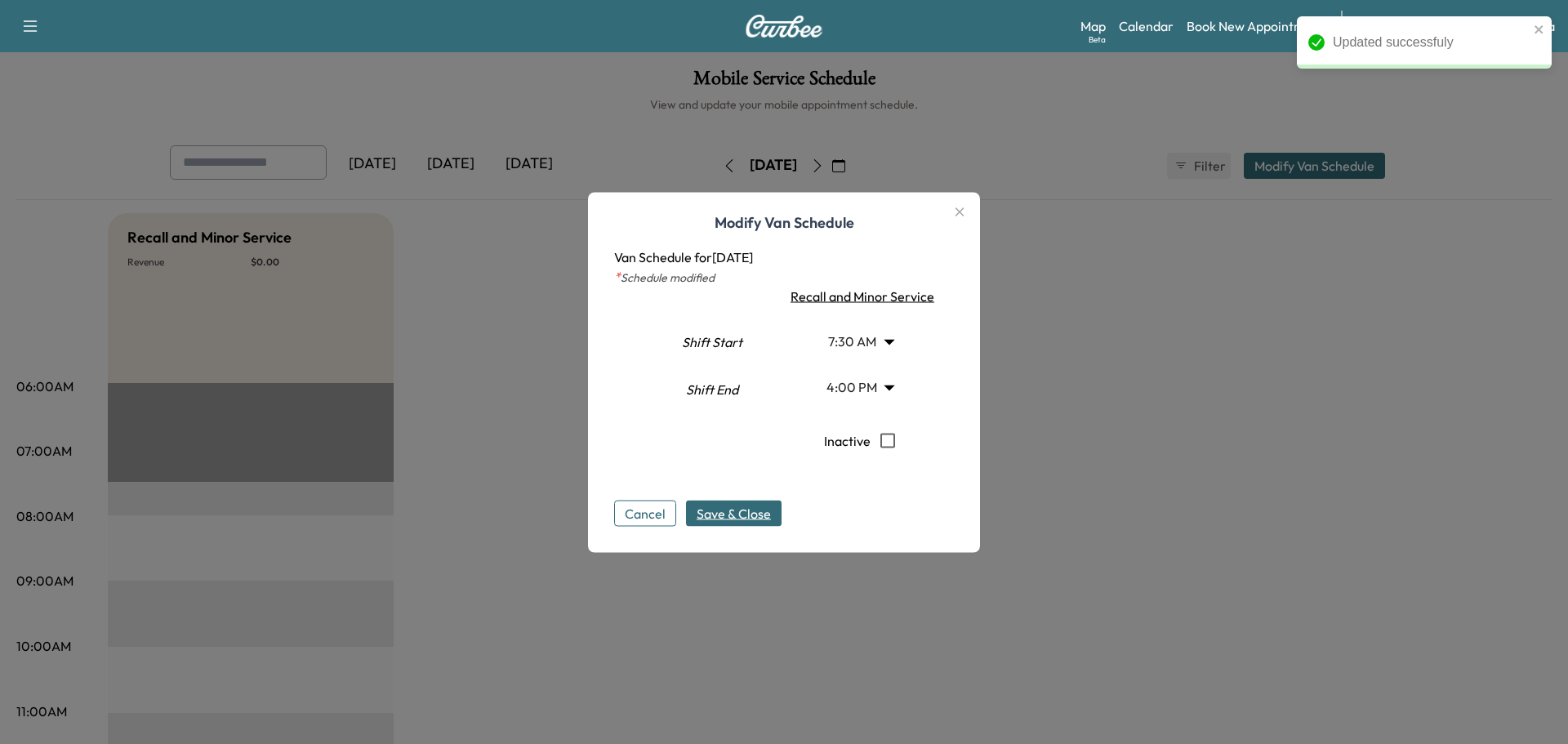
click at [849, 340] on body "Updated successfuly Support Log Out Map Beta Calendar Book New Appointment Sant…" at bounding box center [784, 372] width 1568 height 744
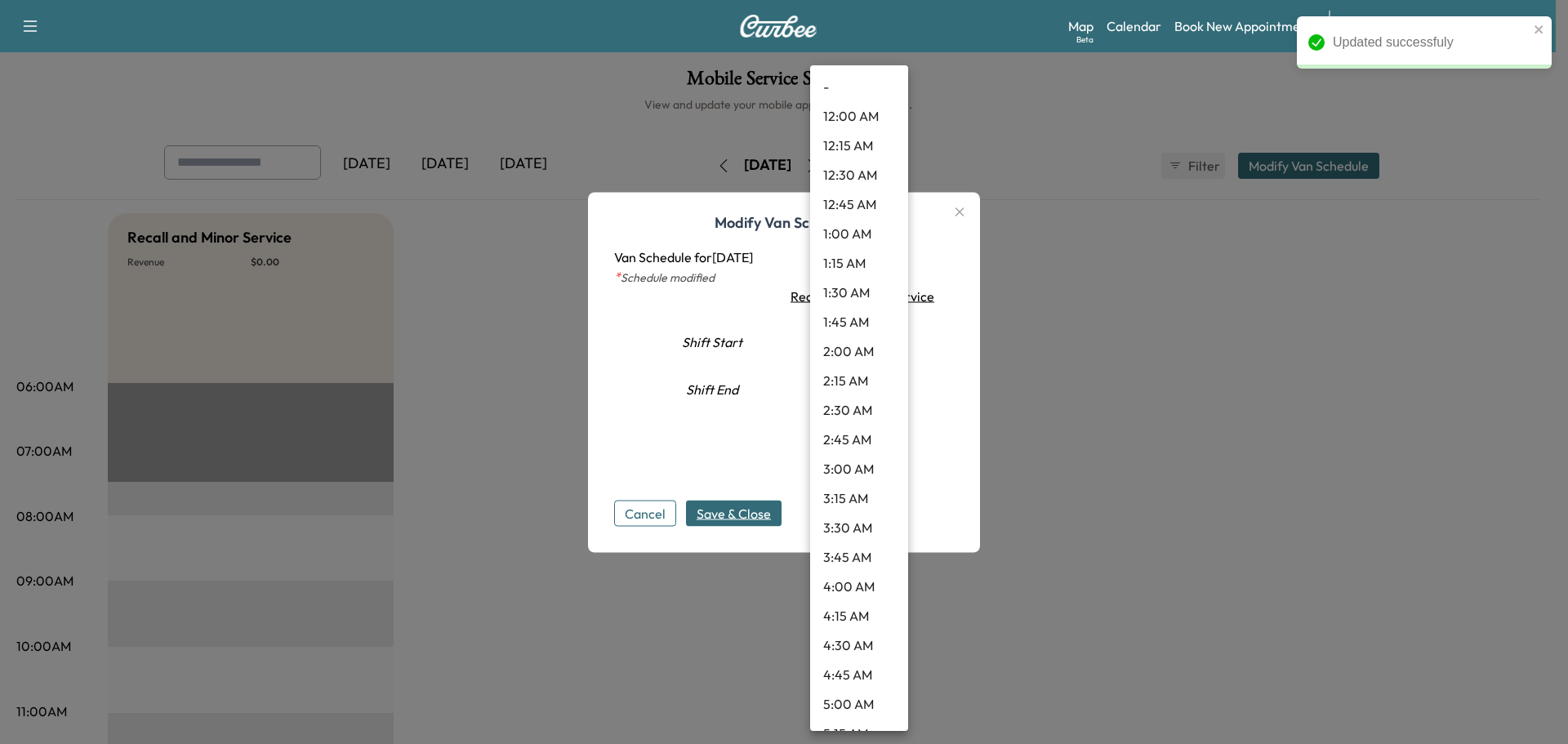
scroll to position [600, 0]
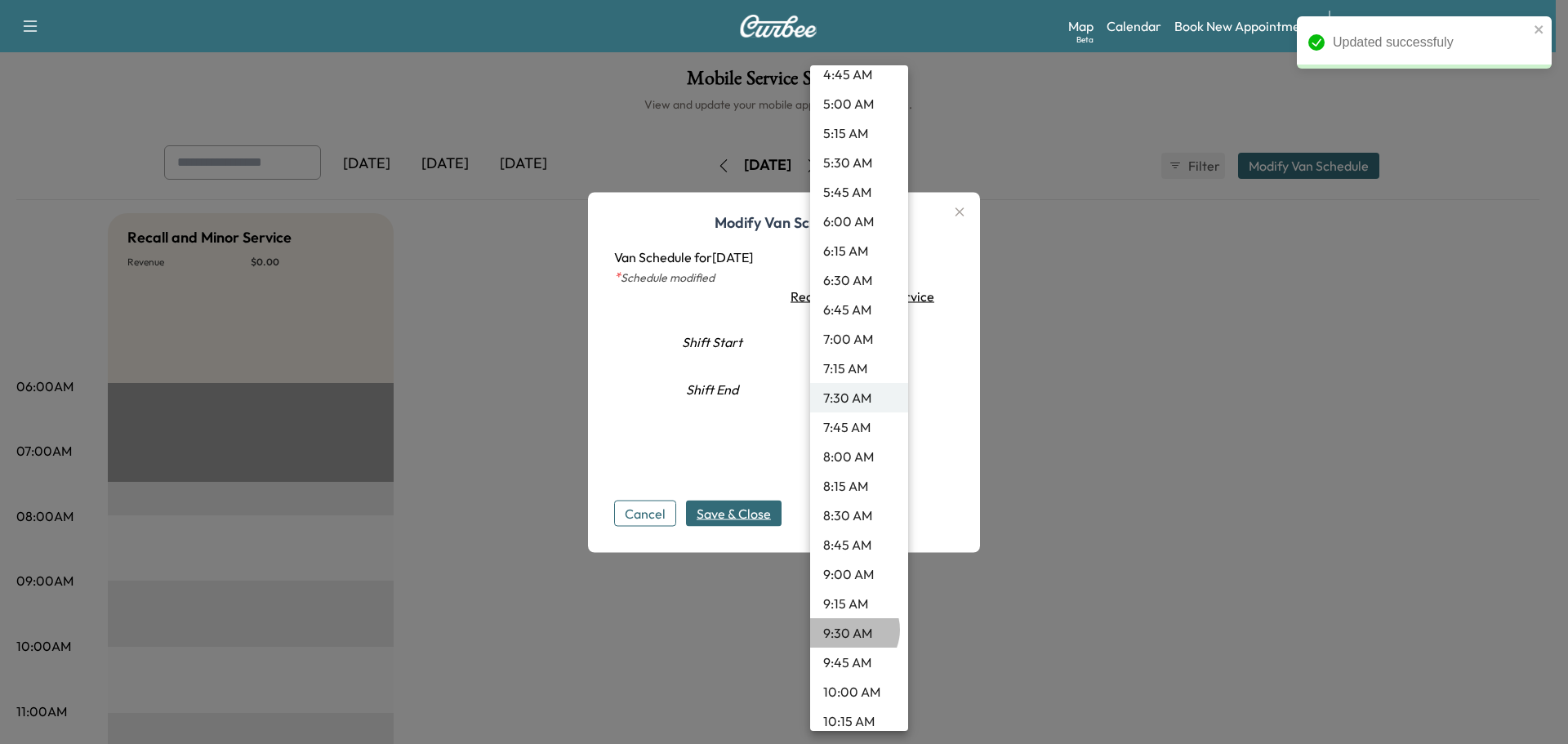
click at [848, 630] on li "9:30 AM" at bounding box center [859, 632] width 98 height 29
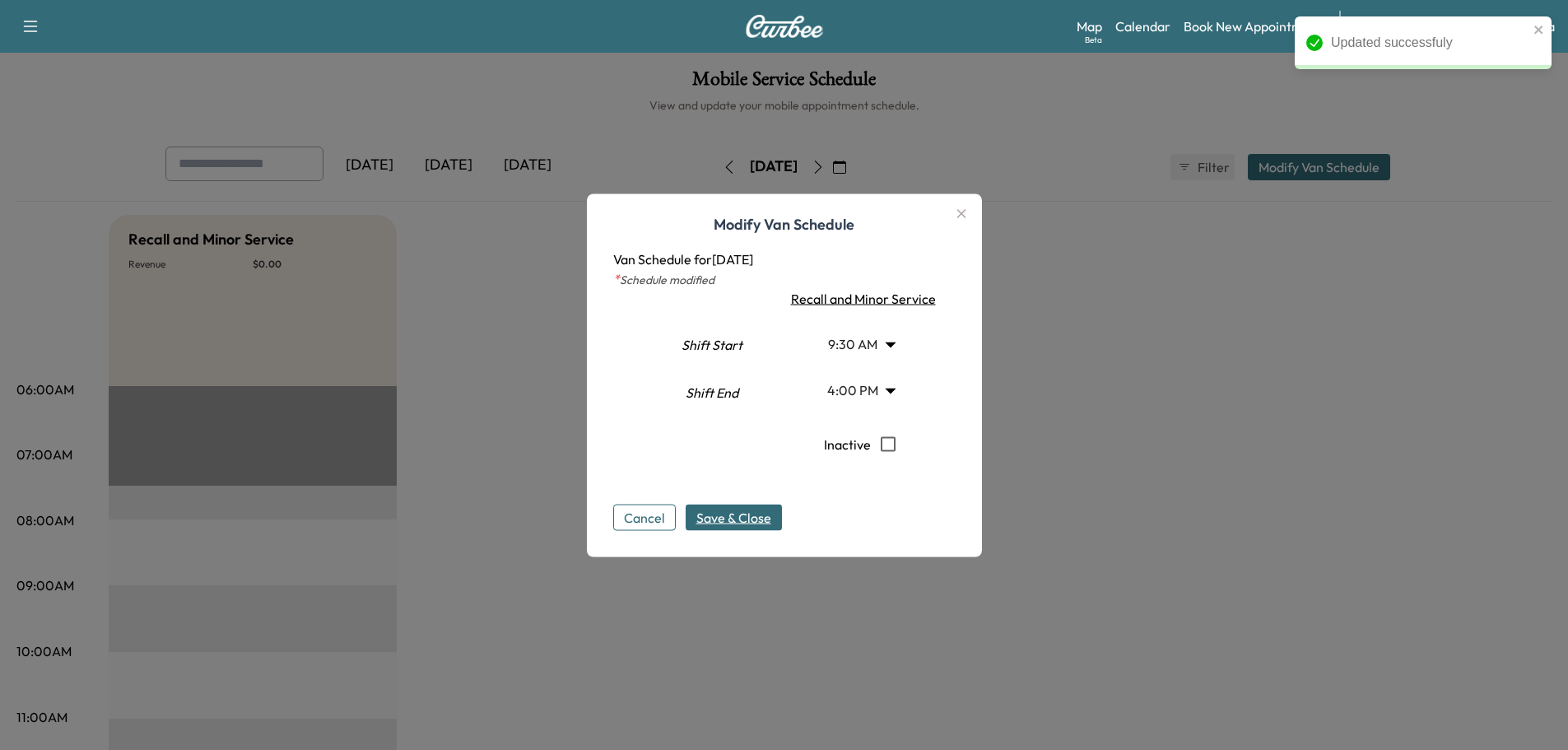
click at [767, 517] on span "Save & Close" at bounding box center [733, 516] width 75 height 20
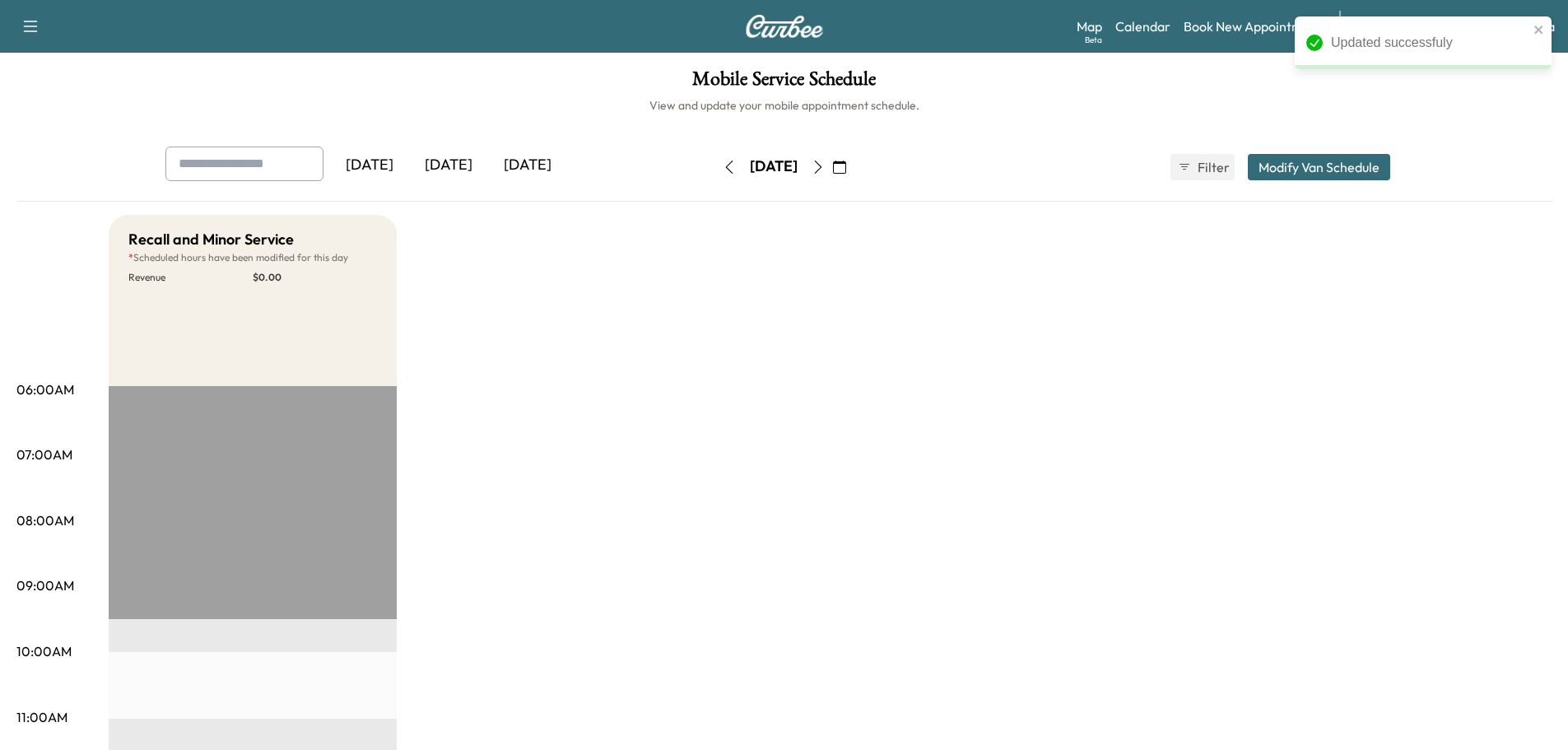
click at [832, 168] on button "button" at bounding box center [818, 167] width 28 height 26
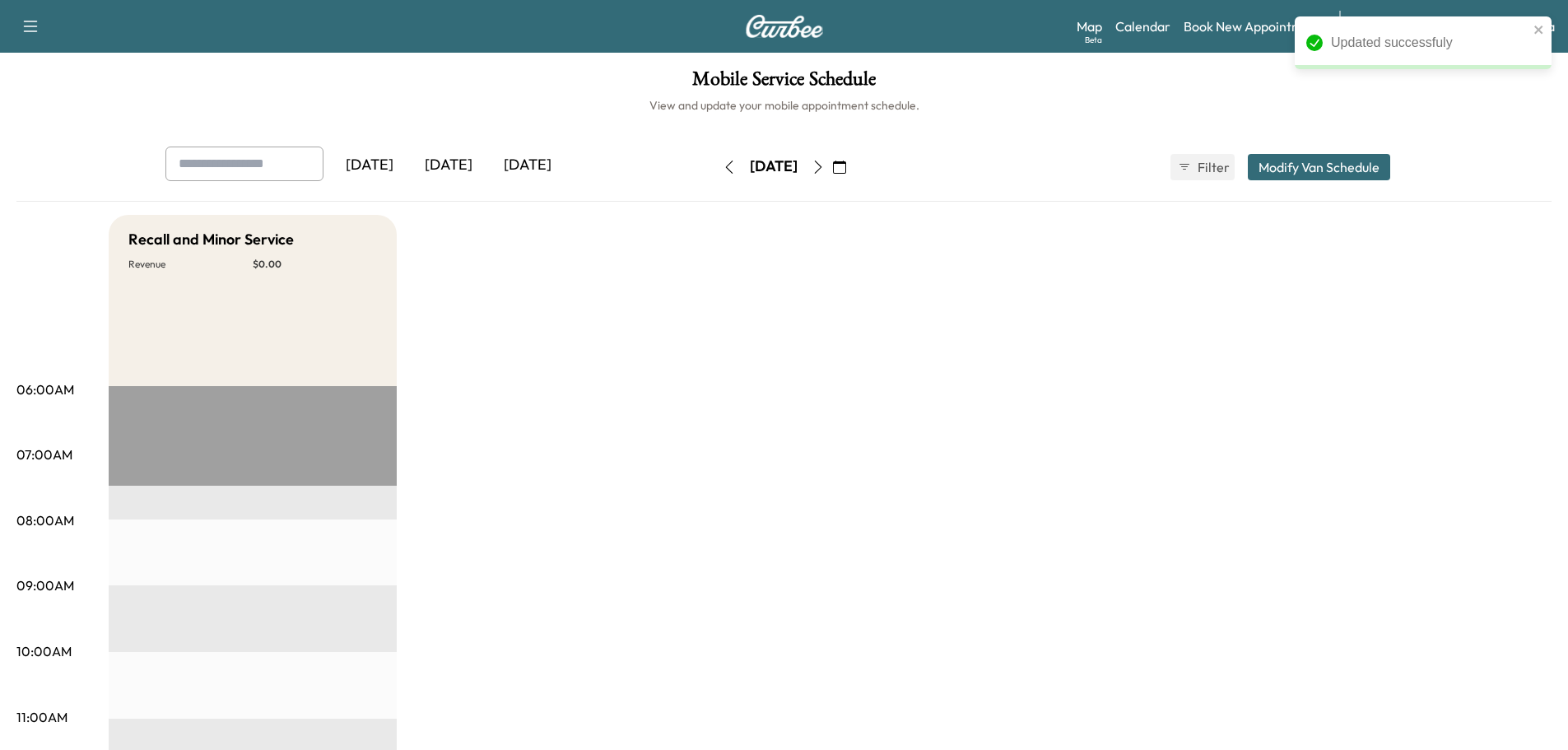
click at [1377, 163] on button "Modify Van Schedule" at bounding box center [1318, 167] width 143 height 26
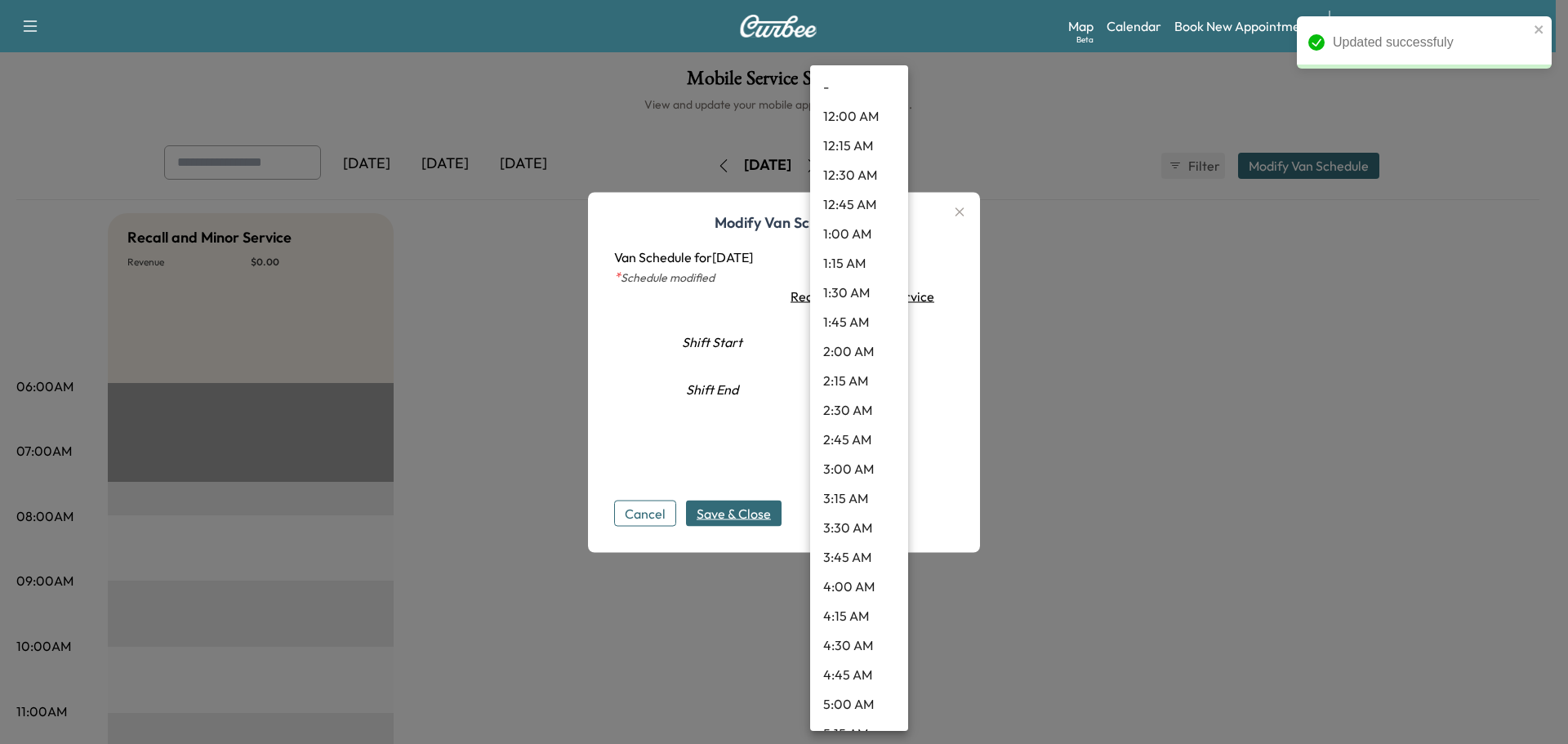
click at [830, 326] on body "Updated successfuly Support Log Out Map Beta Calendar Book New Appointment Sant…" at bounding box center [784, 372] width 1568 height 744
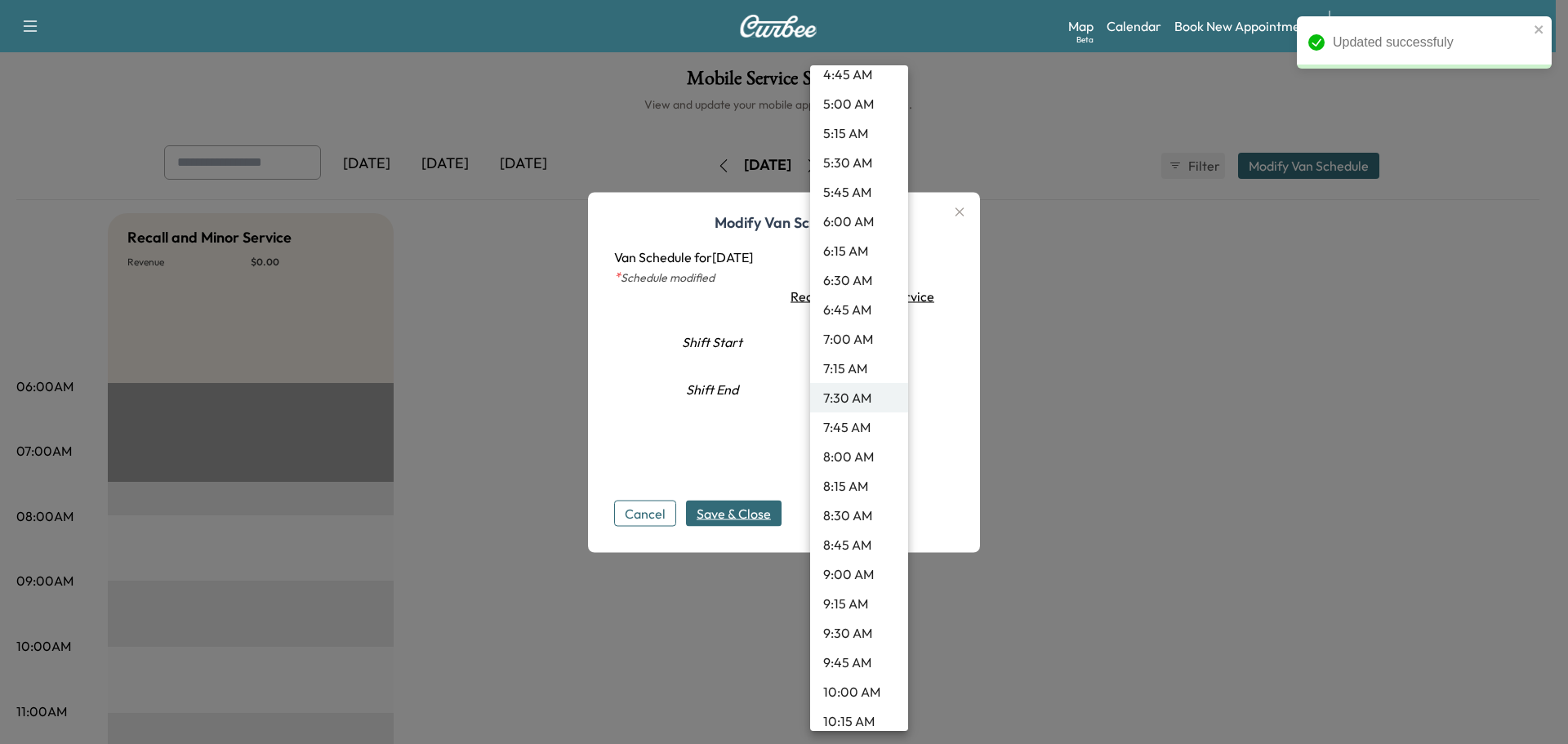
click at [853, 631] on li "9:30 AM" at bounding box center [859, 632] width 98 height 29
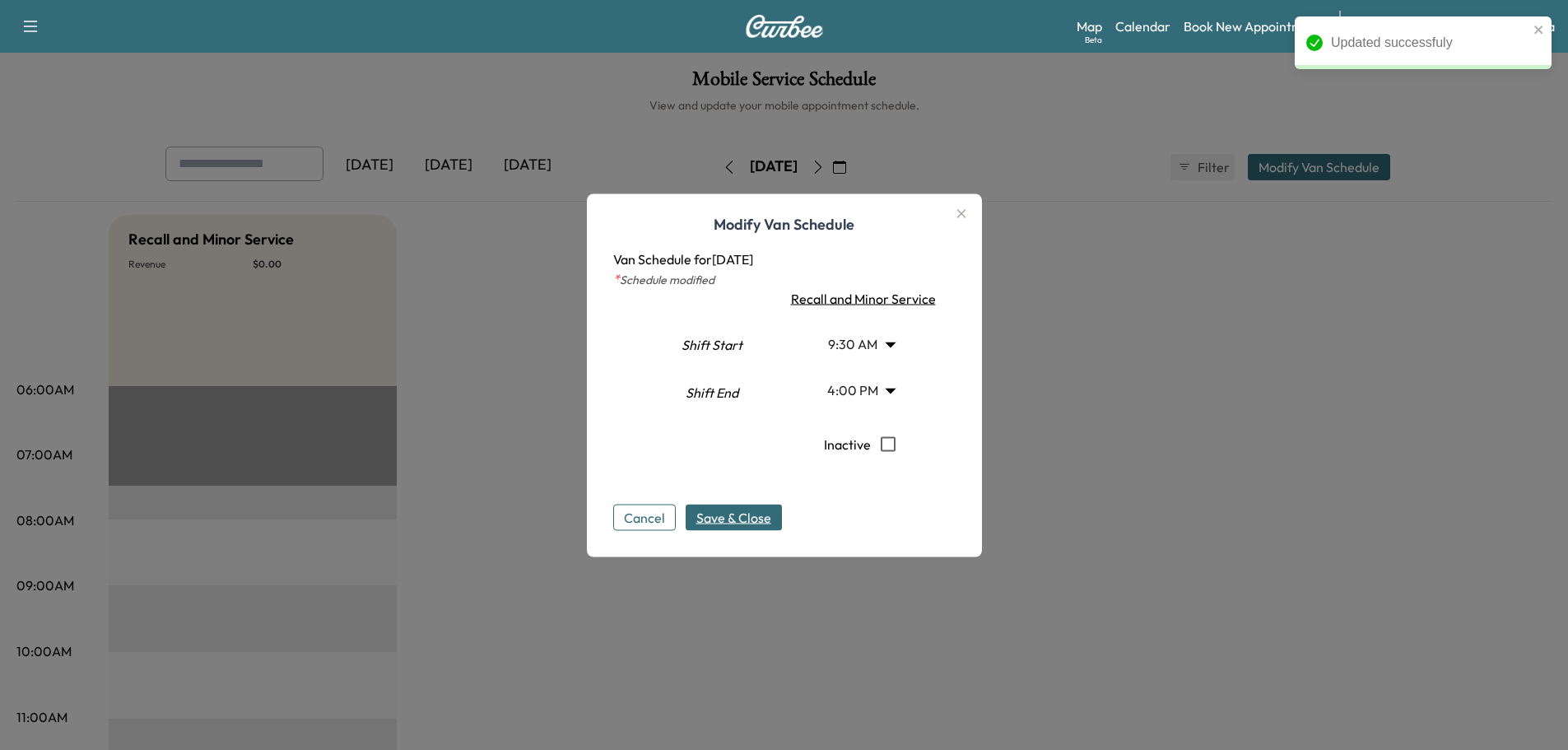
click at [760, 525] on span "Save & Close" at bounding box center [733, 516] width 75 height 20
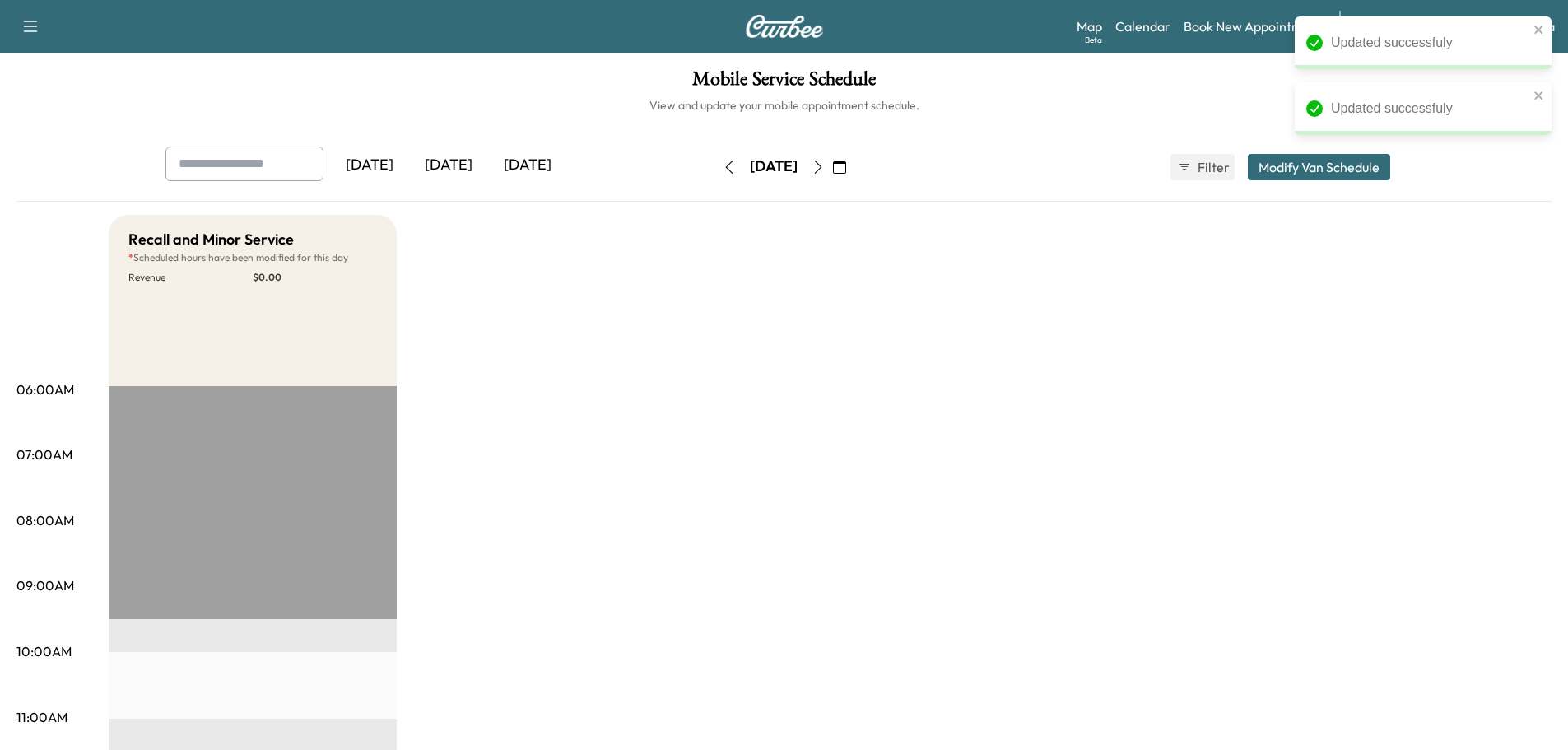
click at [825, 169] on icon "button" at bounding box center [818, 167] width 13 height 13
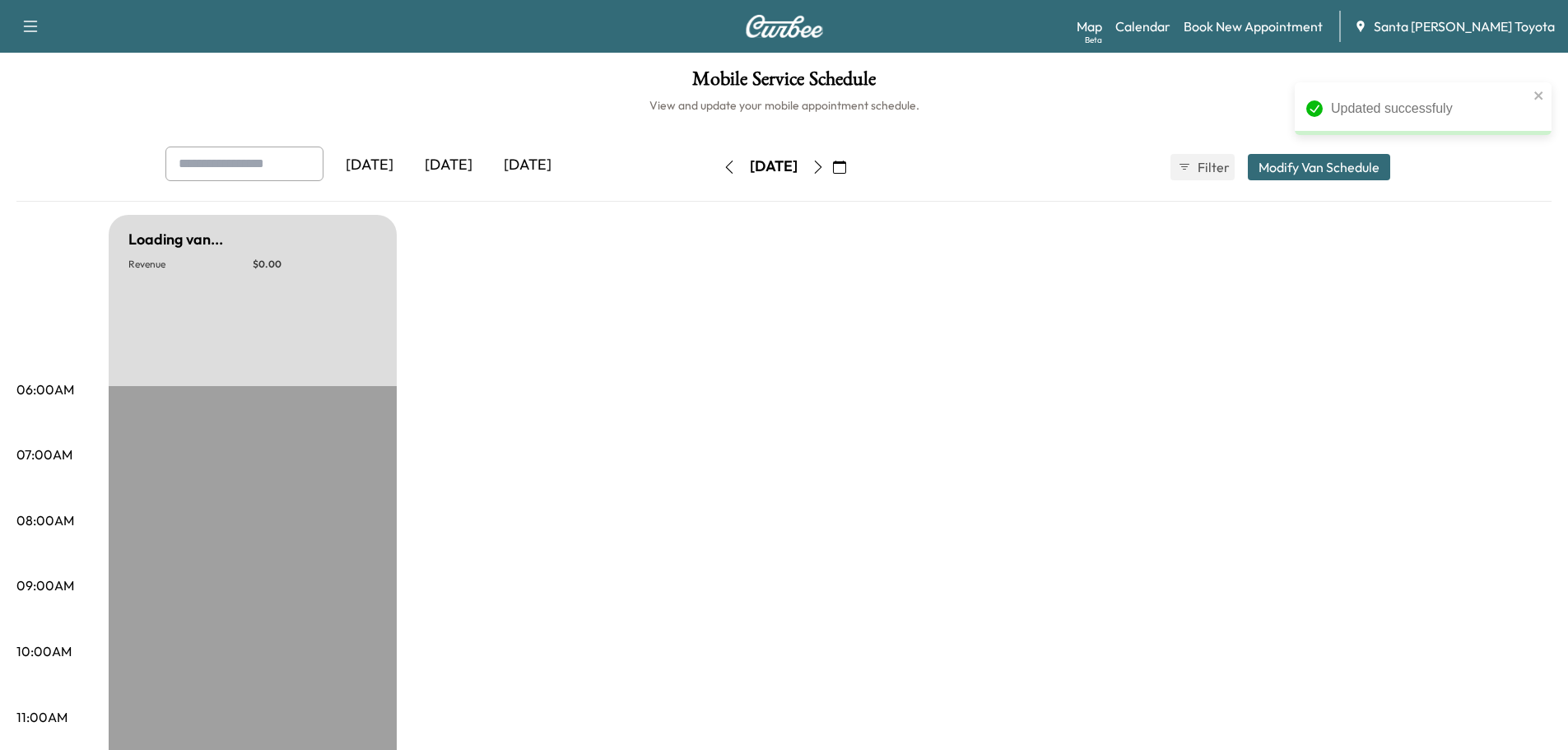
click at [832, 169] on button "button" at bounding box center [818, 167] width 28 height 26
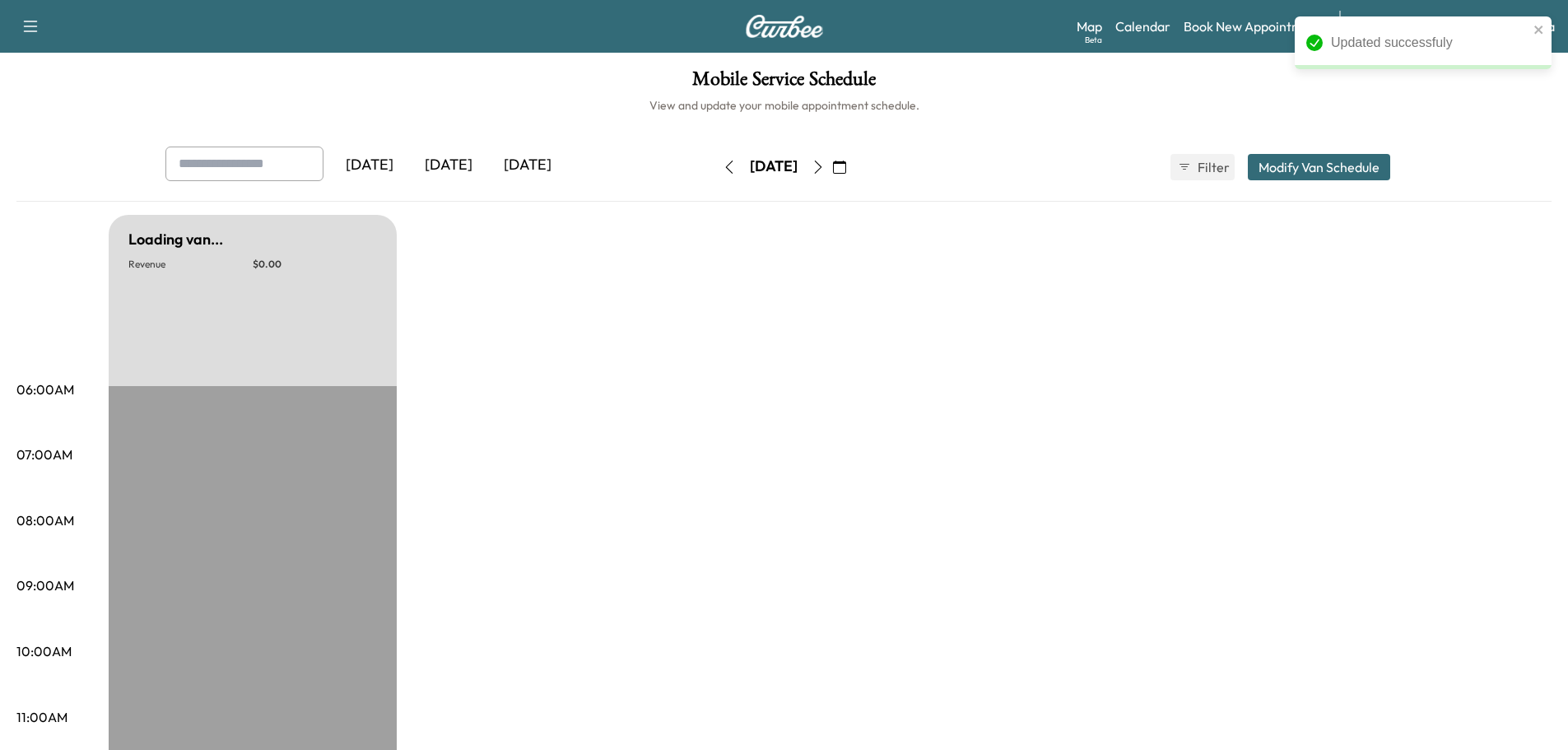
click at [825, 168] on icon "button" at bounding box center [818, 167] width 13 height 13
type input "***"
type input "**"
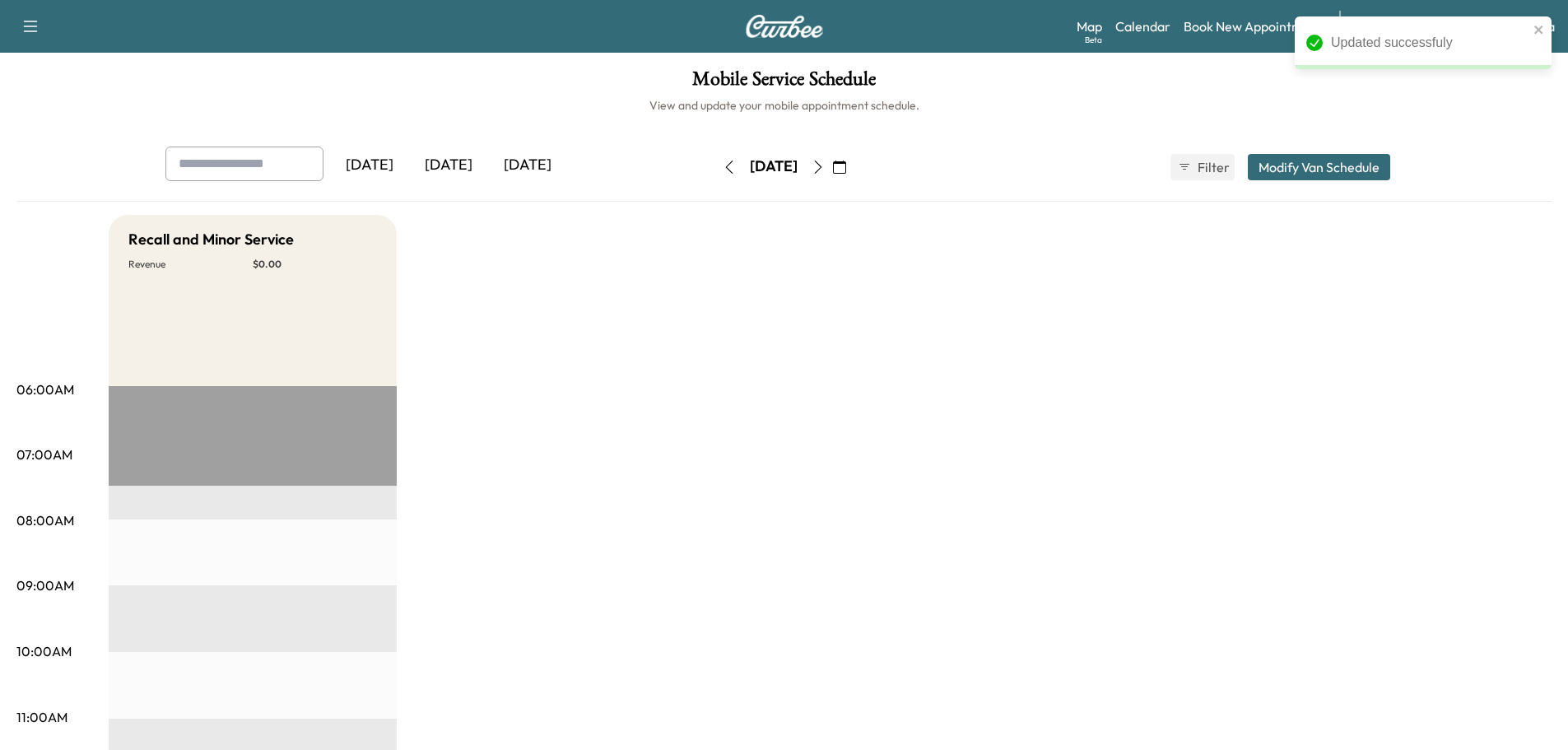
click at [1266, 167] on button "Modify Van Schedule" at bounding box center [1318, 167] width 143 height 26
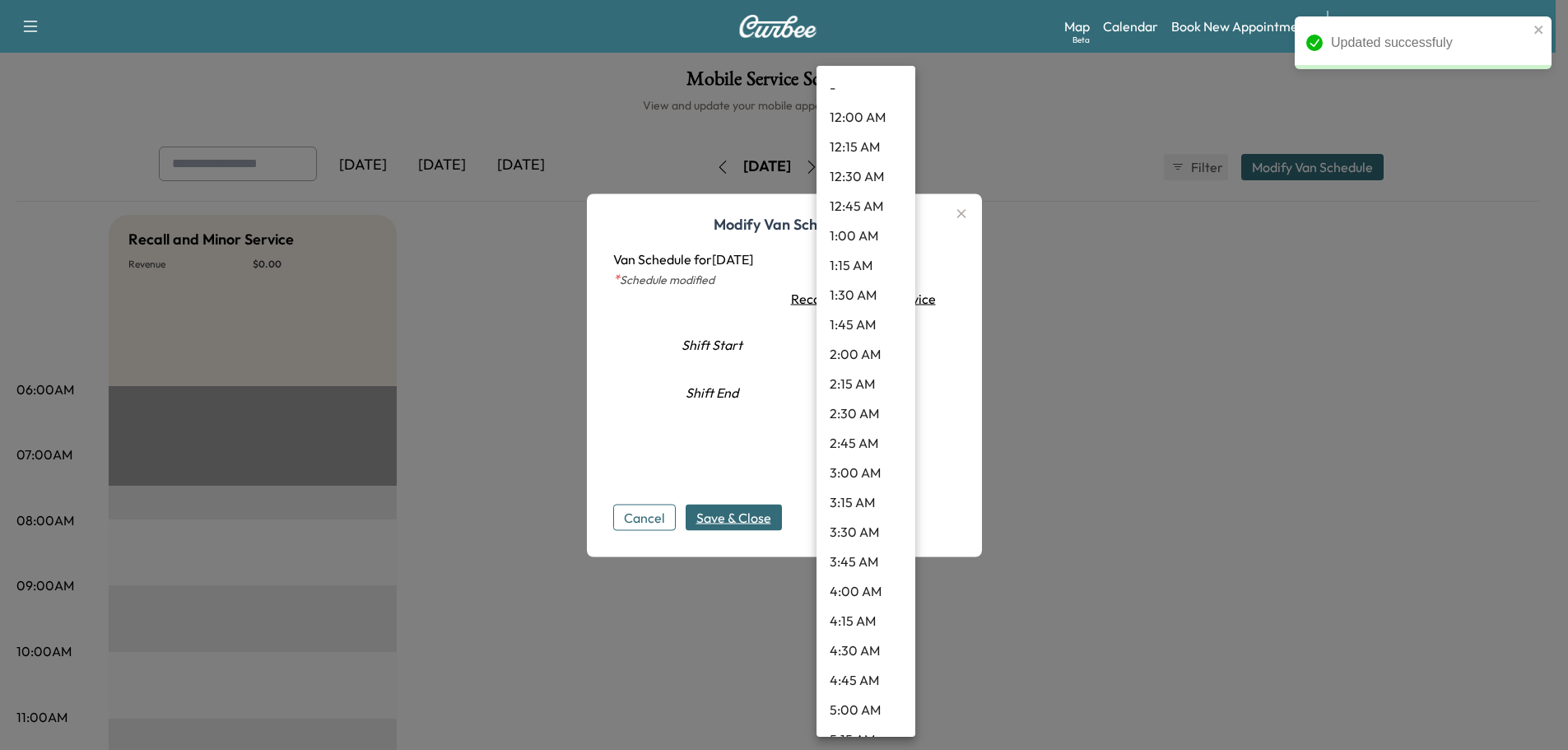
click at [871, 340] on body "Updated successfuly Support Log Out Map Beta Calendar Book New Appointment Sant…" at bounding box center [784, 375] width 1568 height 750
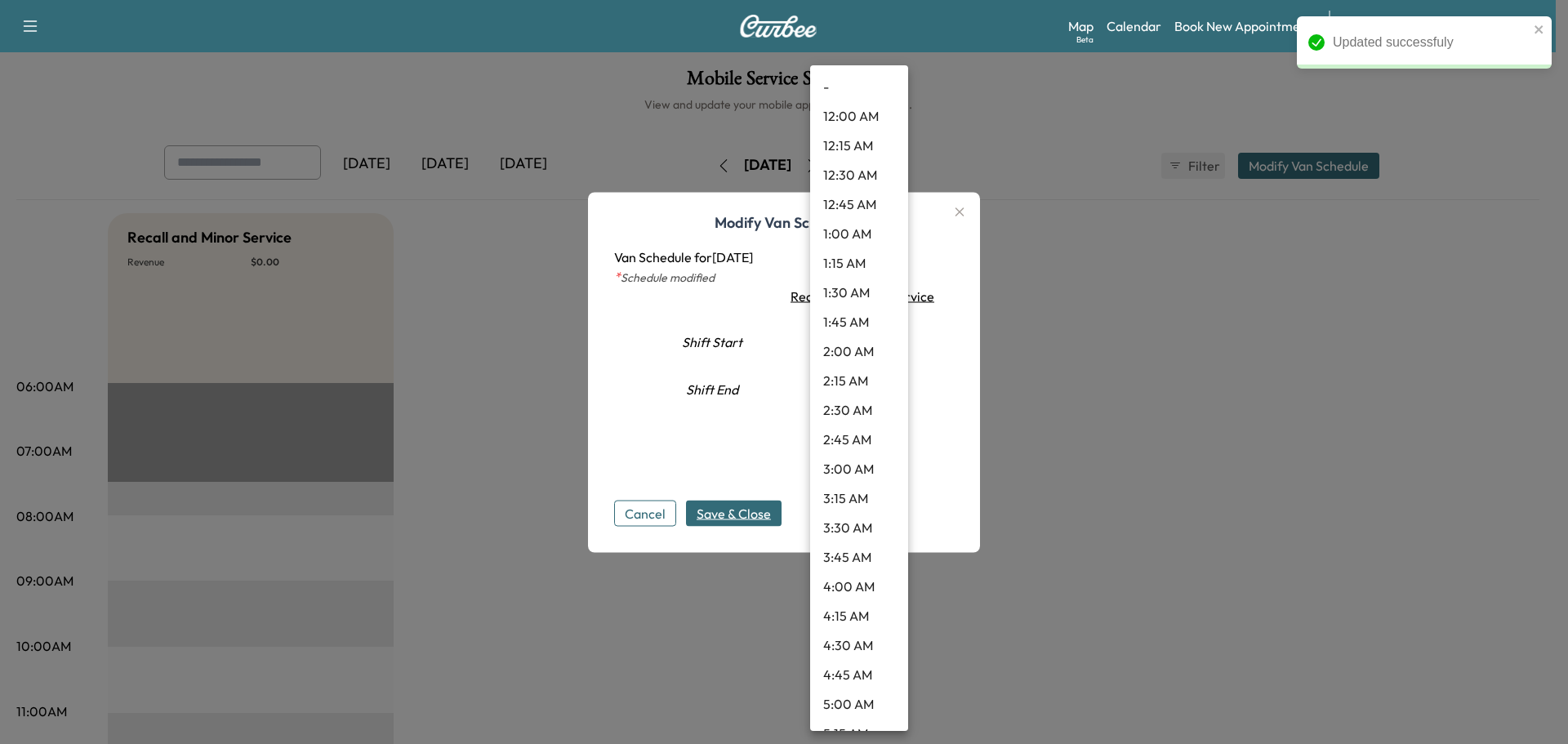
scroll to position [600, 0]
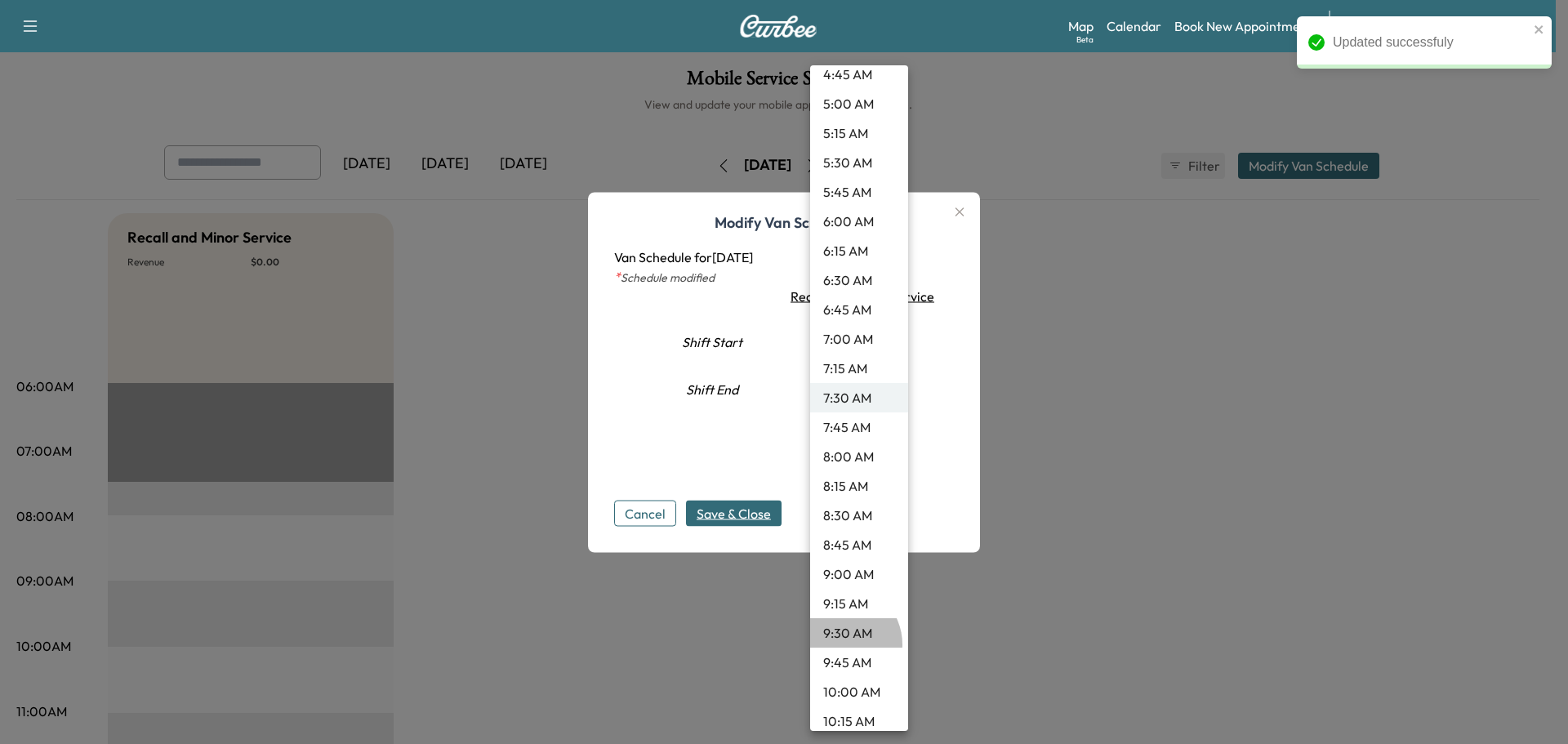
click at [840, 645] on li "9:30 AM" at bounding box center [859, 632] width 98 height 29
type input "***"
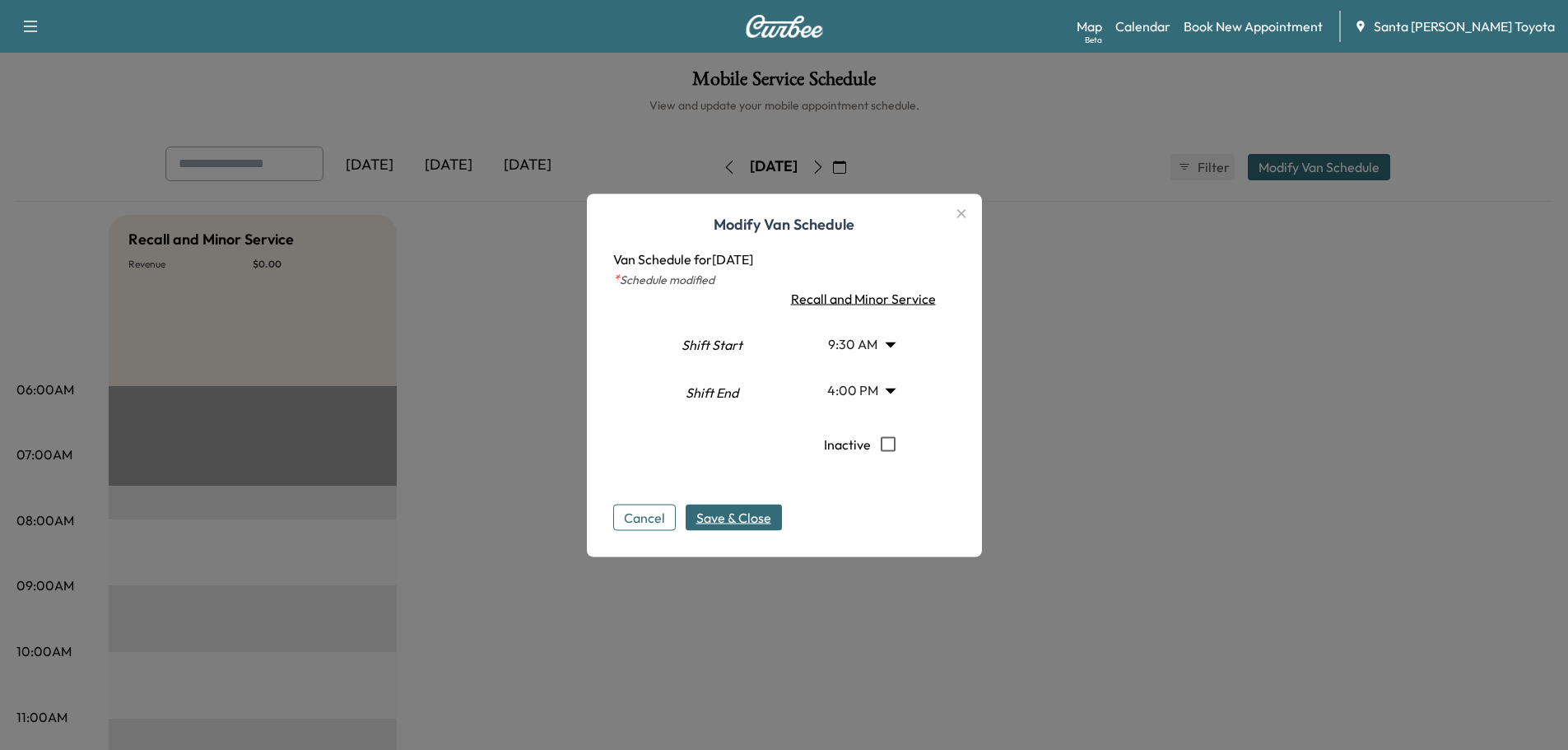
click at [755, 519] on span "Save & Close" at bounding box center [733, 516] width 75 height 20
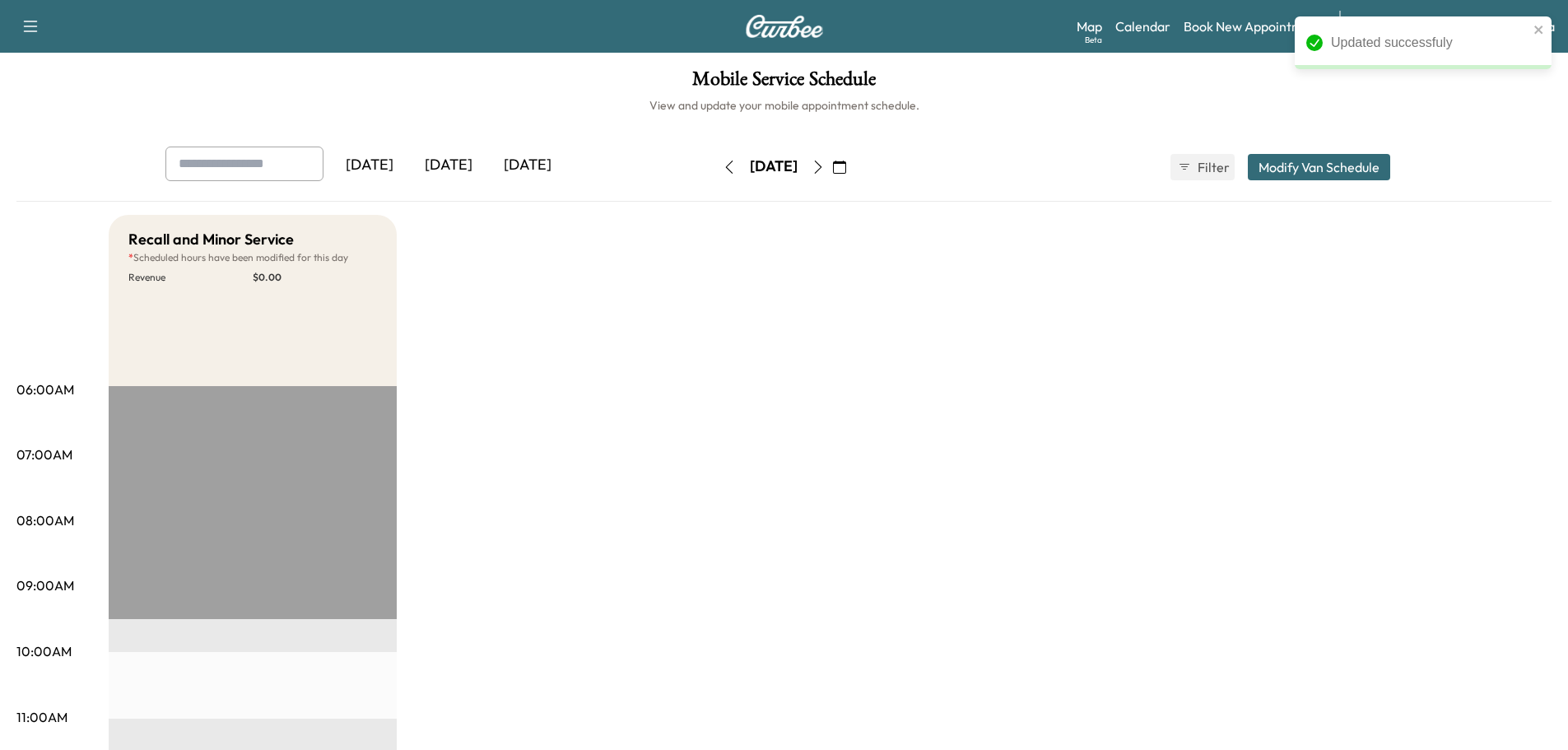
click at [832, 162] on button "button" at bounding box center [818, 167] width 28 height 26
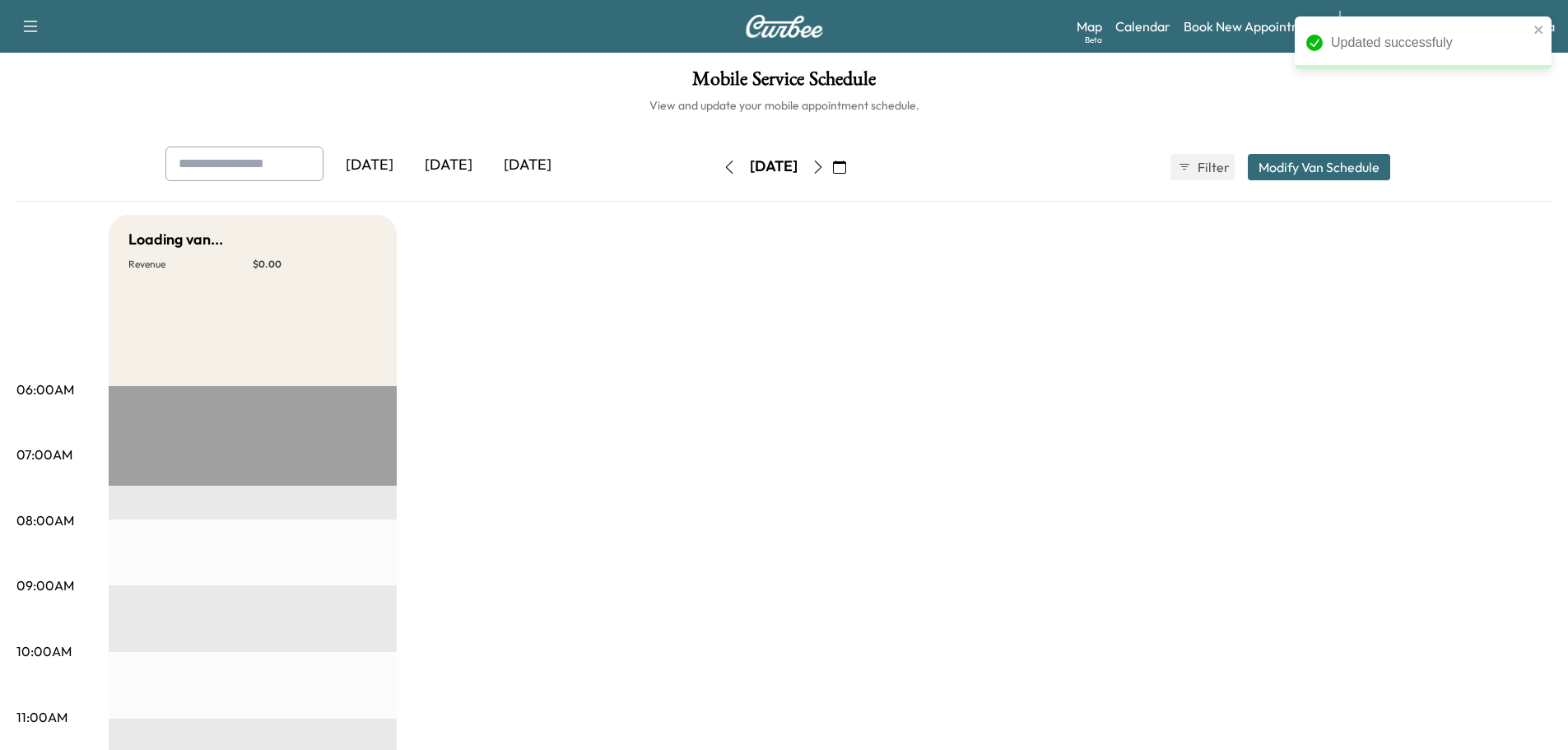
click at [1277, 166] on button "Modify Van Schedule" at bounding box center [1318, 167] width 143 height 26
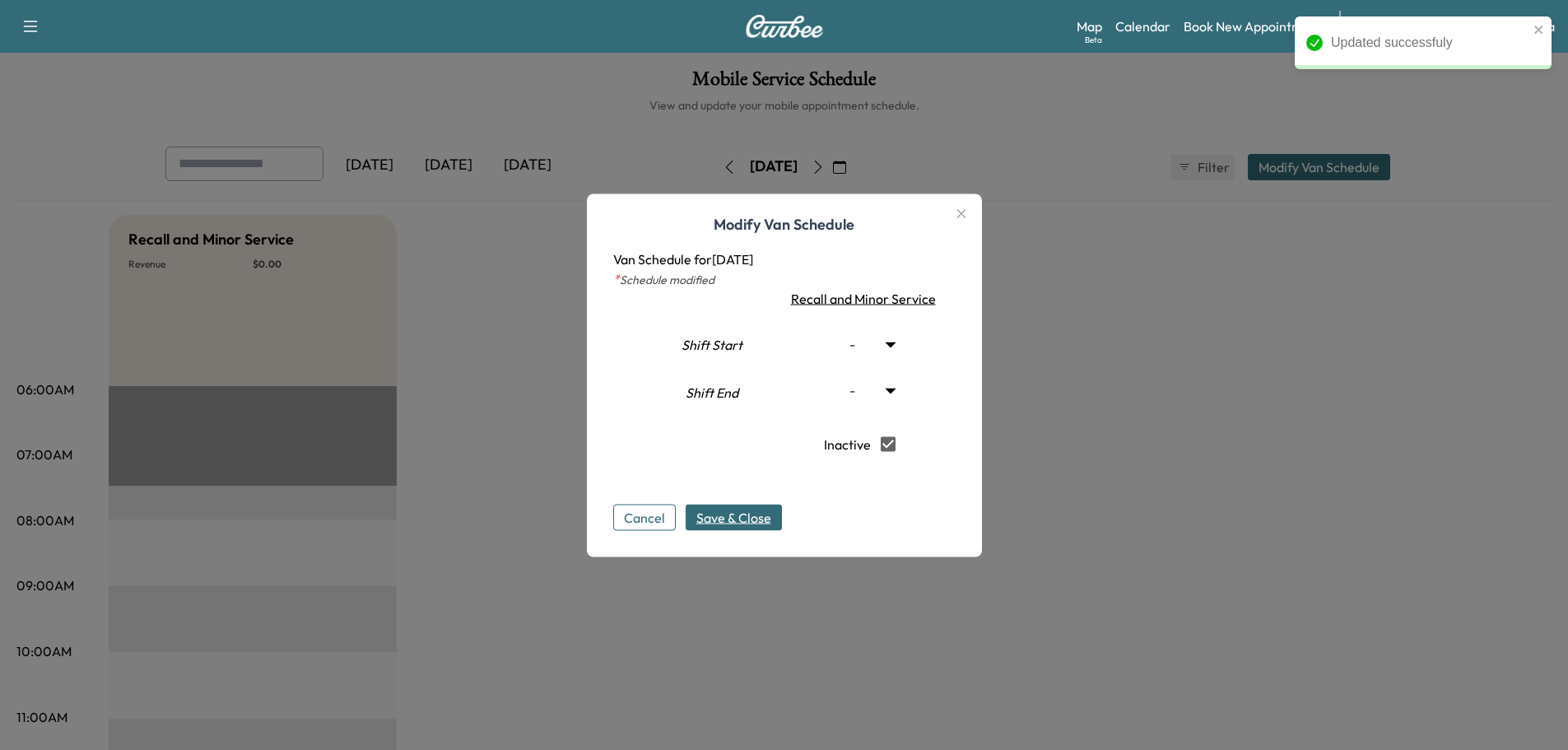
click at [737, 524] on span "Save & Close" at bounding box center [733, 516] width 75 height 20
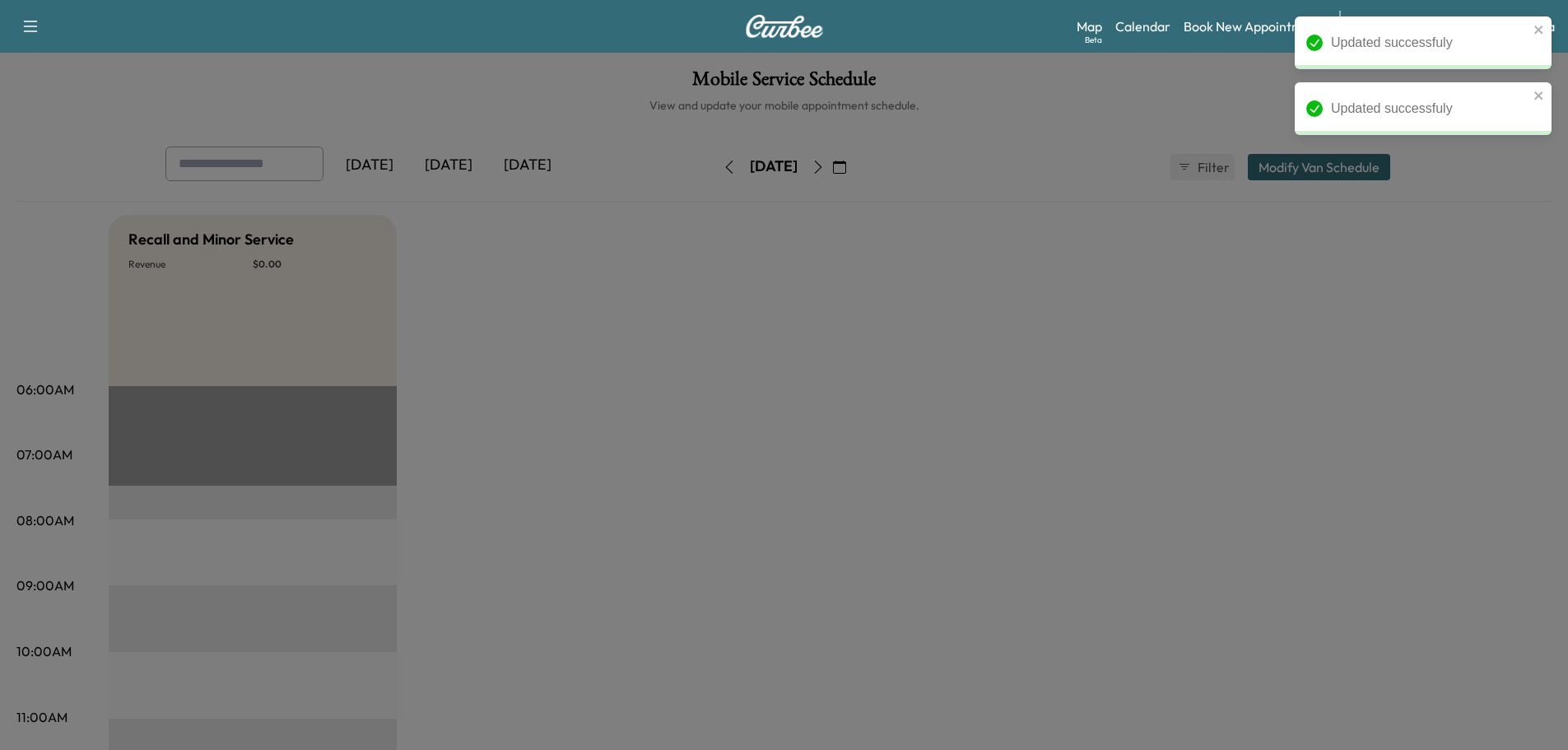
type input "***"
type input "**"
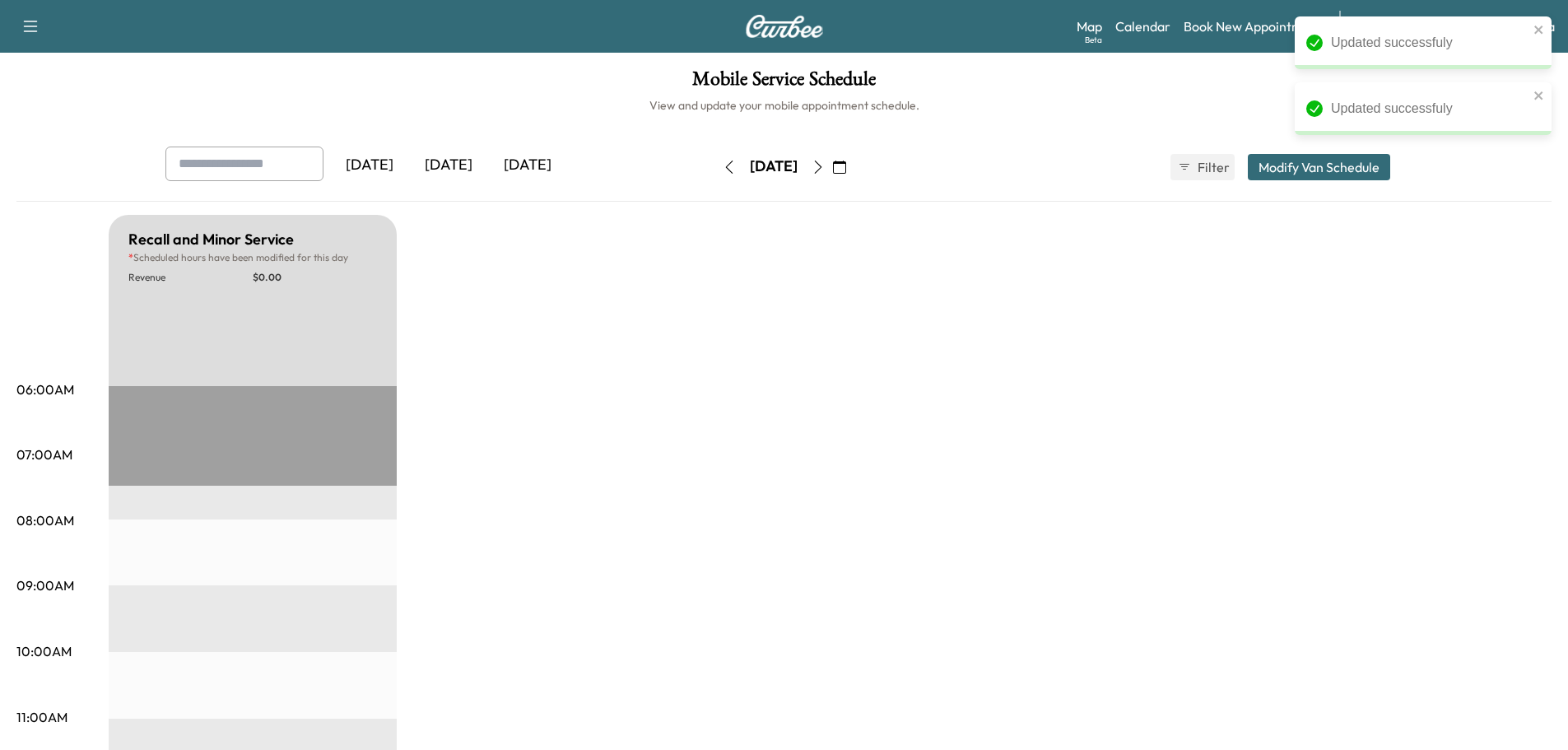
click at [825, 172] on icon "button" at bounding box center [818, 167] width 13 height 13
type input "***"
type input "**"
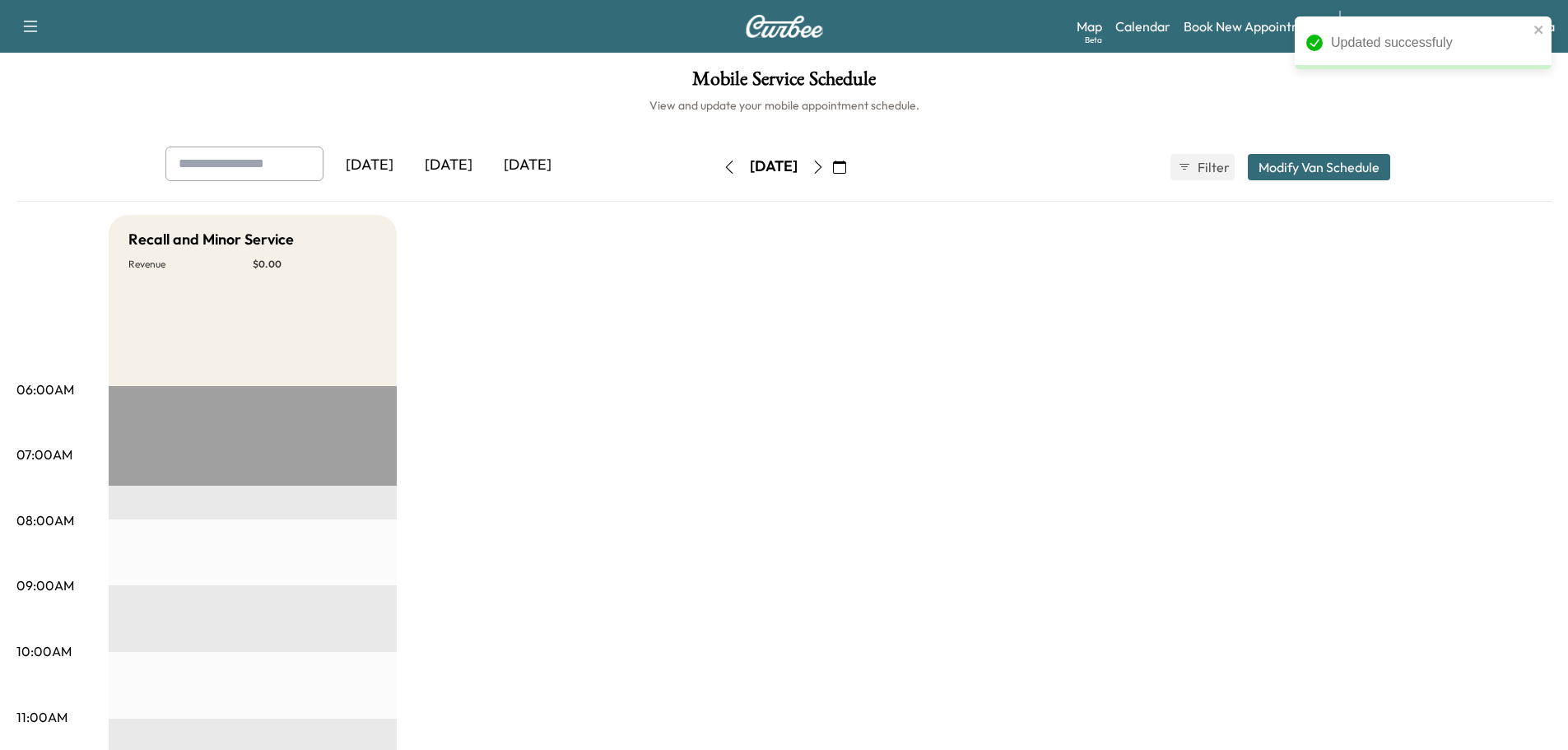
click at [1267, 168] on button "Modify Van Schedule" at bounding box center [1318, 167] width 143 height 26
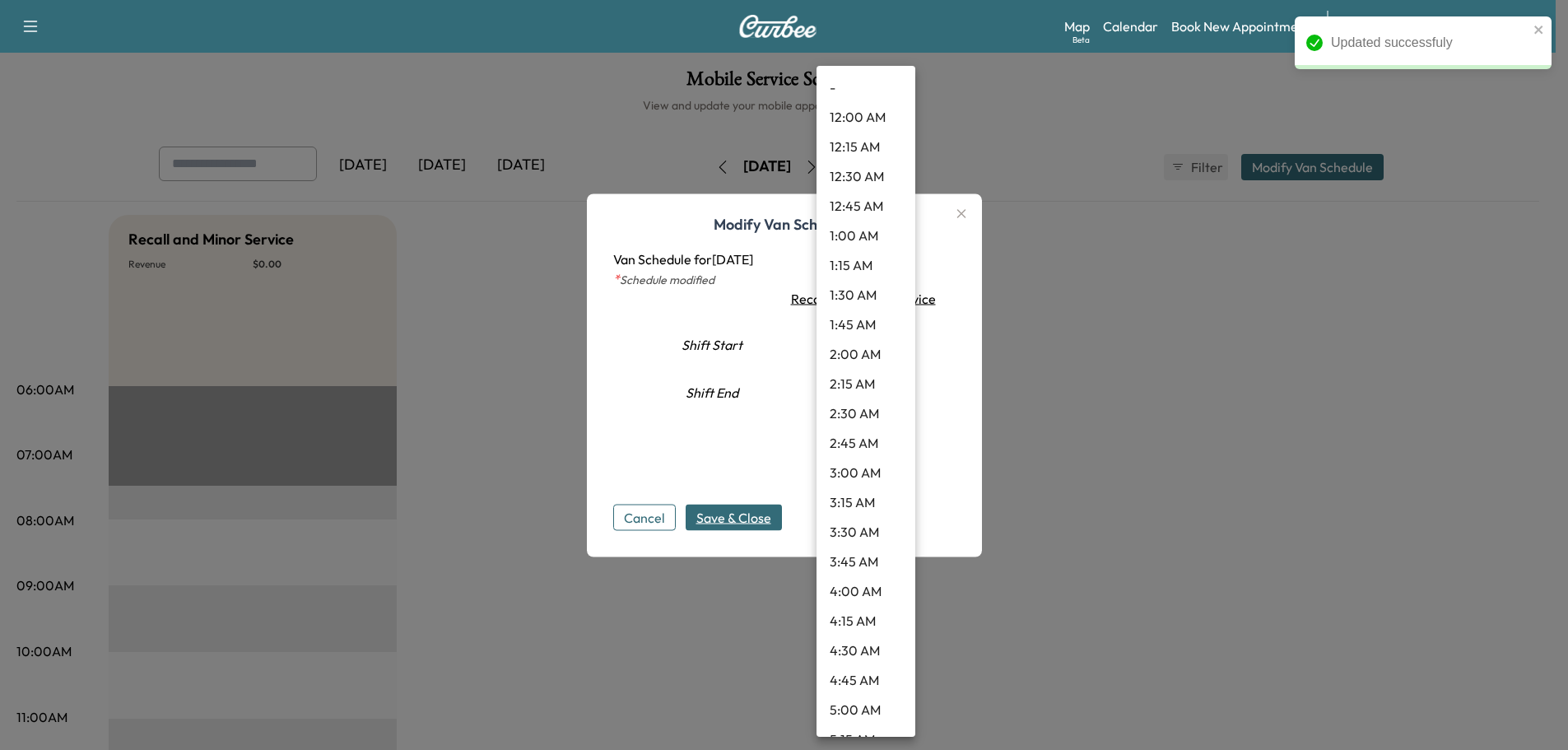
click at [885, 335] on body "Updated successfuly Support Log Out Map Beta Calendar Book New Appointment Sant…" at bounding box center [784, 375] width 1568 height 750
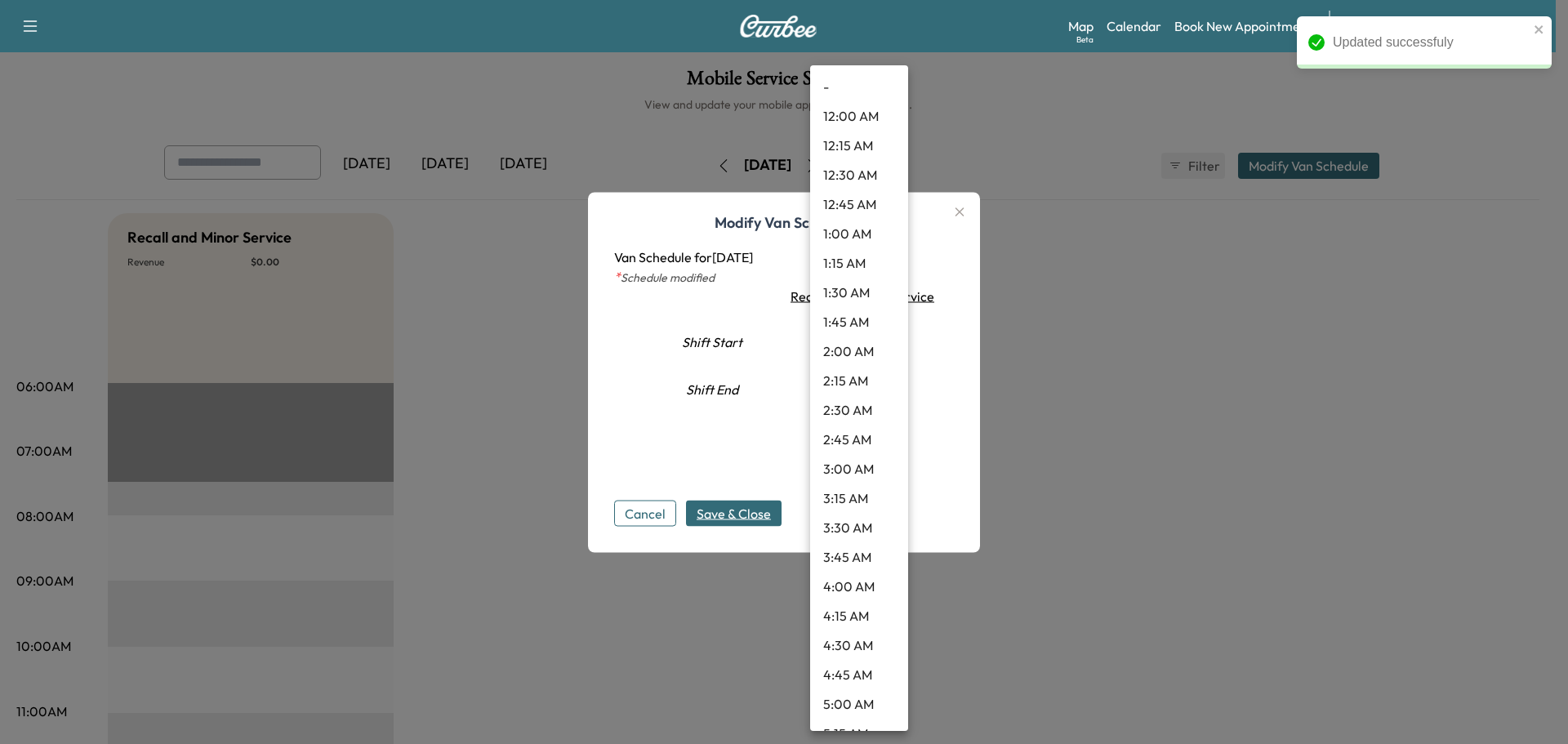
scroll to position [600, 0]
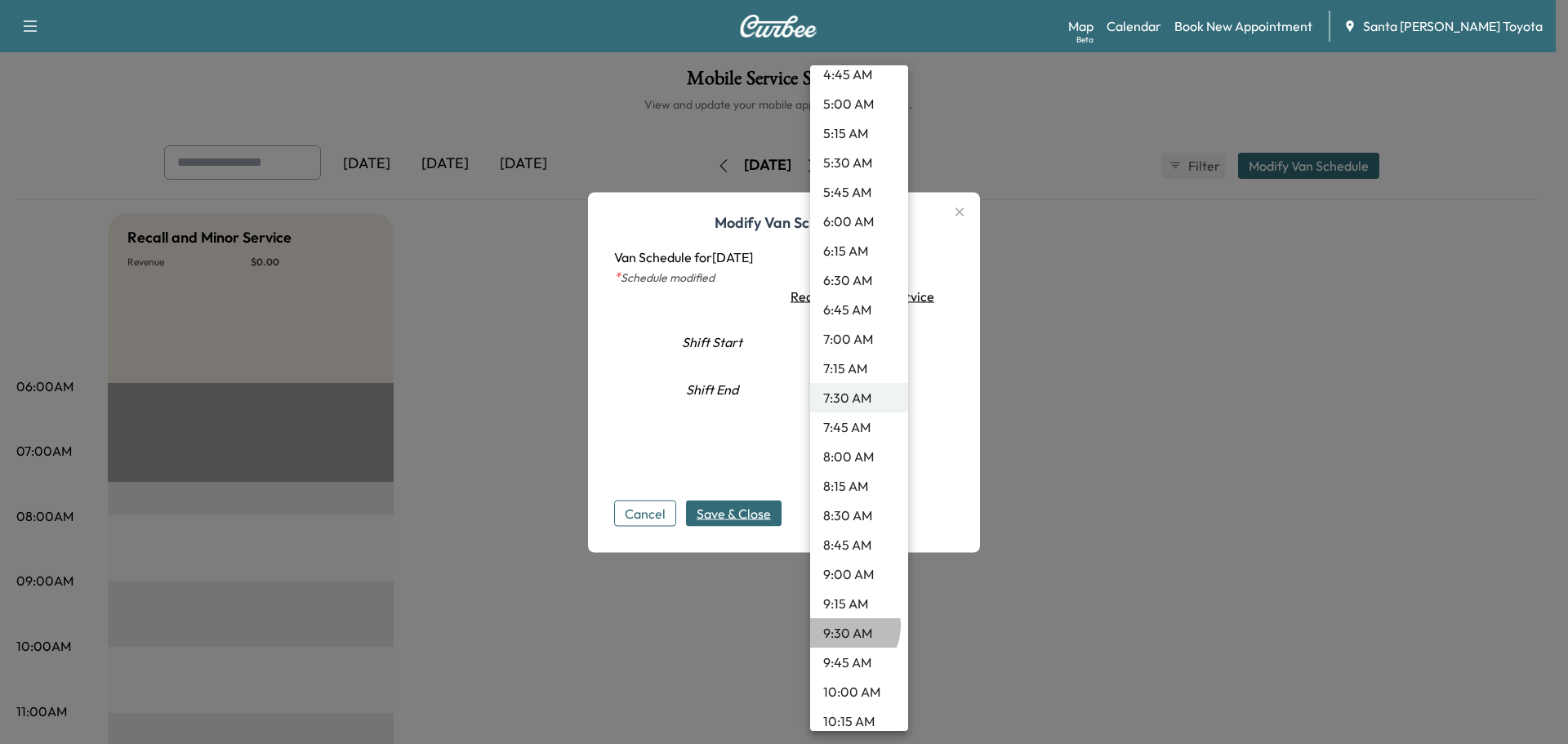
click at [839, 626] on li "9:30 AM" at bounding box center [859, 632] width 98 height 29
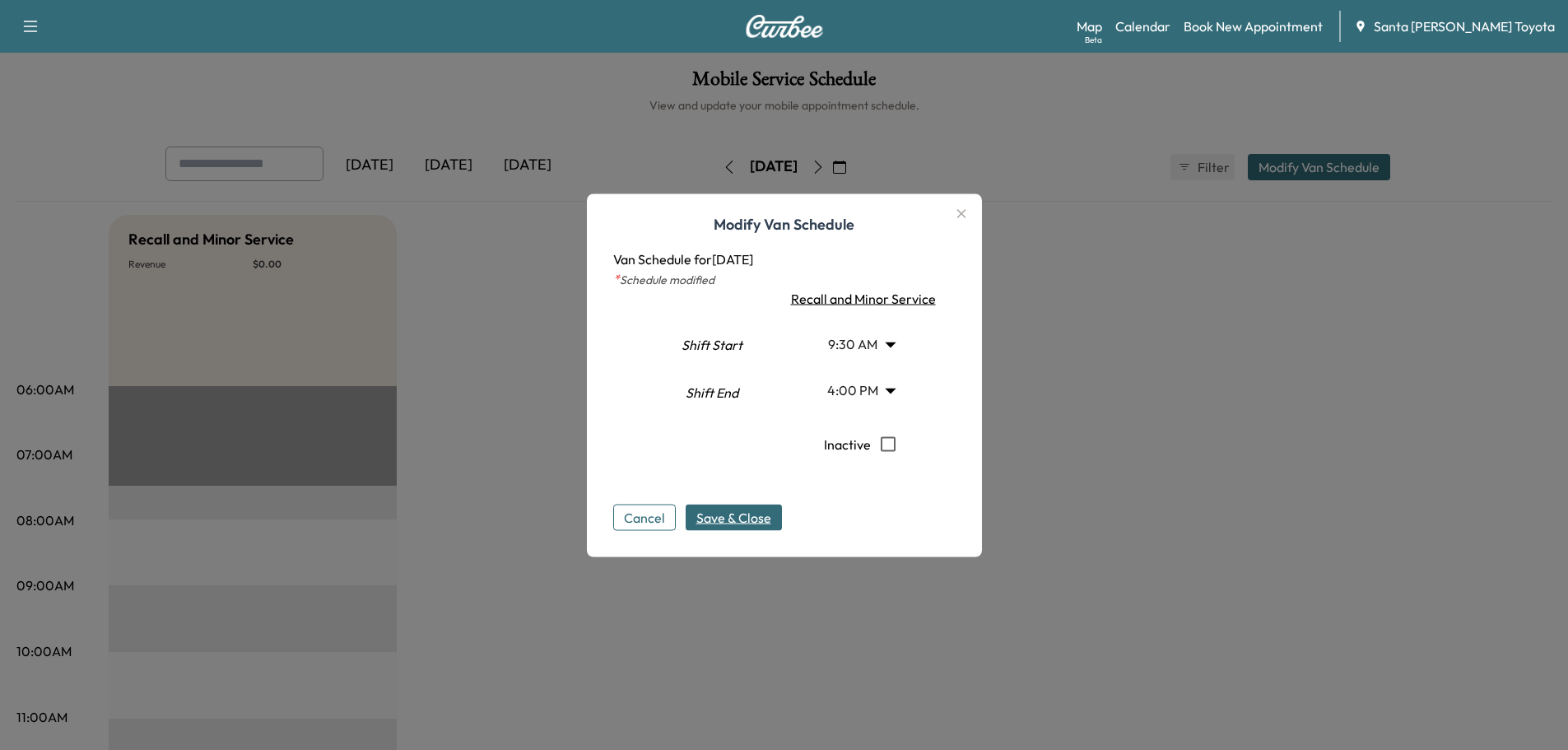
click at [749, 518] on span "Save & Close" at bounding box center [733, 516] width 75 height 20
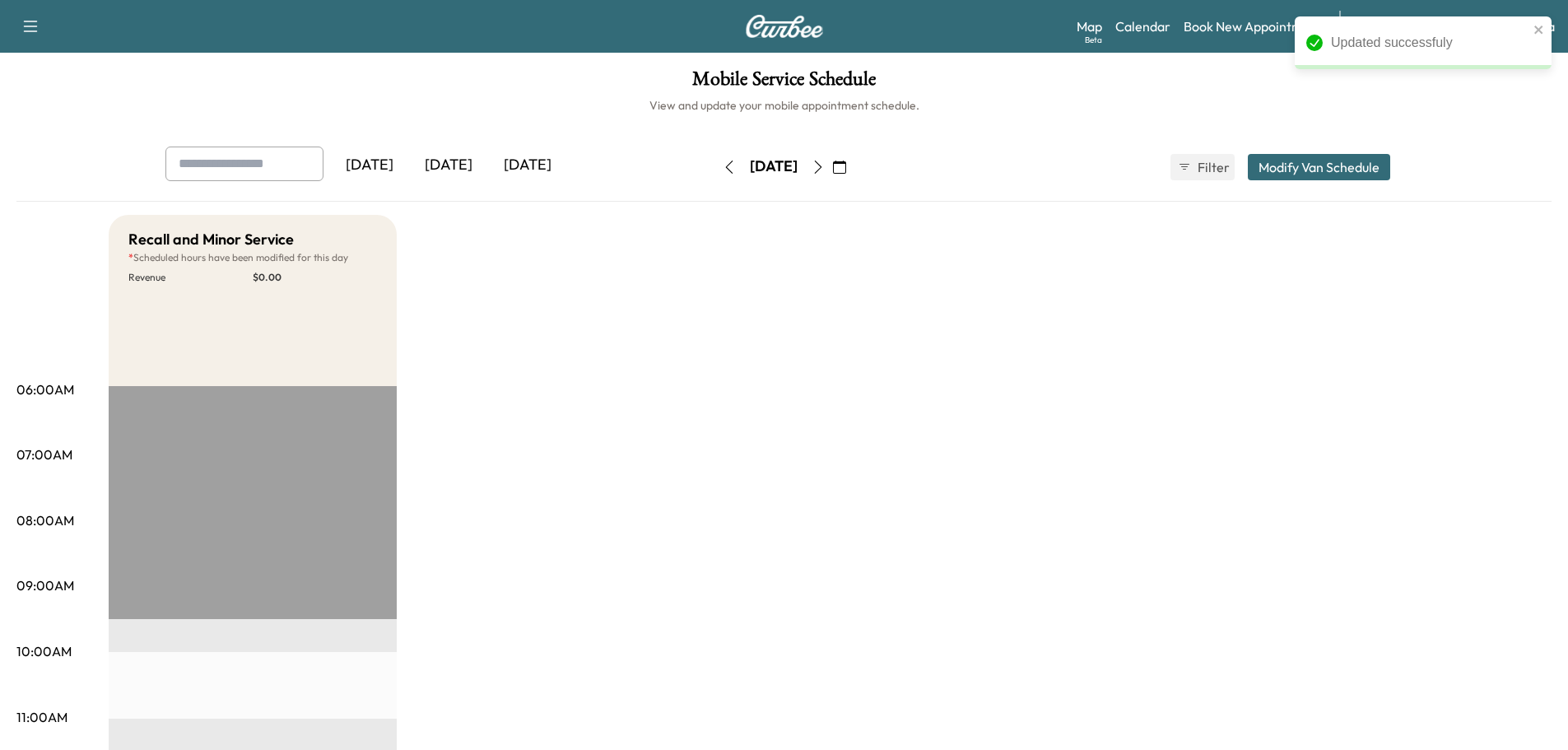
click at [825, 162] on icon "button" at bounding box center [818, 167] width 13 height 13
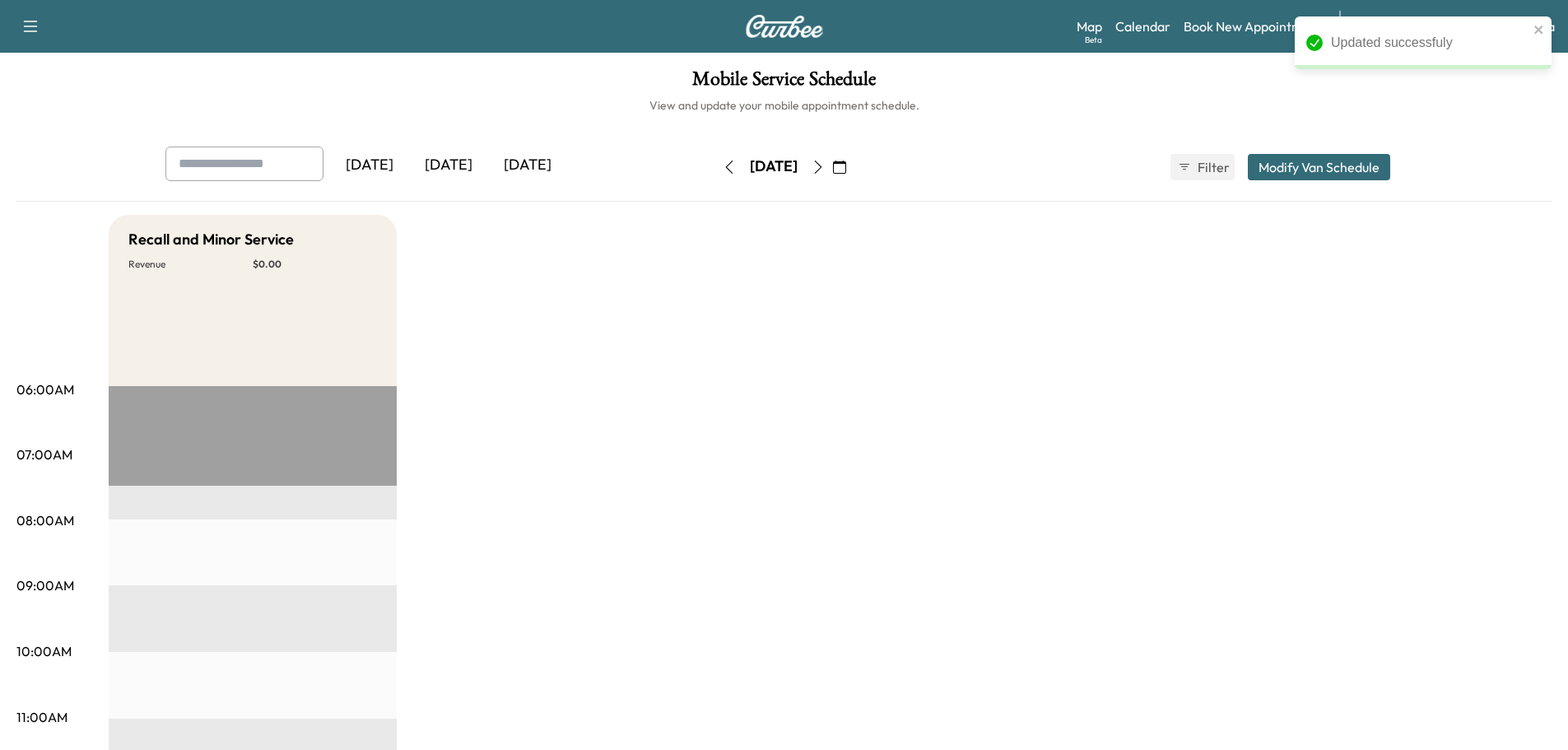
click at [1301, 163] on button "Modify Van Schedule" at bounding box center [1318, 167] width 143 height 26
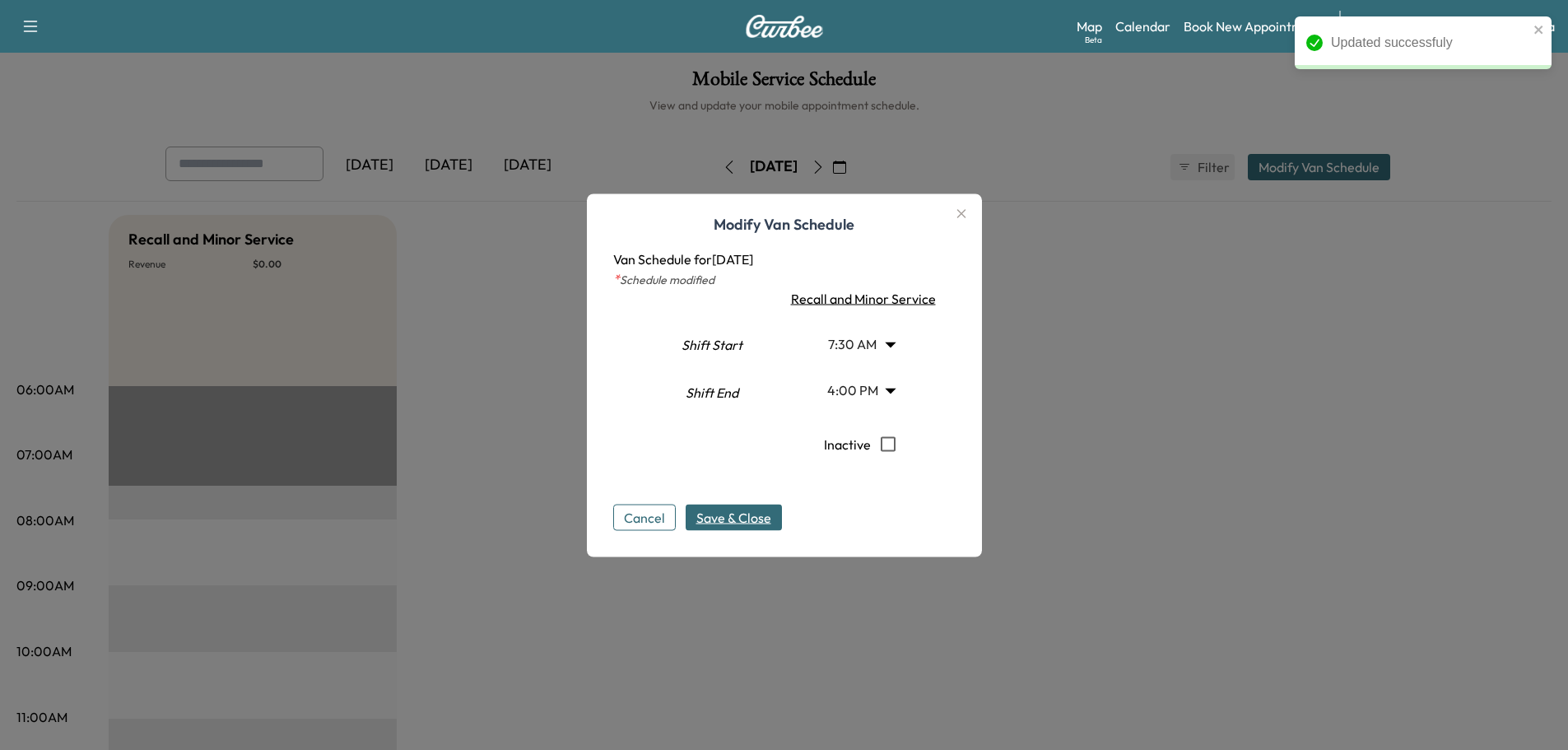
click at [885, 342] on body "Updated successfuly Support Log Out Map Beta Calendar Book New Appointment Sant…" at bounding box center [784, 375] width 1568 height 750
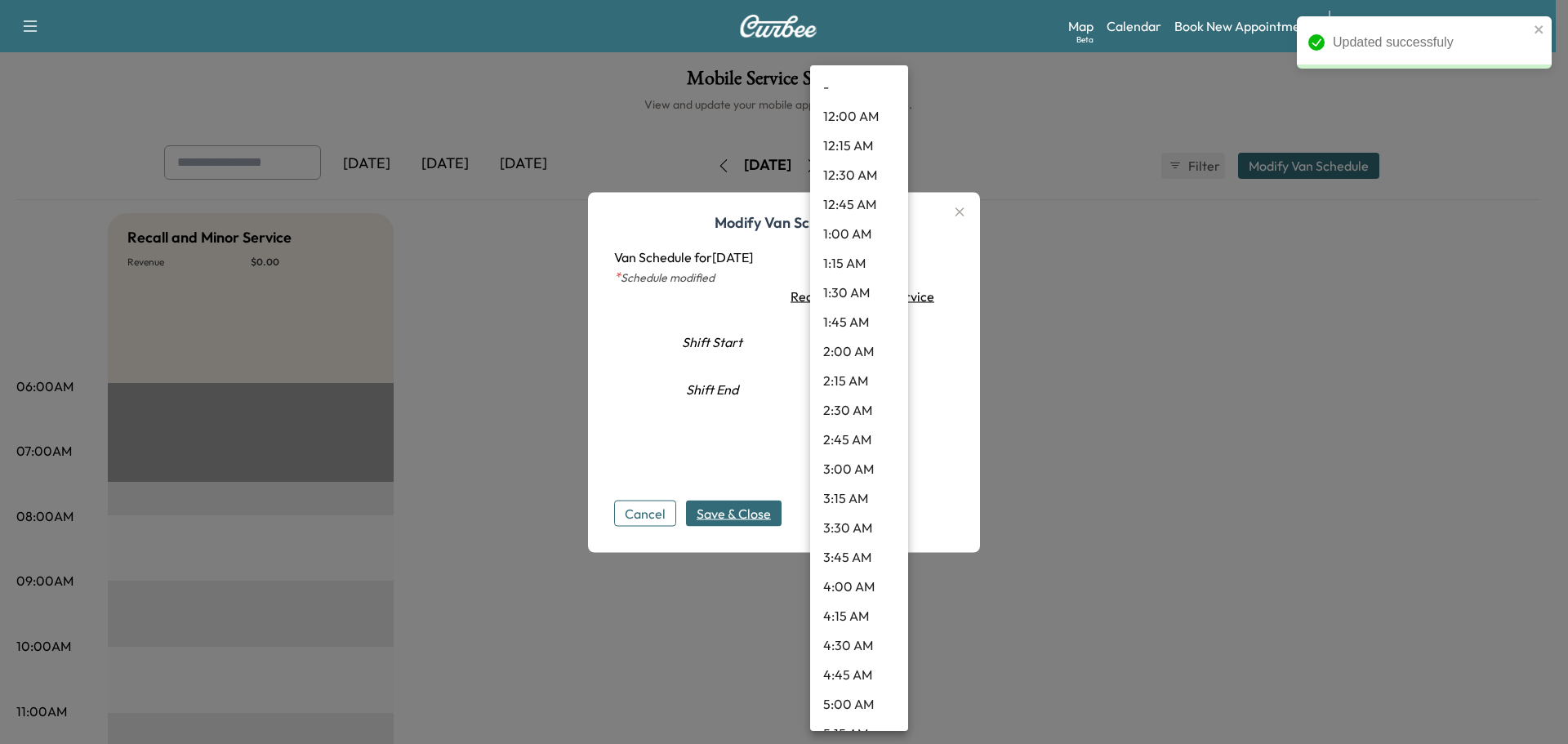
scroll to position [600, 0]
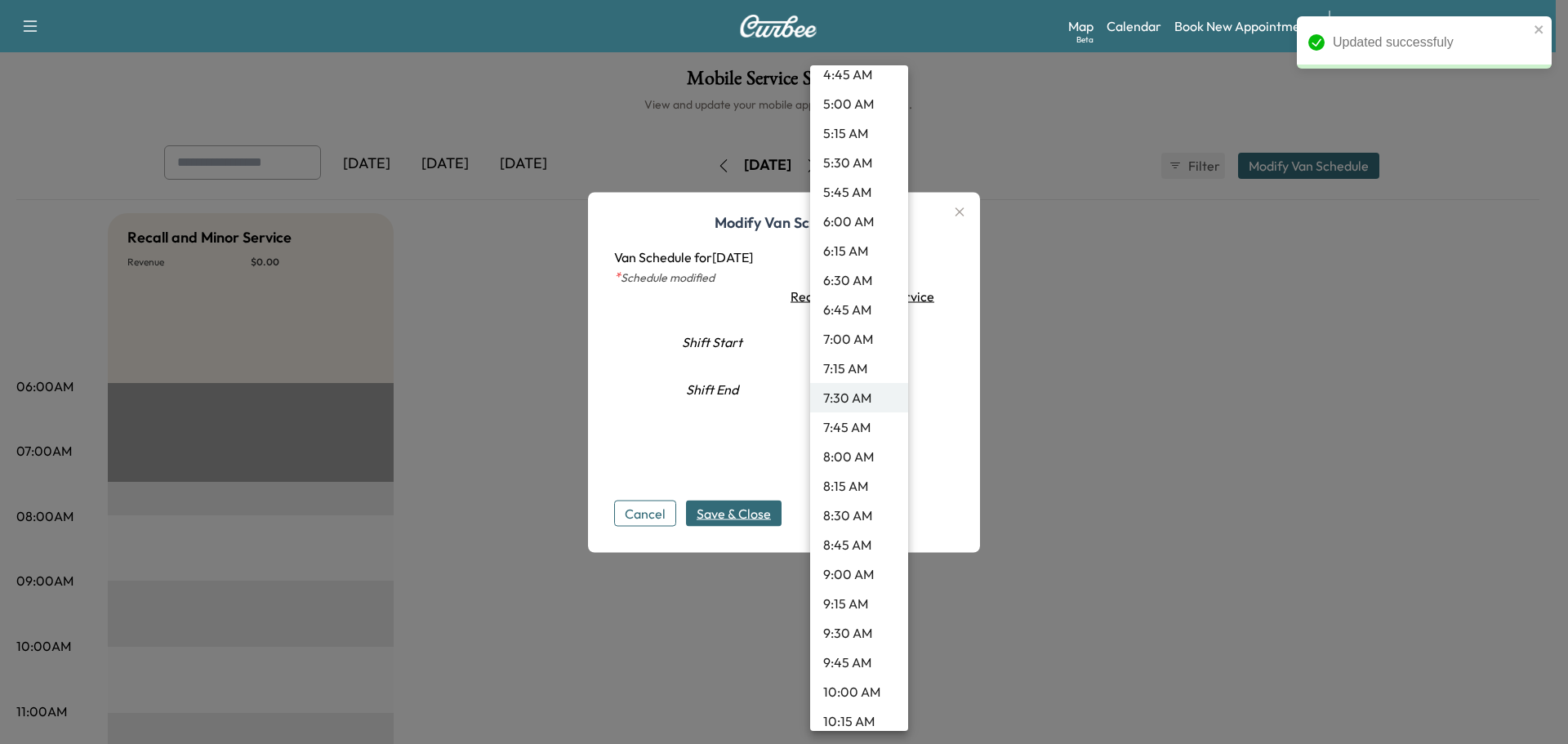
click at [847, 639] on li "9:30 AM" at bounding box center [859, 632] width 98 height 29
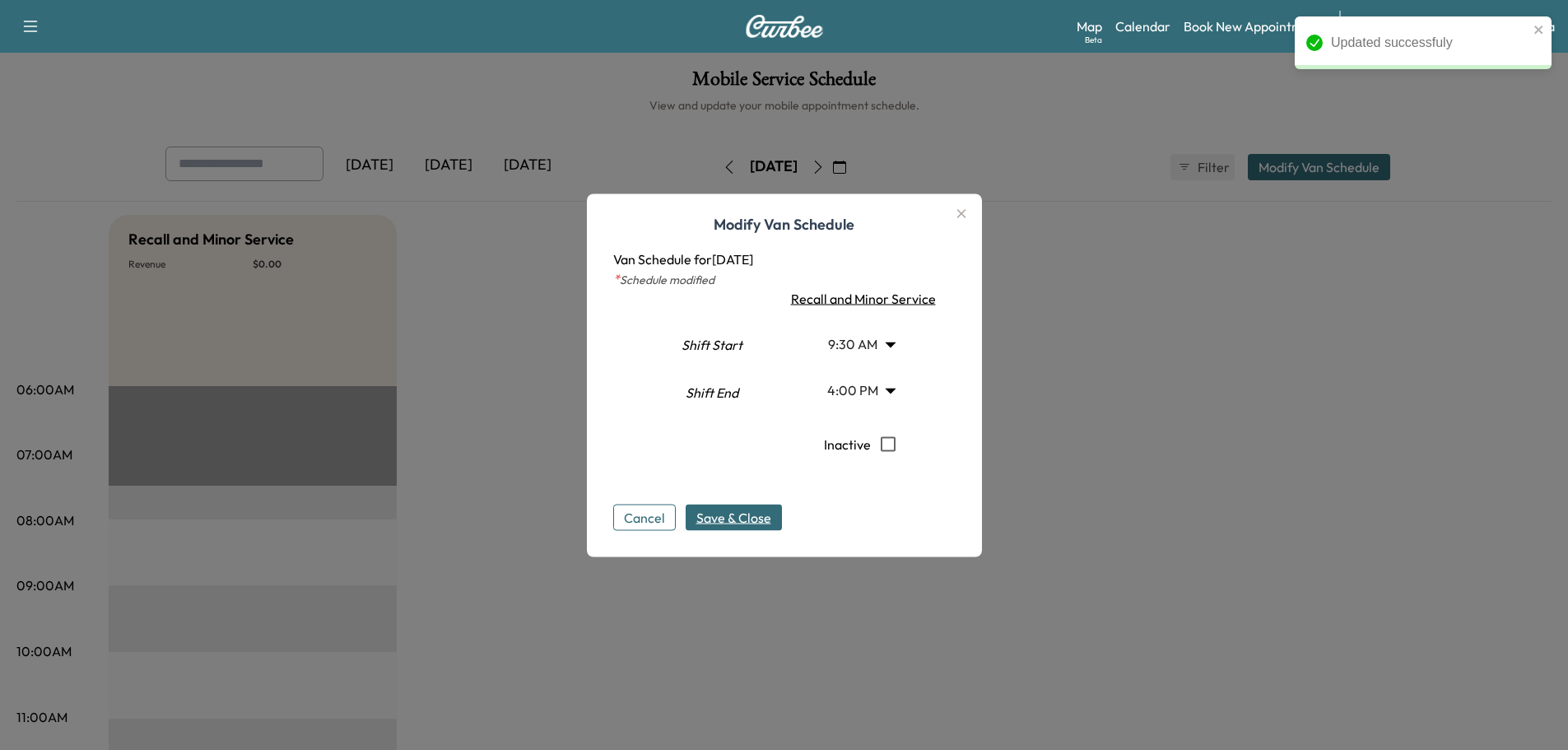
click at [771, 526] on span "Save & Close" at bounding box center [733, 516] width 75 height 20
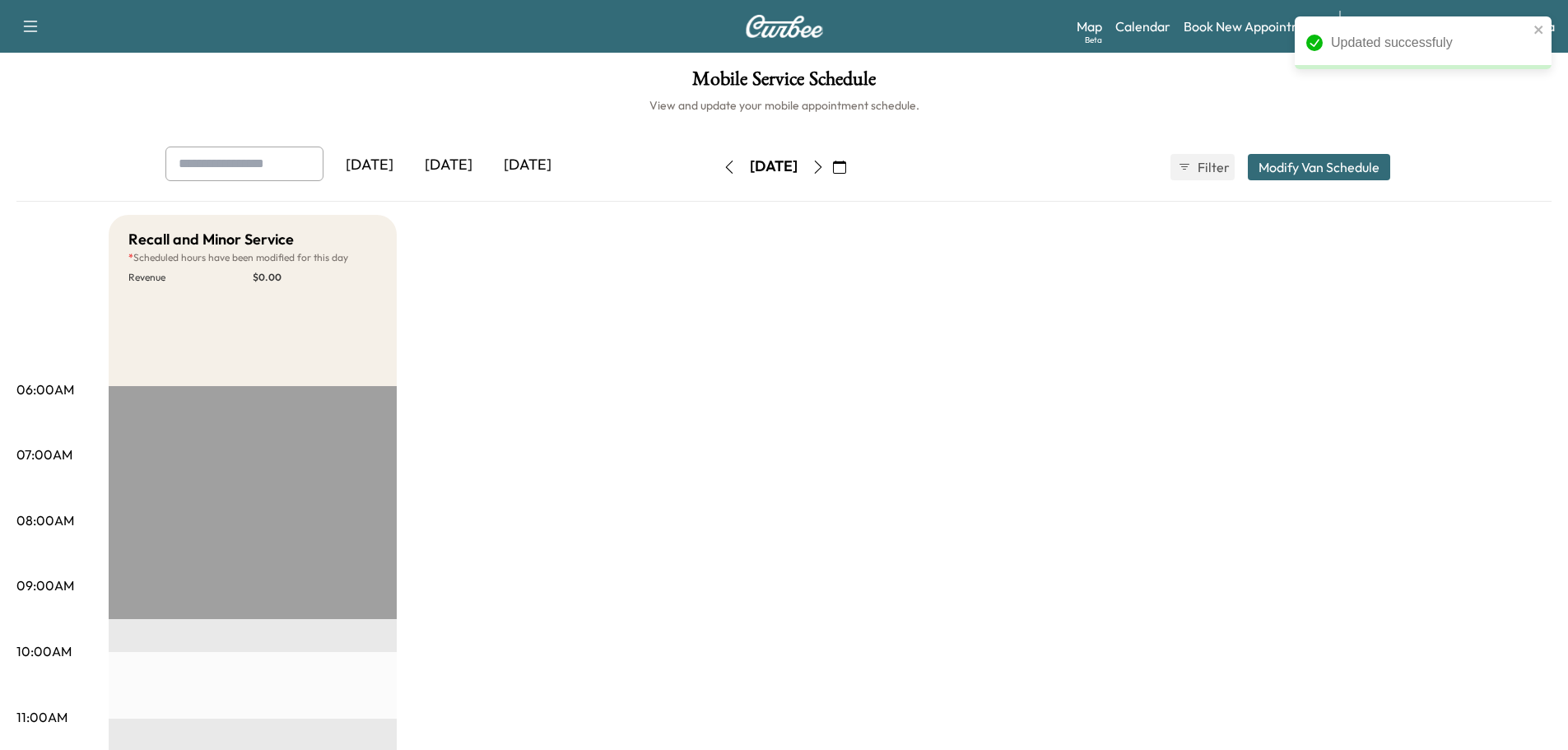
click at [821, 166] on icon "button" at bounding box center [818, 167] width 8 height 13
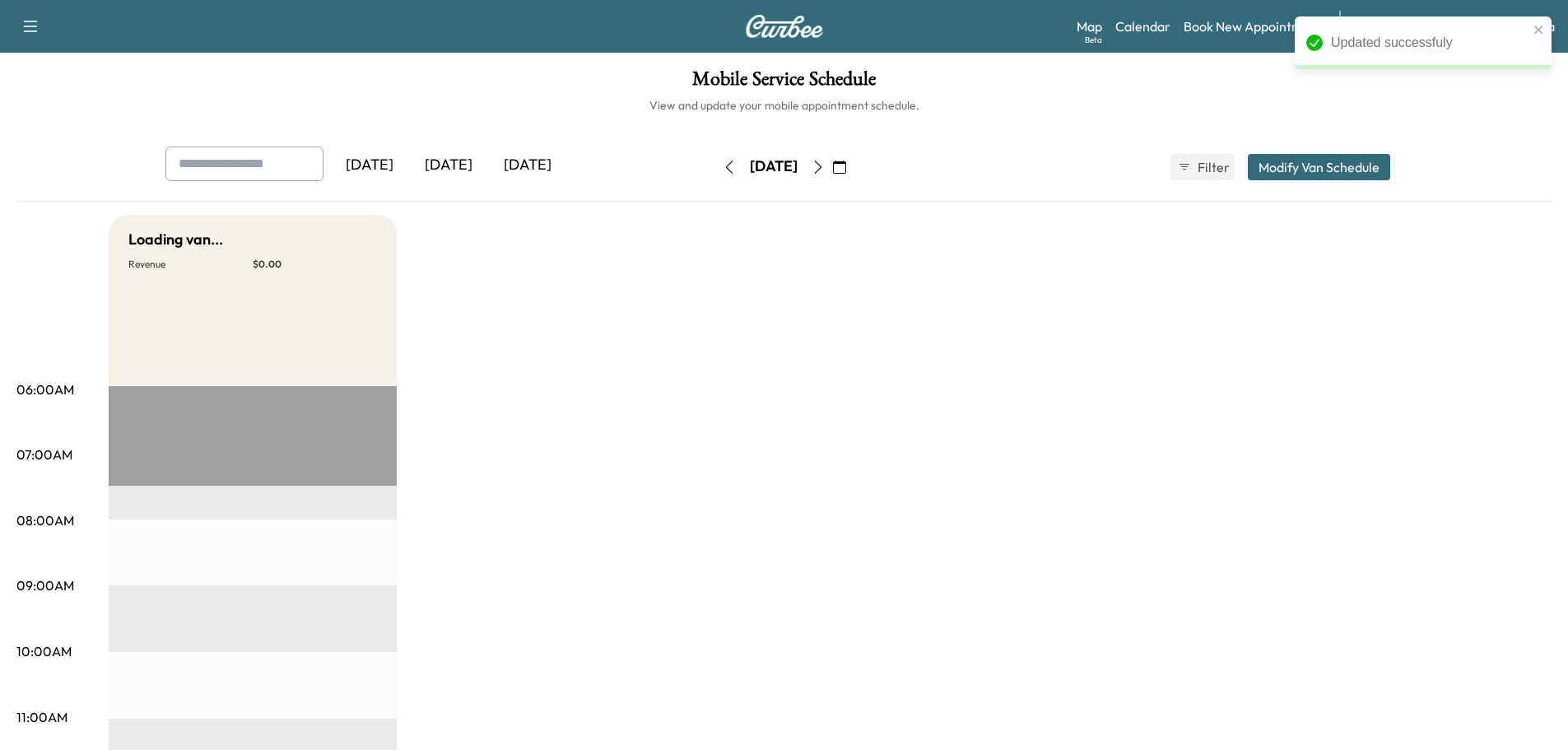
click at [1325, 165] on button "Modify Van Schedule" at bounding box center [1318, 167] width 143 height 26
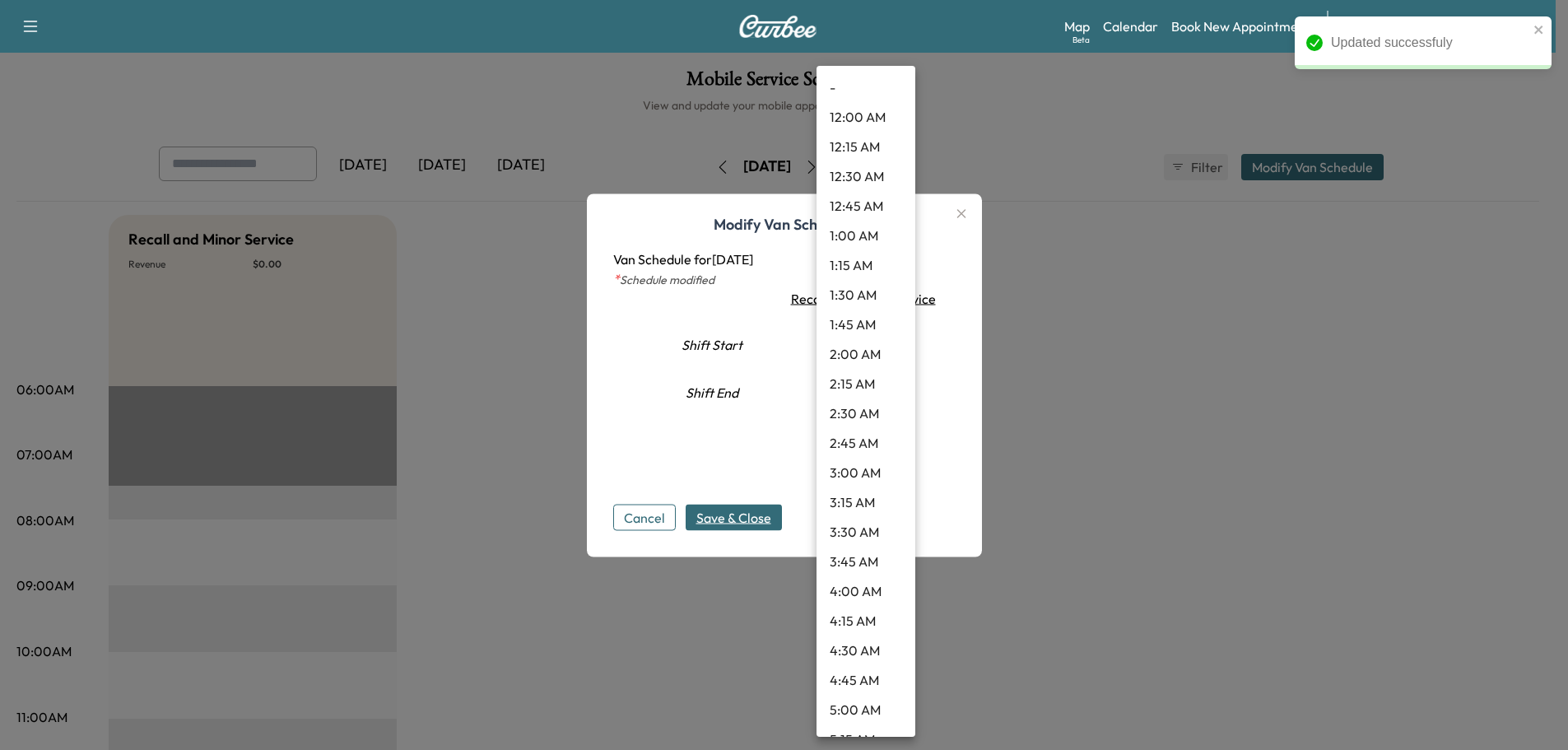
click at [883, 337] on body "Updated successfuly Support Log Out Map Beta Calendar Book New Appointment Sant…" at bounding box center [784, 375] width 1568 height 750
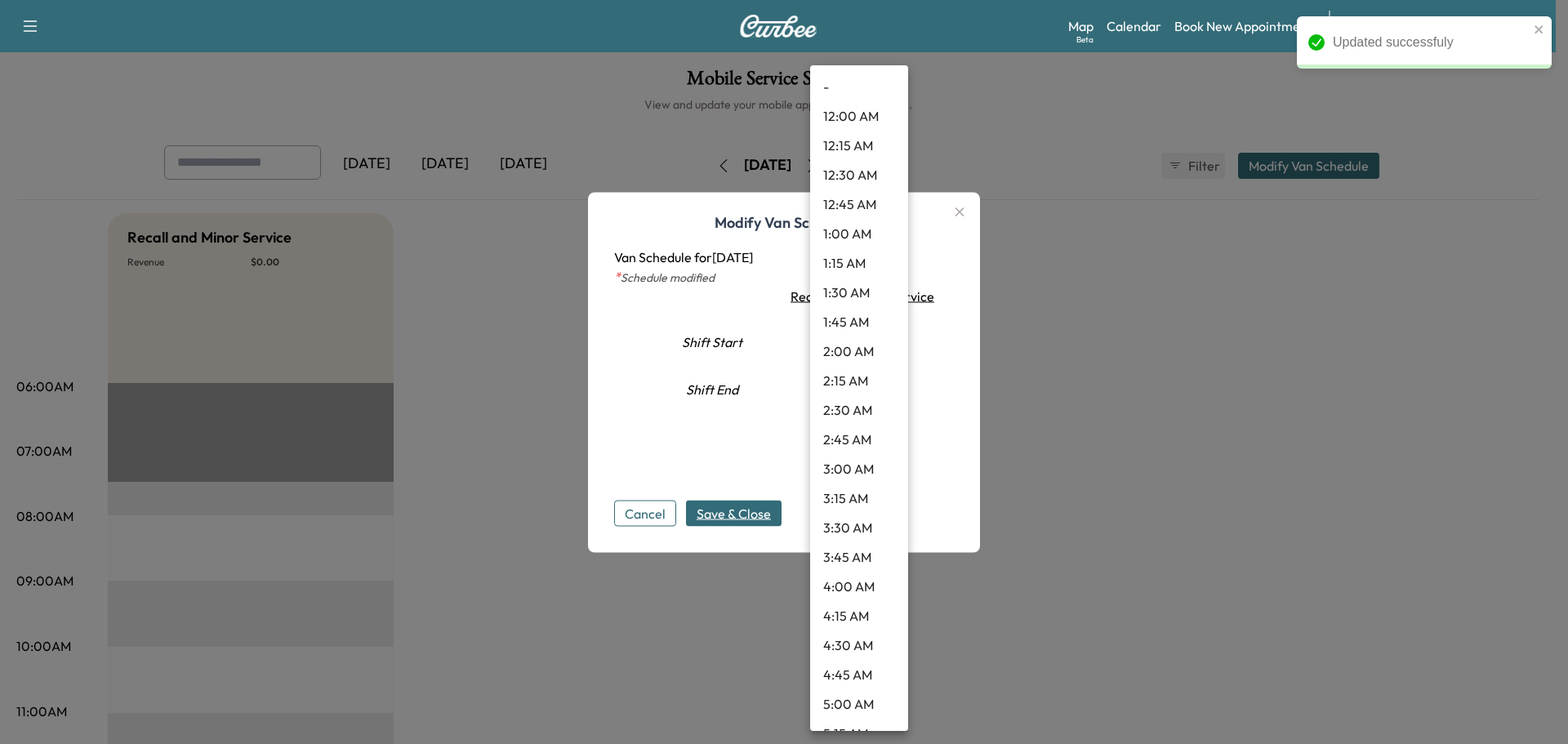
scroll to position [600, 0]
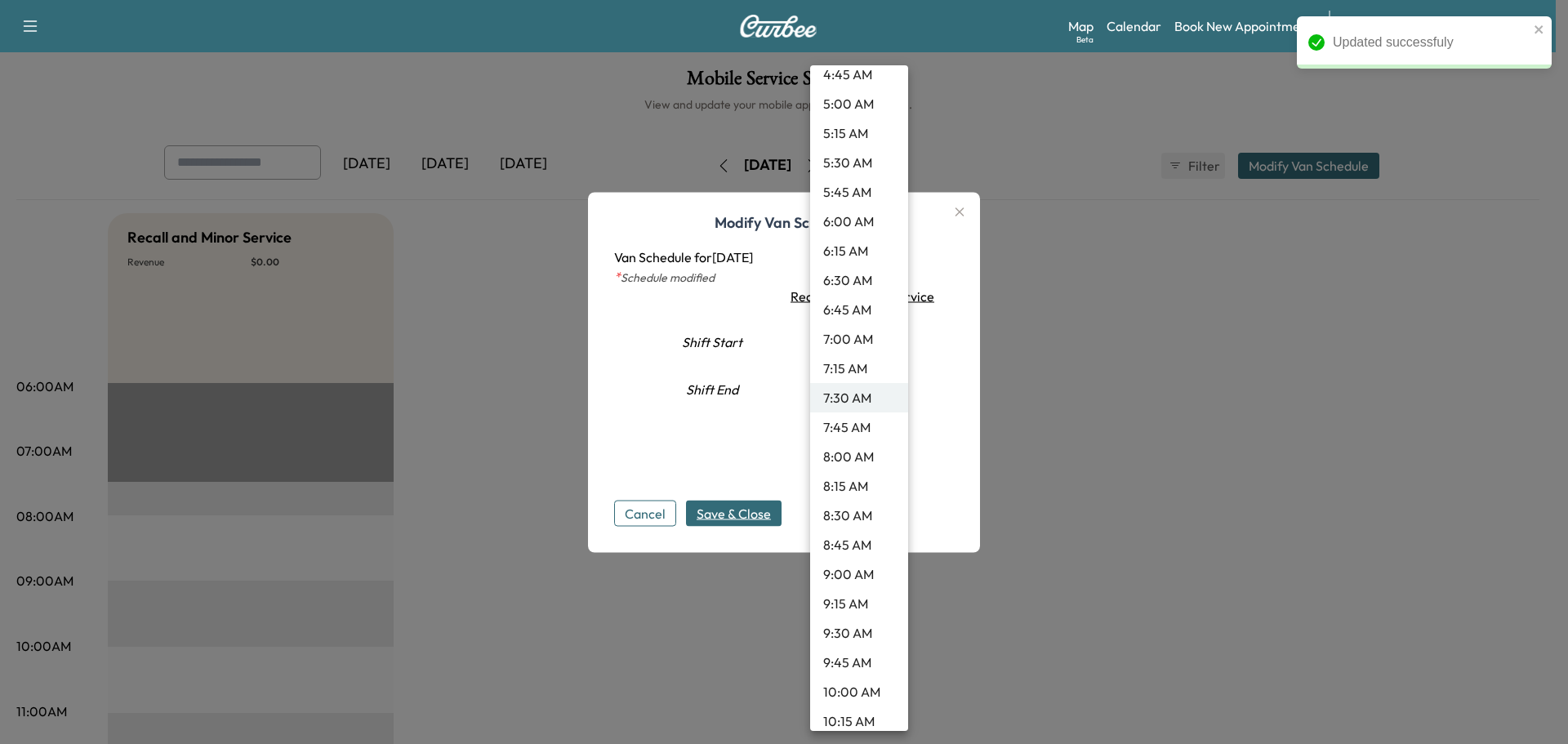
click at [856, 636] on li "9:30 AM" at bounding box center [859, 632] width 98 height 29
type input "***"
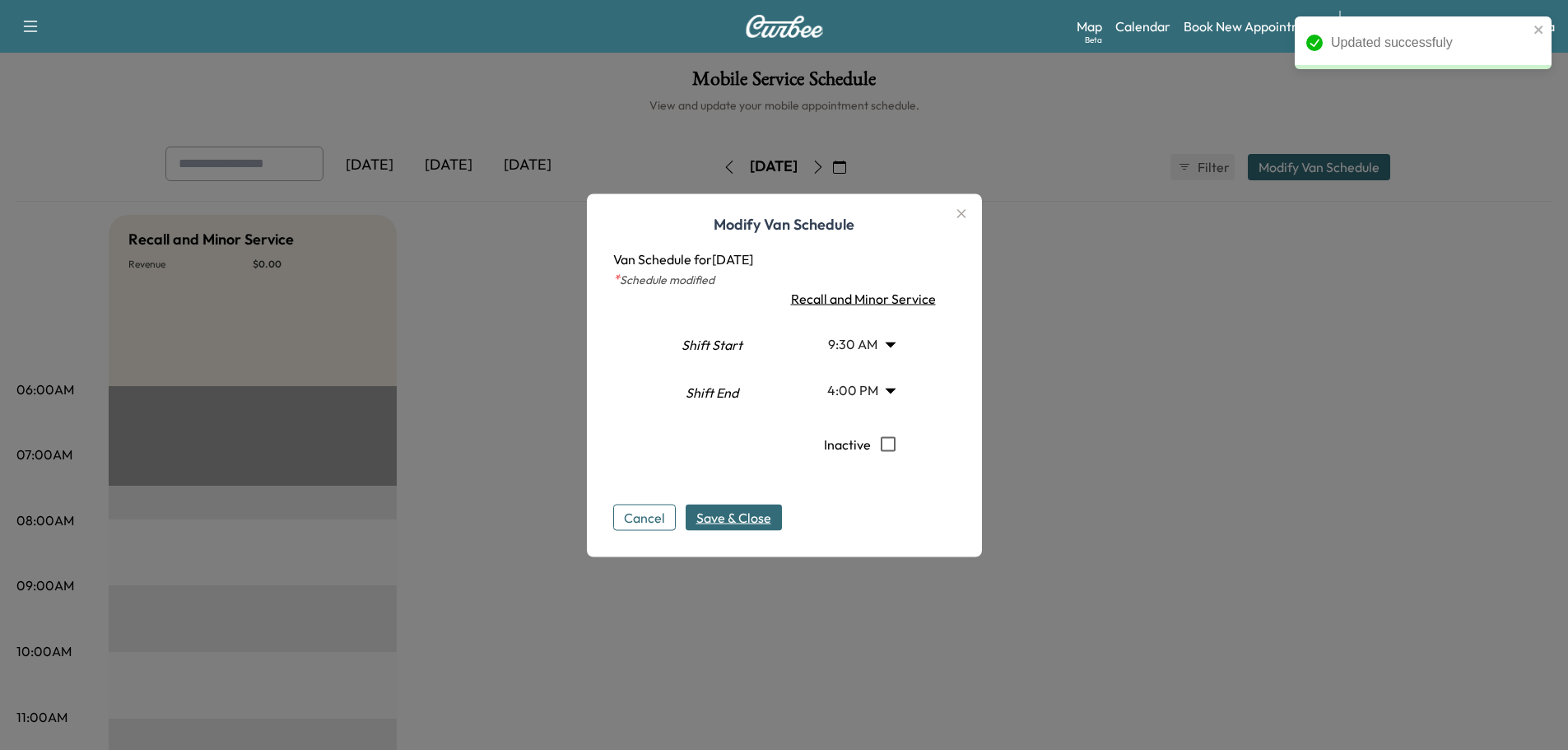
click at [763, 508] on span "Save & Close" at bounding box center [733, 516] width 75 height 20
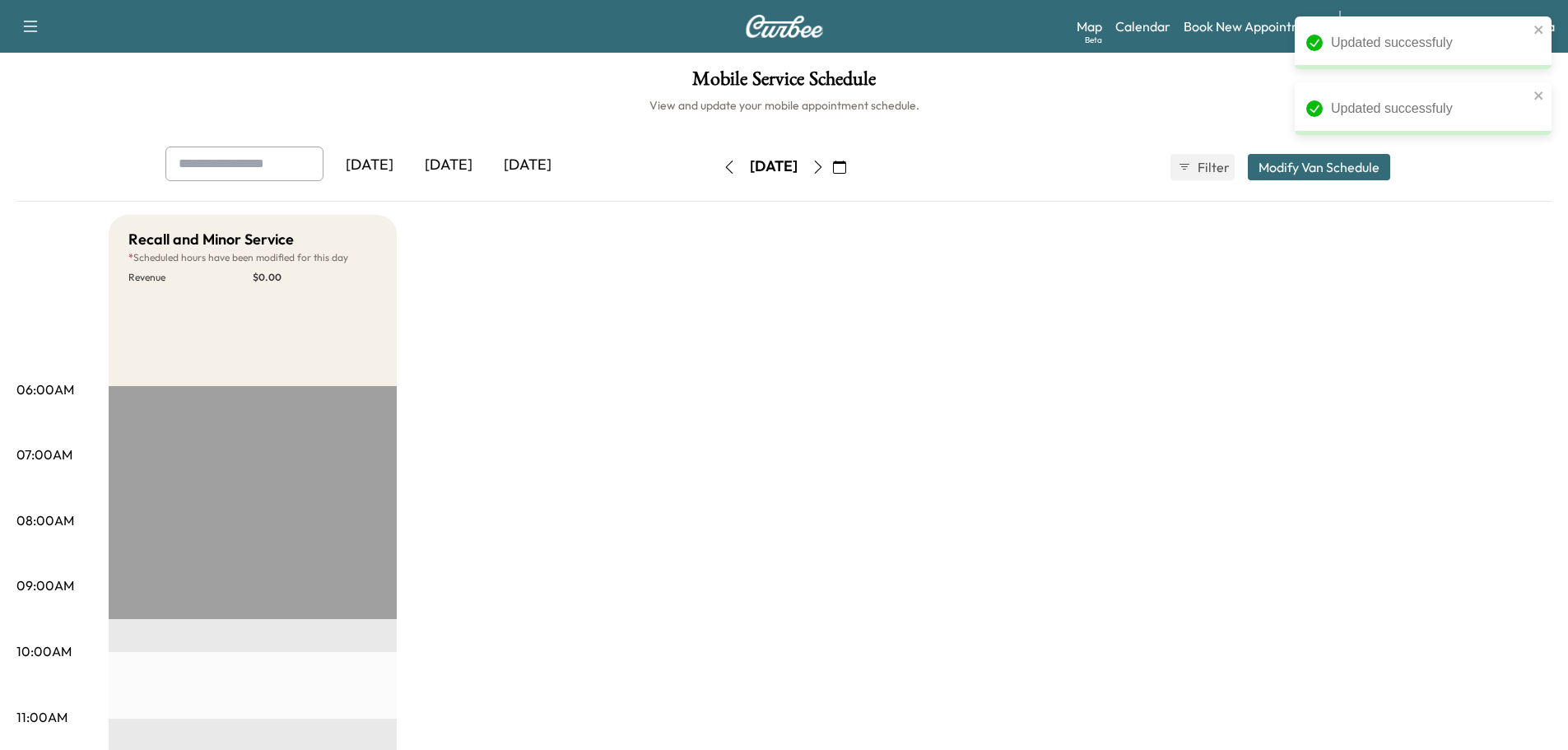
click at [825, 166] on icon "button" at bounding box center [818, 167] width 13 height 13
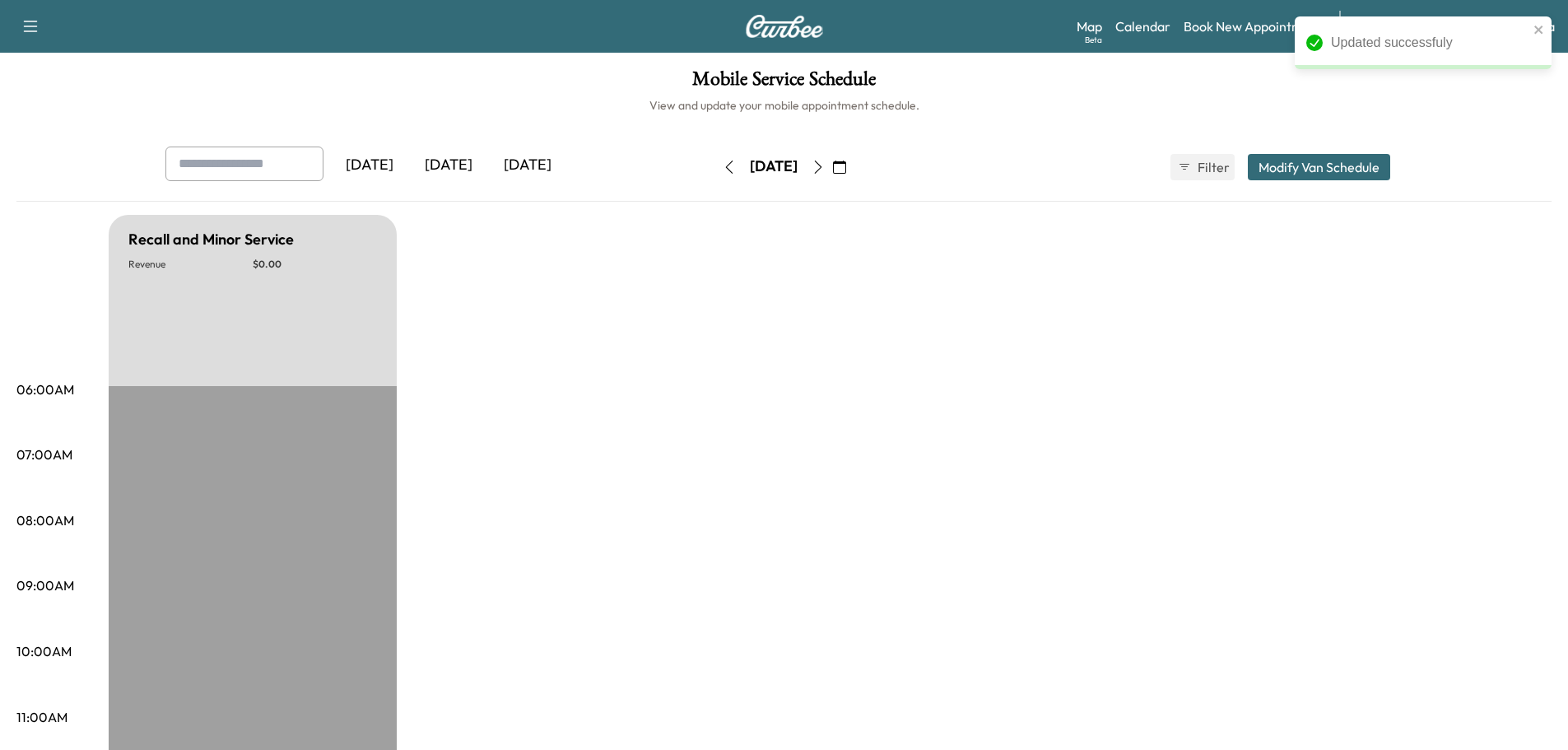
click at [825, 169] on icon "button" at bounding box center [818, 167] width 13 height 13
type input "***"
type input "**"
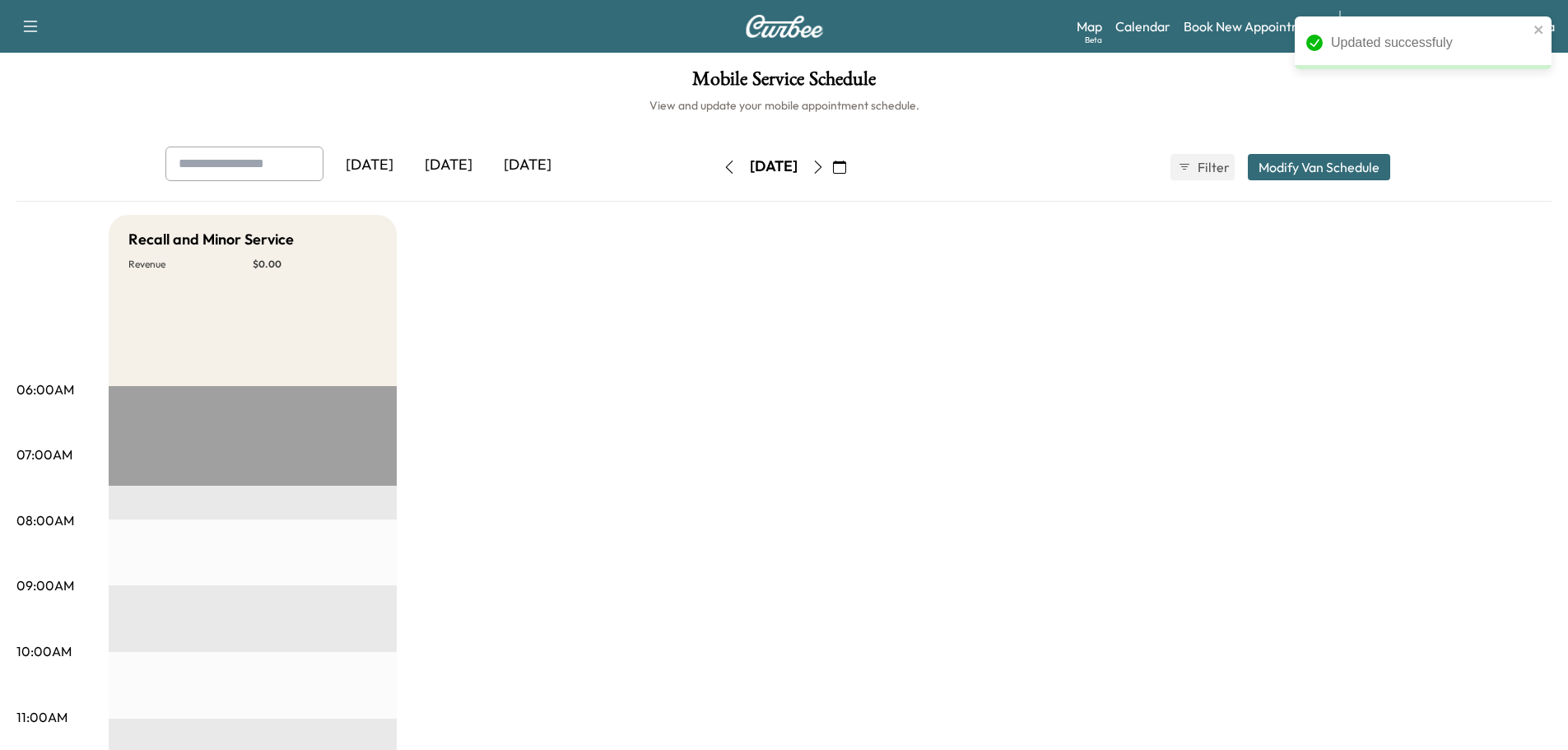
click at [1294, 171] on button "Modify Van Schedule" at bounding box center [1318, 167] width 143 height 26
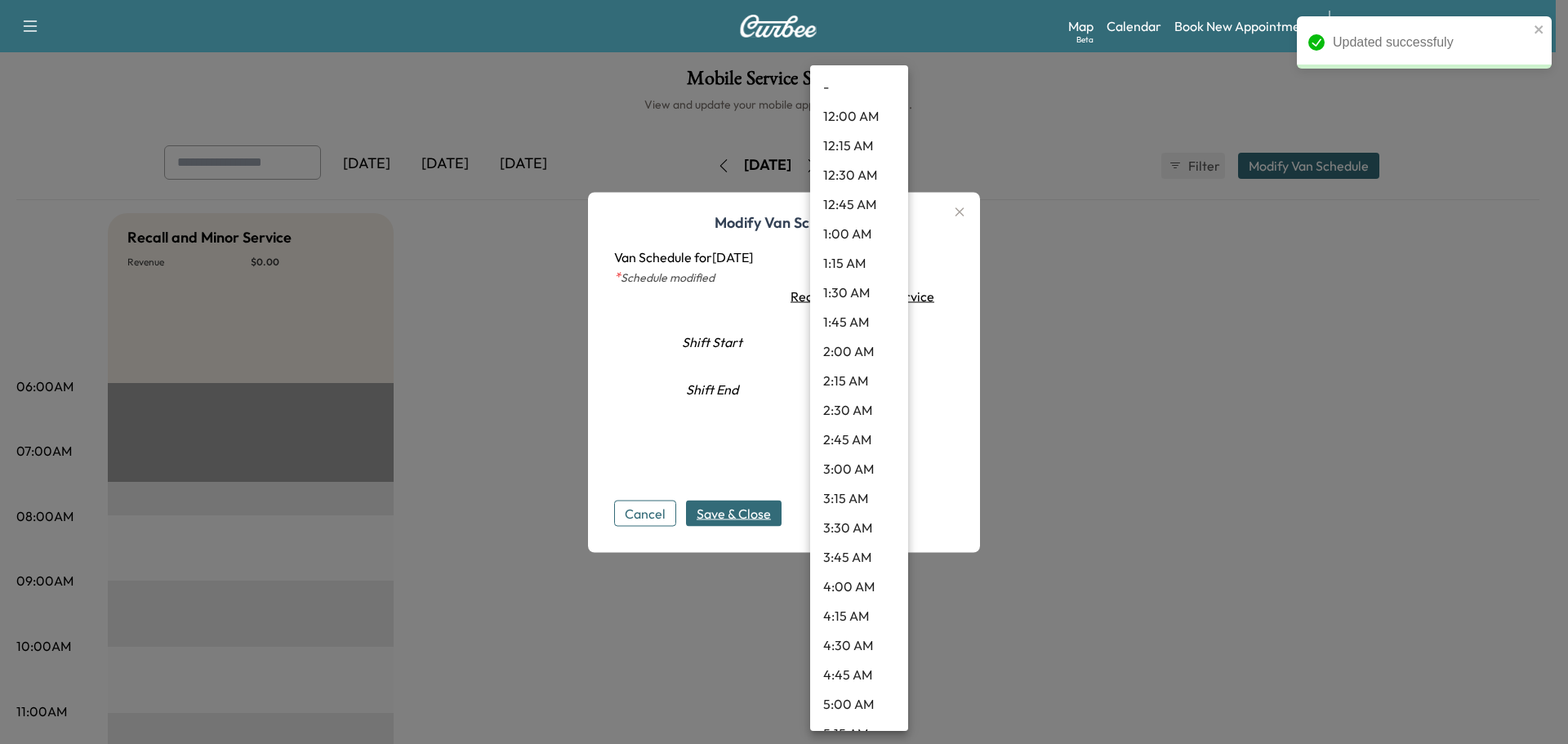
click at [856, 339] on body "Updated successfuly Support Log Out Map Beta Calendar Book New Appointment Sant…" at bounding box center [784, 372] width 1568 height 744
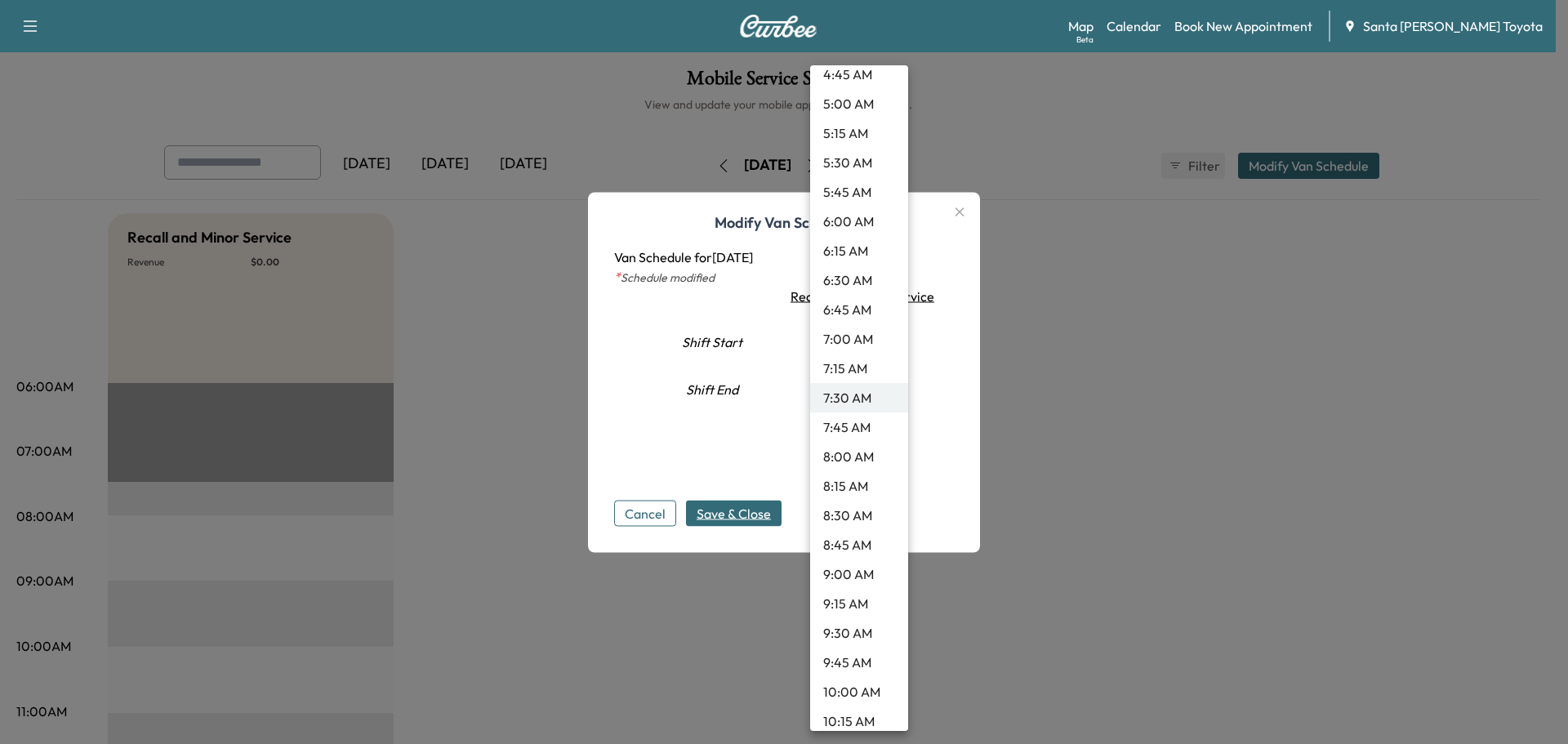
click at [844, 631] on li "9:30 AM" at bounding box center [859, 632] width 98 height 29
type input "***"
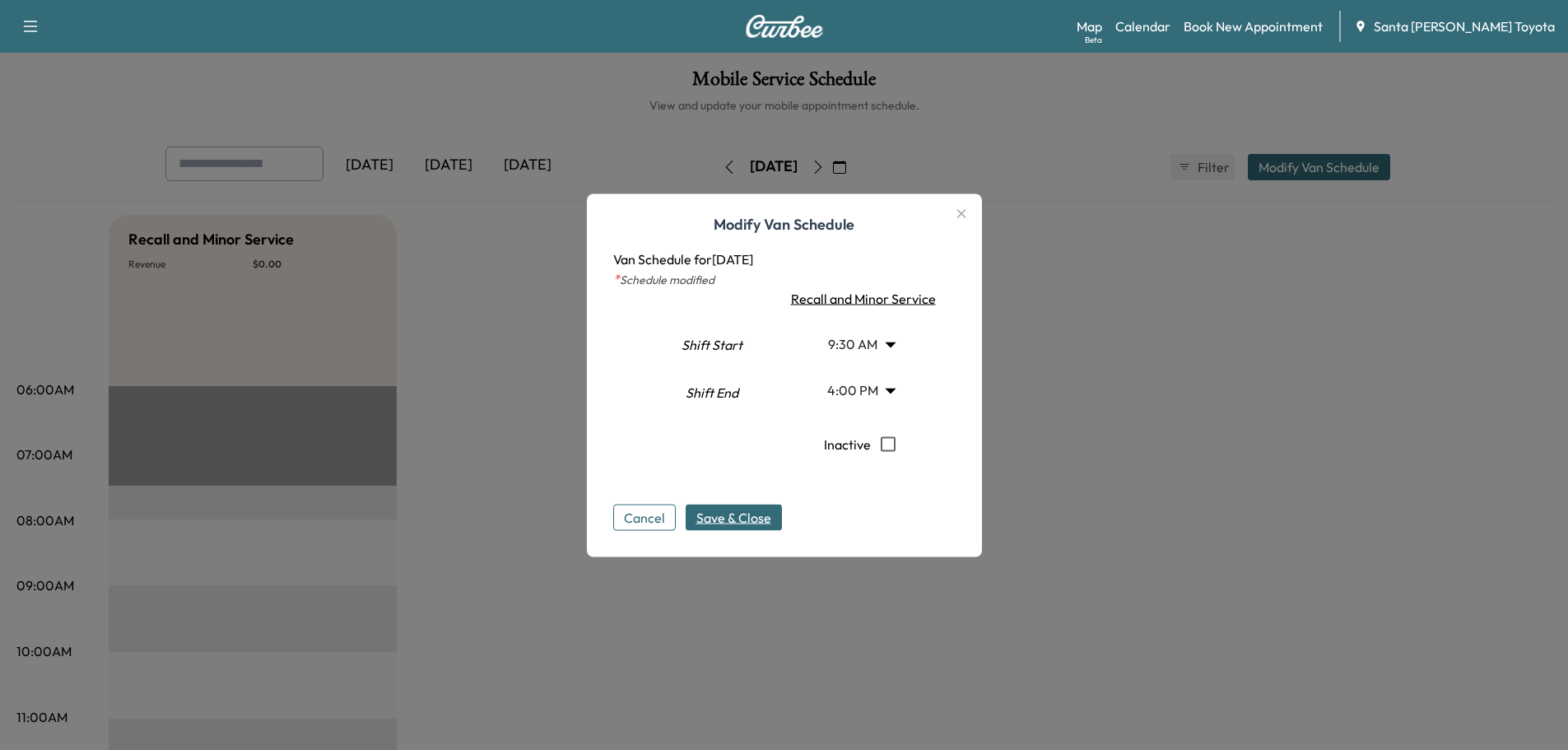
click at [757, 515] on span "Save & Close" at bounding box center [733, 516] width 75 height 20
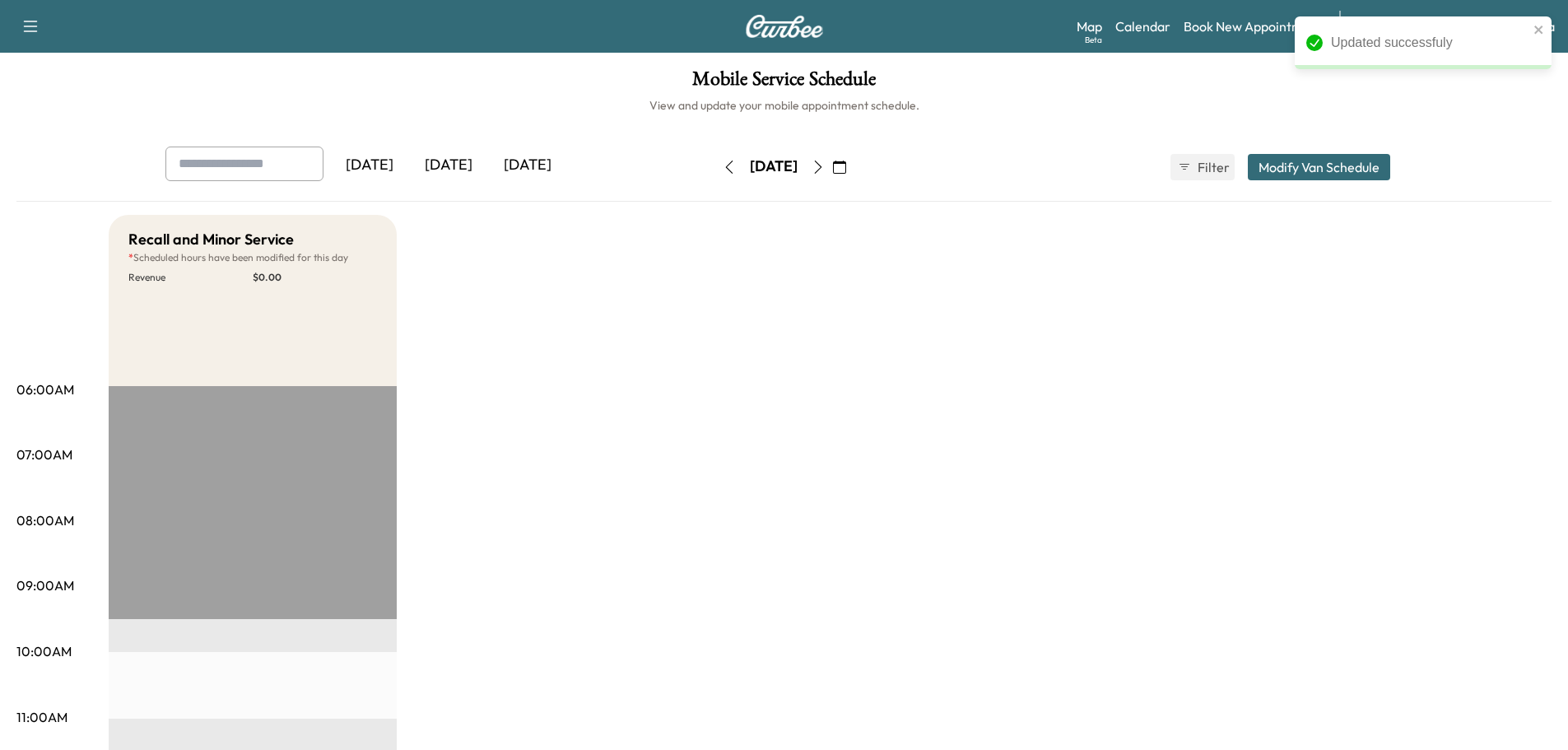
click at [821, 172] on icon "button" at bounding box center [818, 167] width 8 height 13
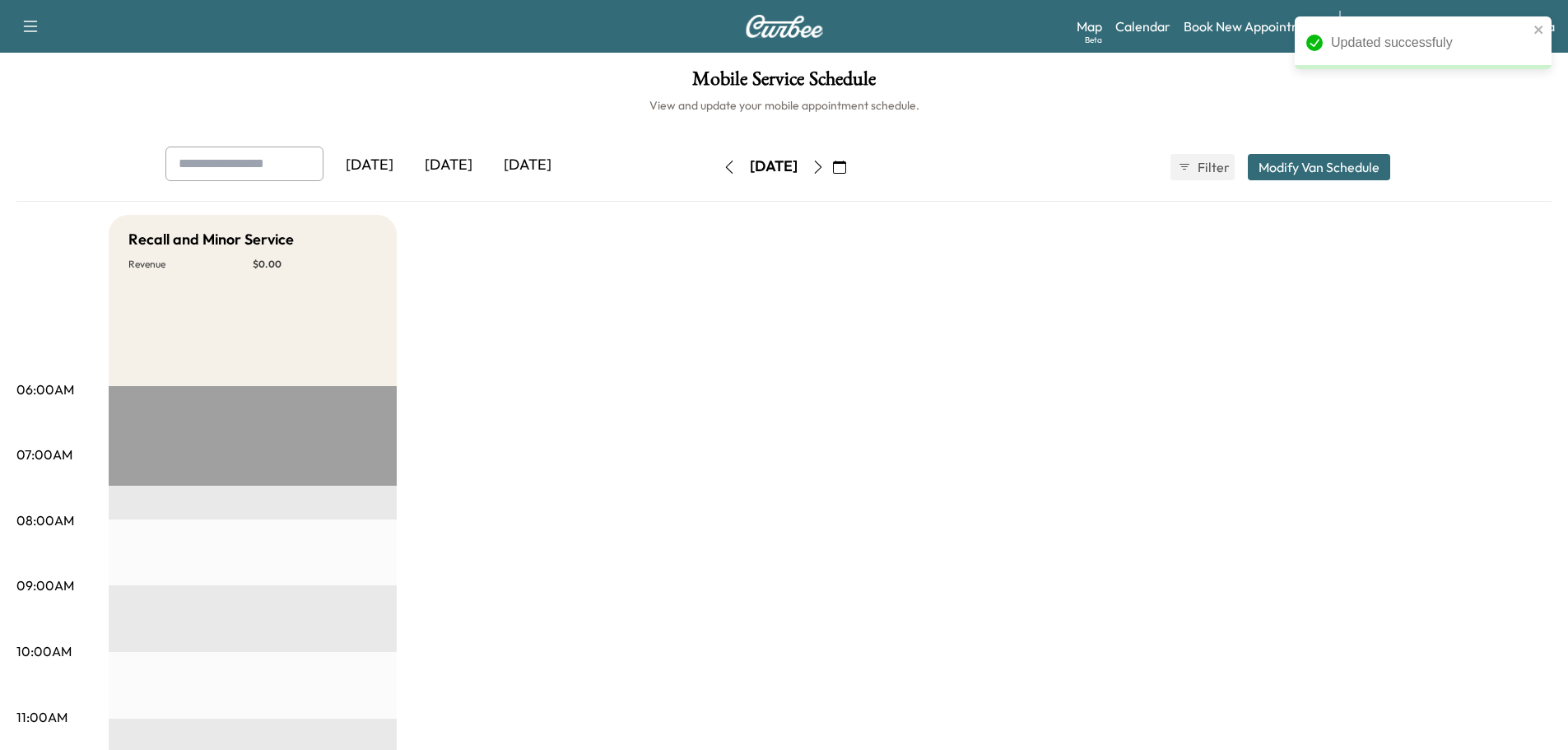
click at [1343, 163] on button "Modify Van Schedule" at bounding box center [1318, 167] width 143 height 26
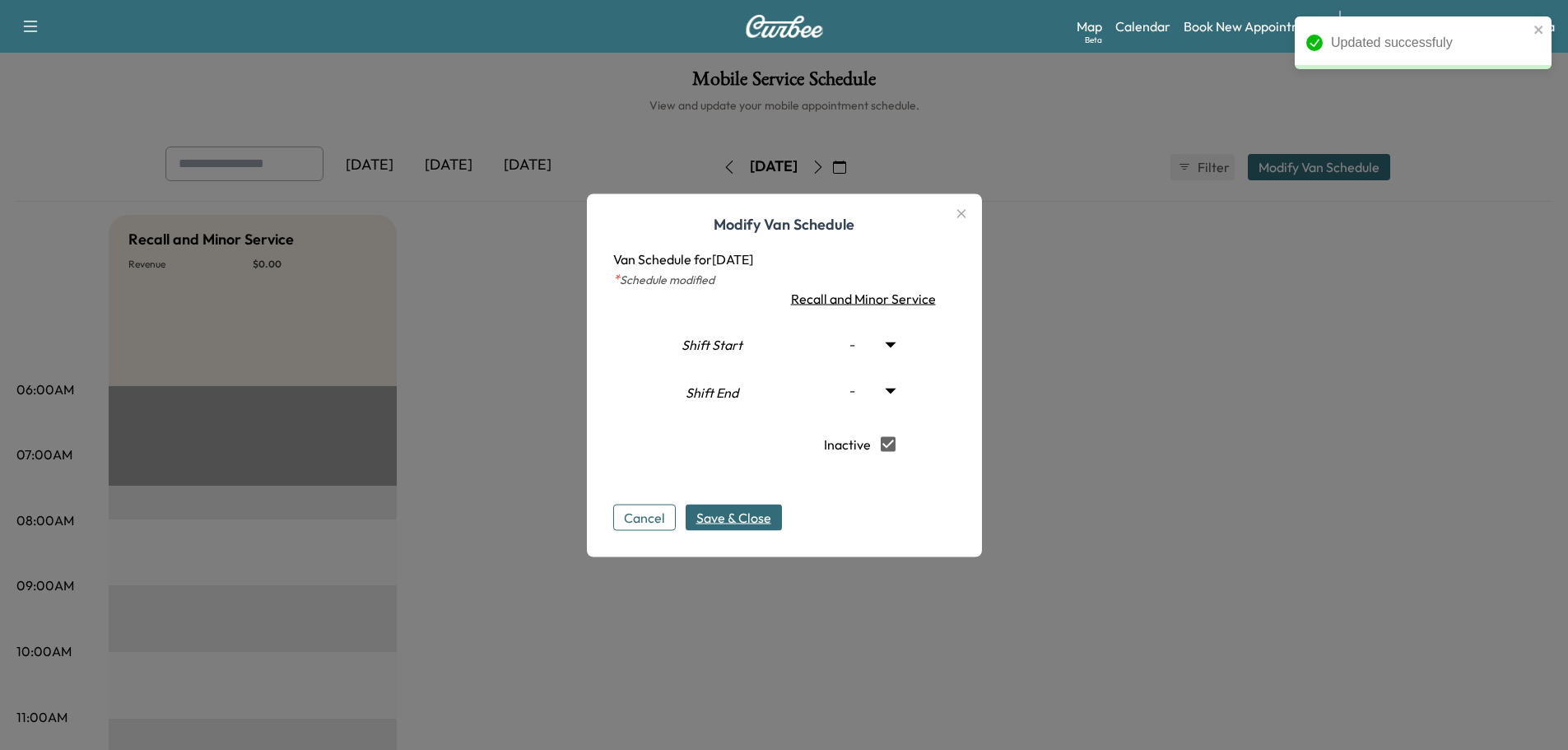
click at [750, 519] on span "Save & Close" at bounding box center [733, 516] width 75 height 20
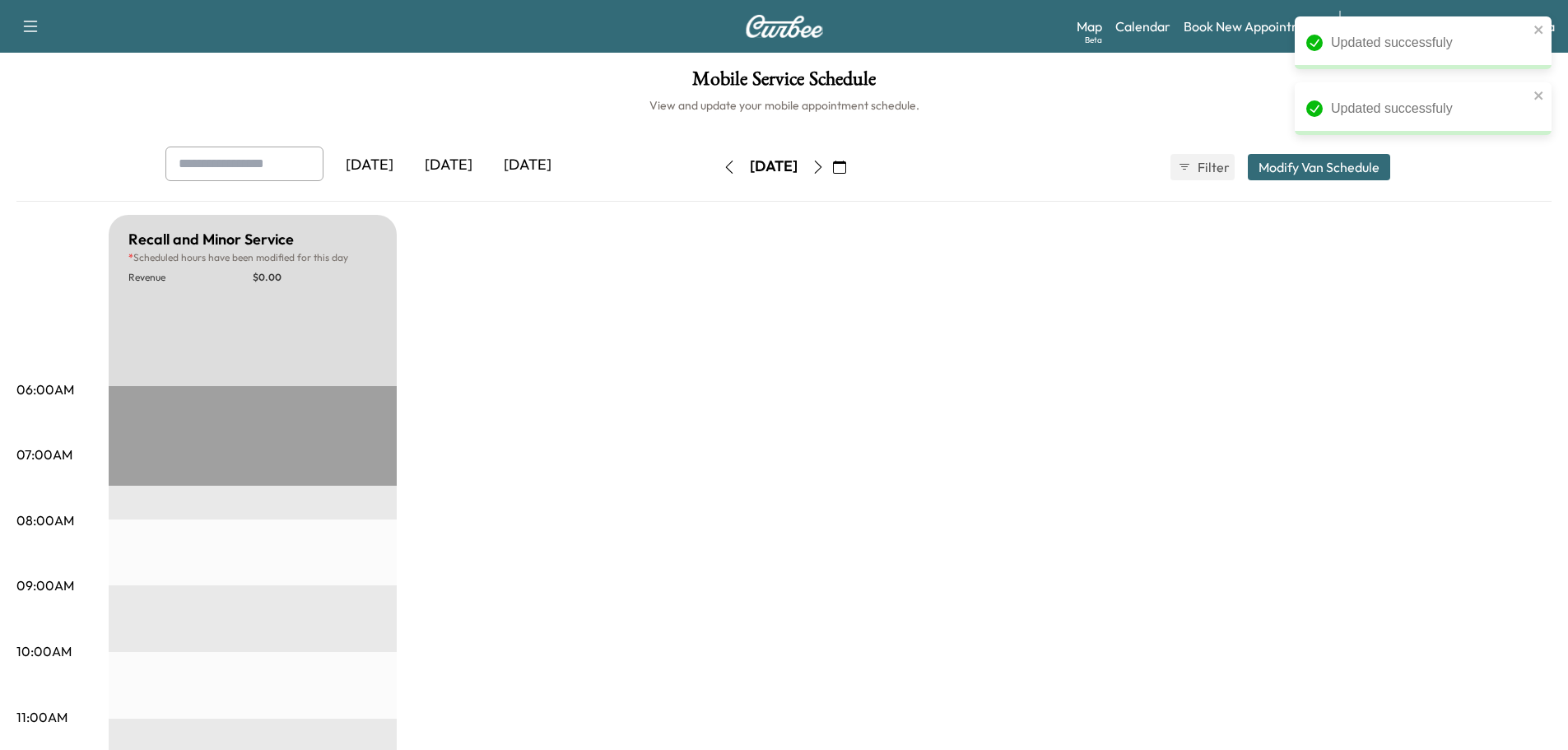
click at [821, 172] on icon "button" at bounding box center [818, 167] width 8 height 13
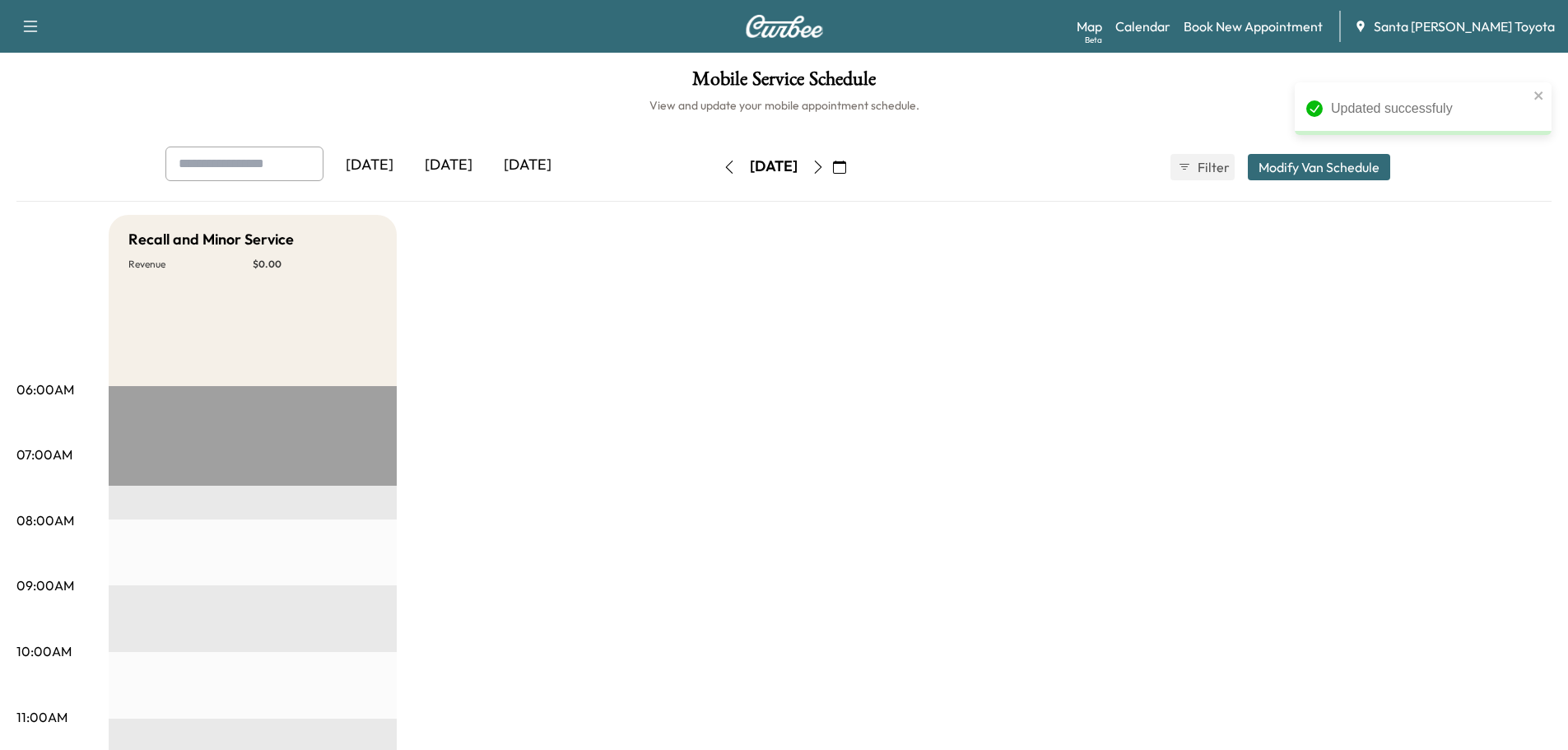
click at [1284, 169] on button "Modify Van Schedule" at bounding box center [1318, 167] width 143 height 26
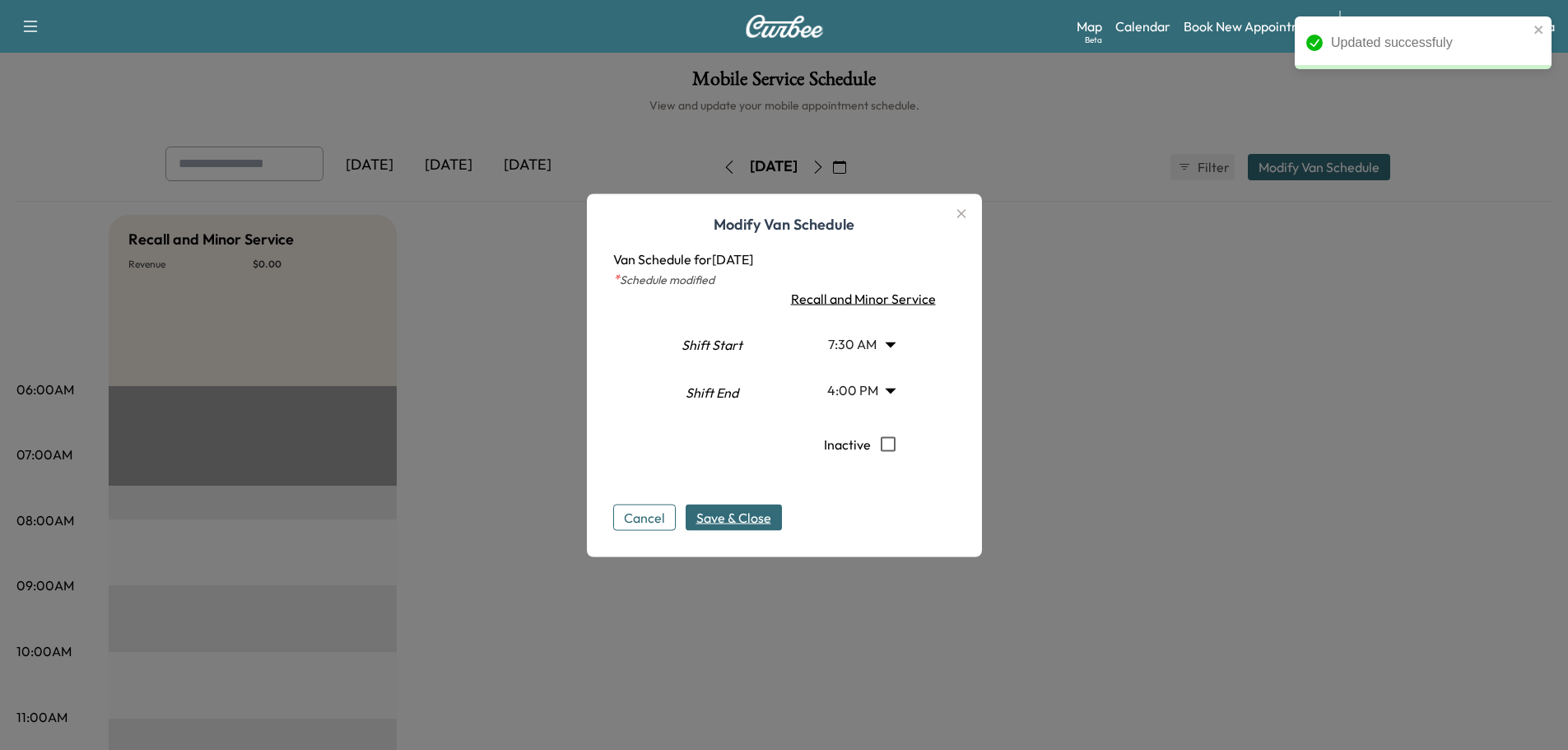
click at [851, 341] on body "Updated successfuly Updated successfuly Support Log Out Map Beta Calendar Book …" at bounding box center [784, 375] width 1568 height 750
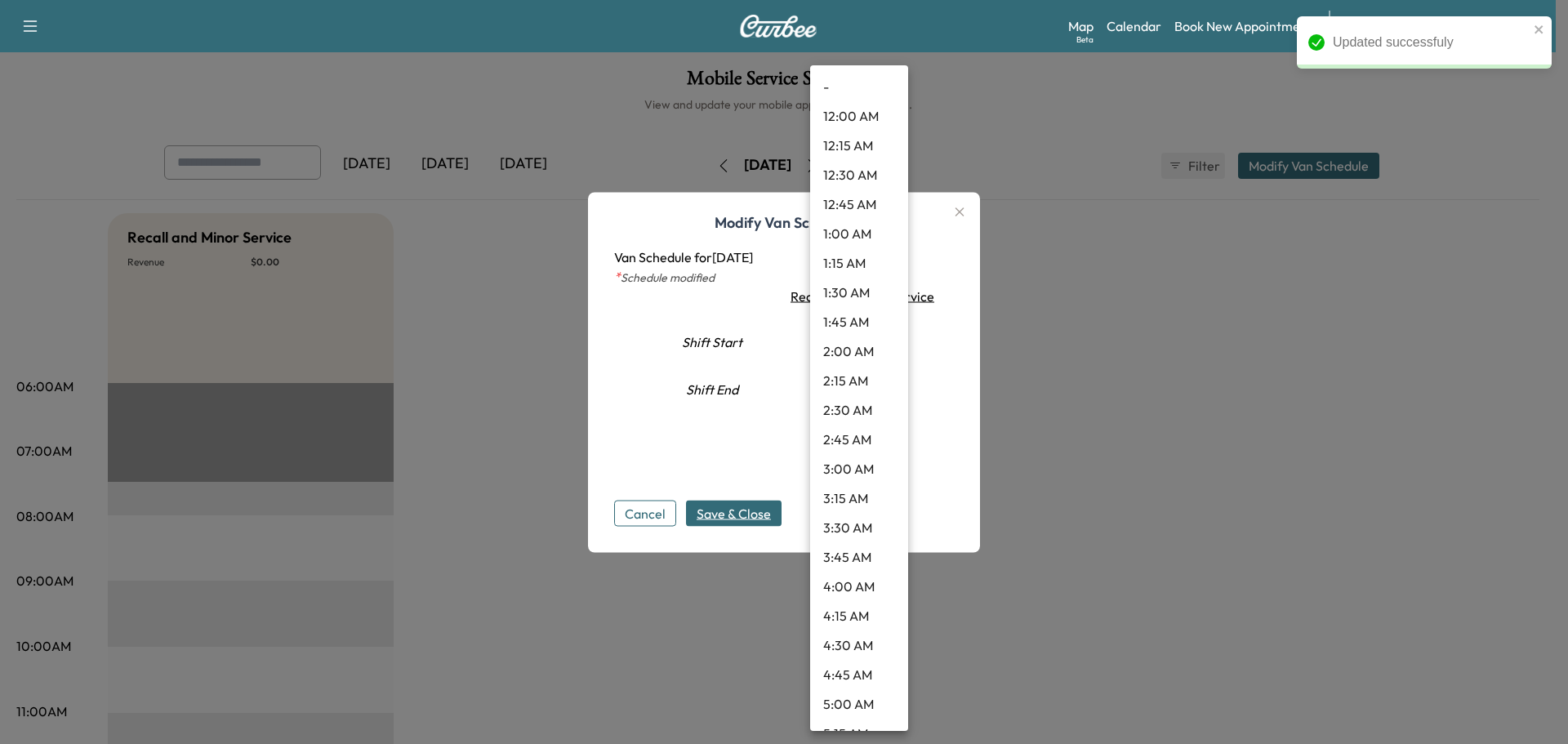
scroll to position [600, 0]
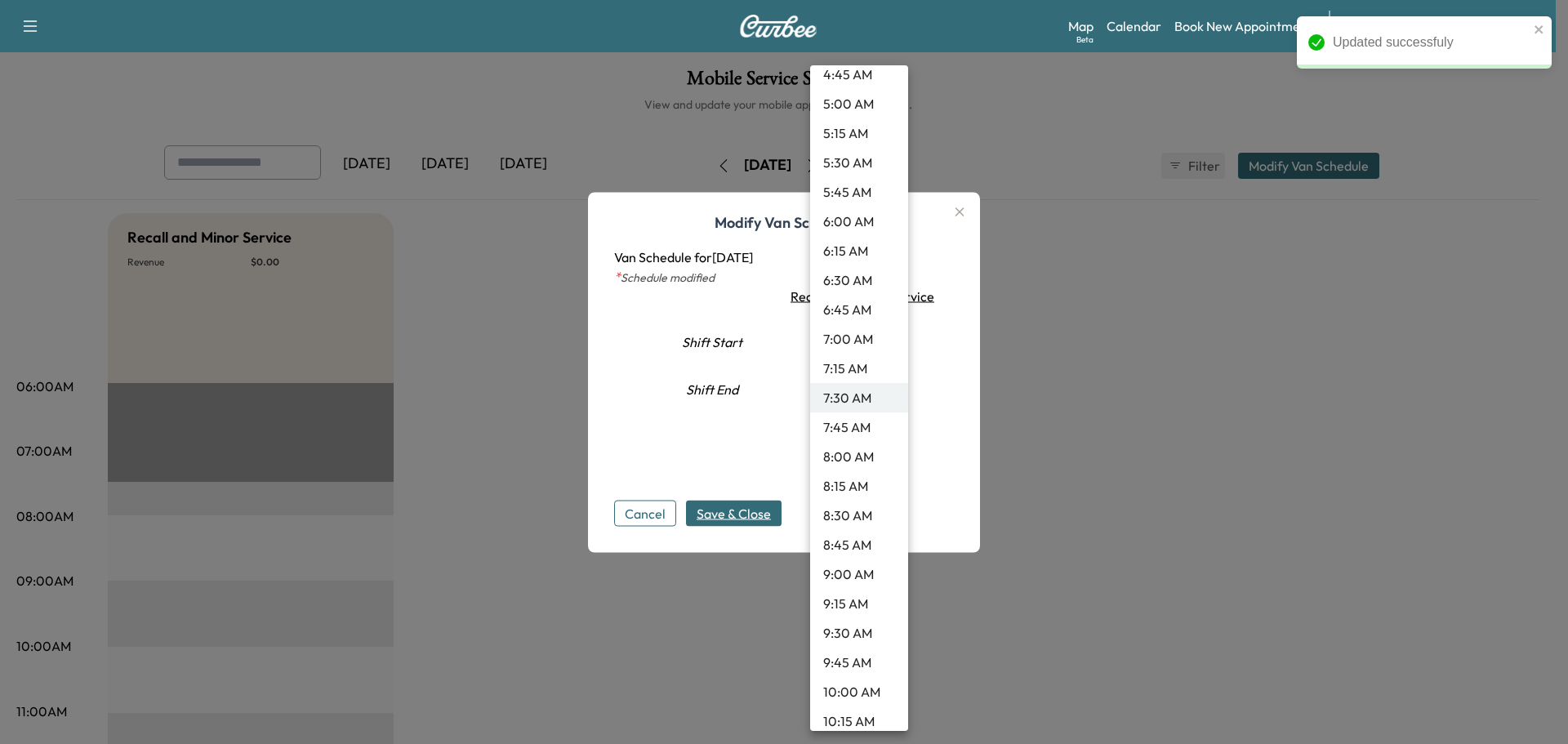
drag, startPoint x: 853, startPoint y: 636, endPoint x: 843, endPoint y: 629, distance: 12.2
click at [852, 637] on li "9:30 AM" at bounding box center [859, 632] width 98 height 29
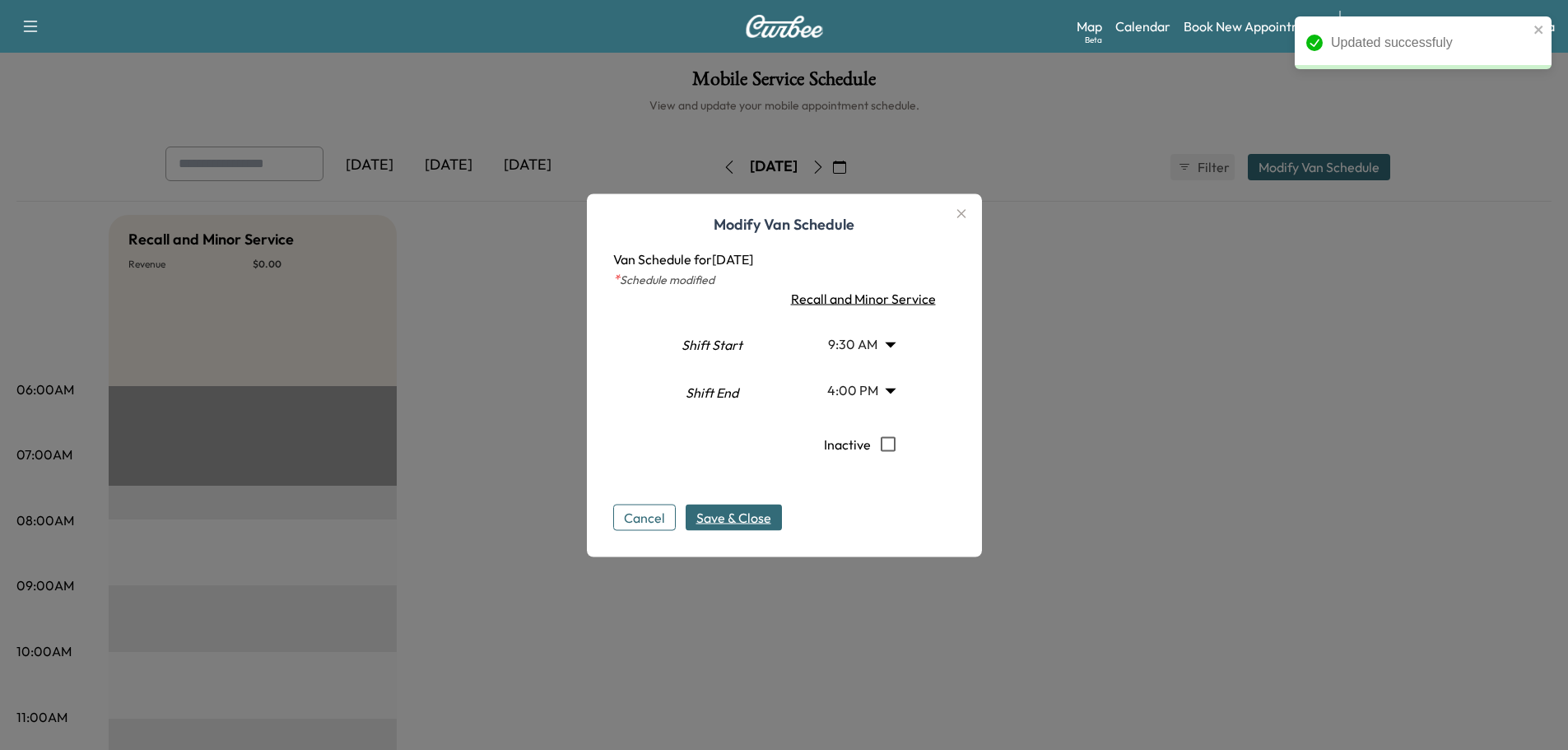
click at [741, 518] on span "Save & Close" at bounding box center [733, 516] width 75 height 20
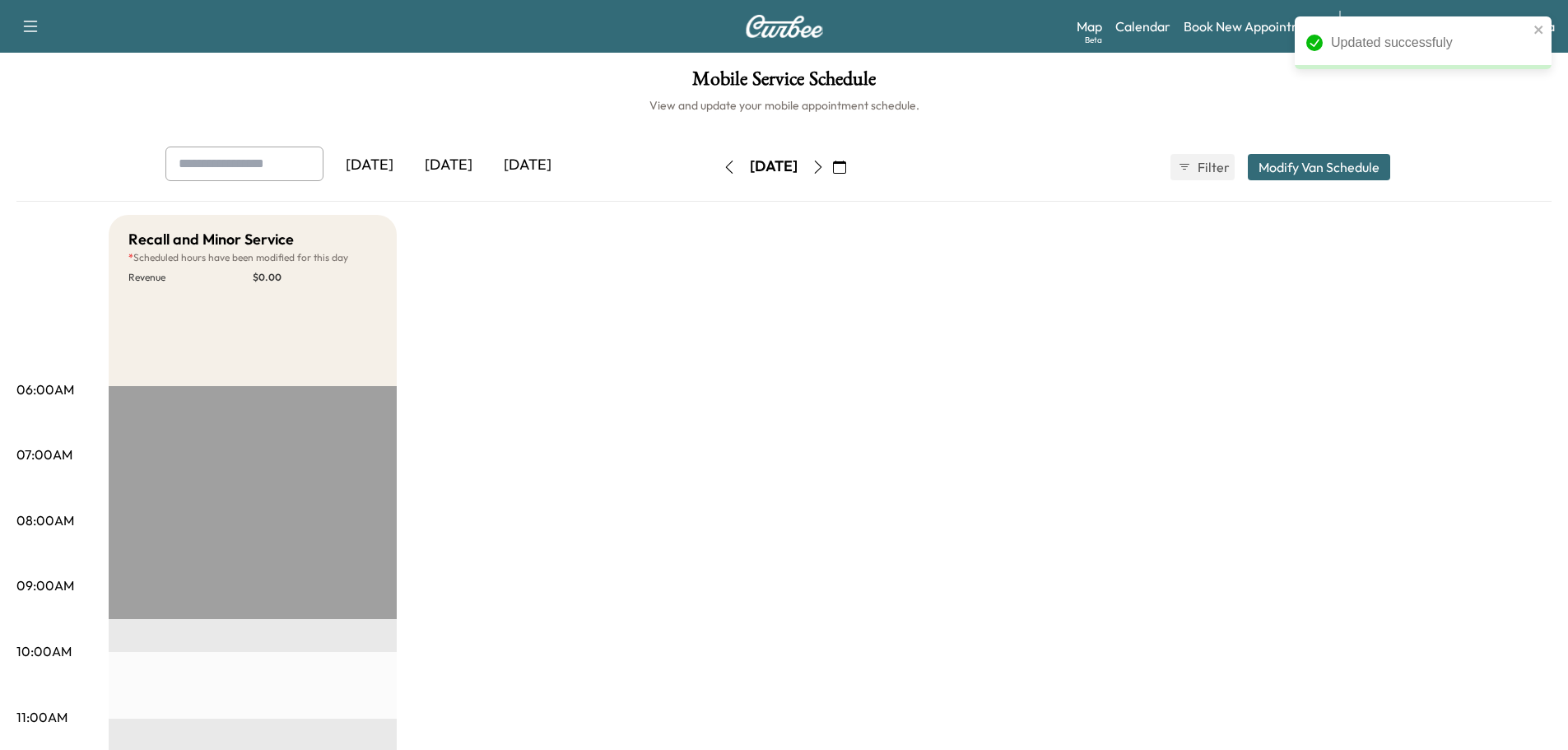
click at [832, 173] on button "button" at bounding box center [818, 167] width 28 height 26
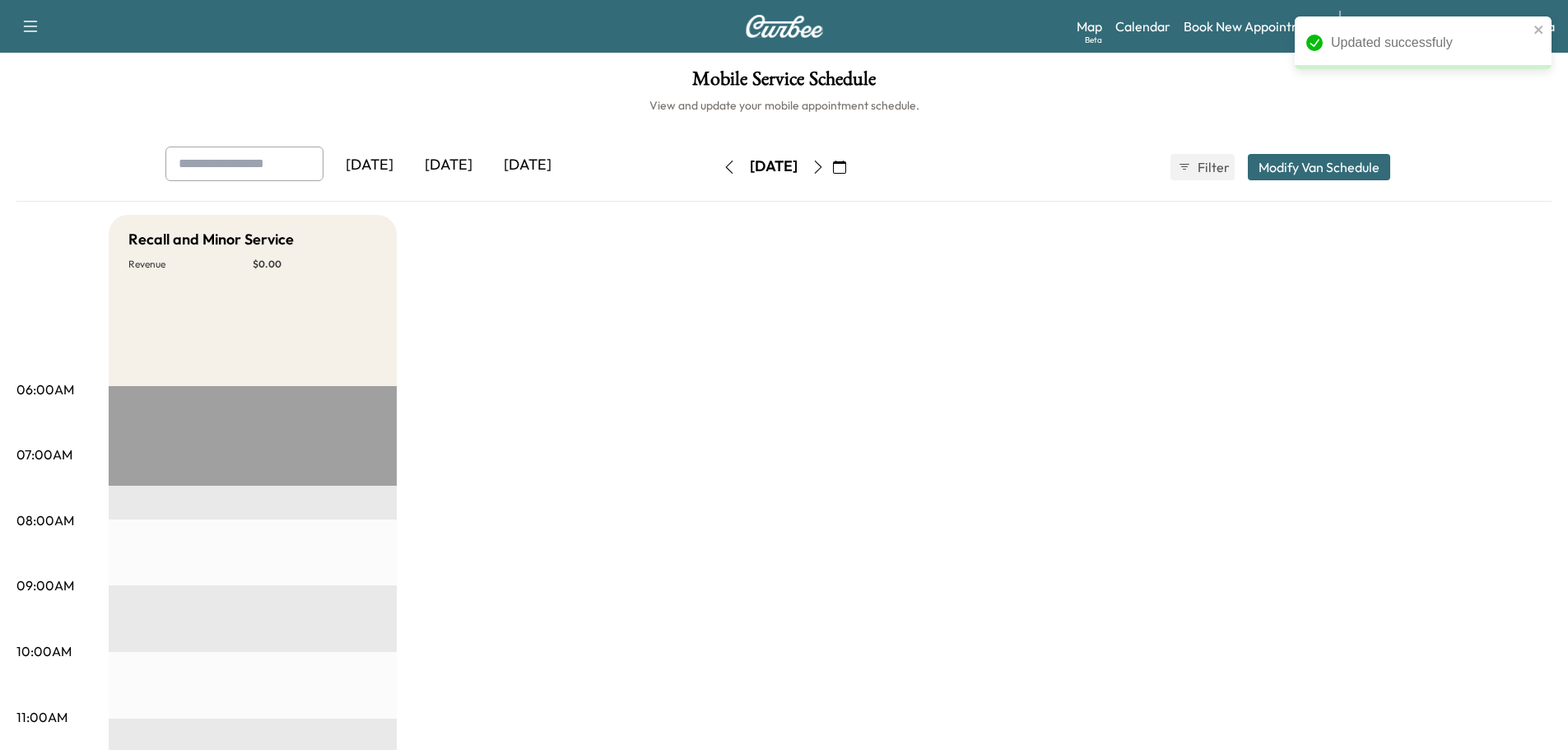
click at [1305, 166] on button "Modify Van Schedule" at bounding box center [1318, 167] width 143 height 26
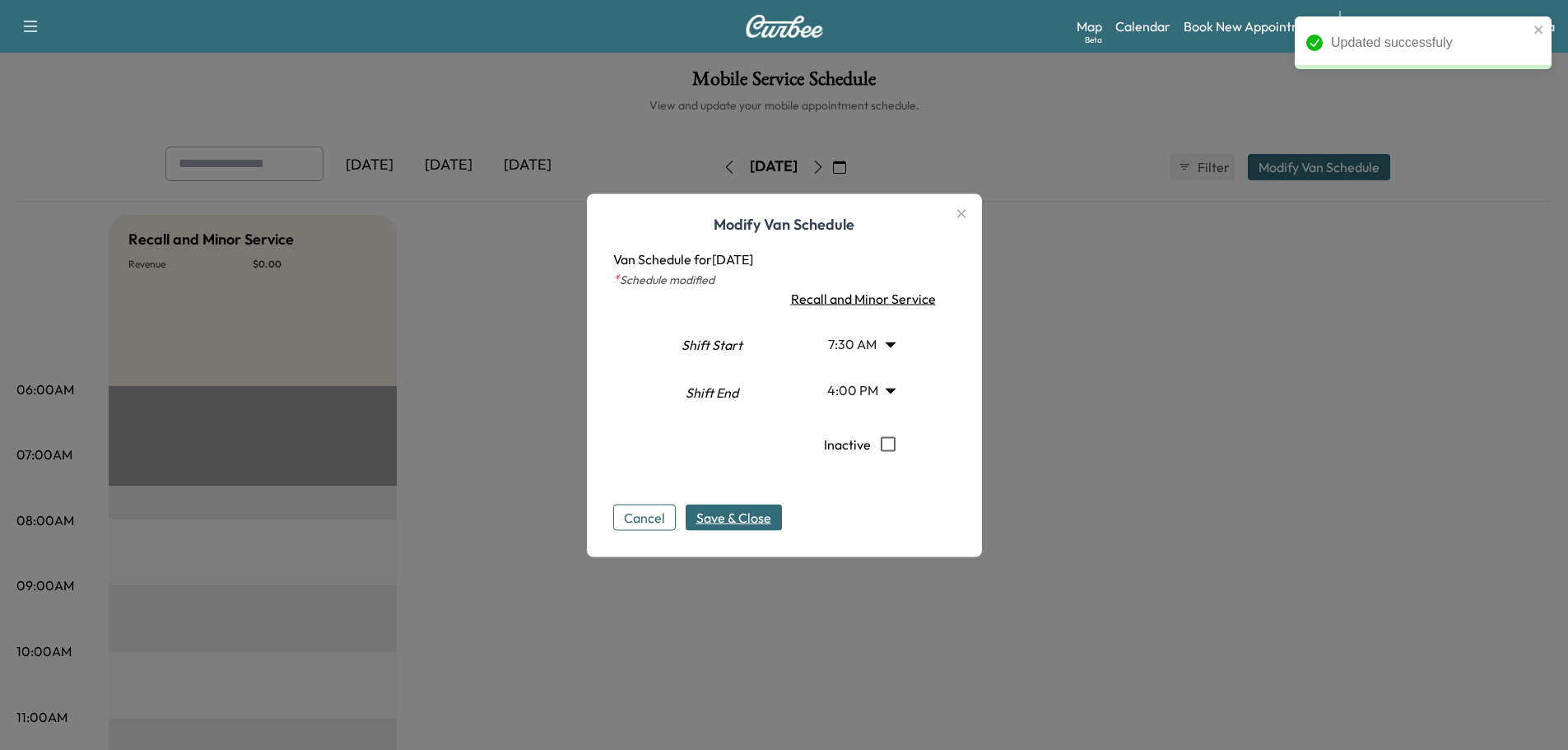
click at [868, 347] on body "Updated successfuly Support Log Out Map Beta Calendar Book New Appointment Sant…" at bounding box center [784, 375] width 1568 height 750
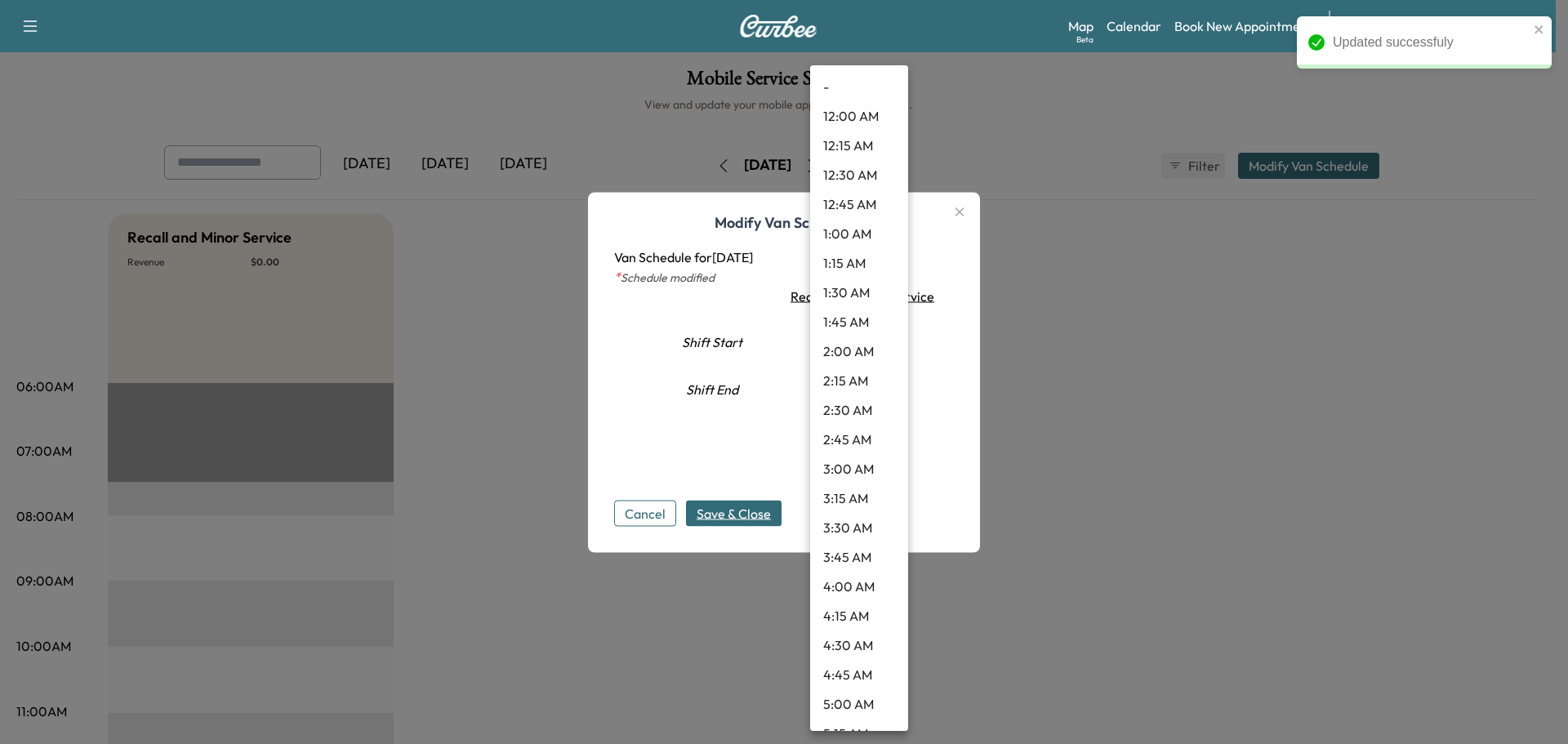
scroll to position [600, 0]
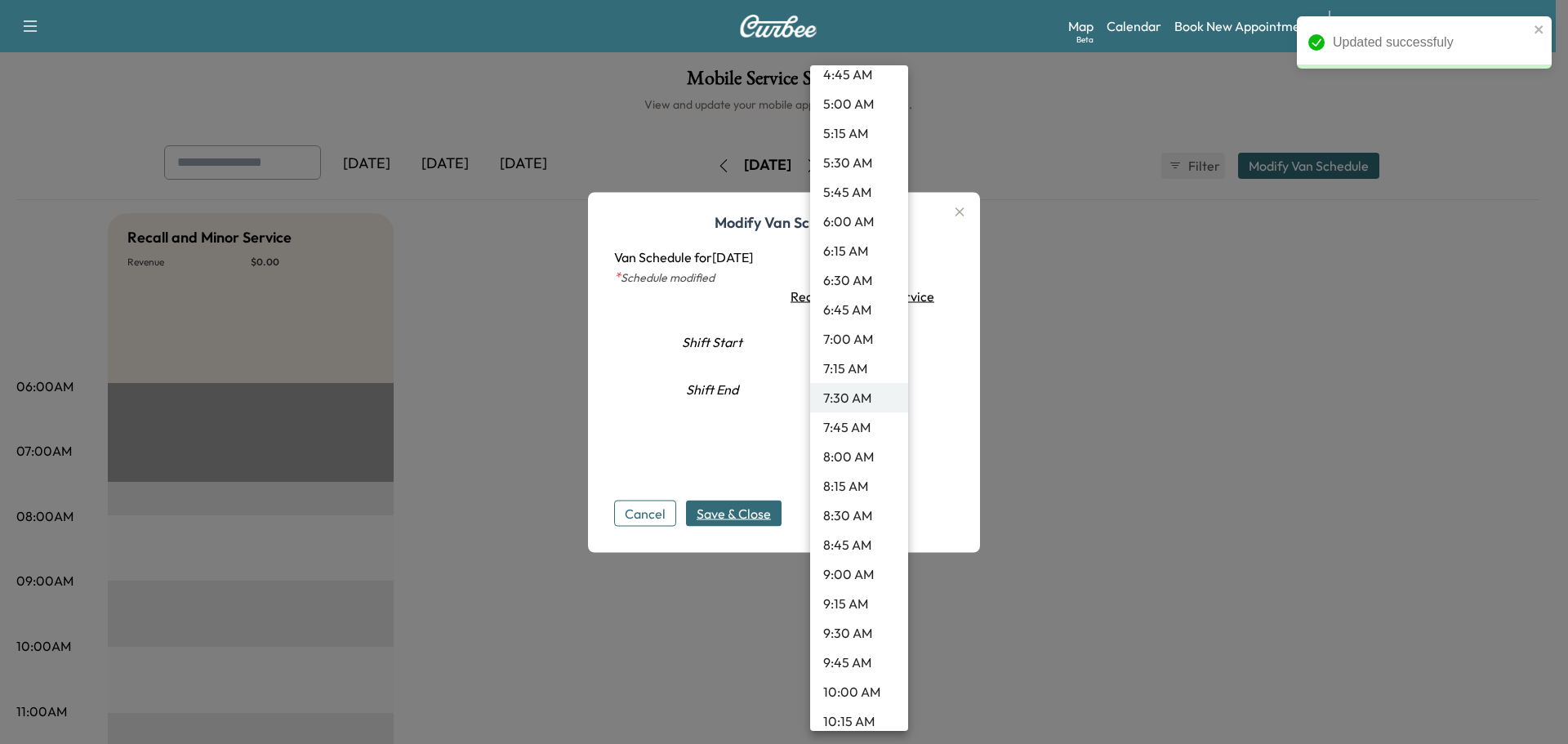
click at [841, 629] on li "9:30 AM" at bounding box center [859, 632] width 98 height 29
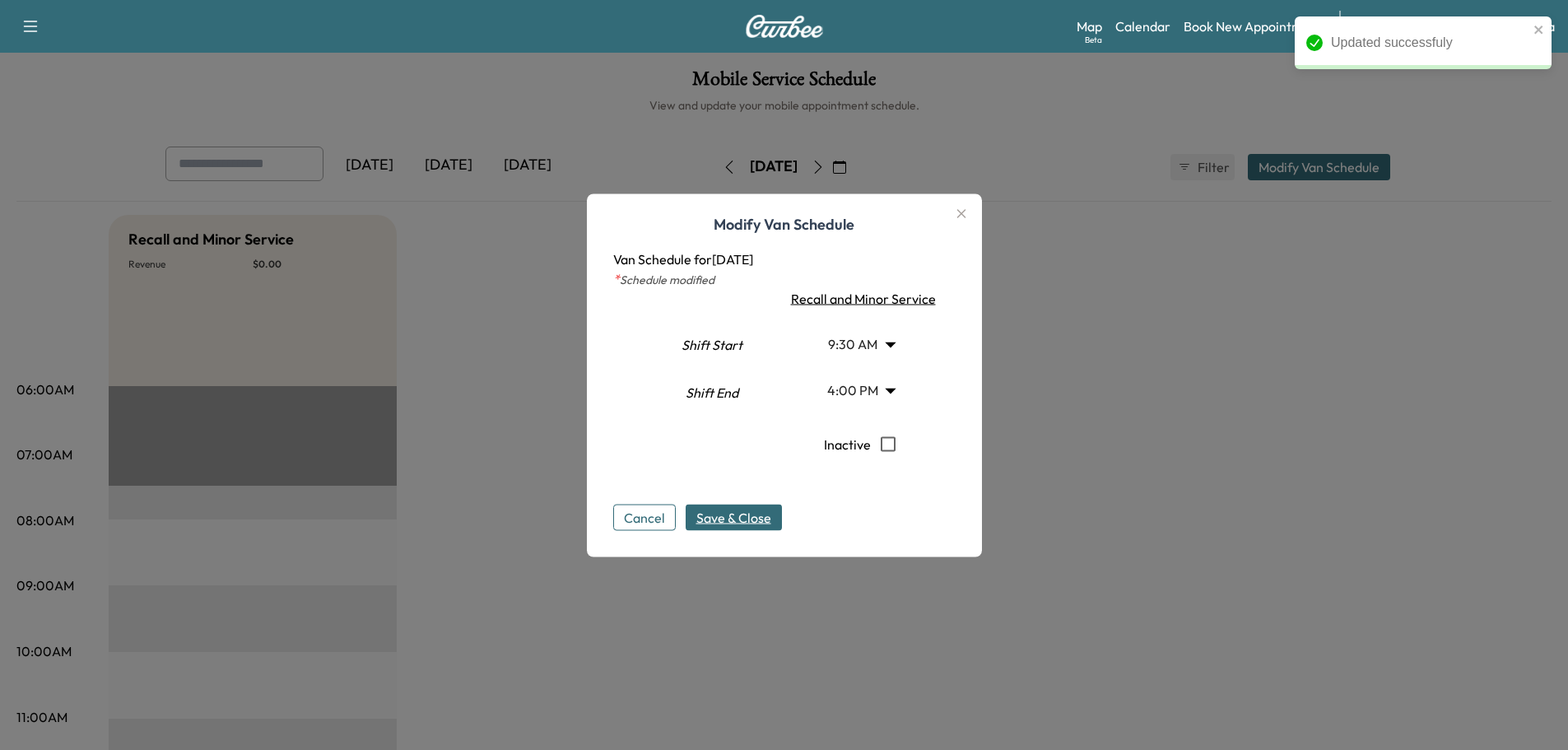
click at [750, 524] on span "Save & Close" at bounding box center [733, 516] width 75 height 20
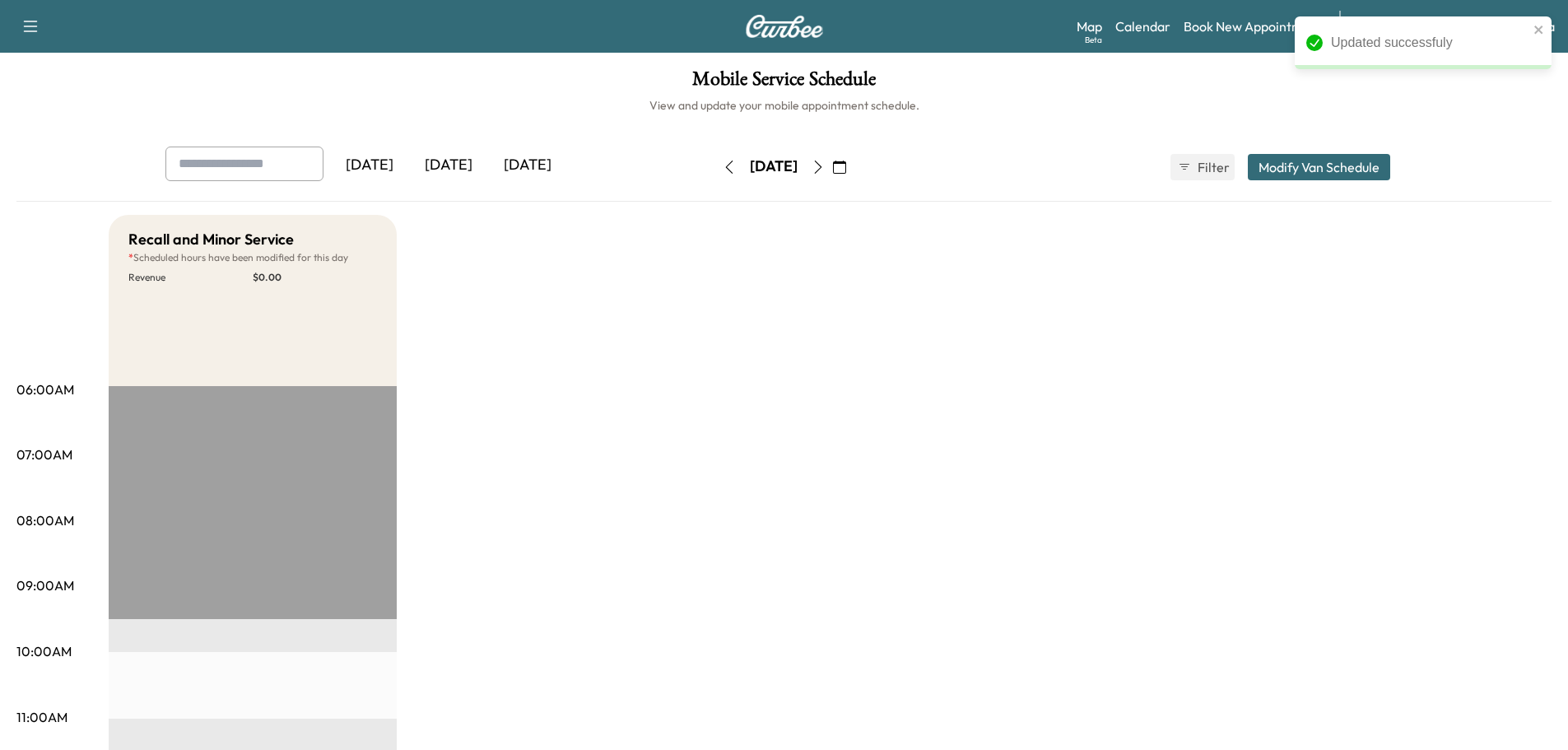
click at [825, 172] on icon "button" at bounding box center [818, 167] width 13 height 13
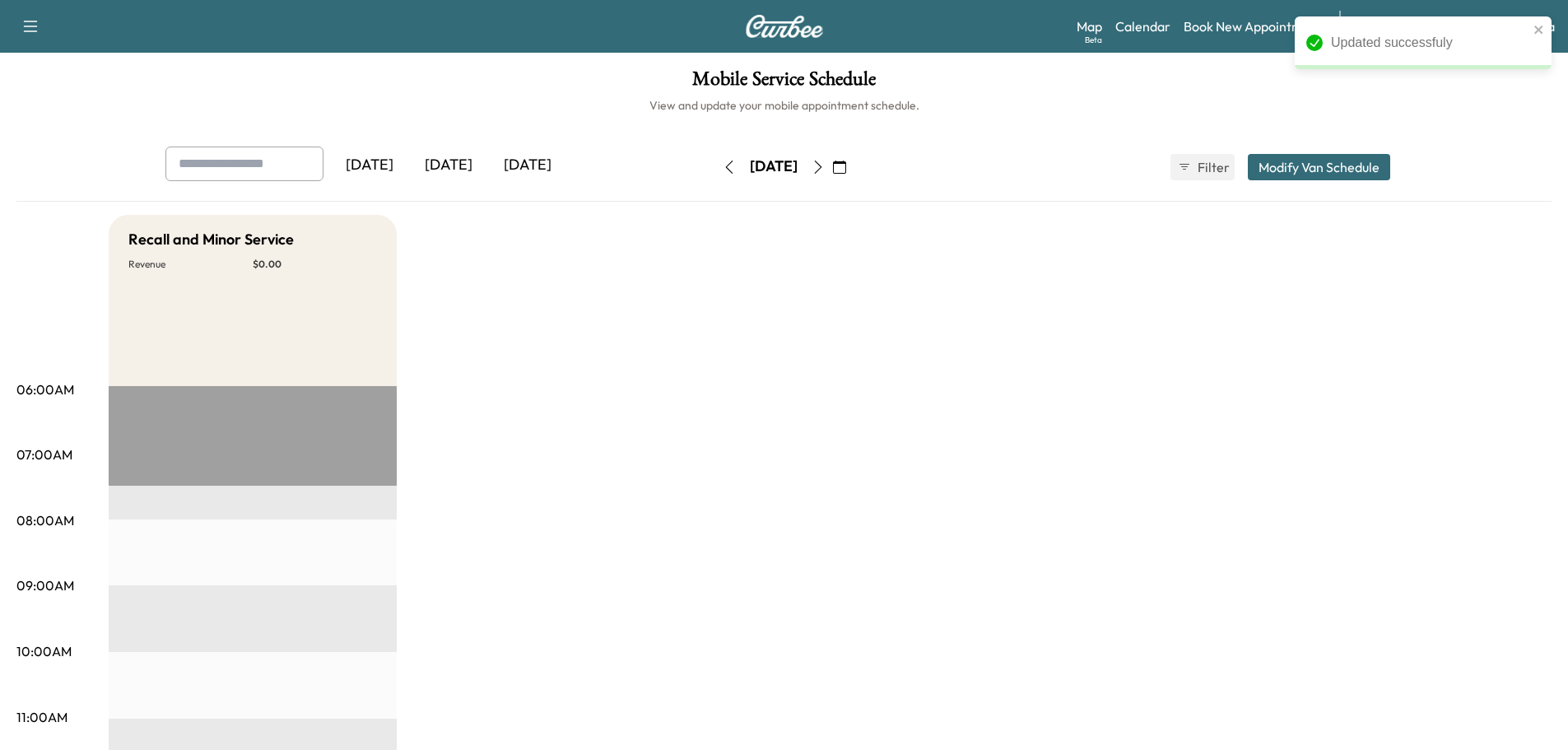
drag, startPoint x: 1300, startPoint y: 169, endPoint x: 1251, endPoint y: 195, distance: 55.5
click at [1300, 169] on button "Modify Van Schedule" at bounding box center [1318, 167] width 143 height 26
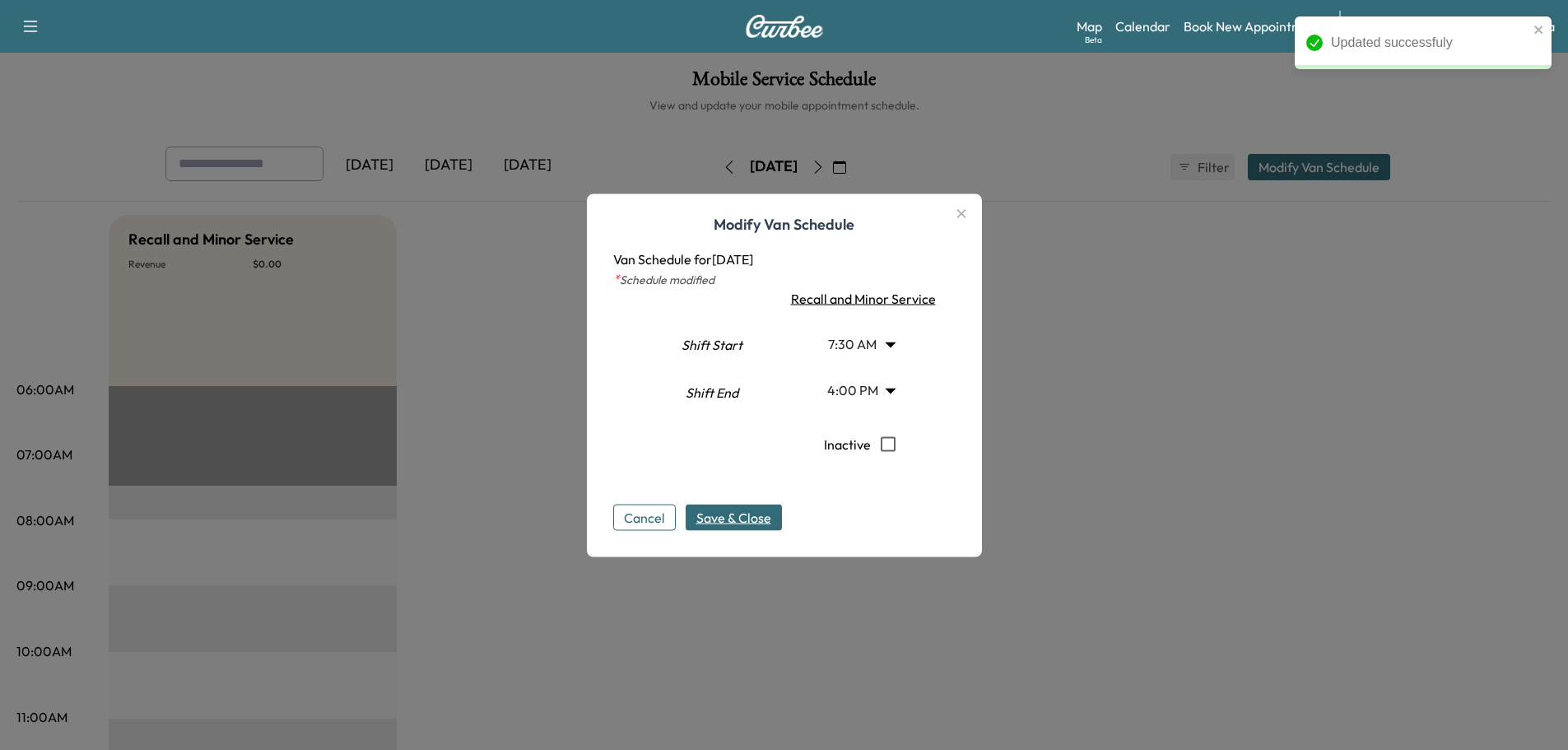
click at [897, 338] on body "Updated successfuly Support Log Out Map Beta Calendar Book New Appointment Sant…" at bounding box center [784, 375] width 1568 height 750
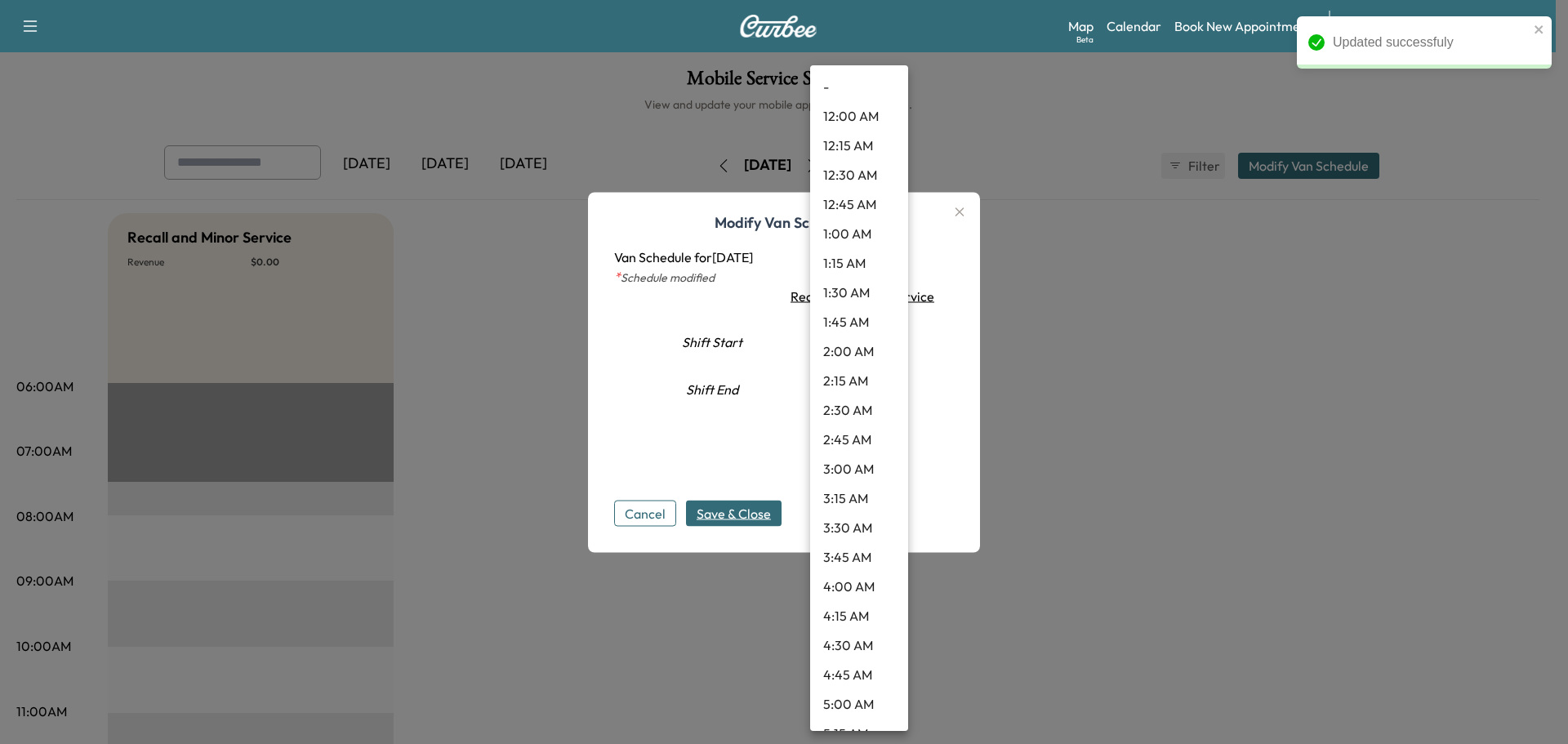
scroll to position [600, 0]
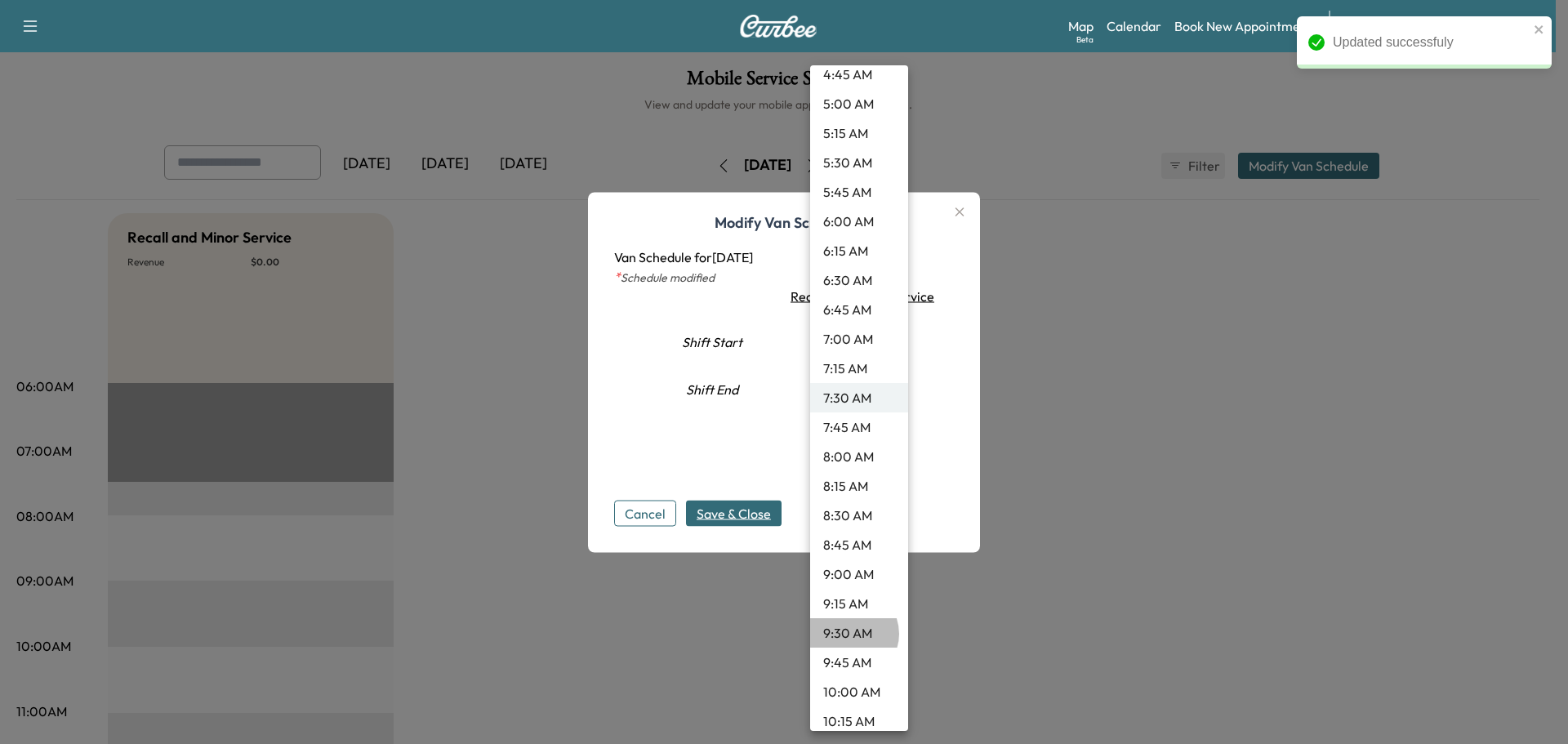
click at [850, 634] on li "9:30 AM" at bounding box center [859, 632] width 98 height 29
type input "***"
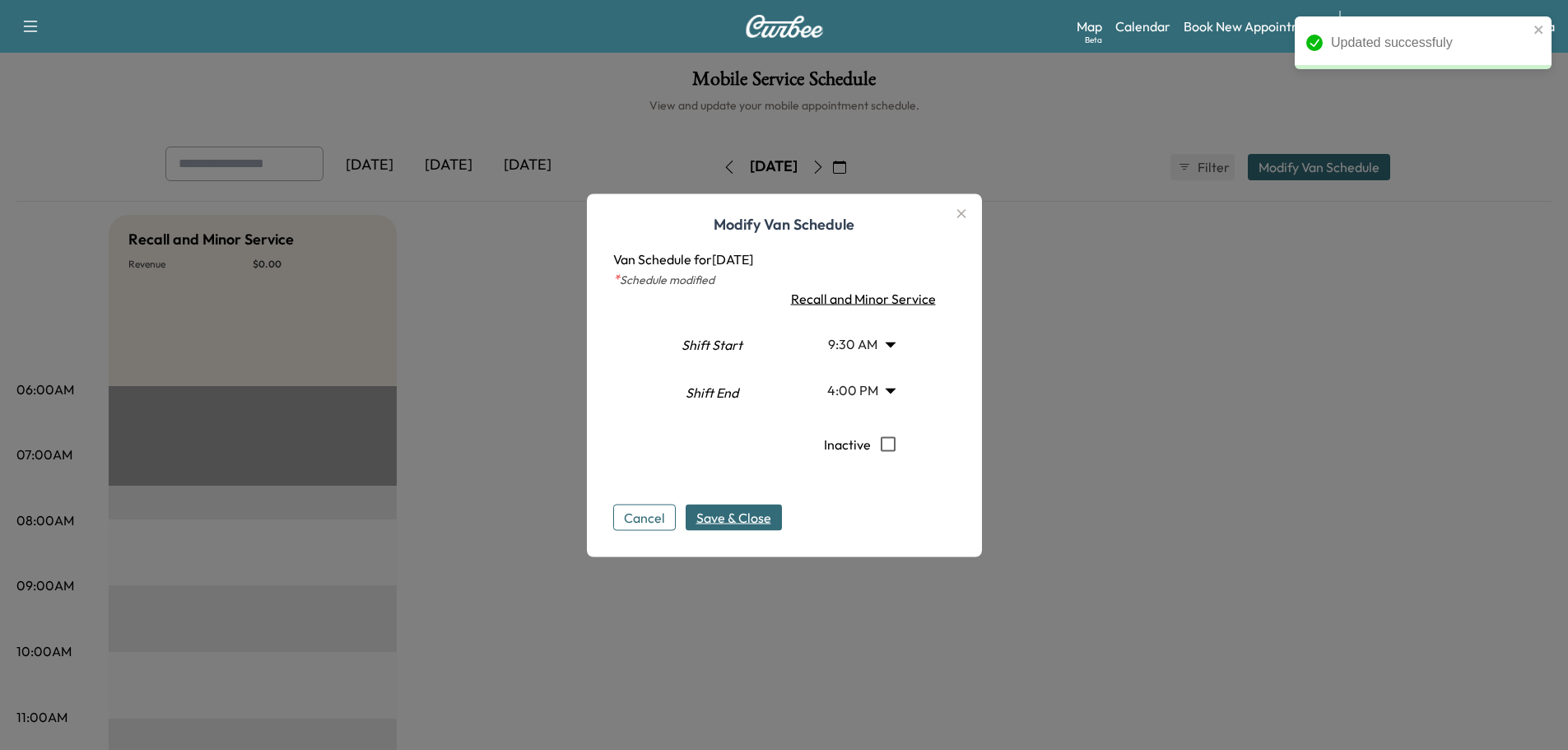
click at [738, 522] on span "Save & Close" at bounding box center [733, 516] width 75 height 20
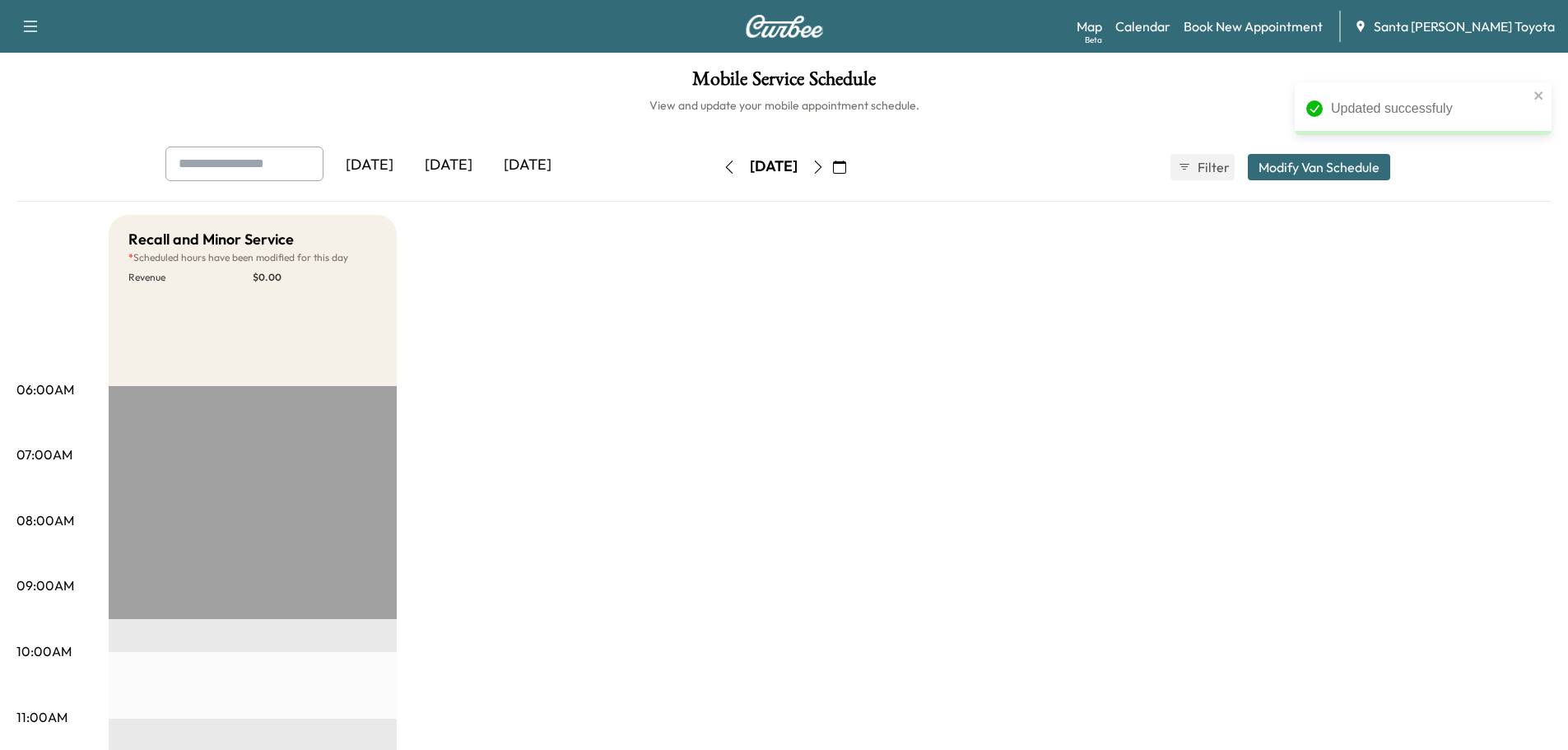
click at [825, 165] on icon "button" at bounding box center [818, 167] width 13 height 13
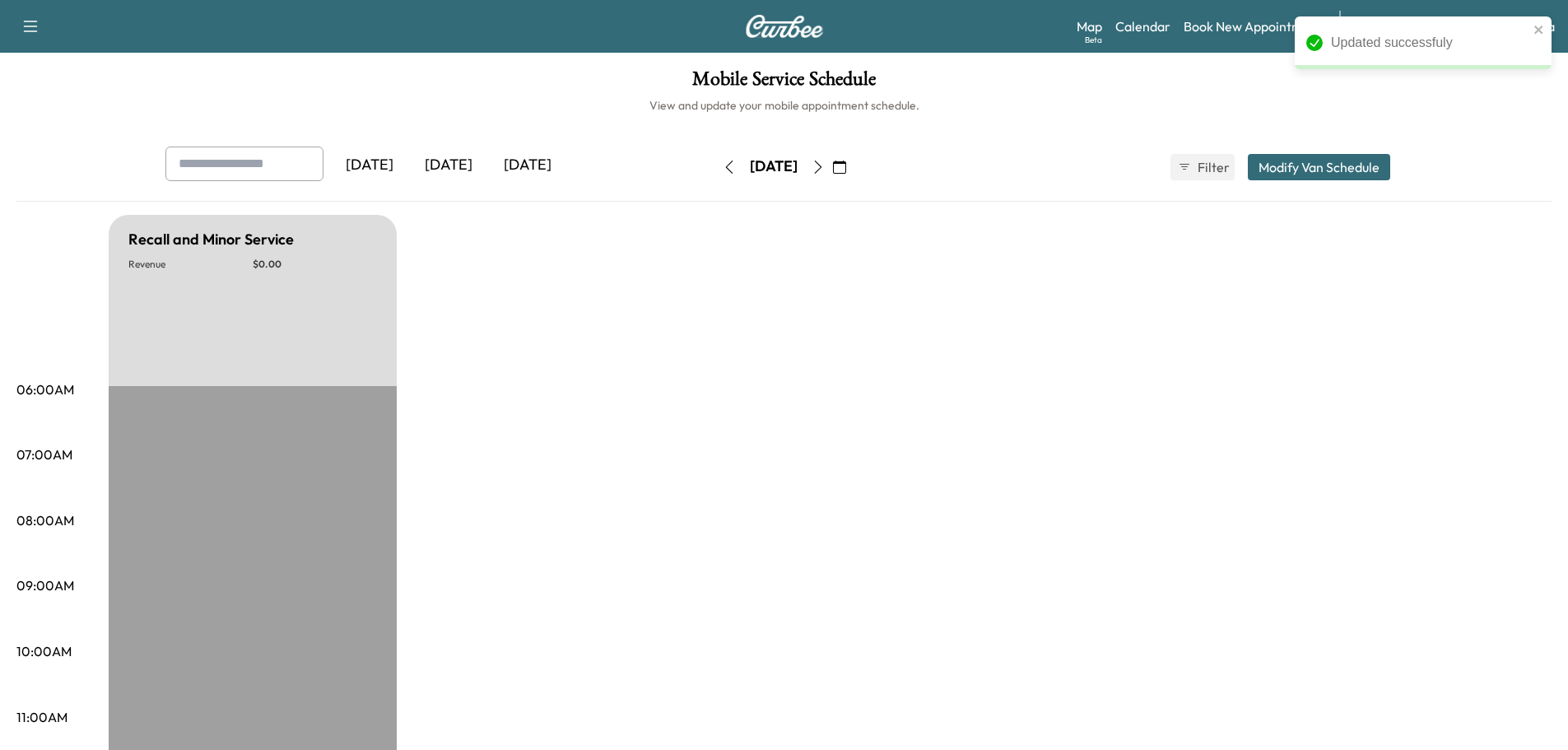
click at [832, 166] on button "button" at bounding box center [818, 167] width 28 height 26
click at [821, 166] on icon "button" at bounding box center [818, 167] width 8 height 13
type input "***"
type input "**"
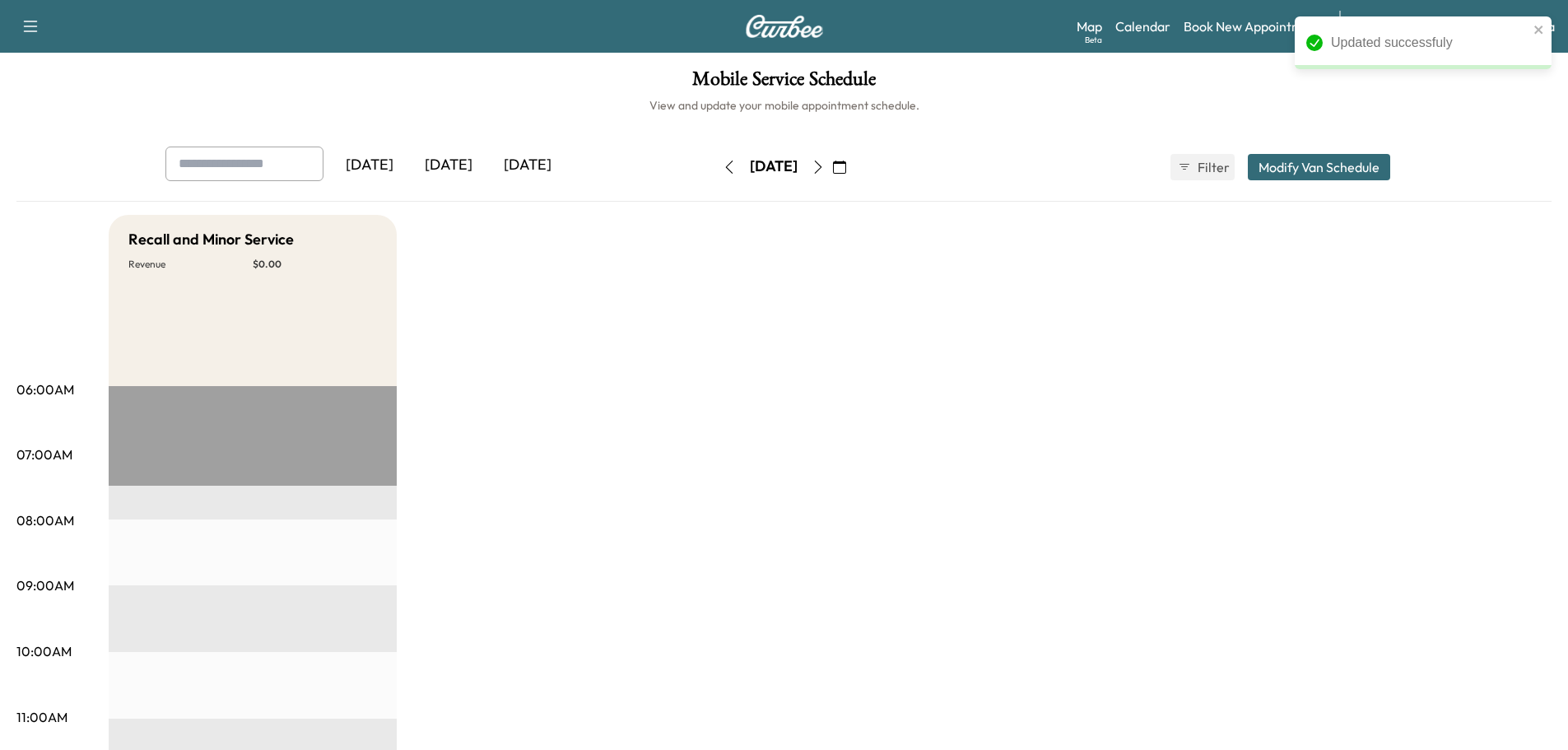
click at [1283, 170] on button "Modify Van Schedule" at bounding box center [1318, 167] width 143 height 26
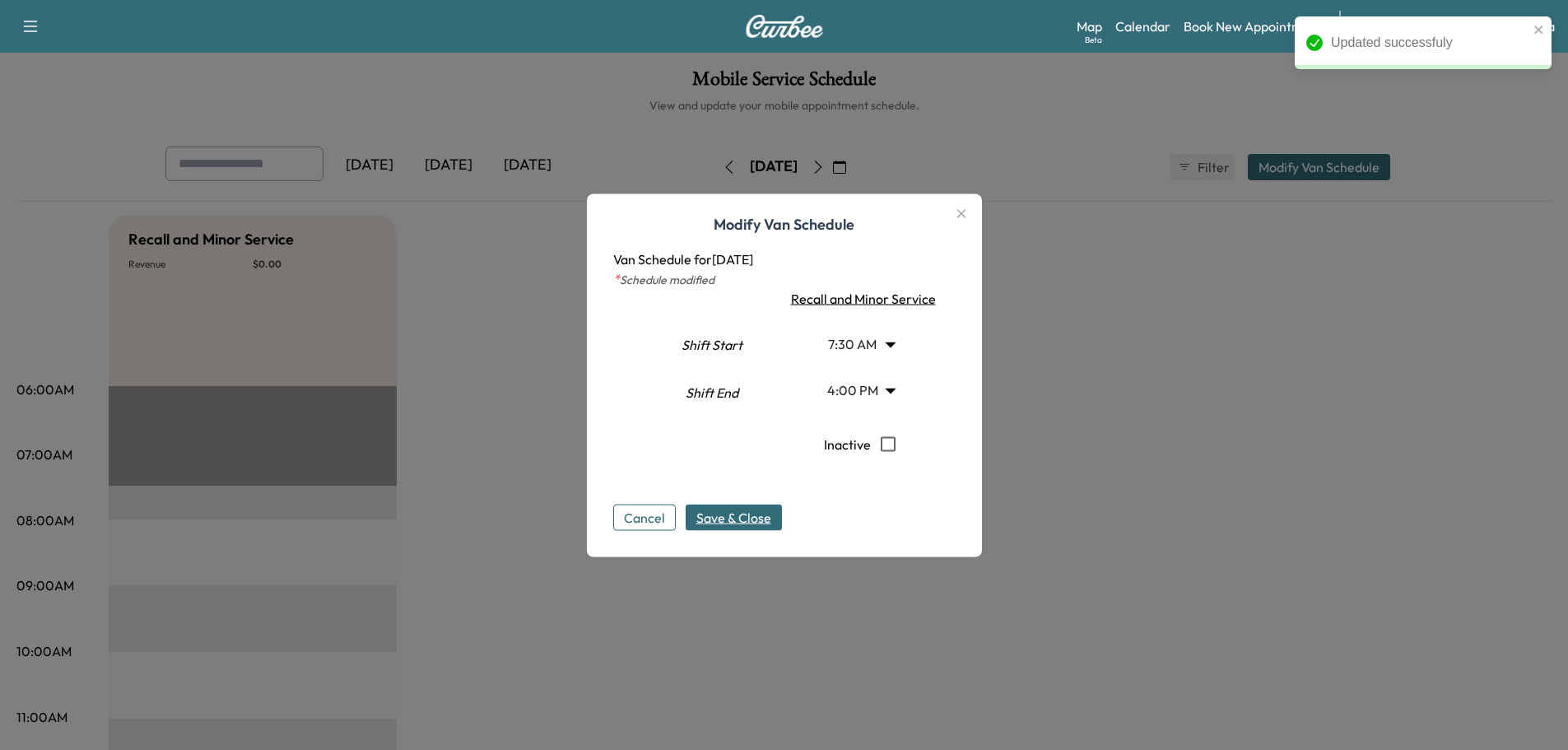
click at [836, 352] on body "Updated successfuly Support Log Out Map Beta Calendar Book New Appointment Sant…" at bounding box center [784, 375] width 1568 height 750
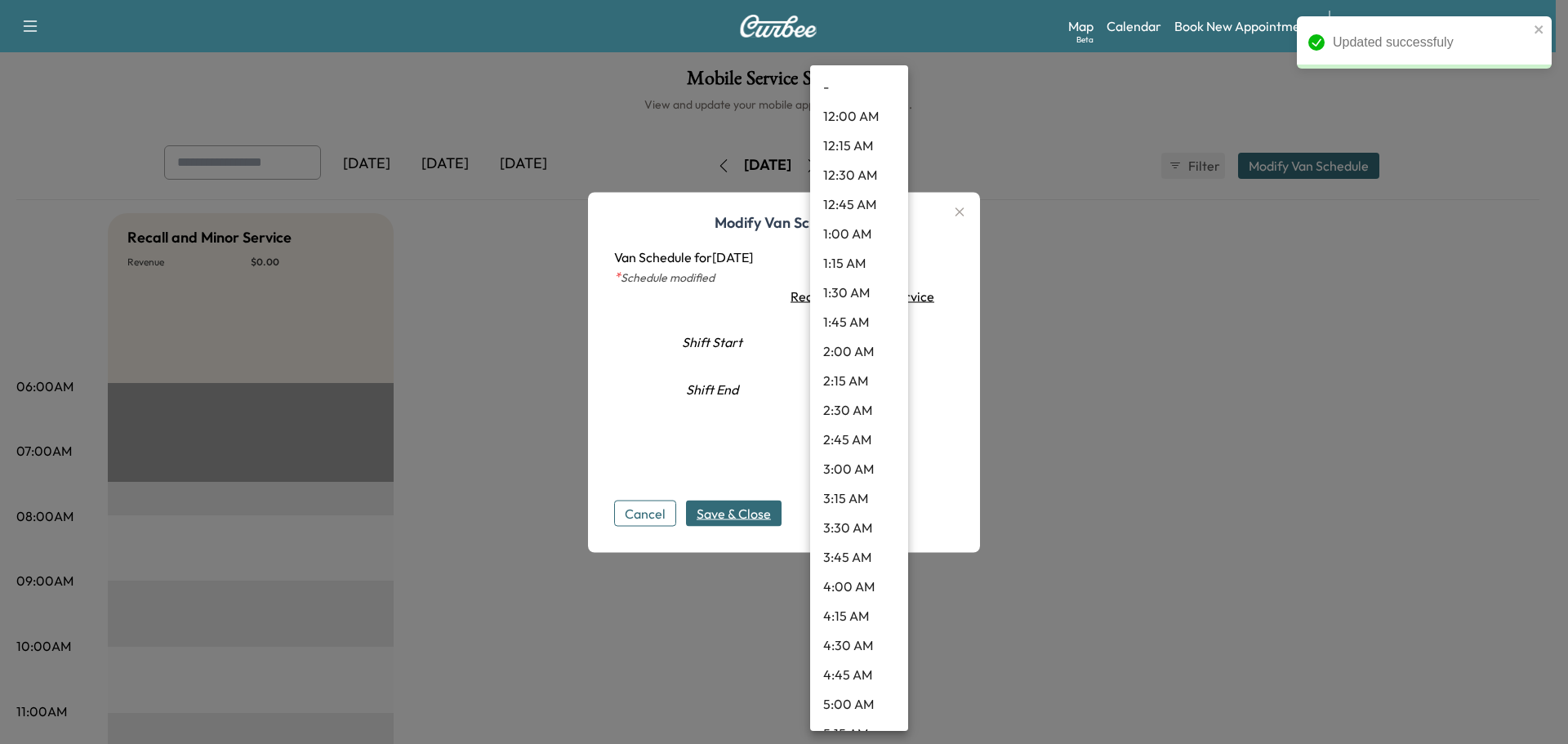
scroll to position [600, 0]
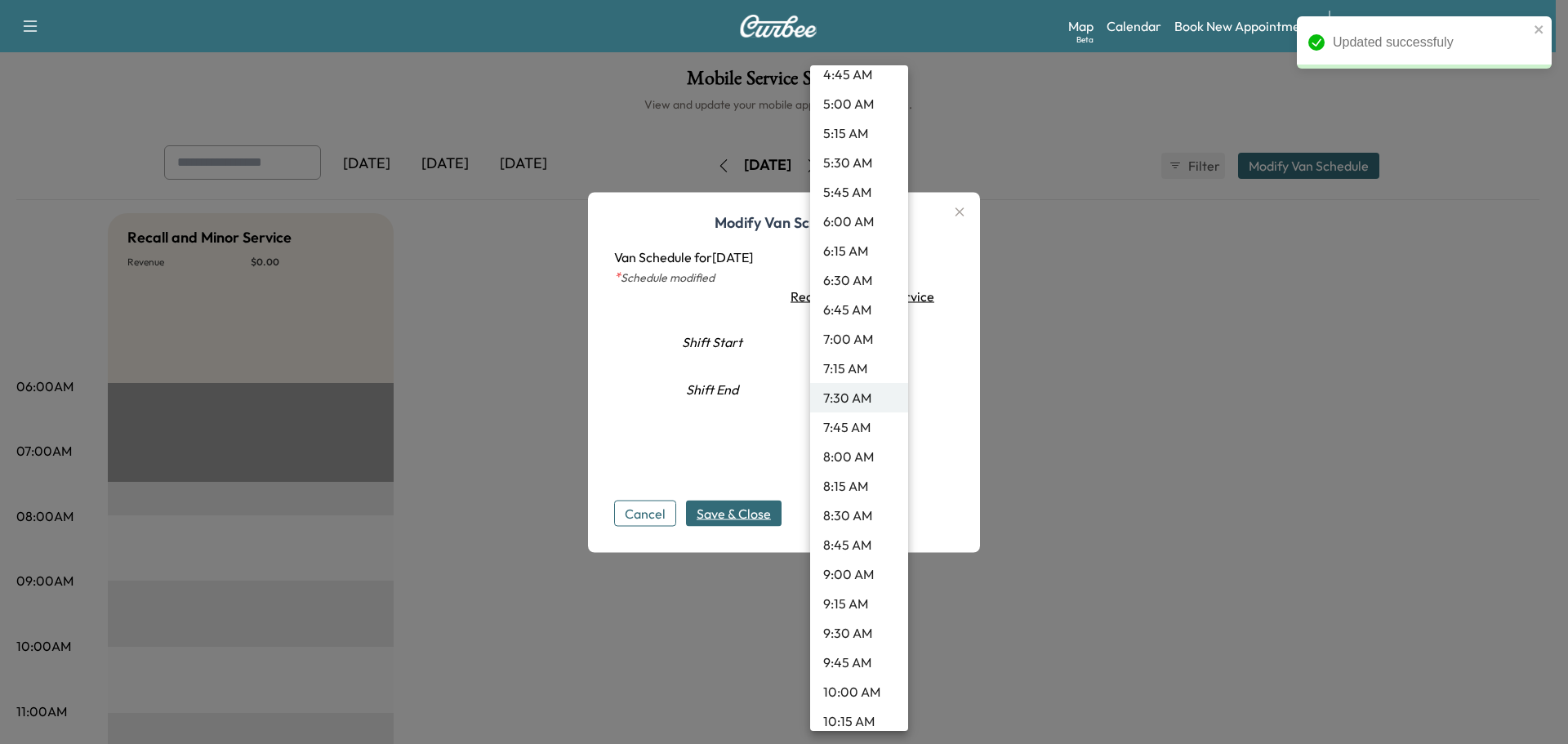
click at [843, 630] on li "9:30 AM" at bounding box center [859, 632] width 98 height 29
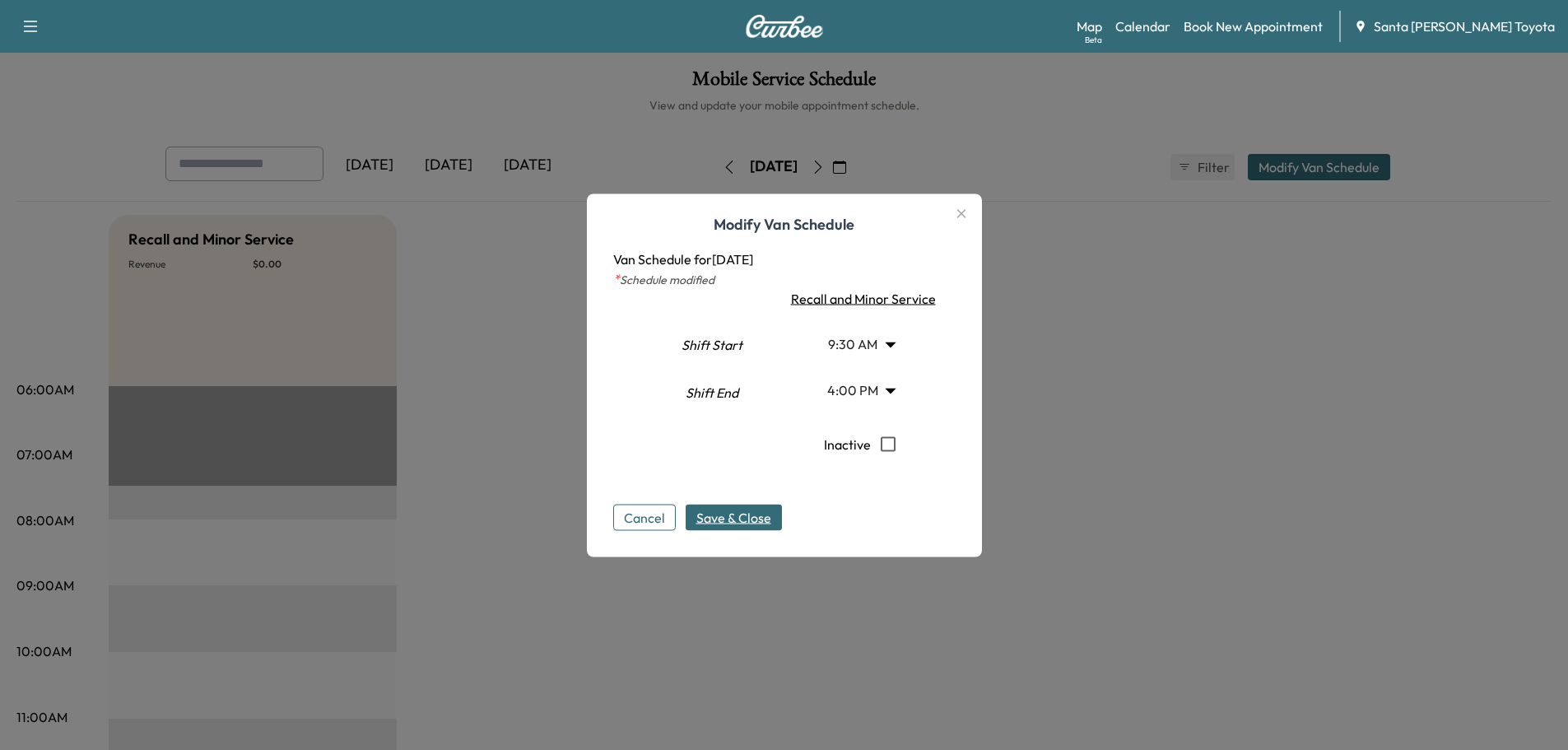
click at [762, 524] on span "Save & Close" at bounding box center [733, 516] width 75 height 20
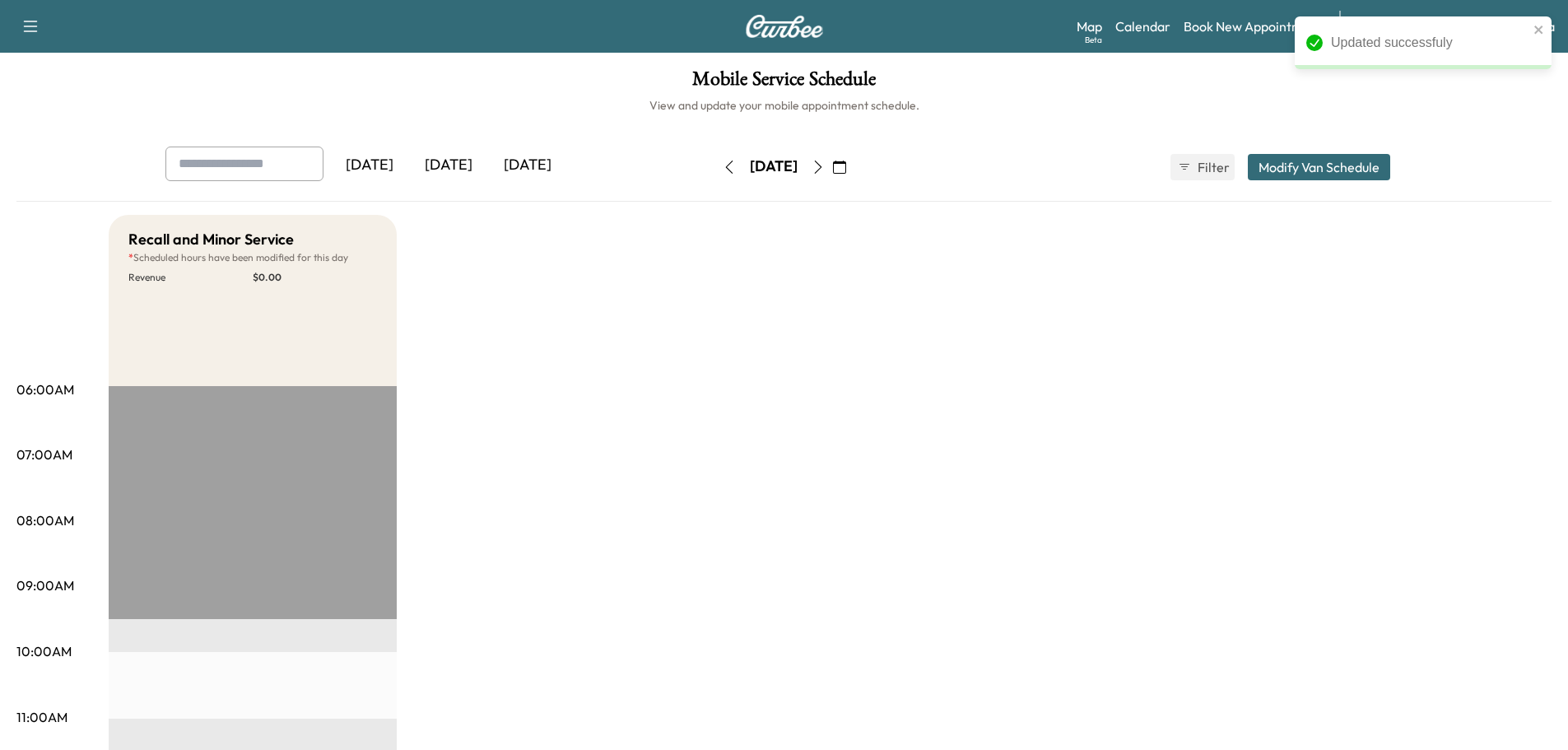
click at [832, 165] on button "button" at bounding box center [818, 167] width 28 height 26
type input "***"
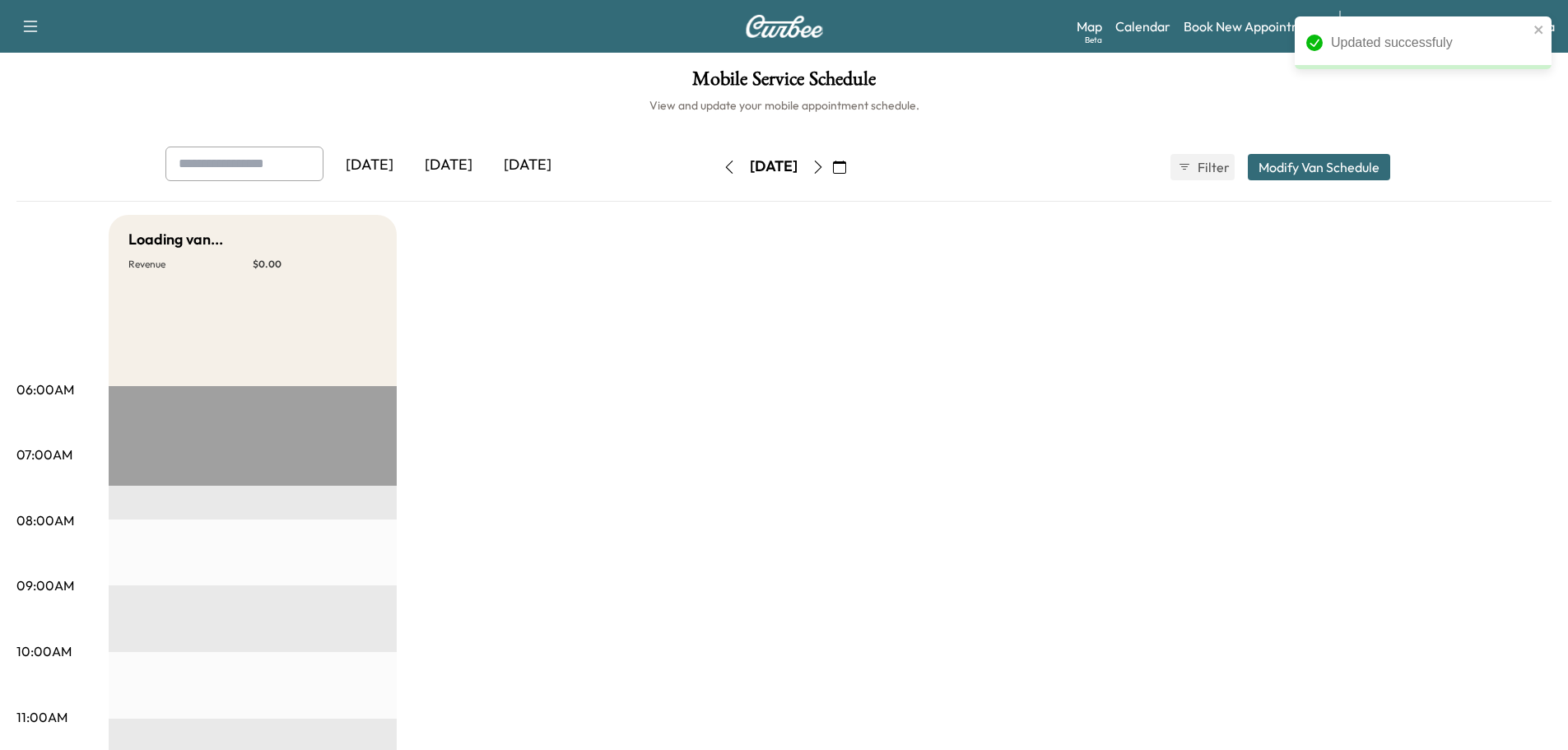
click at [1309, 175] on button "Modify Van Schedule" at bounding box center [1318, 167] width 143 height 26
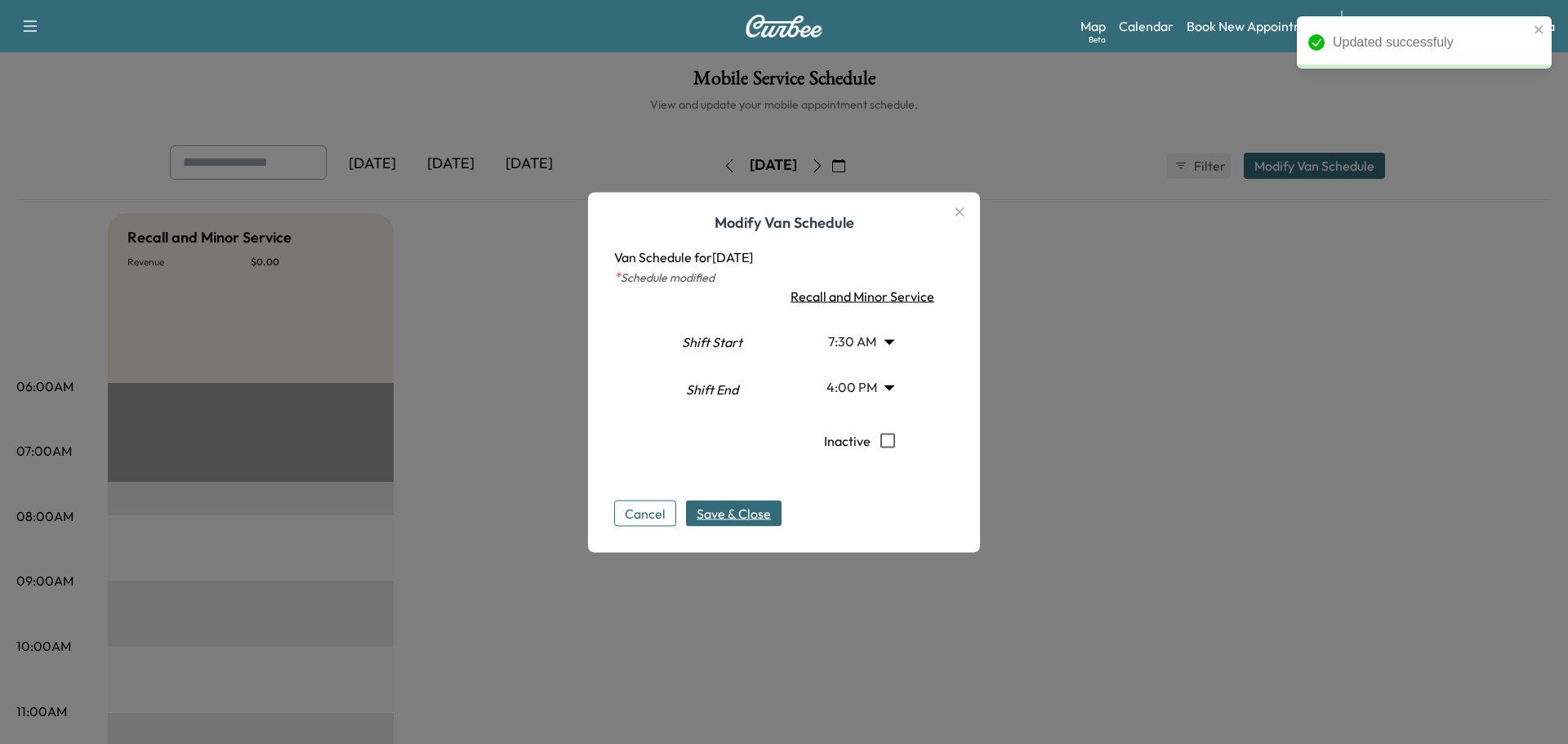
click at [885, 339] on body "Updated successfuly Support Log Out Map Beta Calendar Book New Appointment Sant…" at bounding box center [784, 372] width 1568 height 744
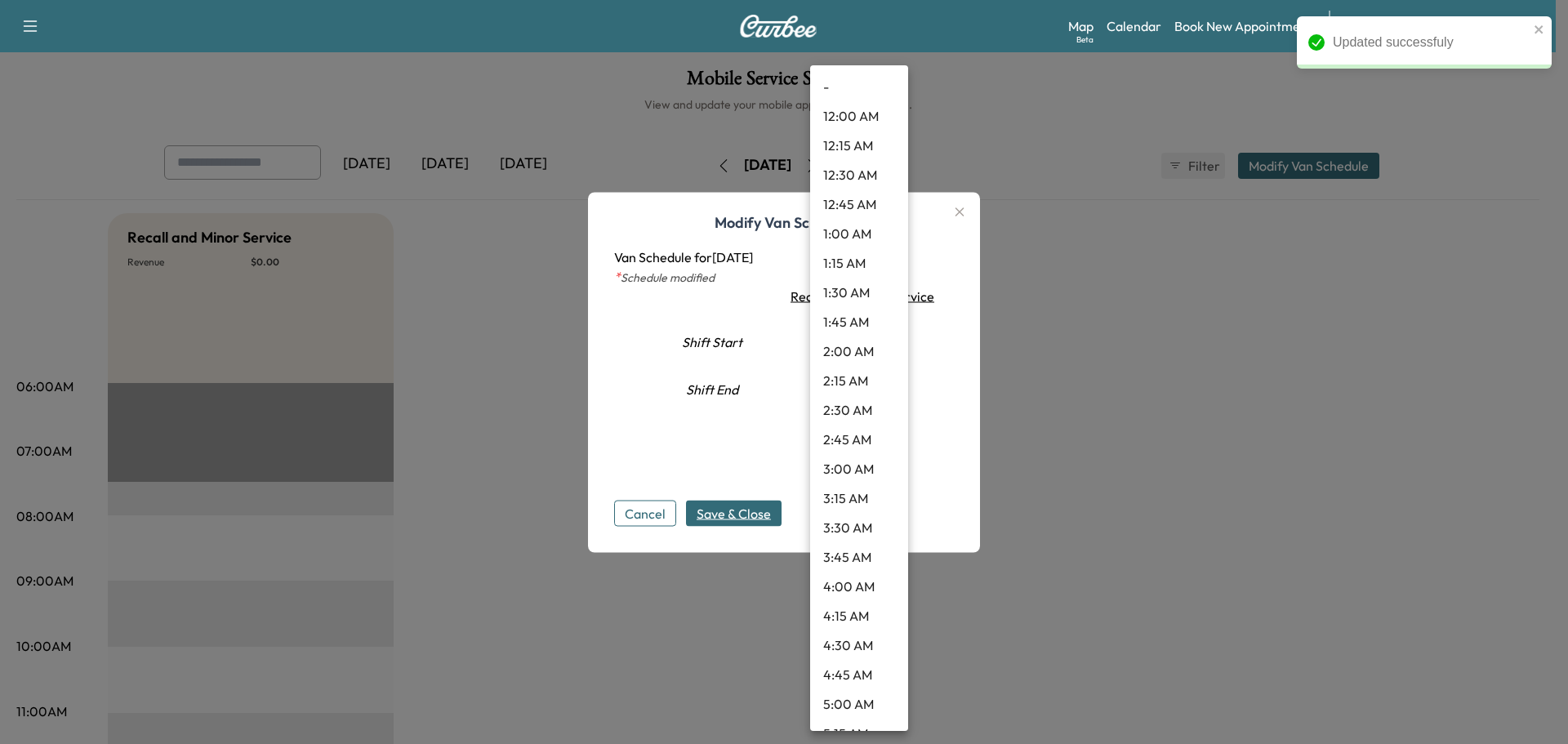
scroll to position [600, 0]
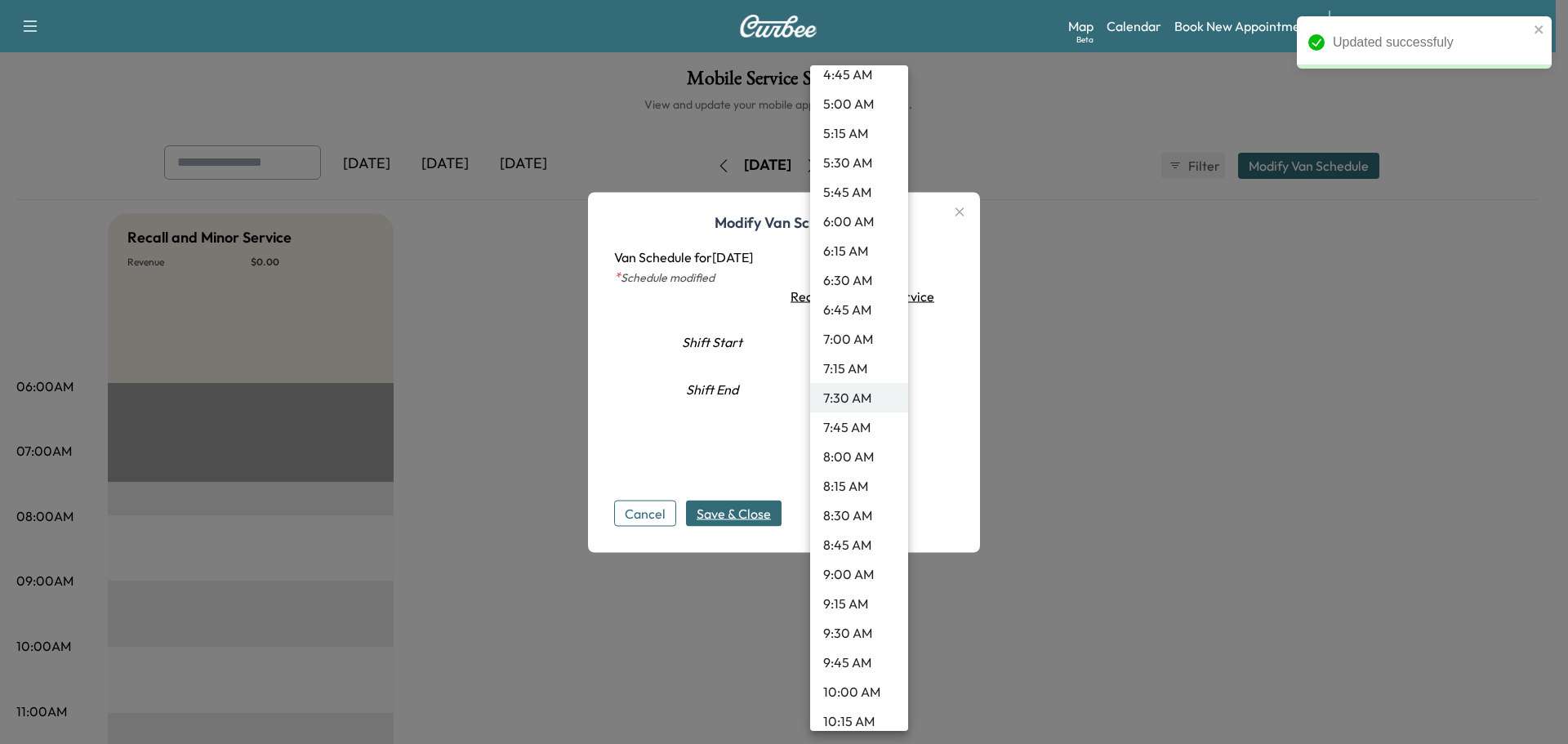
click at [730, 377] on div at bounding box center [784, 372] width 1568 height 744
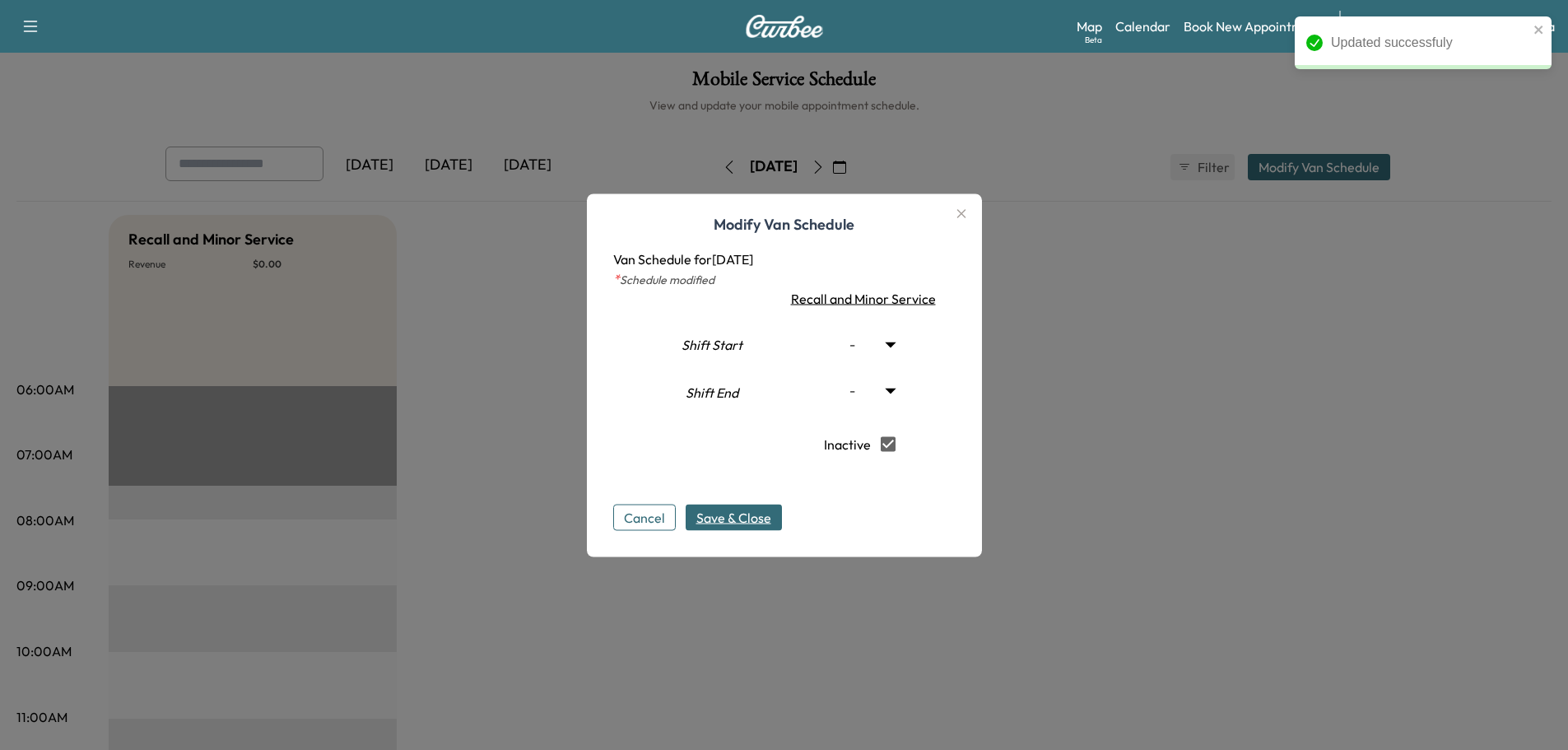
click at [720, 518] on span "Save & Close" at bounding box center [733, 516] width 75 height 20
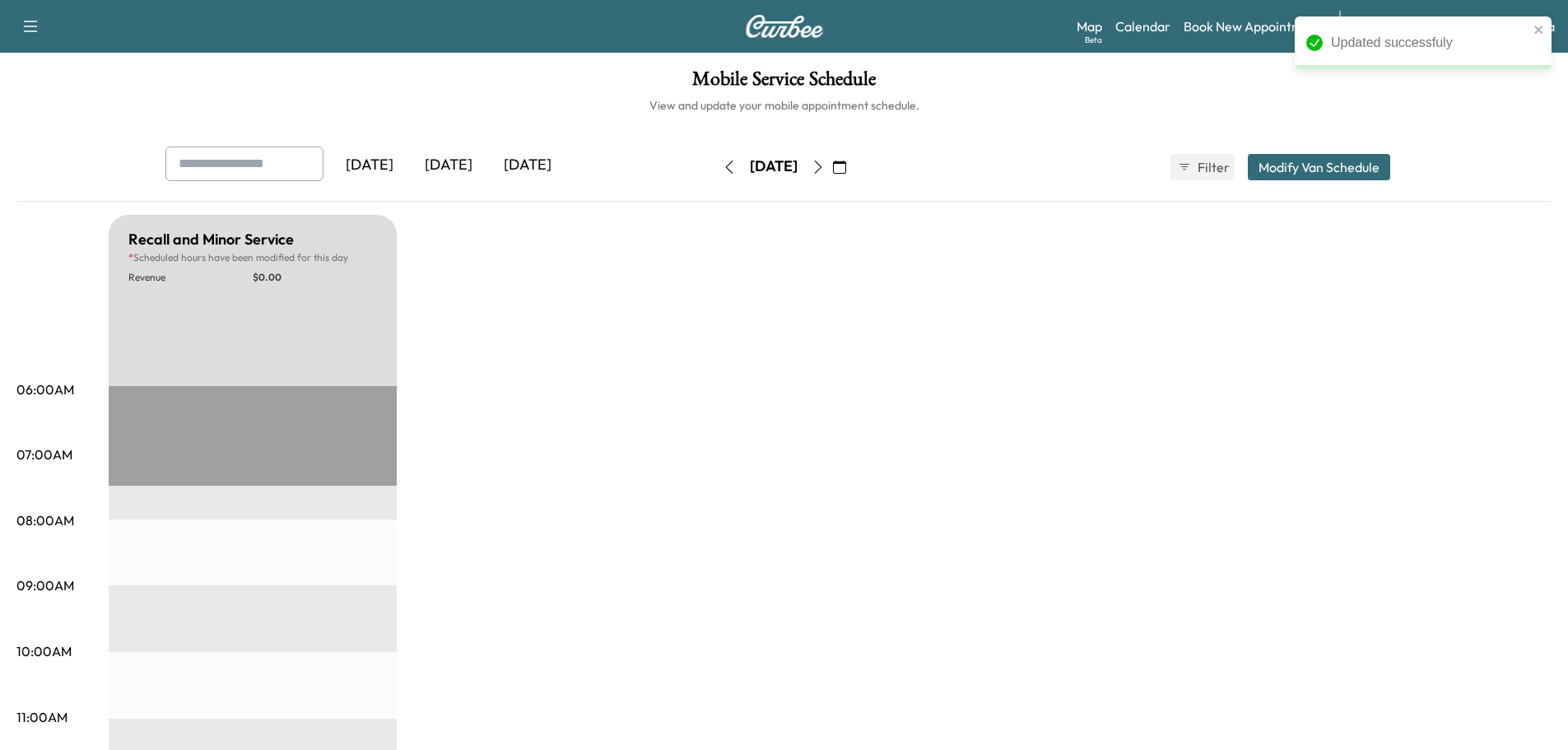
click at [821, 166] on icon "button" at bounding box center [818, 167] width 8 height 13
type input "***"
type input "**"
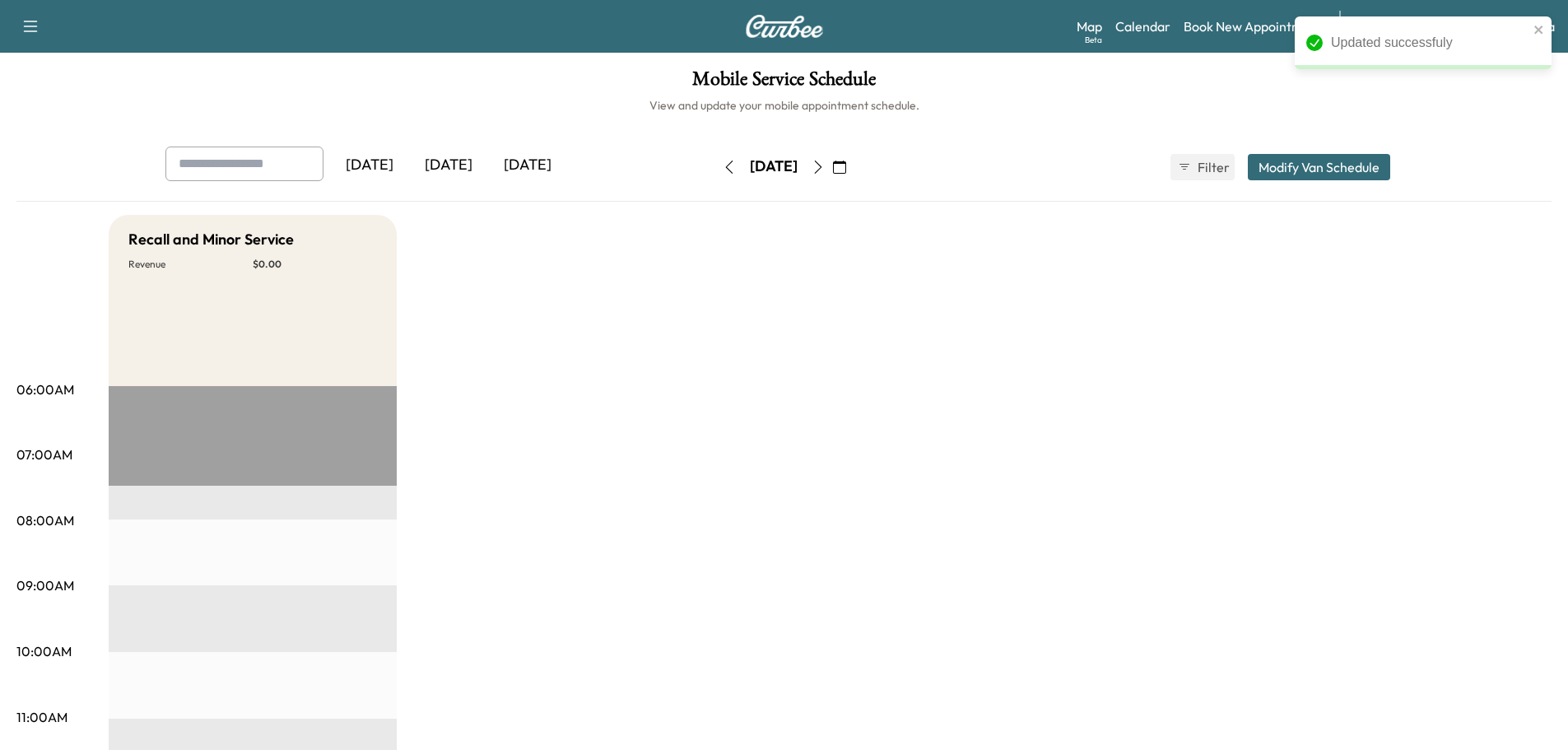
click at [1297, 176] on button "Modify Van Schedule" at bounding box center [1318, 167] width 143 height 26
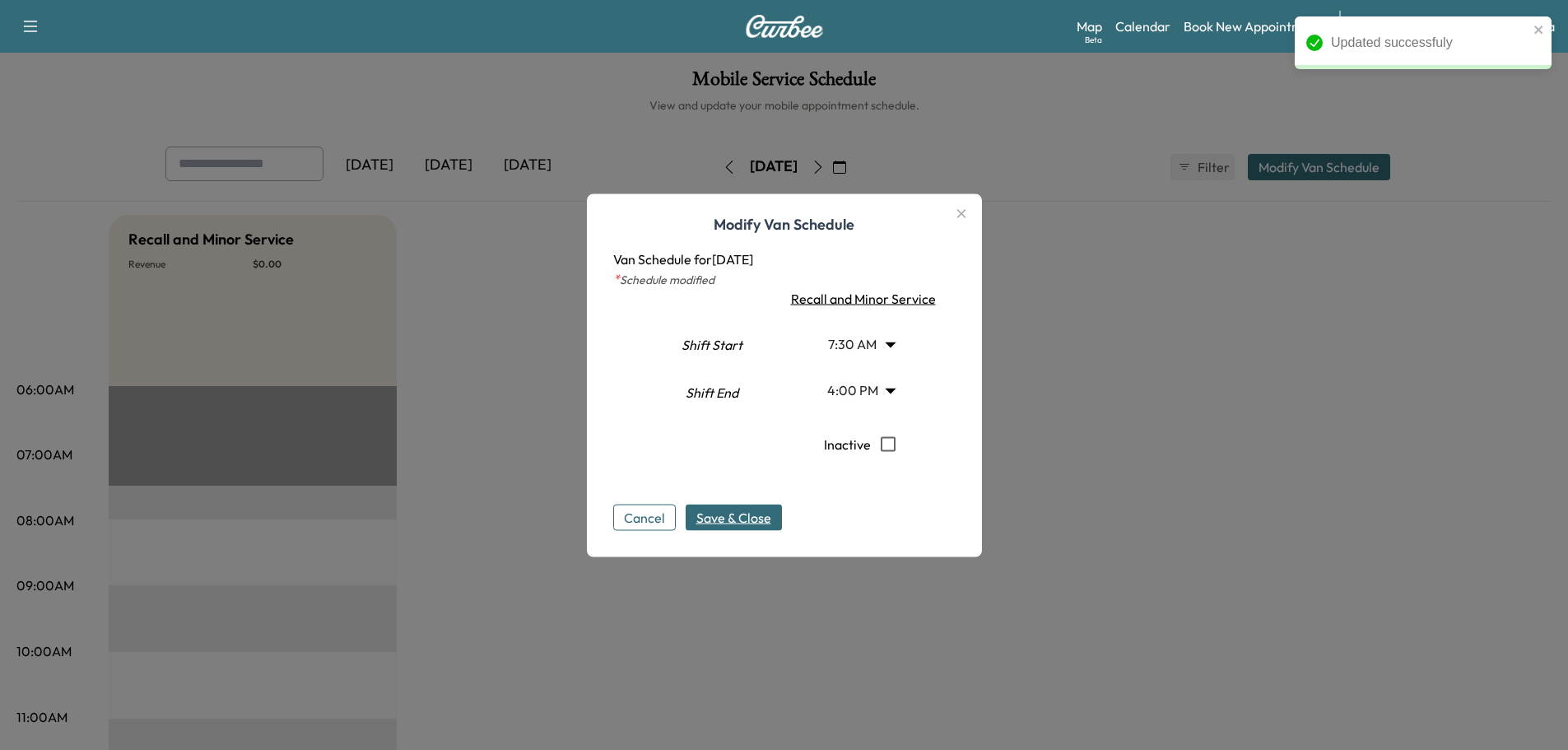
click at [872, 332] on body "Updated successfuly Support Log Out Map Beta Calendar Book New Appointment Sant…" at bounding box center [784, 375] width 1568 height 750
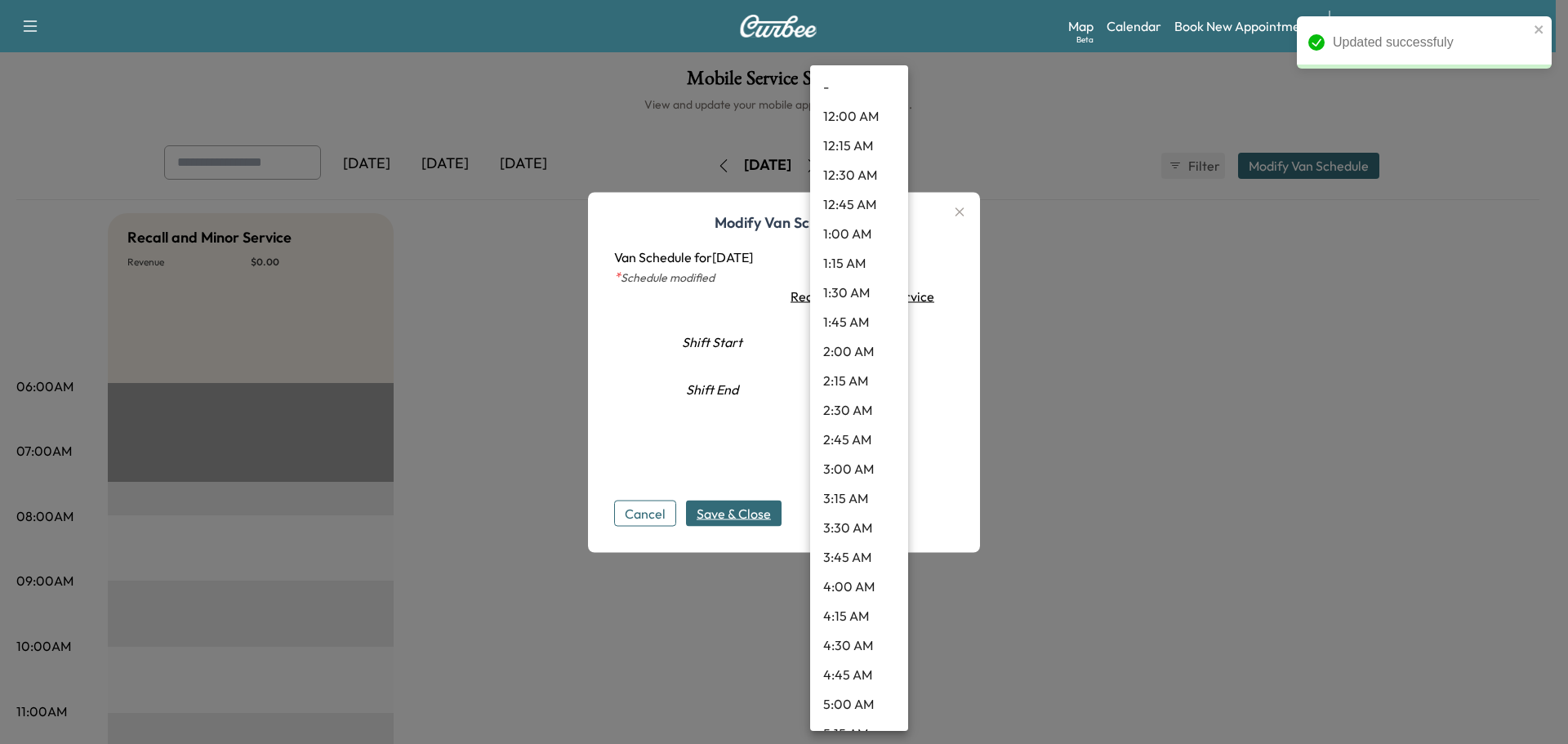
scroll to position [600, 0]
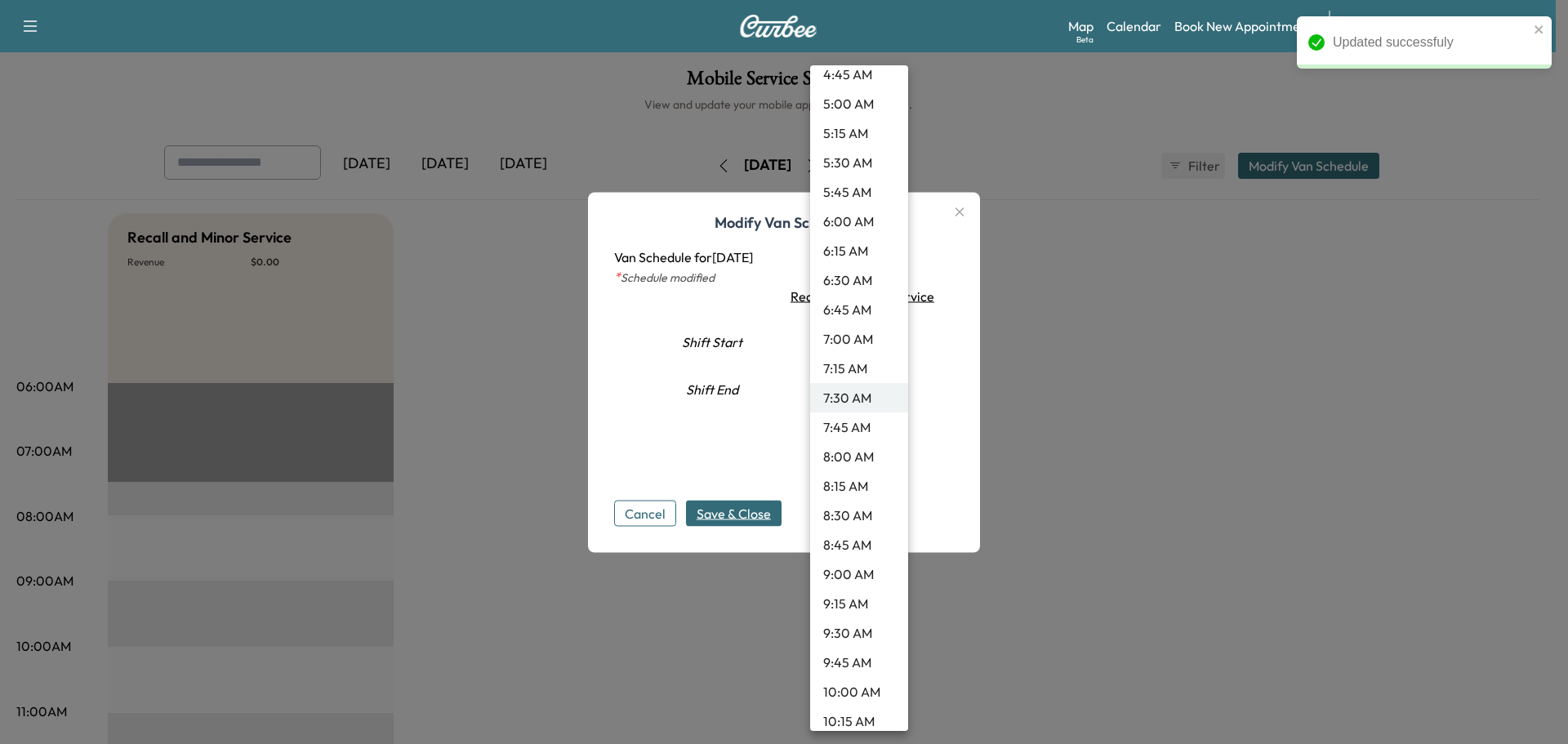
click at [831, 634] on li "9:30 AM" at bounding box center [859, 632] width 98 height 29
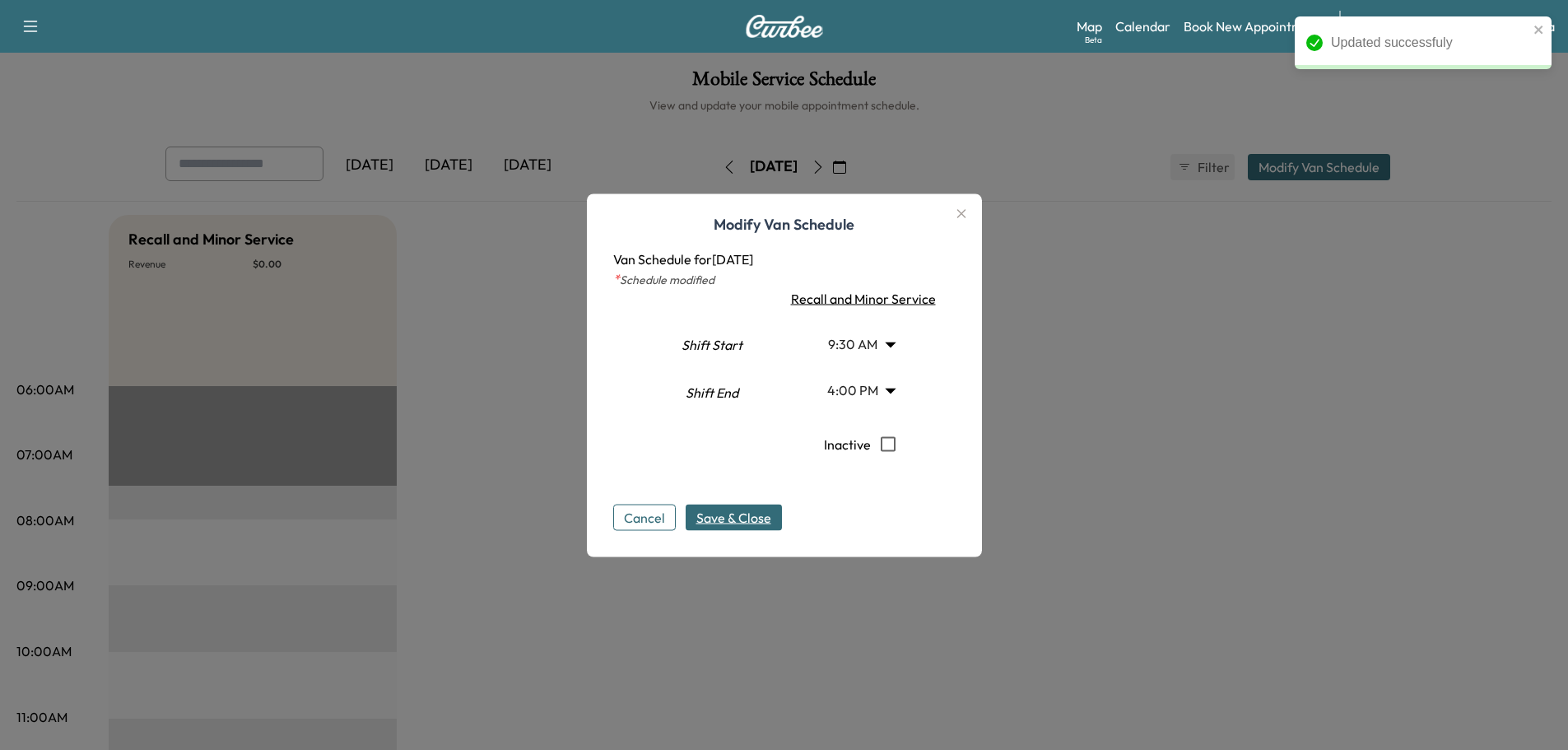
click at [744, 522] on span "Save & Close" at bounding box center [733, 516] width 75 height 20
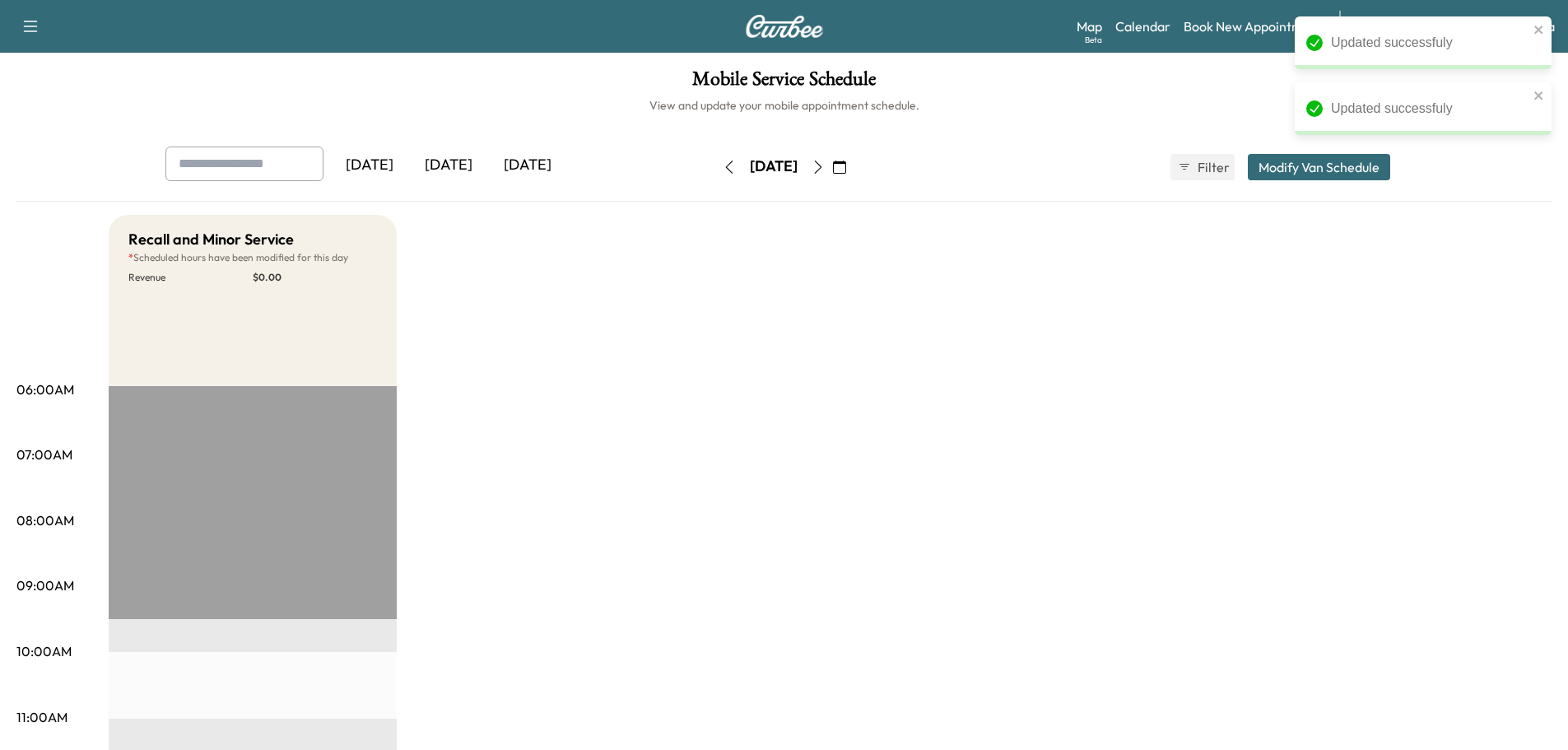
click at [825, 168] on icon "button" at bounding box center [818, 167] width 13 height 13
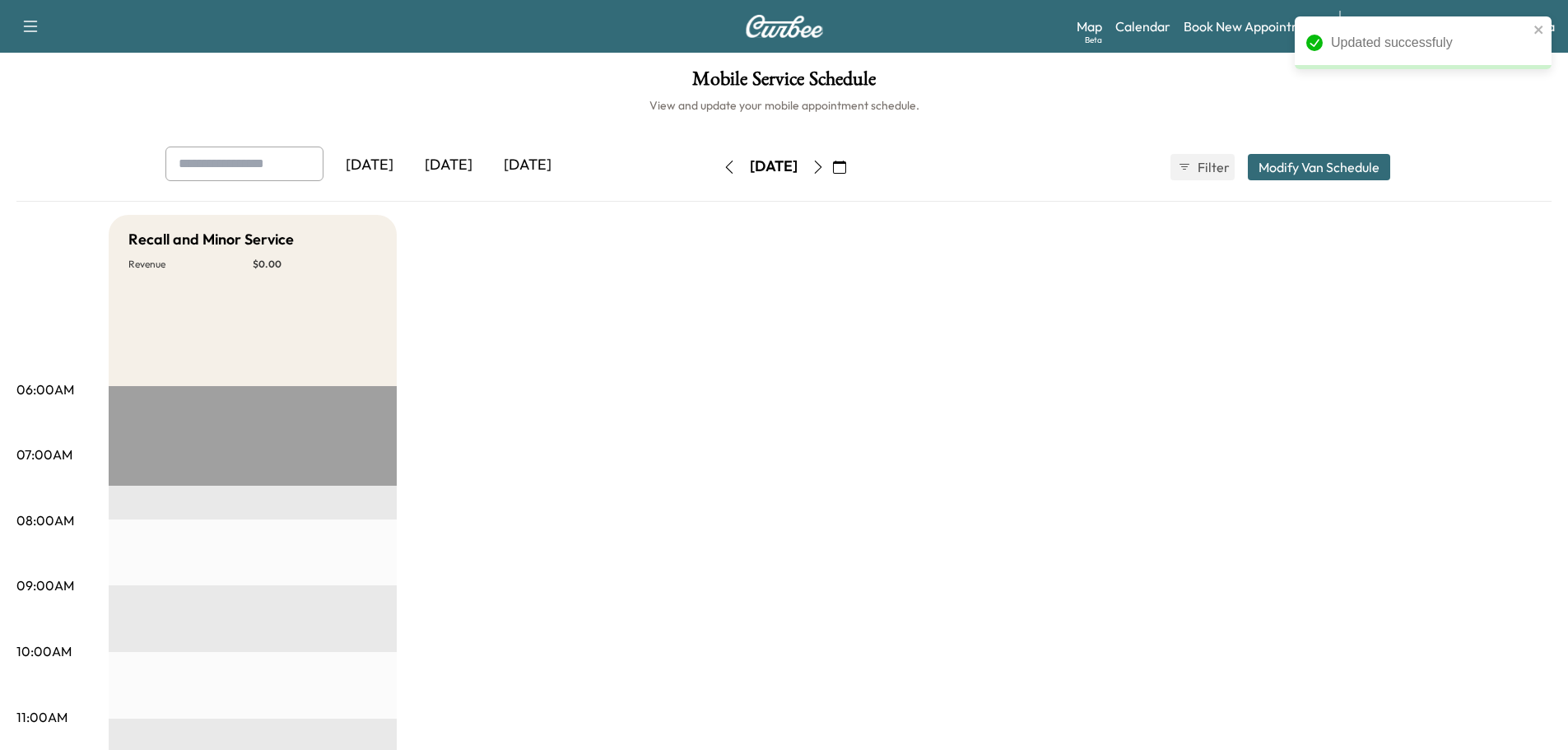
click at [1281, 173] on button "Modify Van Schedule" at bounding box center [1318, 167] width 143 height 26
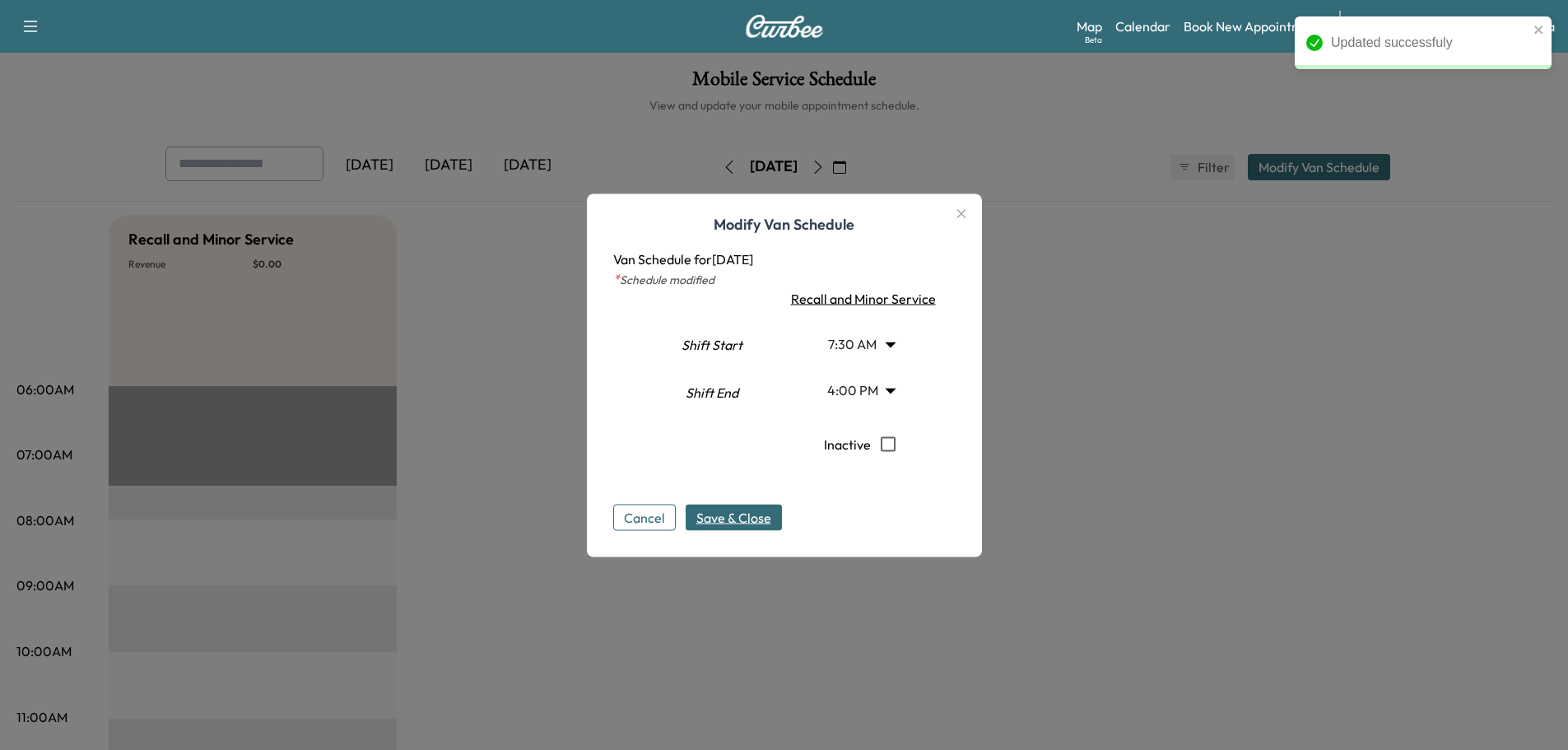
click at [869, 355] on body "Updated successfuly Support Log Out Map Beta Calendar Book New Appointment Sant…" at bounding box center [784, 375] width 1568 height 750
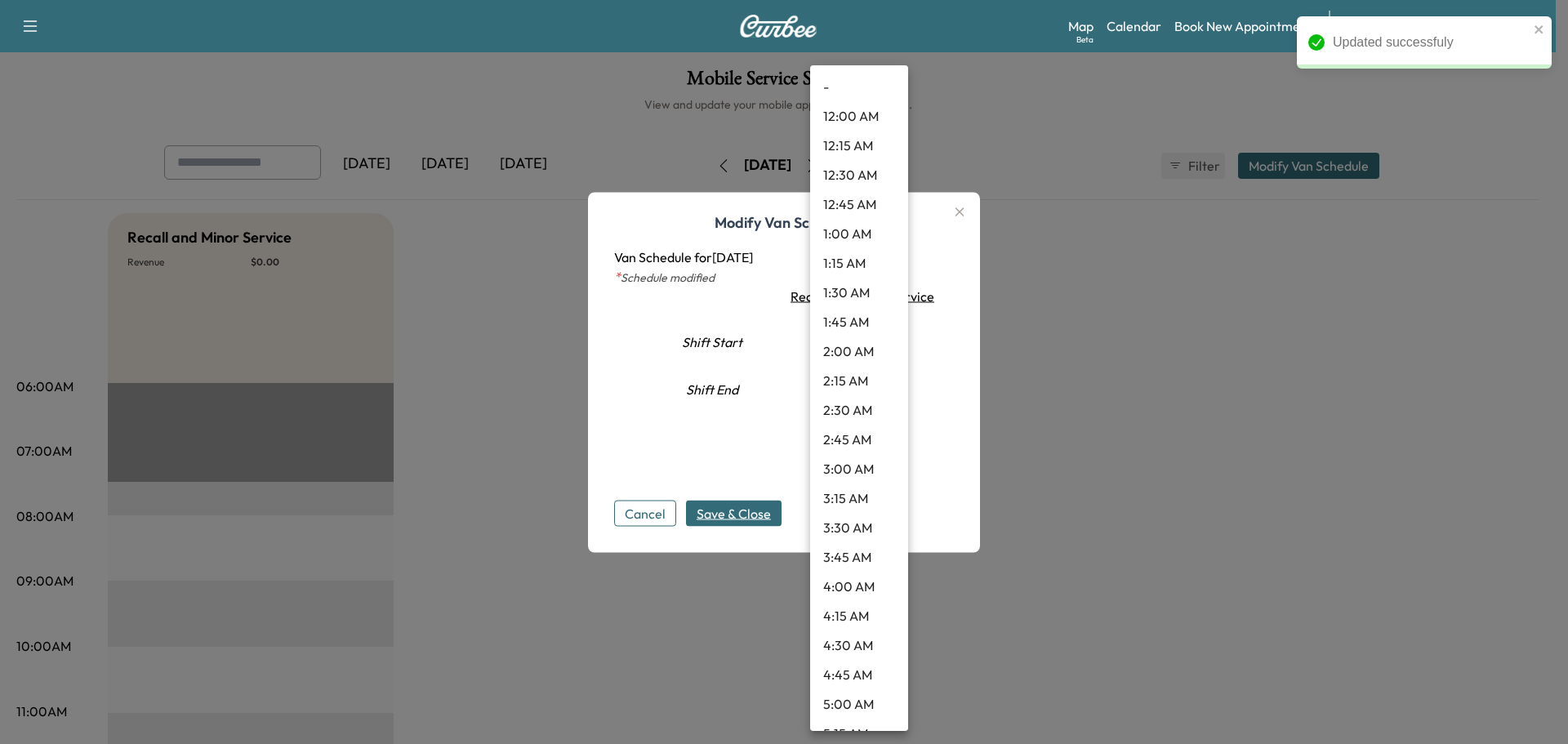
scroll to position [600, 0]
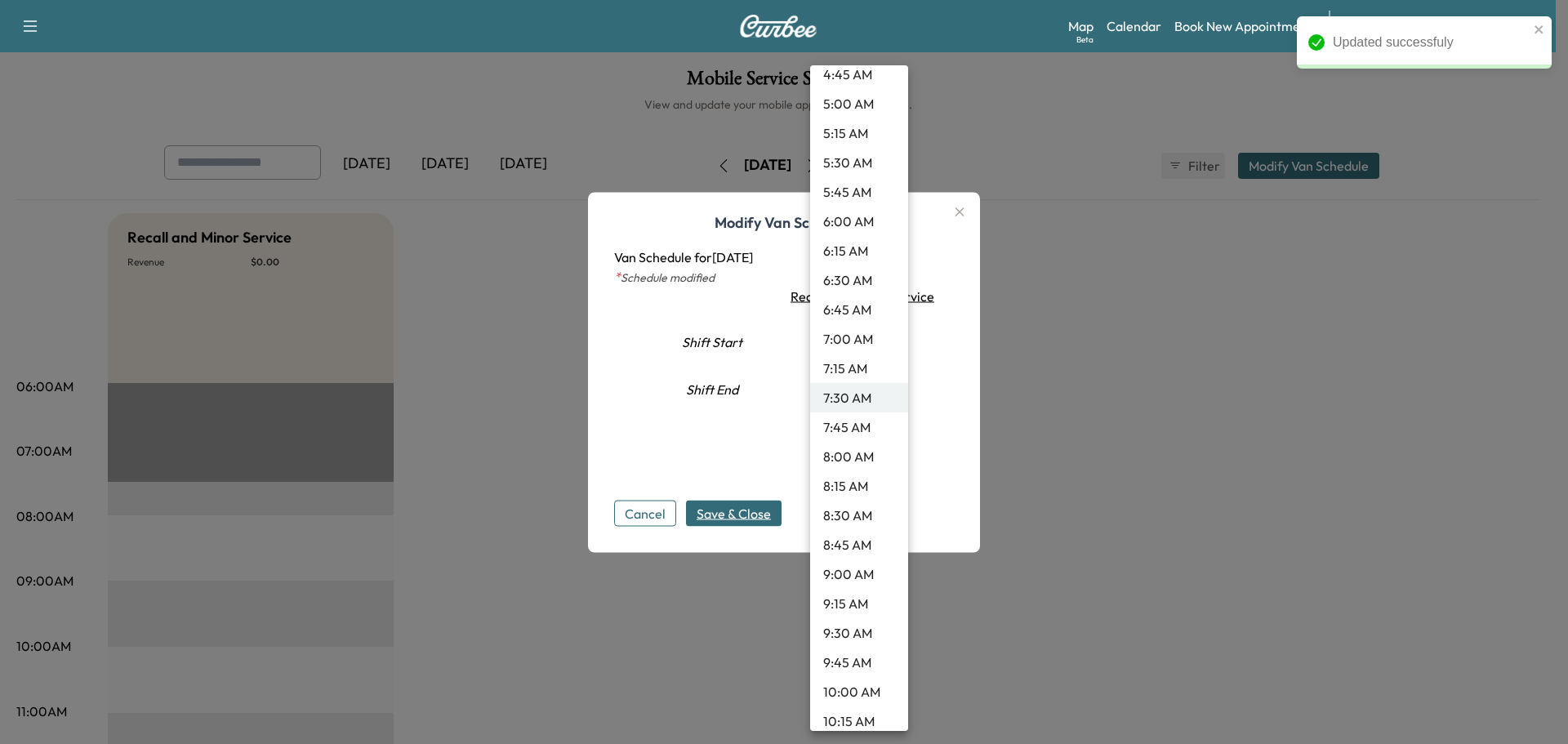
click at [826, 627] on li "9:30 AM" at bounding box center [859, 632] width 98 height 29
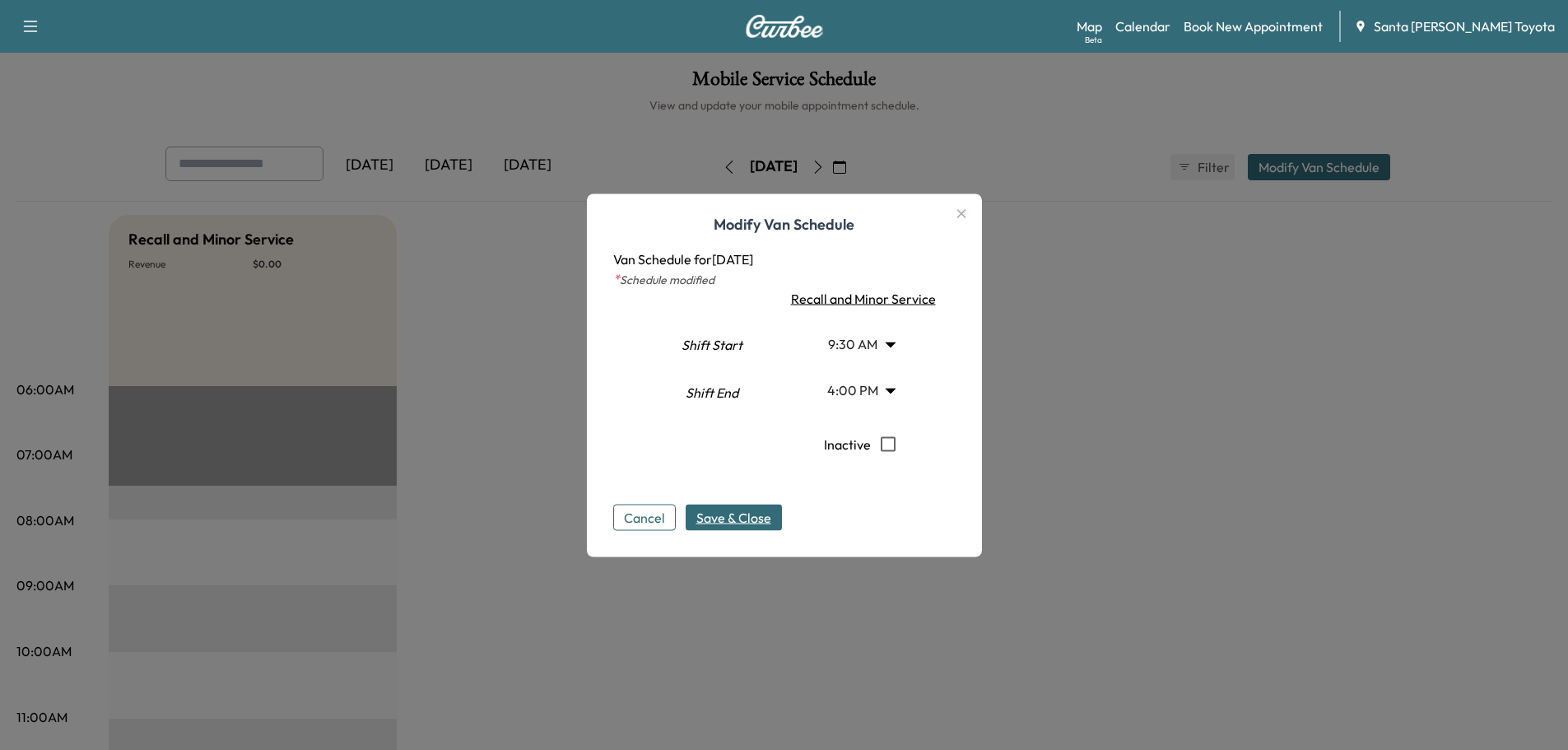
click at [732, 514] on span "Save & Close" at bounding box center [733, 516] width 75 height 20
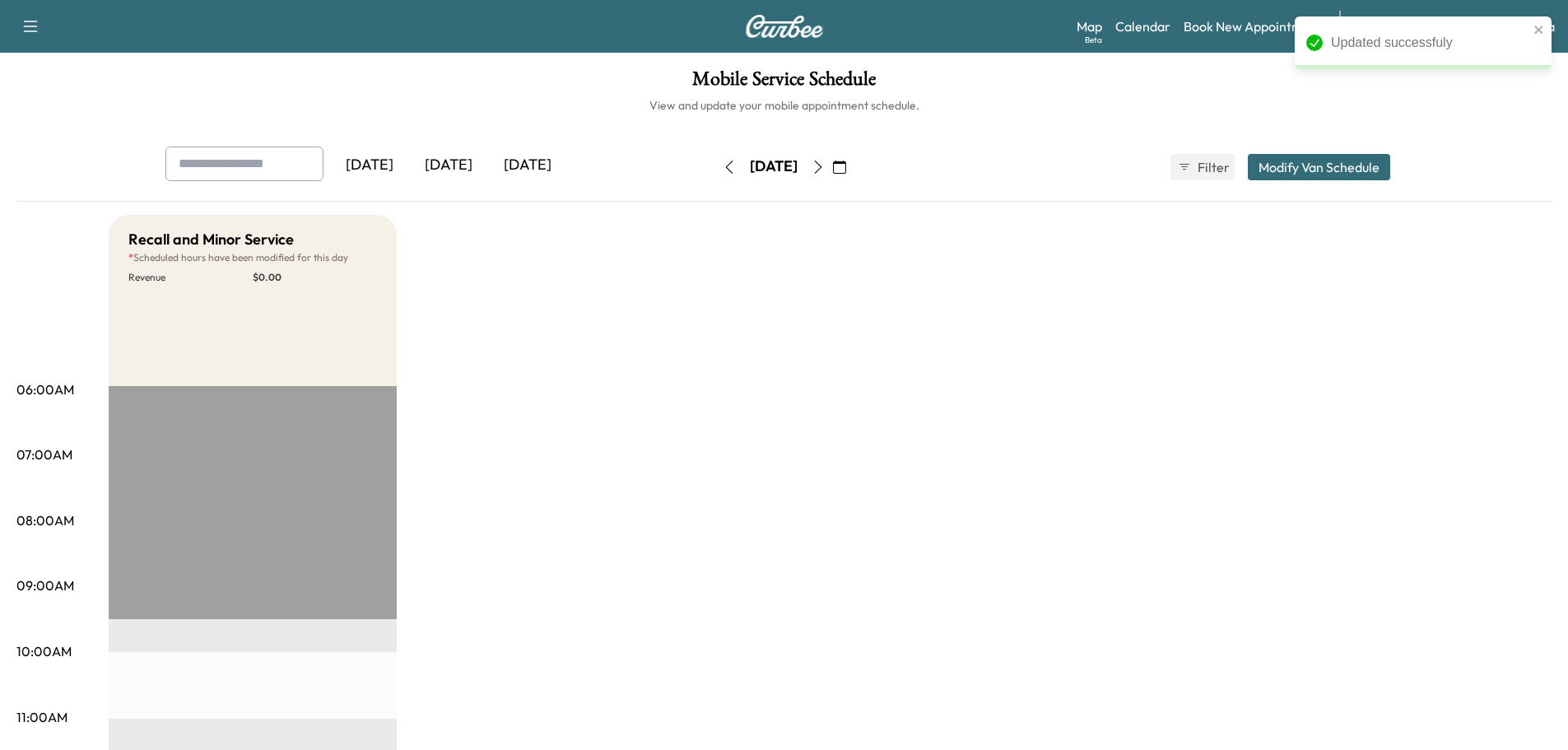
click at [825, 169] on icon "button" at bounding box center [818, 167] width 13 height 13
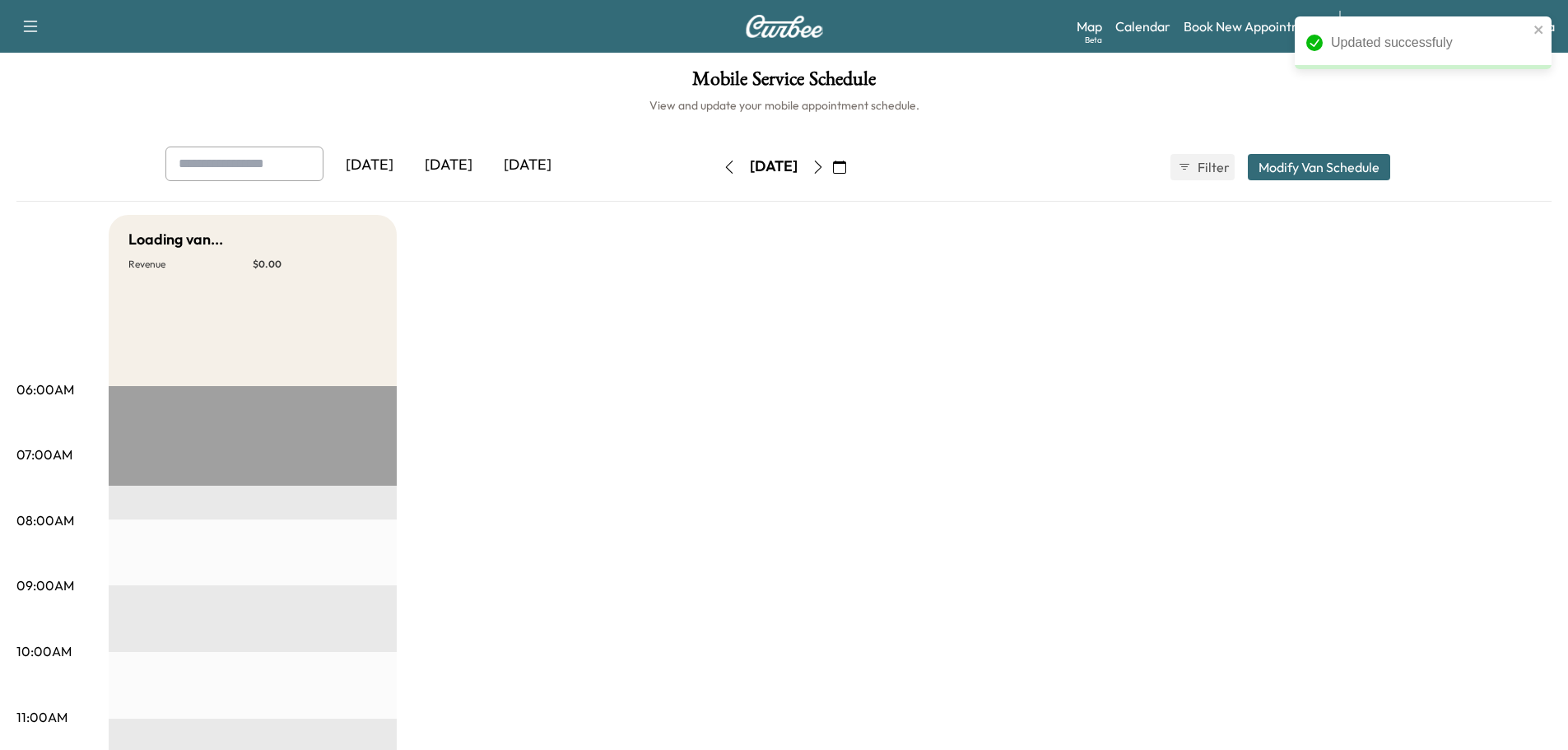
click at [1276, 155] on button "Modify Van Schedule" at bounding box center [1318, 167] width 143 height 26
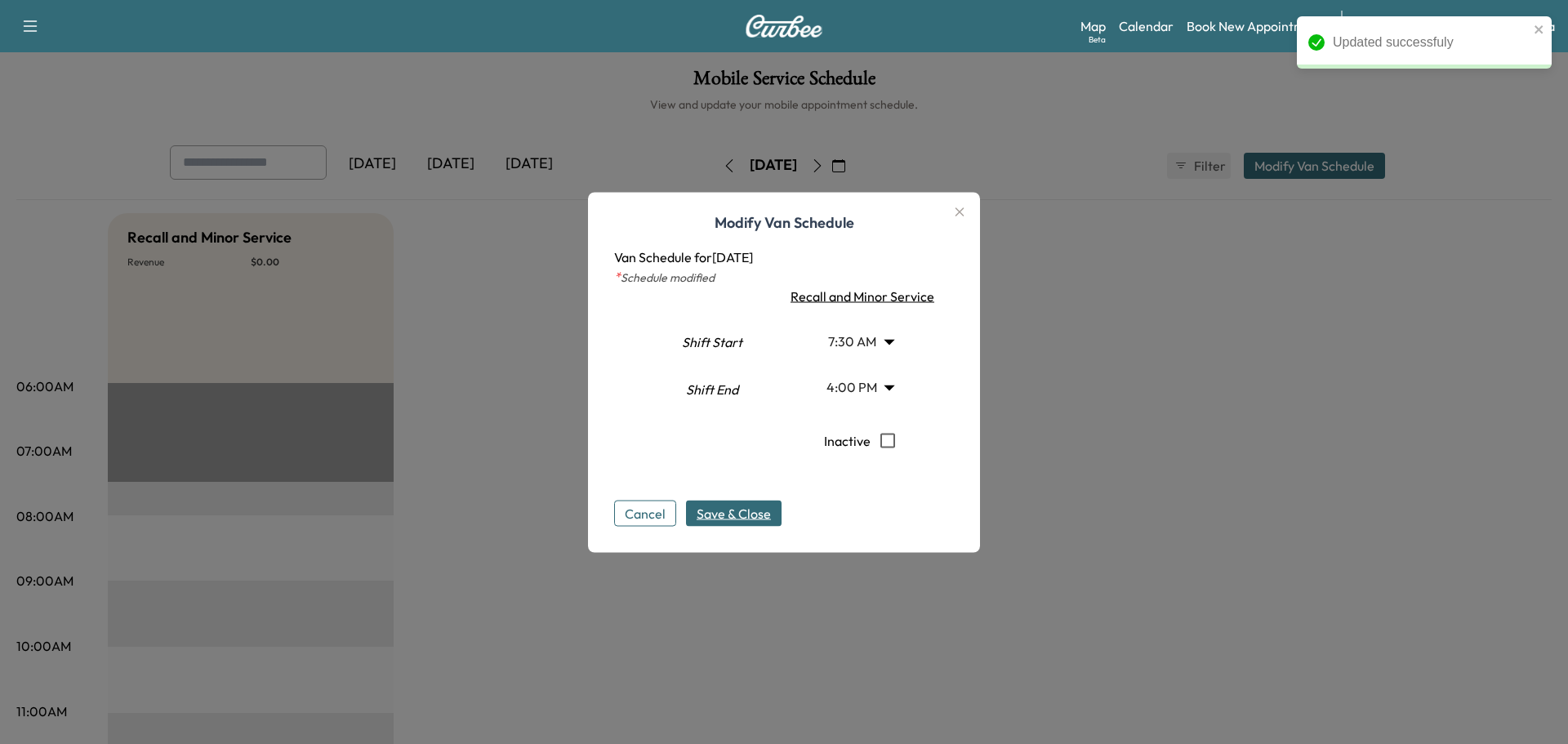
click at [856, 340] on body "Updated successfuly Support Log Out Map Beta Calendar Book New Appointment Sant…" at bounding box center [784, 372] width 1568 height 744
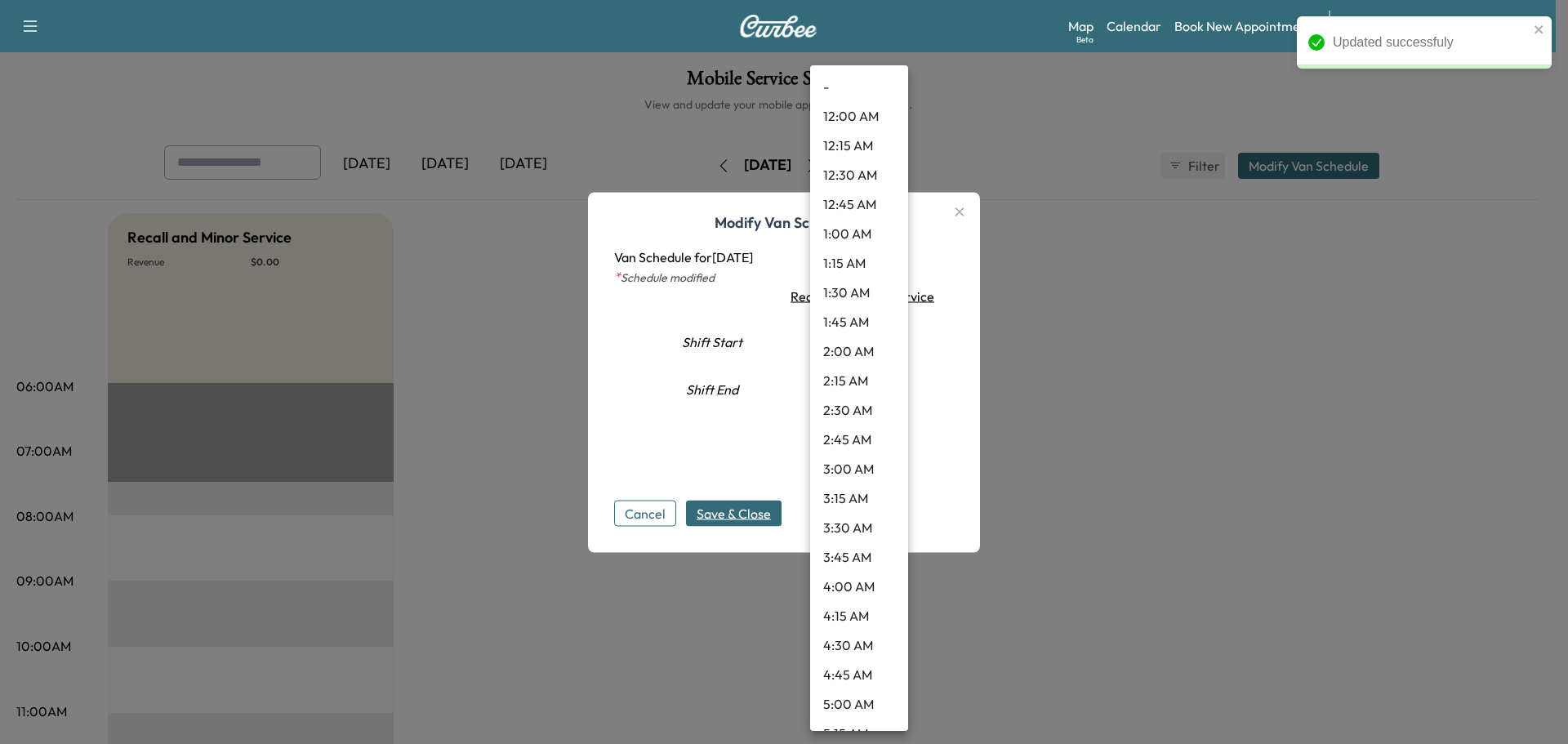
scroll to position [600, 0]
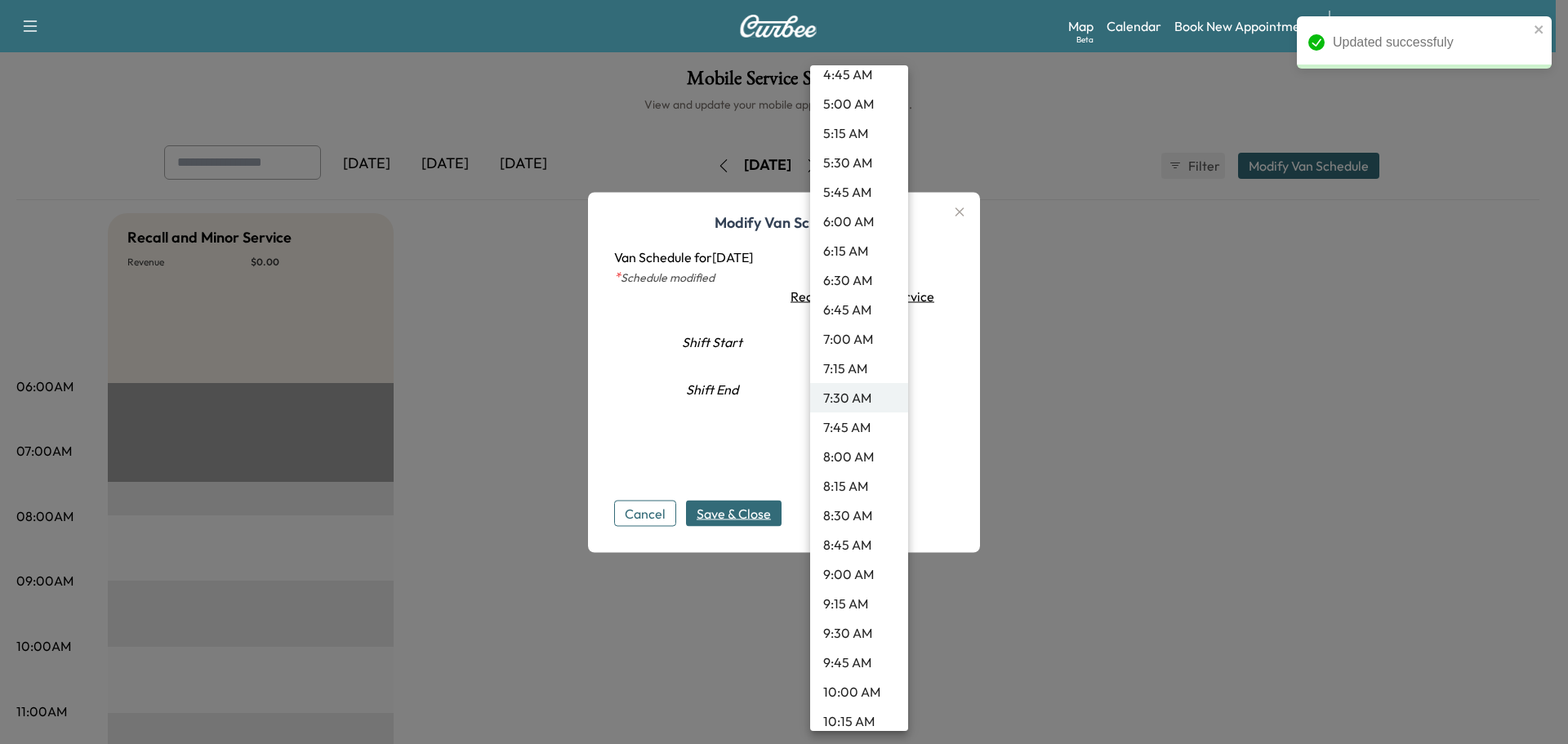
click at [837, 644] on li "9:30 AM" at bounding box center [859, 632] width 98 height 29
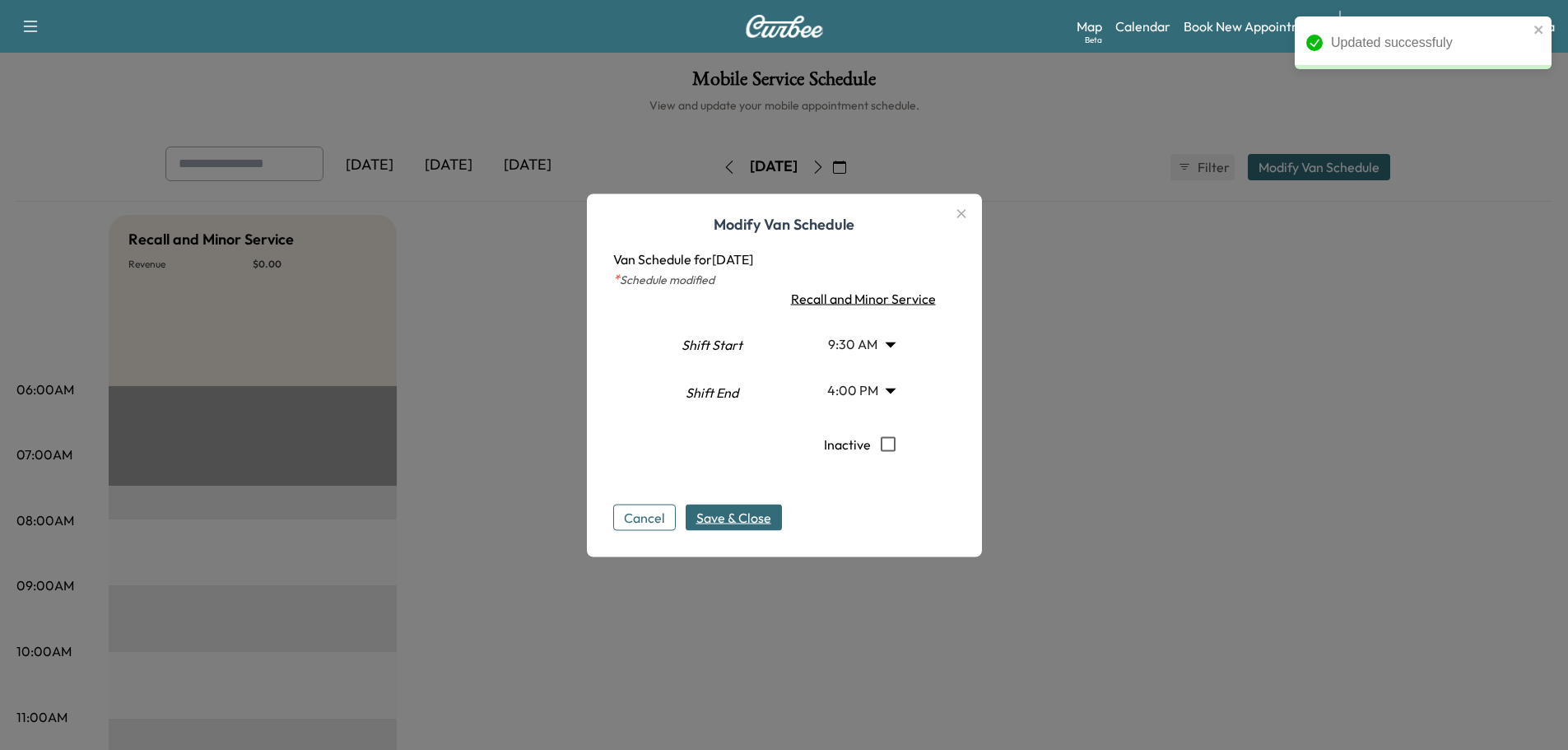
click at [760, 514] on span "Save & Close" at bounding box center [733, 516] width 75 height 20
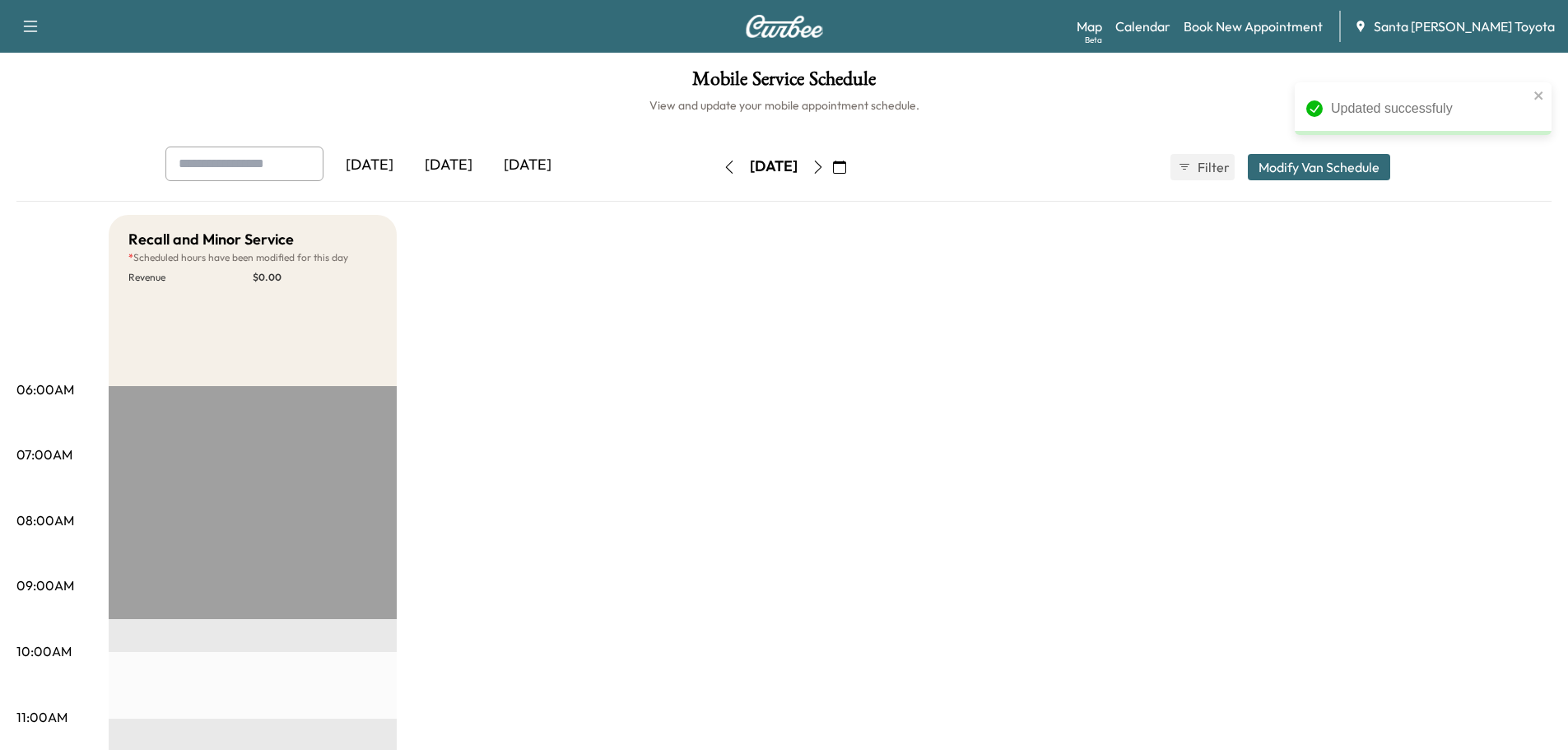
click at [825, 169] on icon "button" at bounding box center [818, 167] width 13 height 13
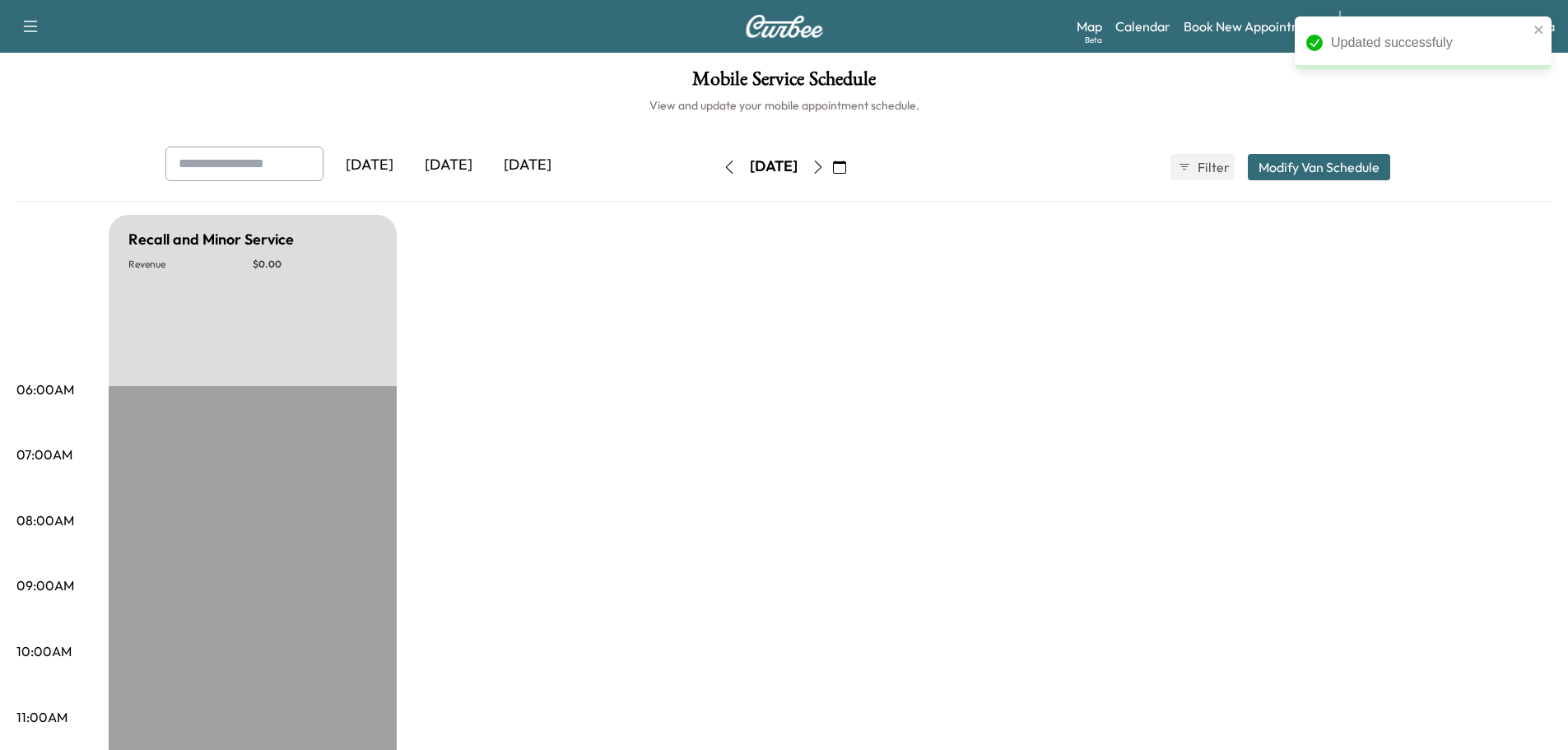
click at [832, 169] on button "button" at bounding box center [818, 167] width 28 height 26
click at [825, 169] on icon "button" at bounding box center [818, 167] width 13 height 13
type input "***"
type input "**"
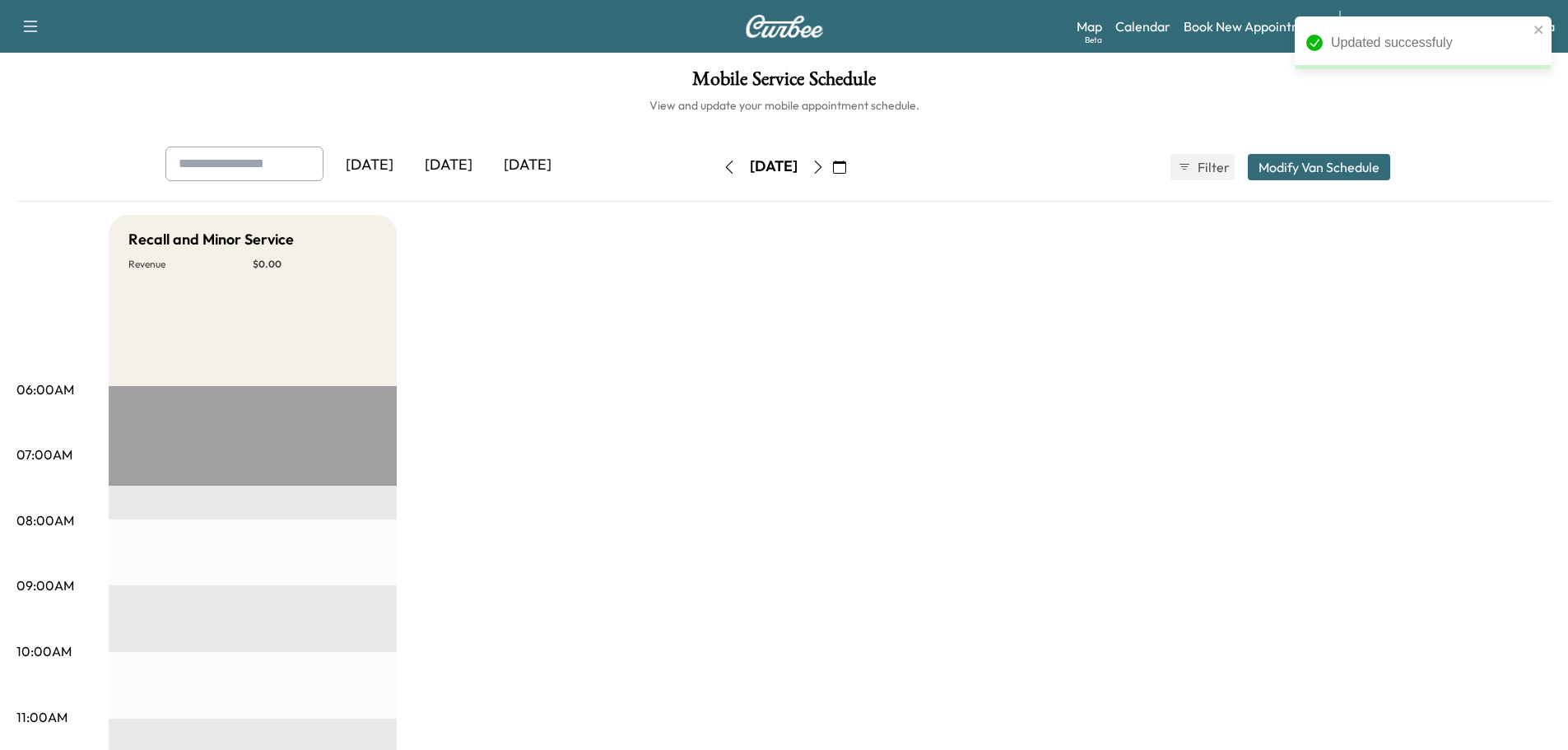
click at [1344, 171] on button "Modify Van Schedule" at bounding box center [1318, 167] width 143 height 26
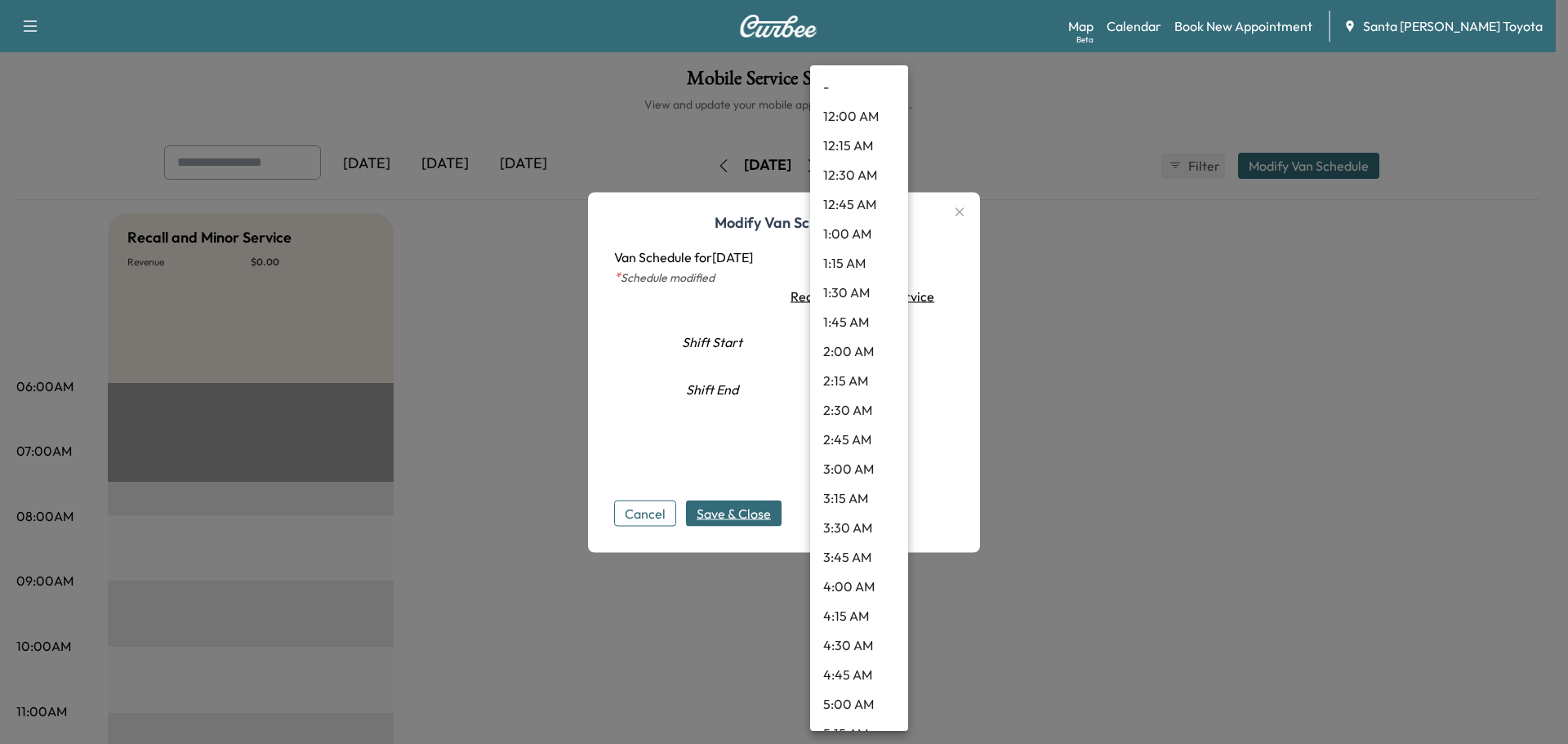
drag, startPoint x: 873, startPoint y: 341, endPoint x: 838, endPoint y: 446, distance: 110.7
click at [873, 340] on body "Updated successfuly Support Log Out Map Beta Calendar Book New Appointment Sant…" at bounding box center [784, 372] width 1568 height 744
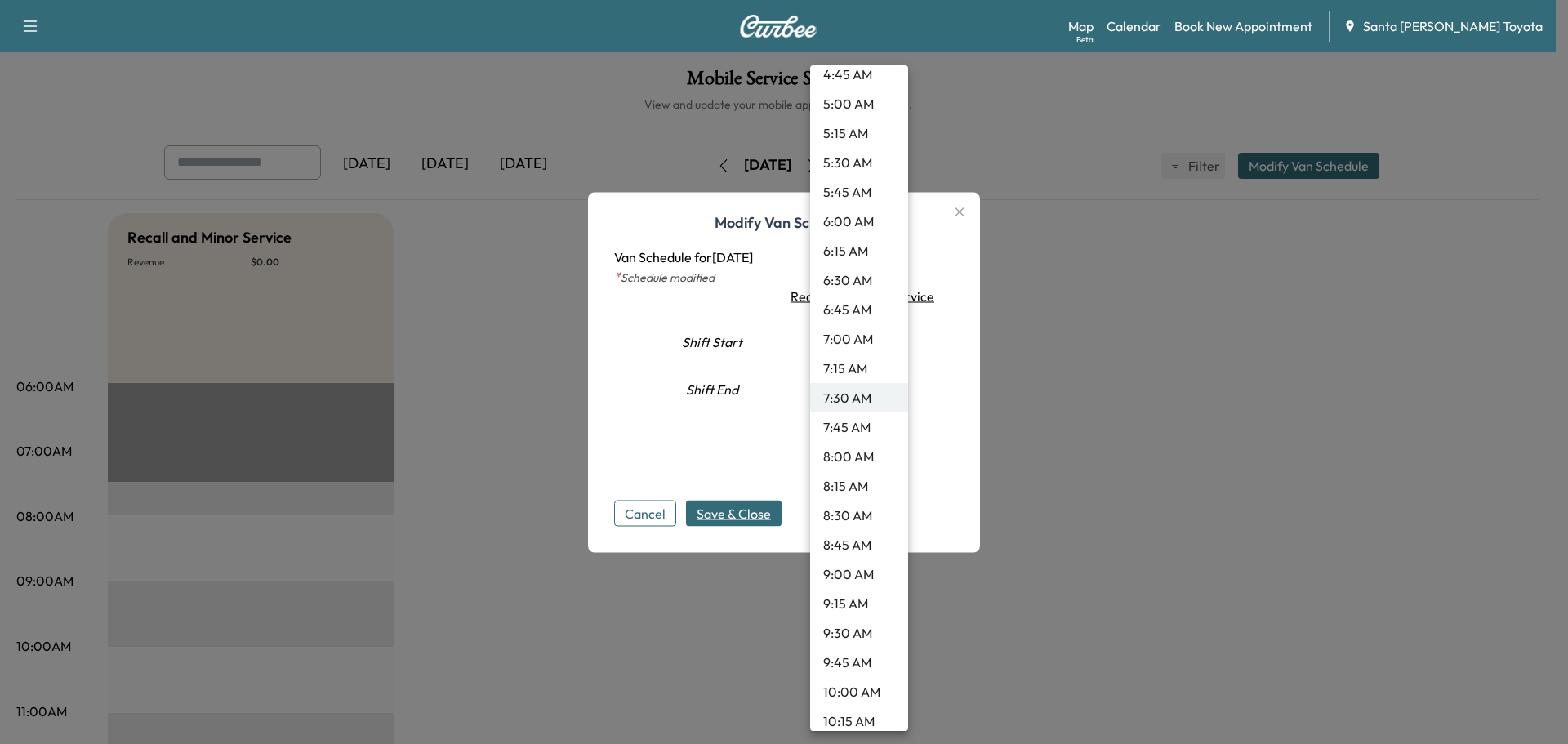
click at [849, 633] on li "9:30 AM" at bounding box center [859, 632] width 98 height 29
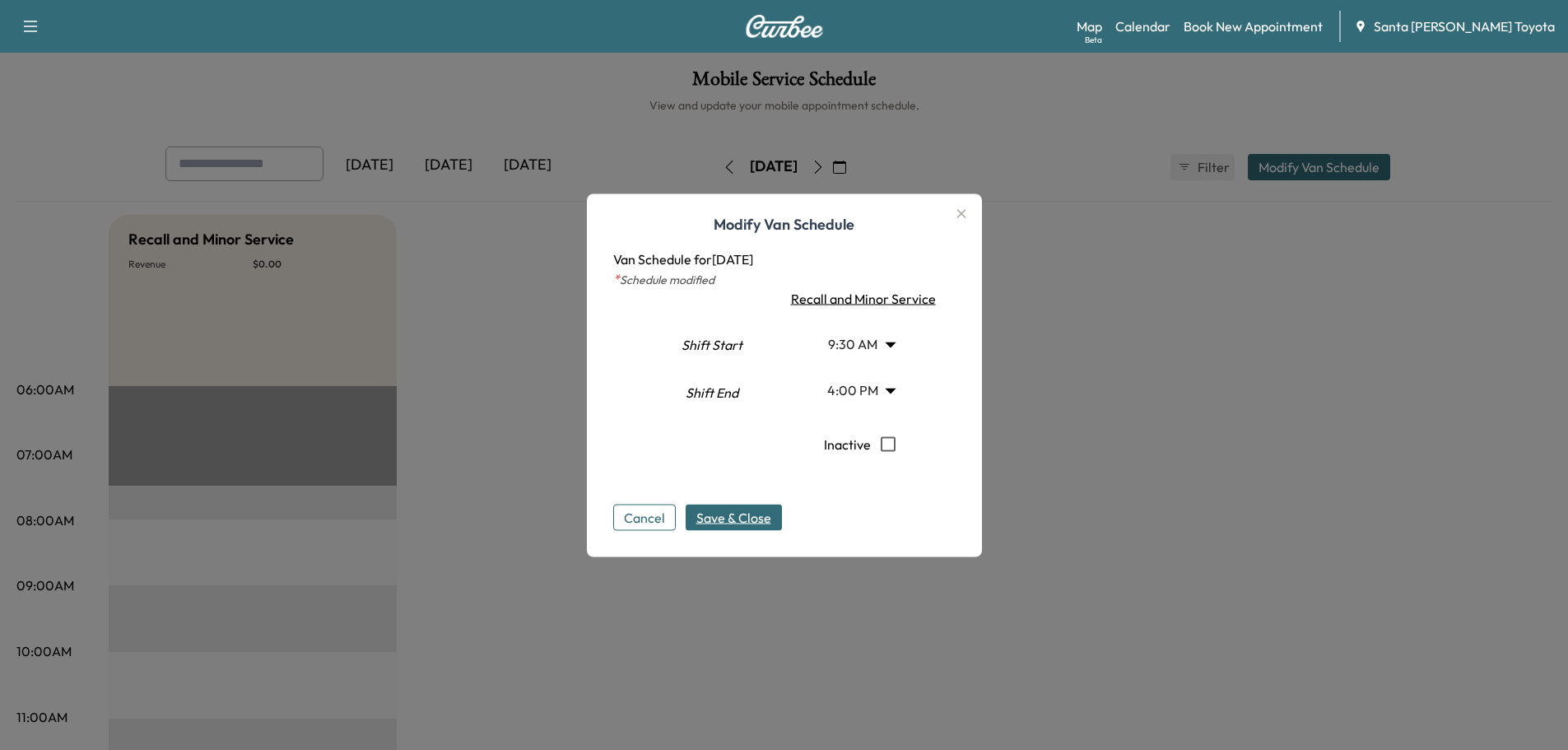
click at [749, 514] on span "Save & Close" at bounding box center [733, 516] width 75 height 20
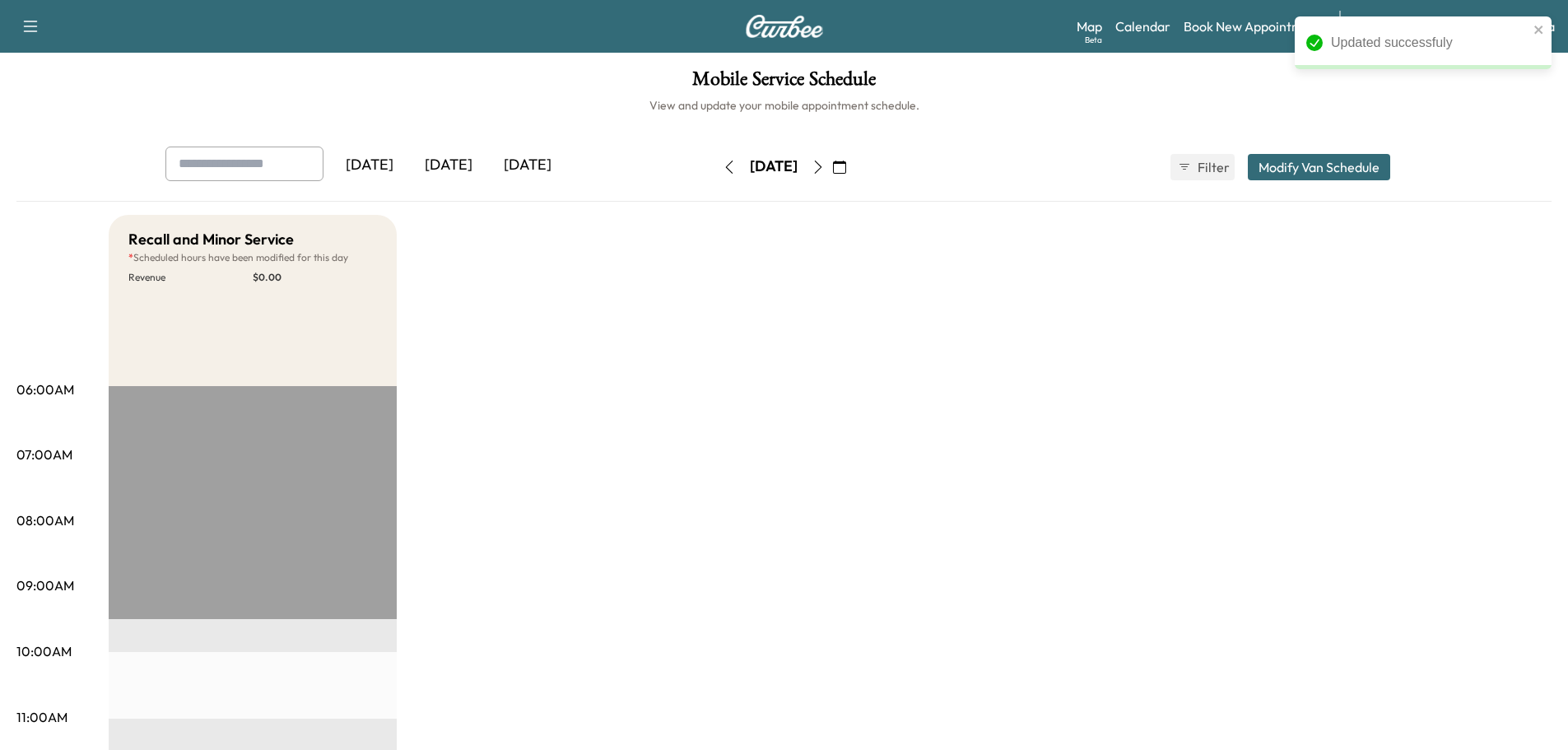
click at [825, 162] on icon "button" at bounding box center [818, 167] width 13 height 13
type input "***"
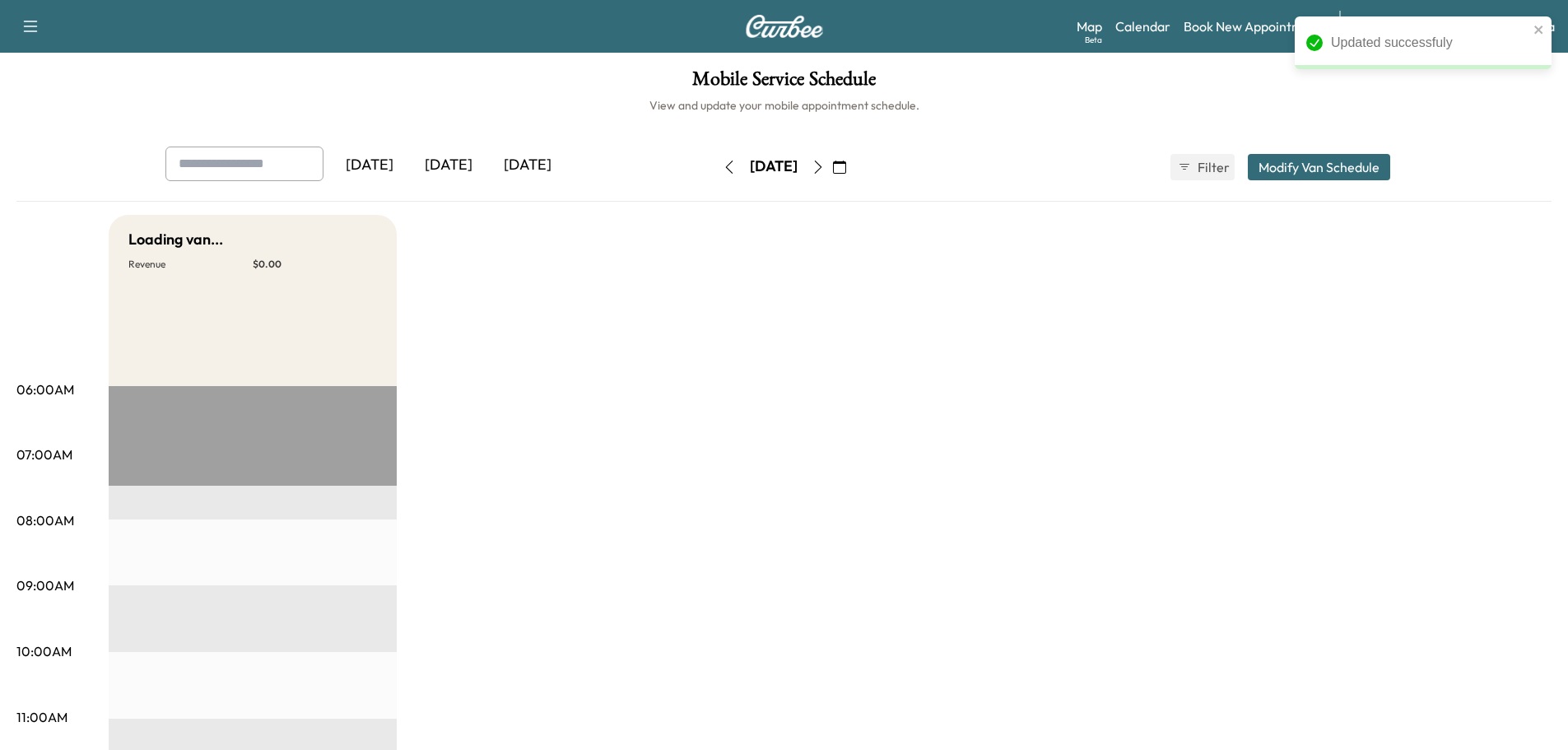
click at [1297, 166] on button "Modify Van Schedule" at bounding box center [1318, 167] width 143 height 26
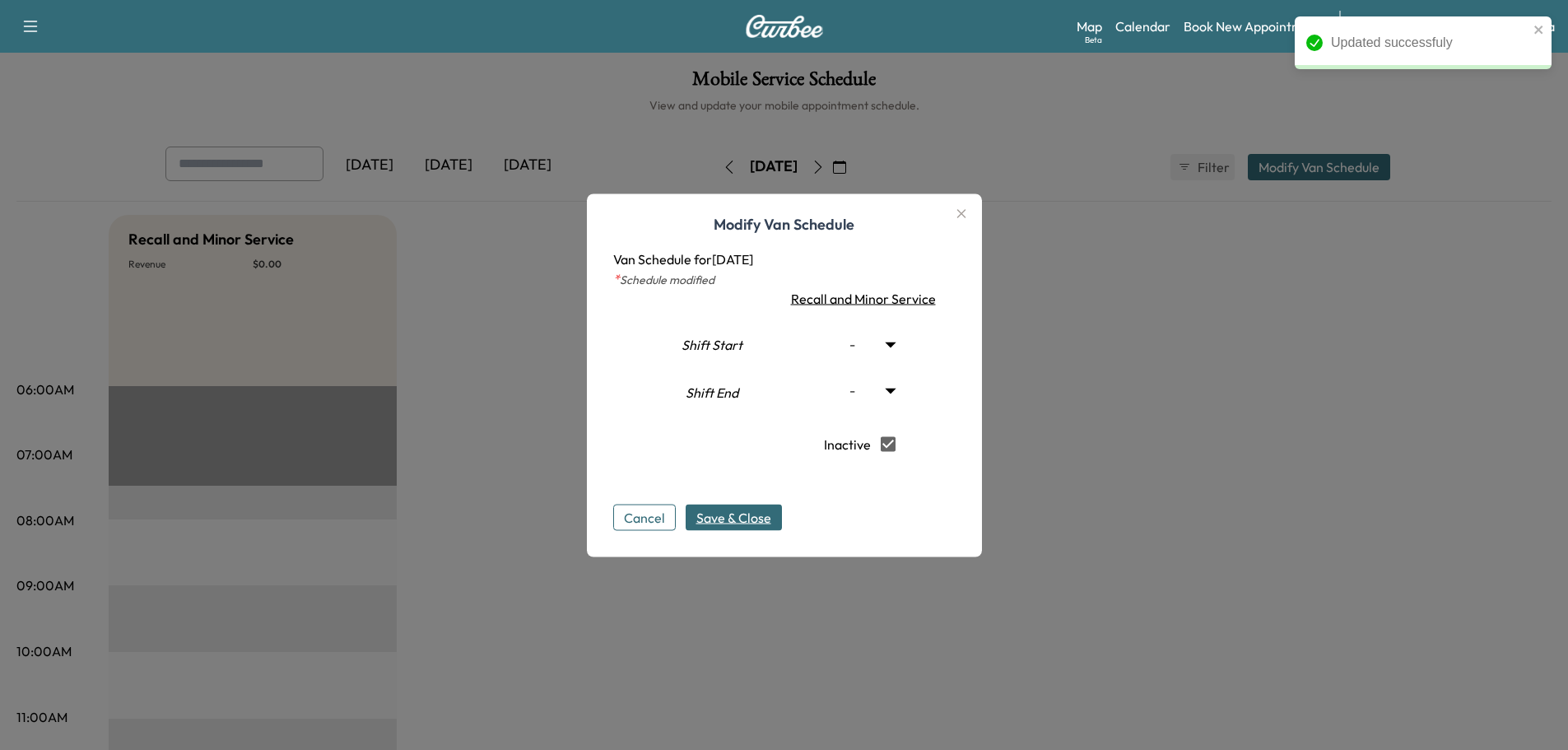
click at [723, 532] on div "Modify Van Schedule Van Schedule for [DATE] * Schedule modified Shift Start Shi…" at bounding box center [784, 375] width 395 height 363
click at [730, 524] on span "Save & Close" at bounding box center [733, 516] width 75 height 20
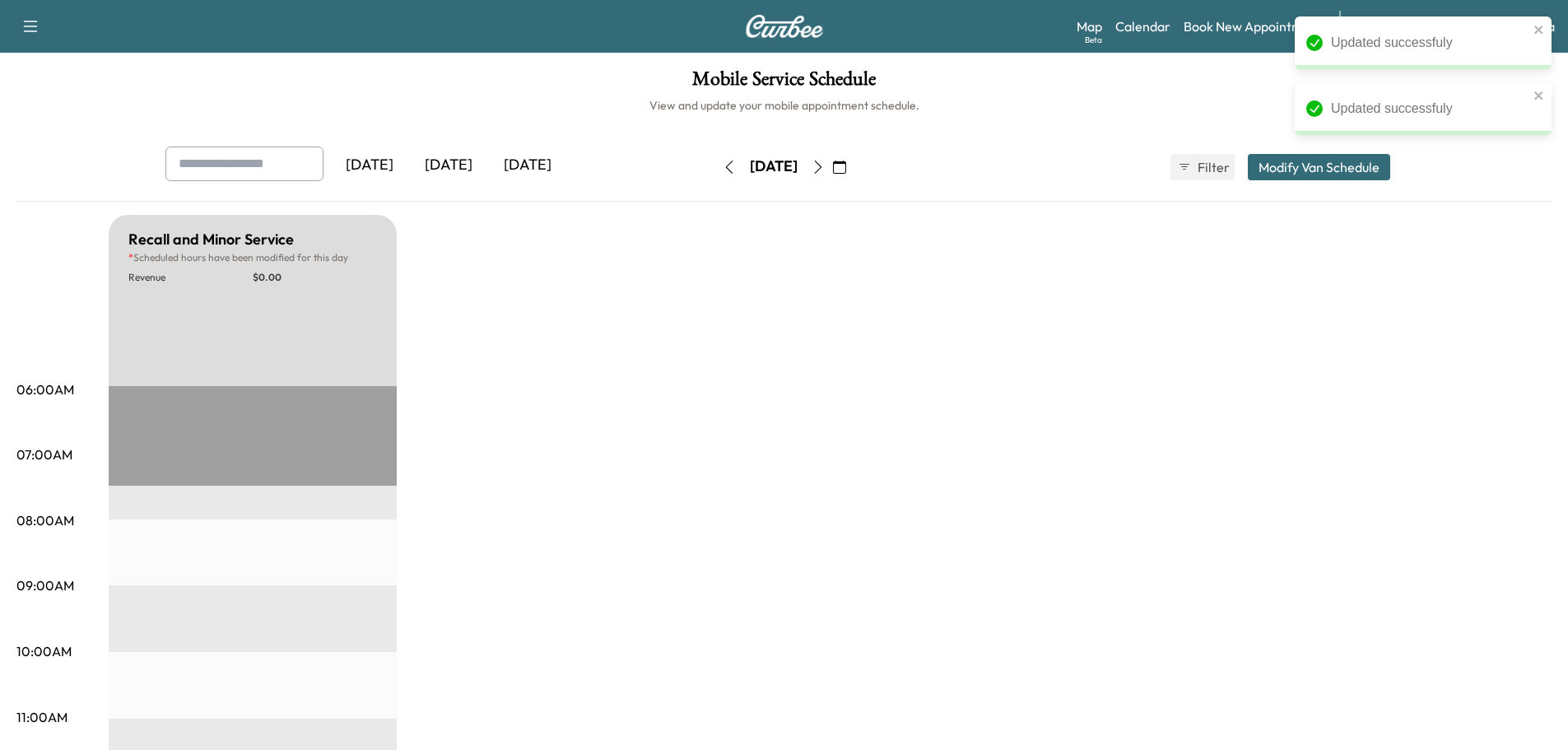
click at [825, 169] on icon "button" at bounding box center [818, 167] width 13 height 13
type input "***"
type input "**"
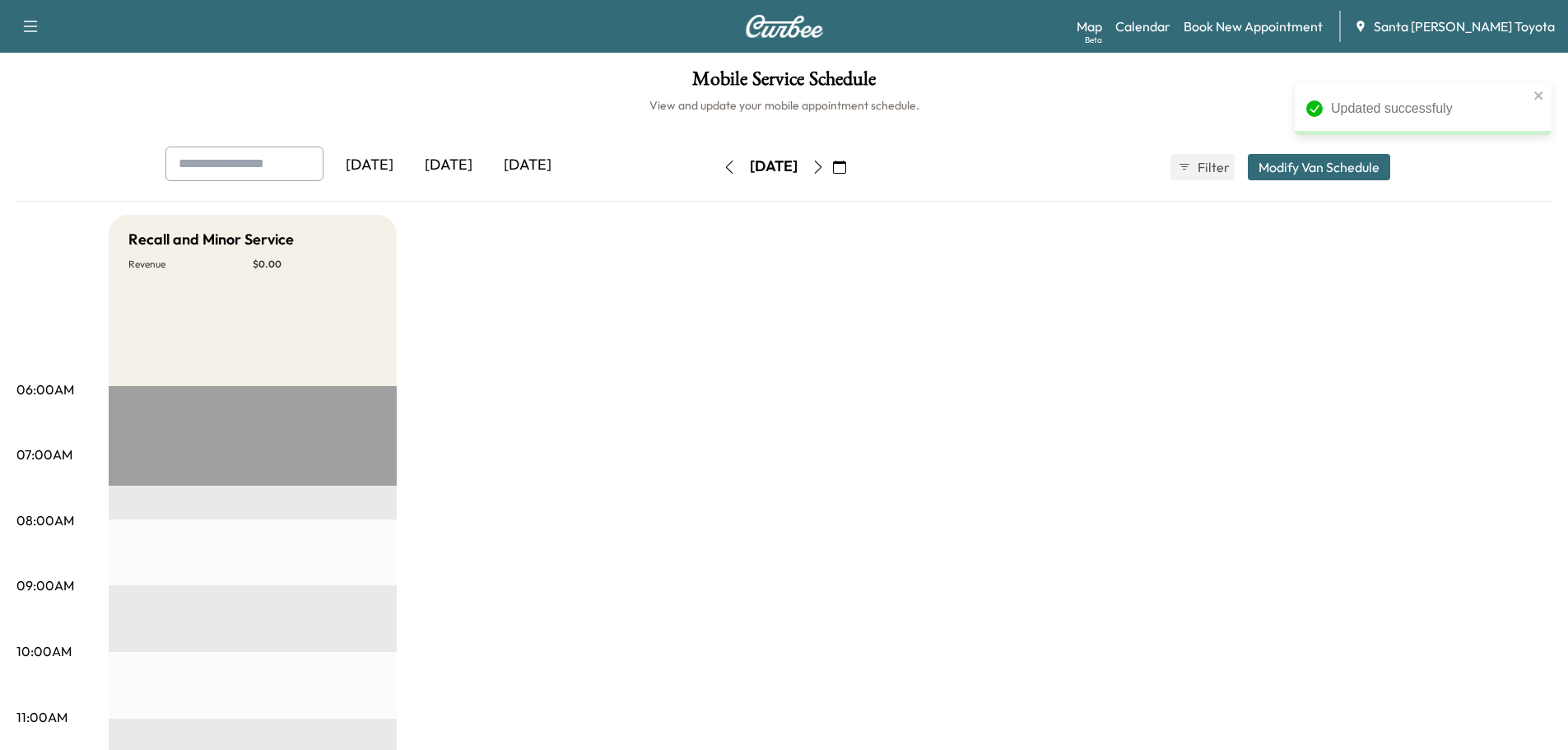
click at [1309, 166] on button "Modify Van Schedule" at bounding box center [1318, 167] width 143 height 26
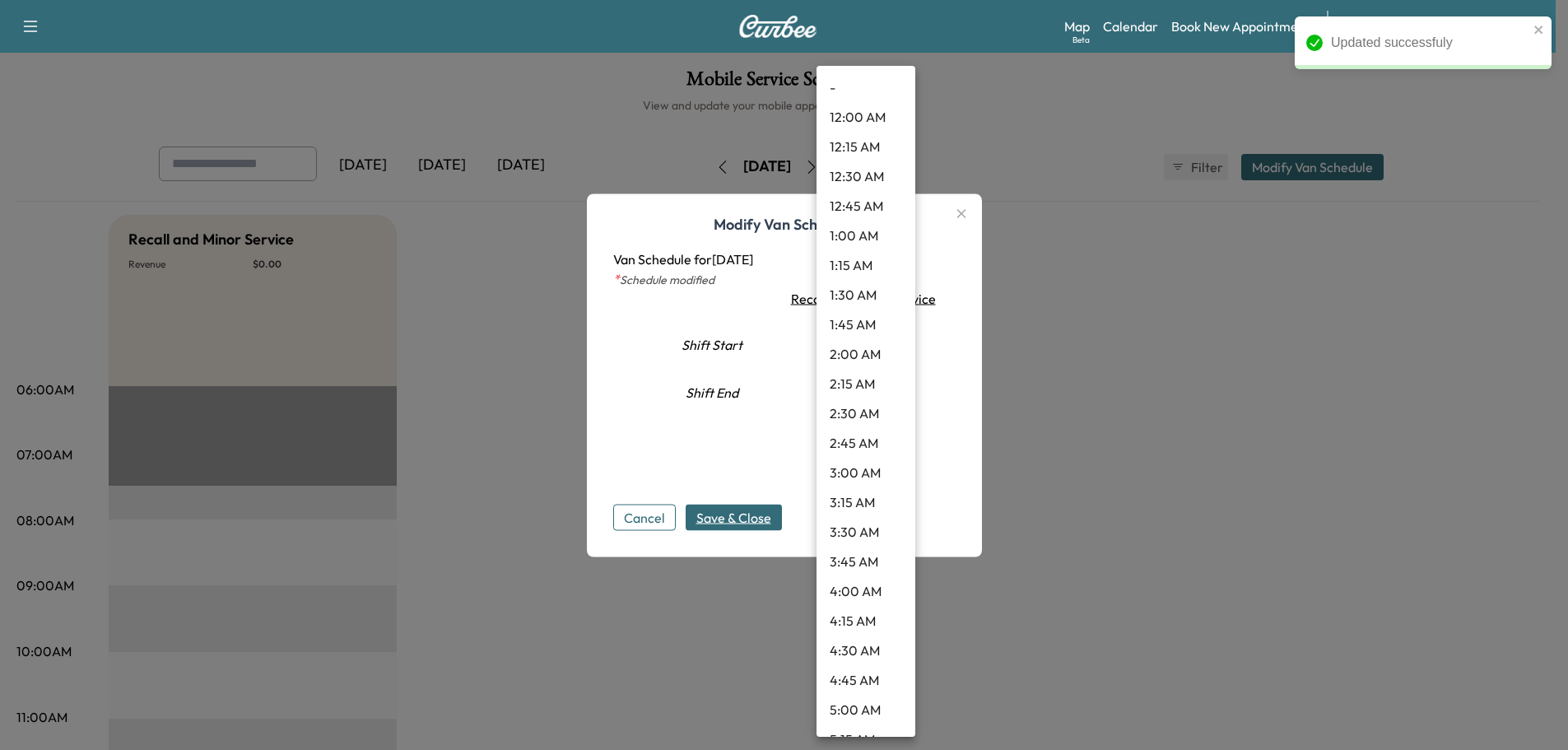
click at [875, 353] on body "Updated successfuly Support Log Out Map Beta Calendar Book New Appointment Sant…" at bounding box center [784, 375] width 1568 height 750
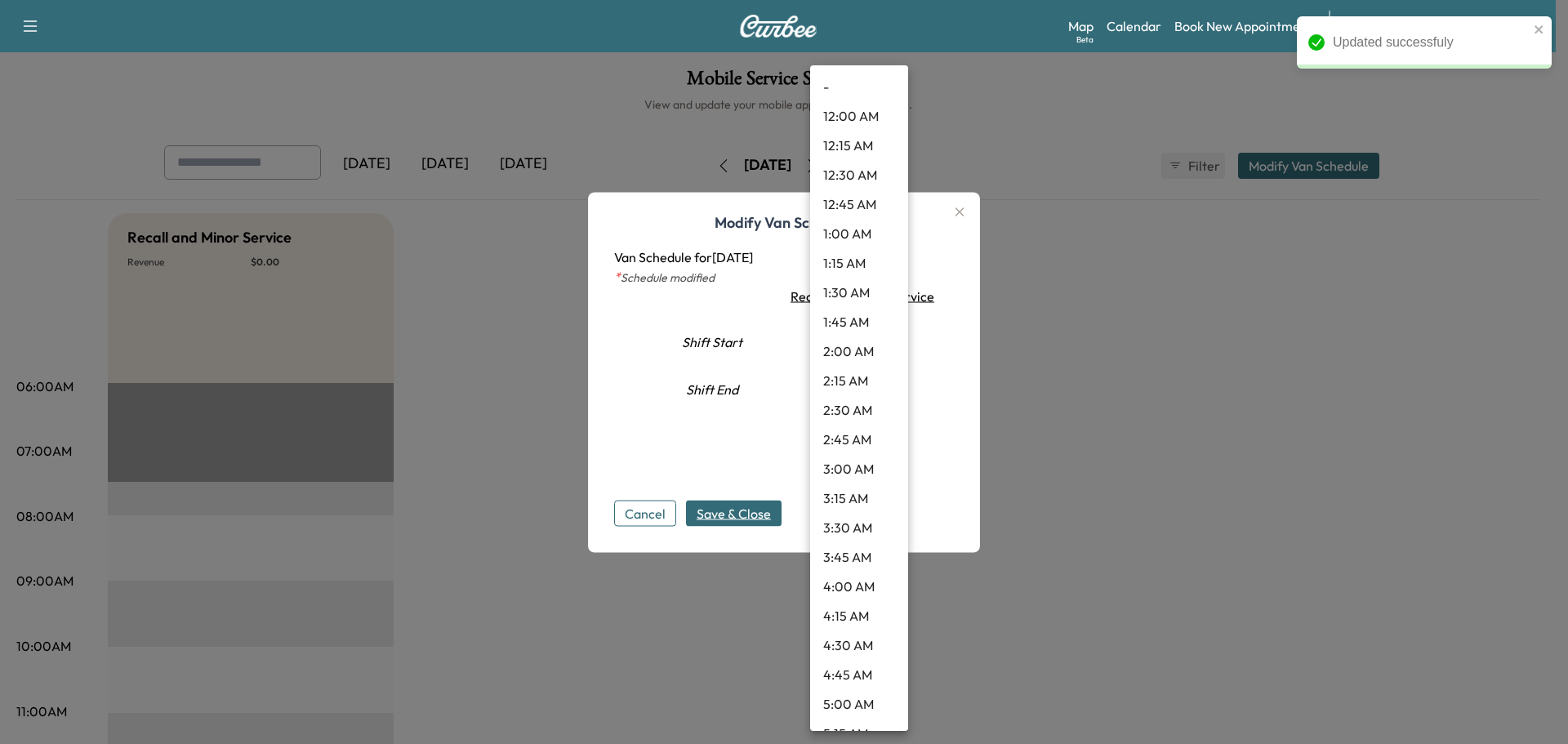
scroll to position [600, 0]
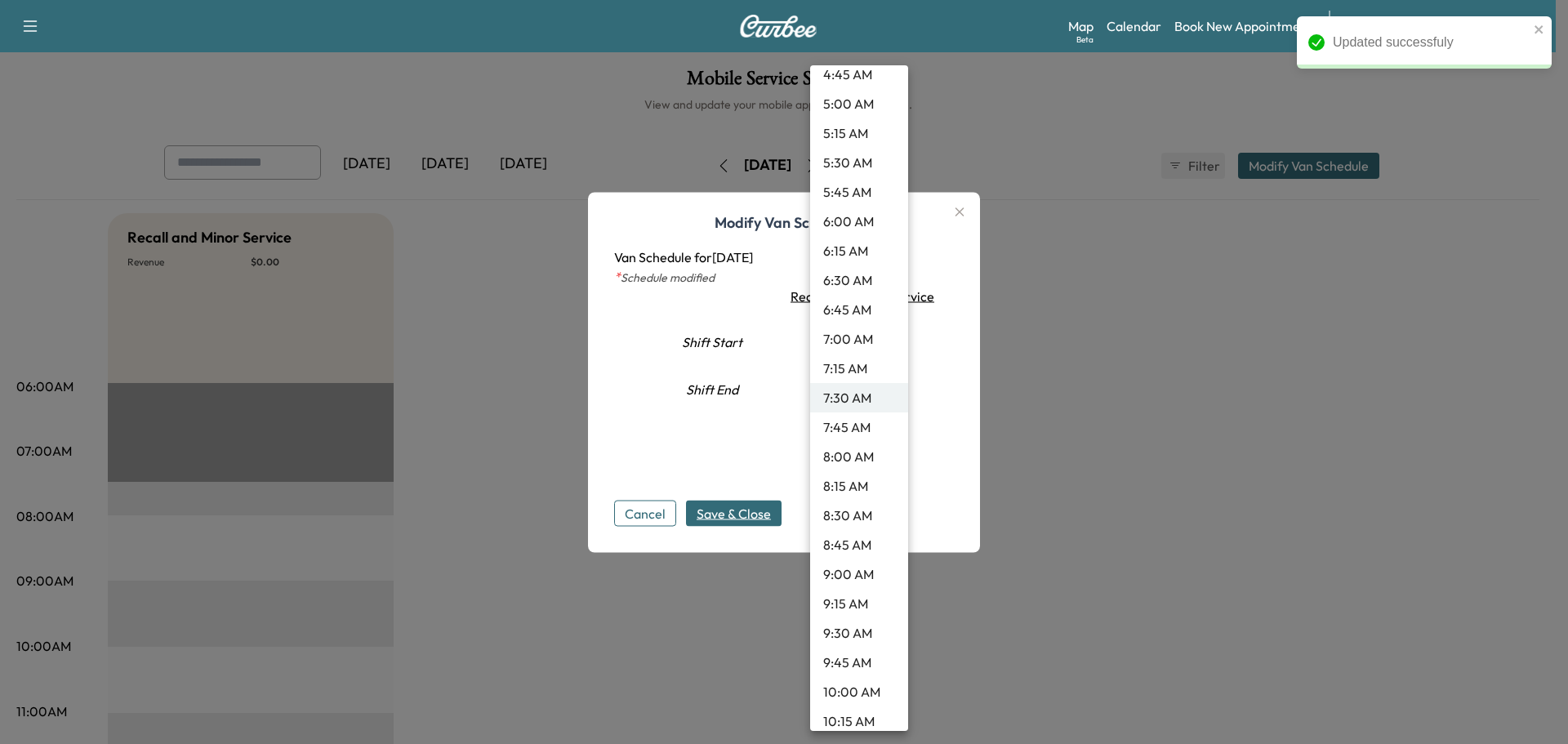
click at [840, 623] on li "9:30 AM" at bounding box center [859, 632] width 98 height 29
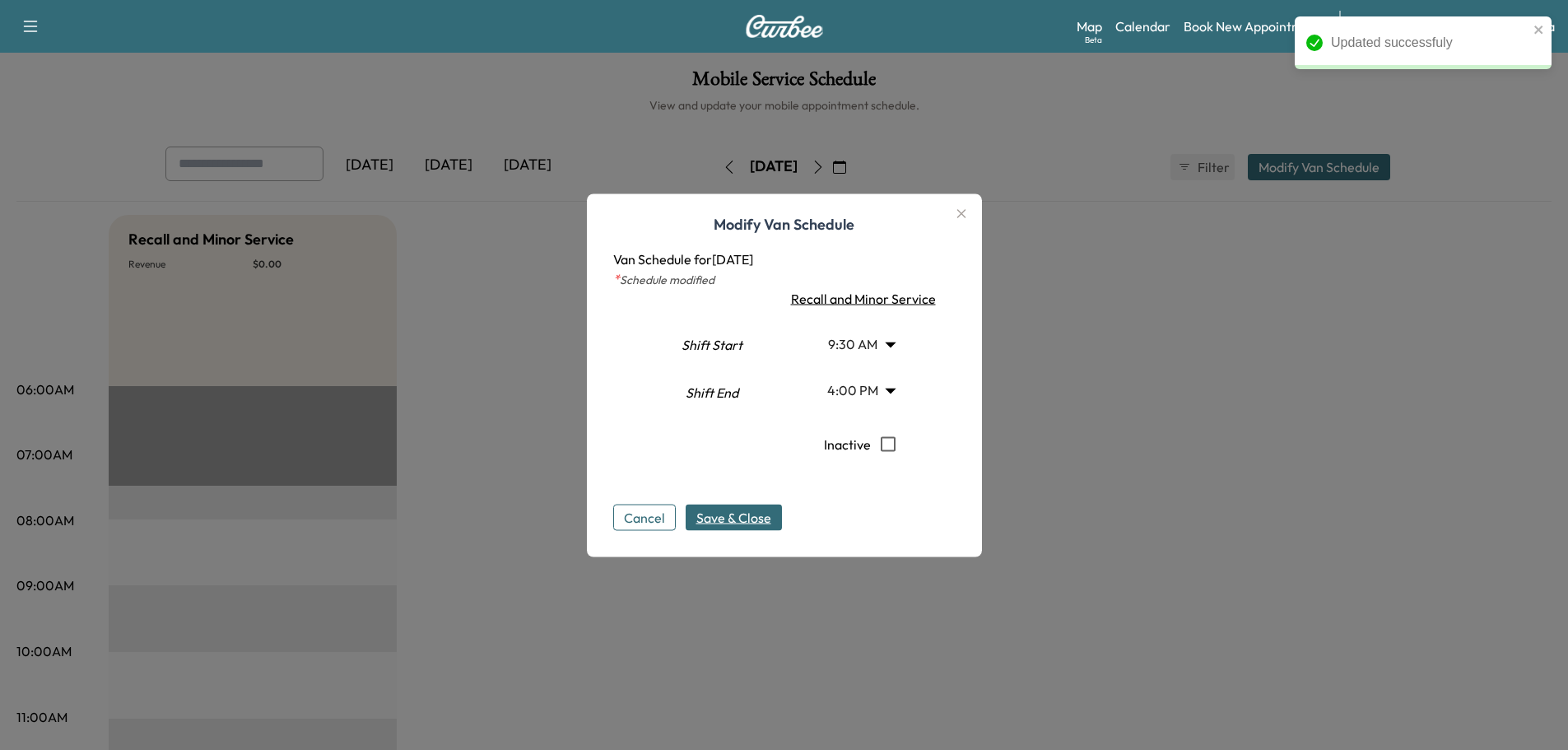
click at [736, 501] on div "Cancel Save & Close" at bounding box center [784, 504] width 342 height 53
click at [745, 518] on span "Save & Close" at bounding box center [733, 516] width 75 height 20
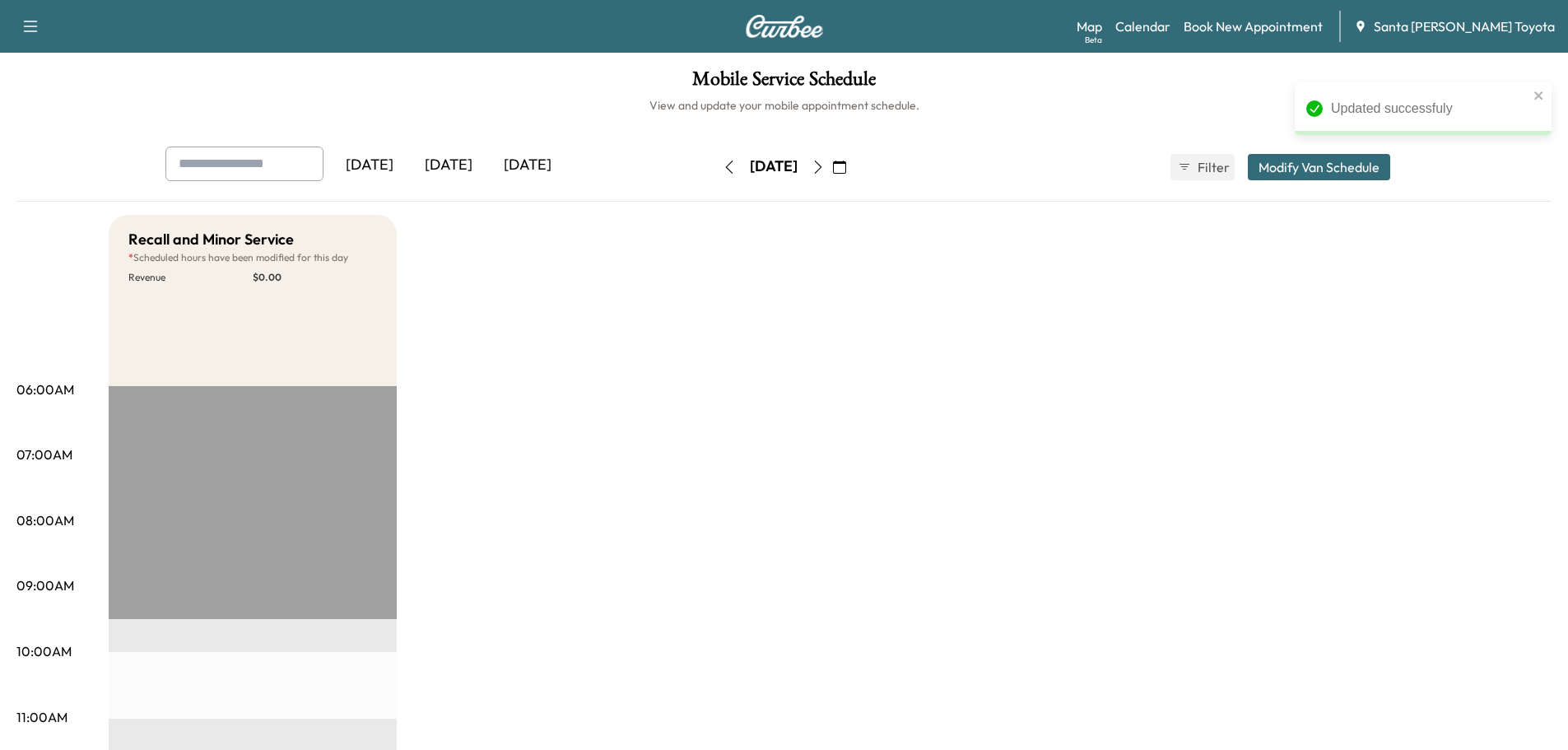
click at [825, 163] on icon "button" at bounding box center [818, 167] width 13 height 13
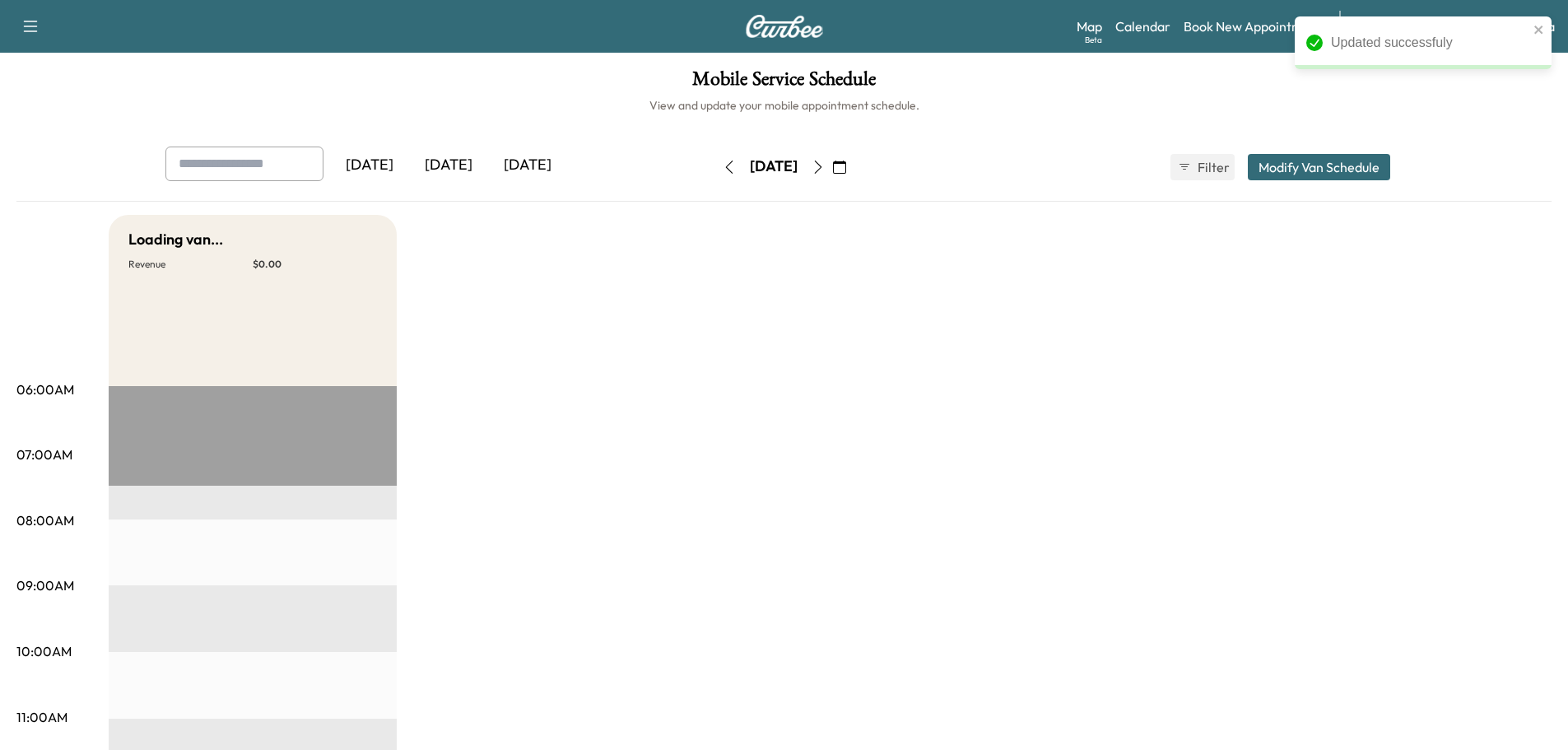
click at [1305, 165] on button "Modify Van Schedule" at bounding box center [1318, 167] width 143 height 26
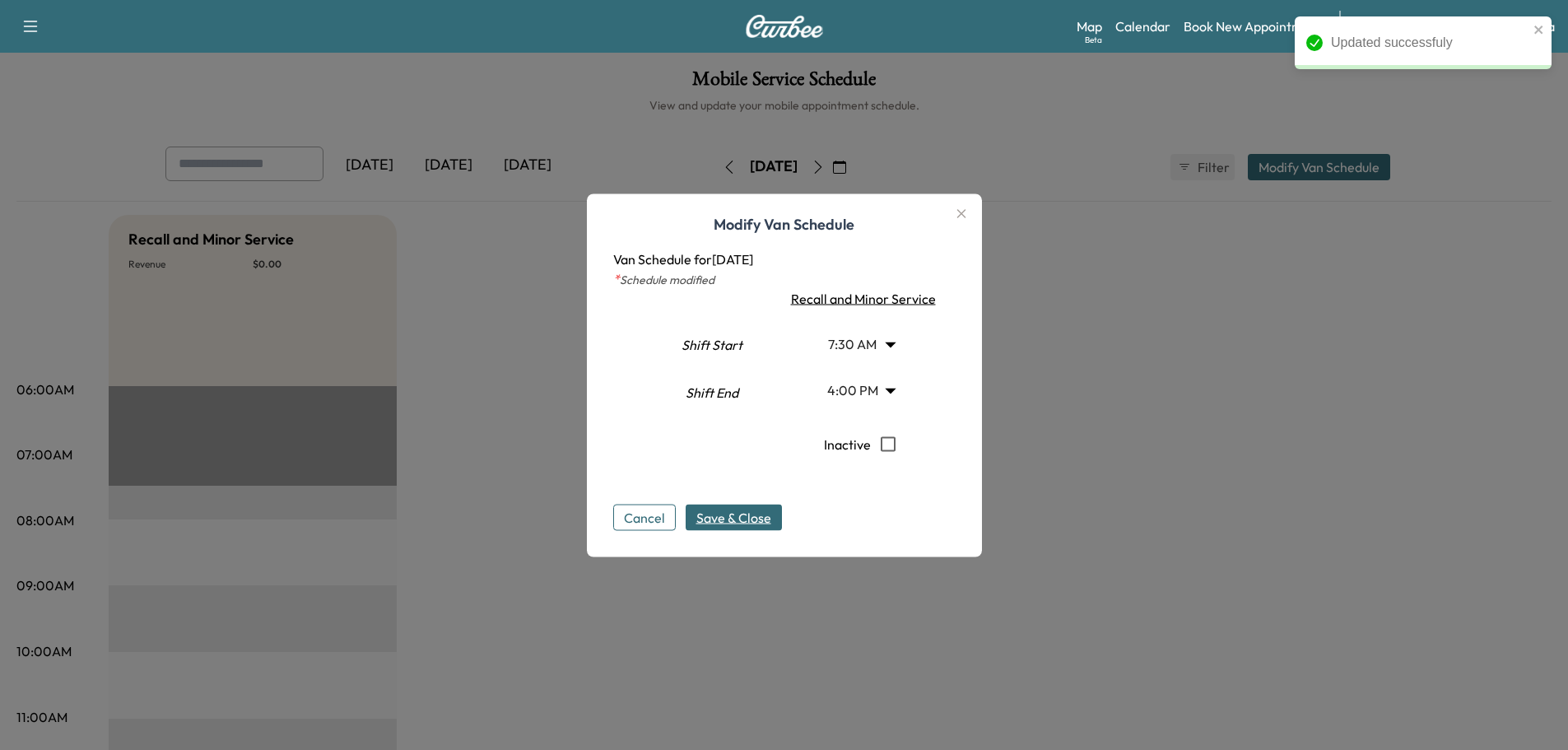
click at [844, 346] on body "Updated successfuly Support Log Out Map Beta Calendar Book New Appointment Sant…" at bounding box center [784, 375] width 1568 height 750
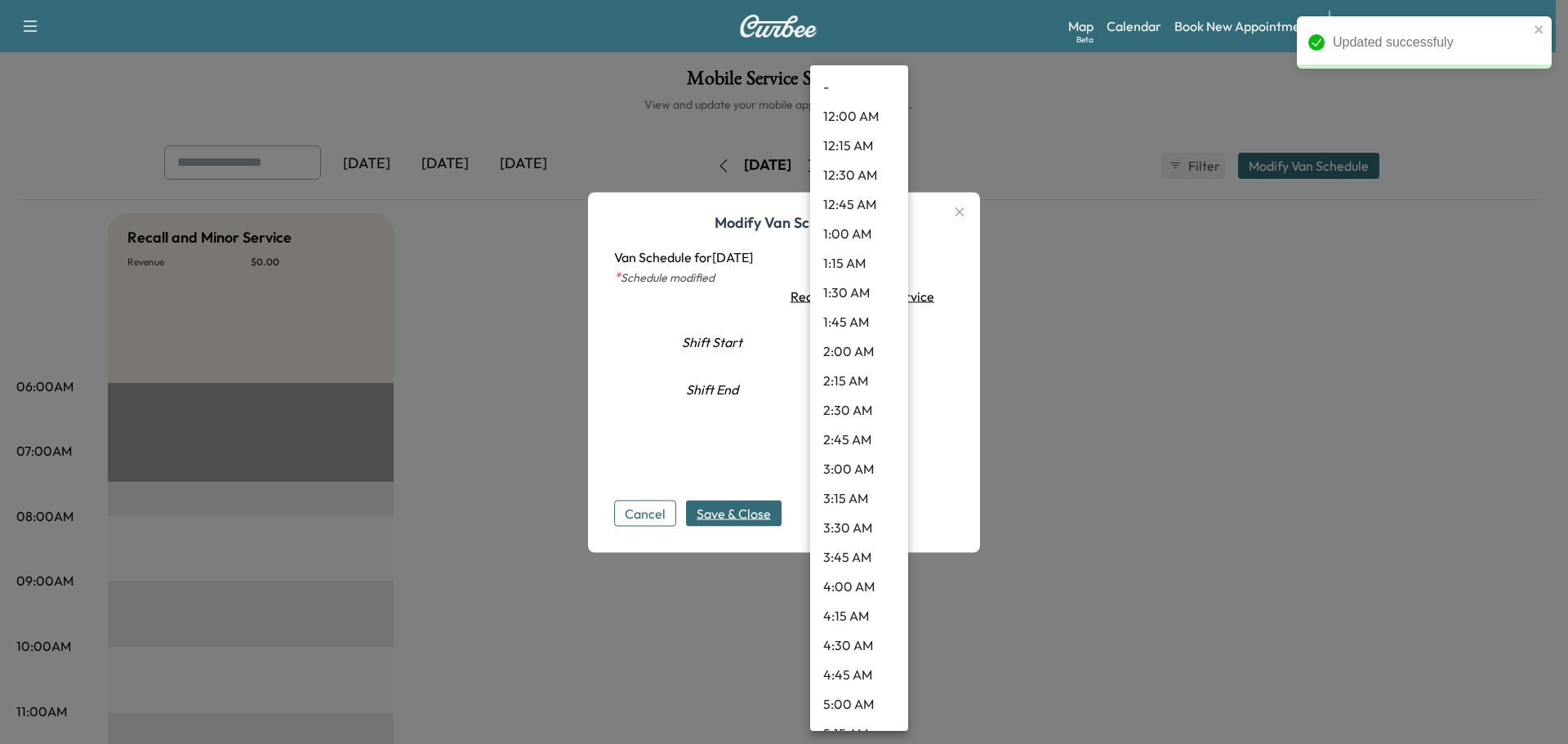
scroll to position [600, 0]
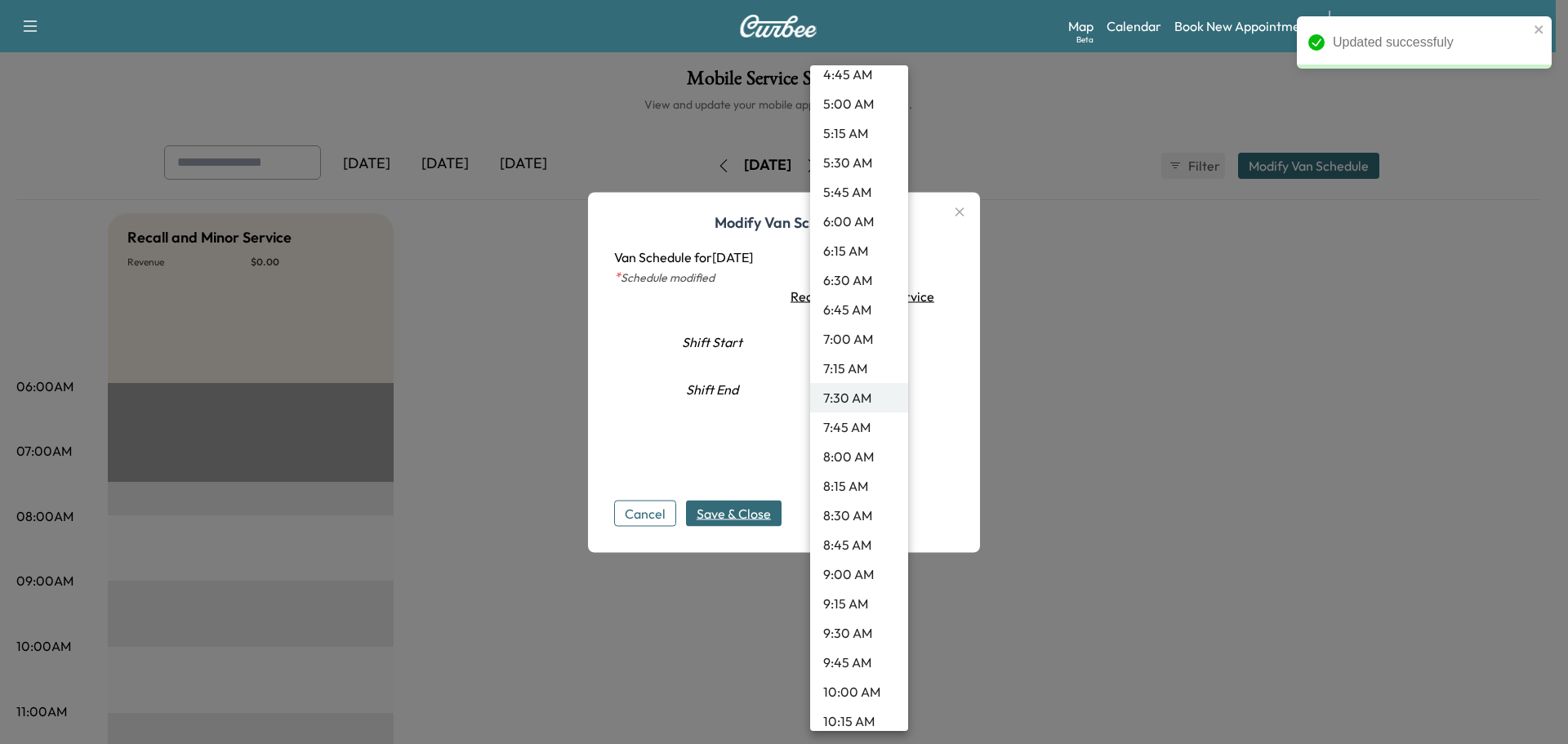
click at [832, 633] on li "9:30 AM" at bounding box center [859, 632] width 98 height 29
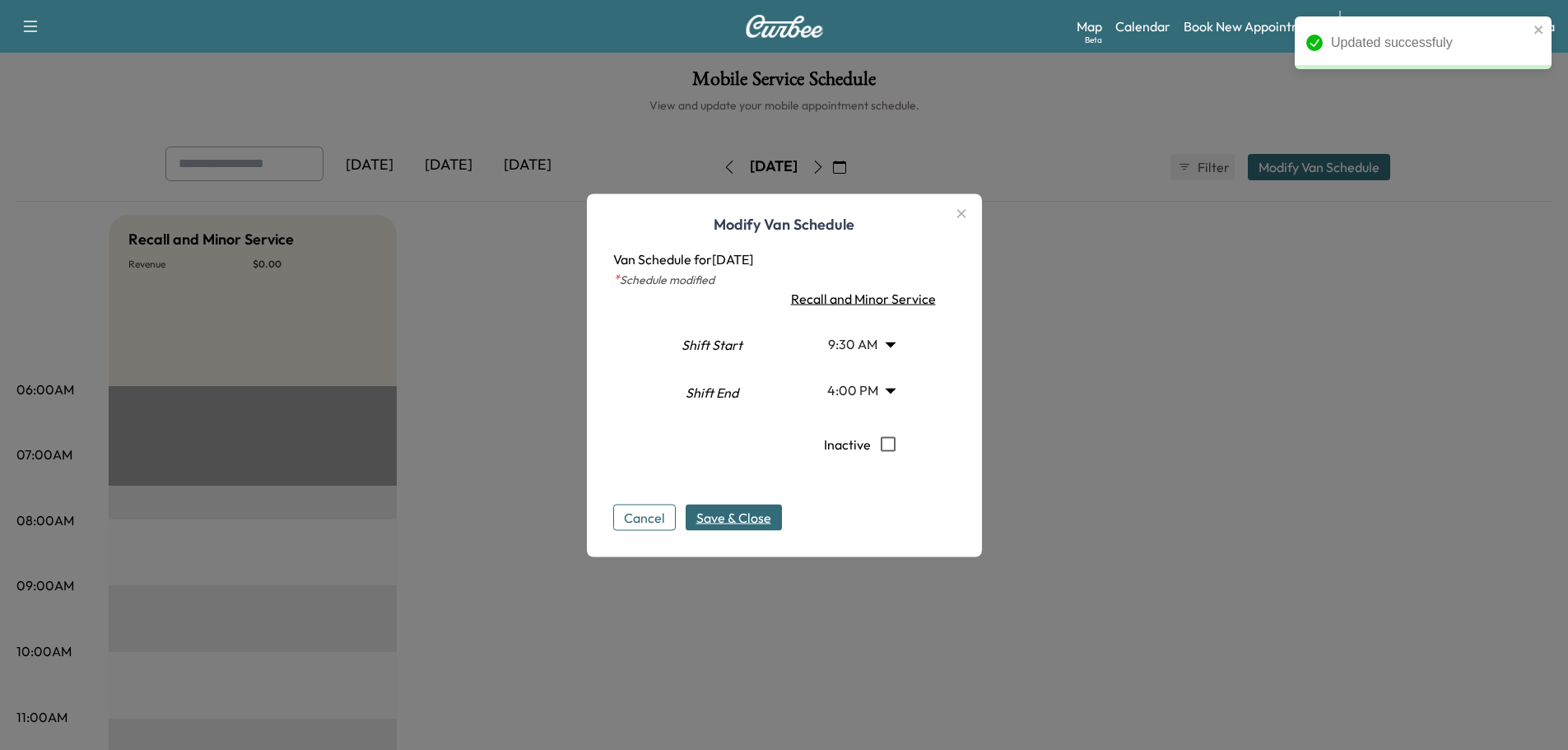
click at [764, 519] on span "Save & Close" at bounding box center [733, 516] width 75 height 20
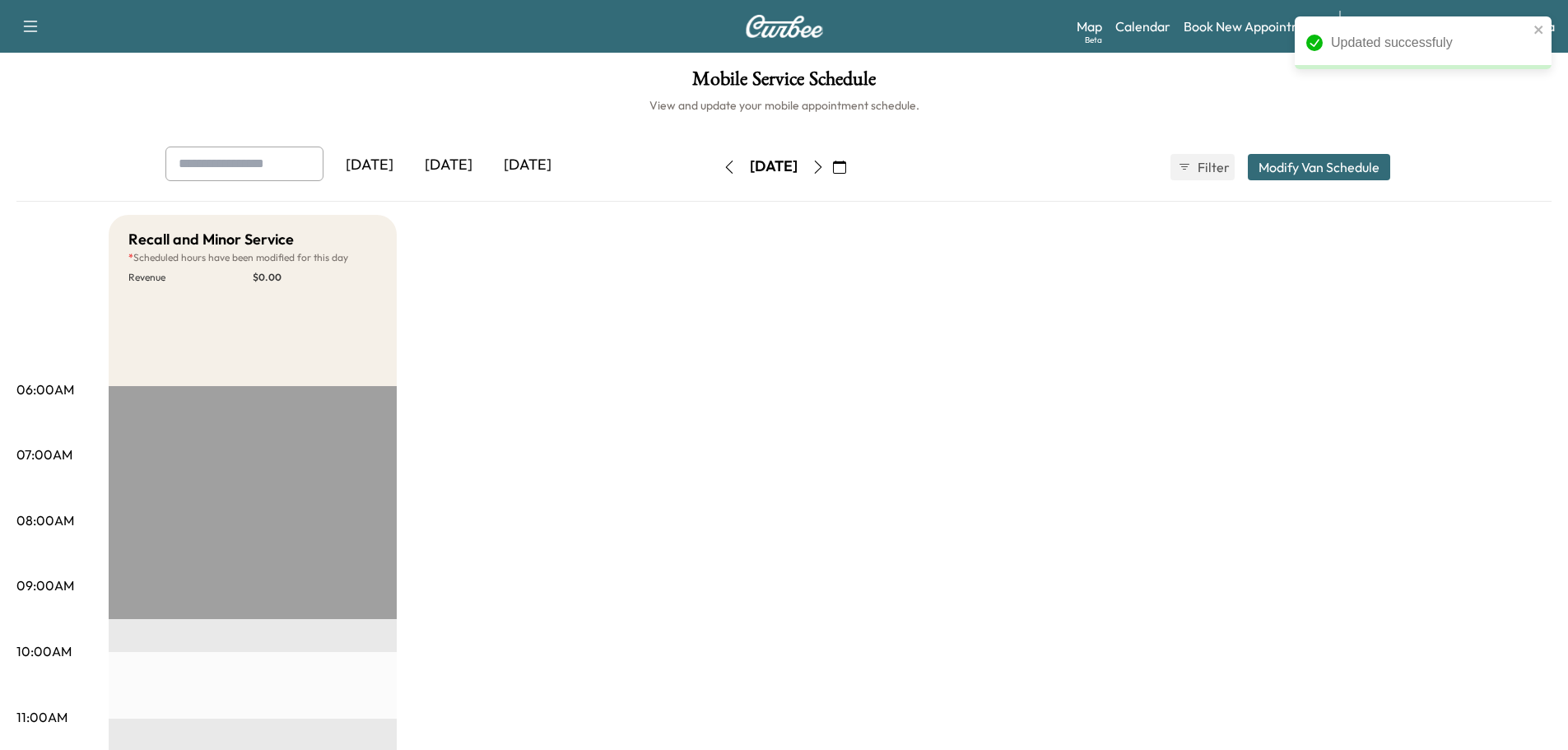
click at [825, 165] on icon "button" at bounding box center [818, 167] width 13 height 13
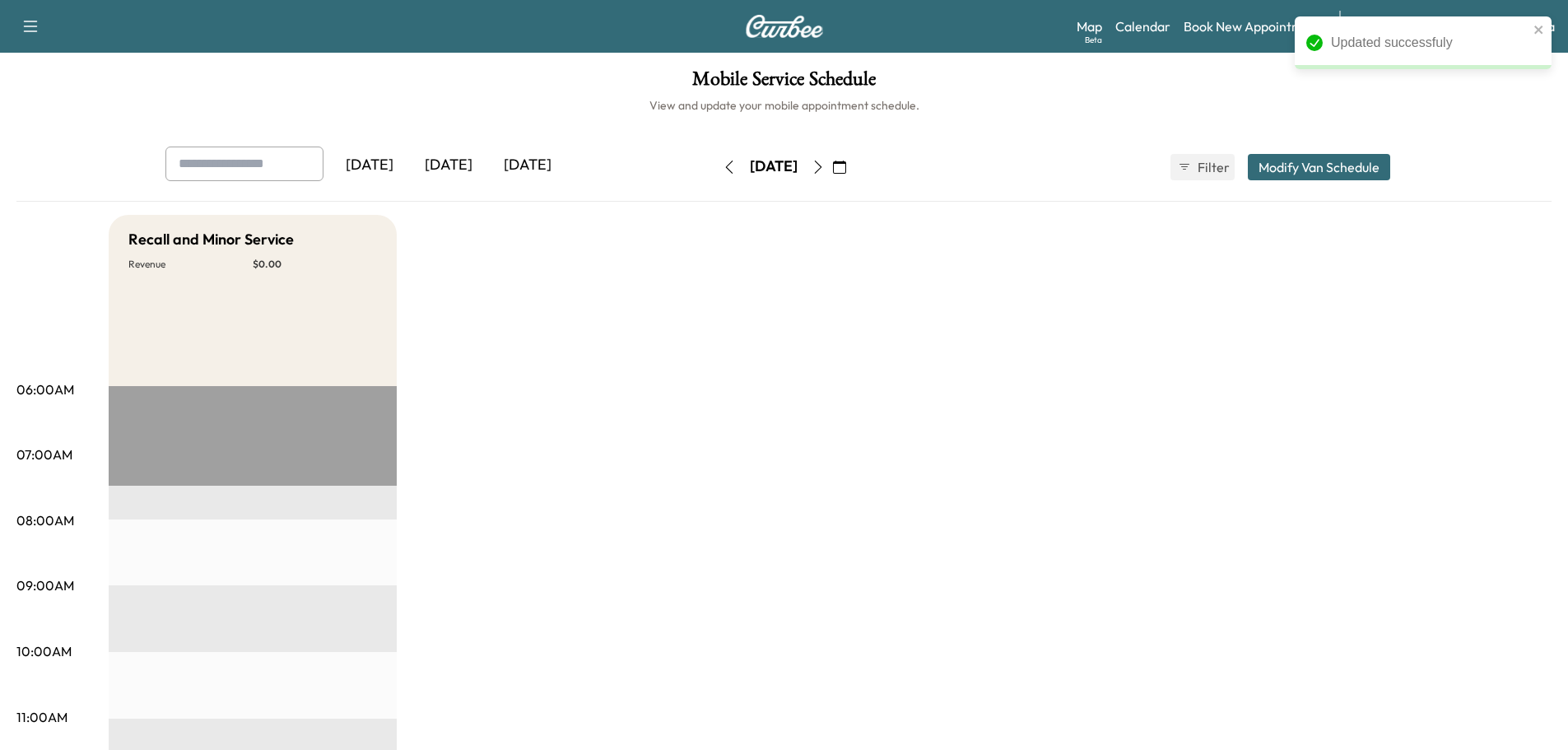
click at [1287, 166] on button "Modify Van Schedule" at bounding box center [1318, 167] width 143 height 26
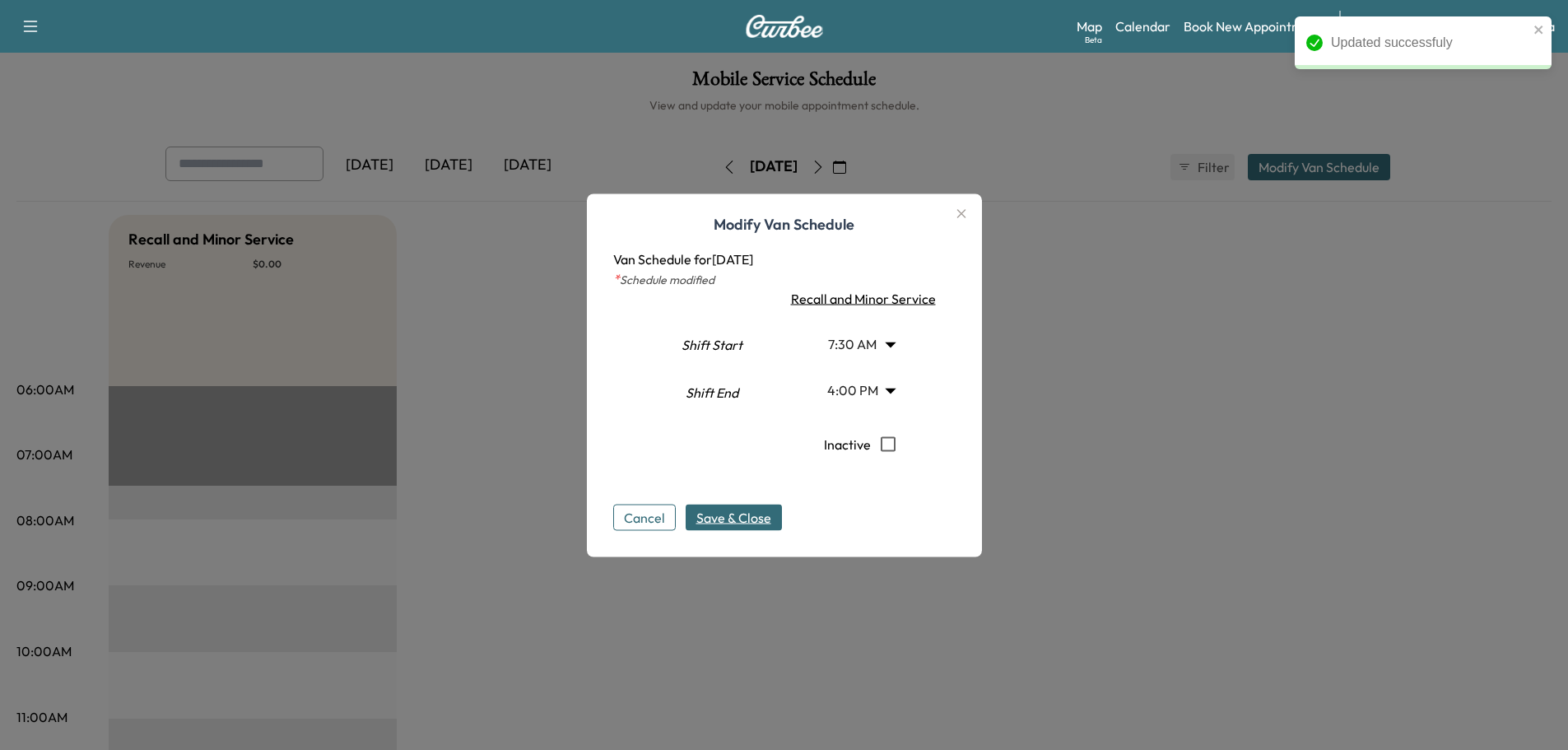
click at [882, 347] on body "Updated successfuly Support Log Out Map Beta Calendar Book New Appointment Sant…" at bounding box center [784, 375] width 1568 height 750
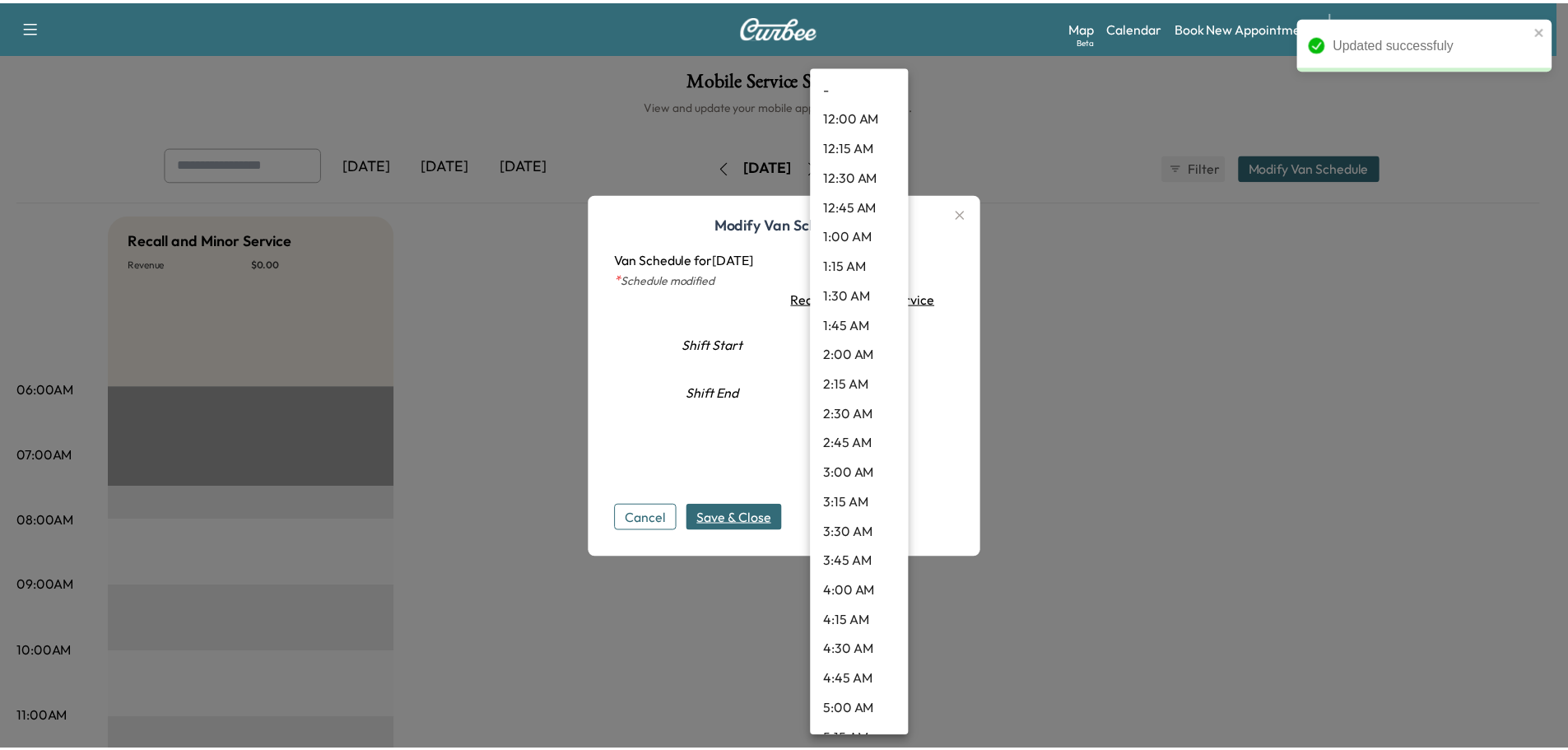
scroll to position [605, 0]
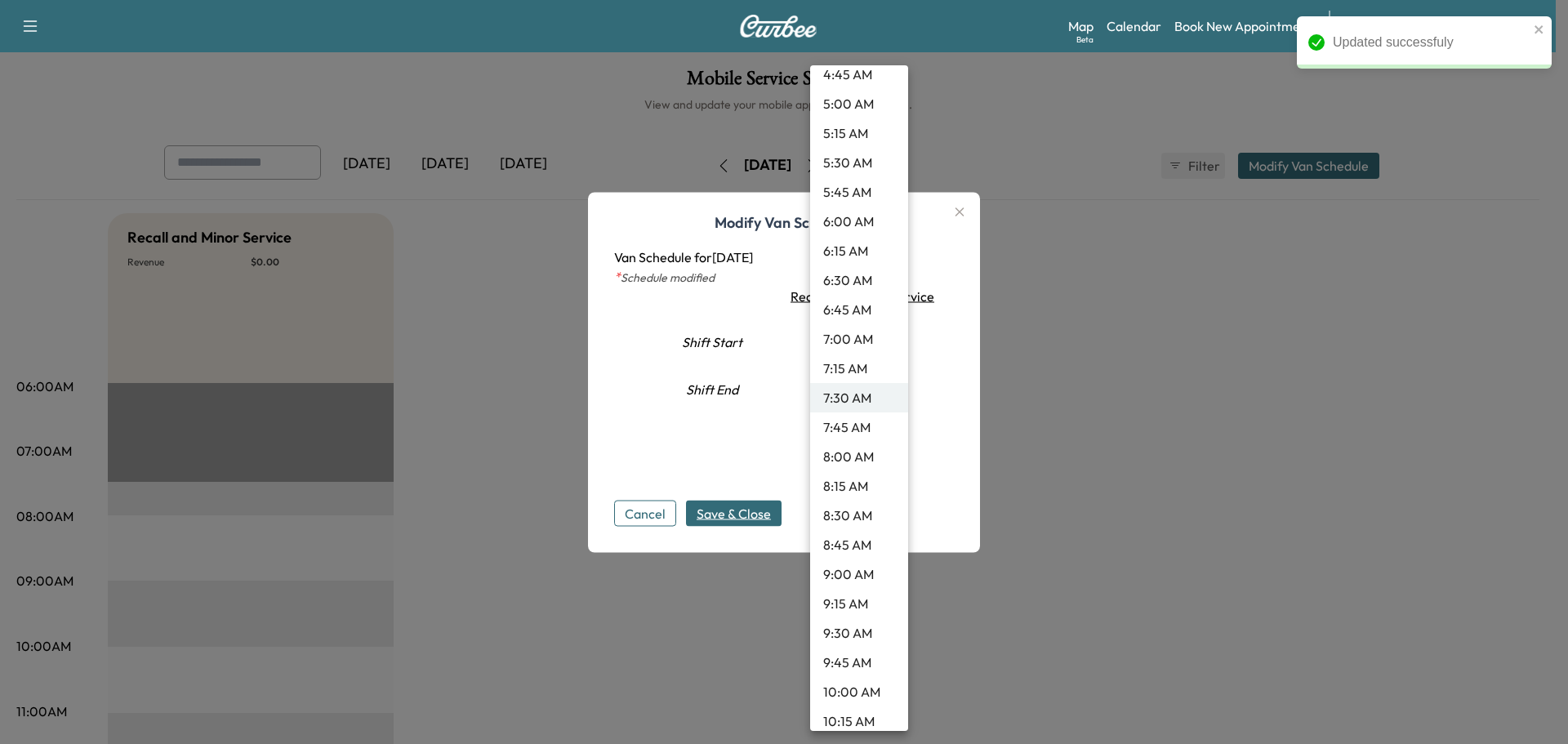
click at [839, 628] on li "9:30 AM" at bounding box center [859, 632] width 98 height 29
type input "***"
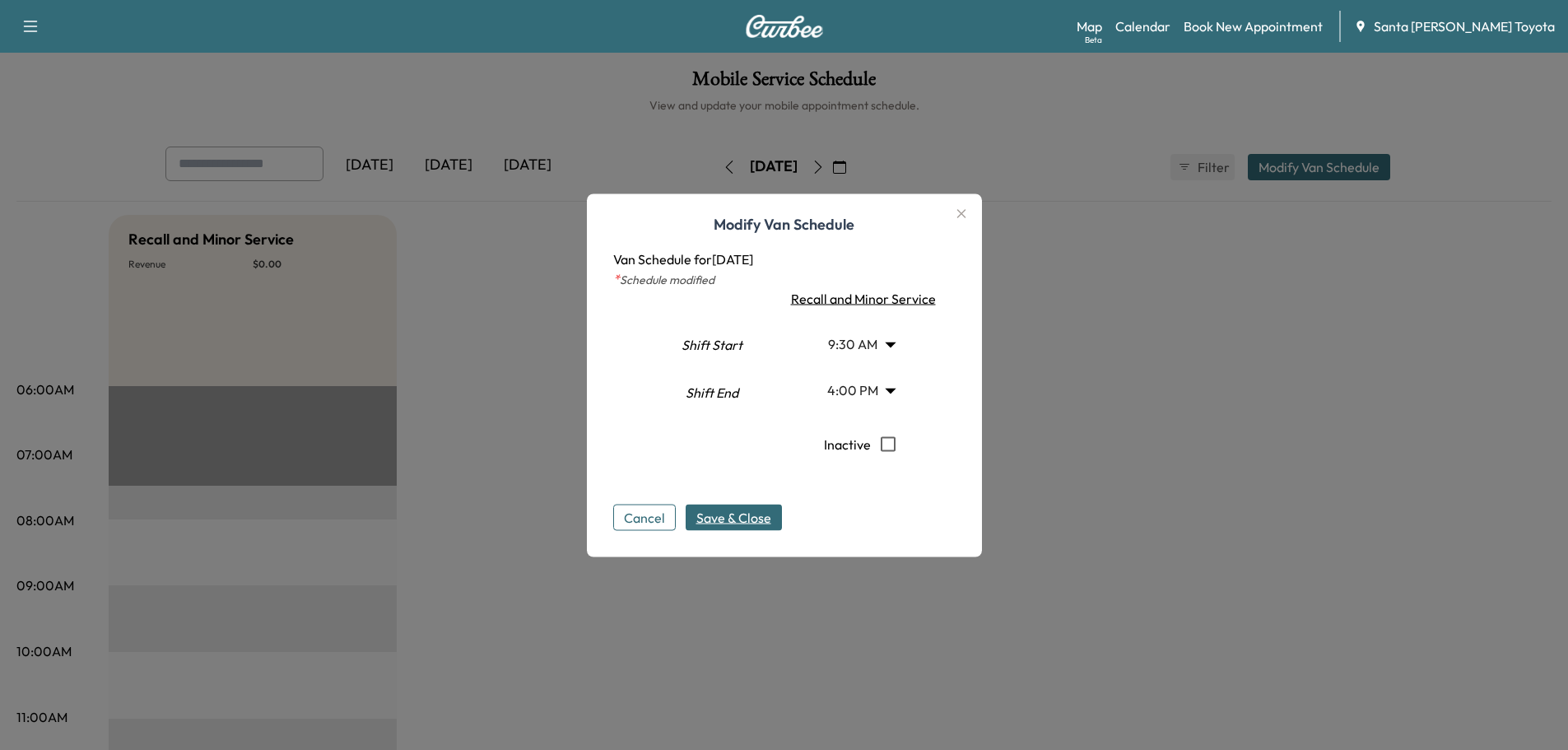
click at [770, 514] on span "Save & Close" at bounding box center [733, 516] width 75 height 20
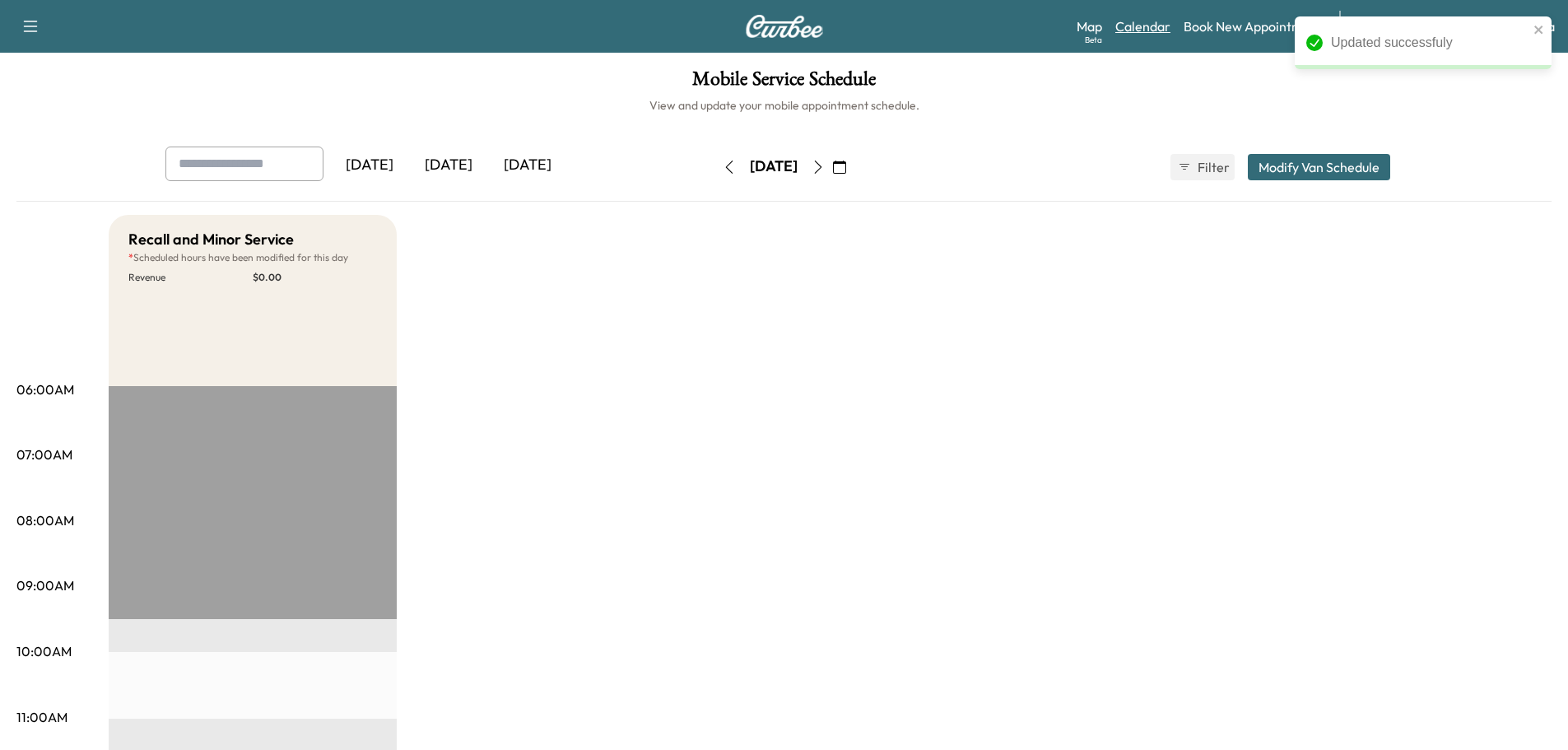
click at [1170, 22] on link "Calendar" at bounding box center [1143, 26] width 55 height 20
